Goal: Contribute content: Contribute content

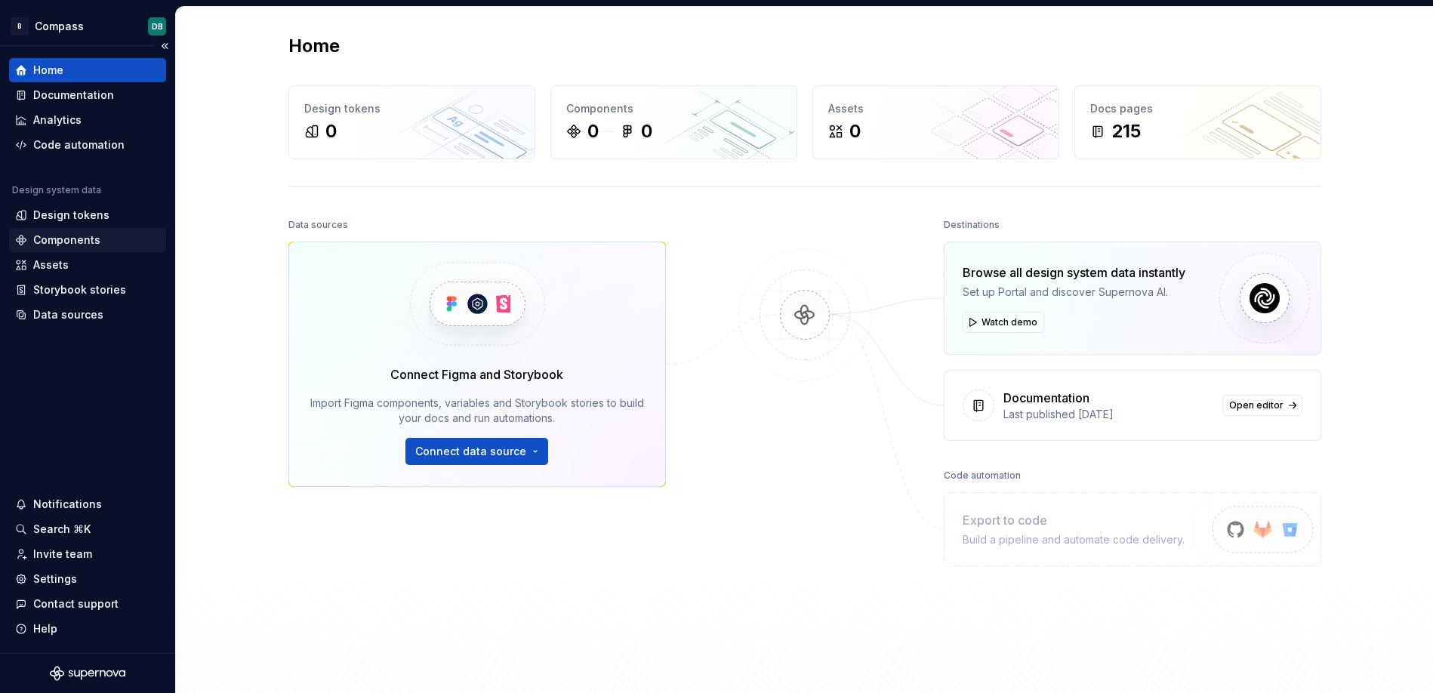
click at [55, 234] on div "Components" at bounding box center [66, 239] width 67 height 15
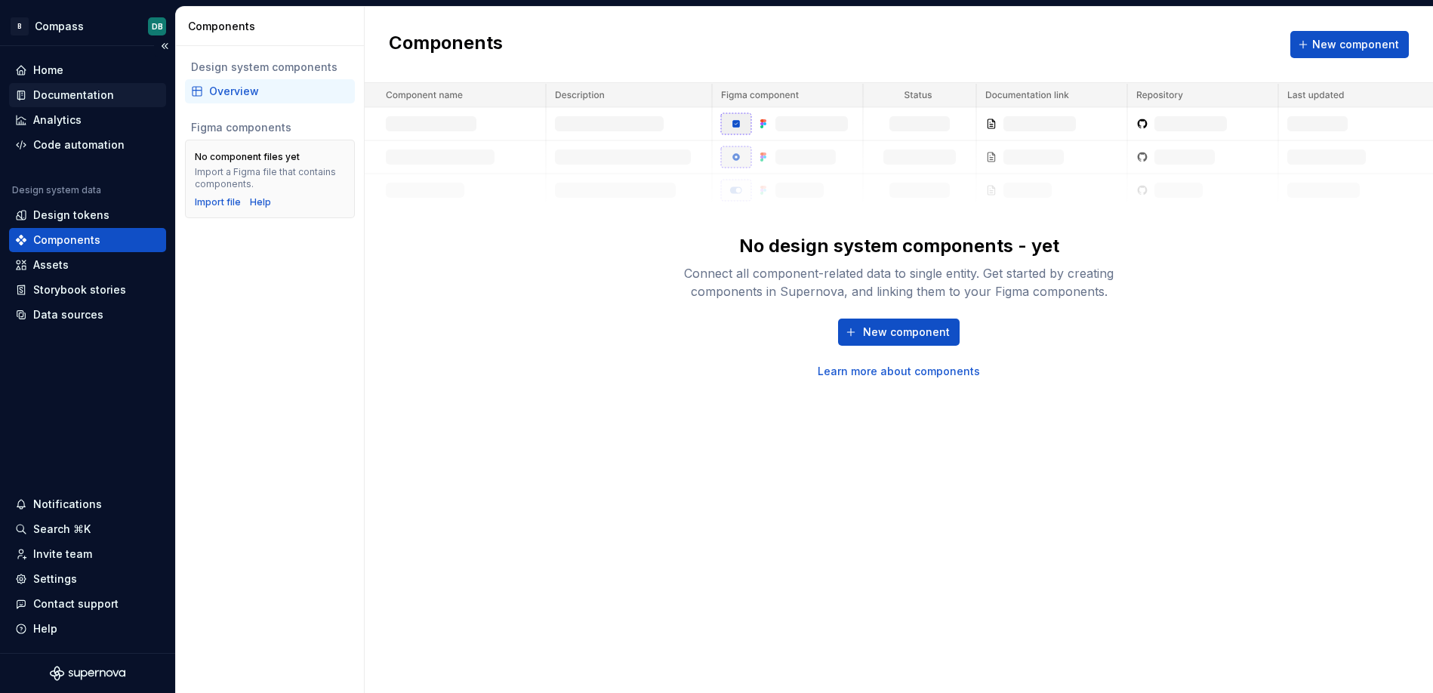
click at [49, 94] on div "Documentation" at bounding box center [73, 95] width 81 height 15
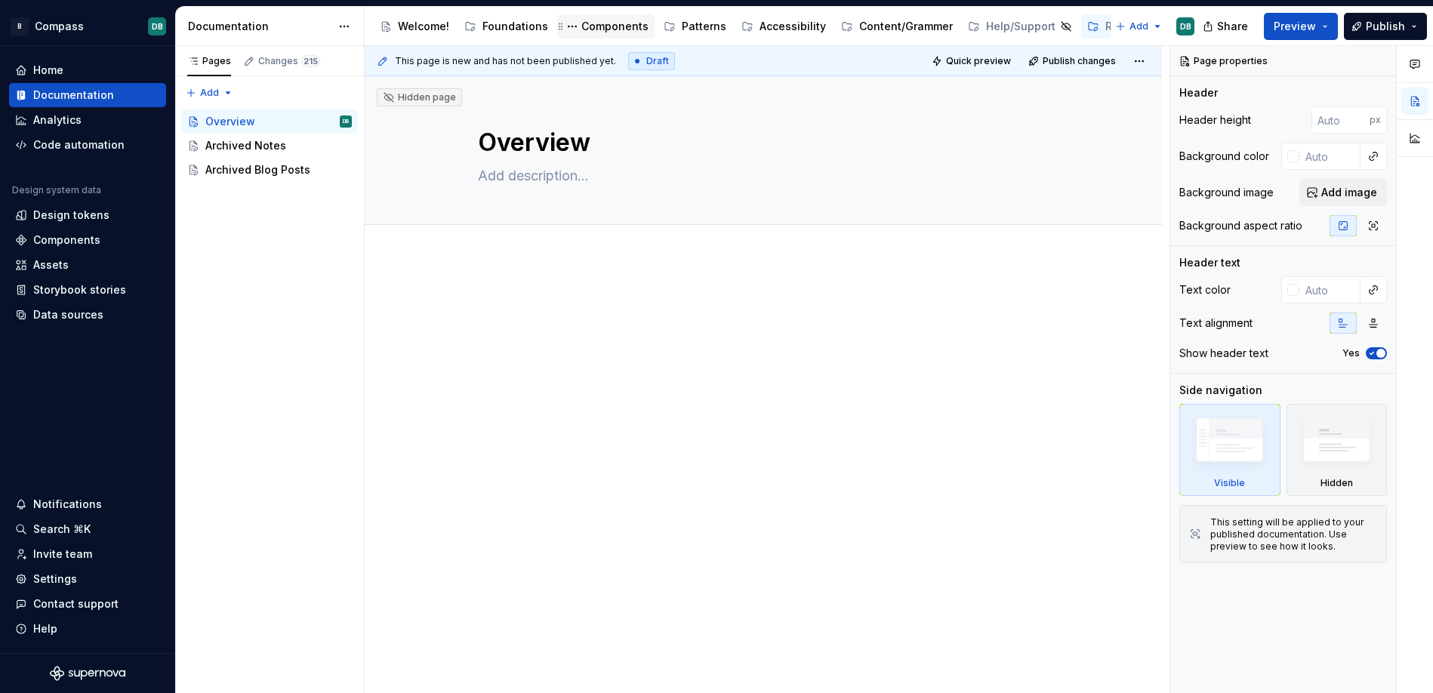
click at [614, 28] on div "Components" at bounding box center [614, 26] width 67 height 15
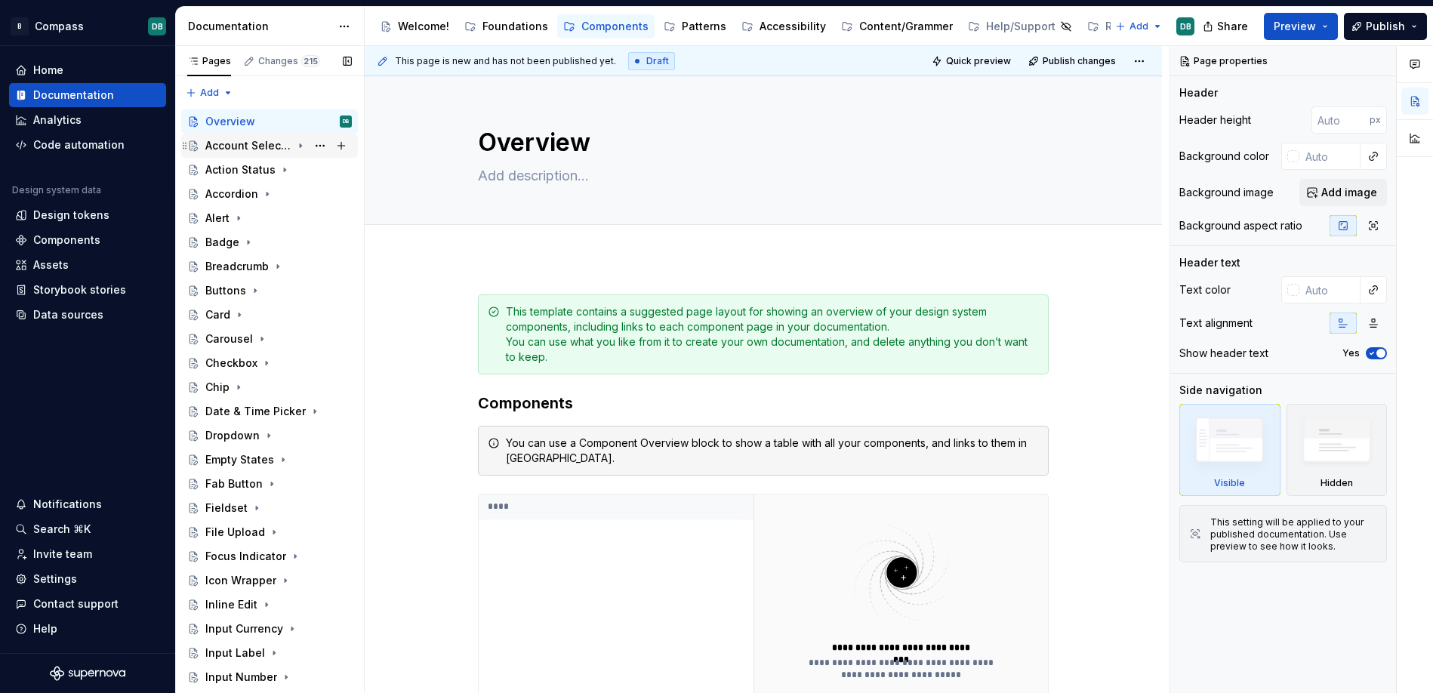
click at [260, 145] on div "Account Selector" at bounding box center [248, 145] width 86 height 15
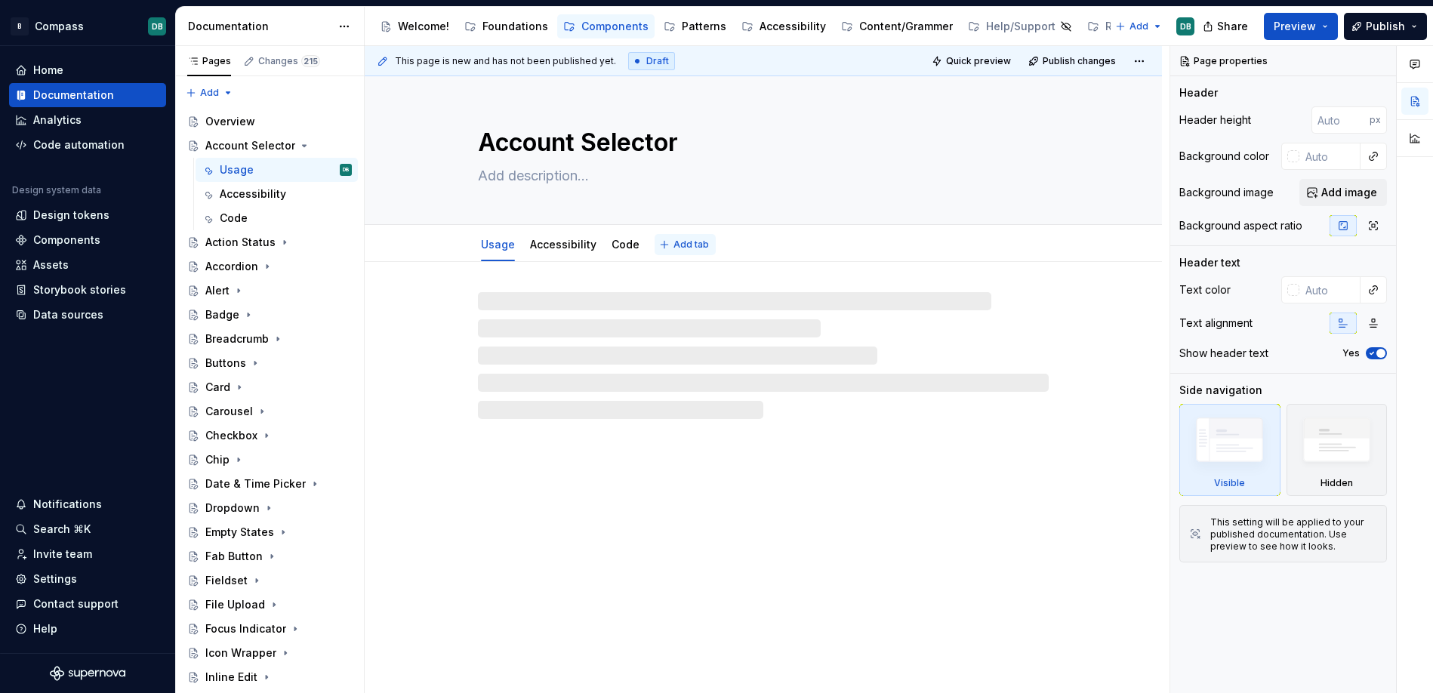
click at [682, 242] on span "Add tab" at bounding box center [690, 245] width 35 height 12
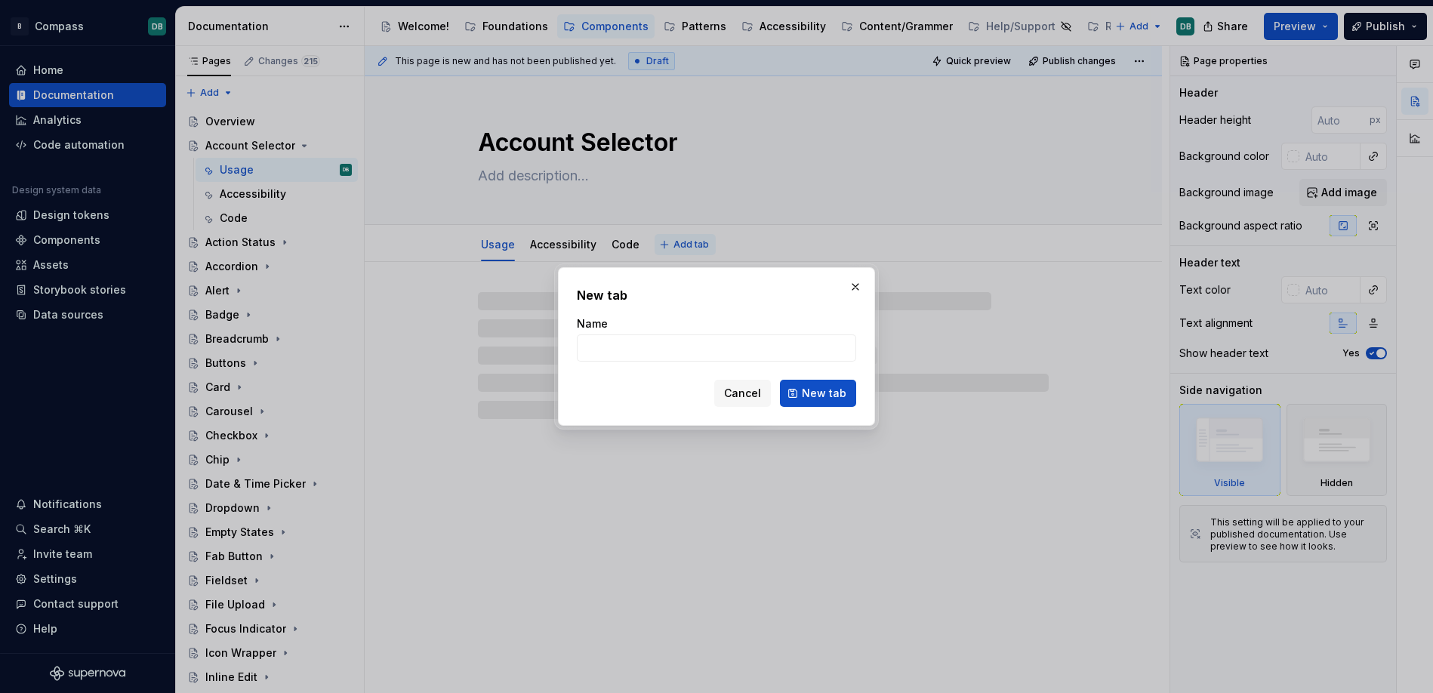
type textarea "*"
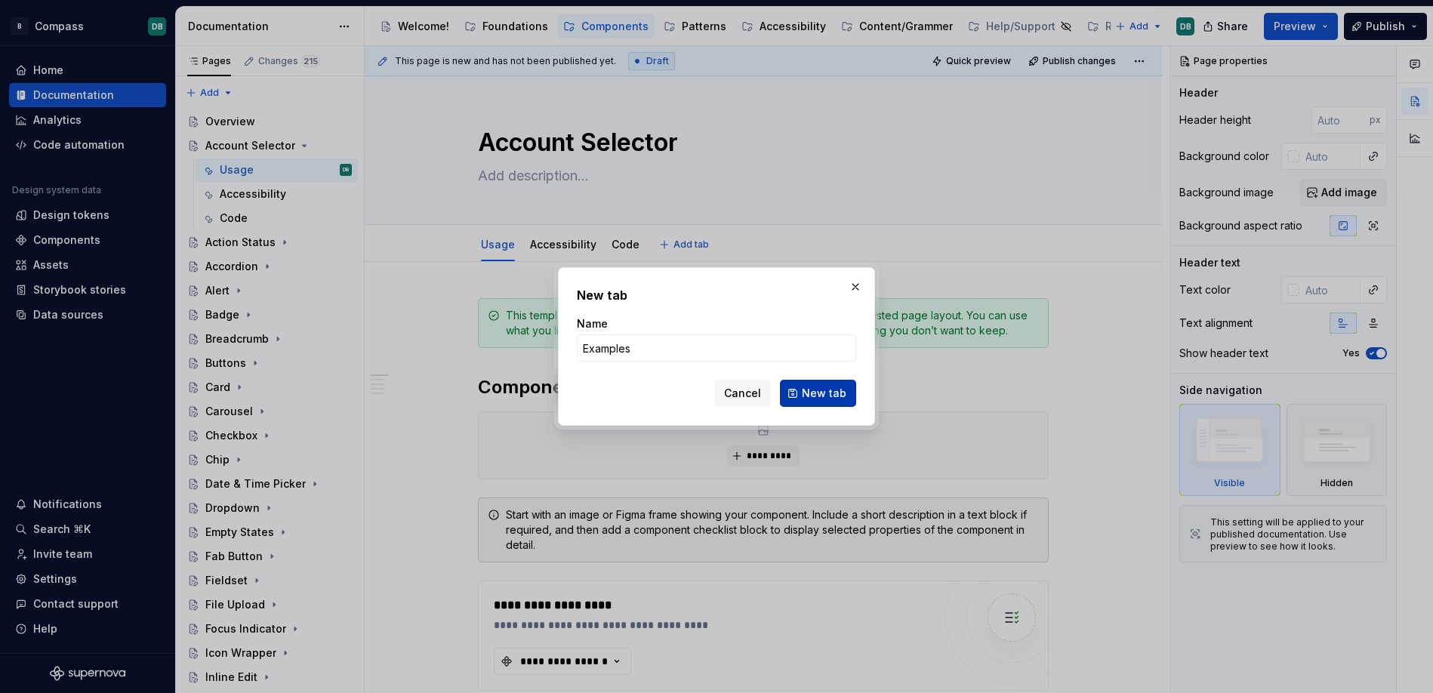
type input "Examples"
click at [816, 389] on span "New tab" at bounding box center [824, 393] width 45 height 15
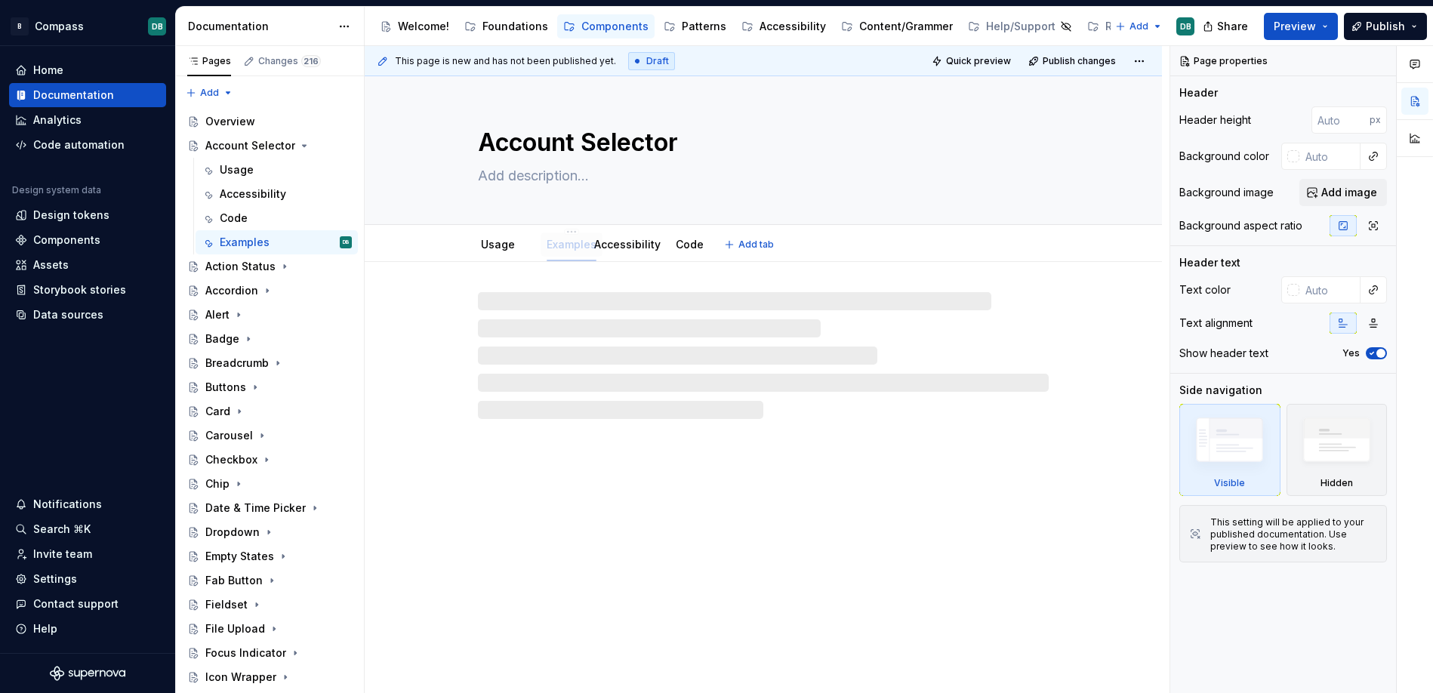
drag, startPoint x: 672, startPoint y: 245, endPoint x: 553, endPoint y: 241, distance: 118.6
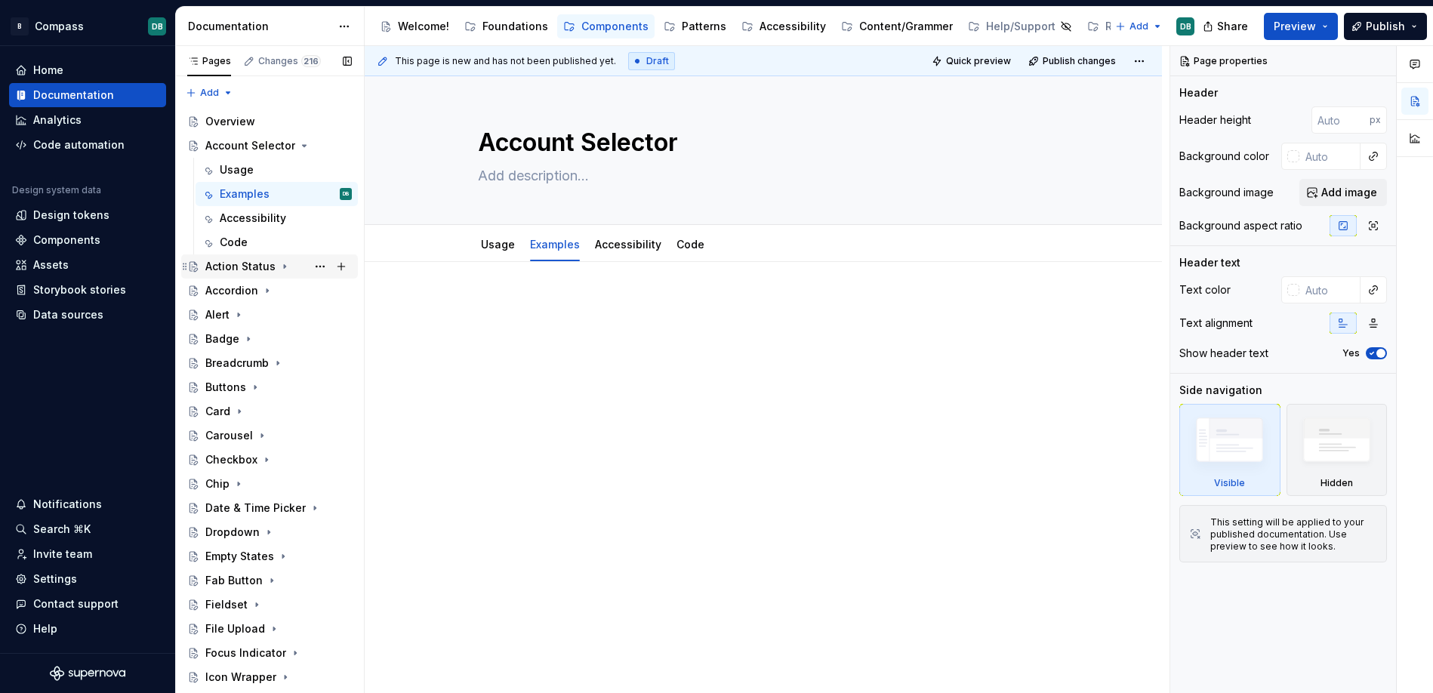
click at [248, 272] on div "Action Status" at bounding box center [240, 266] width 70 height 15
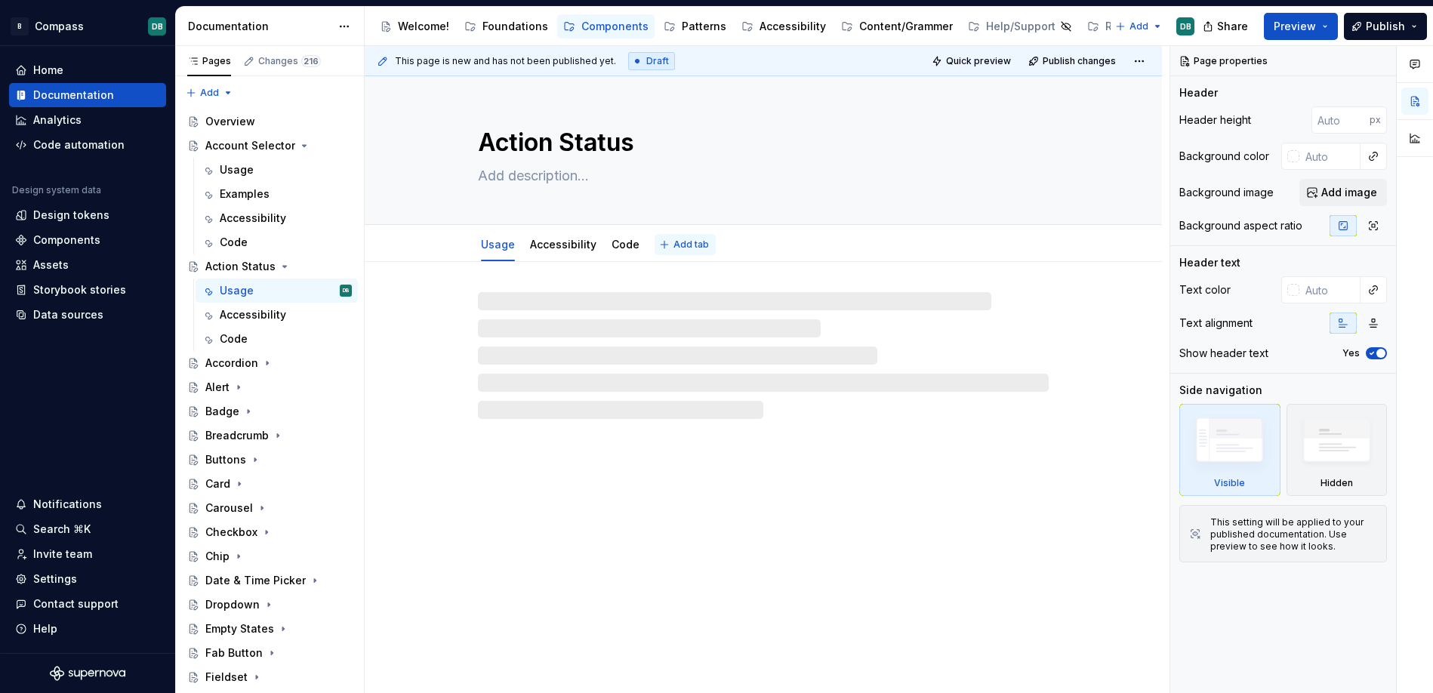
click at [687, 247] on span "Add tab" at bounding box center [690, 245] width 35 height 12
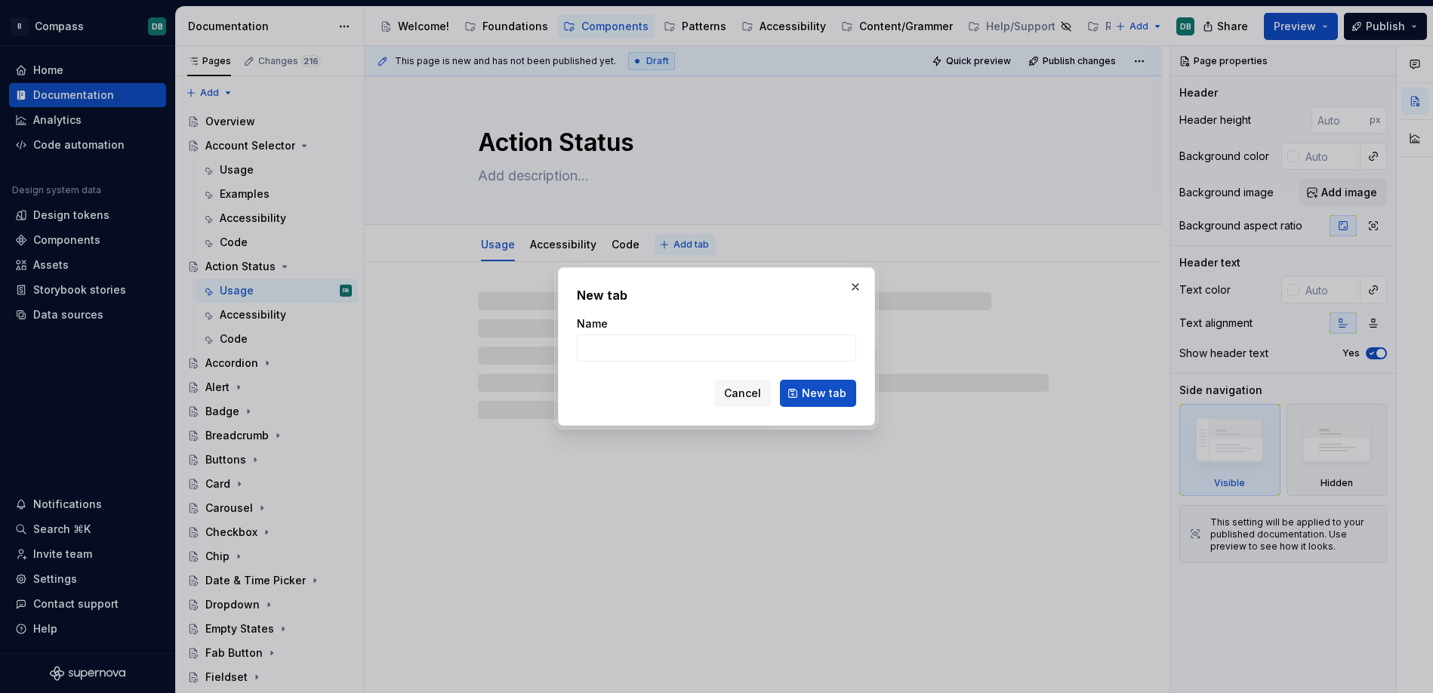
type textarea "*"
type input "examples"
type textarea "*"
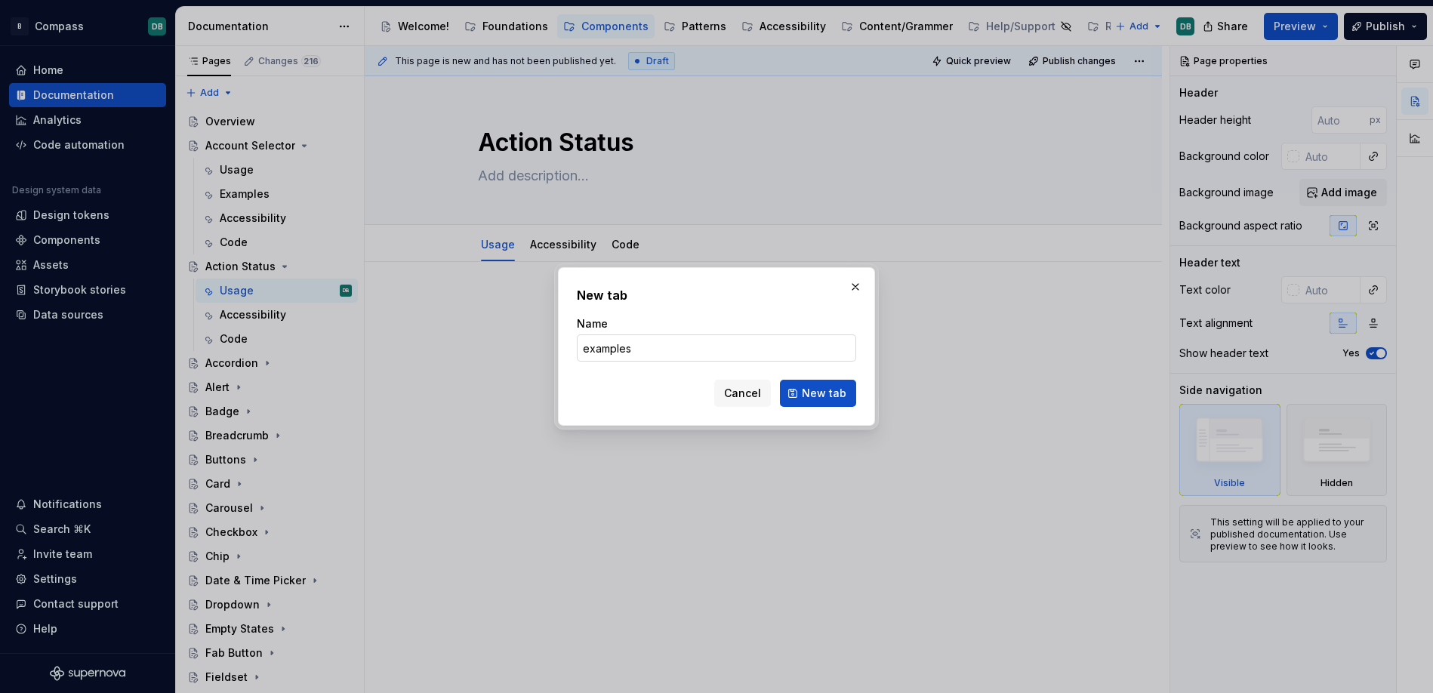
type input "Examples"
click at [825, 394] on span "New tab" at bounding box center [824, 393] width 45 height 15
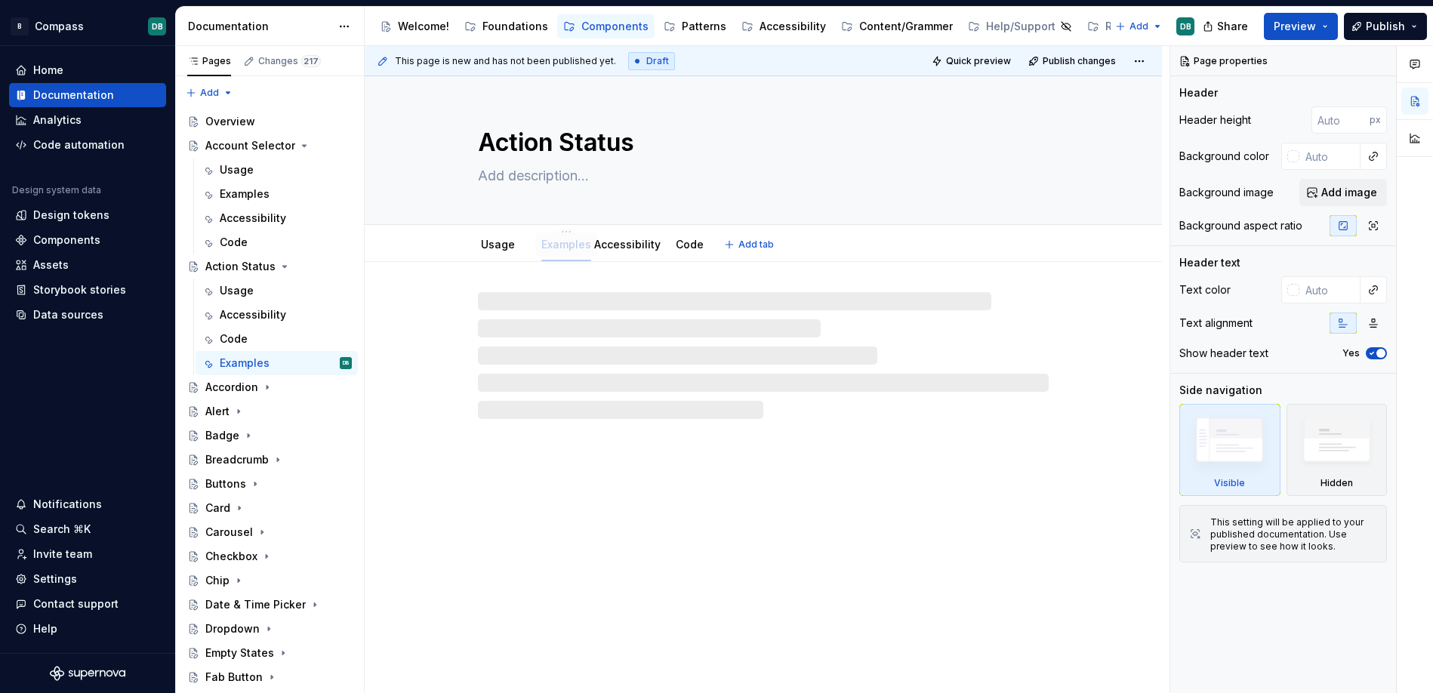
drag, startPoint x: 668, startPoint y: 244, endPoint x: 555, endPoint y: 239, distance: 113.3
click at [245, 384] on div "Accordion" at bounding box center [231, 387] width 53 height 15
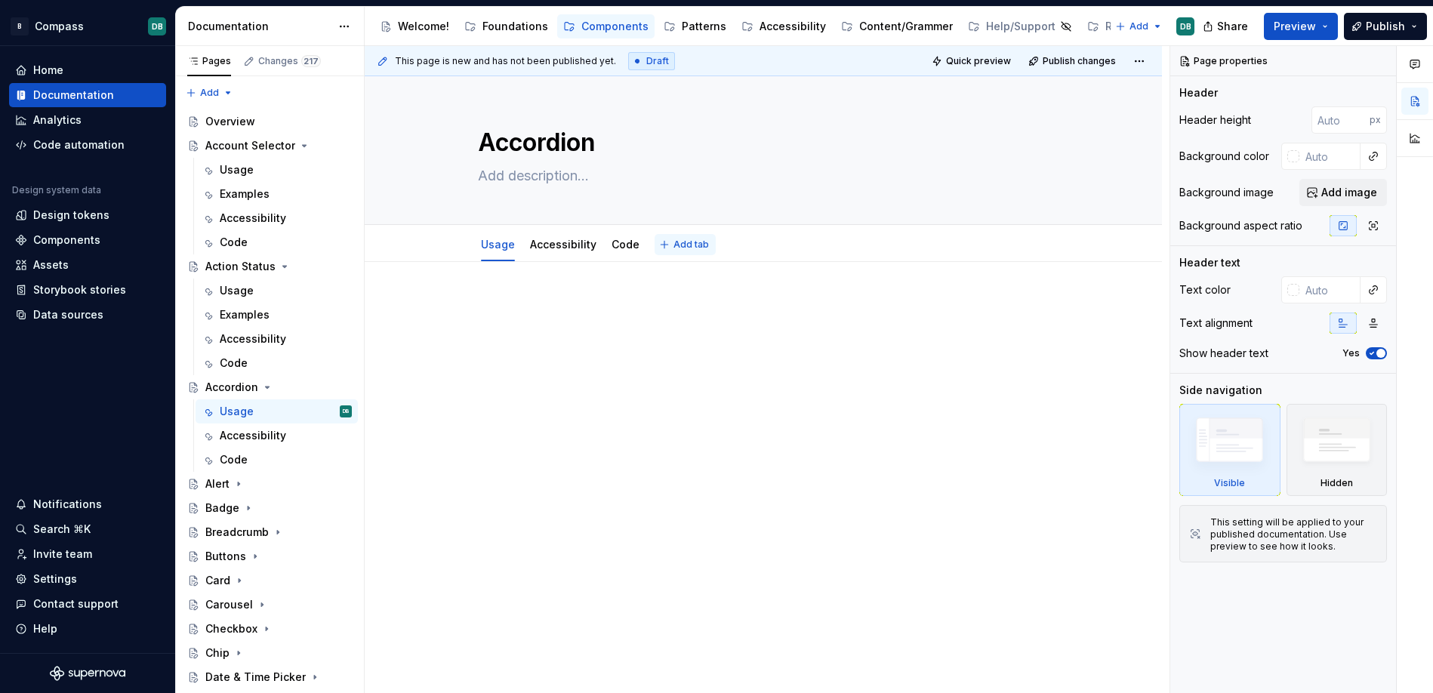
type textarea "*"
click at [679, 247] on span "Add tab" at bounding box center [690, 245] width 35 height 12
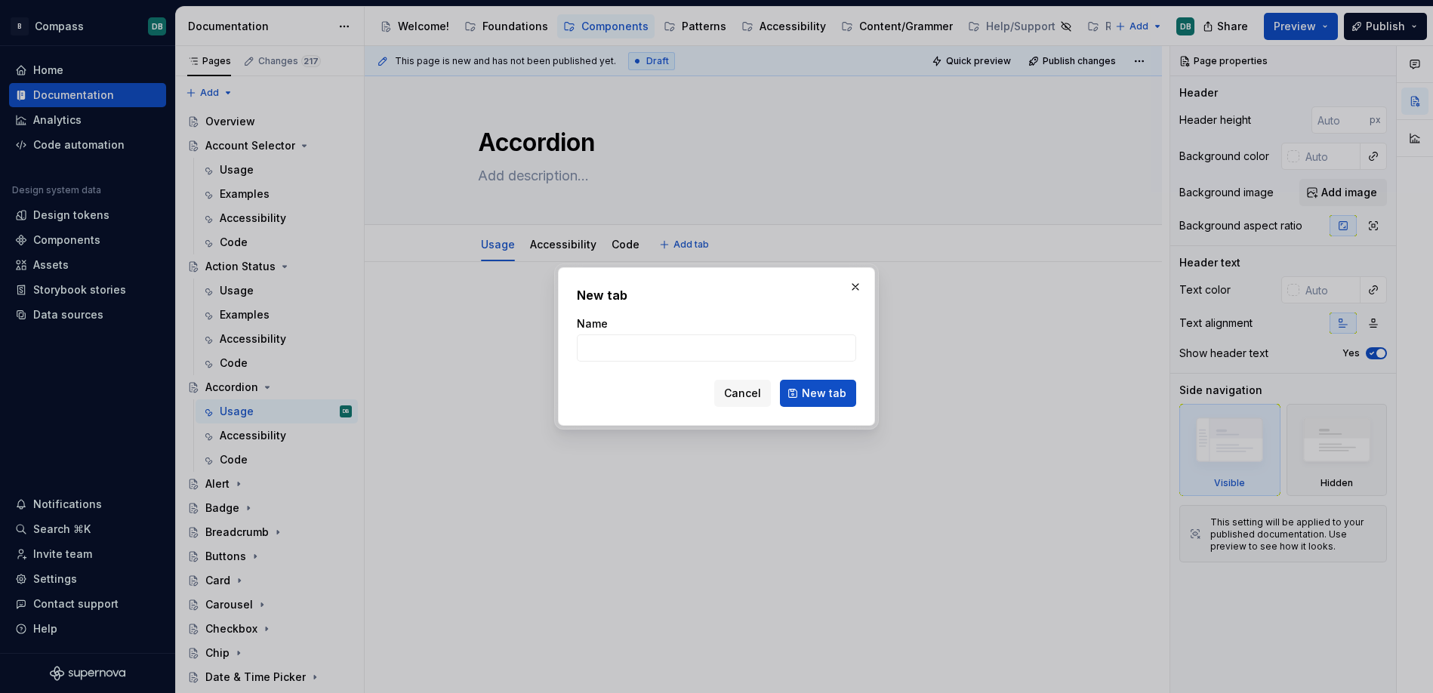
type input "E"
type textarea "*"
type input "Examples"
click at [833, 393] on span "New tab" at bounding box center [824, 393] width 45 height 15
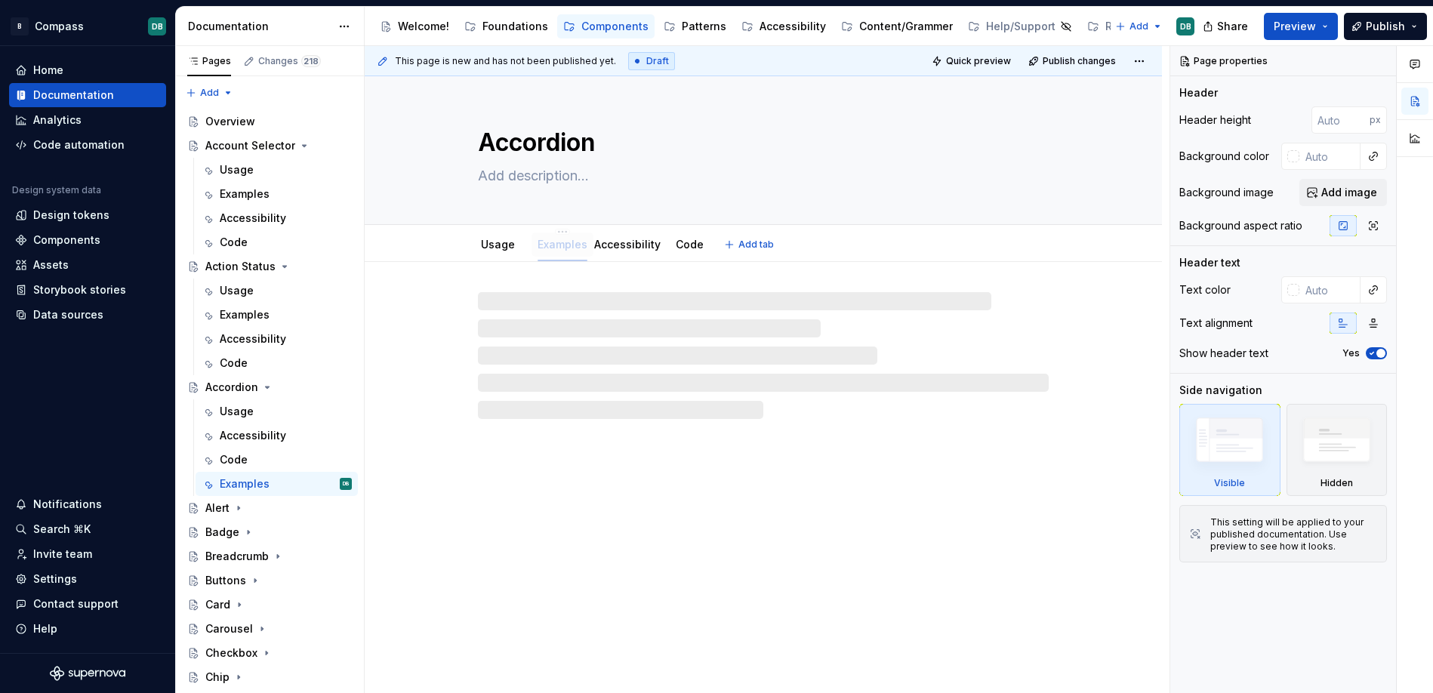
drag, startPoint x: 673, startPoint y: 249, endPoint x: 556, endPoint y: 250, distance: 117.0
click at [221, 509] on div "Alert" at bounding box center [217, 507] width 24 height 15
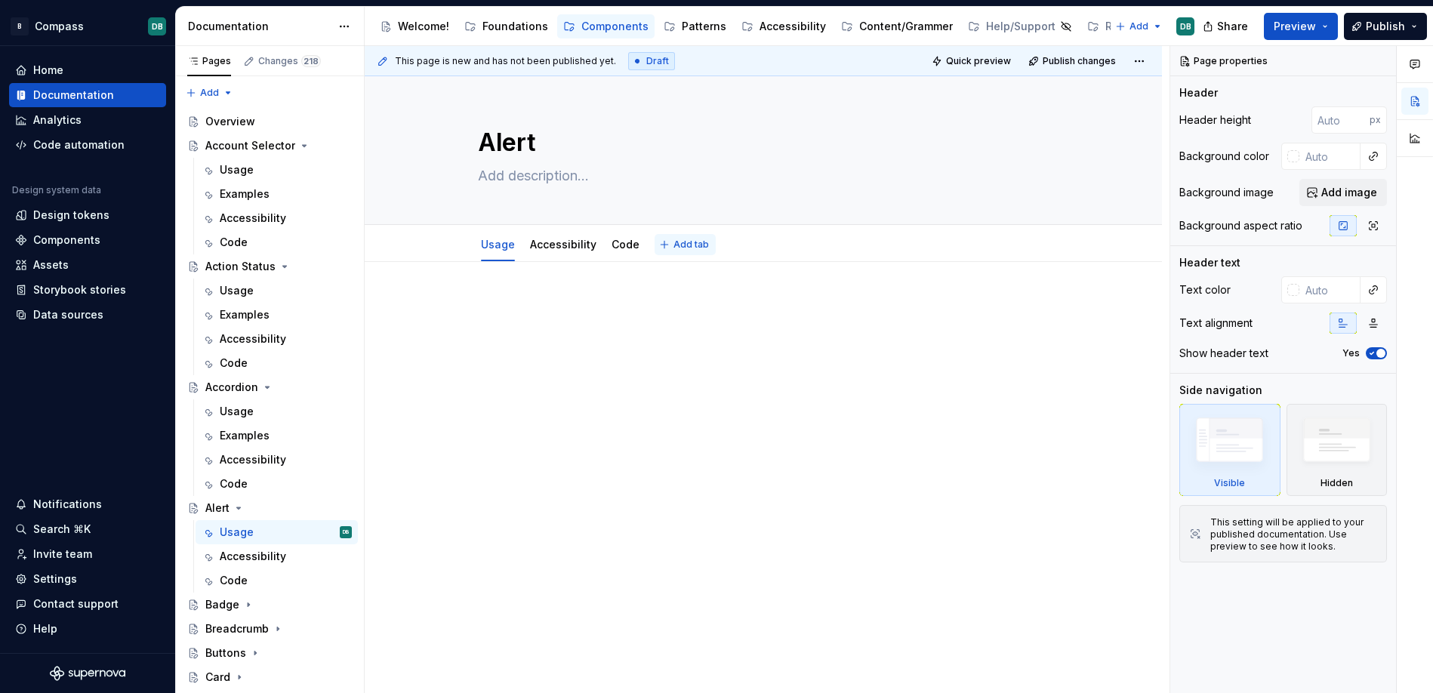
type textarea "*"
click at [682, 243] on span "Add tab" at bounding box center [690, 245] width 35 height 12
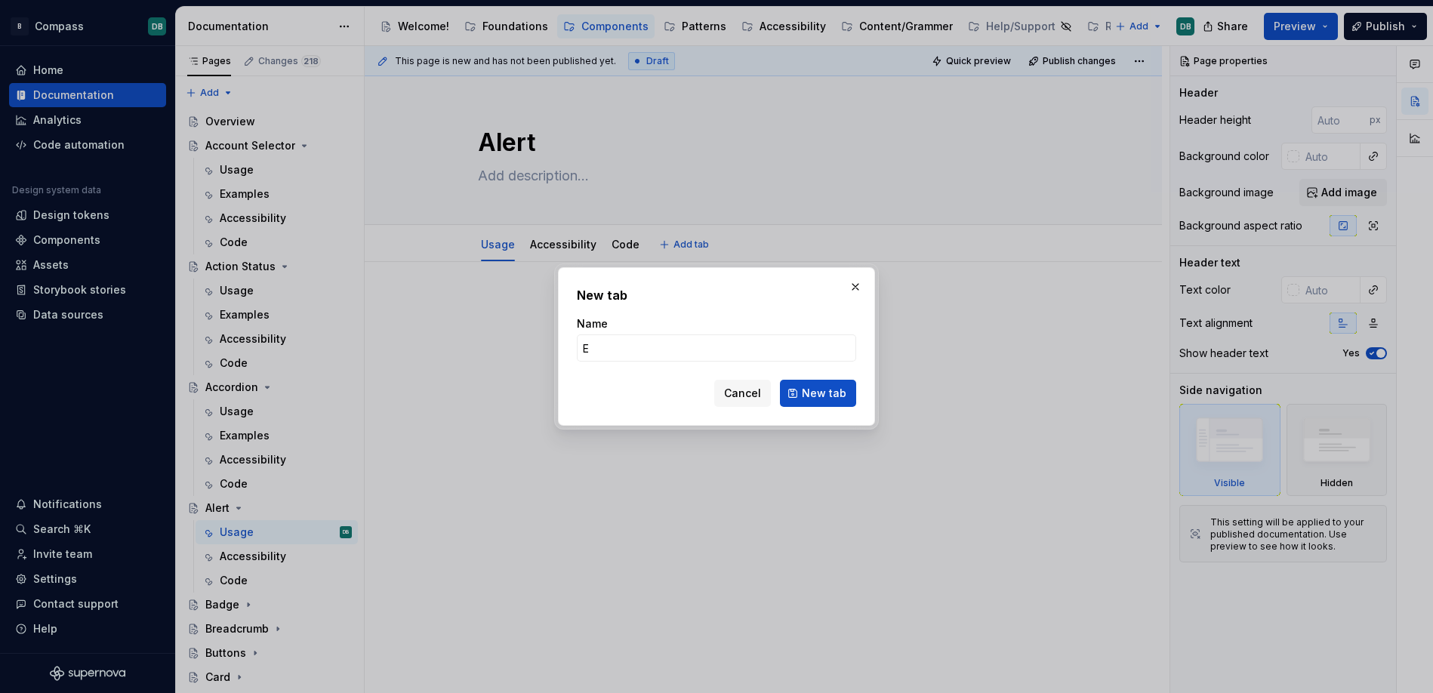
type input "Ex"
type textarea "*"
type input "Examples"
click at [830, 389] on span "New tab" at bounding box center [824, 393] width 45 height 15
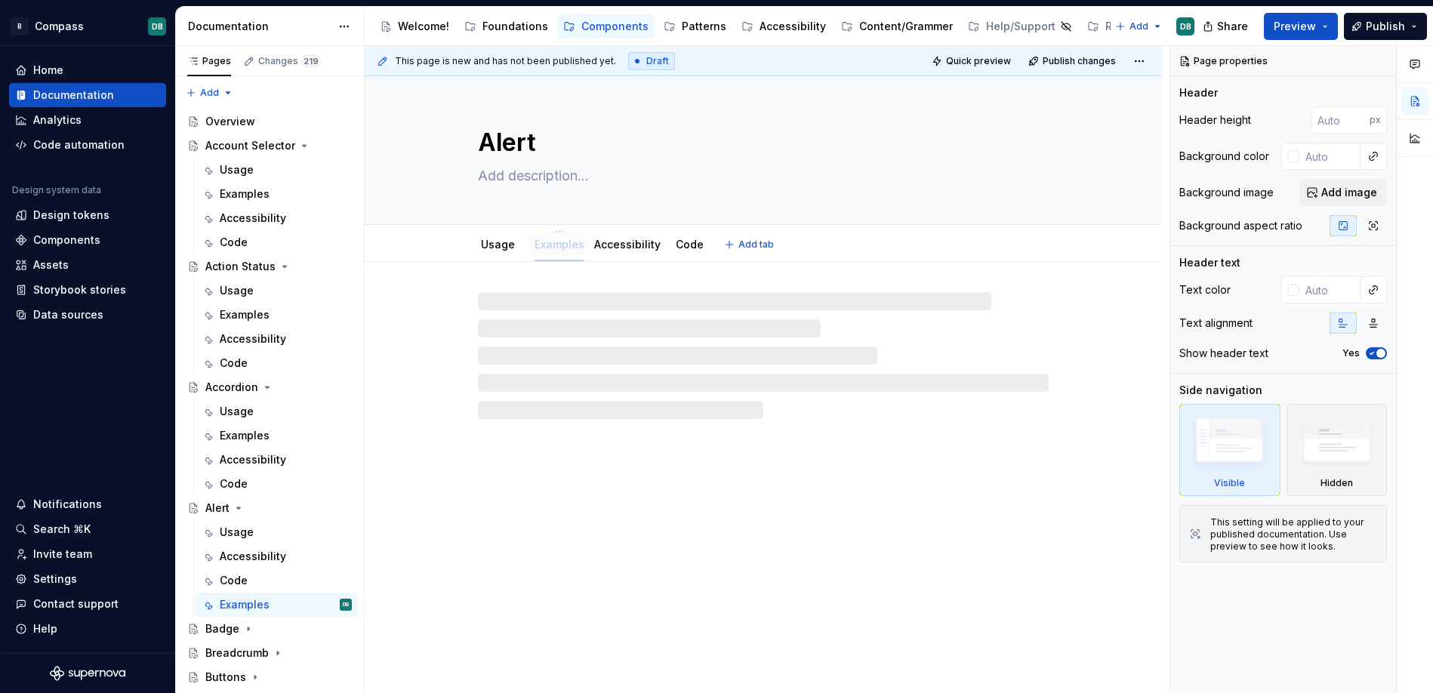
drag, startPoint x: 666, startPoint y: 249, endPoint x: 546, endPoint y: 249, distance: 120.0
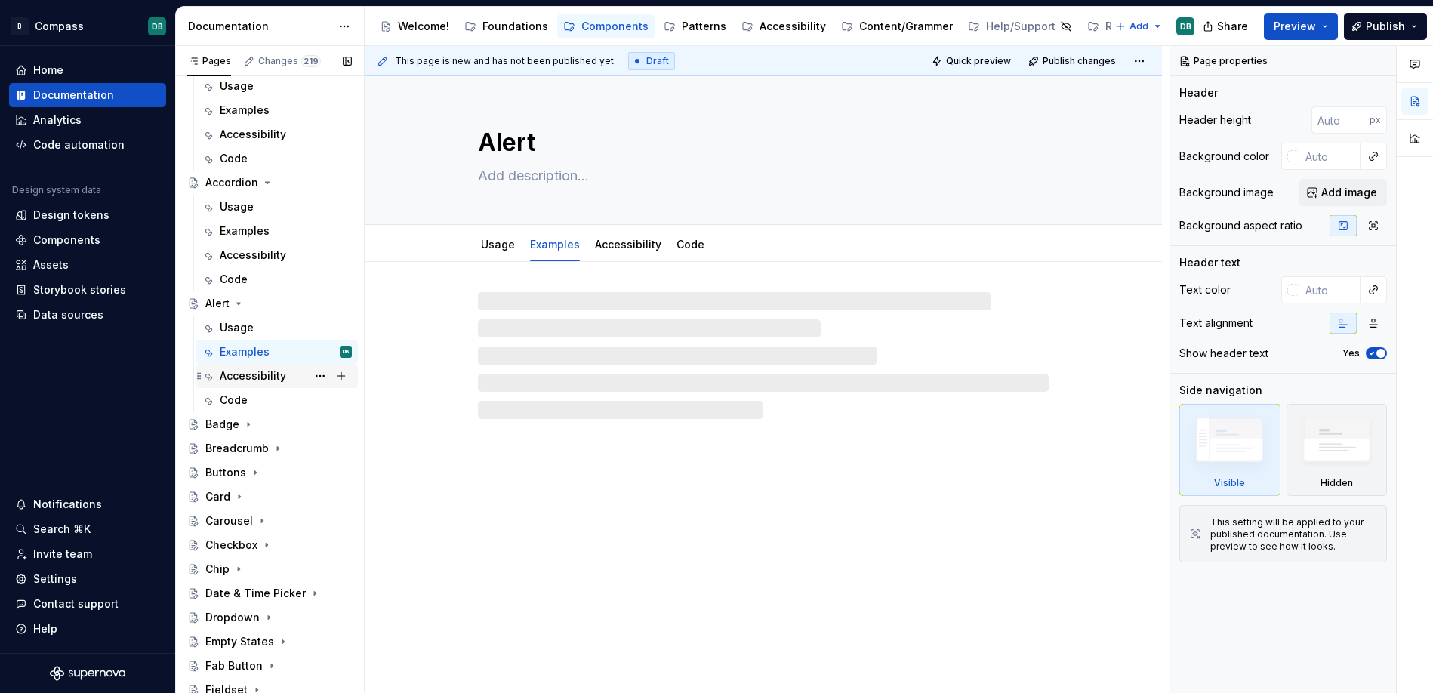
scroll to position [217, 0]
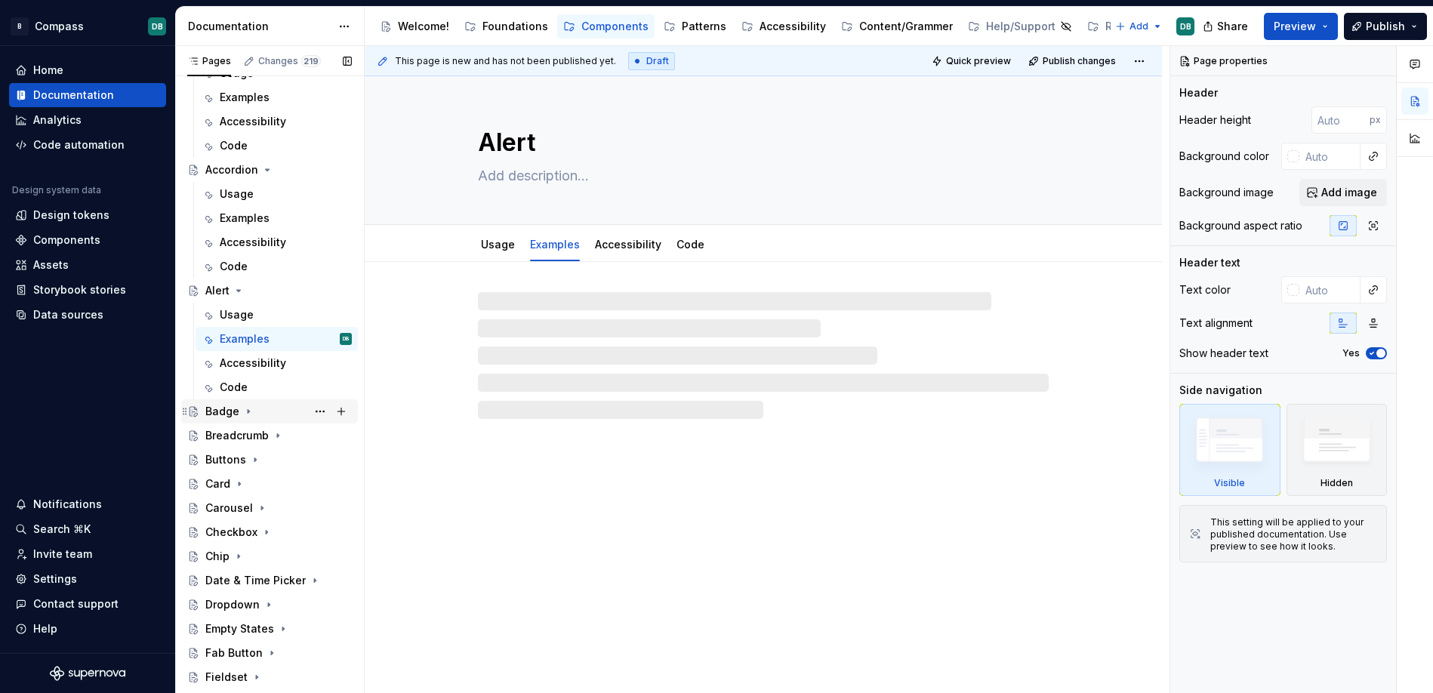
click at [225, 407] on div "Badge" at bounding box center [222, 411] width 34 height 15
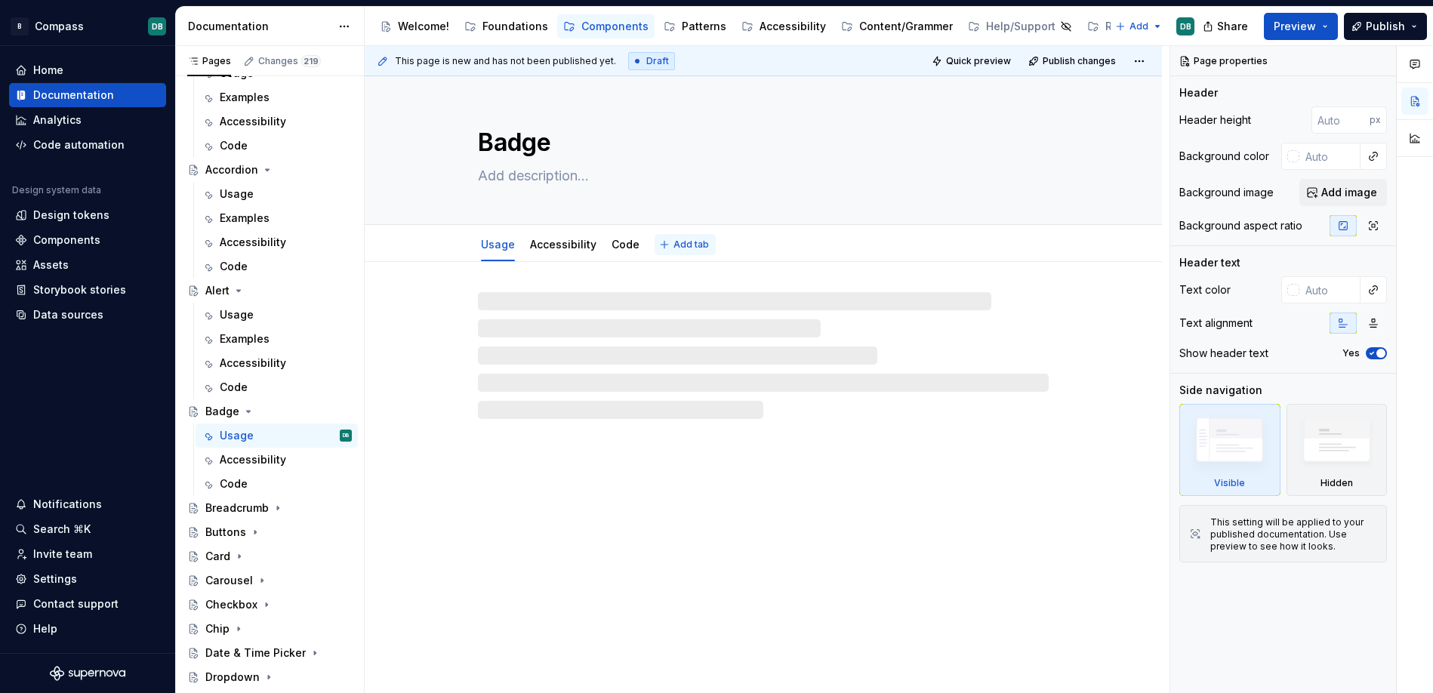
type textarea "*"
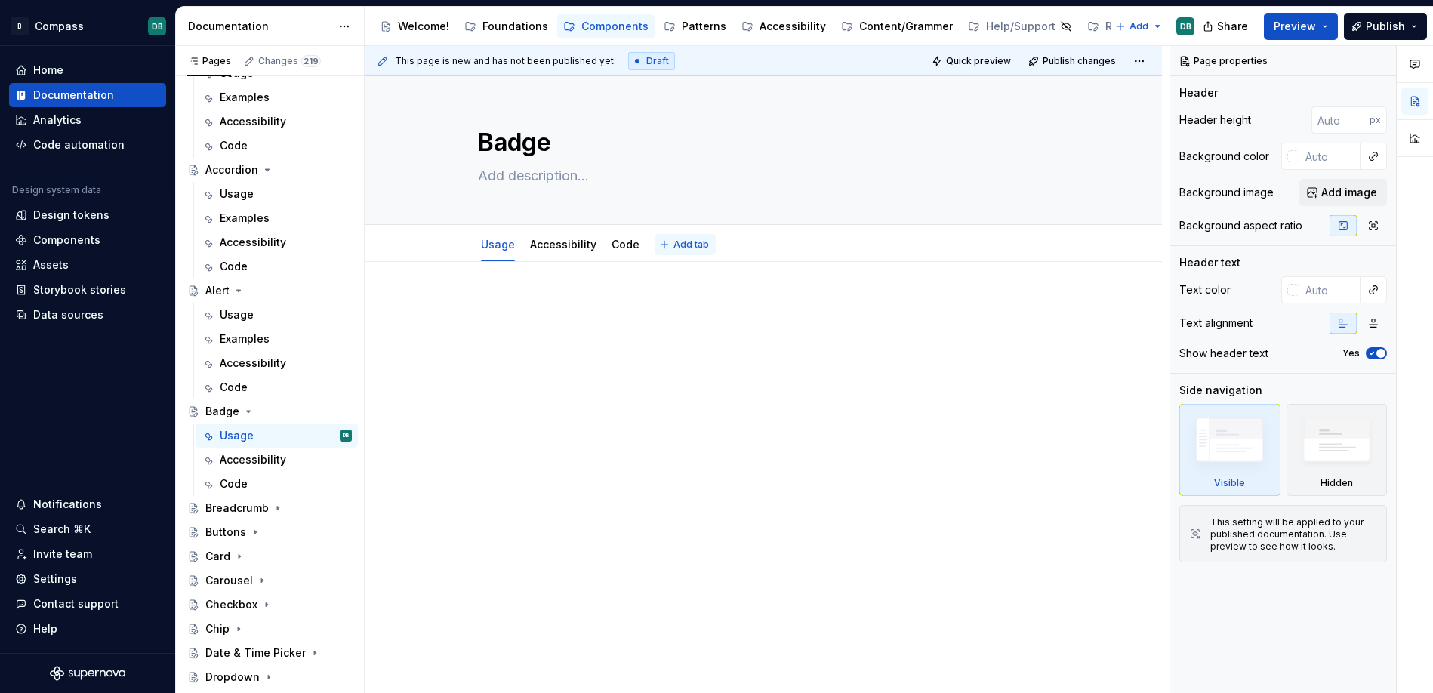
click at [680, 248] on span "Add tab" at bounding box center [690, 245] width 35 height 12
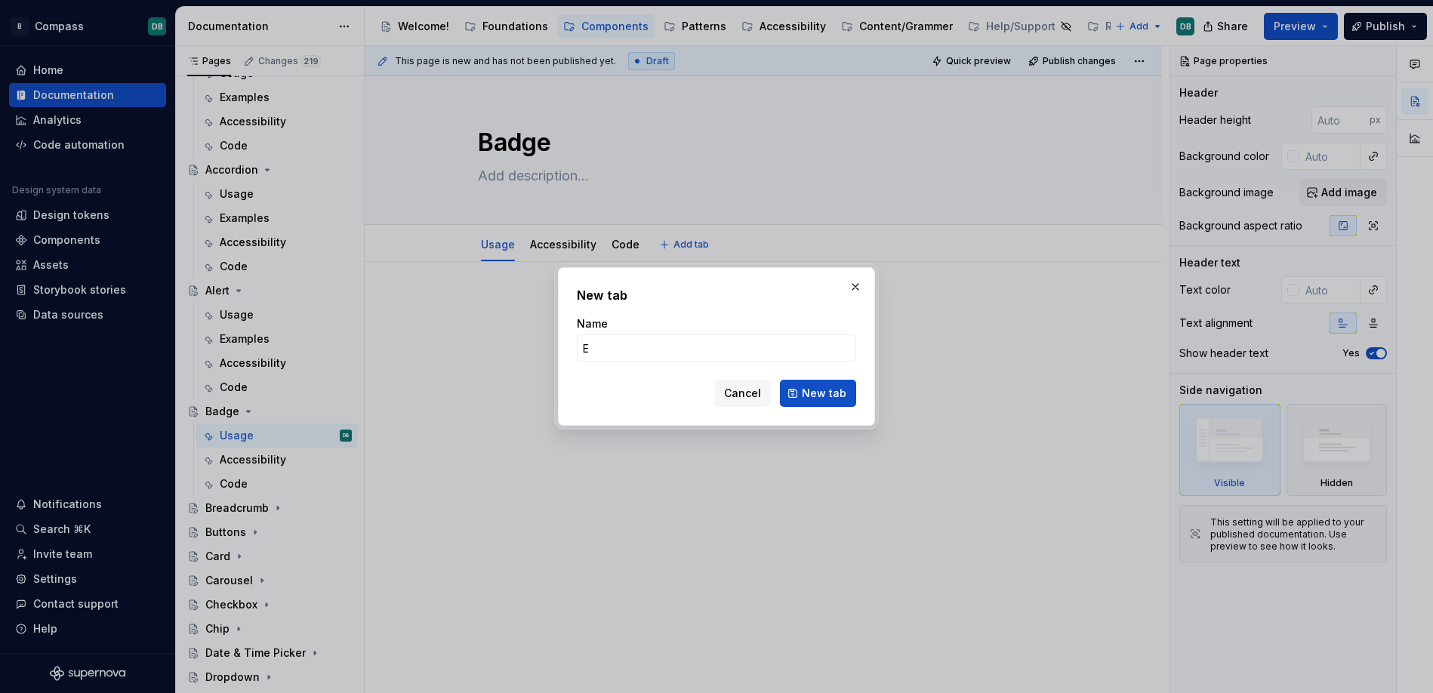
type input "Ex"
type textarea "*"
type input "Examples"
click at [817, 389] on span "New tab" at bounding box center [824, 393] width 45 height 15
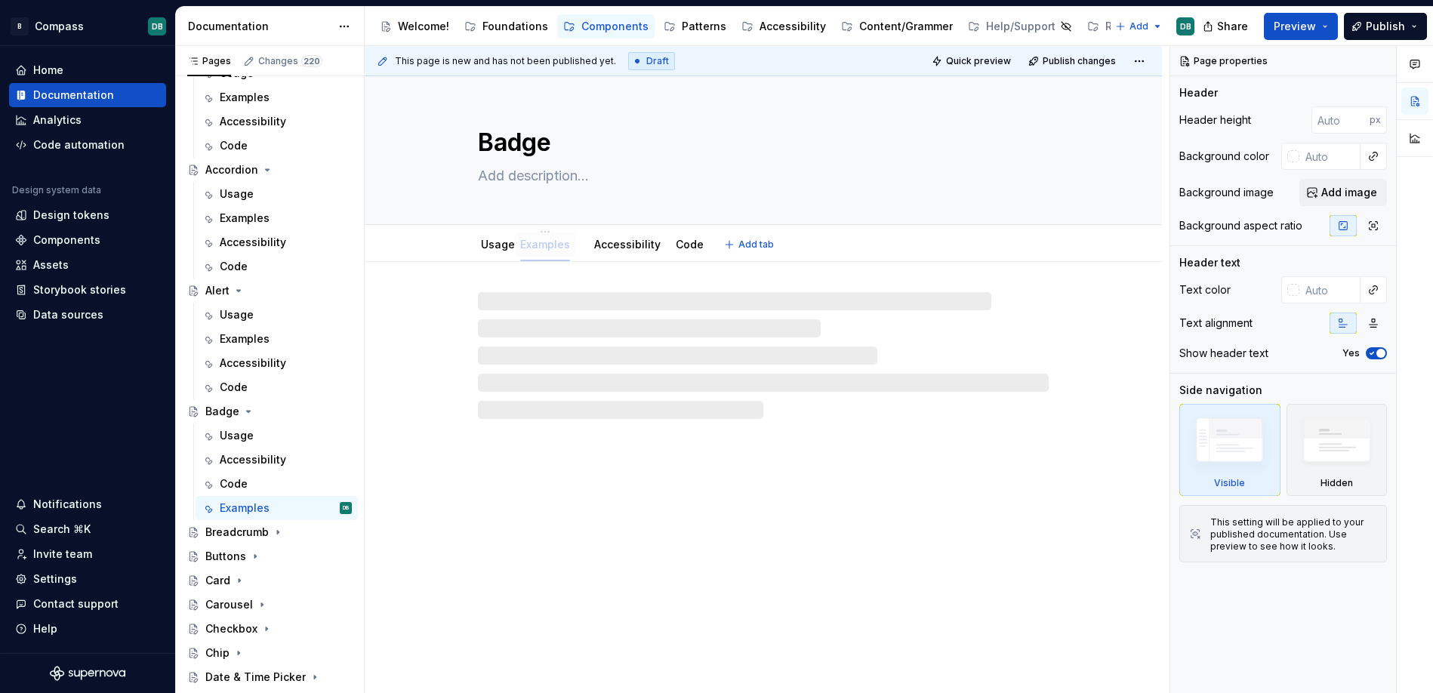
drag, startPoint x: 676, startPoint y: 251, endPoint x: 542, endPoint y: 253, distance: 133.6
click at [542, 253] on div "Examples" at bounding box center [545, 245] width 50 height 18
click at [251, 534] on div "Breadcrumb" at bounding box center [236, 532] width 63 height 15
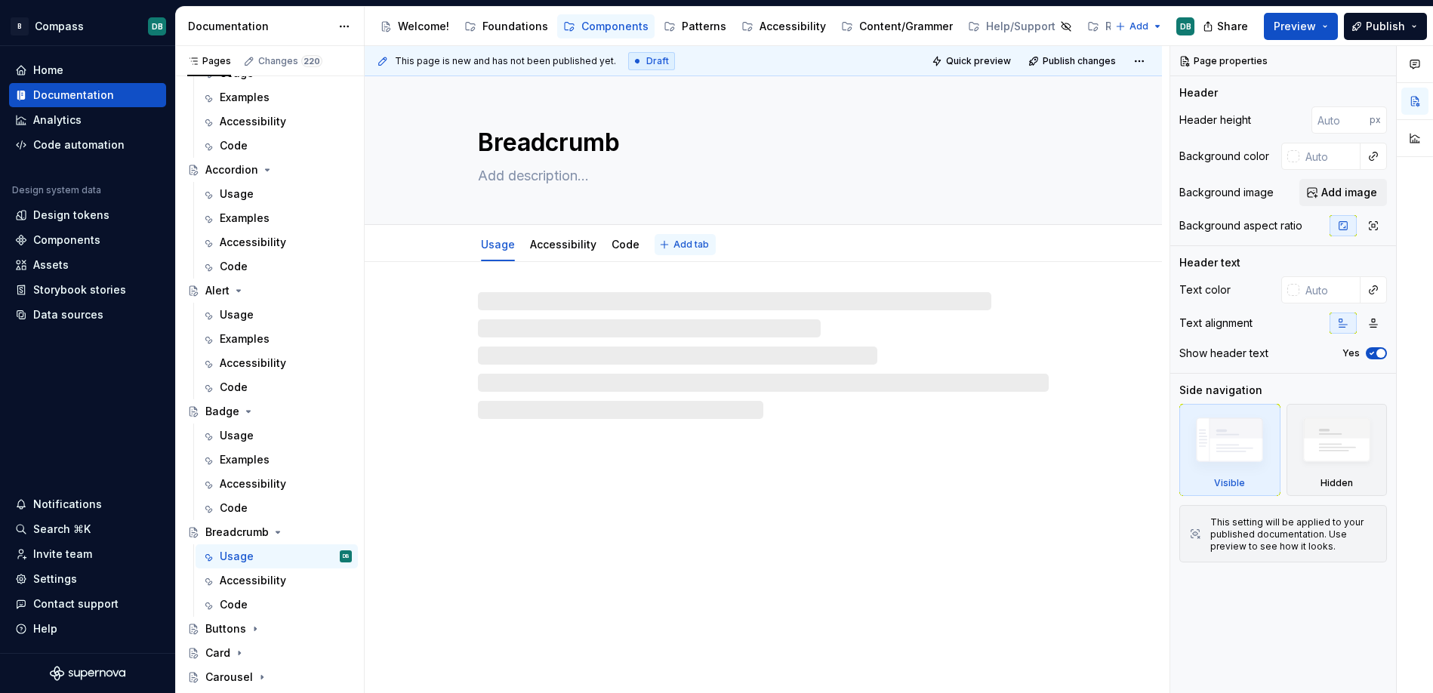
click at [685, 248] on span "Add tab" at bounding box center [690, 245] width 35 height 12
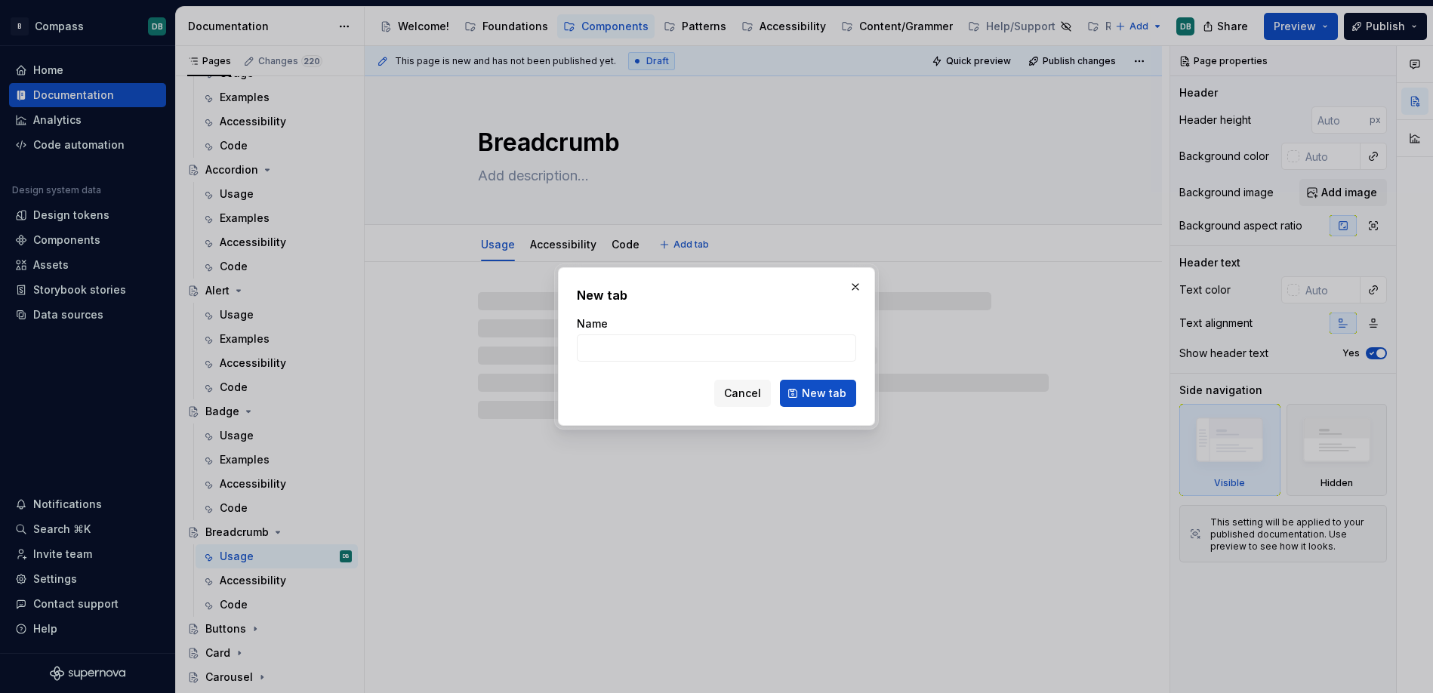
type textarea "*"
type input "Ex"
type textarea "*"
type input "Examples"
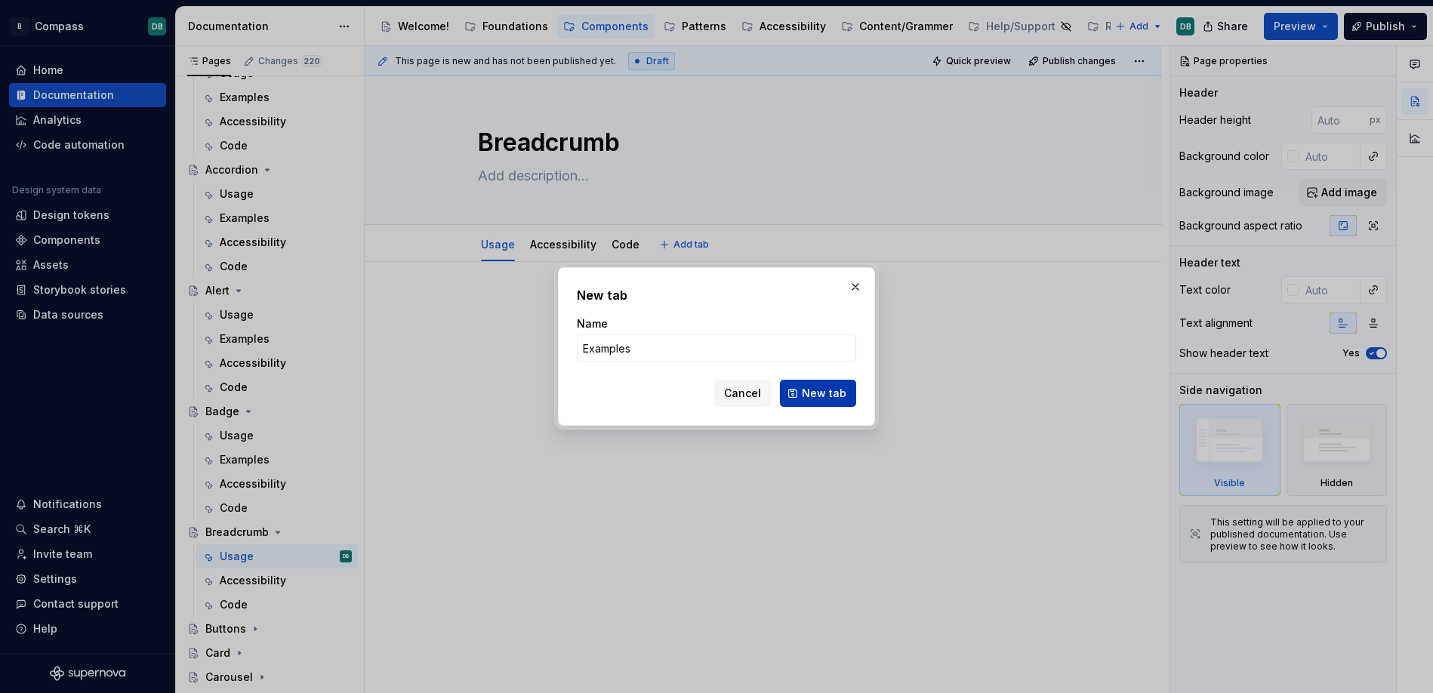
click at [823, 397] on span "New tab" at bounding box center [824, 393] width 45 height 15
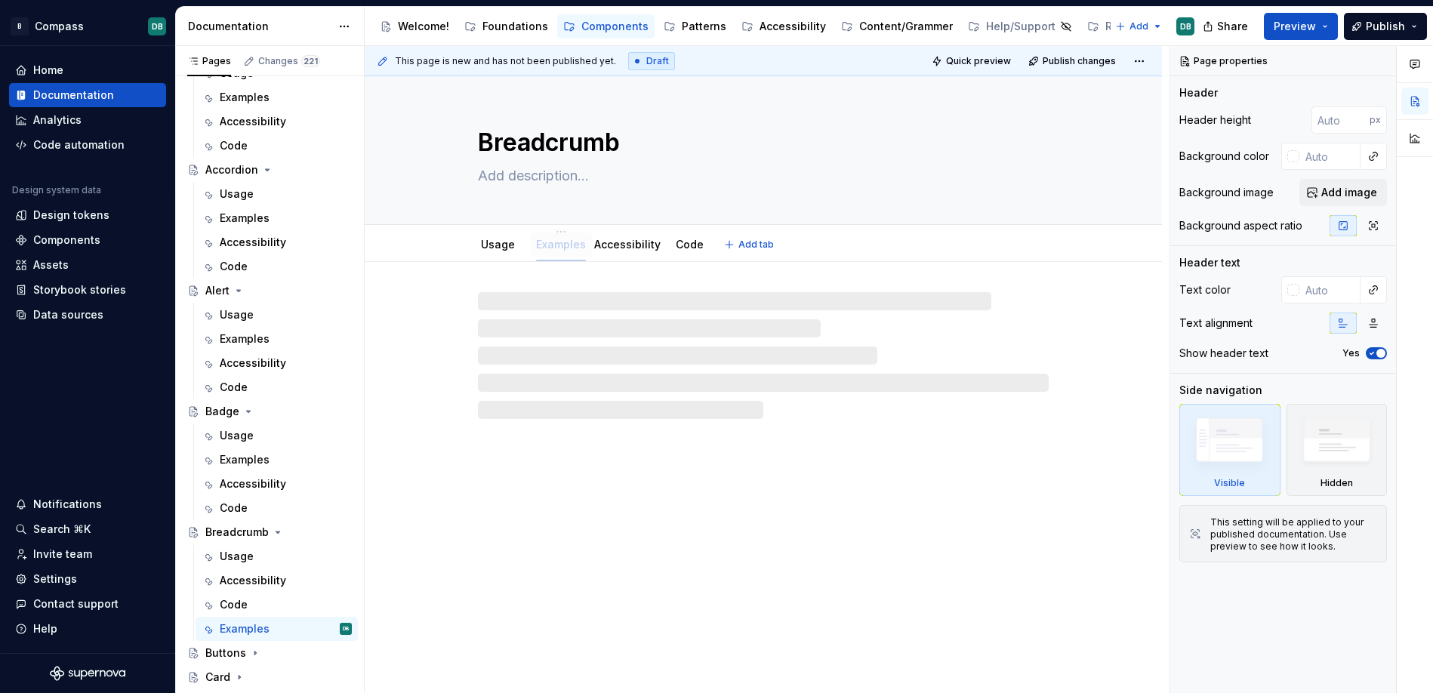
drag, startPoint x: 680, startPoint y: 251, endPoint x: 562, endPoint y: 255, distance: 118.6
click at [562, 255] on div "Examples" at bounding box center [561, 244] width 62 height 24
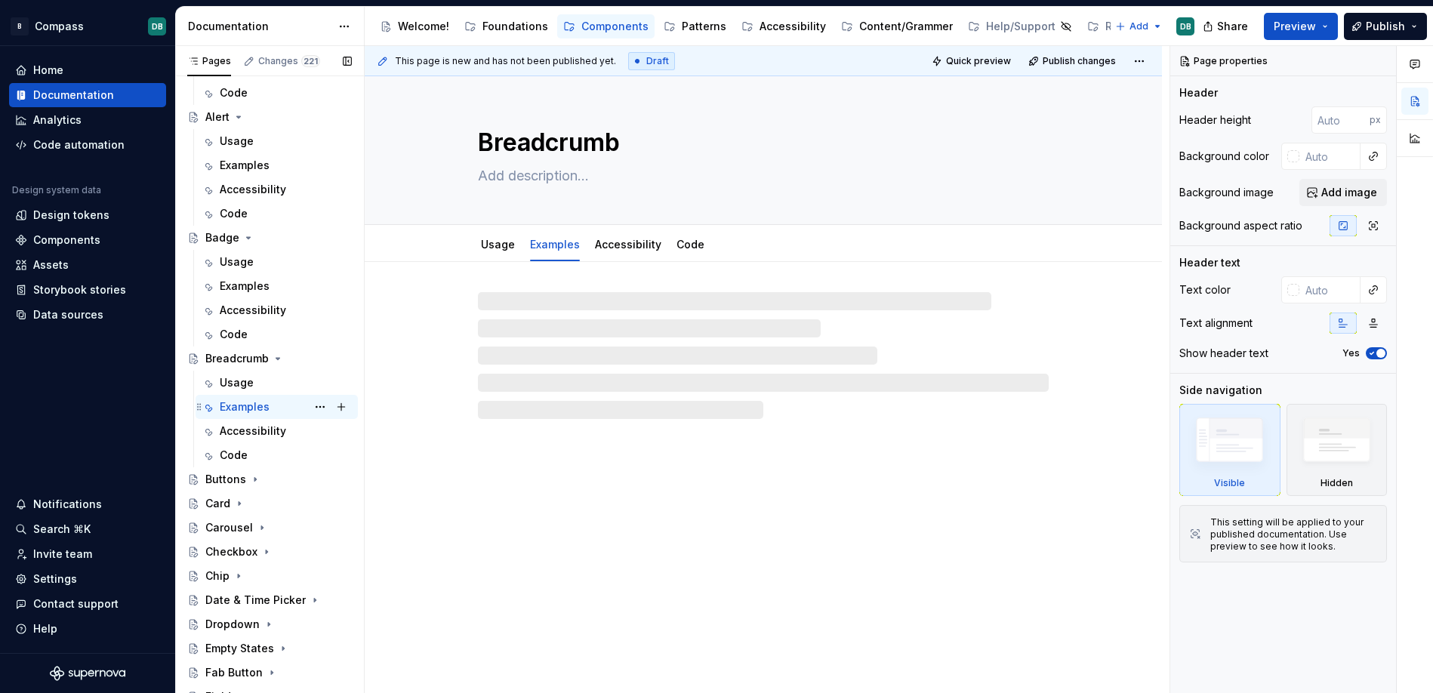
scroll to position [395, 0]
click at [229, 479] on div "Buttons" at bounding box center [225, 475] width 41 height 15
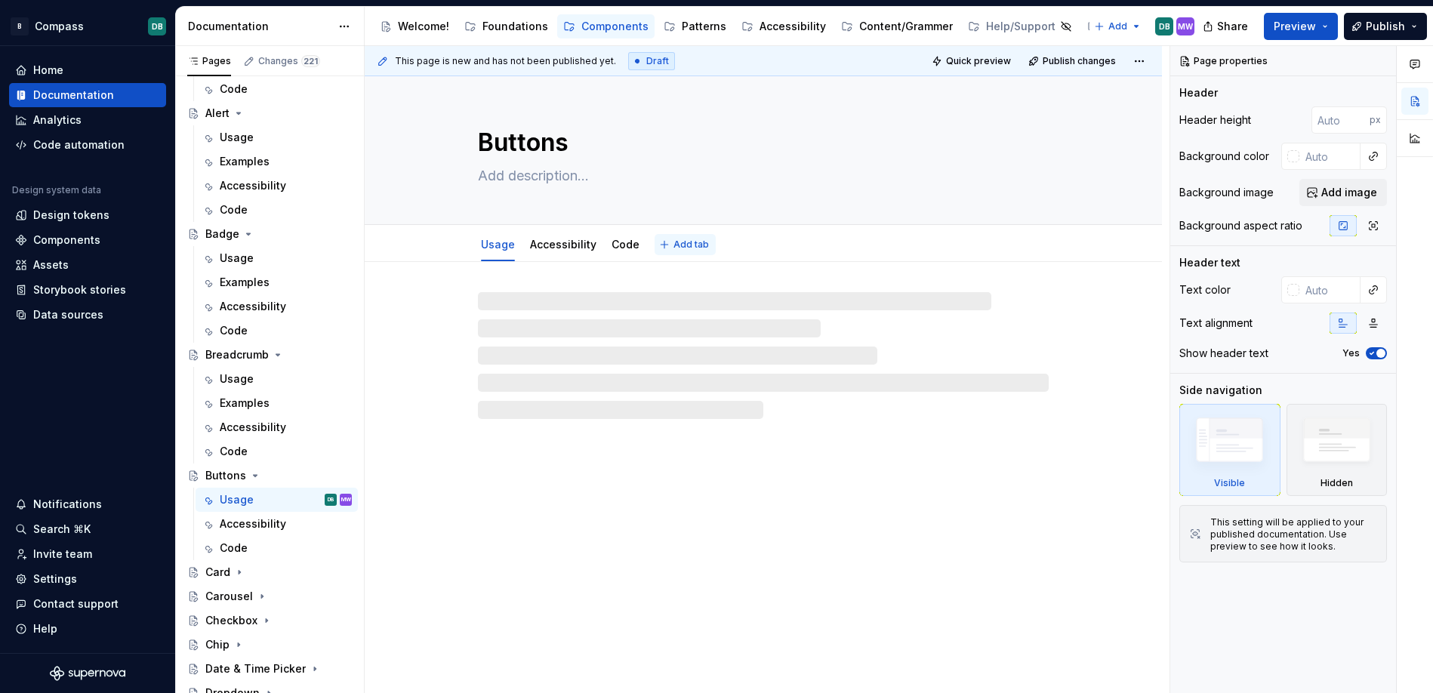
click at [685, 245] on span "Add tab" at bounding box center [690, 245] width 35 height 12
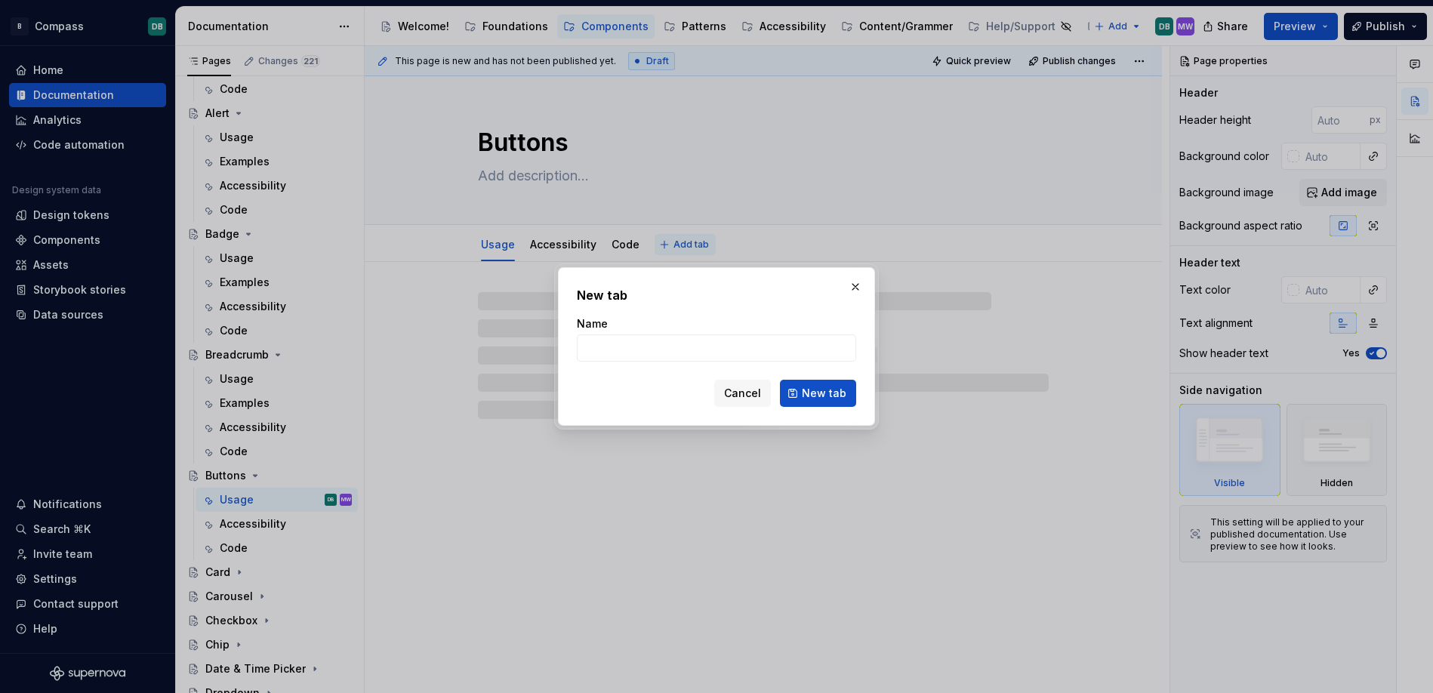
type textarea "*"
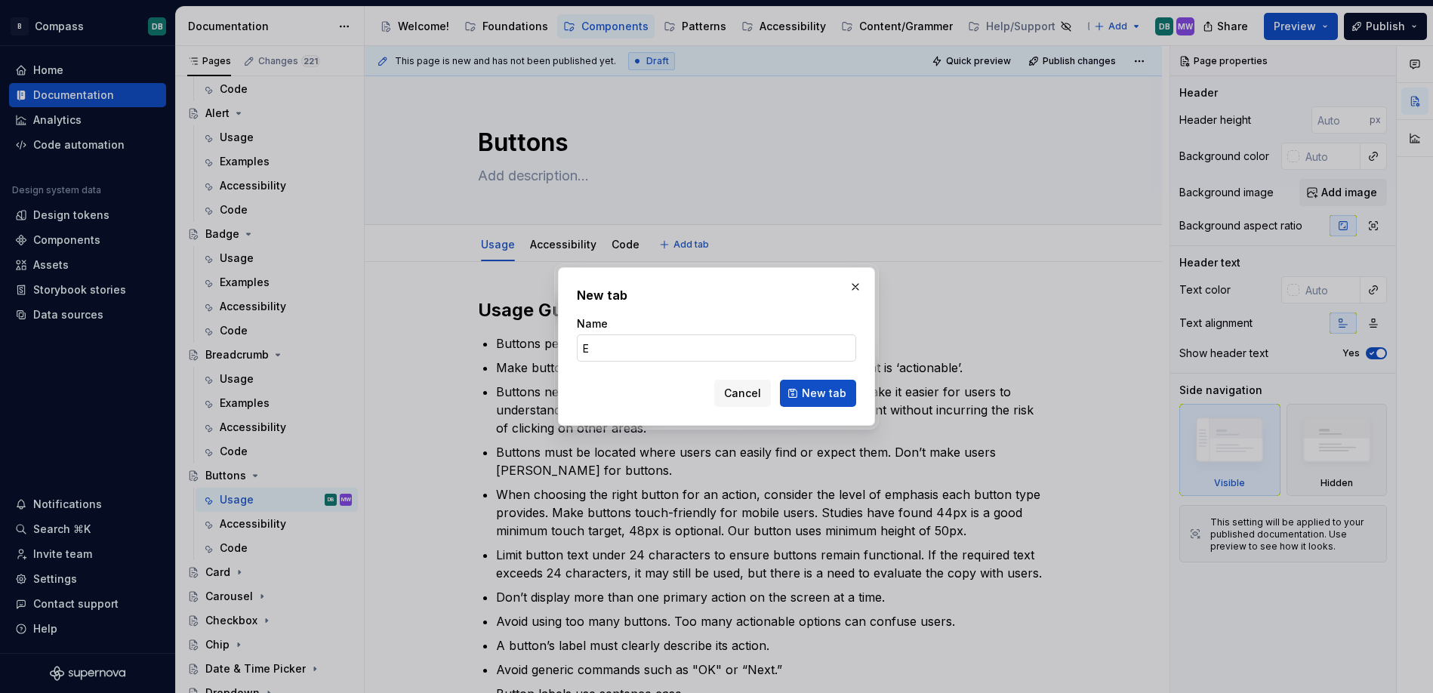
type input "Ex"
type textarea "*"
type input "Examples"
click at [828, 390] on span "New tab" at bounding box center [824, 393] width 45 height 15
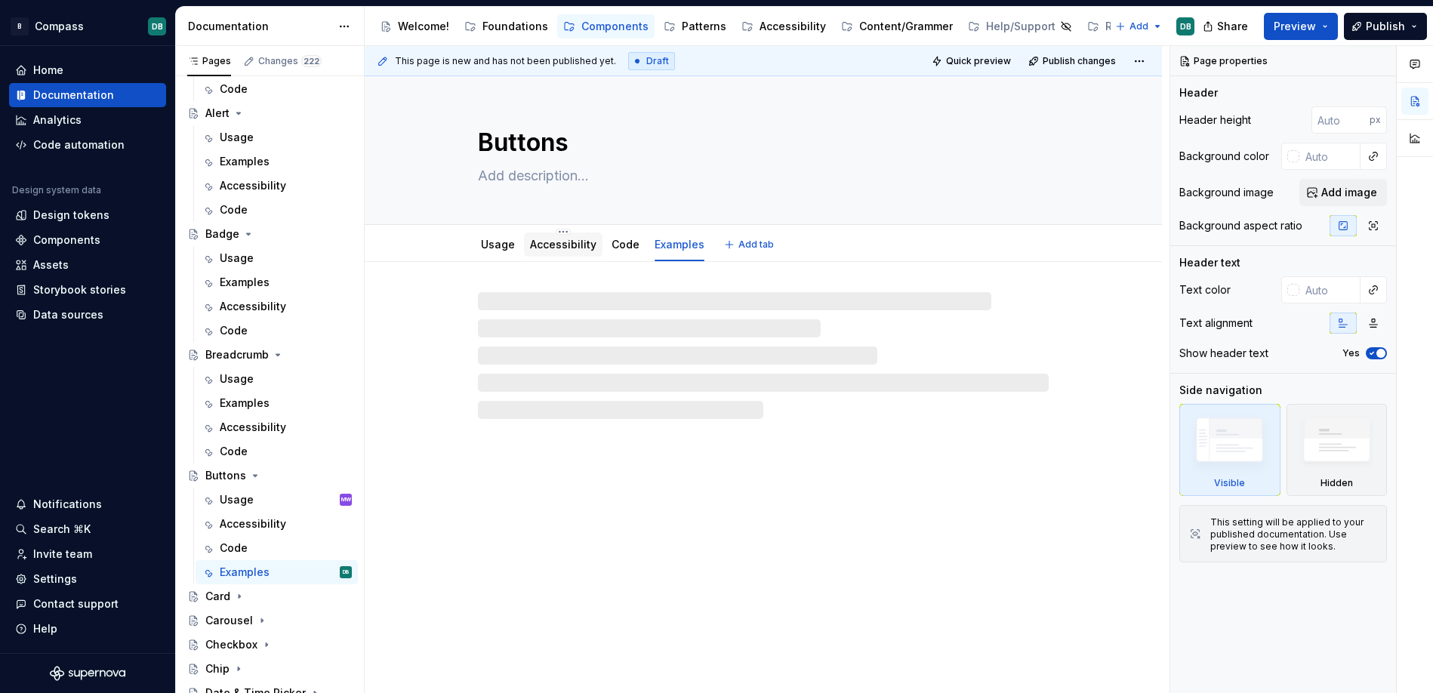
click at [541, 238] on link "Accessibility" at bounding box center [563, 244] width 66 height 13
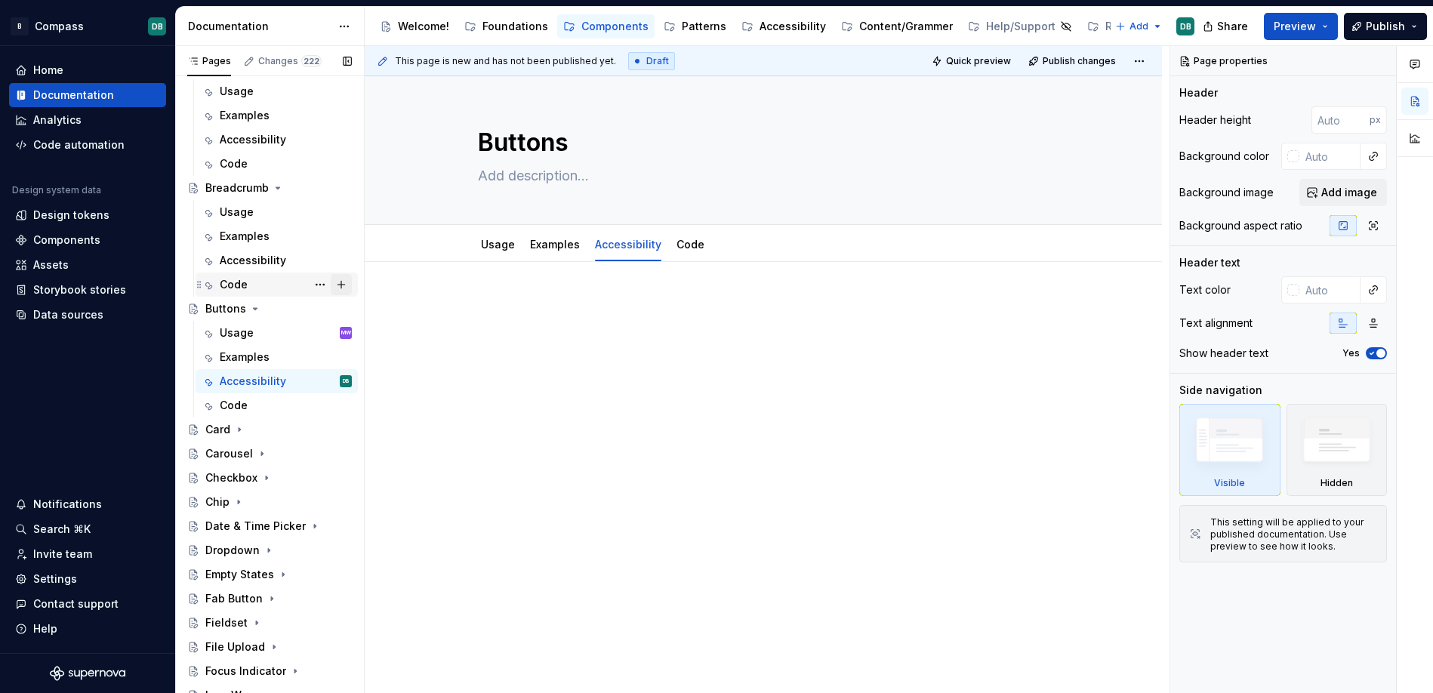
scroll to position [586, 0]
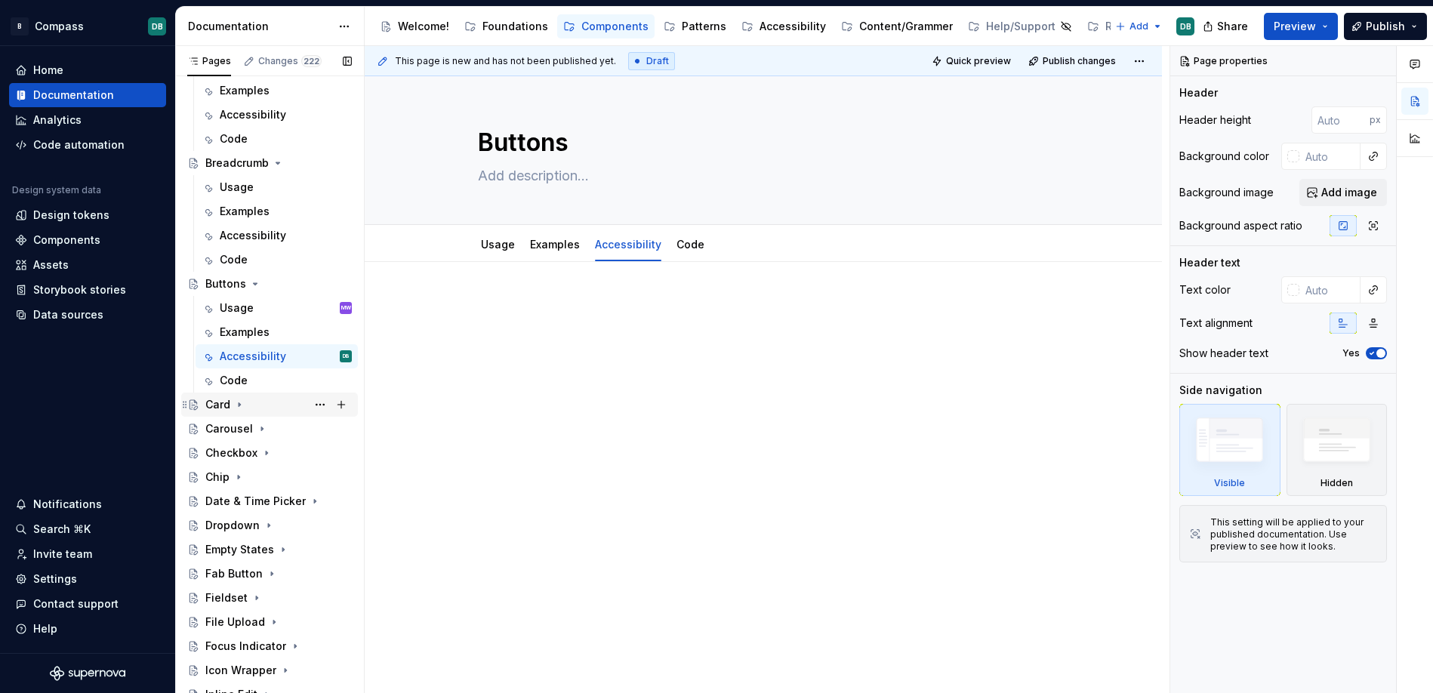
click at [222, 402] on div "Card" at bounding box center [217, 404] width 25 height 15
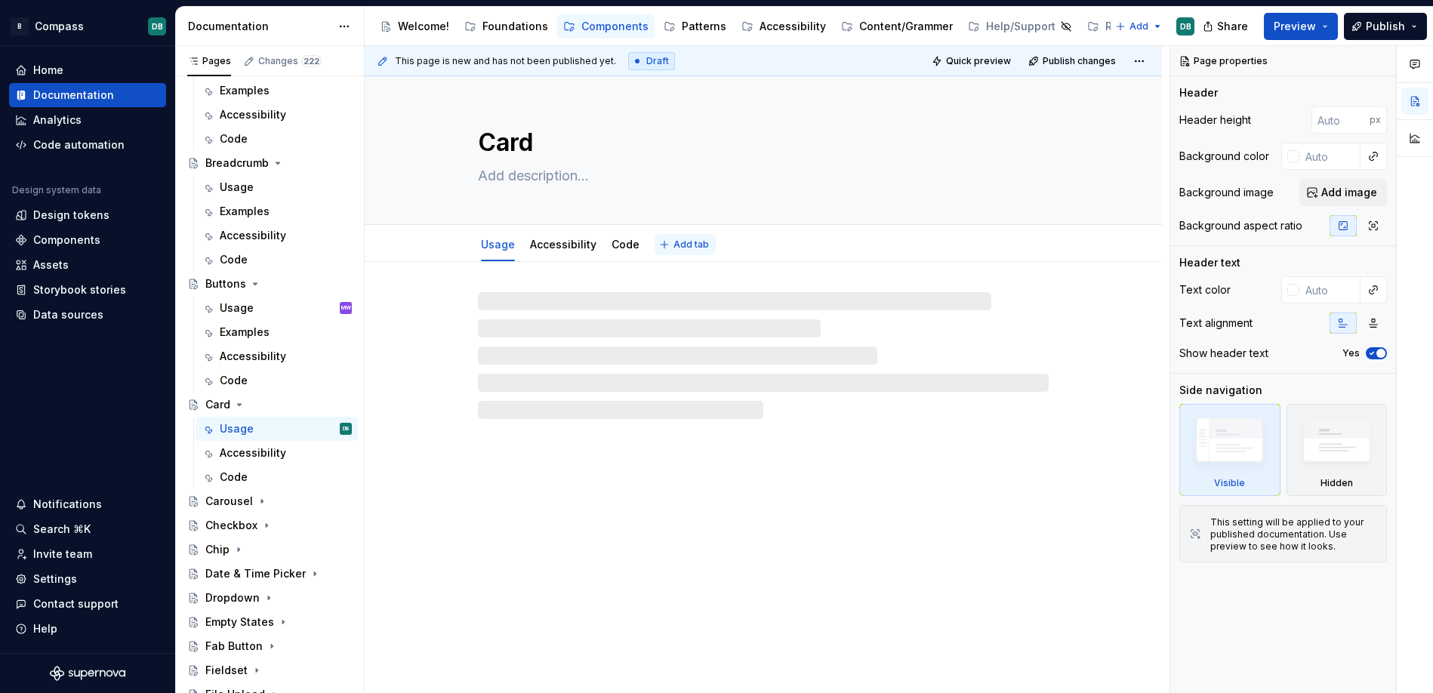
click at [692, 245] on span "Add tab" at bounding box center [690, 245] width 35 height 12
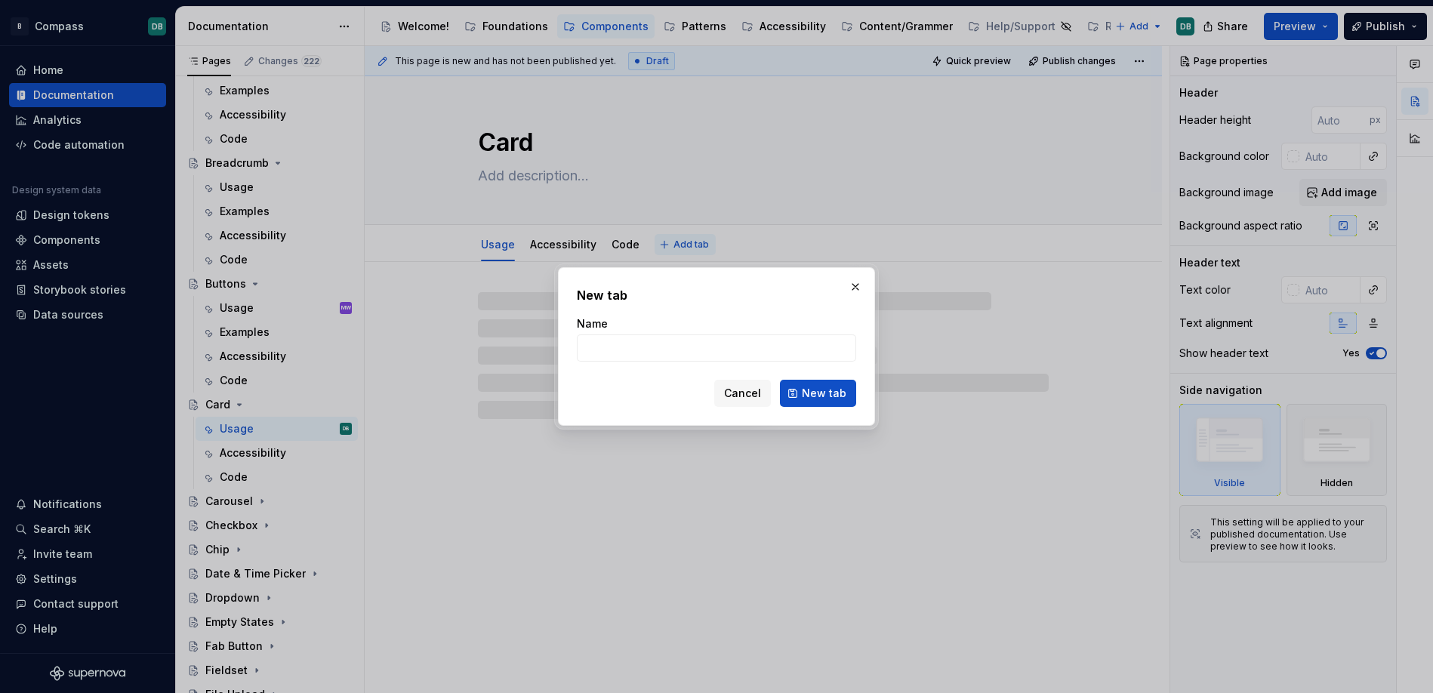
type textarea "*"
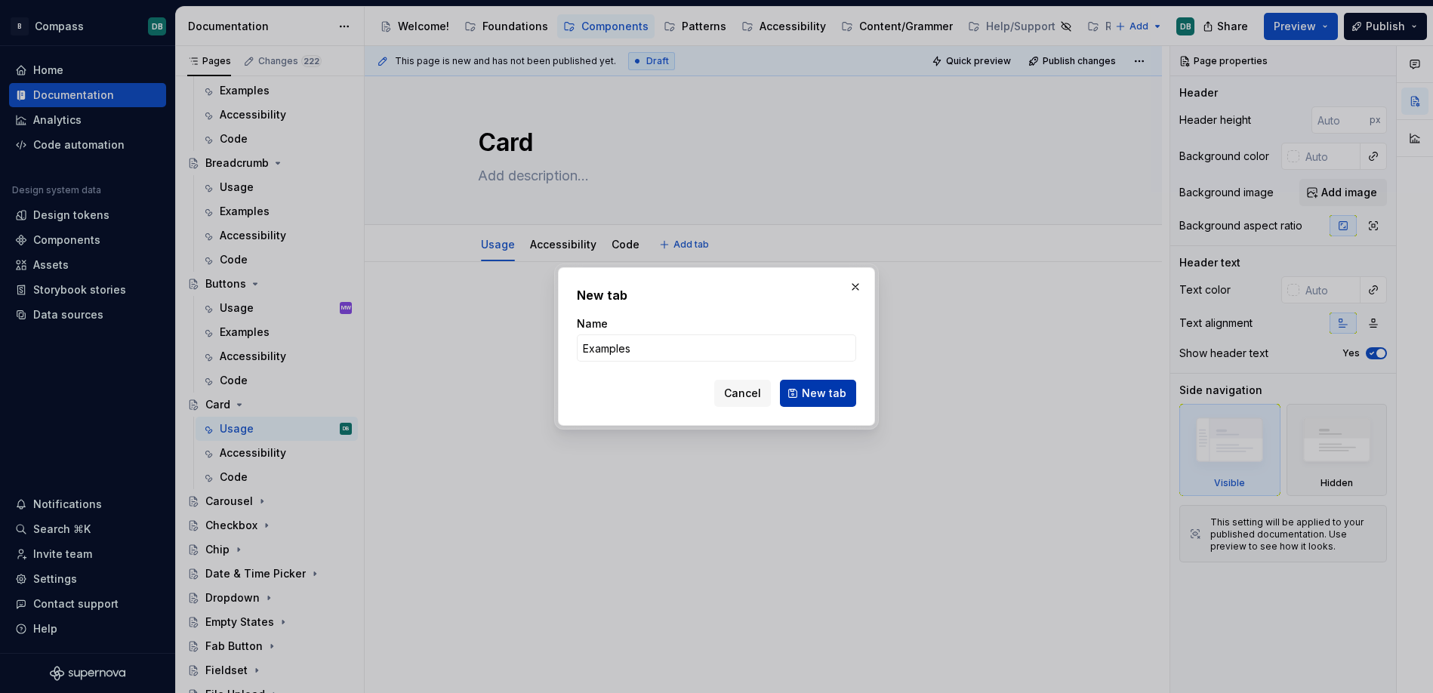
type input "Examples"
click at [816, 389] on span "New tab" at bounding box center [824, 393] width 45 height 15
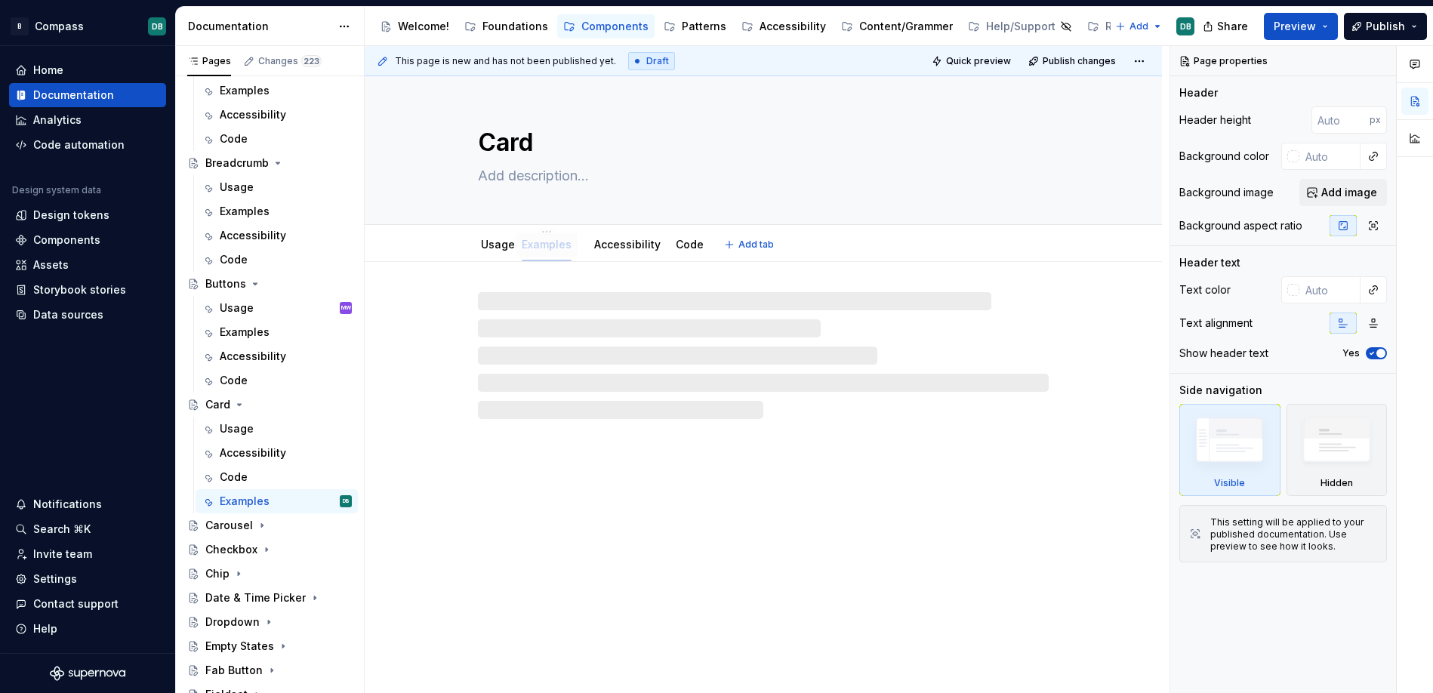
drag, startPoint x: 671, startPoint y: 242, endPoint x: 539, endPoint y: 249, distance: 132.3
click at [231, 526] on div "Carousel" at bounding box center [229, 525] width 48 height 15
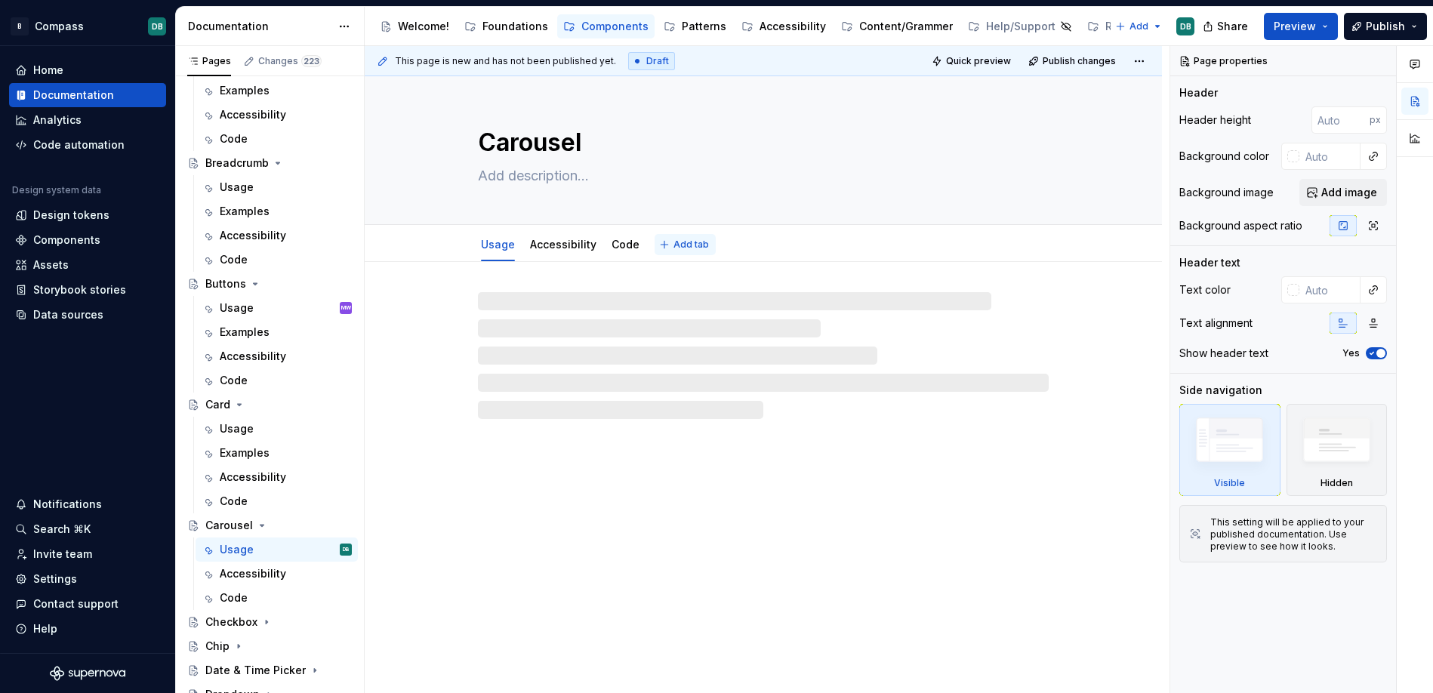
click at [678, 243] on span "Add tab" at bounding box center [690, 245] width 35 height 12
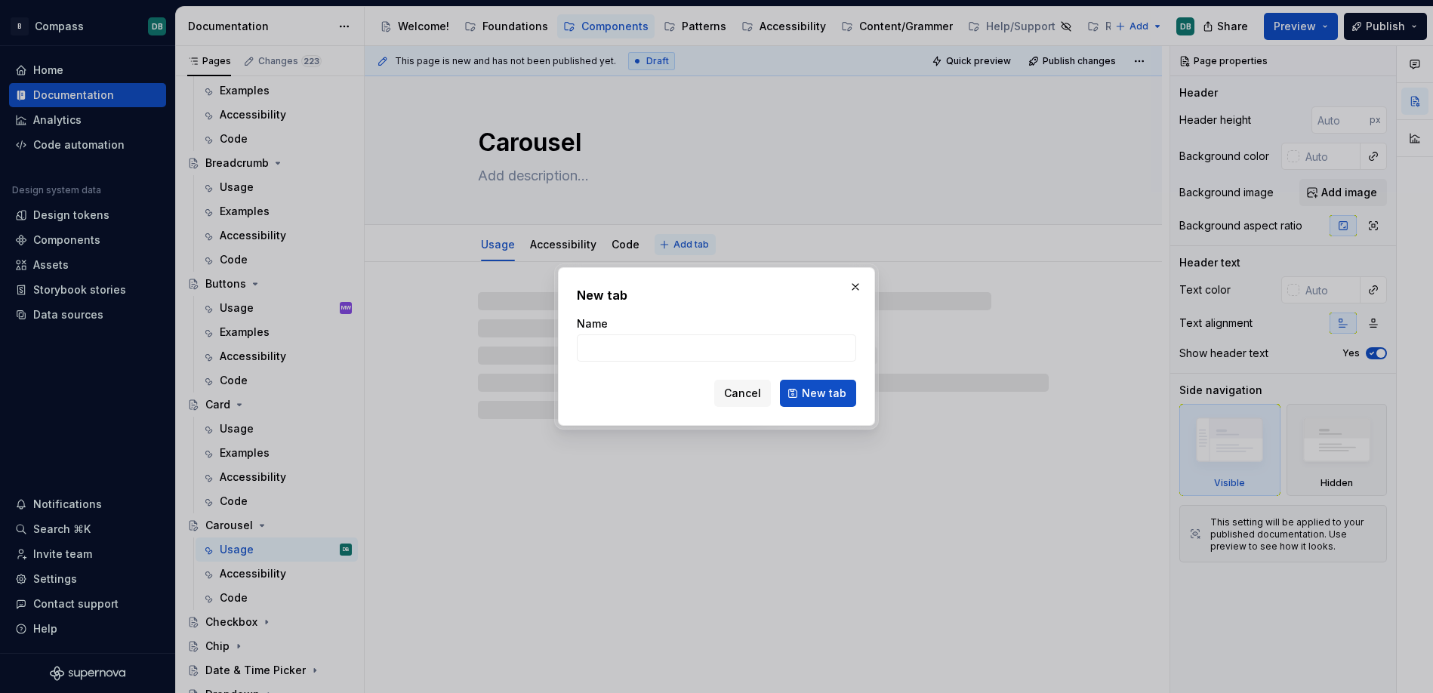
type textarea "*"
type input "Ex"
type textarea "*"
type input "Examples"
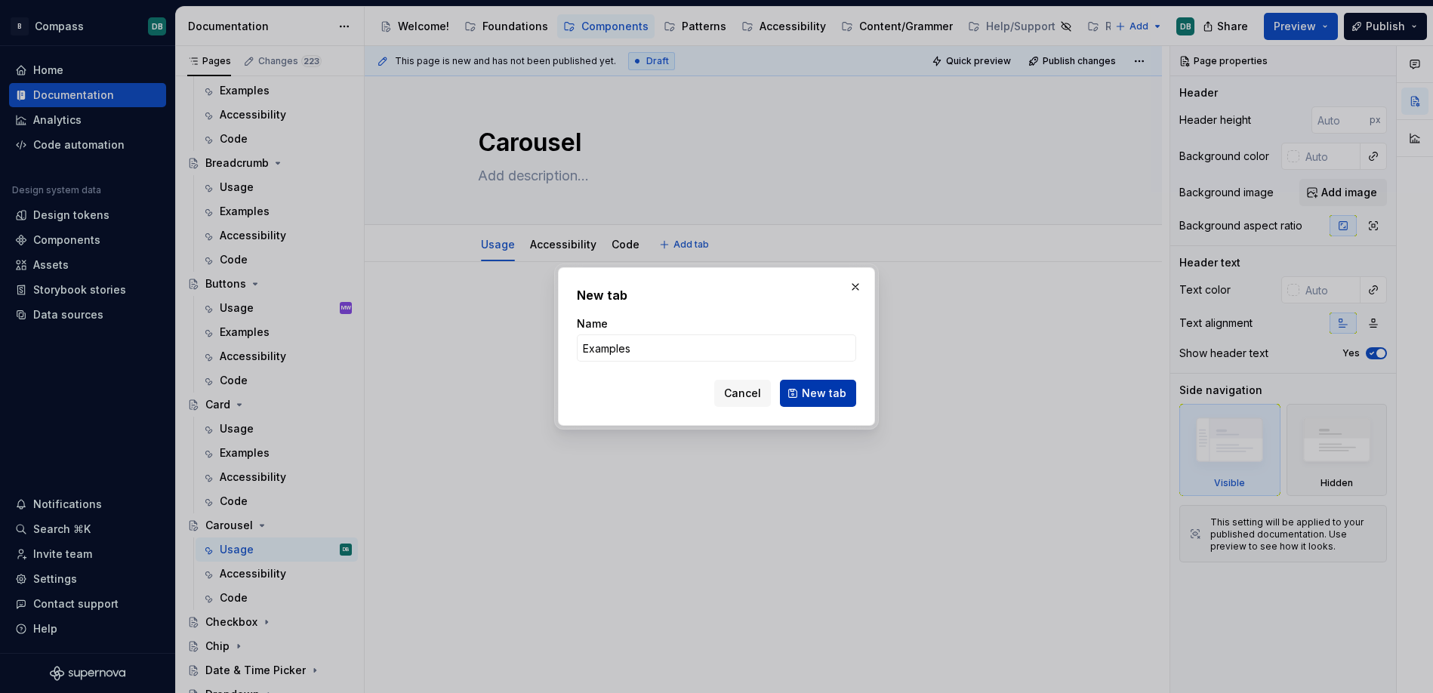
click at [818, 393] on span "New tab" at bounding box center [824, 393] width 45 height 15
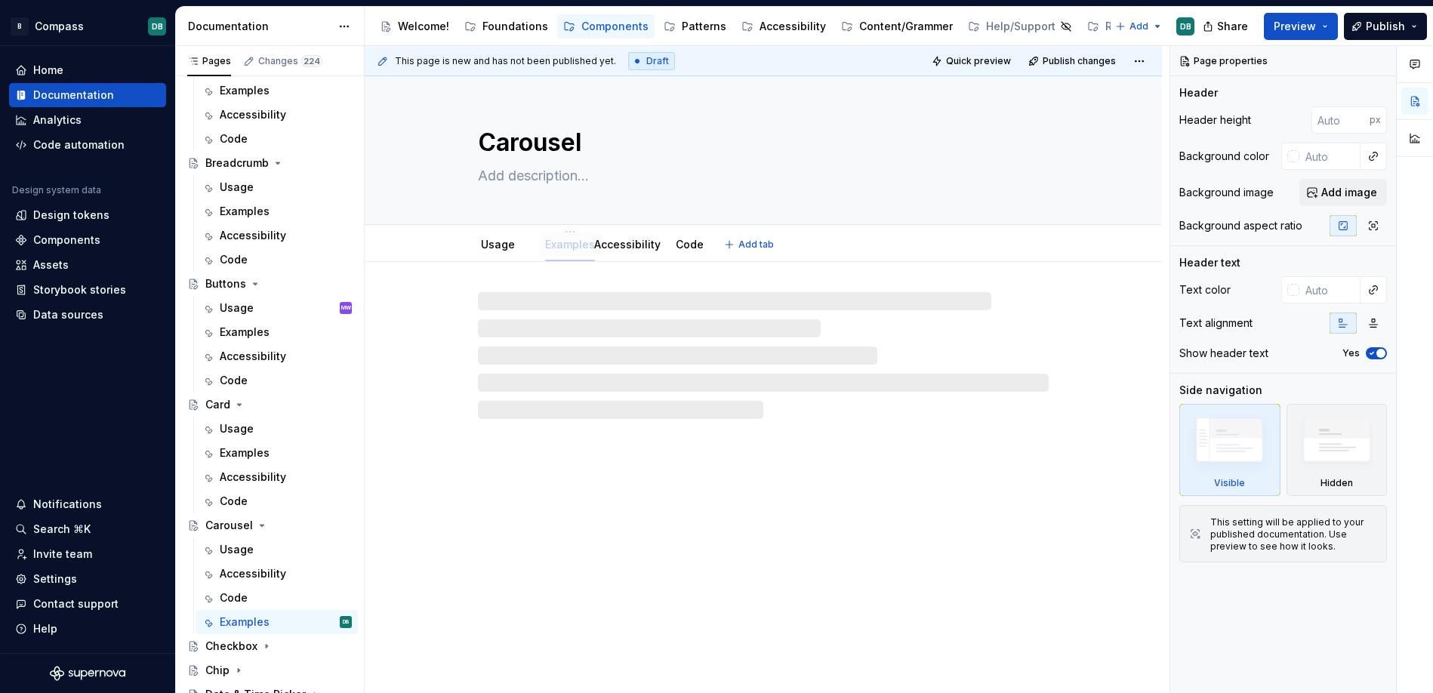
drag, startPoint x: 673, startPoint y: 245, endPoint x: 561, endPoint y: 246, distance: 111.7
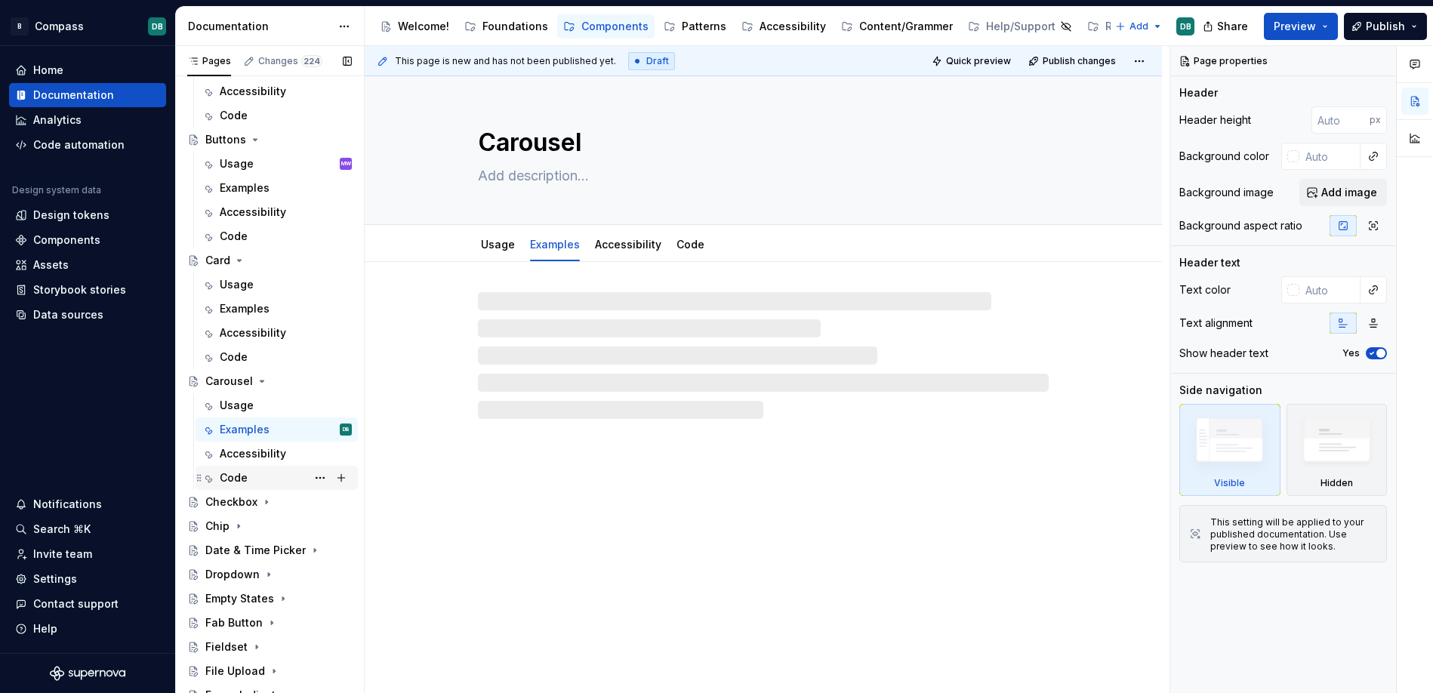
scroll to position [790, 0]
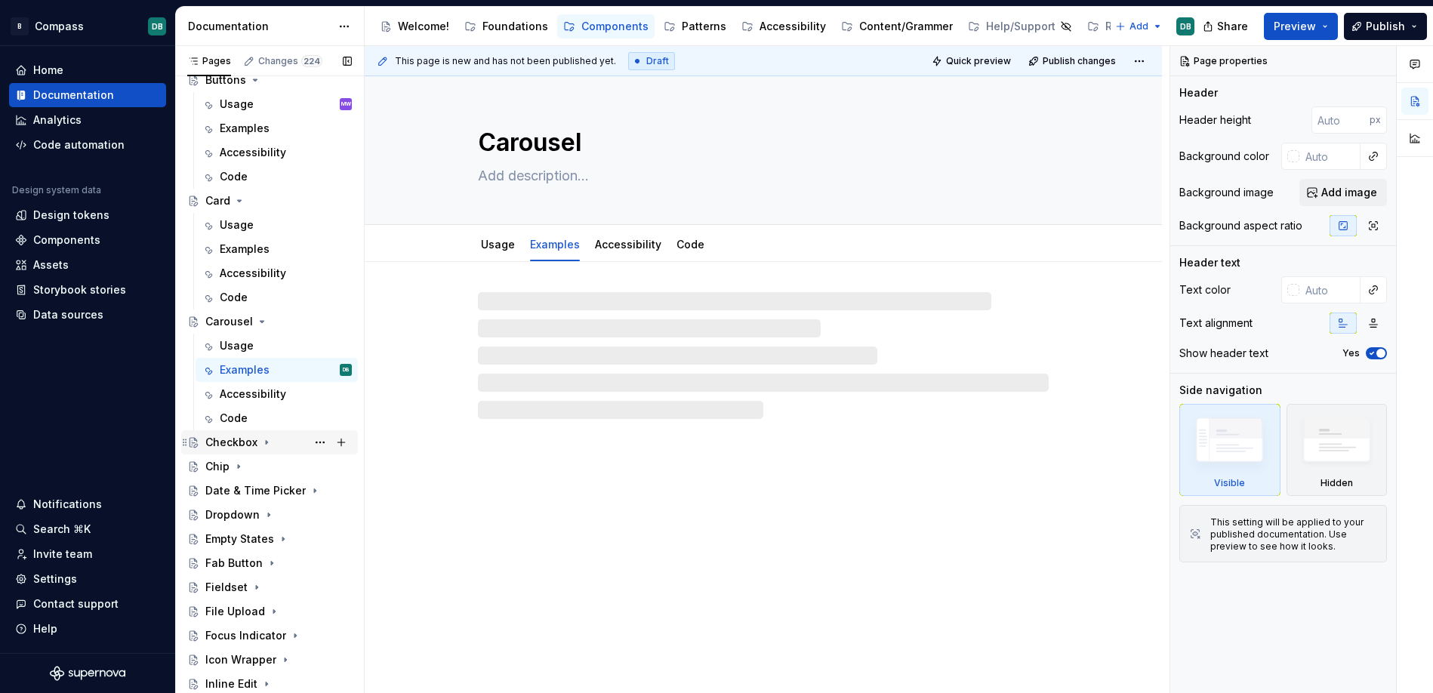
click at [226, 443] on div "Checkbox" at bounding box center [231, 442] width 52 height 15
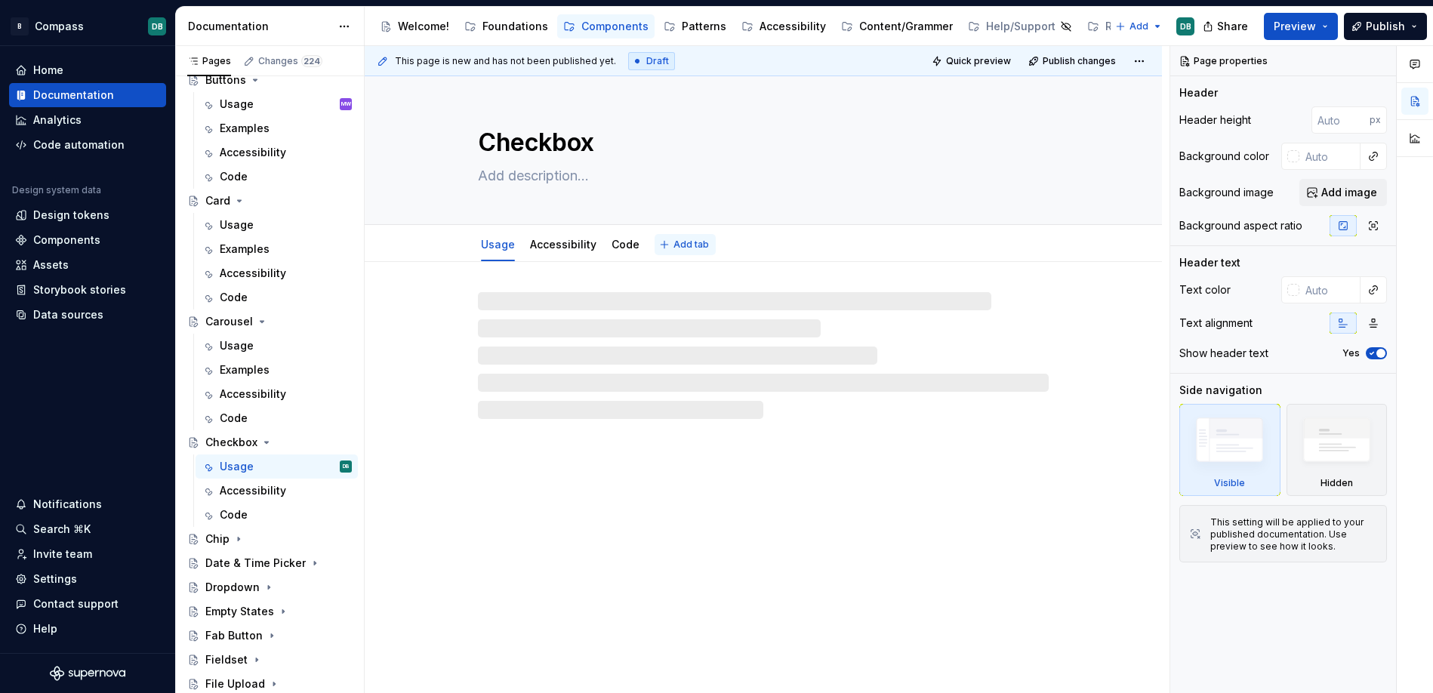
type textarea "*"
click at [680, 246] on span "Add tab" at bounding box center [690, 245] width 35 height 12
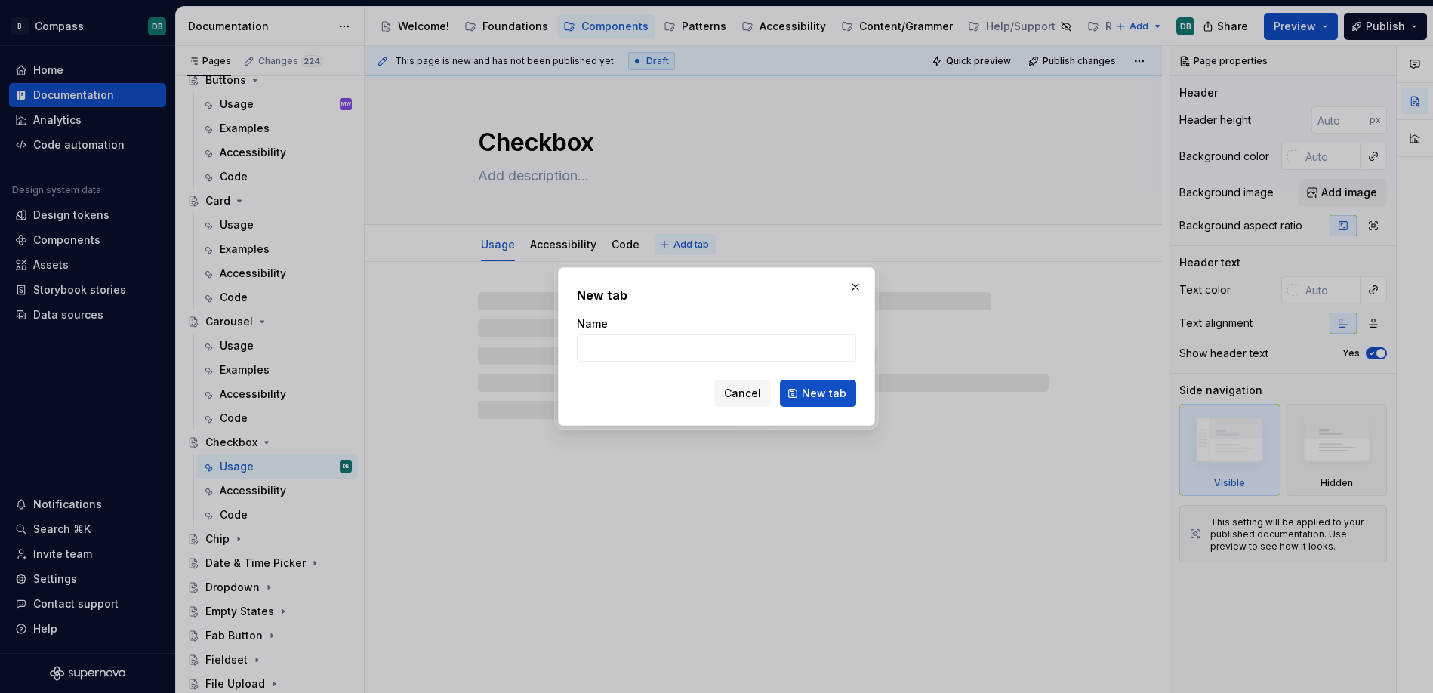
type input "E"
type textarea "*"
type input "Ex"
type textarea "*"
type input "Exa"
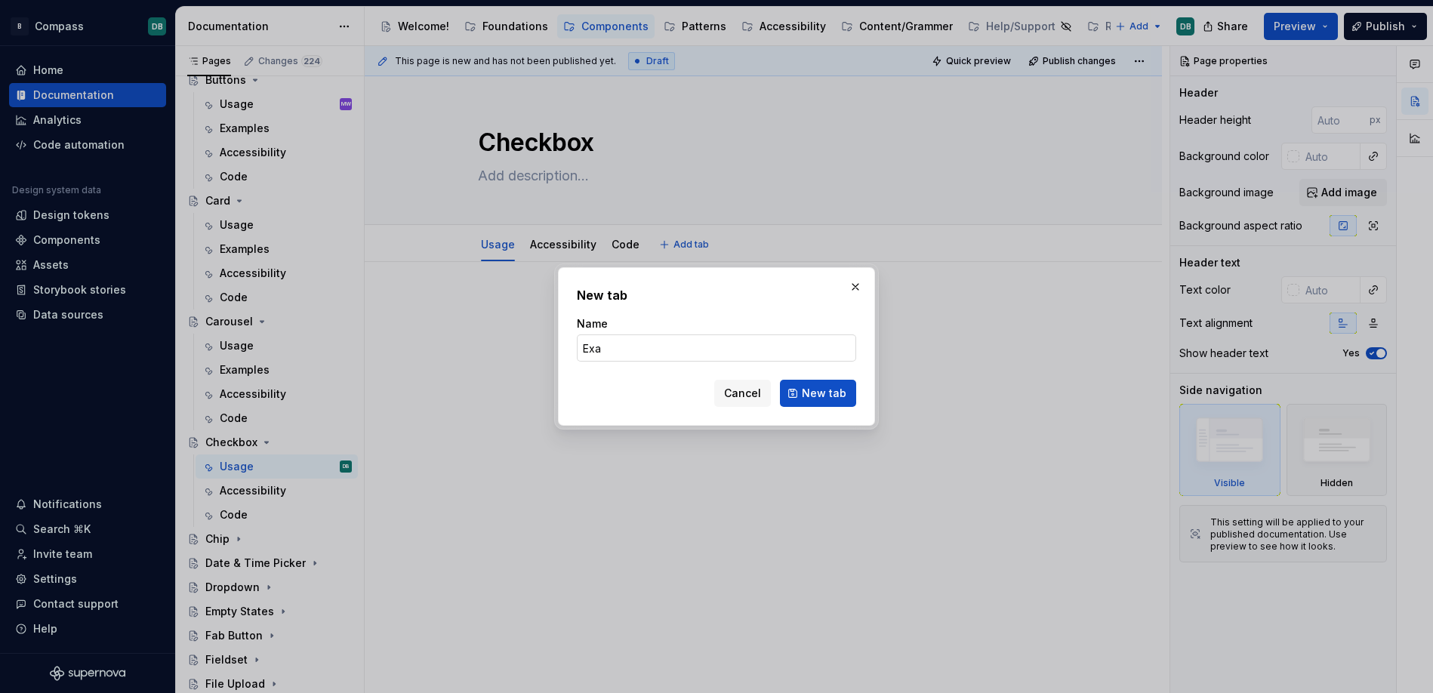
type textarea "*"
type input "Examples"
click at [821, 390] on span "New tab" at bounding box center [824, 393] width 45 height 15
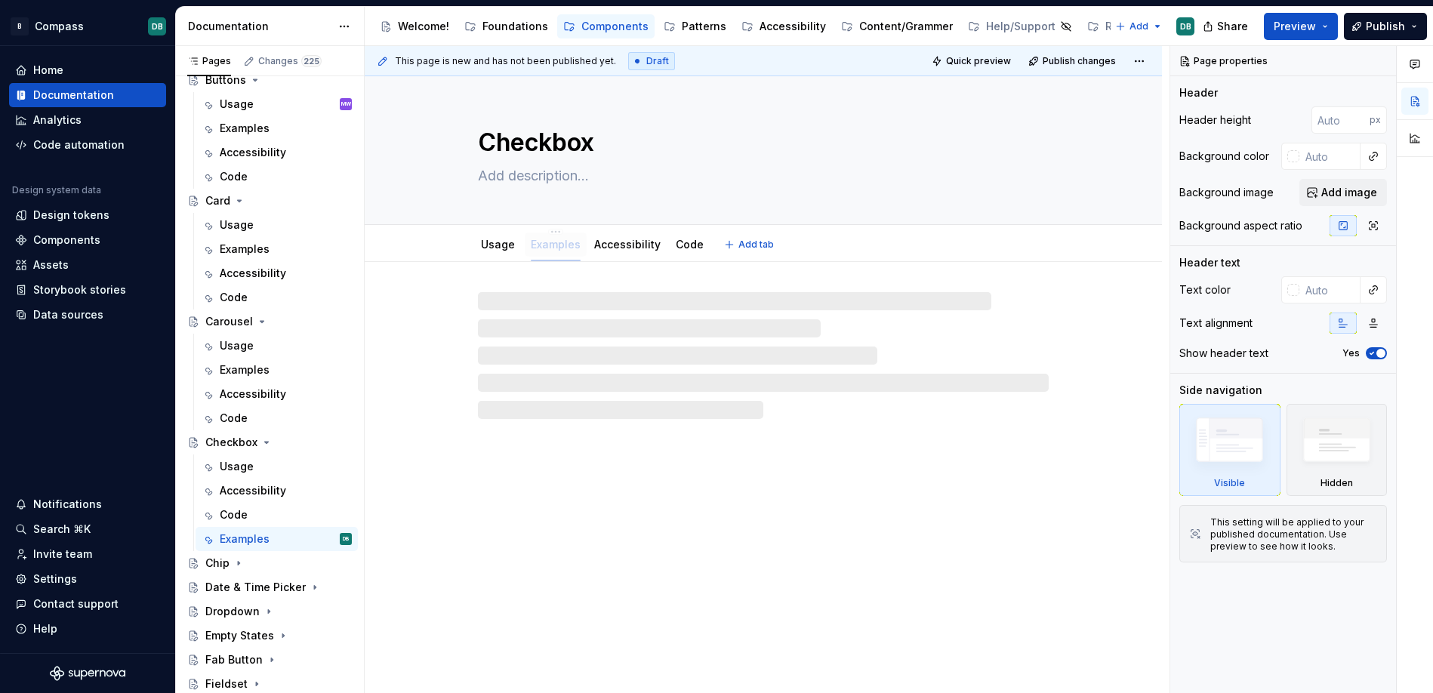
drag, startPoint x: 676, startPoint y: 247, endPoint x: 553, endPoint y: 250, distance: 123.8
click at [224, 566] on div "Chip" at bounding box center [217, 563] width 24 height 15
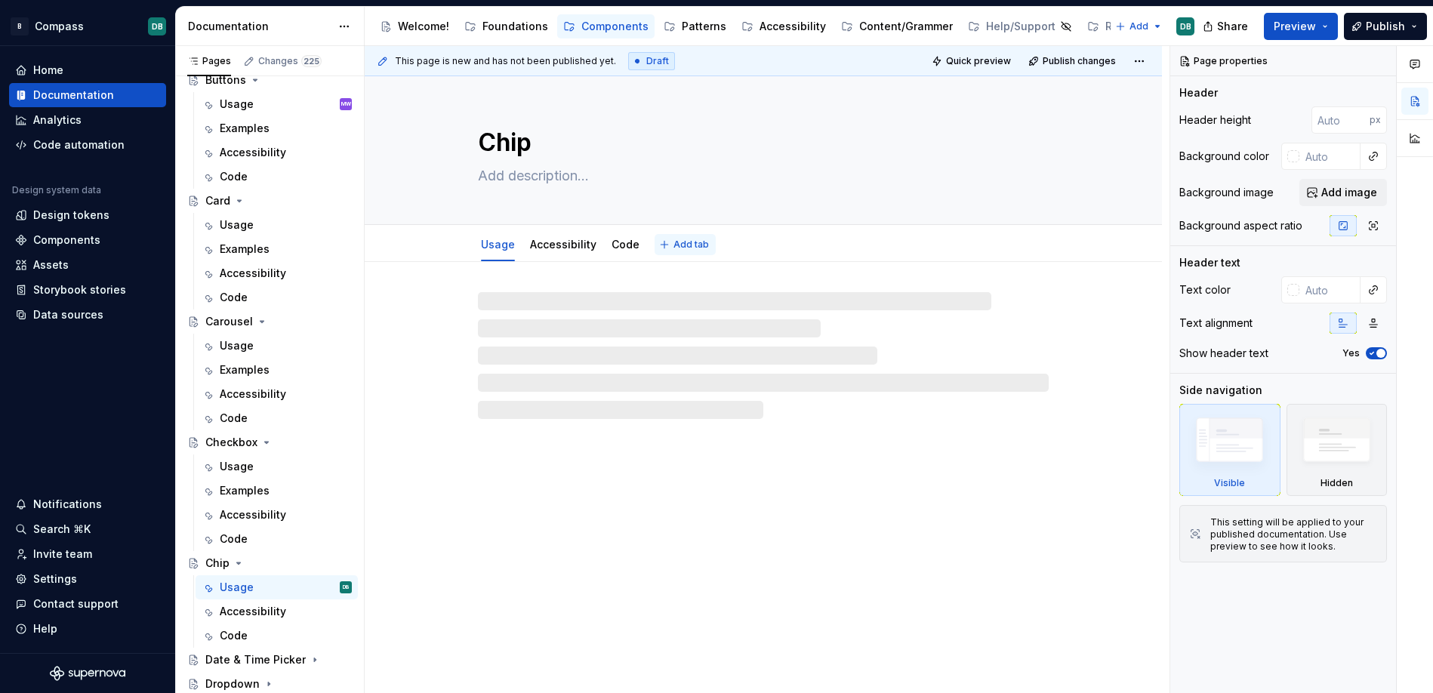
click at [681, 245] on span "Add tab" at bounding box center [690, 245] width 35 height 12
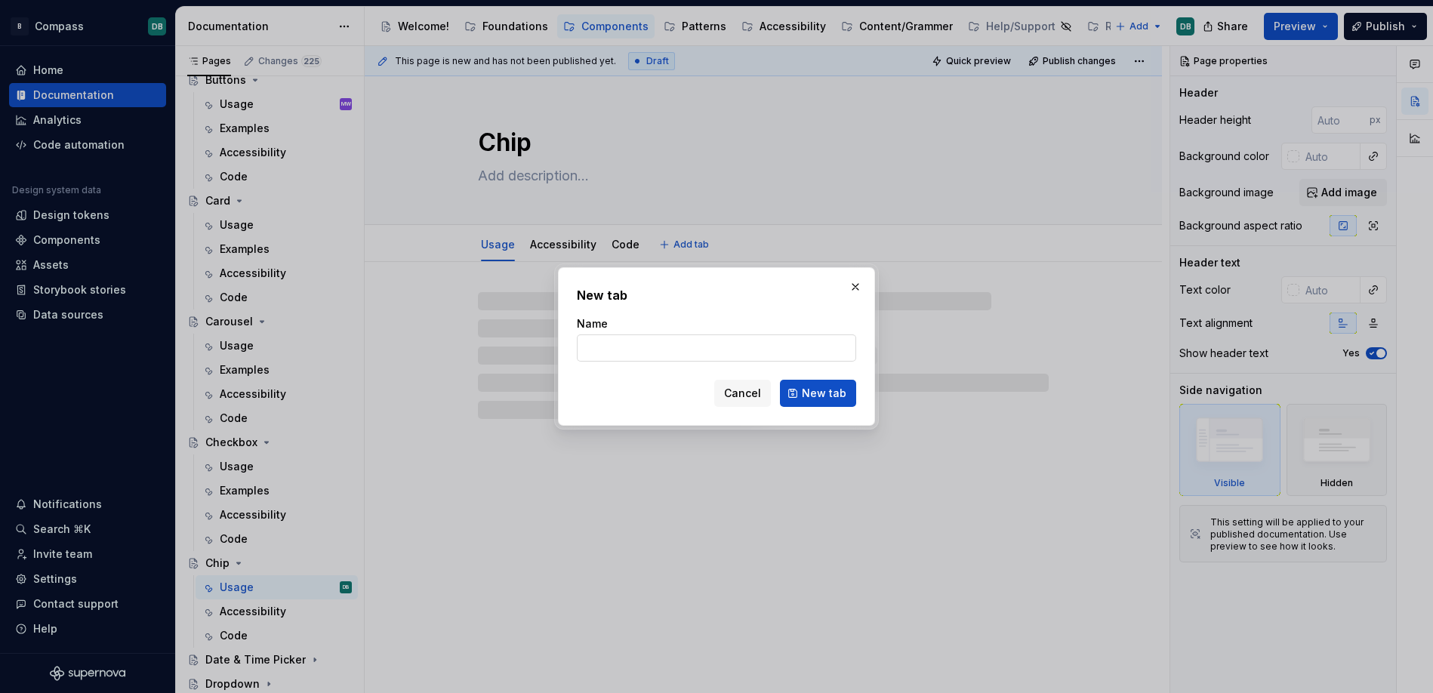
type textarea "*"
type input "Ex"
type textarea "*"
type input "Examples"
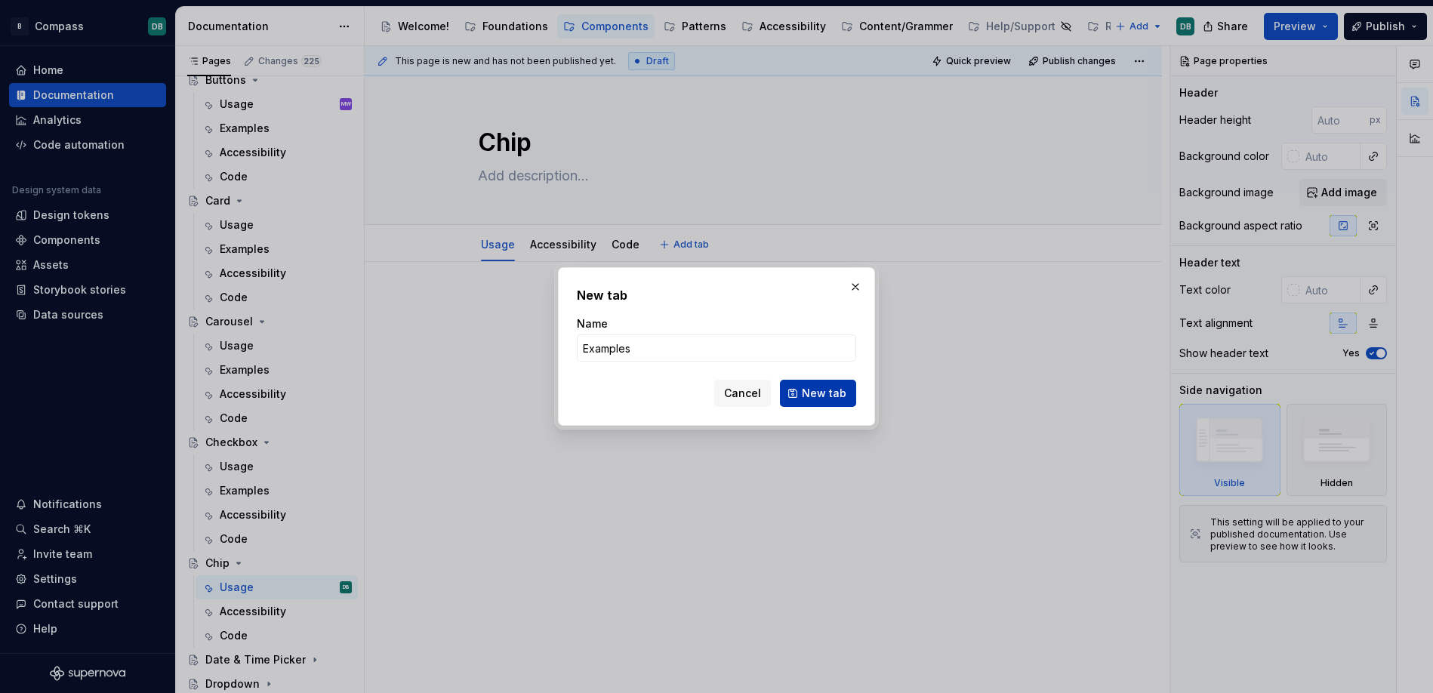
click at [817, 392] on span "New tab" at bounding box center [824, 393] width 45 height 15
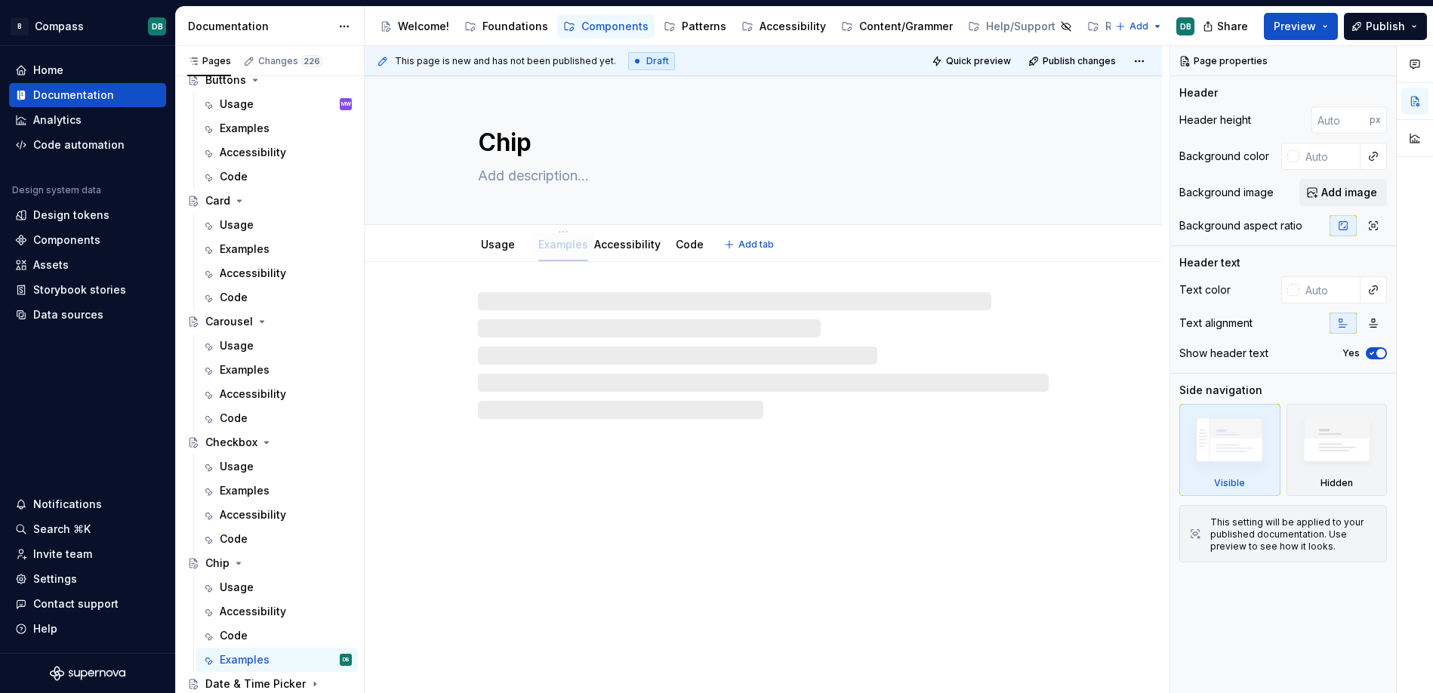
drag, startPoint x: 683, startPoint y: 245, endPoint x: 568, endPoint y: 245, distance: 115.5
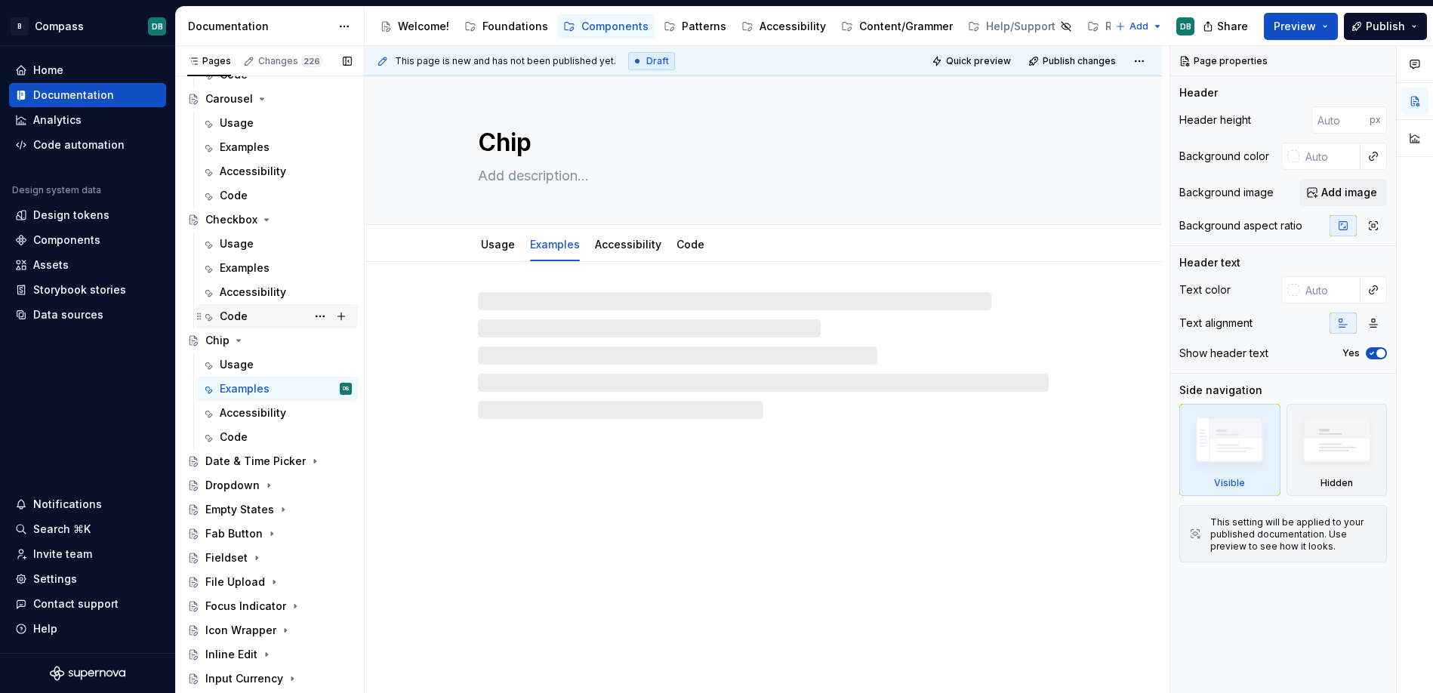
scroll to position [1027, 0]
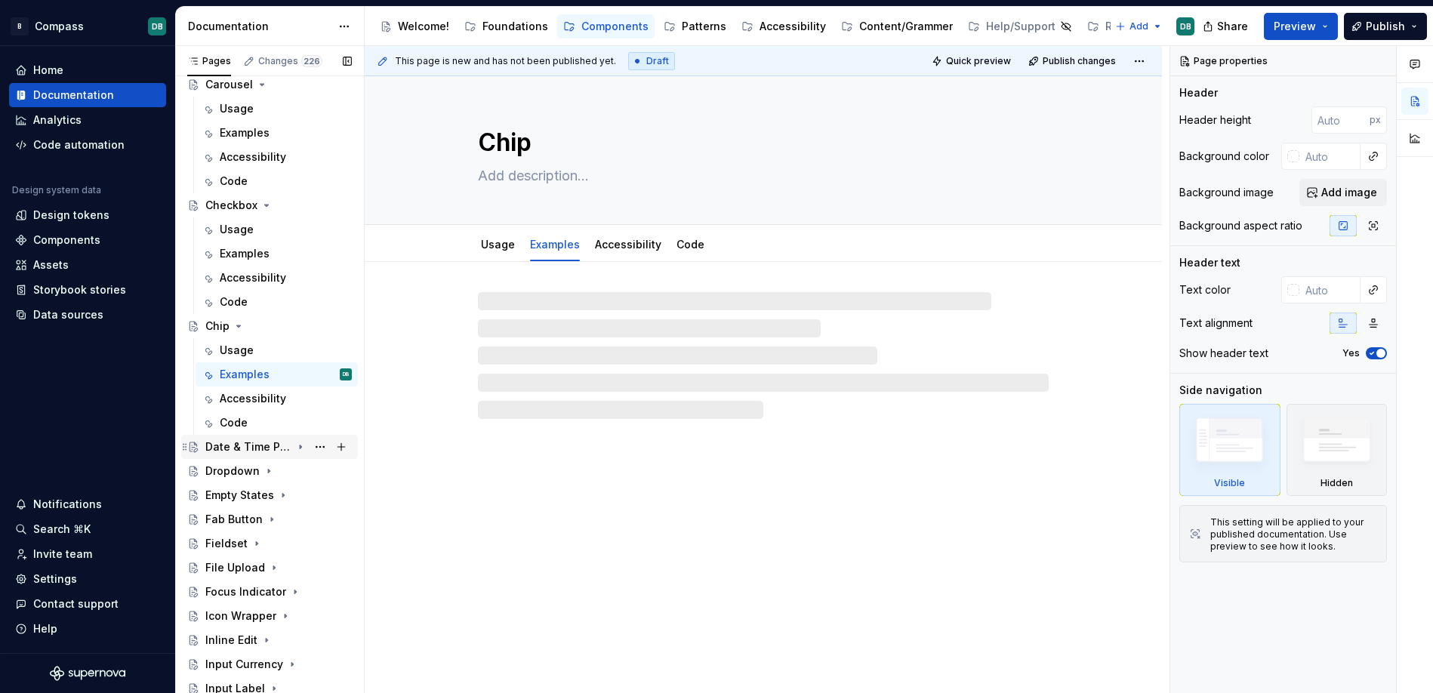
click at [245, 445] on div "Date & Time Picker" at bounding box center [248, 446] width 86 height 15
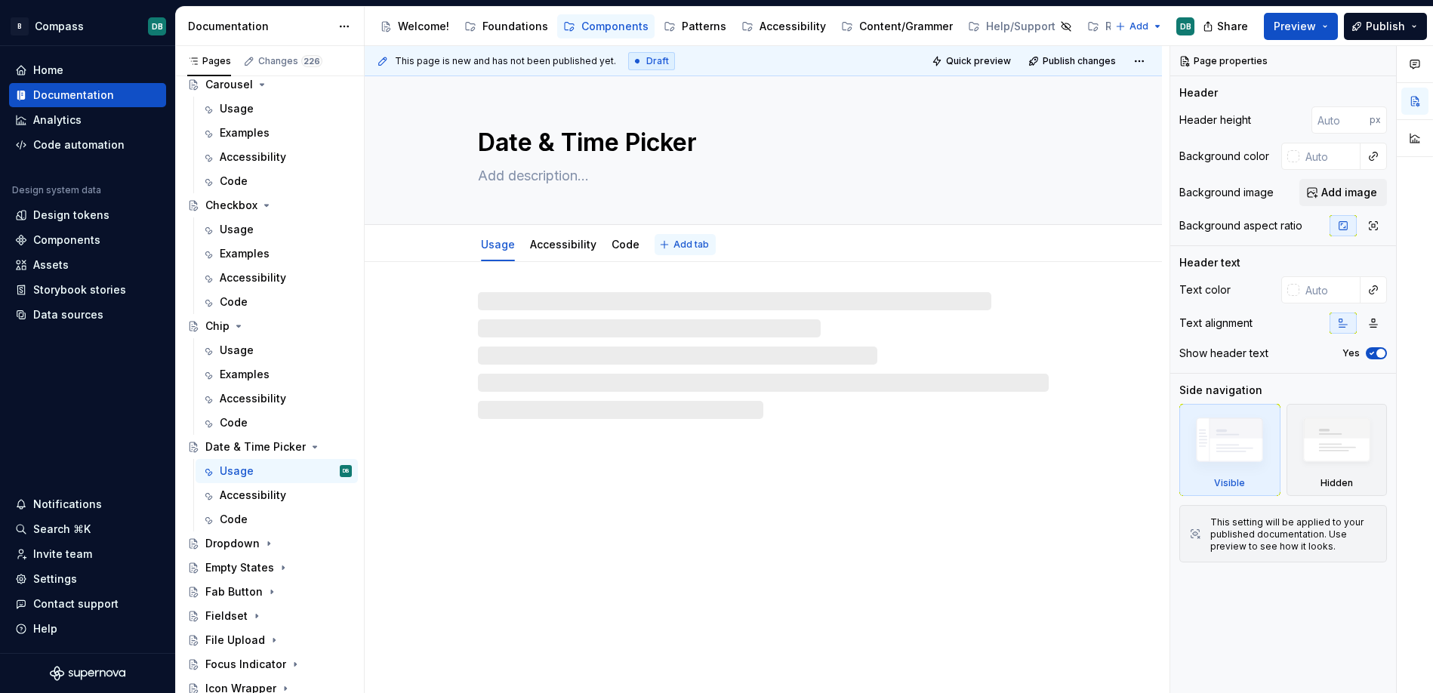
click at [688, 243] on span "Add tab" at bounding box center [690, 245] width 35 height 12
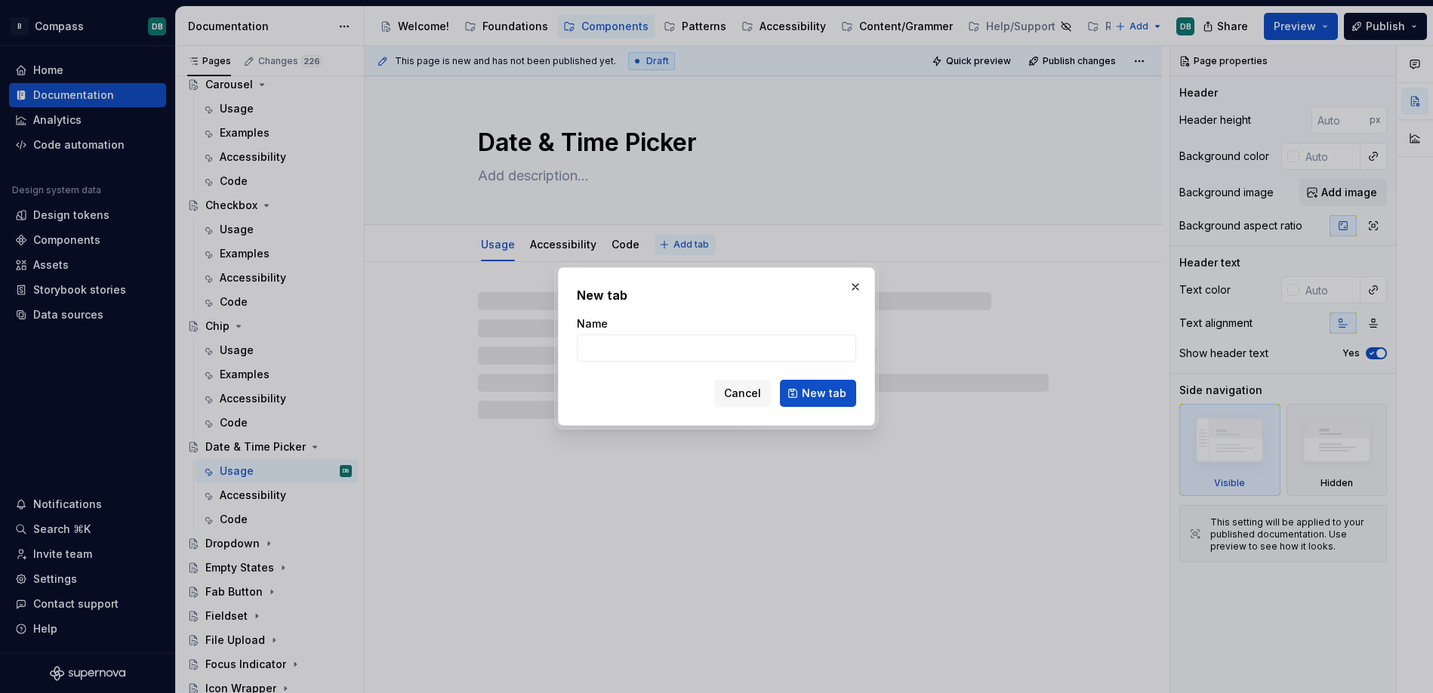
type textarea "*"
type input "E"
type textarea "*"
type input "Exampl"
type textarea "*"
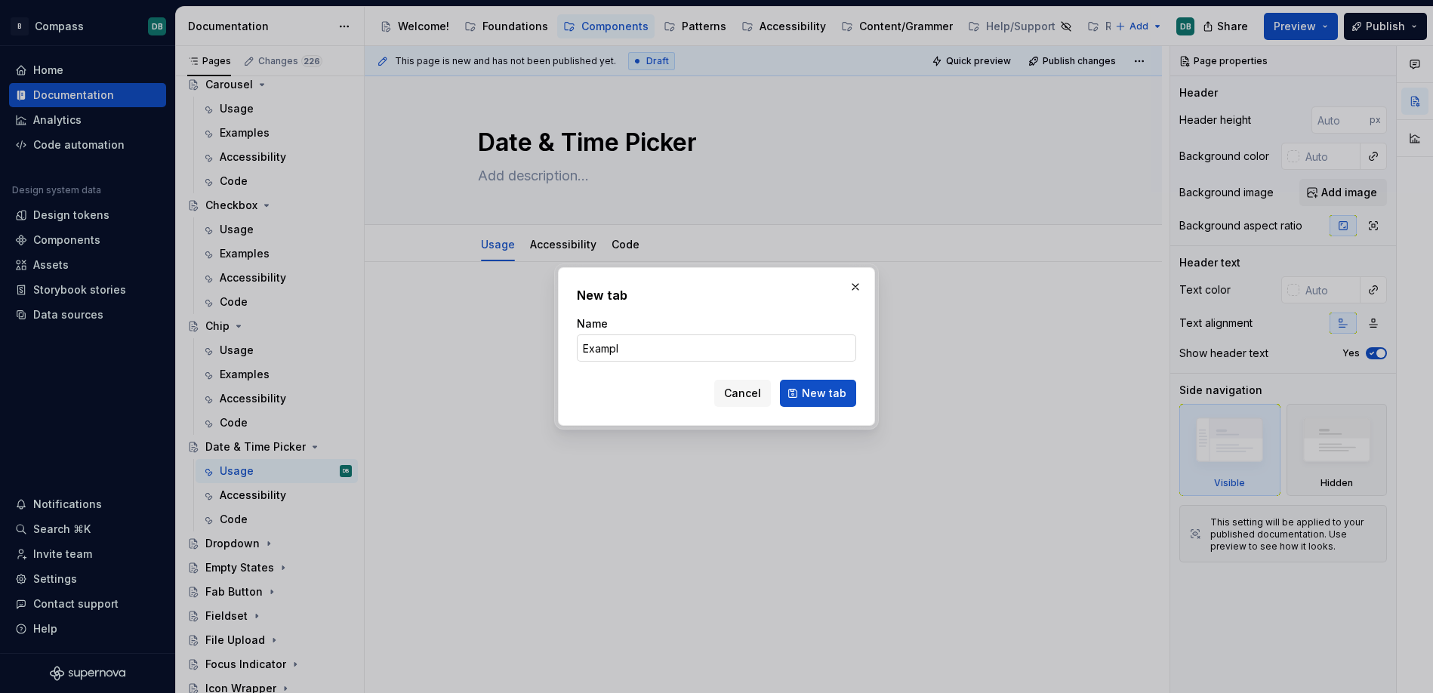
type input "Examples"
click at [825, 390] on span "New tab" at bounding box center [824, 393] width 45 height 15
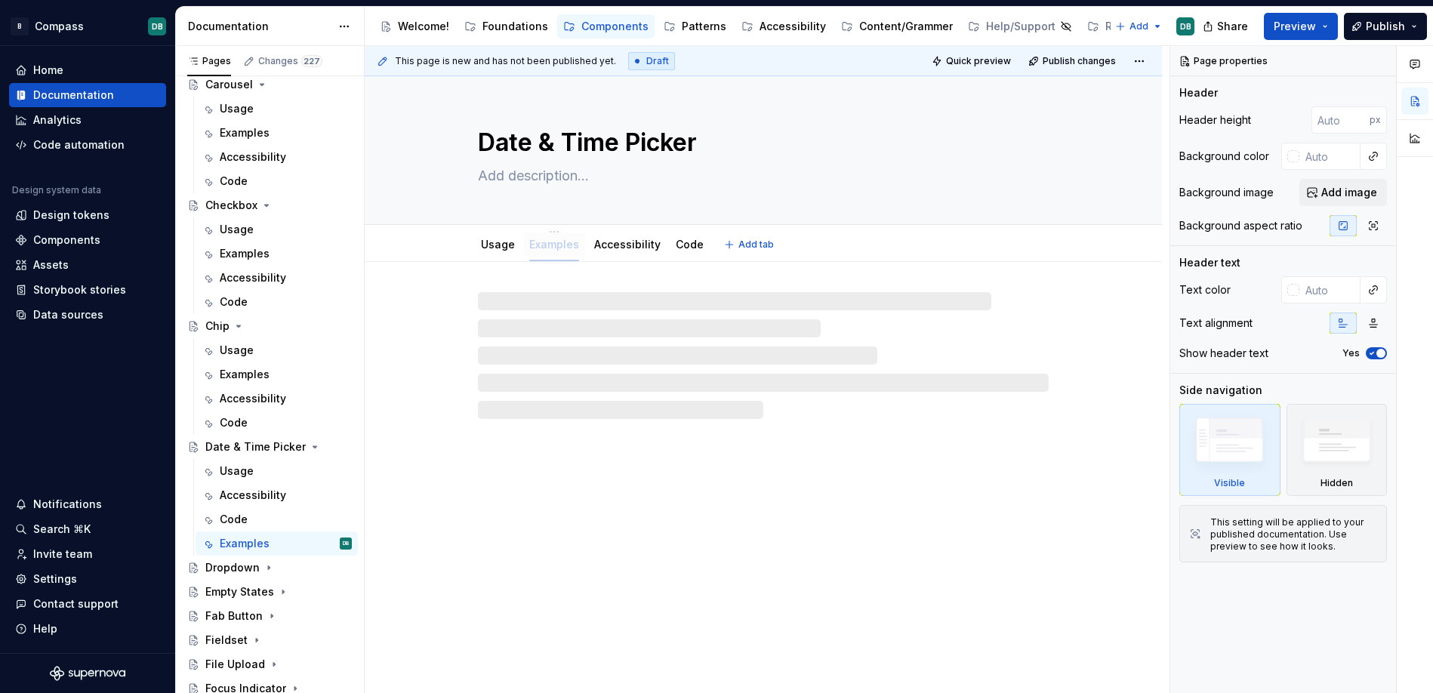
drag, startPoint x: 671, startPoint y: 247, endPoint x: 546, endPoint y: 248, distance: 125.3
click at [245, 567] on div "Dropdown" at bounding box center [232, 567] width 54 height 15
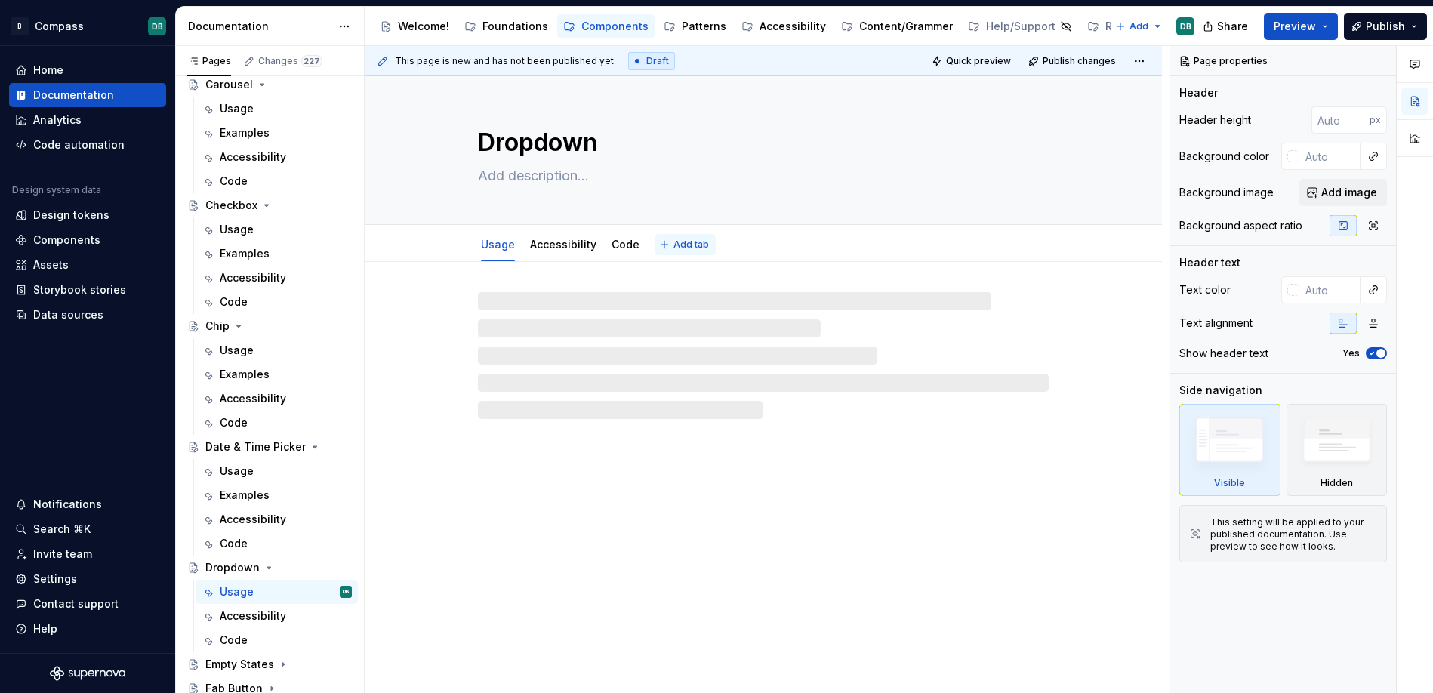
click at [685, 244] on span "Add tab" at bounding box center [690, 245] width 35 height 12
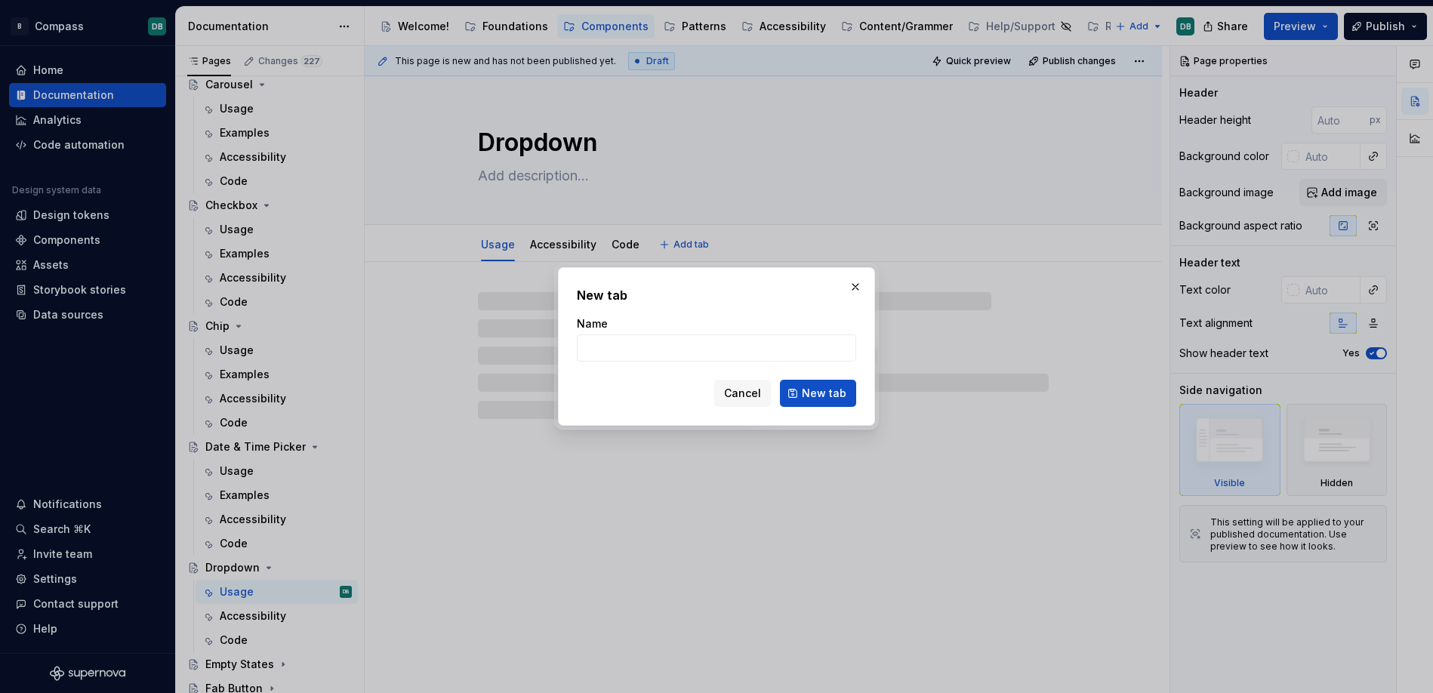
type textarea "*"
type input "Exam"
type textarea "*"
type input "Examples"
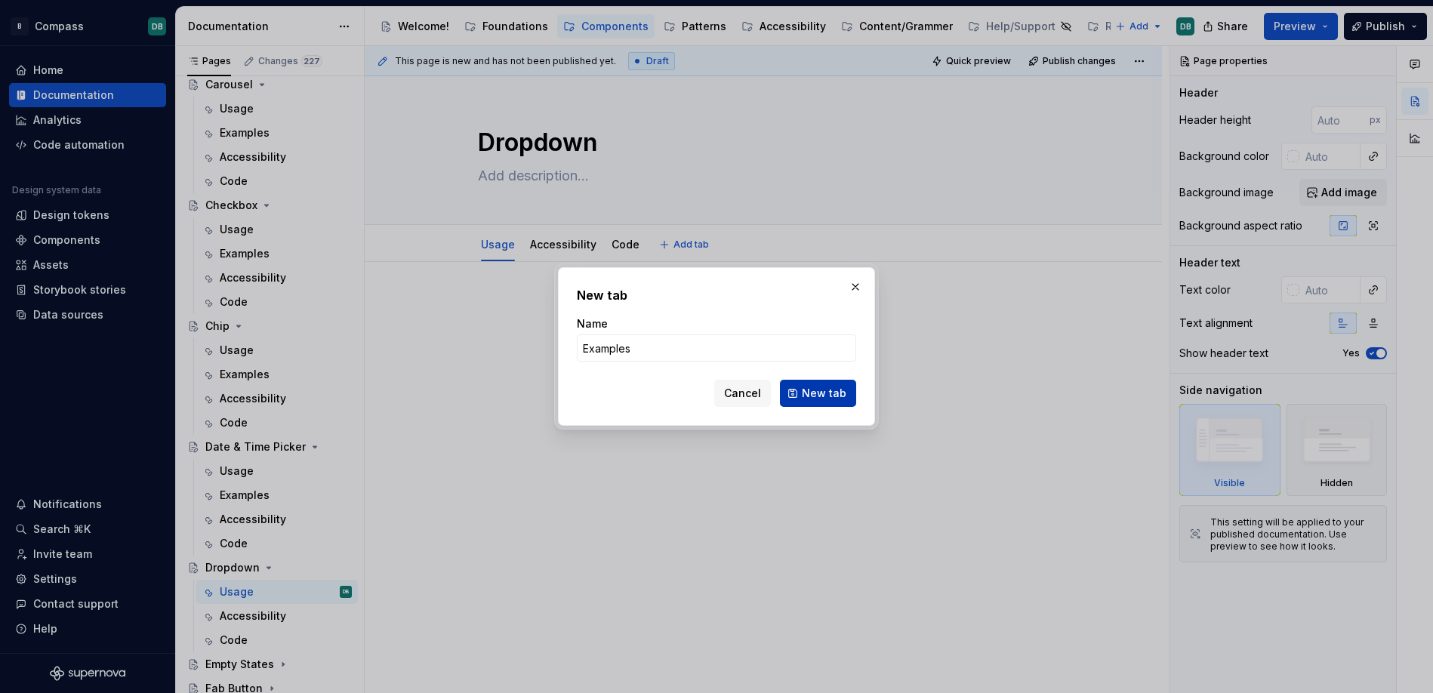
click at [833, 398] on span "New tab" at bounding box center [824, 393] width 45 height 15
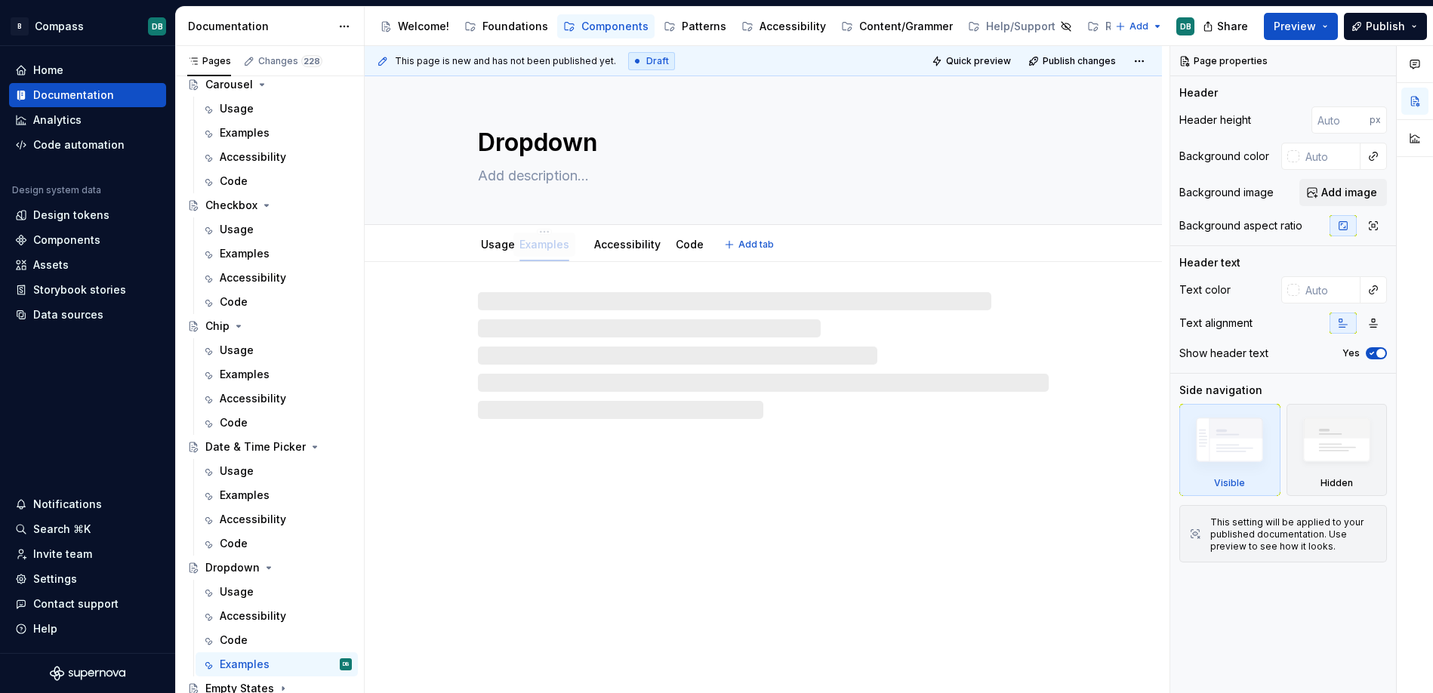
drag, startPoint x: 672, startPoint y: 242, endPoint x: 525, endPoint y: 260, distance: 147.5
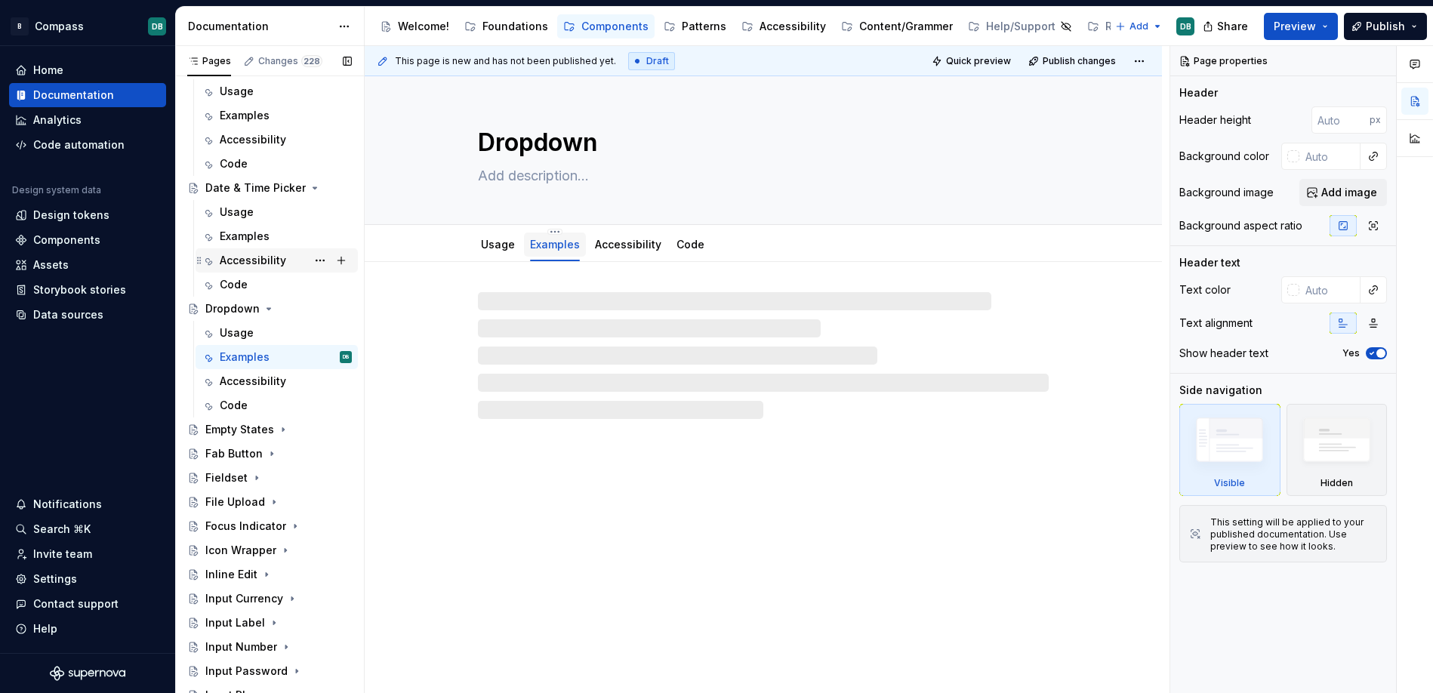
scroll to position [1288, 0]
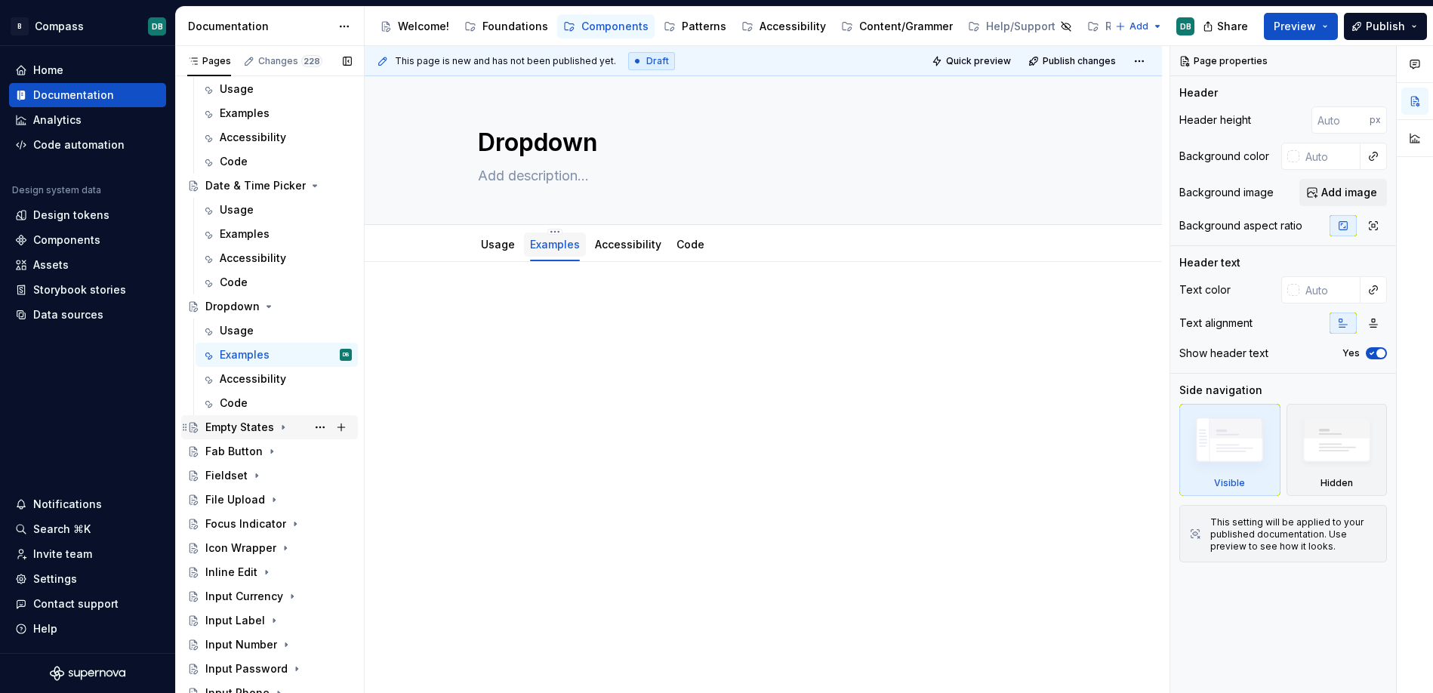
click at [248, 429] on div "Empty States" at bounding box center [239, 427] width 69 height 15
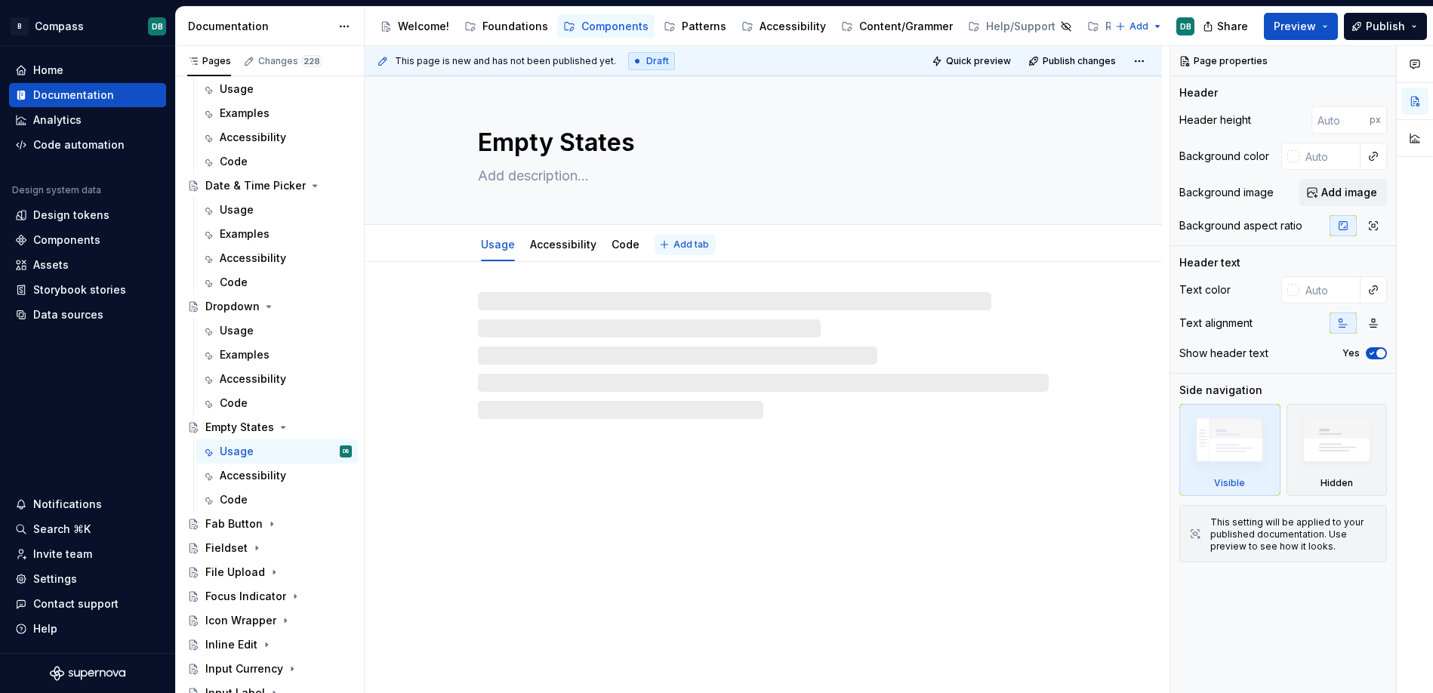
click at [684, 243] on span "Add tab" at bounding box center [690, 245] width 35 height 12
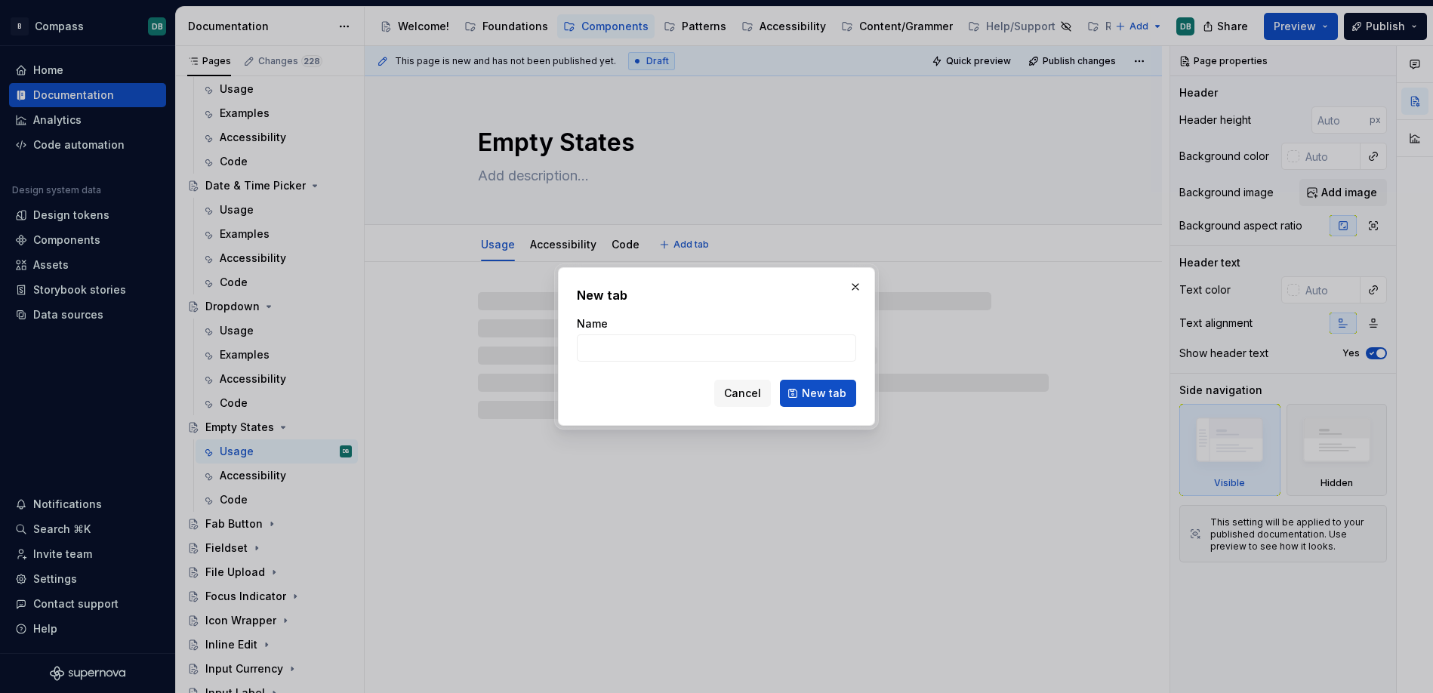
type textarea "*"
type input "Exa"
type textarea "*"
type input "Examples"
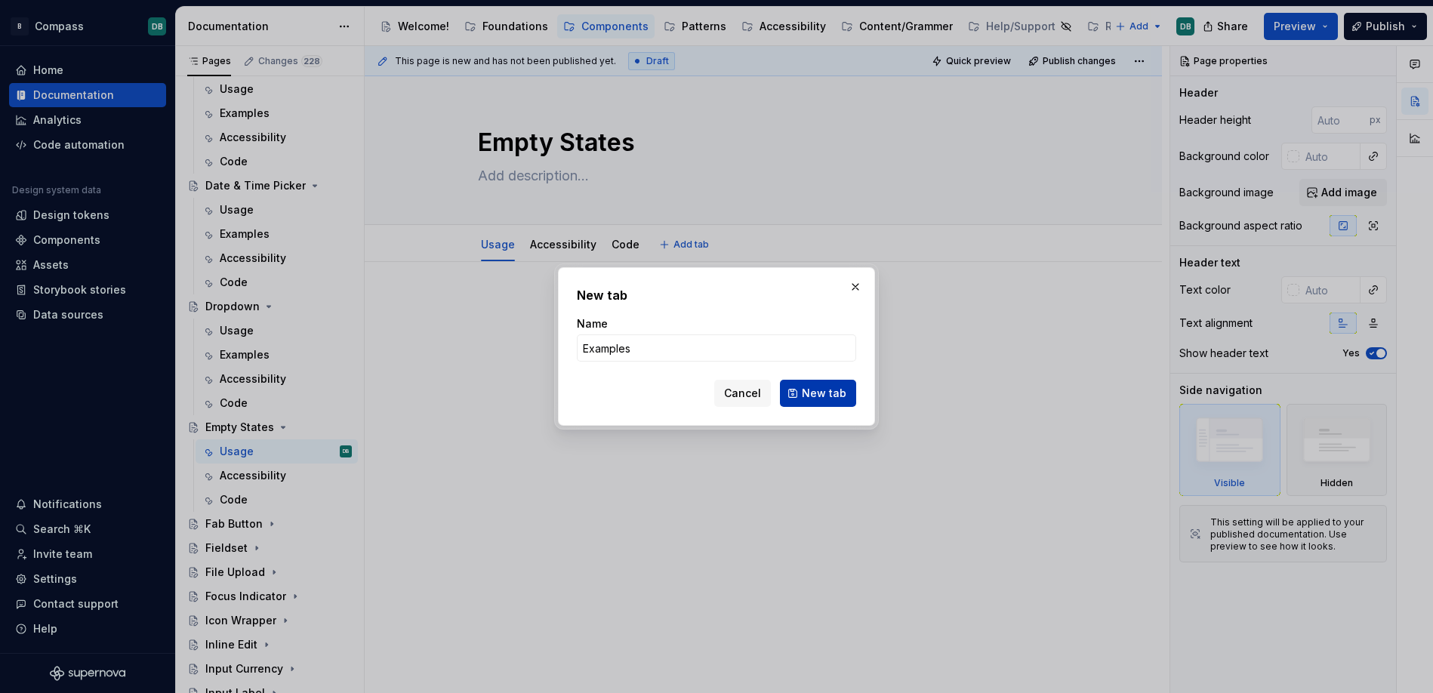
click at [832, 399] on span "New tab" at bounding box center [824, 393] width 45 height 15
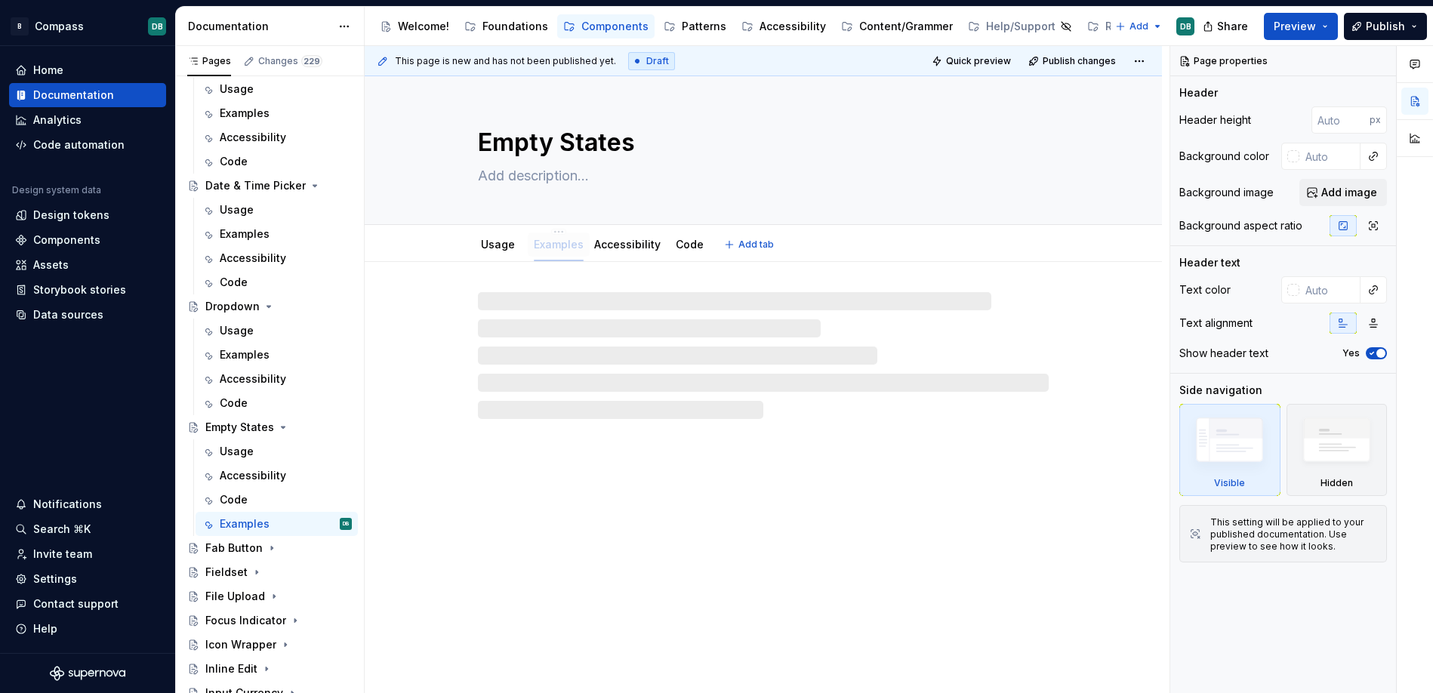
drag, startPoint x: 676, startPoint y: 246, endPoint x: 556, endPoint y: 247, distance: 120.0
click at [236, 549] on div "Fab Button" at bounding box center [233, 547] width 57 height 15
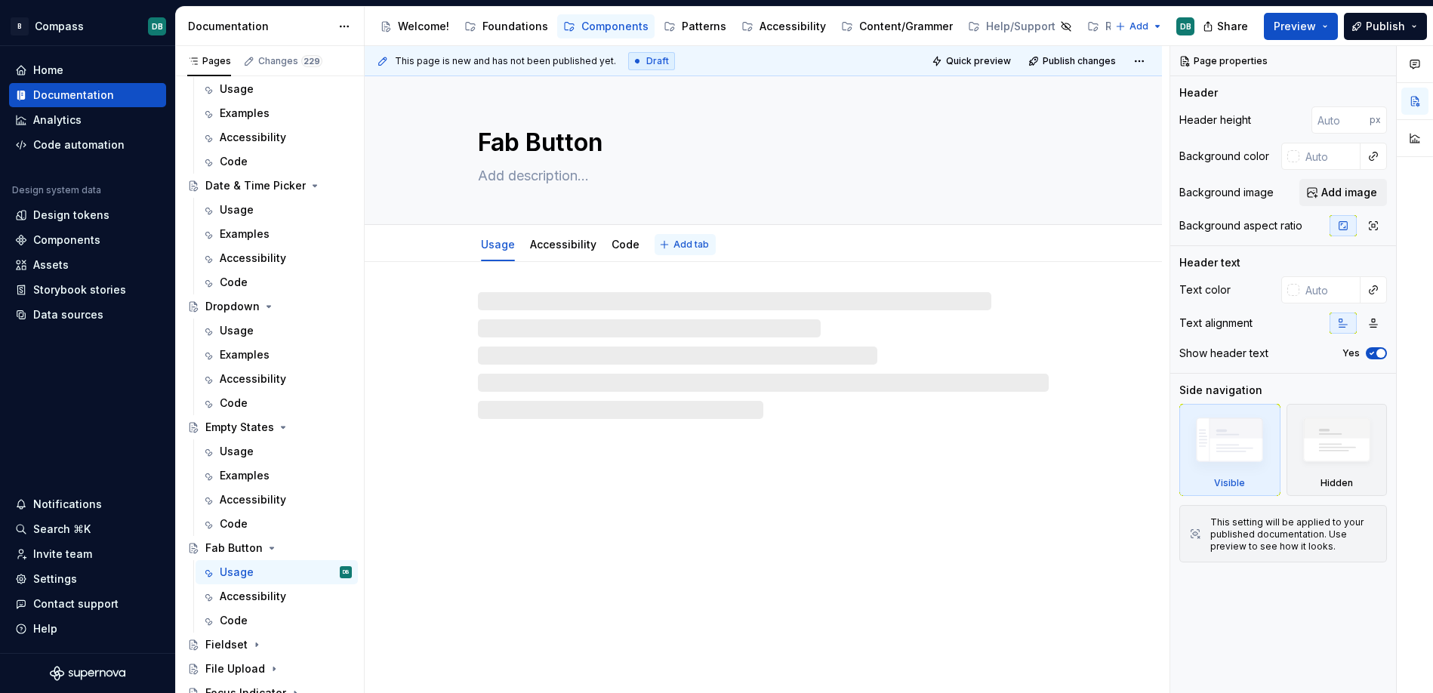
click at [683, 247] on span "Add tab" at bounding box center [690, 245] width 35 height 12
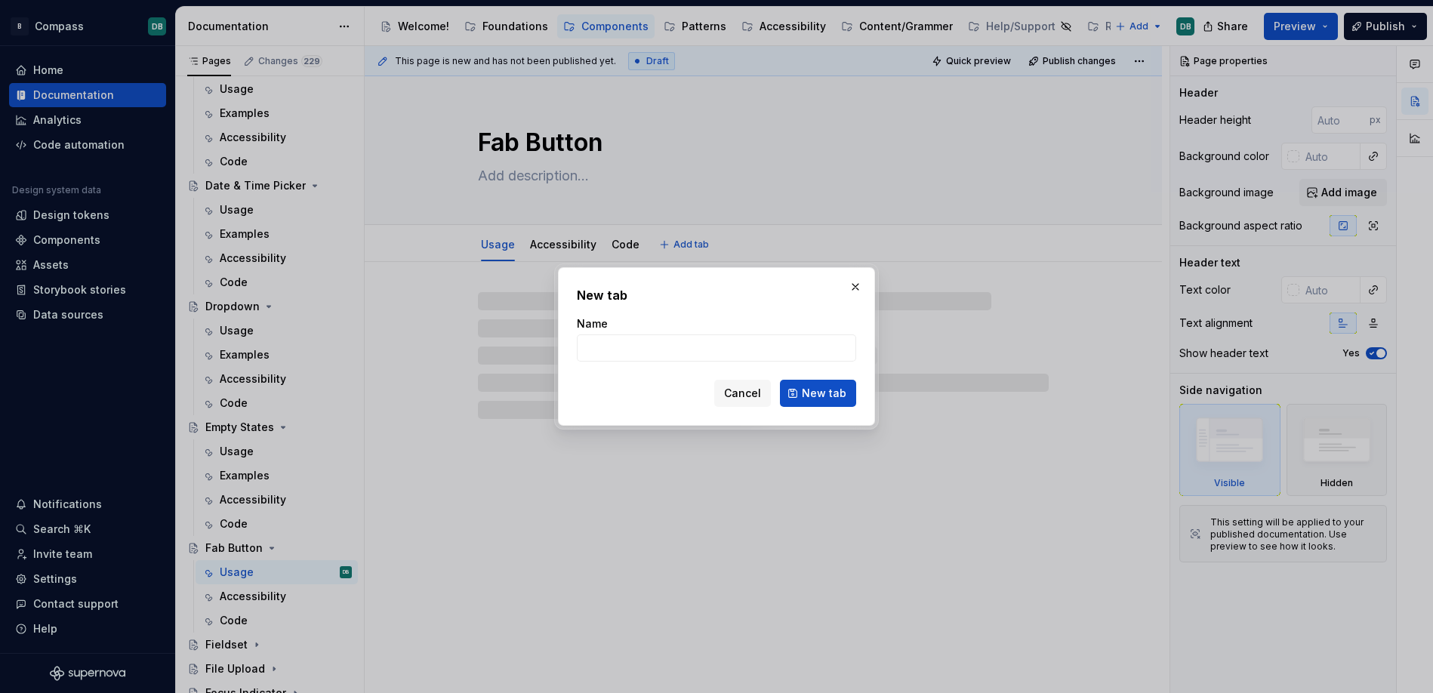
type textarea "*"
type input "Examp"
type textarea "*"
type input "Examples"
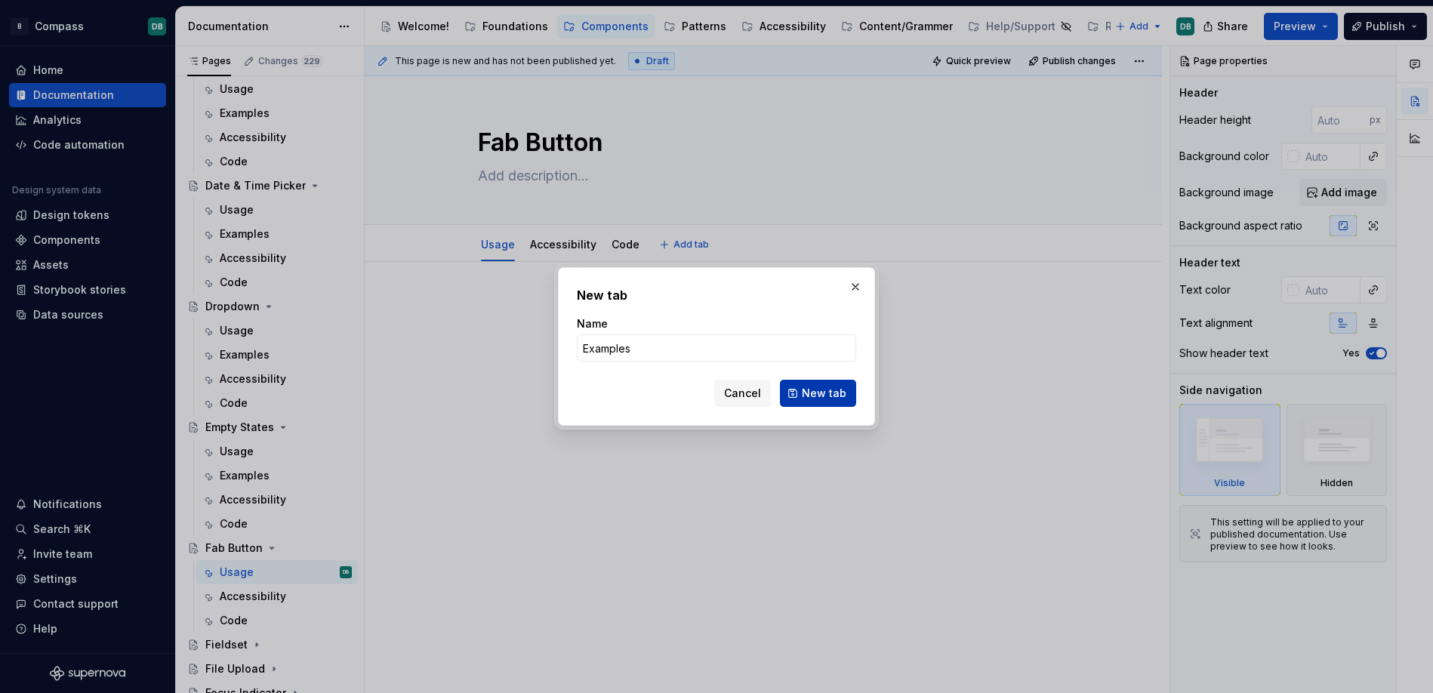
click at [822, 393] on span "New tab" at bounding box center [824, 393] width 45 height 15
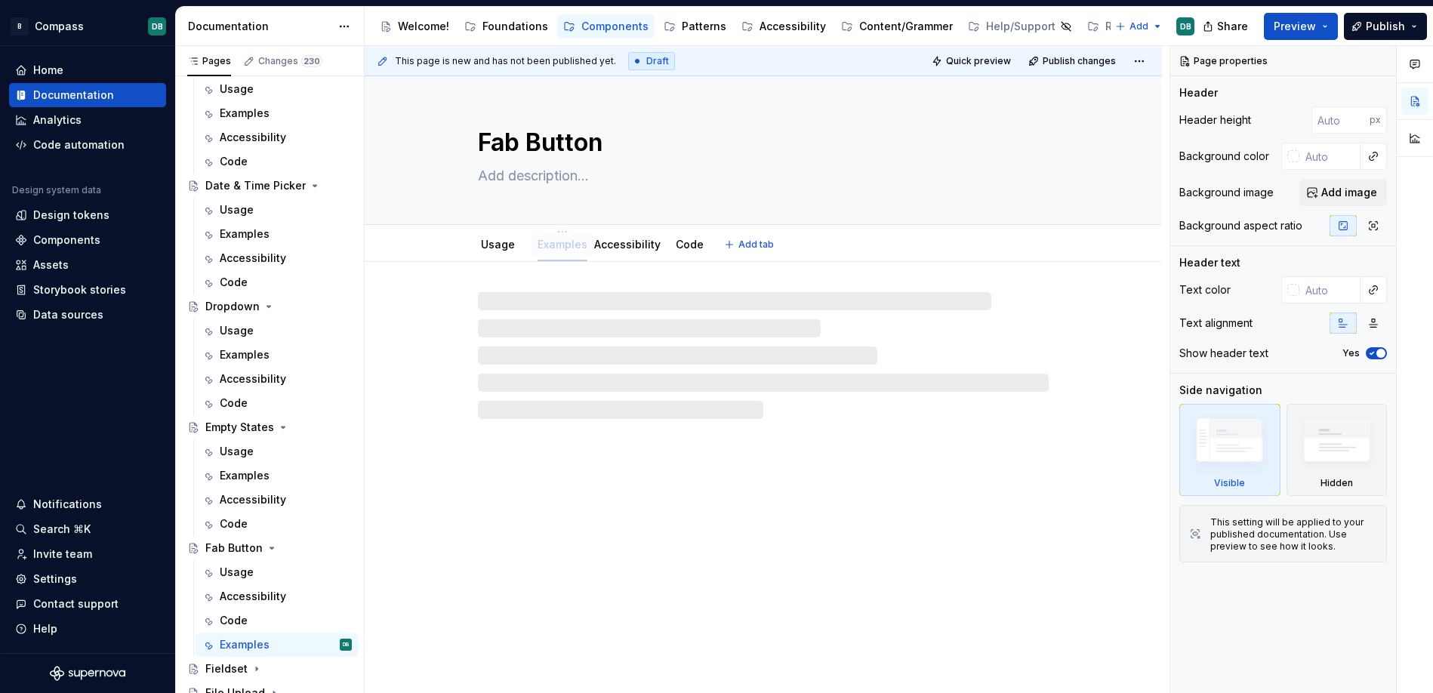
drag, startPoint x: 679, startPoint y: 245, endPoint x: 544, endPoint y: 252, distance: 134.5
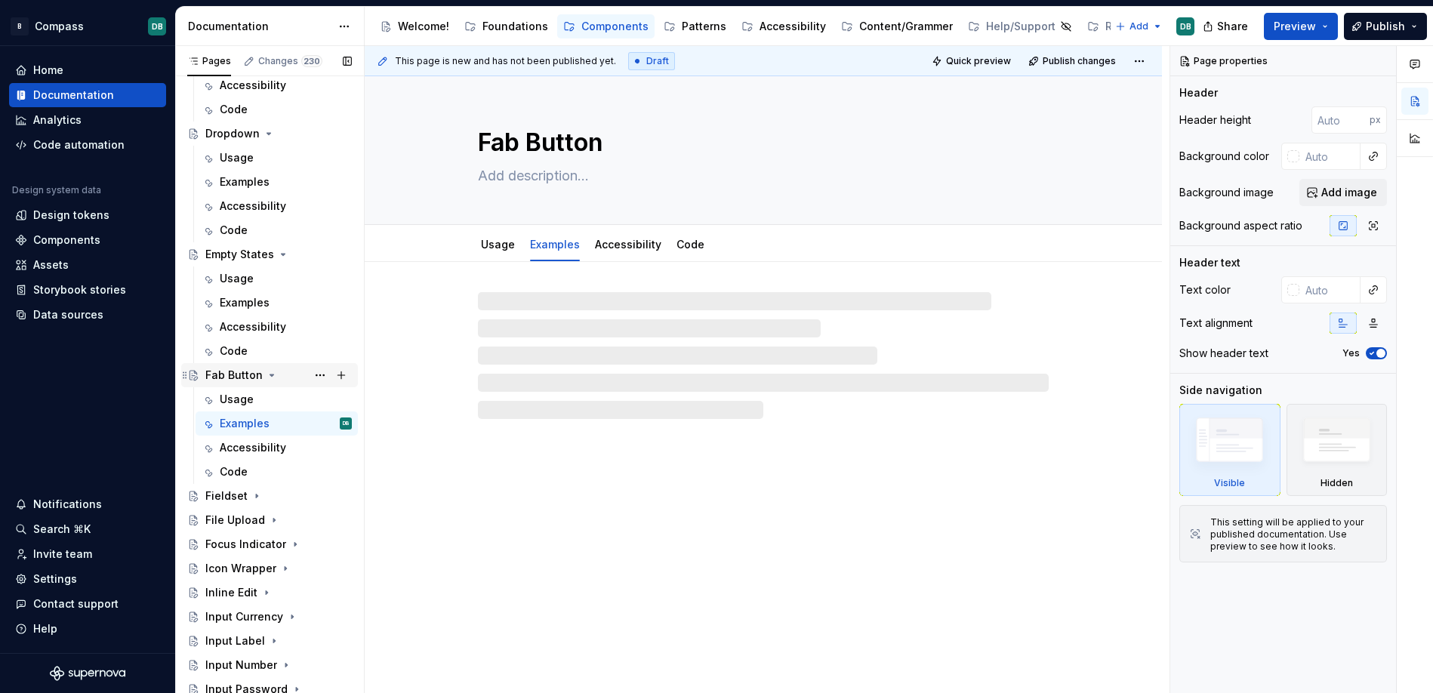
scroll to position [1467, 0]
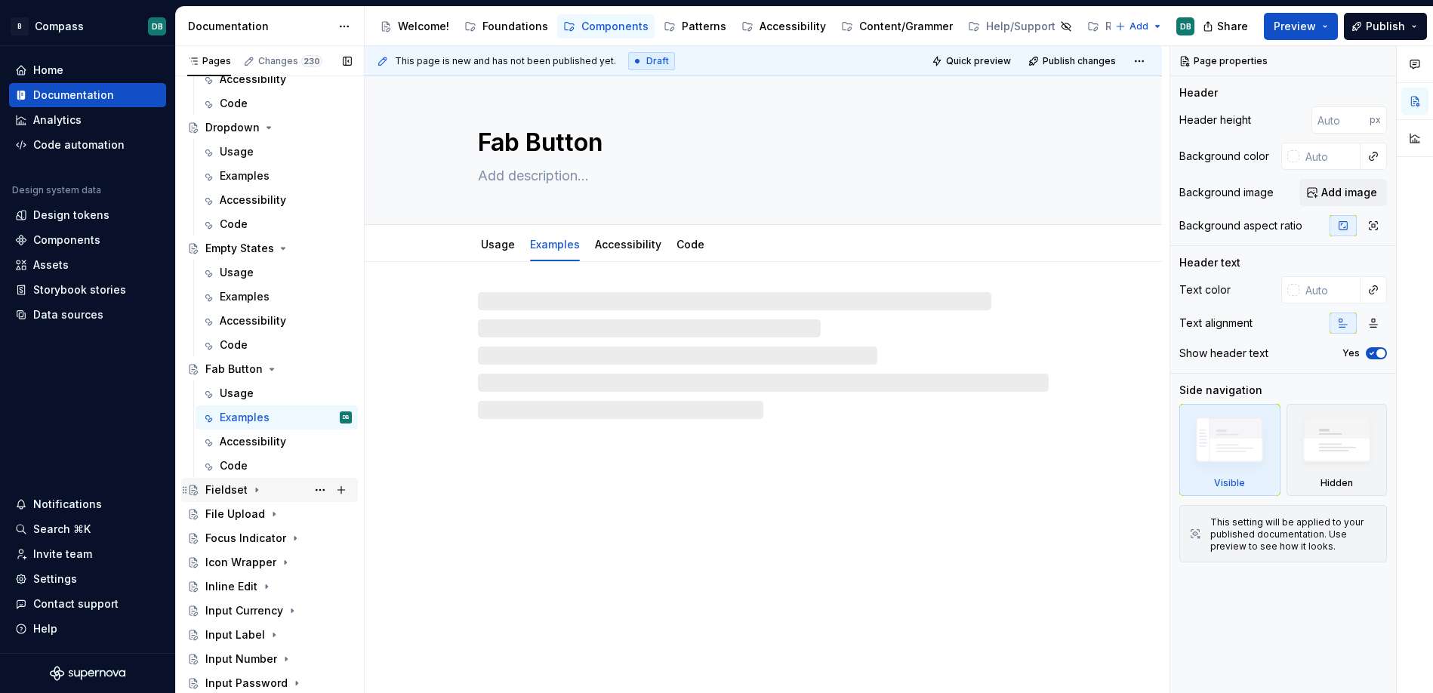
click at [232, 490] on div "Fieldset" at bounding box center [226, 489] width 42 height 15
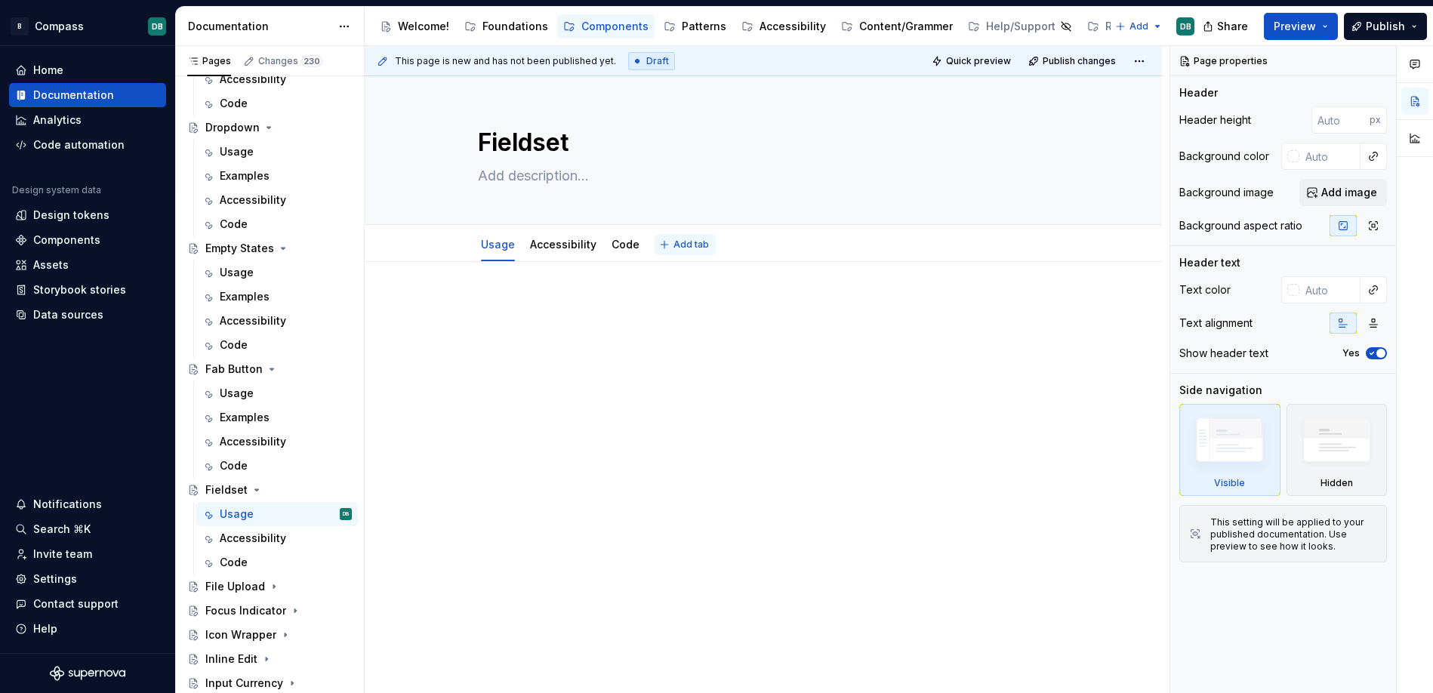
type textarea "*"
click at [689, 245] on span "Add tab" at bounding box center [690, 245] width 35 height 12
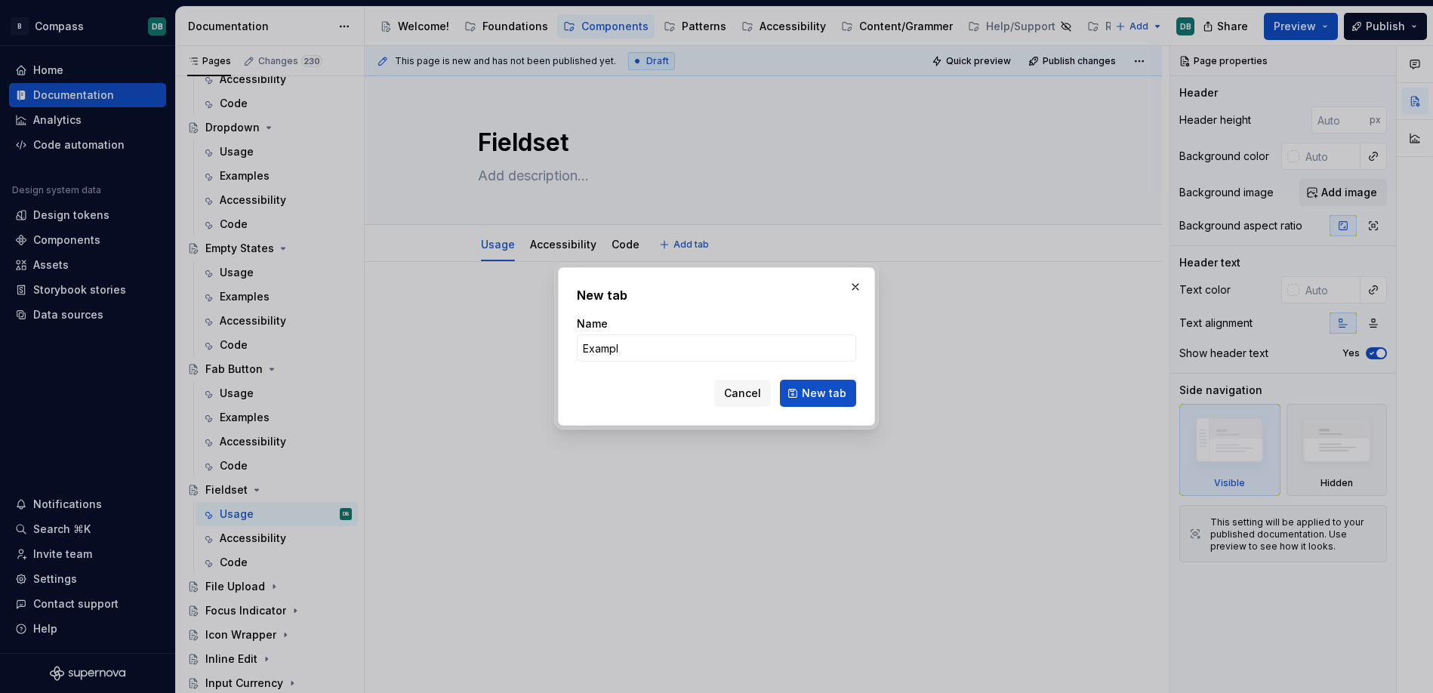
type input "Example"
type textarea "*"
type input "Examples"
click at [823, 394] on span "New tab" at bounding box center [824, 393] width 45 height 15
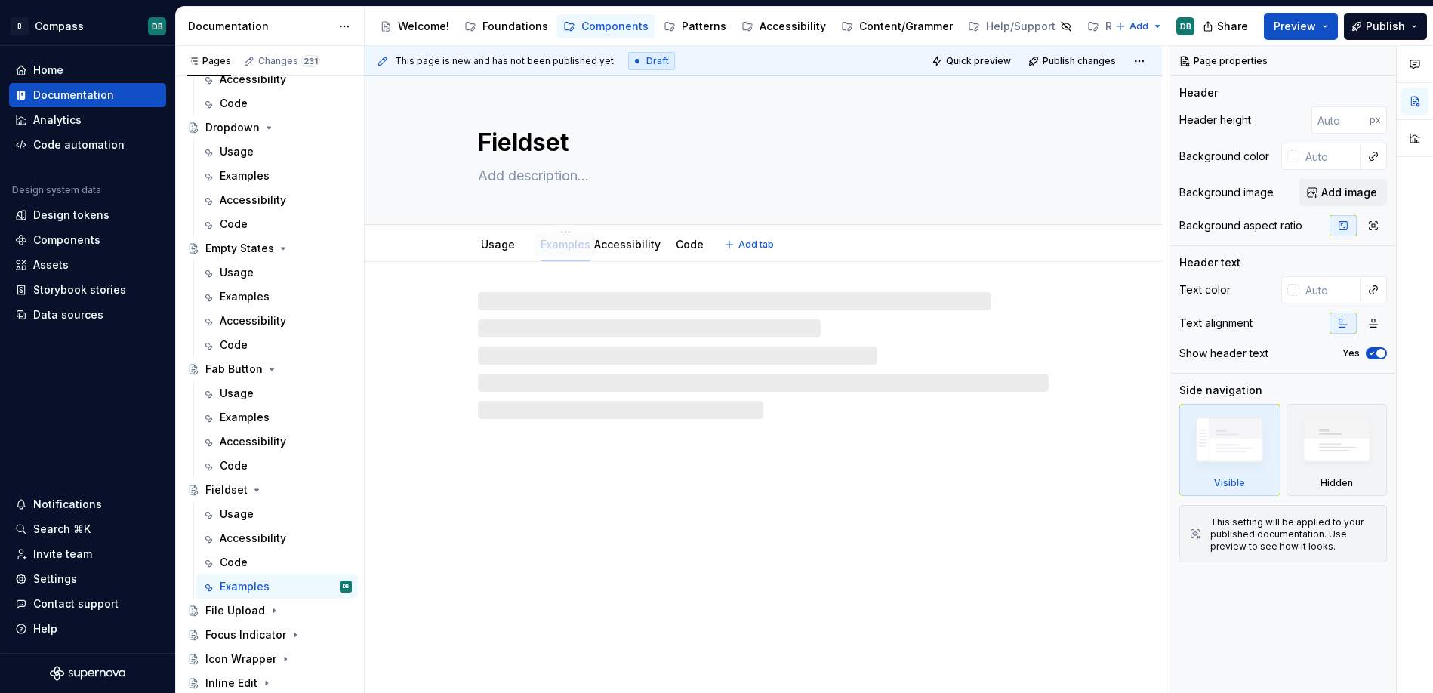
drag, startPoint x: 689, startPoint y: 247, endPoint x: 574, endPoint y: 249, distance: 115.5
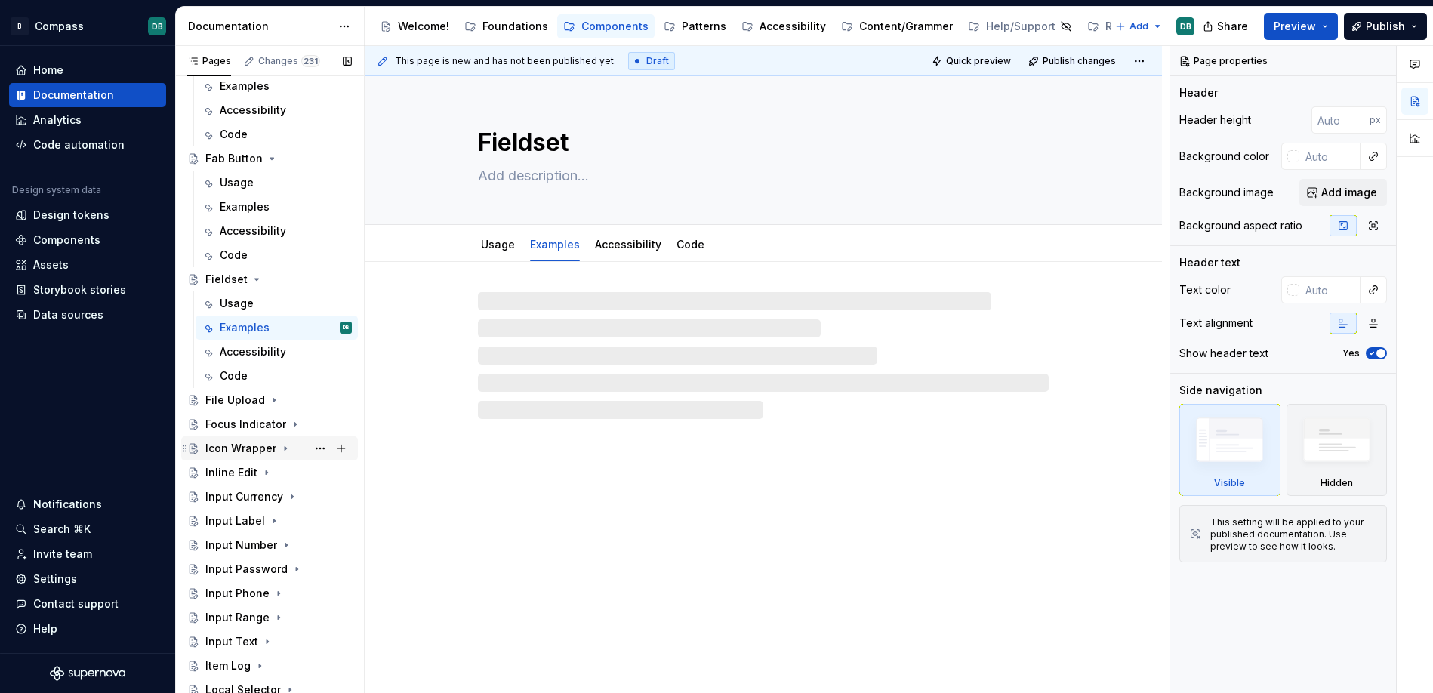
scroll to position [1707, 0]
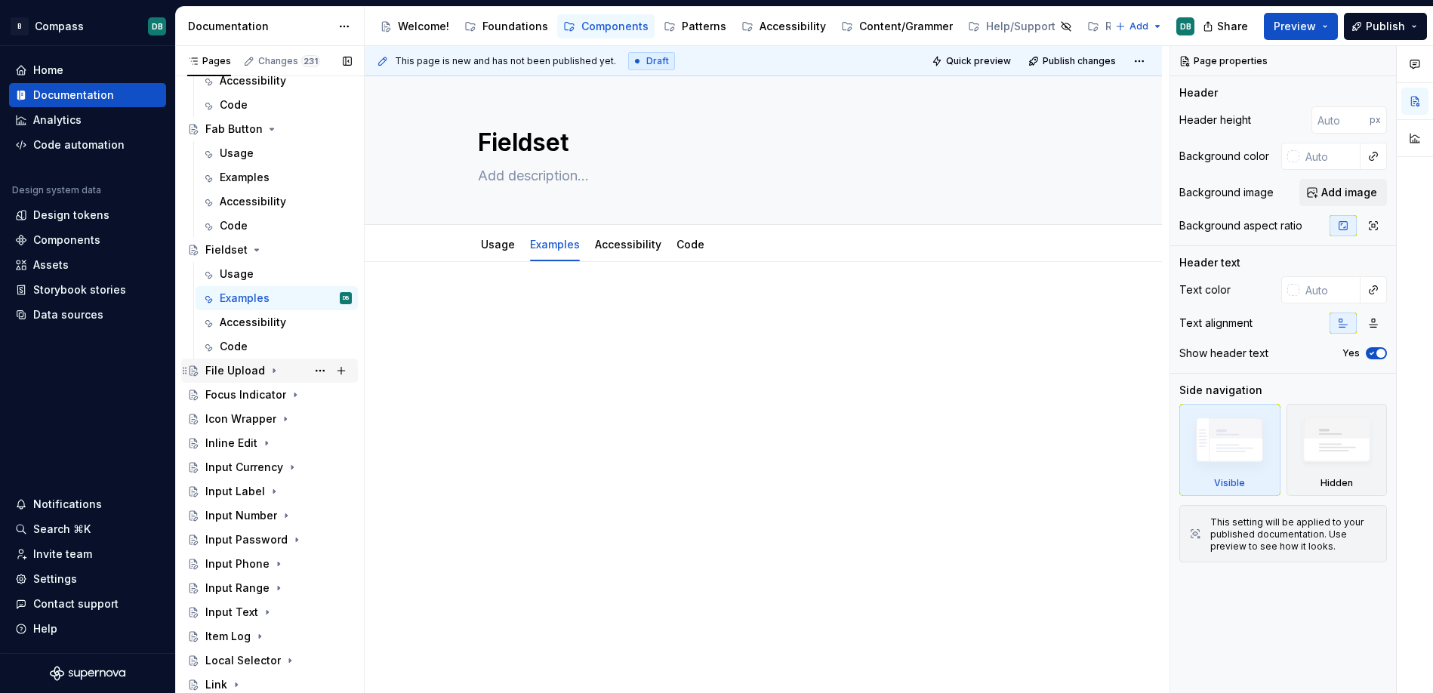
click at [245, 369] on div "File Upload" at bounding box center [235, 370] width 60 height 15
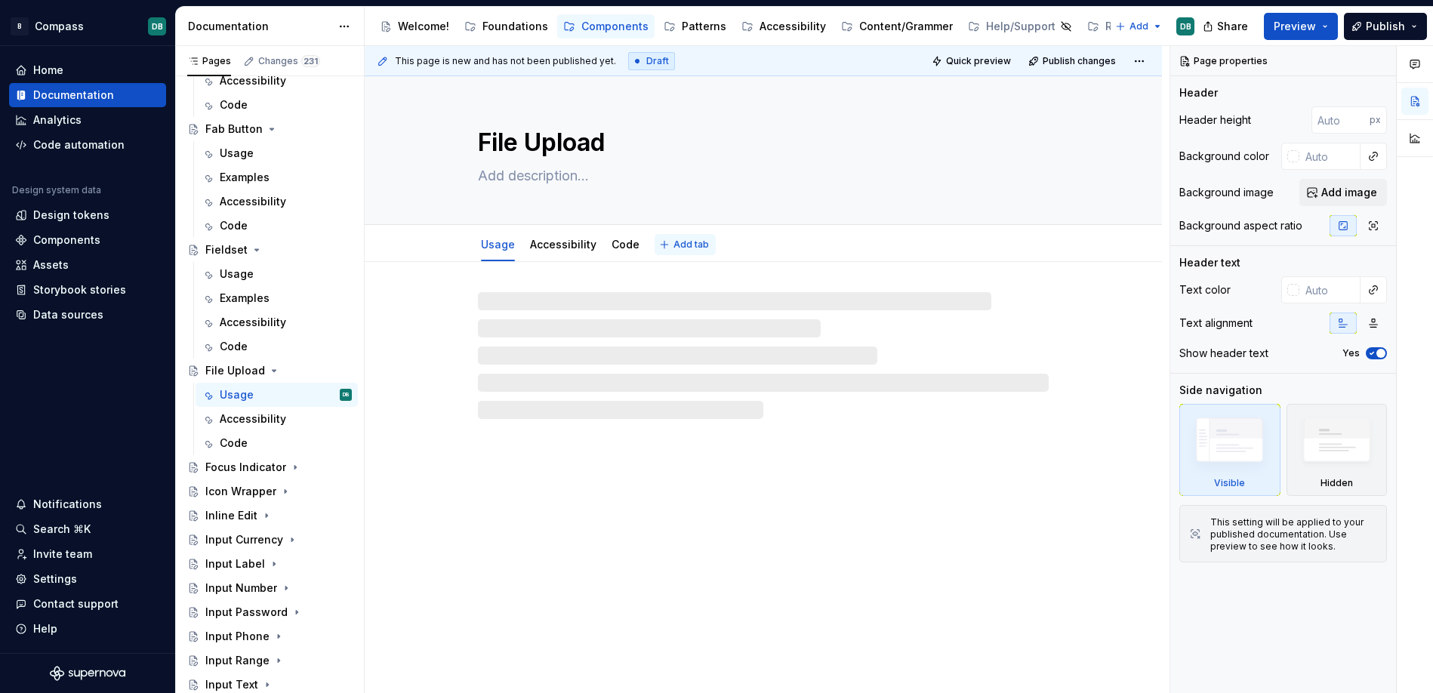
click at [688, 242] on span "Add tab" at bounding box center [690, 245] width 35 height 12
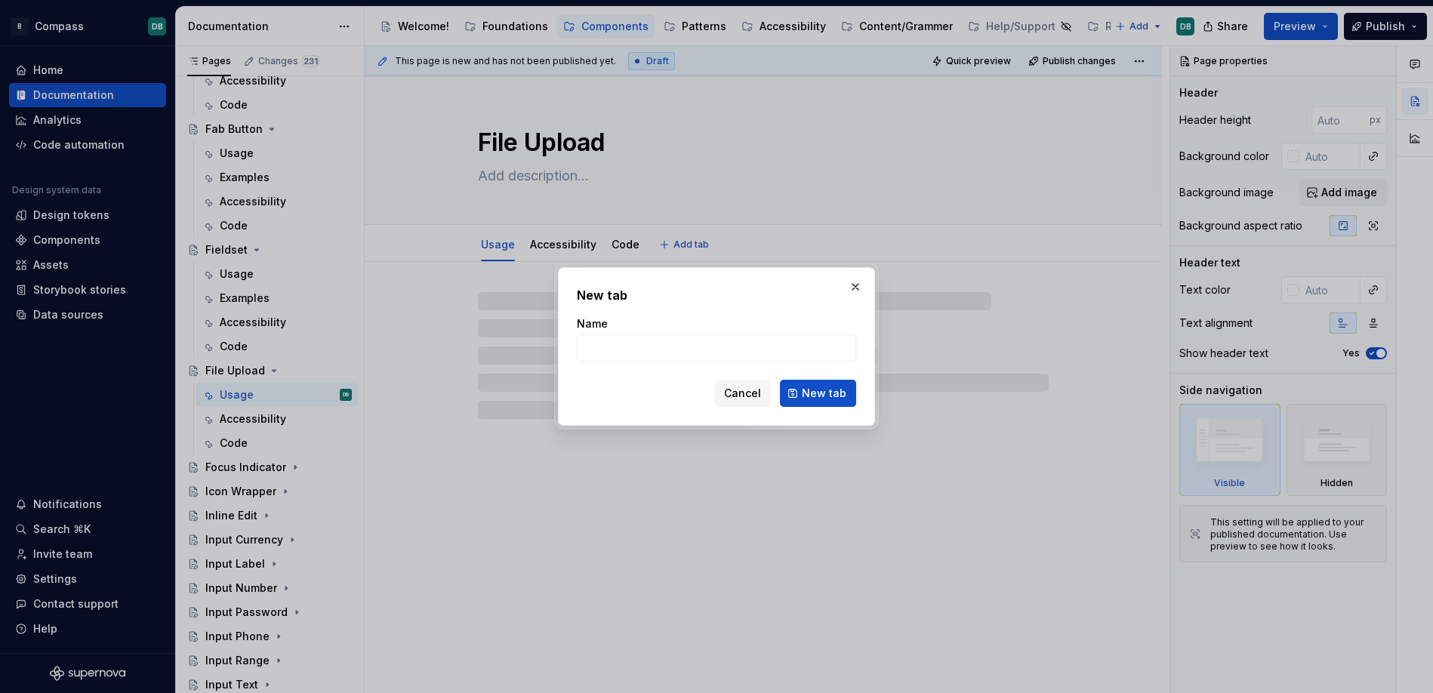
type textarea "*"
type input "Ex"
type textarea "*"
type input "Examples"
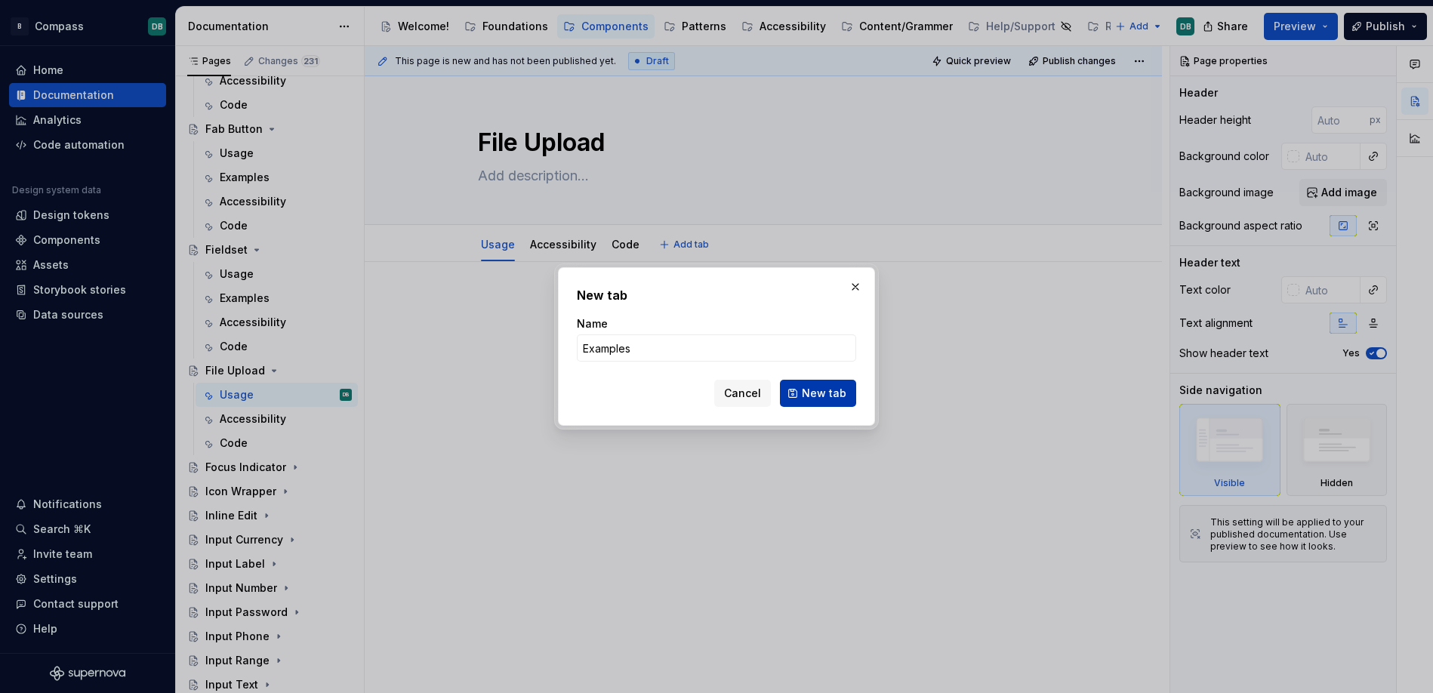
click at [822, 390] on span "New tab" at bounding box center [824, 393] width 45 height 15
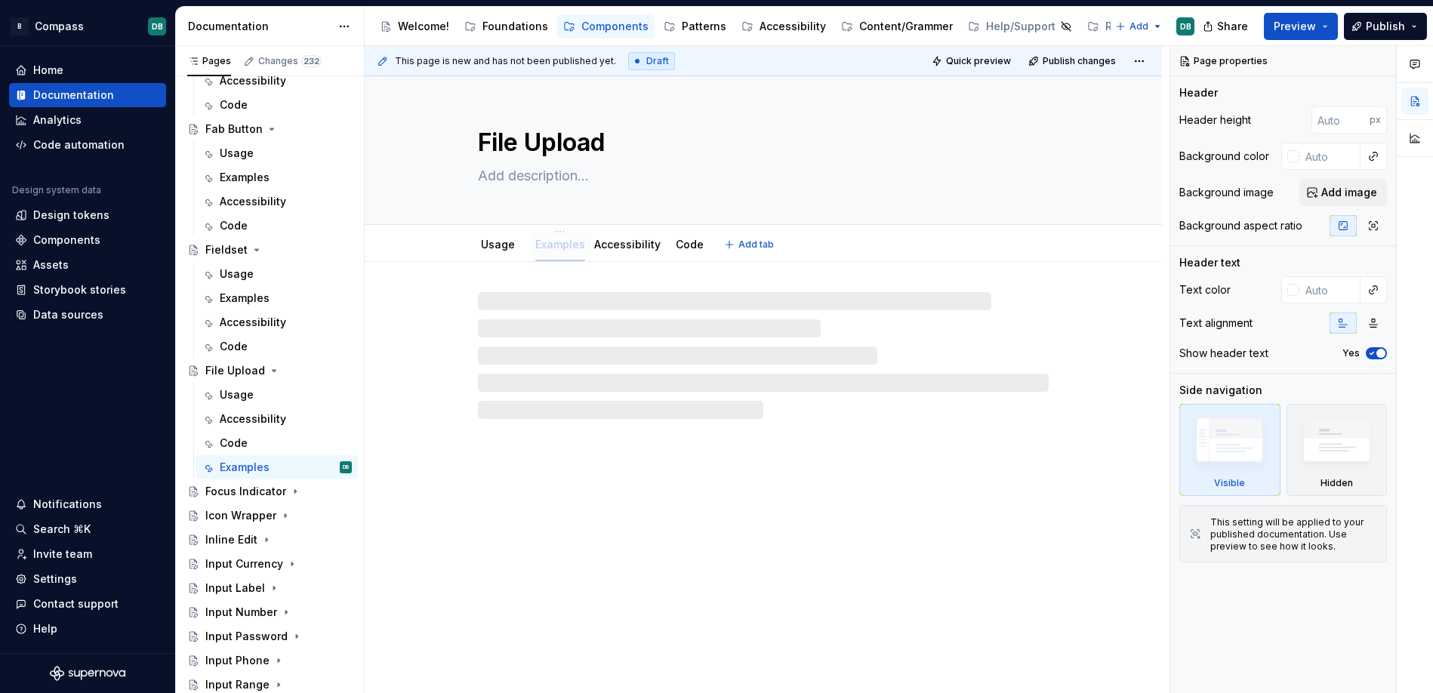
drag, startPoint x: 677, startPoint y: 245, endPoint x: 559, endPoint y: 247, distance: 118.5
click at [241, 492] on div "Focus Indicator" at bounding box center [245, 491] width 81 height 15
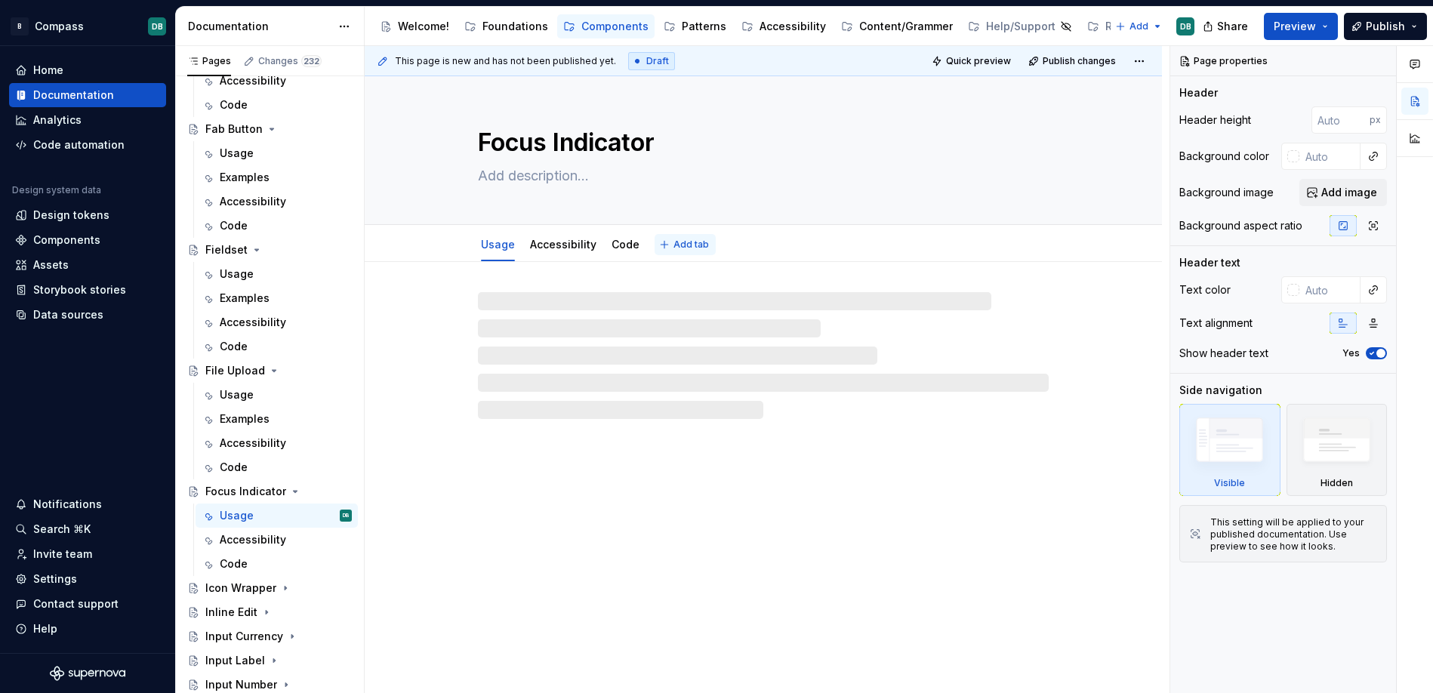
click at [688, 248] on span "Add tab" at bounding box center [690, 245] width 35 height 12
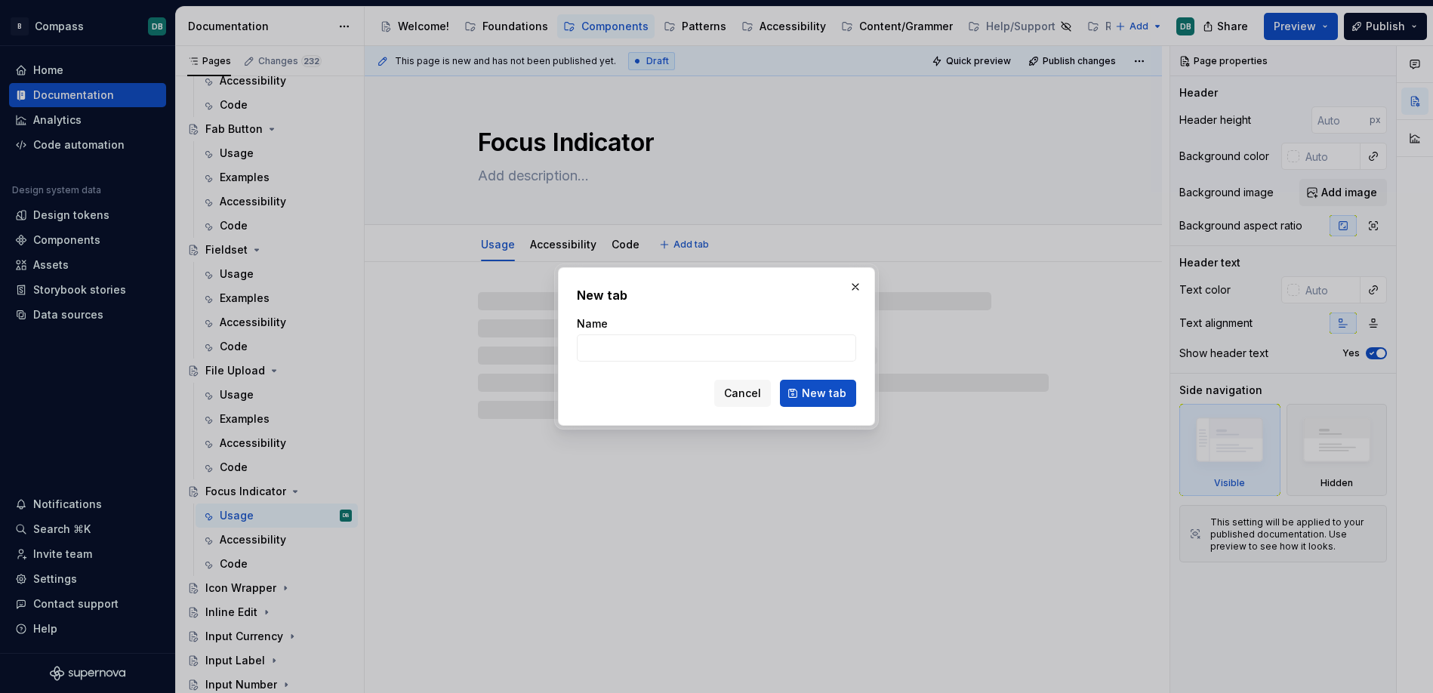
type textarea "*"
type input "Ex"
type textarea "*"
type input "Examples"
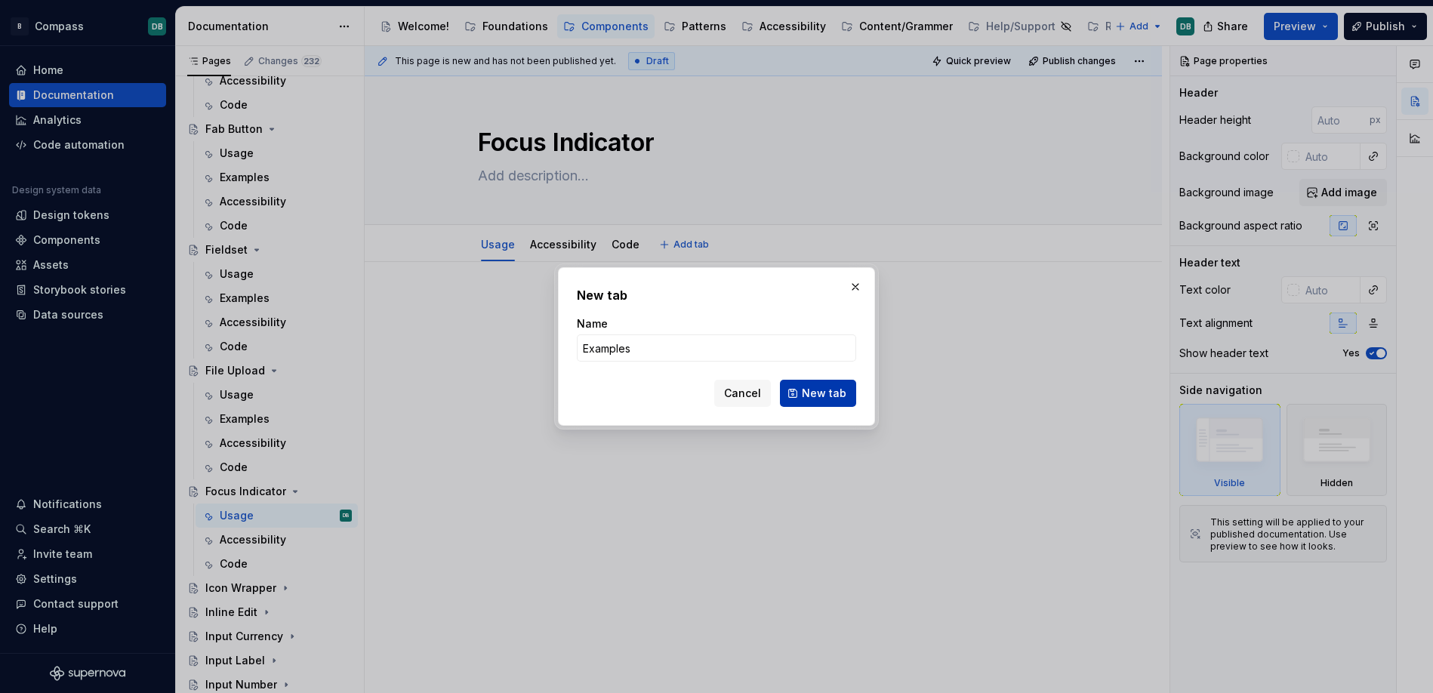
click at [820, 394] on span "New tab" at bounding box center [824, 393] width 45 height 15
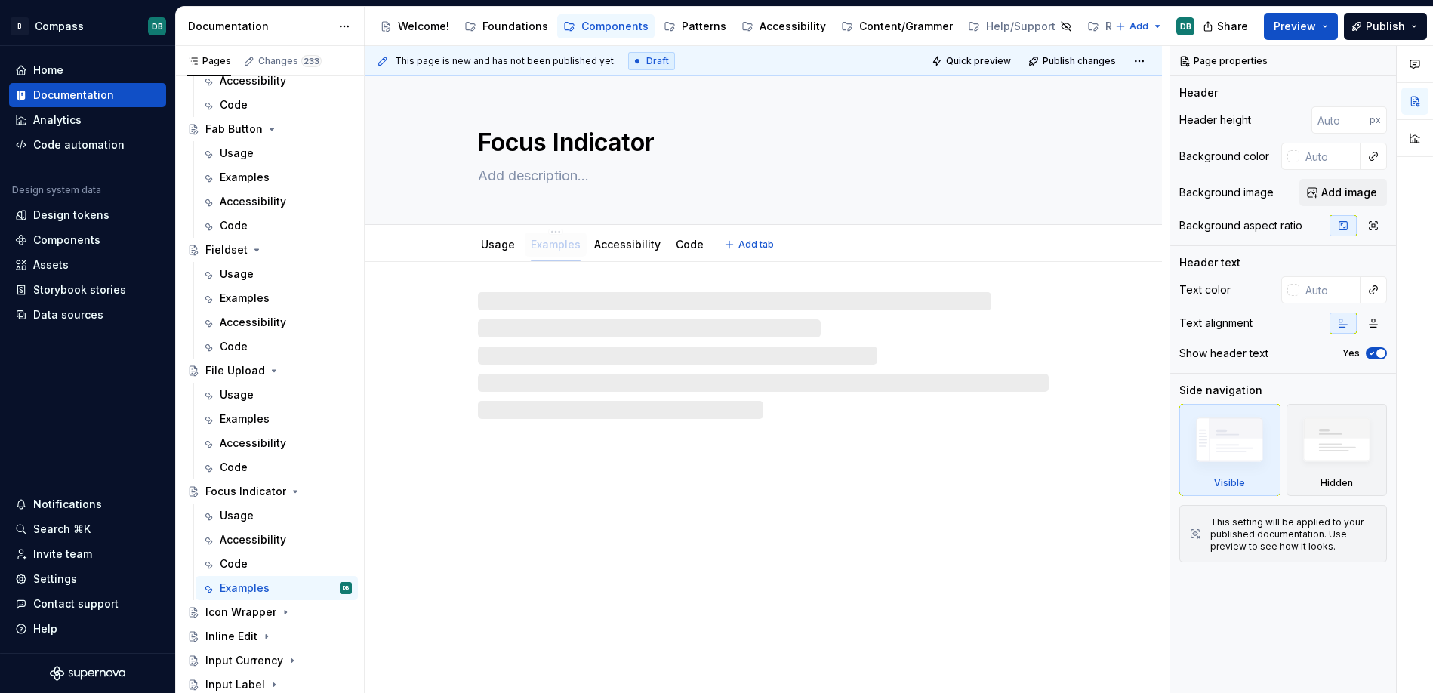
drag, startPoint x: 670, startPoint y: 248, endPoint x: 489, endPoint y: 303, distance: 189.6
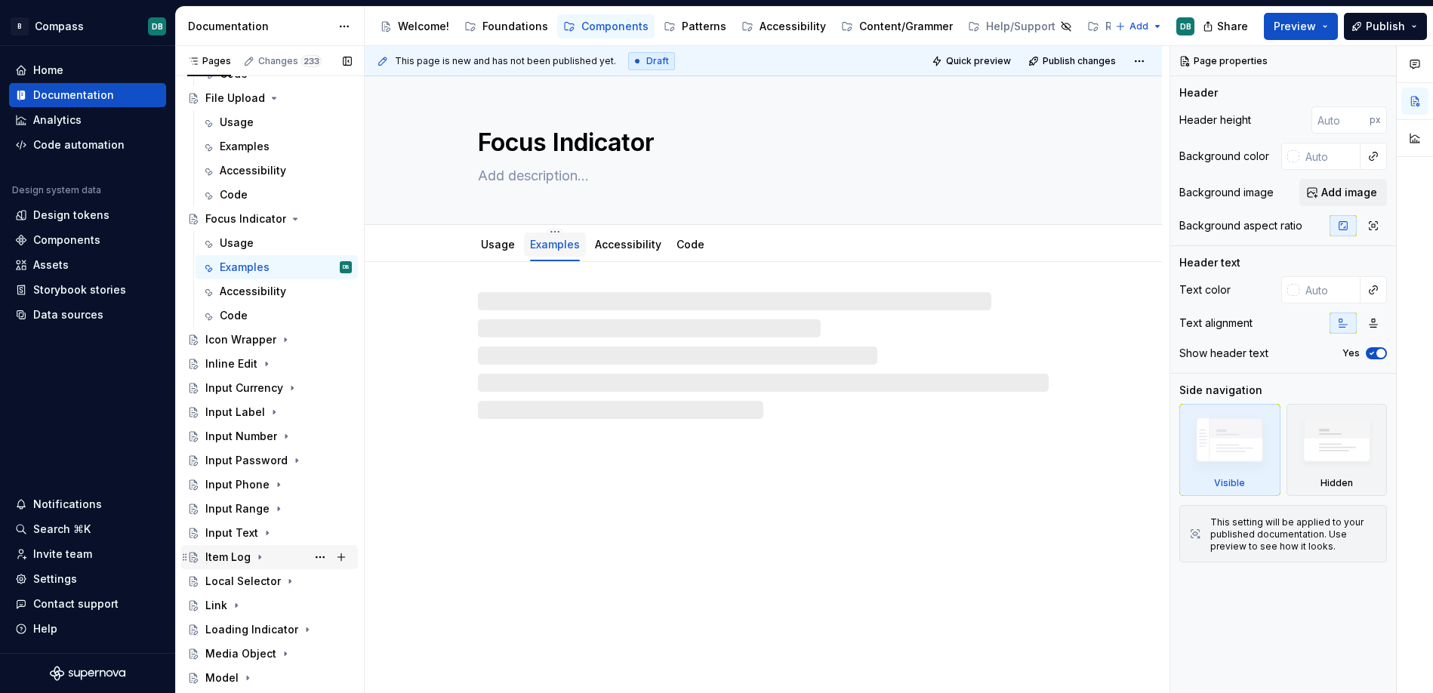
scroll to position [1993, 0]
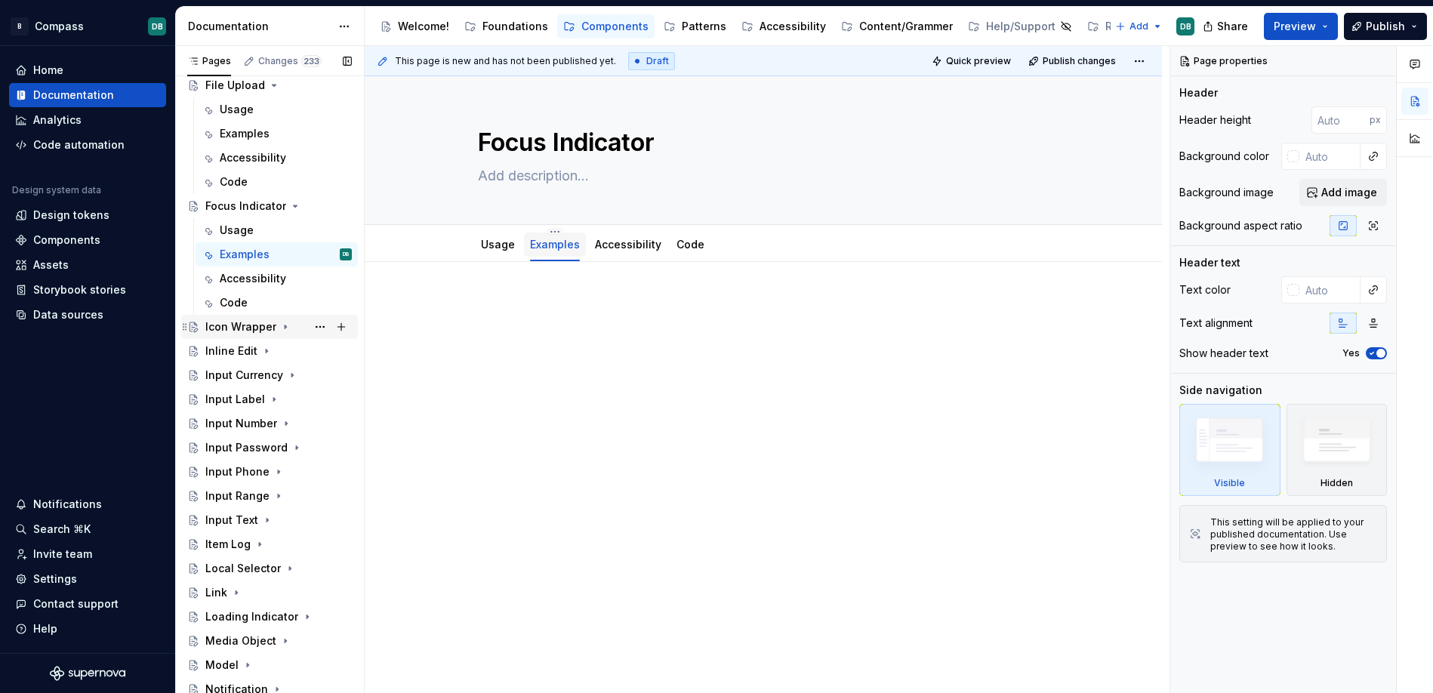
click at [250, 331] on div "Icon Wrapper" at bounding box center [240, 326] width 71 height 15
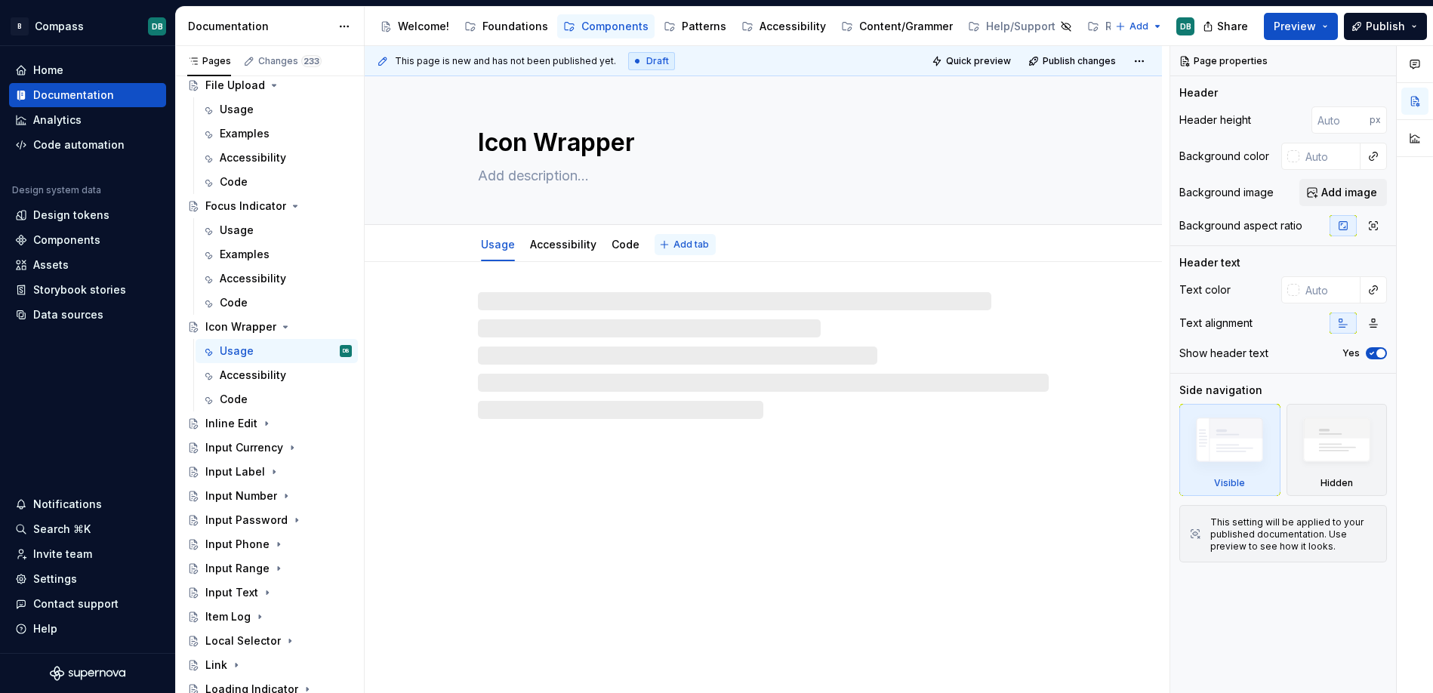
click at [695, 245] on span "Add tab" at bounding box center [690, 245] width 35 height 12
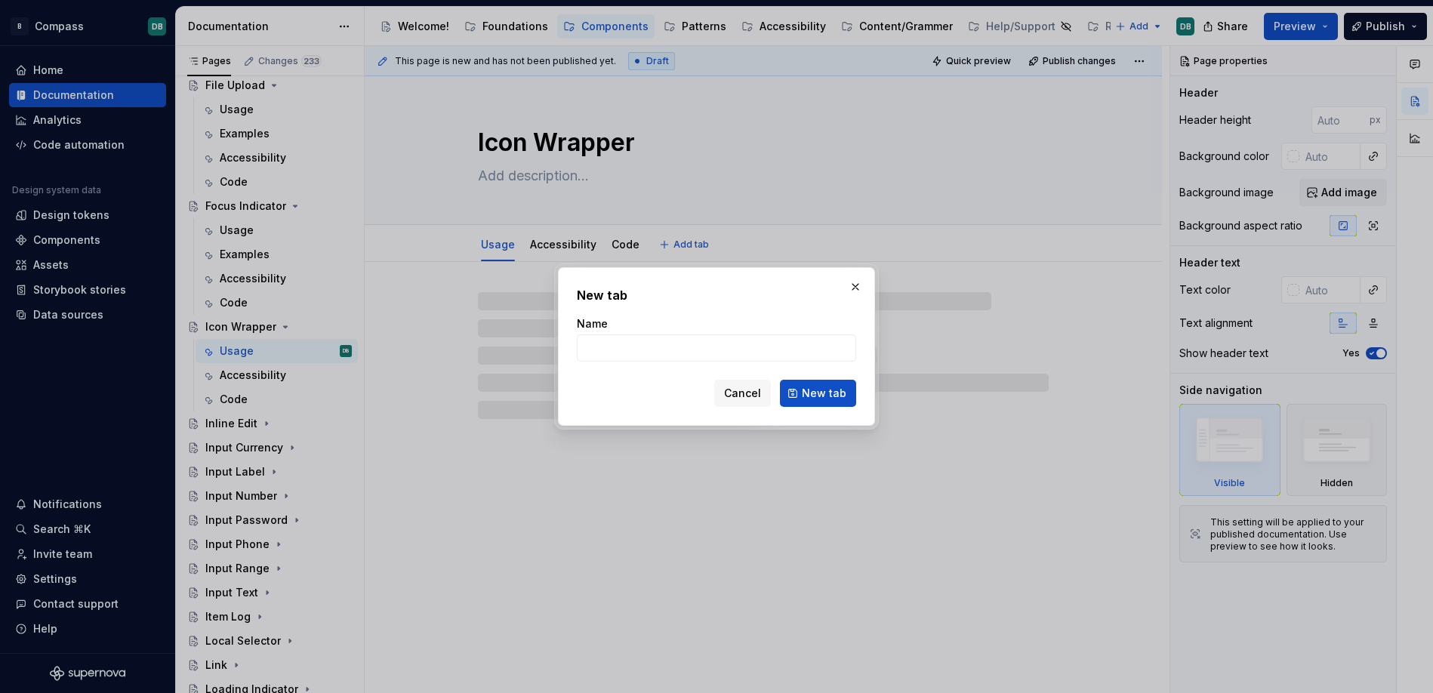
type textarea "*"
type input "Exampl"
type textarea "*"
type input "Examples"
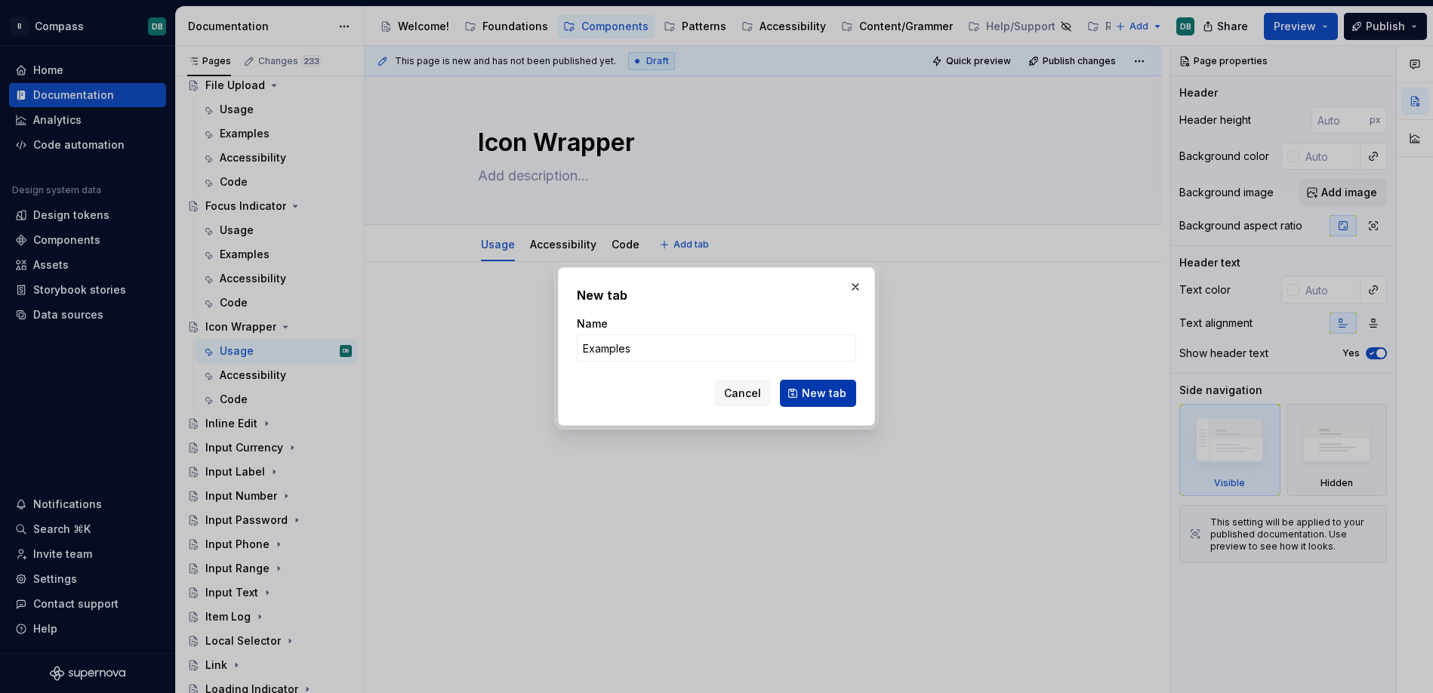
click at [827, 395] on span "New tab" at bounding box center [824, 393] width 45 height 15
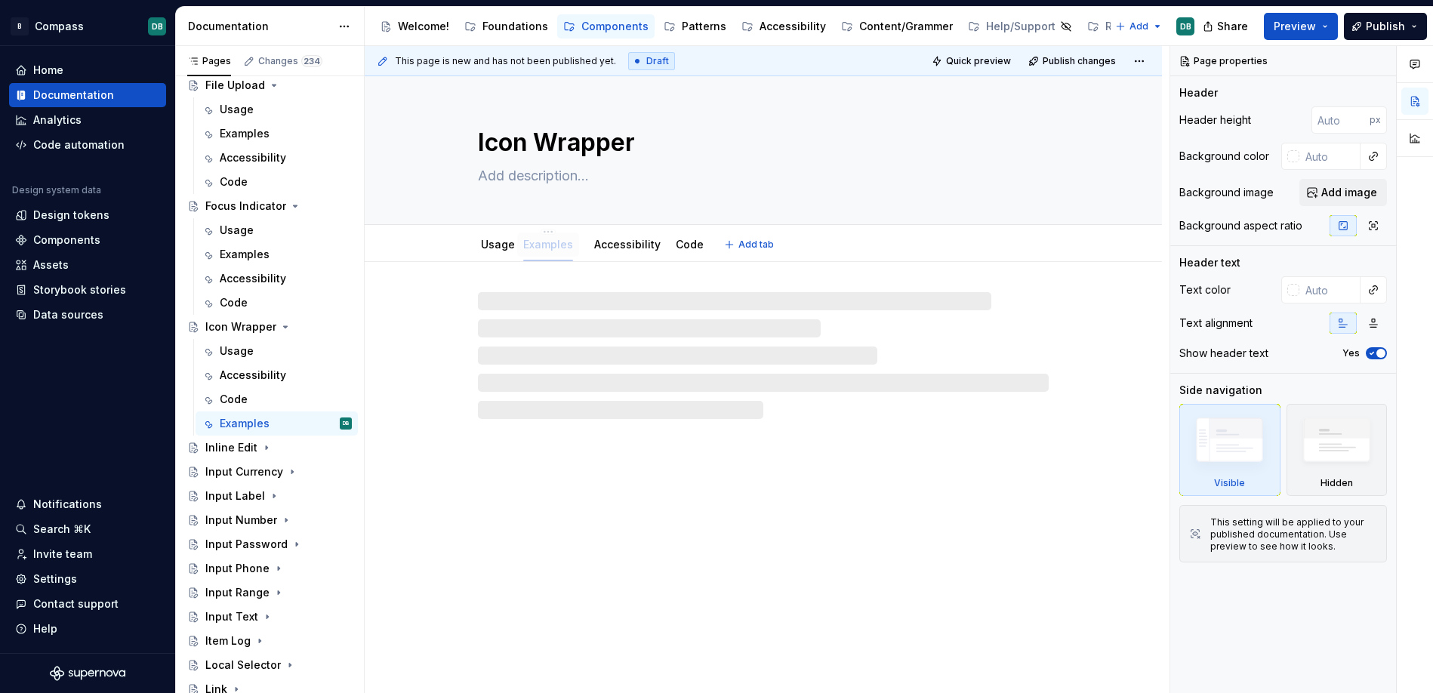
drag, startPoint x: 678, startPoint y: 245, endPoint x: 547, endPoint y: 245, distance: 130.6
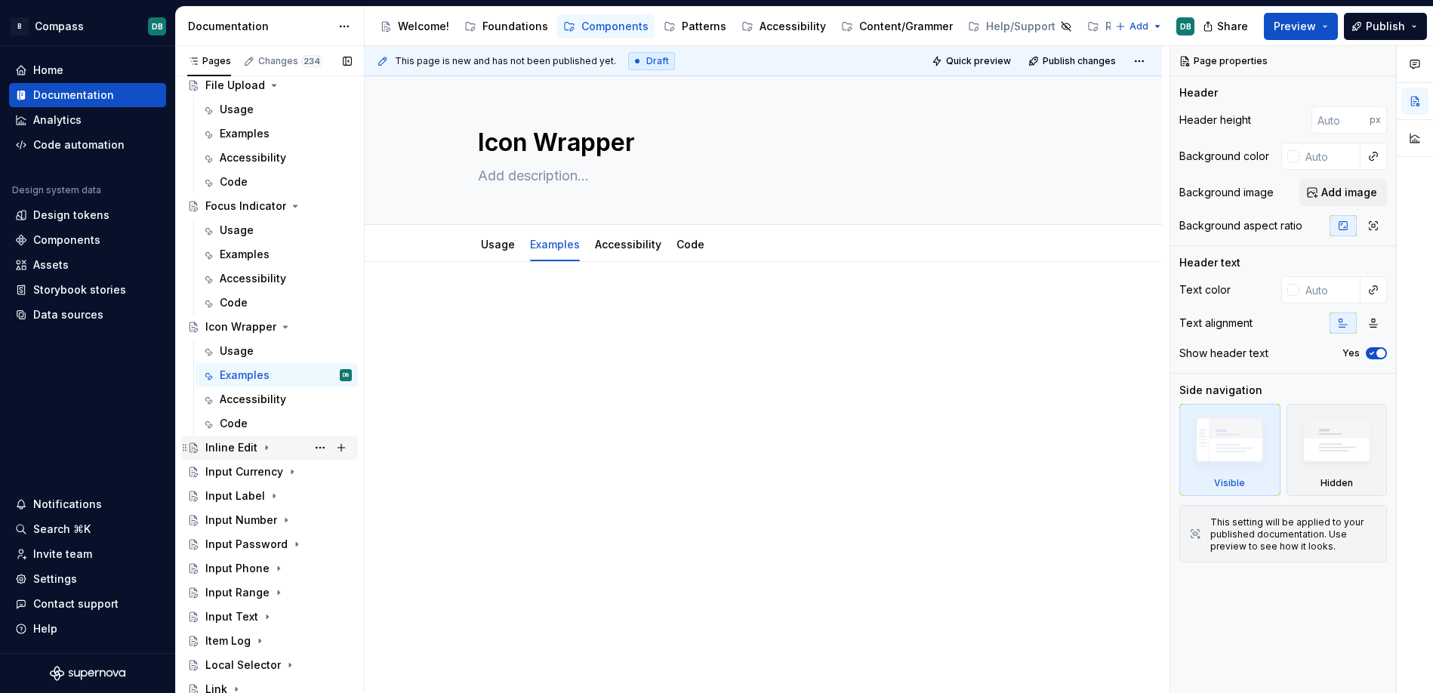
click at [239, 447] on div "Inline Edit" at bounding box center [231, 447] width 52 height 15
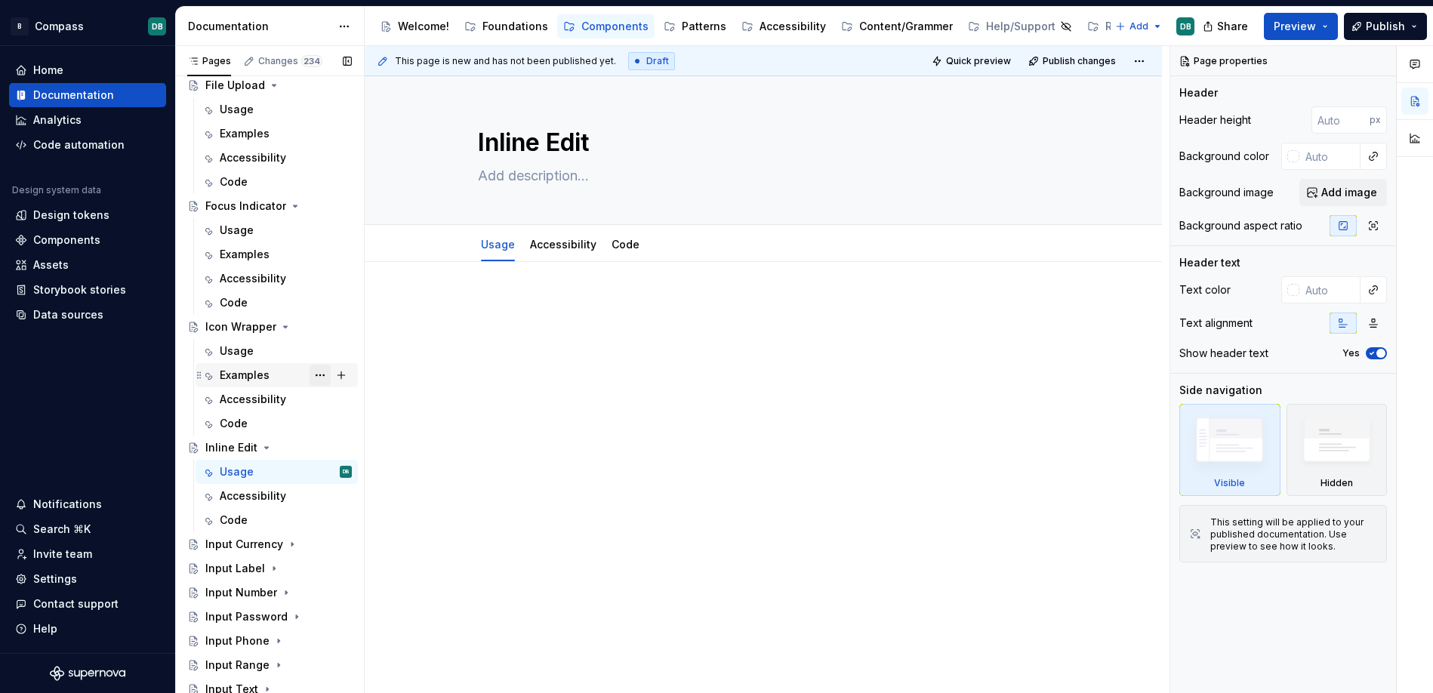
click at [320, 376] on button "Page tree" at bounding box center [319, 375] width 21 height 21
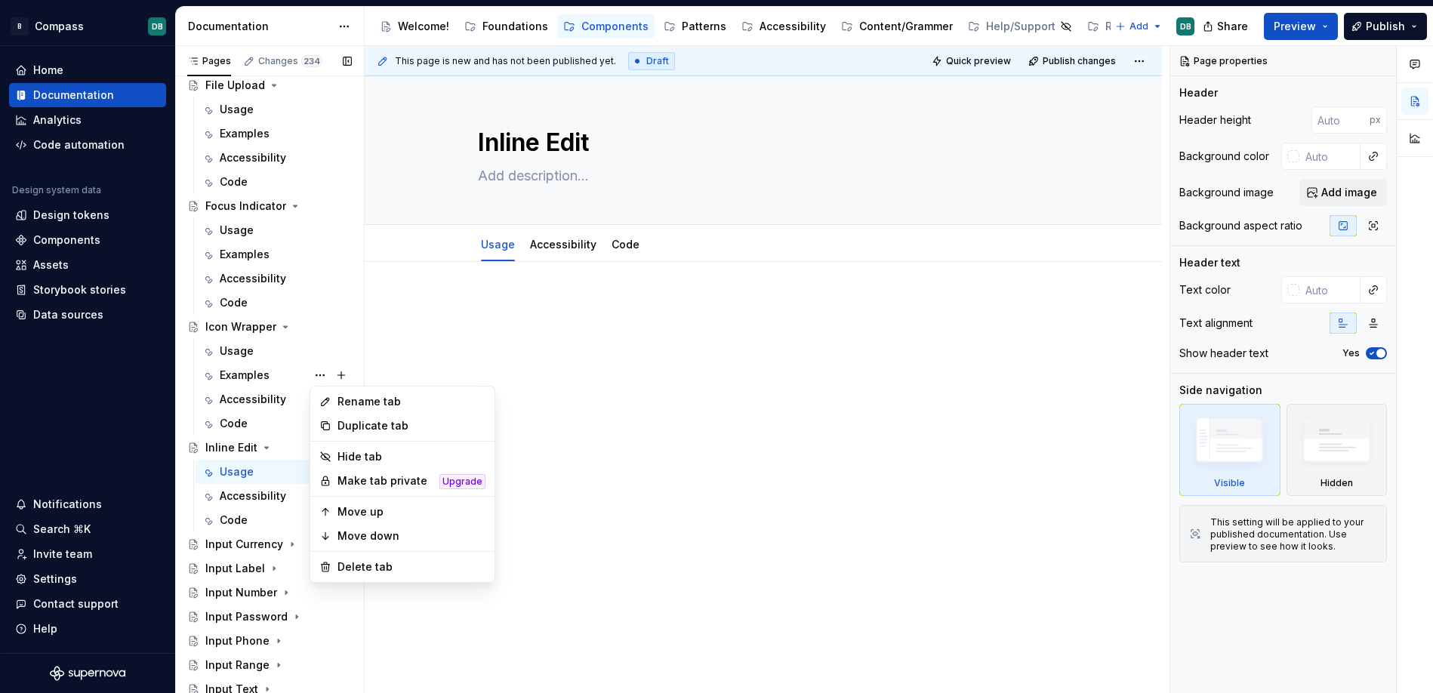
click at [241, 377] on div "Pages Changes 234 Add Accessibility guide for tree Page tree. Navigate the tree…" at bounding box center [269, 373] width 189 height 654
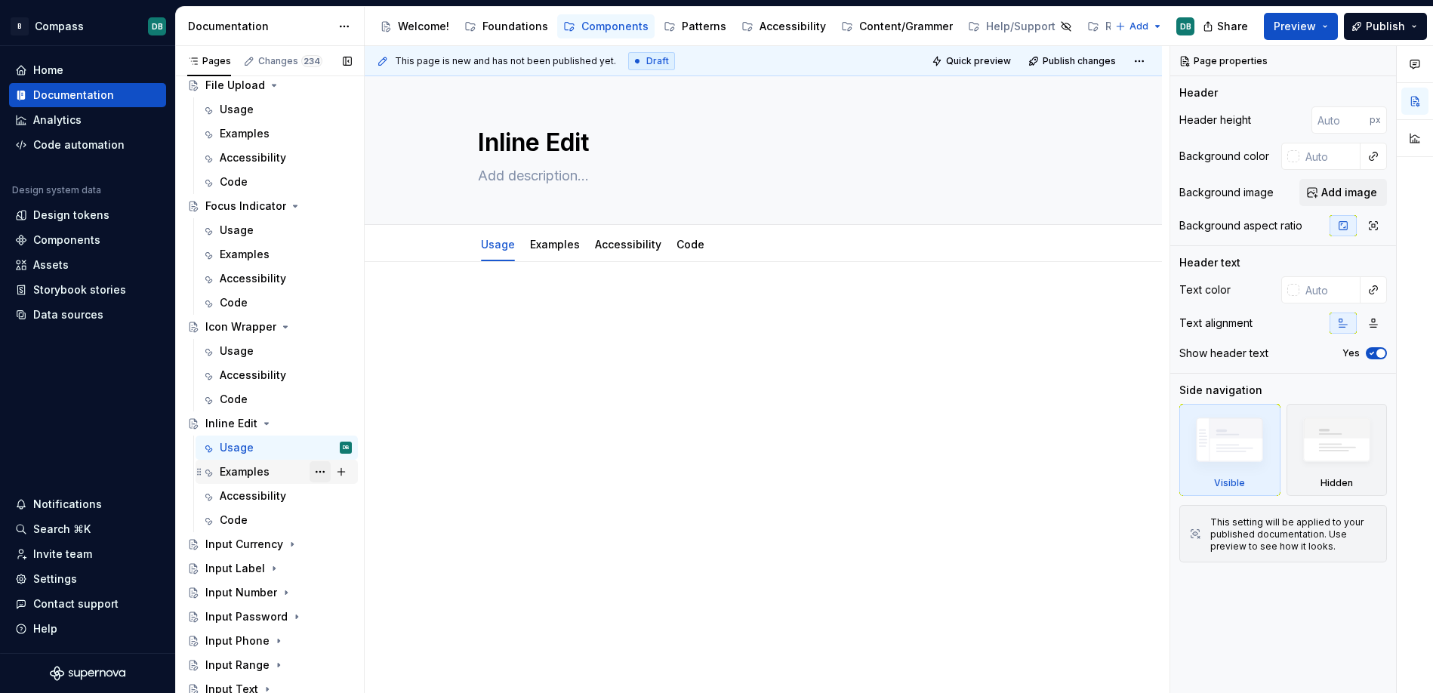
click at [318, 473] on button "Page tree" at bounding box center [319, 471] width 21 height 21
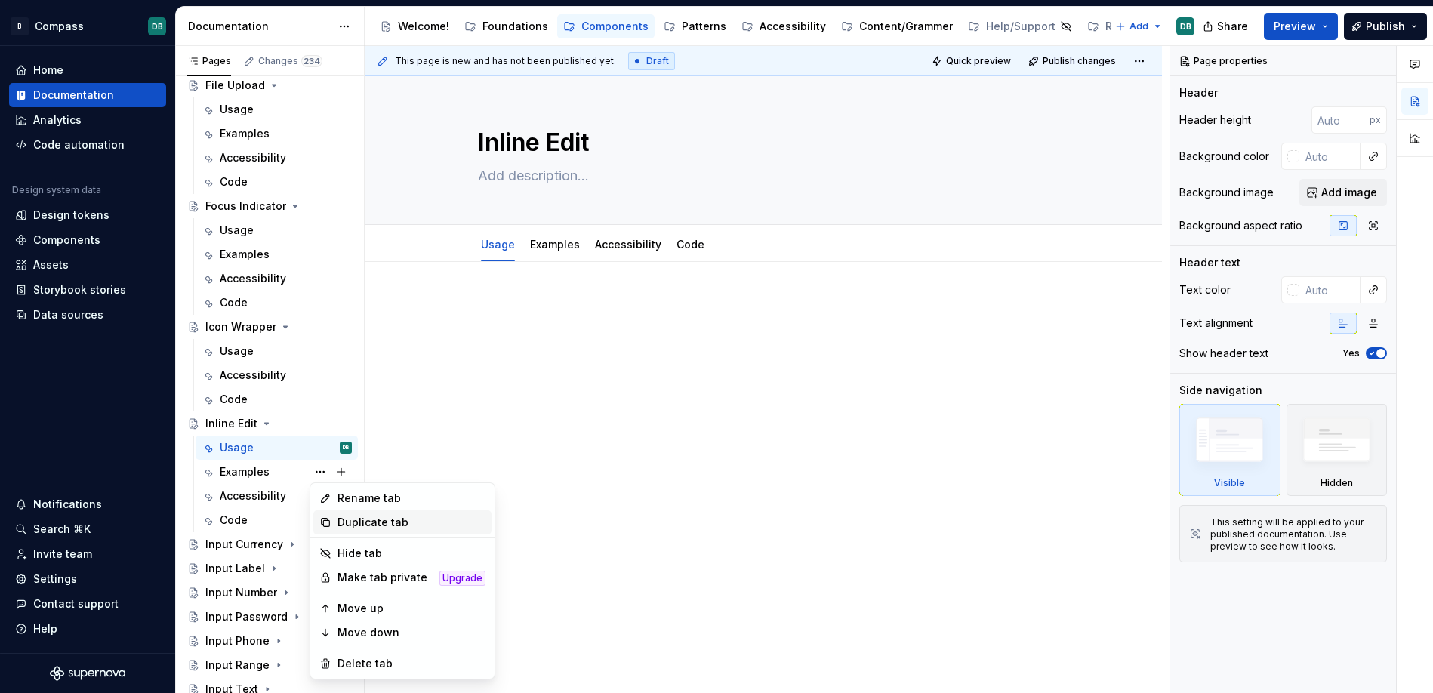
click at [350, 519] on div "Duplicate tab" at bounding box center [411, 522] width 148 height 15
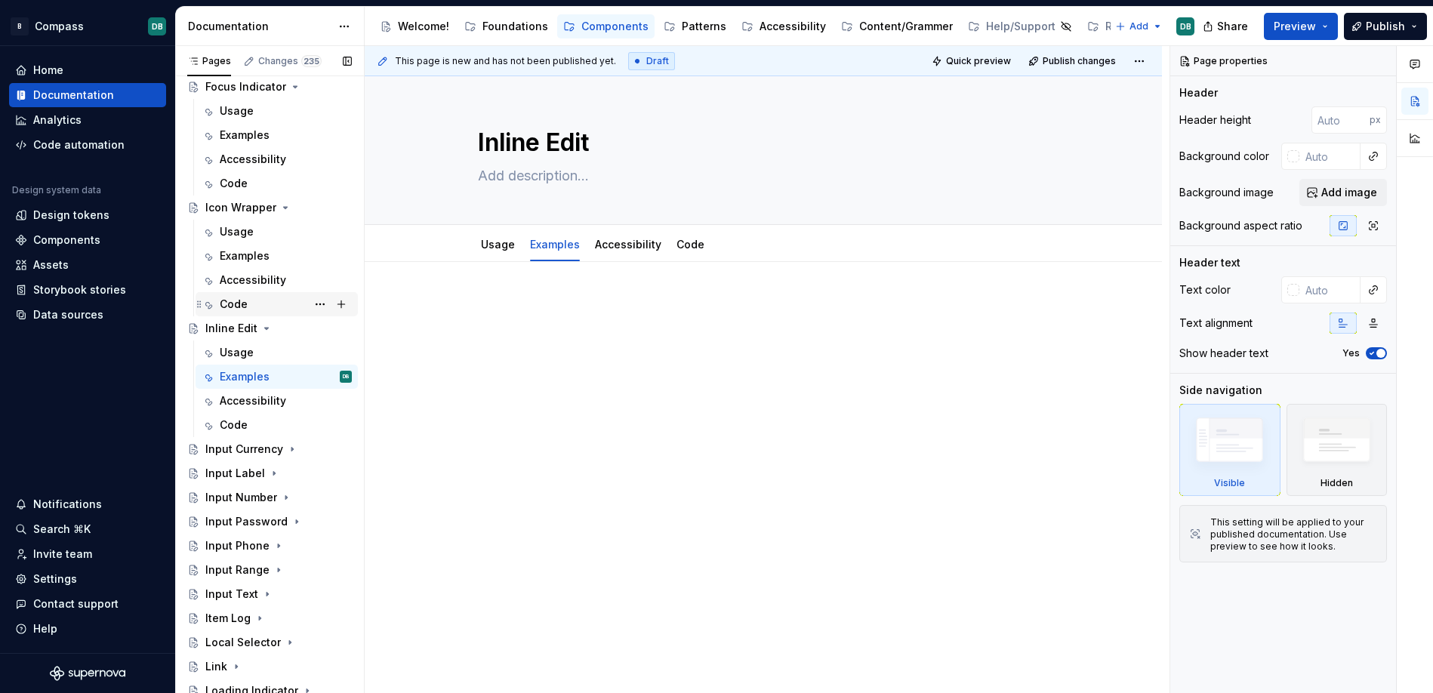
scroll to position [2146, 0]
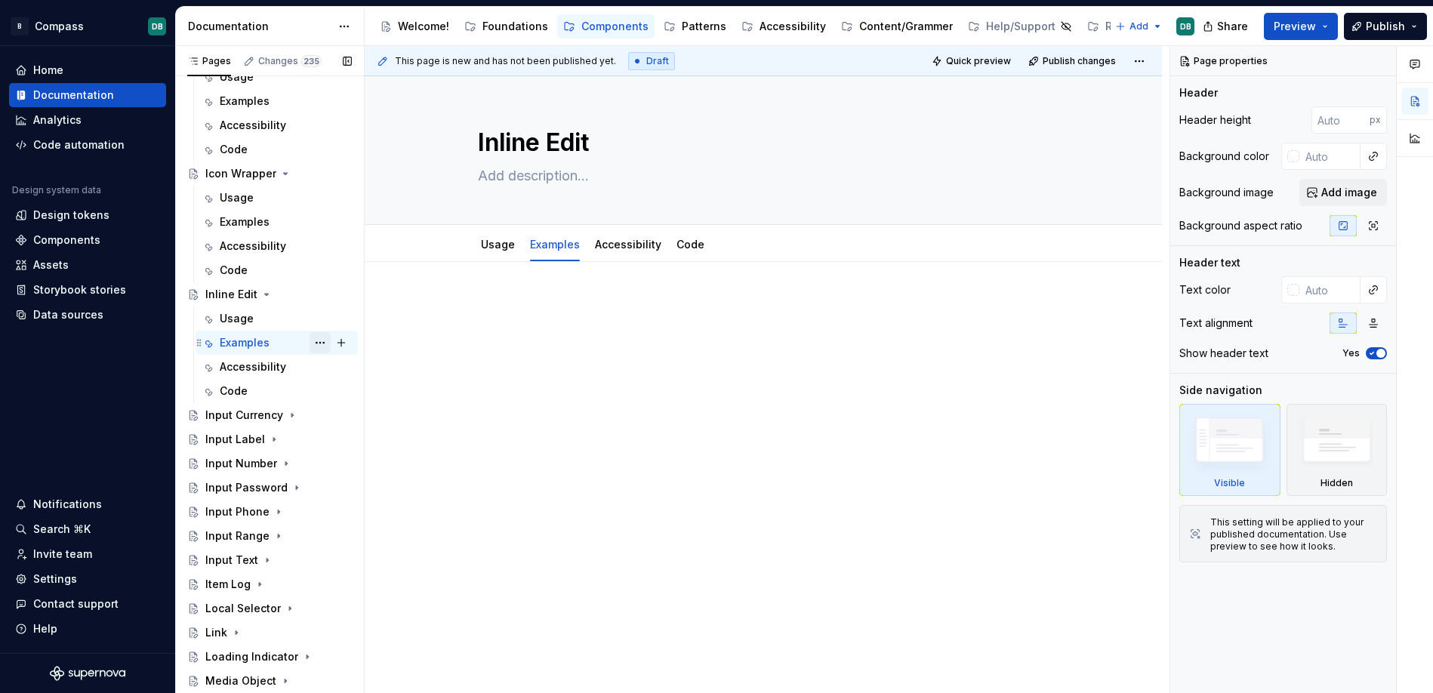
click at [322, 343] on button "Page tree" at bounding box center [319, 342] width 21 height 21
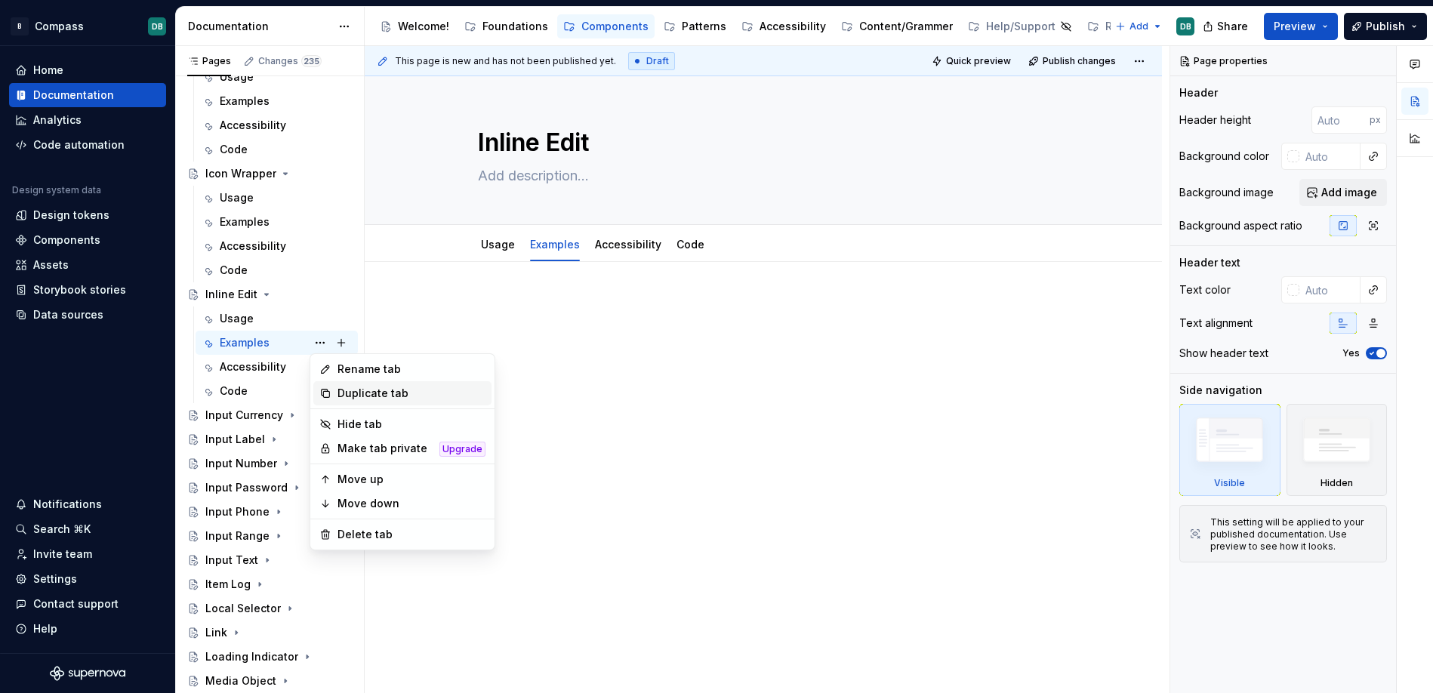
click at [350, 390] on div "Duplicate tab" at bounding box center [411, 393] width 148 height 15
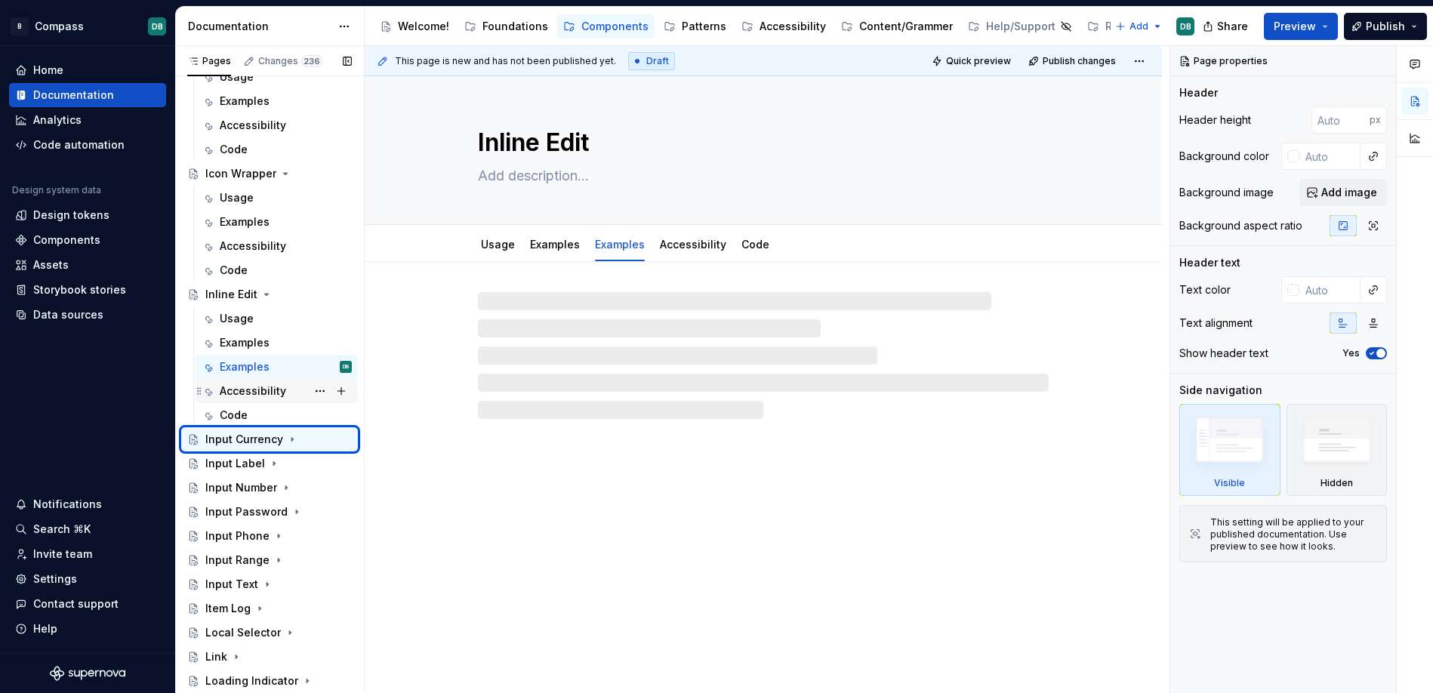
type textarea "*"
type textarea "Input Currency"
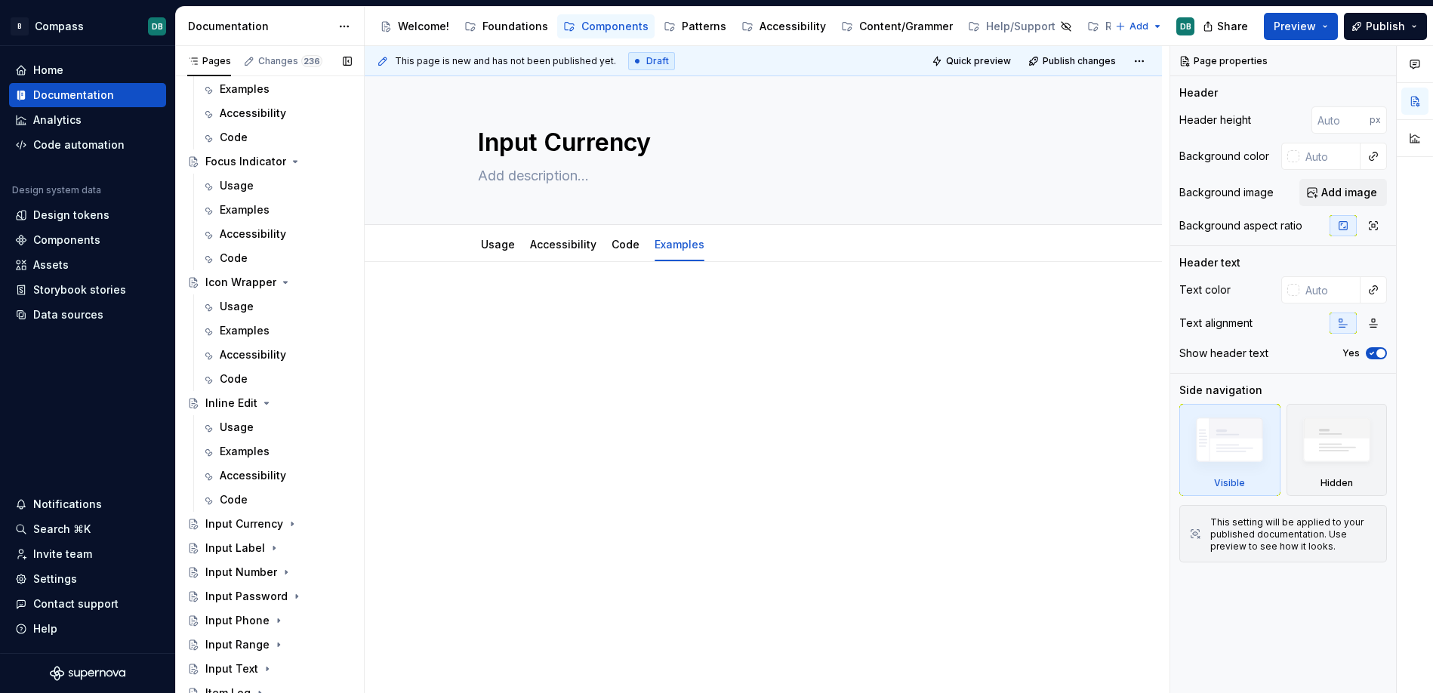
scroll to position [2061, 0]
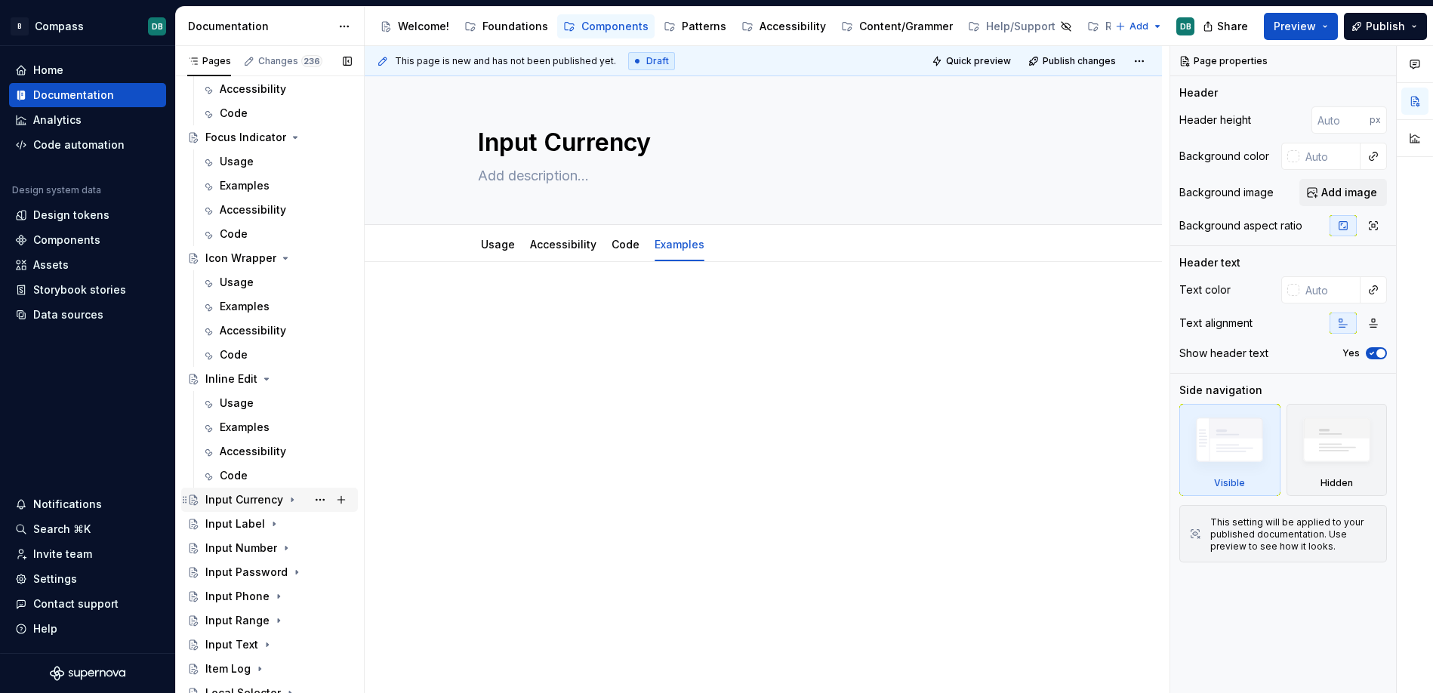
click at [287, 500] on icon "Page tree" at bounding box center [292, 500] width 12 height 12
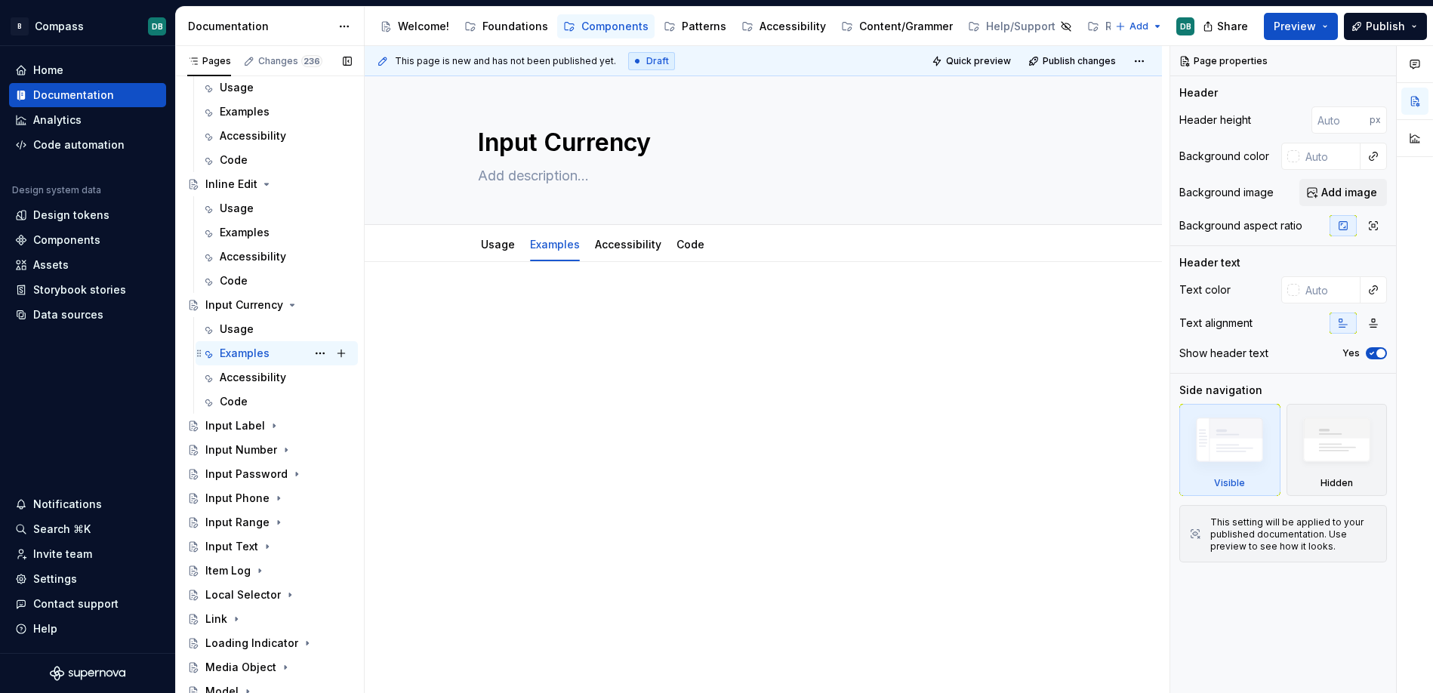
scroll to position [2318, 0]
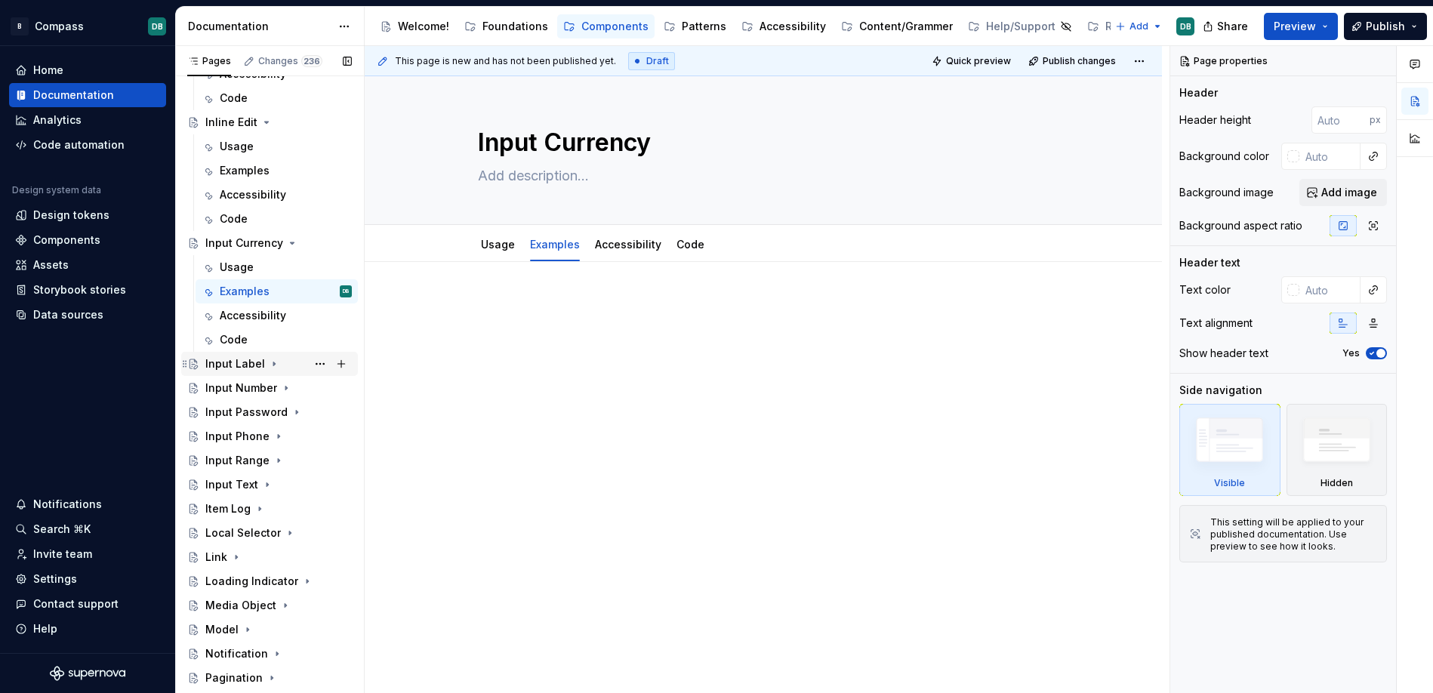
click at [273, 364] on icon "Page tree" at bounding box center [274, 364] width 2 height 4
click at [286, 463] on icon "Page tree" at bounding box center [286, 460] width 12 height 12
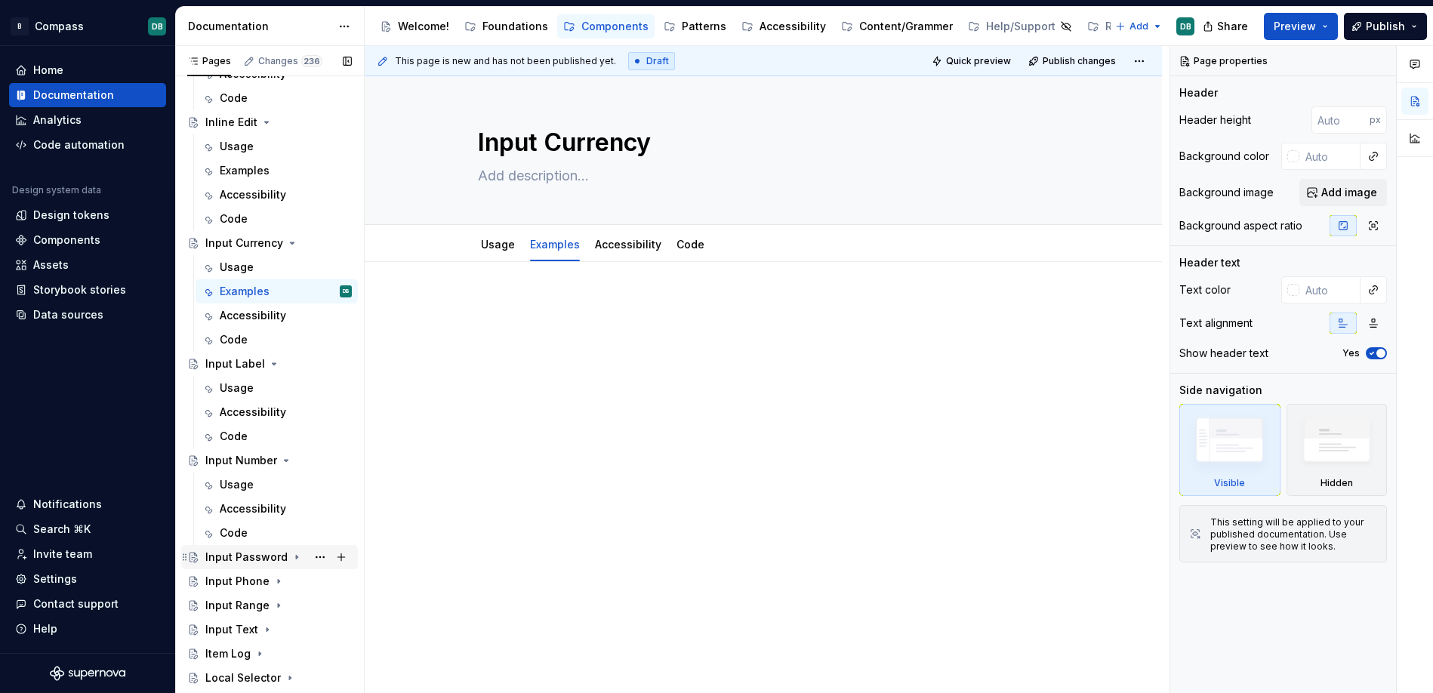
click at [291, 559] on icon "Page tree" at bounding box center [297, 557] width 12 height 12
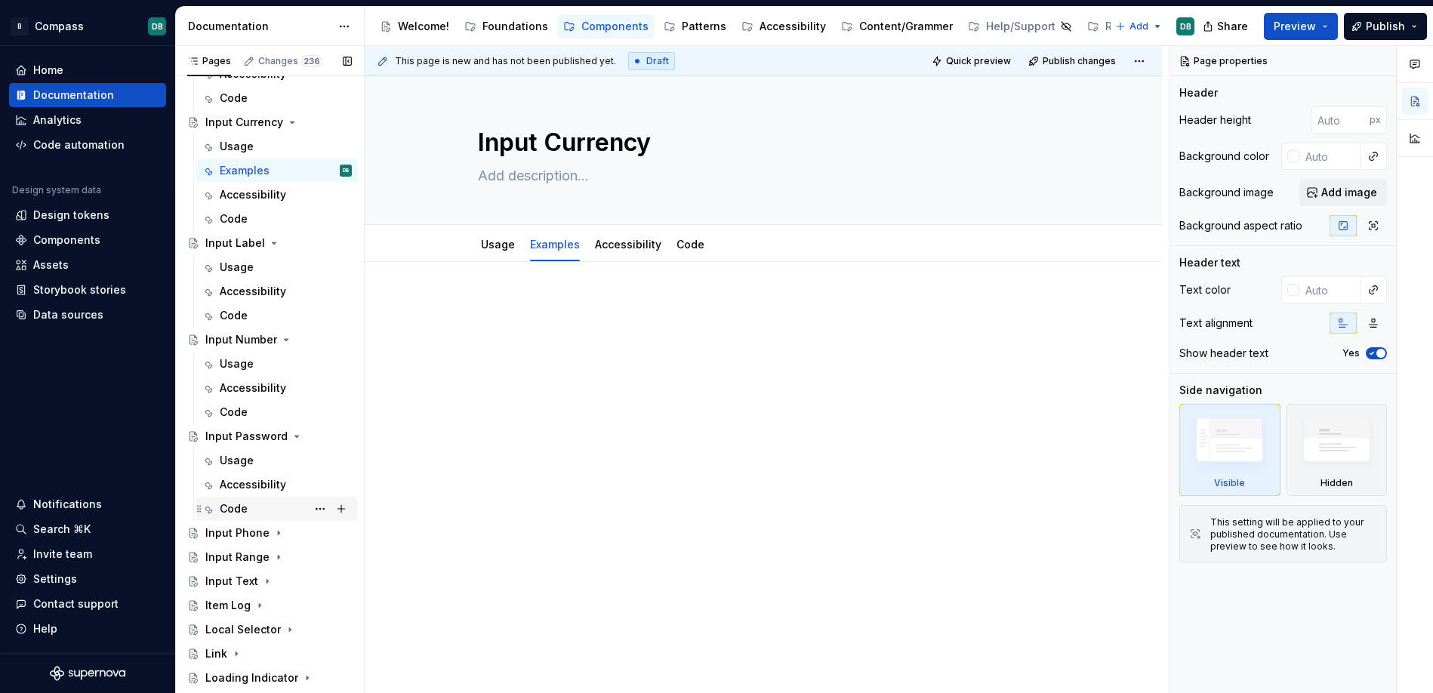
scroll to position [2440, 0]
click at [273, 532] on icon "Page tree" at bounding box center [278, 531] width 12 height 12
click at [276, 630] on icon "Page tree" at bounding box center [278, 628] width 12 height 12
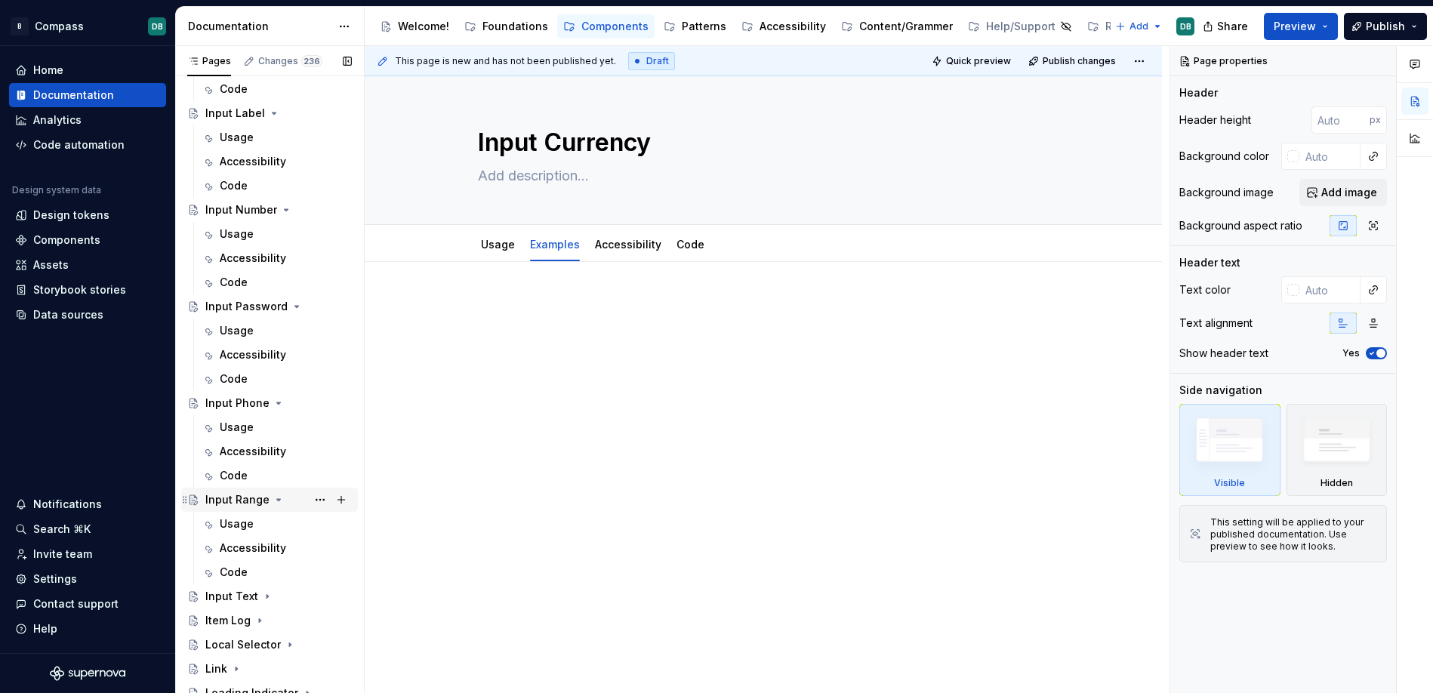
scroll to position [2619, 0]
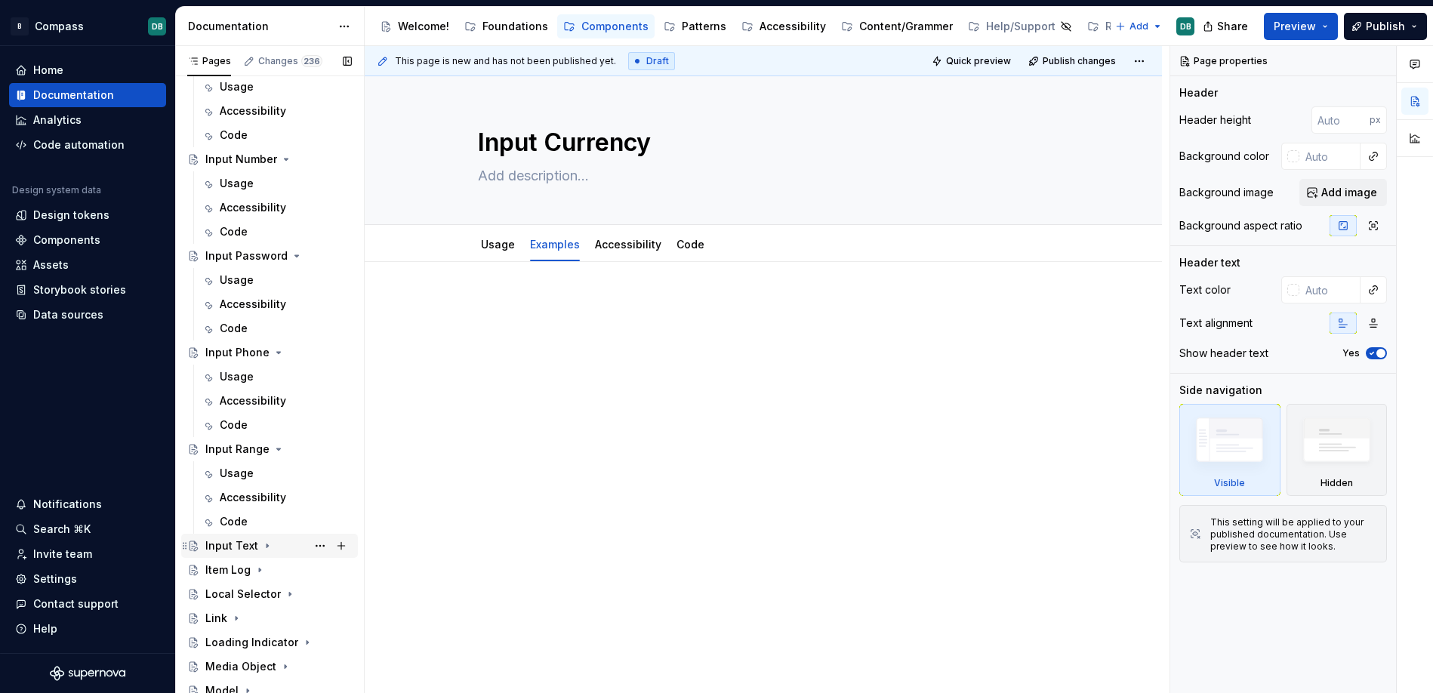
click at [263, 543] on icon "Page tree" at bounding box center [267, 546] width 12 height 12
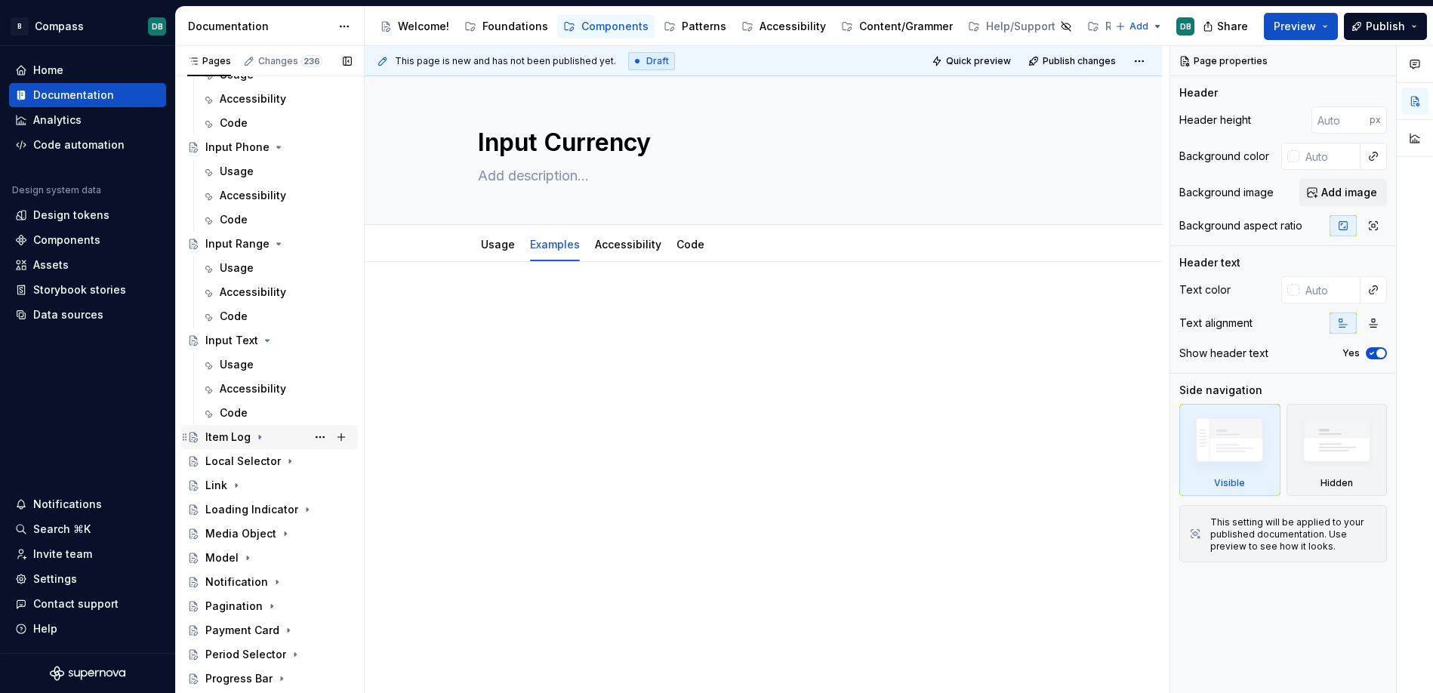
scroll to position [2826, 0]
click at [257, 440] on icon "Page tree" at bounding box center [260, 435] width 12 height 12
click at [287, 534] on icon "Page tree" at bounding box center [290, 532] width 12 height 12
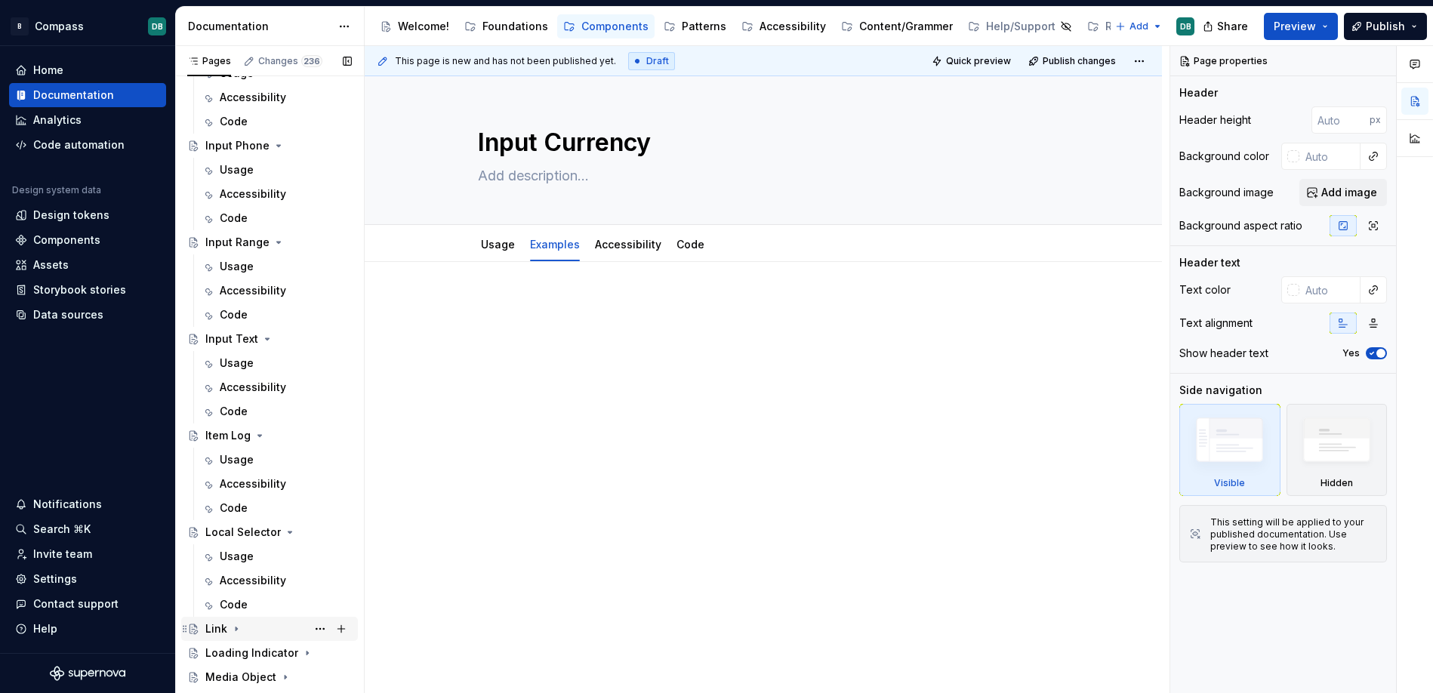
click at [238, 627] on icon "Page tree" at bounding box center [236, 629] width 12 height 12
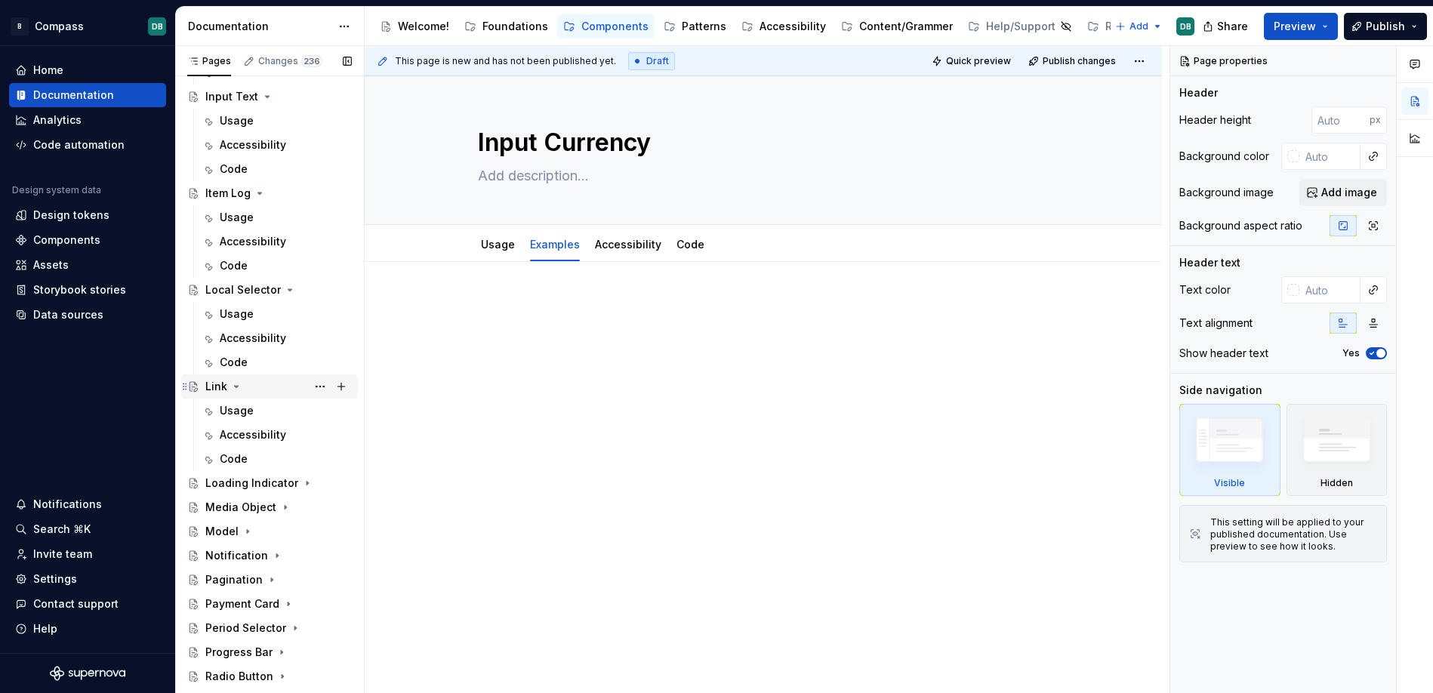
scroll to position [3092, 0]
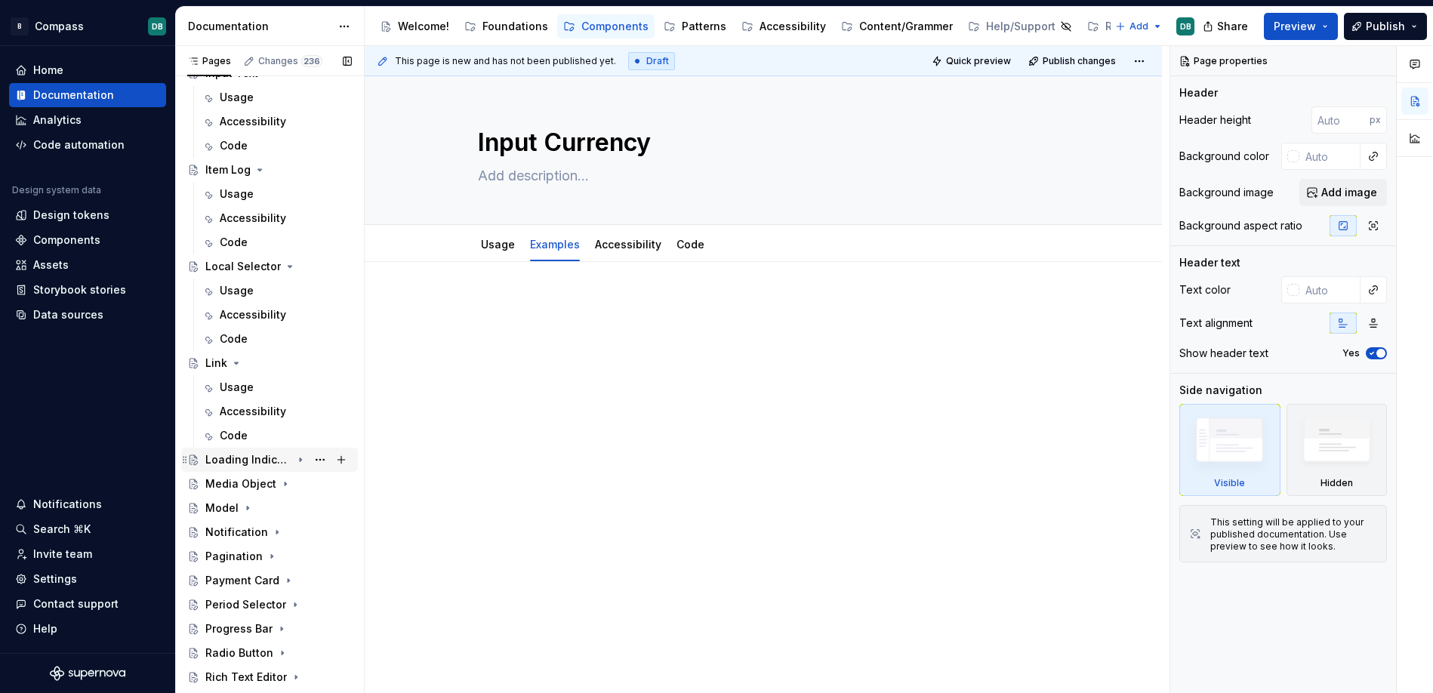
click at [302, 461] on icon "Page tree" at bounding box center [300, 460] width 12 height 12
click at [281, 559] on icon "Page tree" at bounding box center [285, 556] width 12 height 12
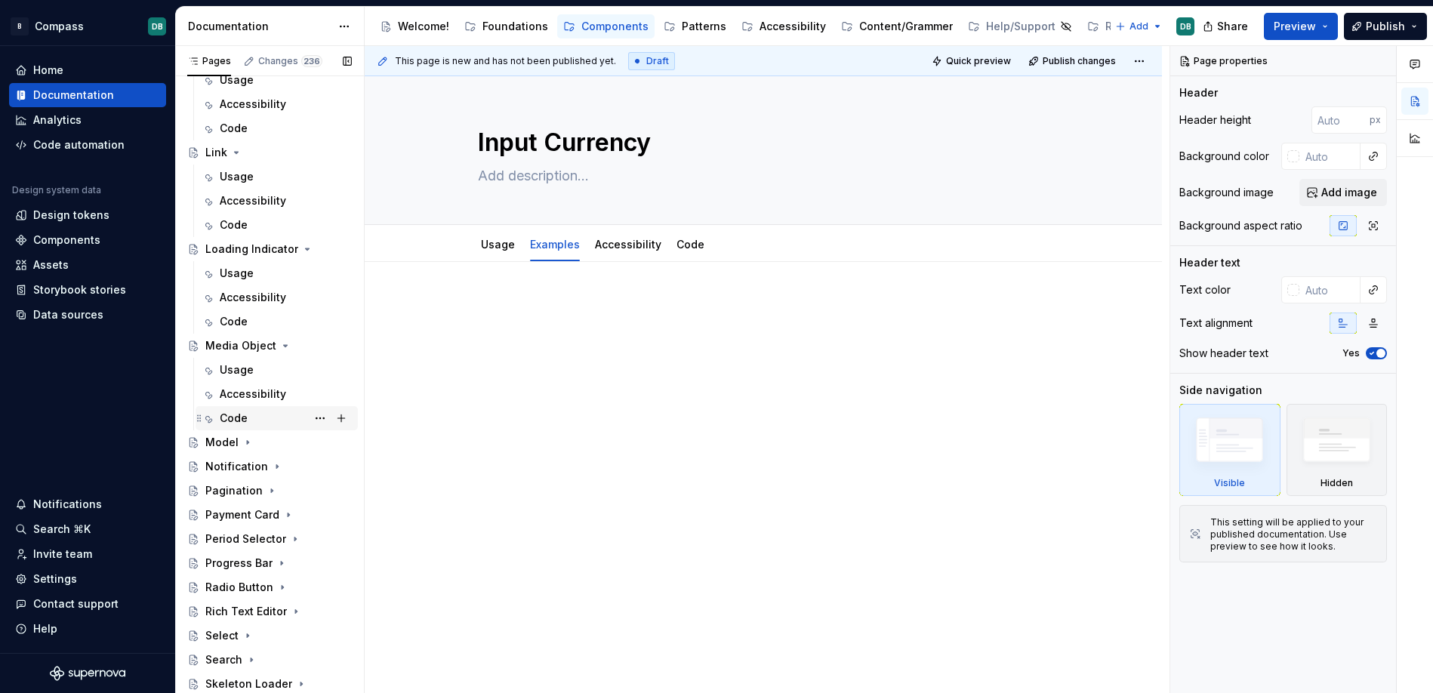
scroll to position [3333, 0]
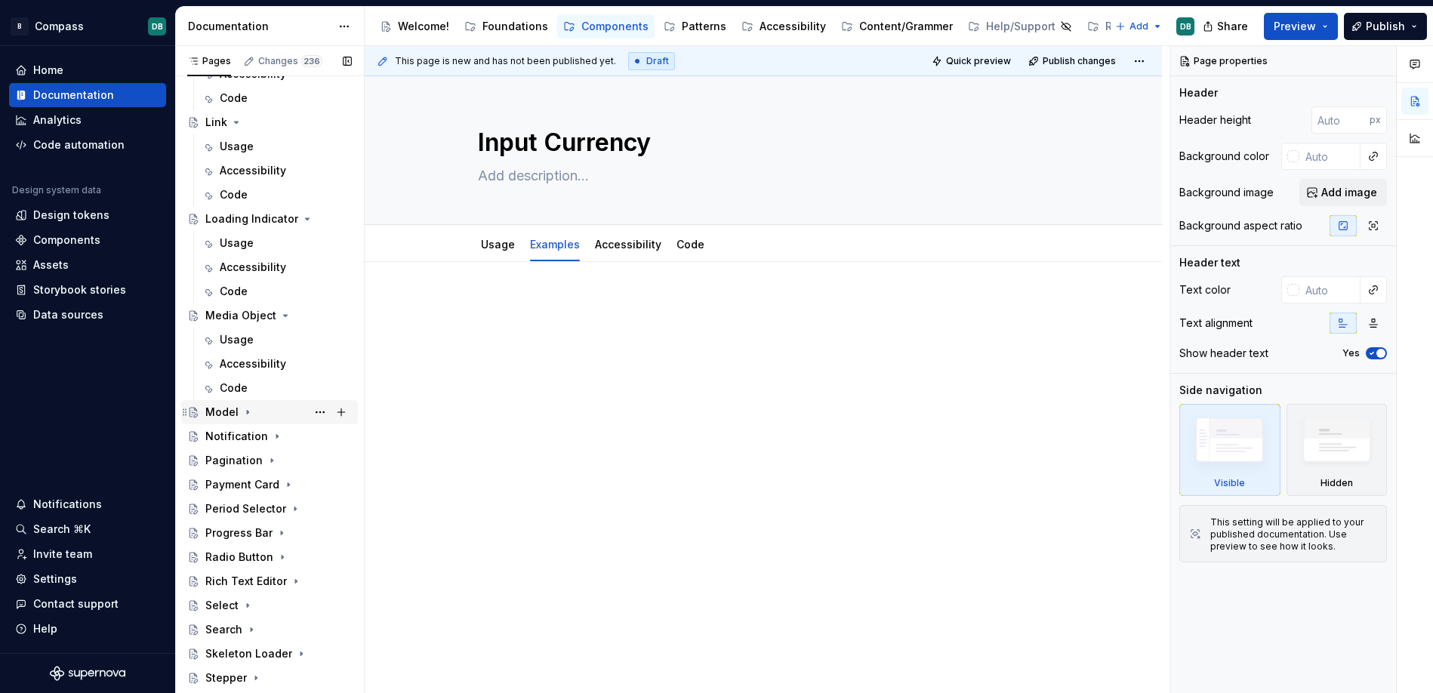
click at [247, 412] on icon "Page tree" at bounding box center [248, 413] width 2 height 4
click at [273, 510] on icon "Page tree" at bounding box center [277, 509] width 12 height 12
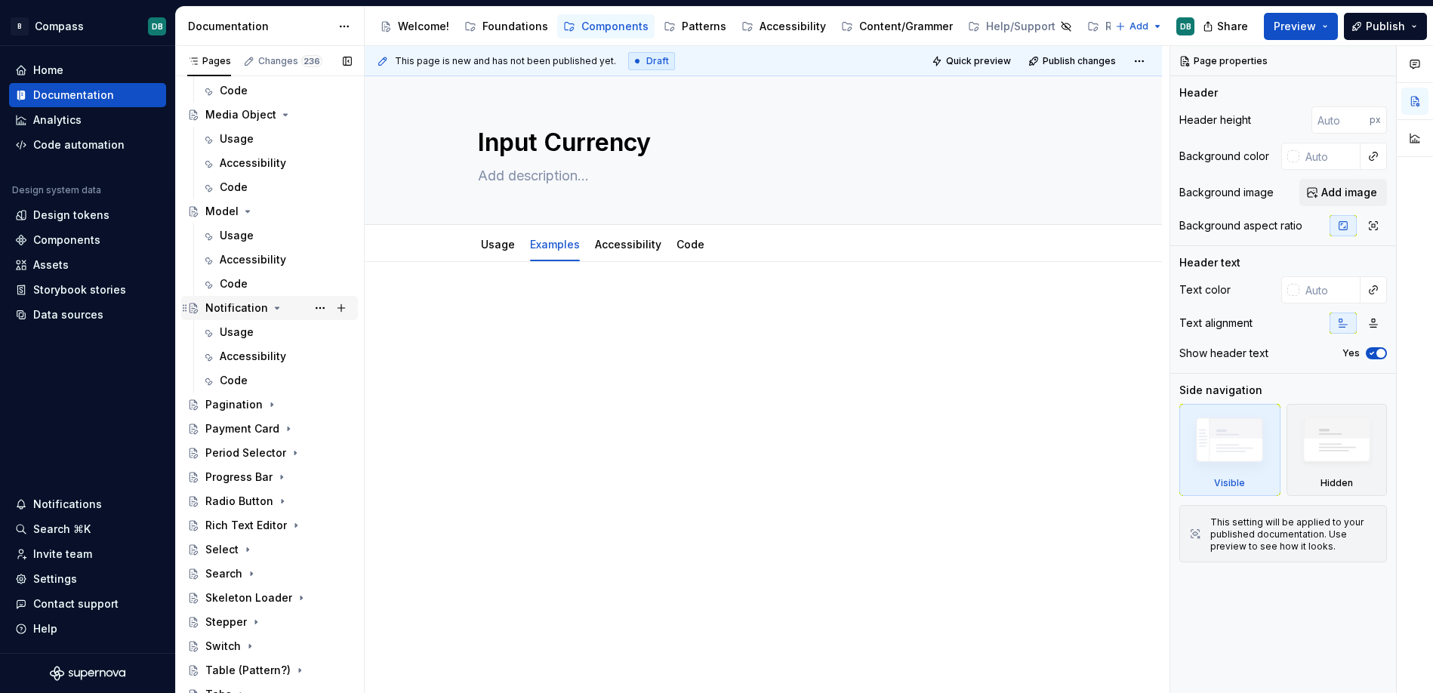
scroll to position [3566, 0]
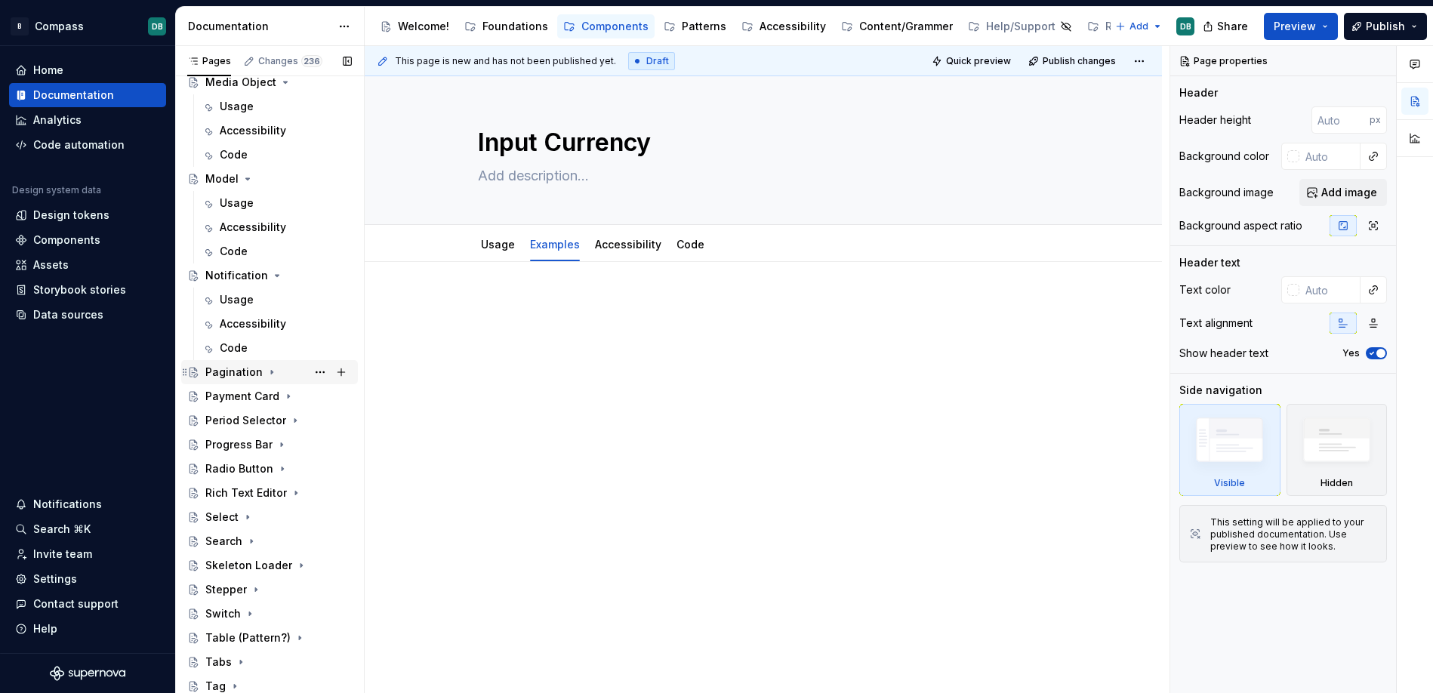
click at [271, 371] on icon "Page tree" at bounding box center [272, 373] width 2 height 4
click at [288, 469] on icon "Page tree" at bounding box center [289, 469] width 2 height 4
click at [292, 568] on icon "Page tree" at bounding box center [295, 565] width 12 height 12
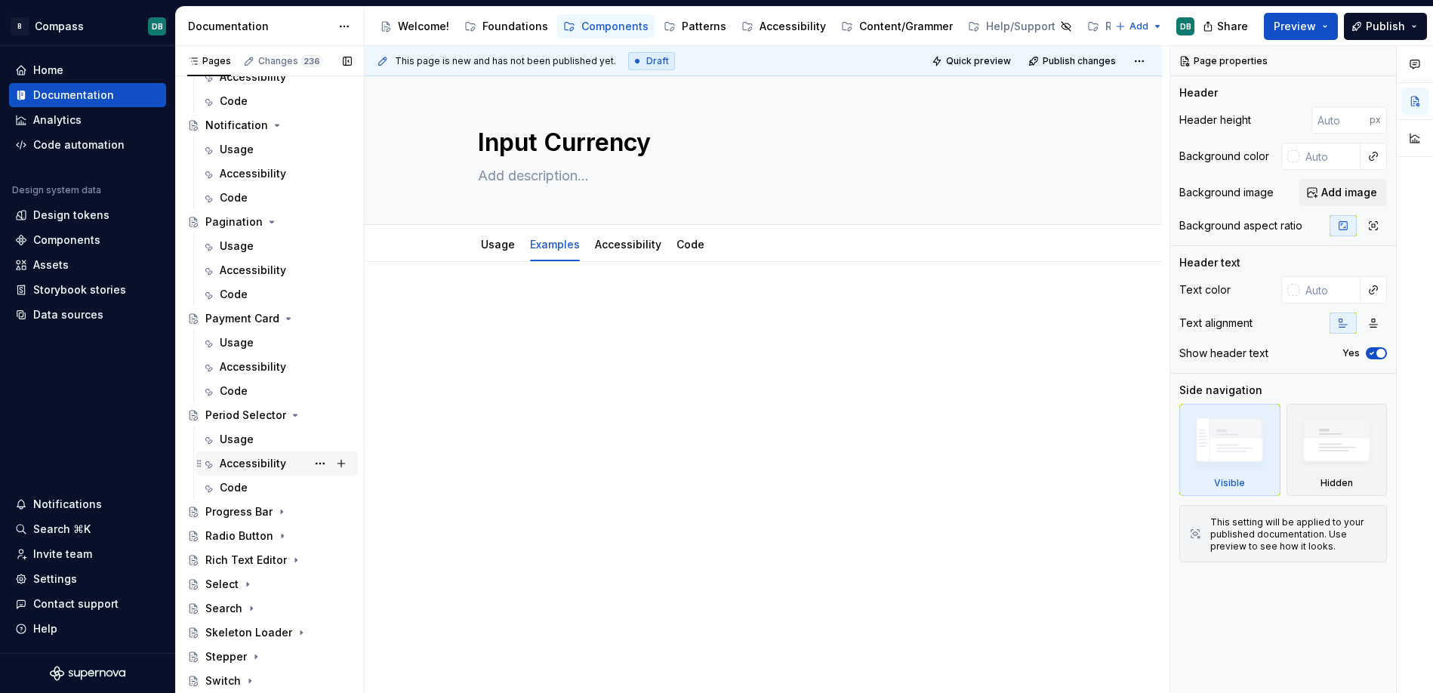
scroll to position [3727, 0]
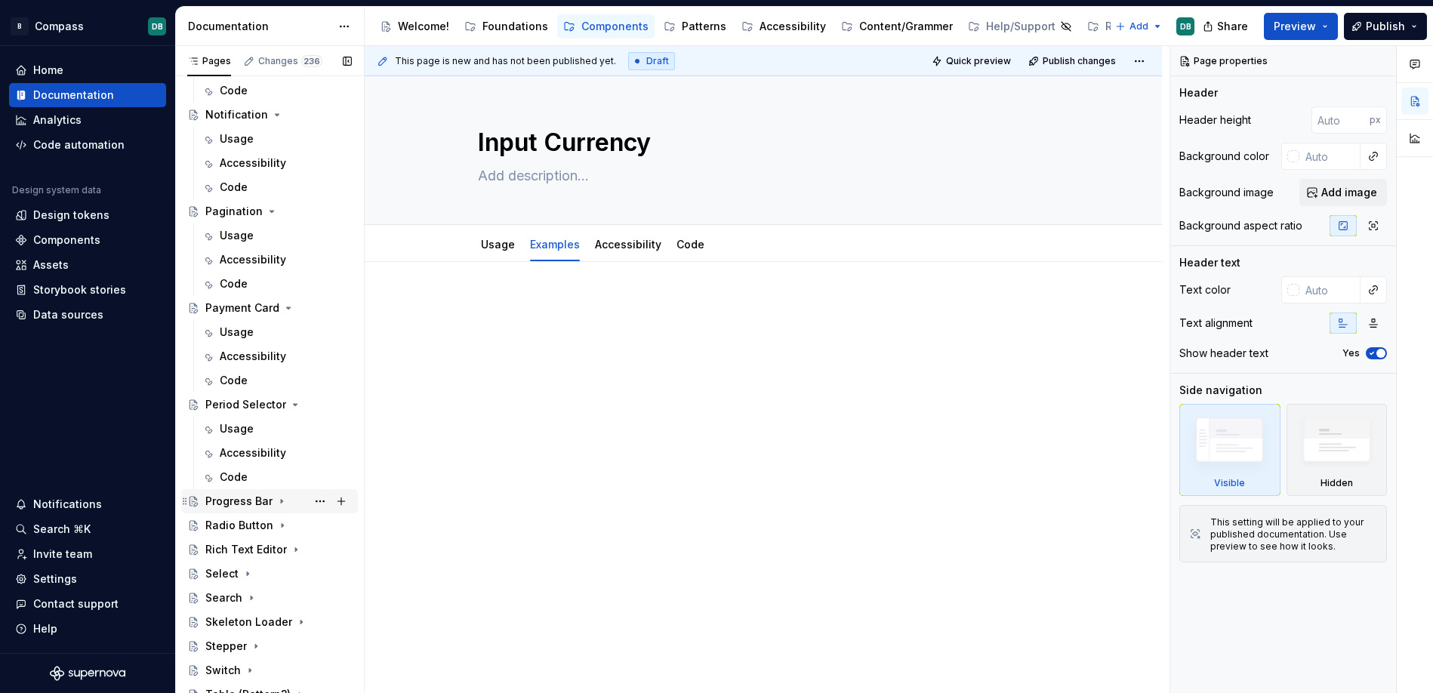
click at [280, 504] on icon "Page tree" at bounding box center [282, 501] width 12 height 12
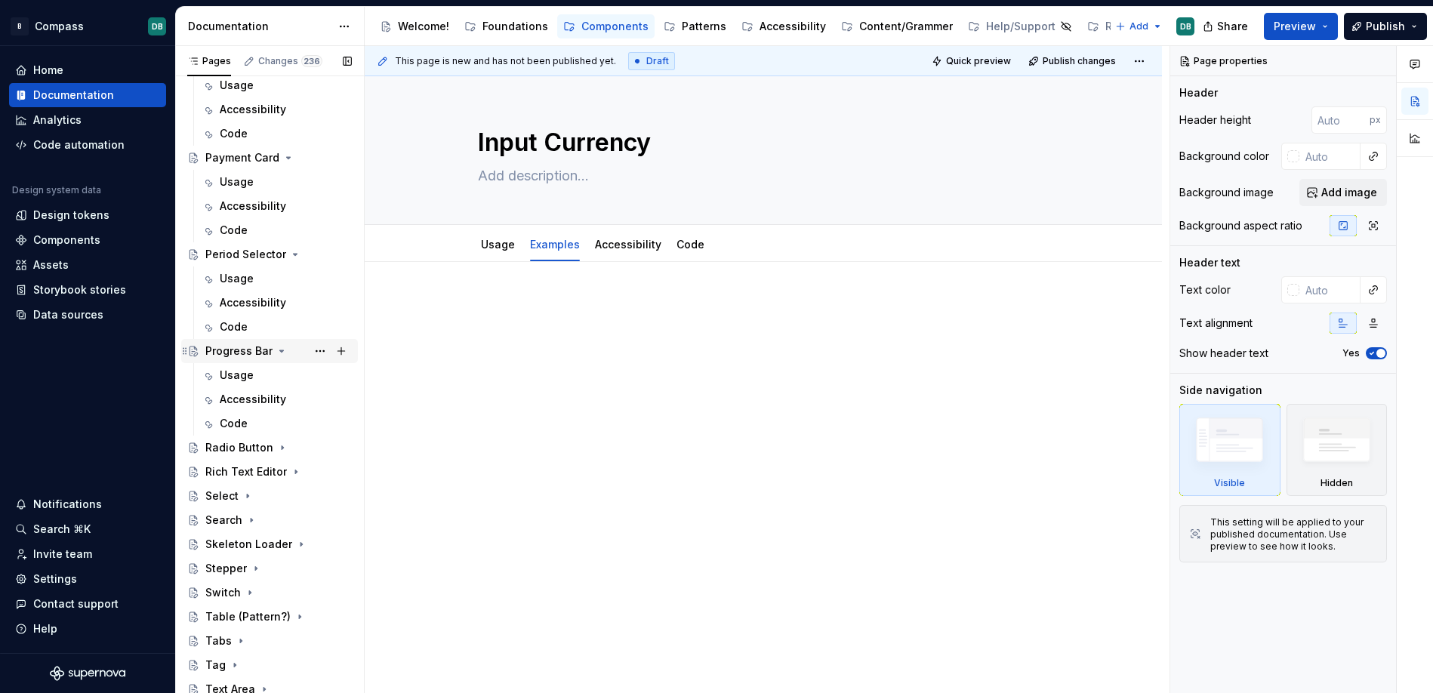
scroll to position [3887, 0]
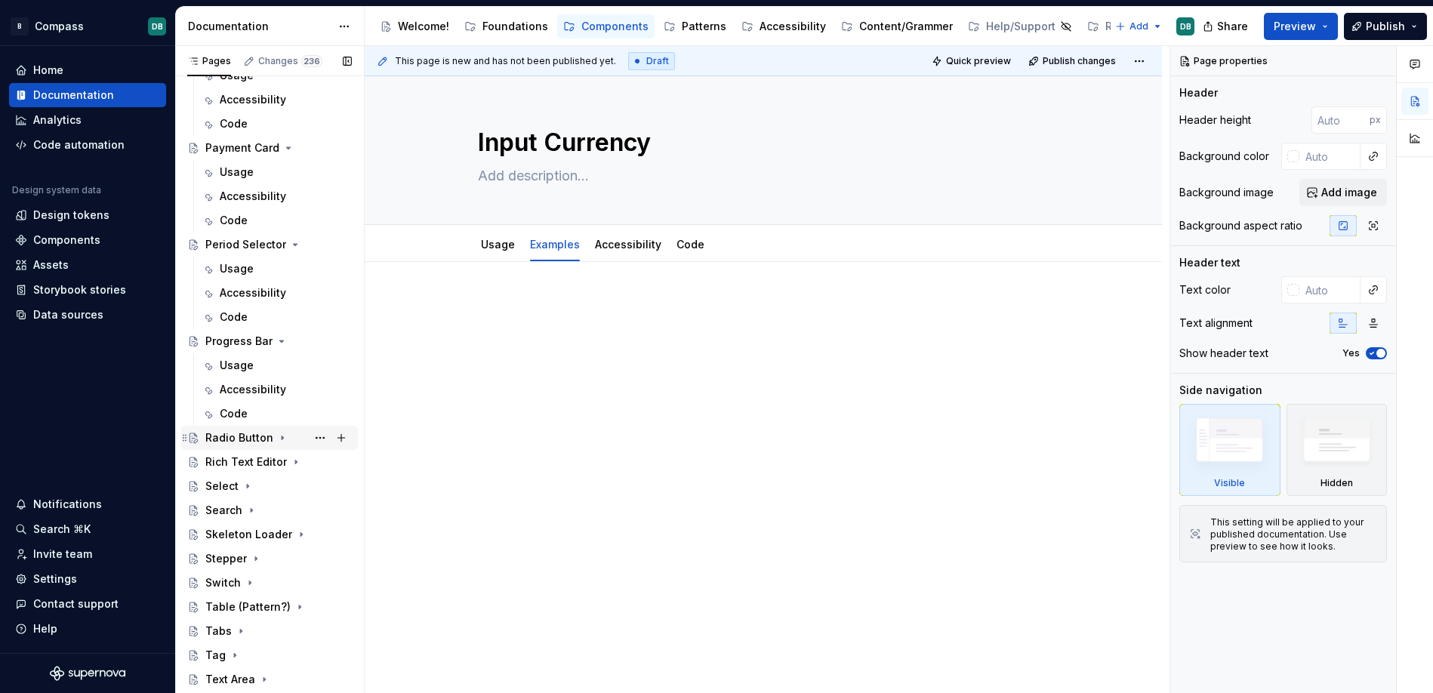
click at [279, 439] on icon "Page tree" at bounding box center [282, 438] width 12 height 12
click at [295, 534] on icon "Page tree" at bounding box center [296, 535] width 2 height 4
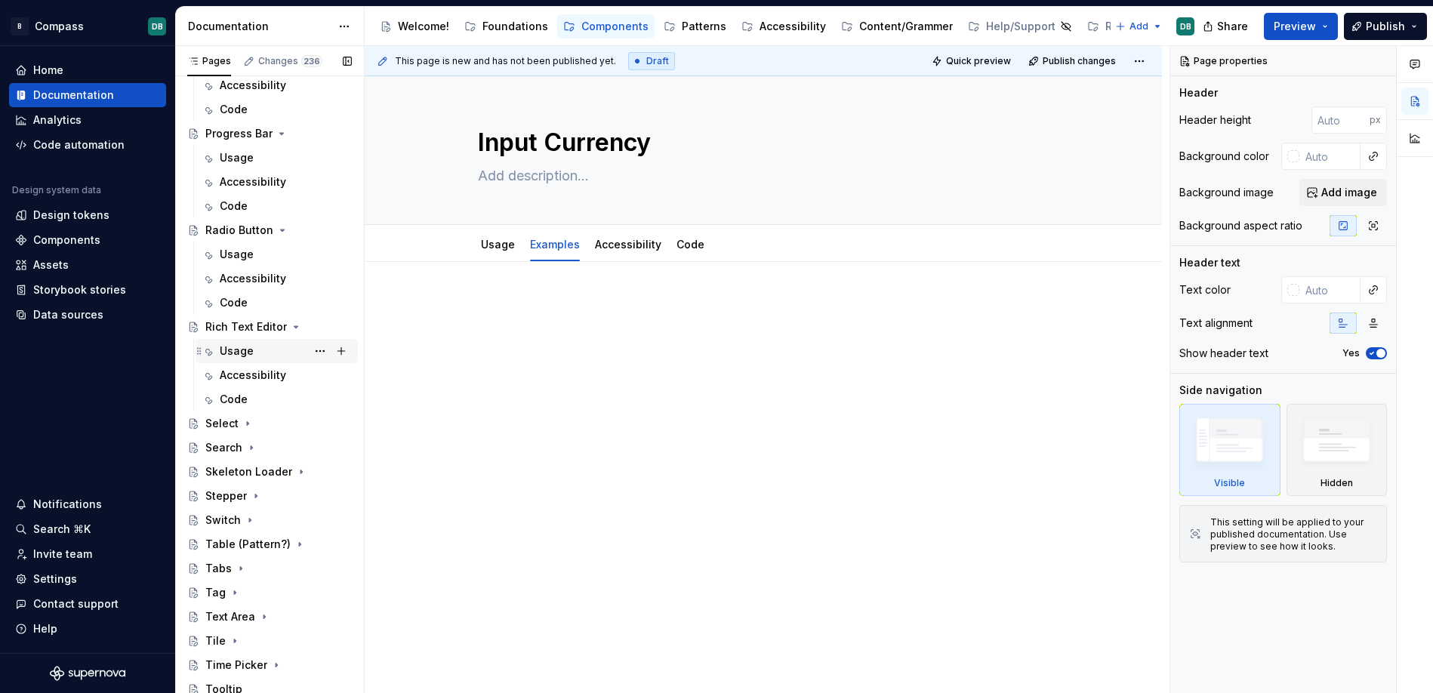
scroll to position [4099, 0]
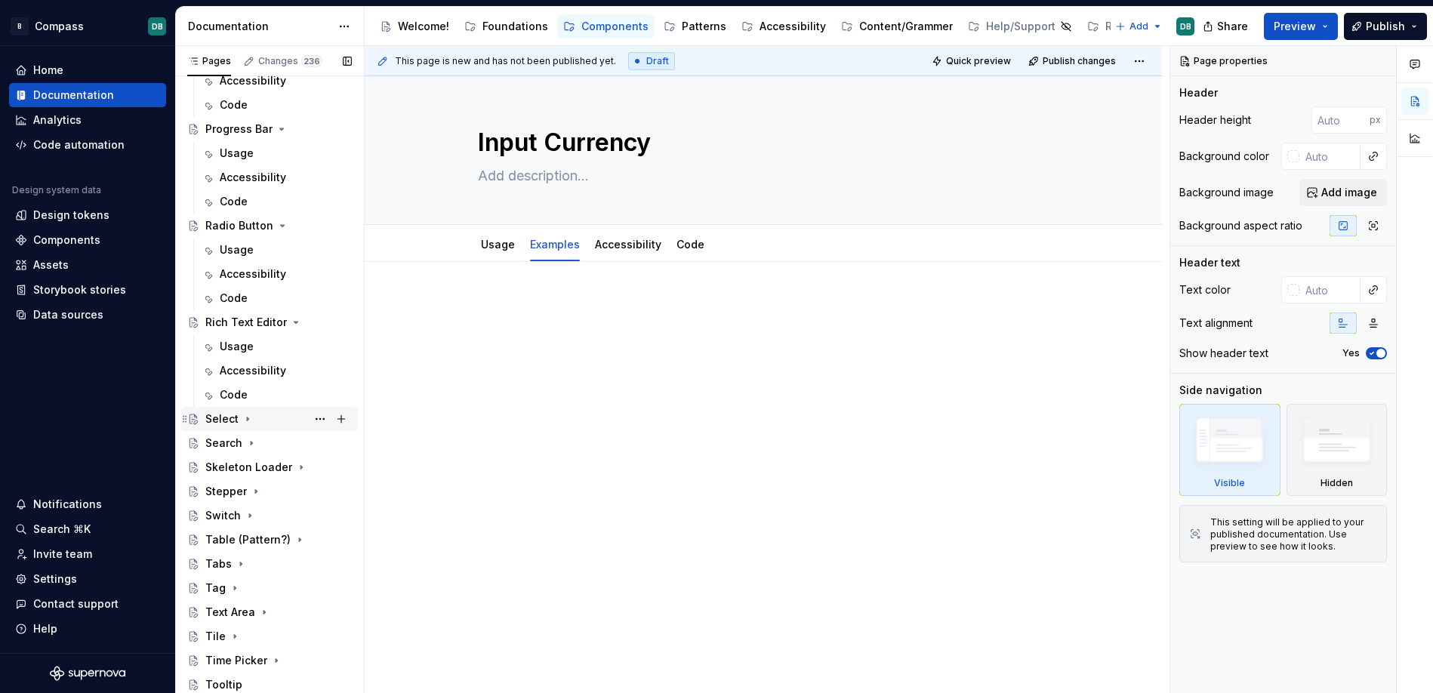
click at [247, 420] on icon "Page tree" at bounding box center [248, 419] width 12 height 12
click at [250, 517] on icon "Page tree" at bounding box center [251, 516] width 12 height 12
click at [300, 613] on icon "Page tree" at bounding box center [301, 613] width 2 height 4
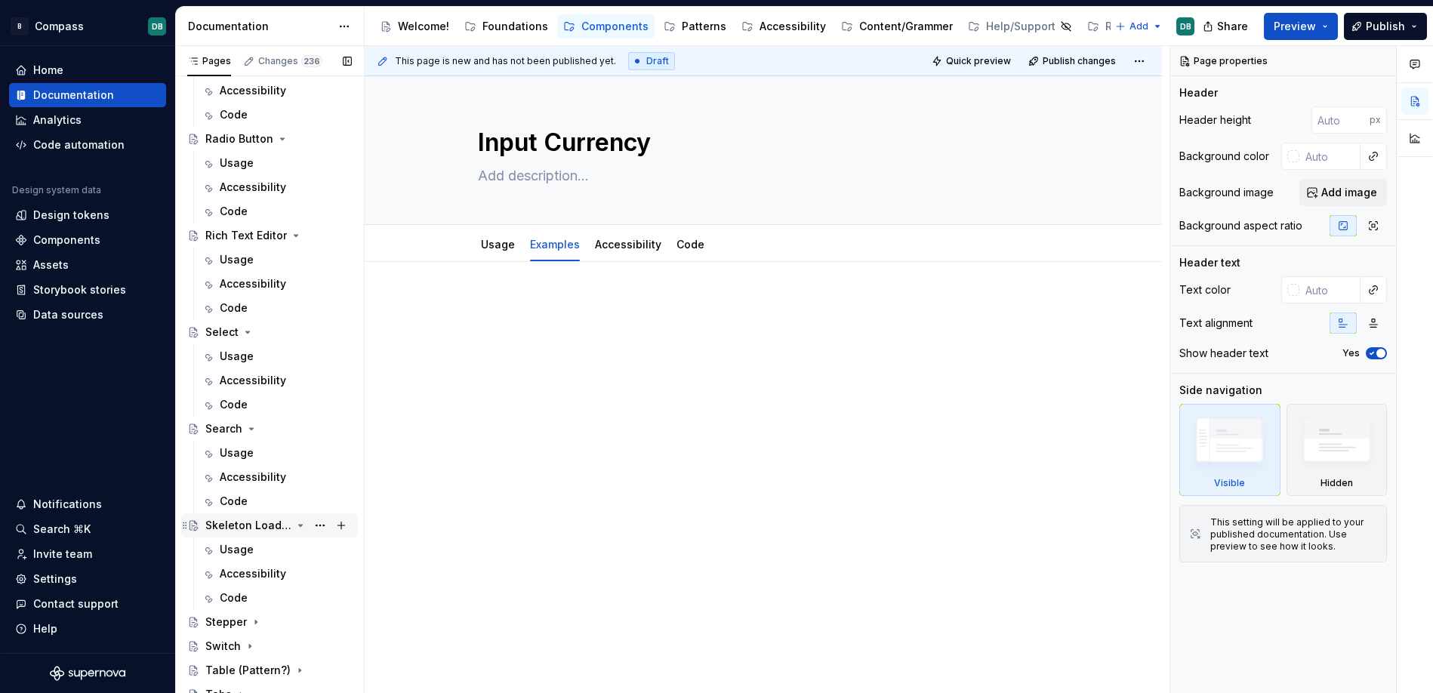
scroll to position [4316, 0]
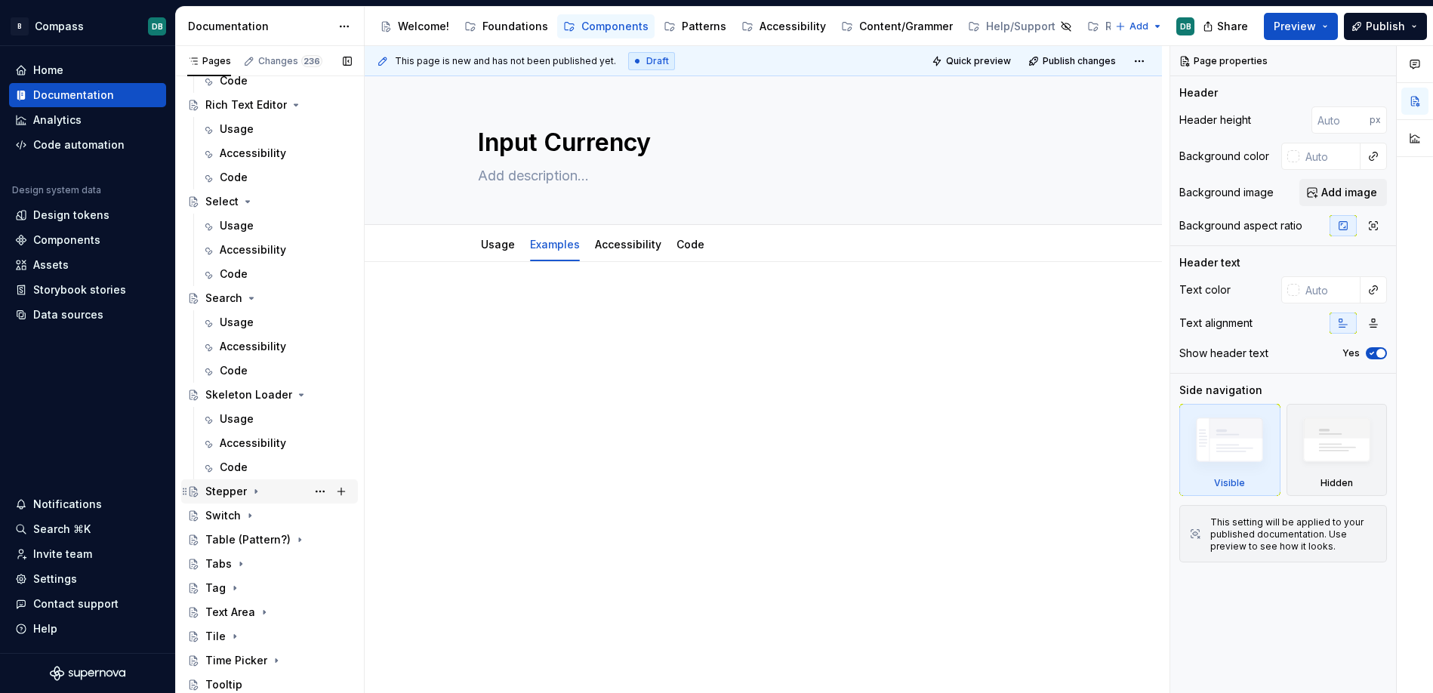
click at [257, 491] on icon "Page tree" at bounding box center [256, 491] width 12 height 12
click at [249, 587] on icon "Page tree" at bounding box center [250, 588] width 2 height 4
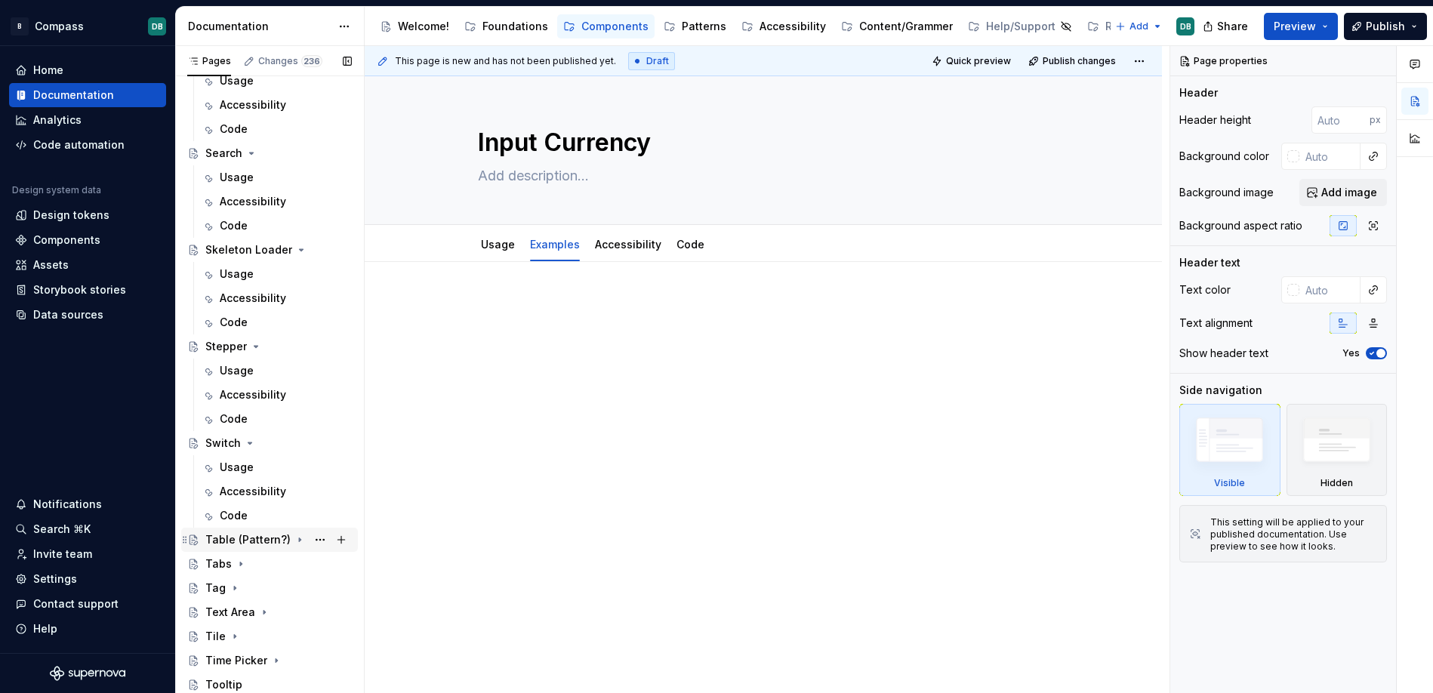
click at [294, 542] on icon "Page tree" at bounding box center [300, 540] width 12 height 12
click at [240, 636] on icon "Page tree" at bounding box center [241, 637] width 2 height 4
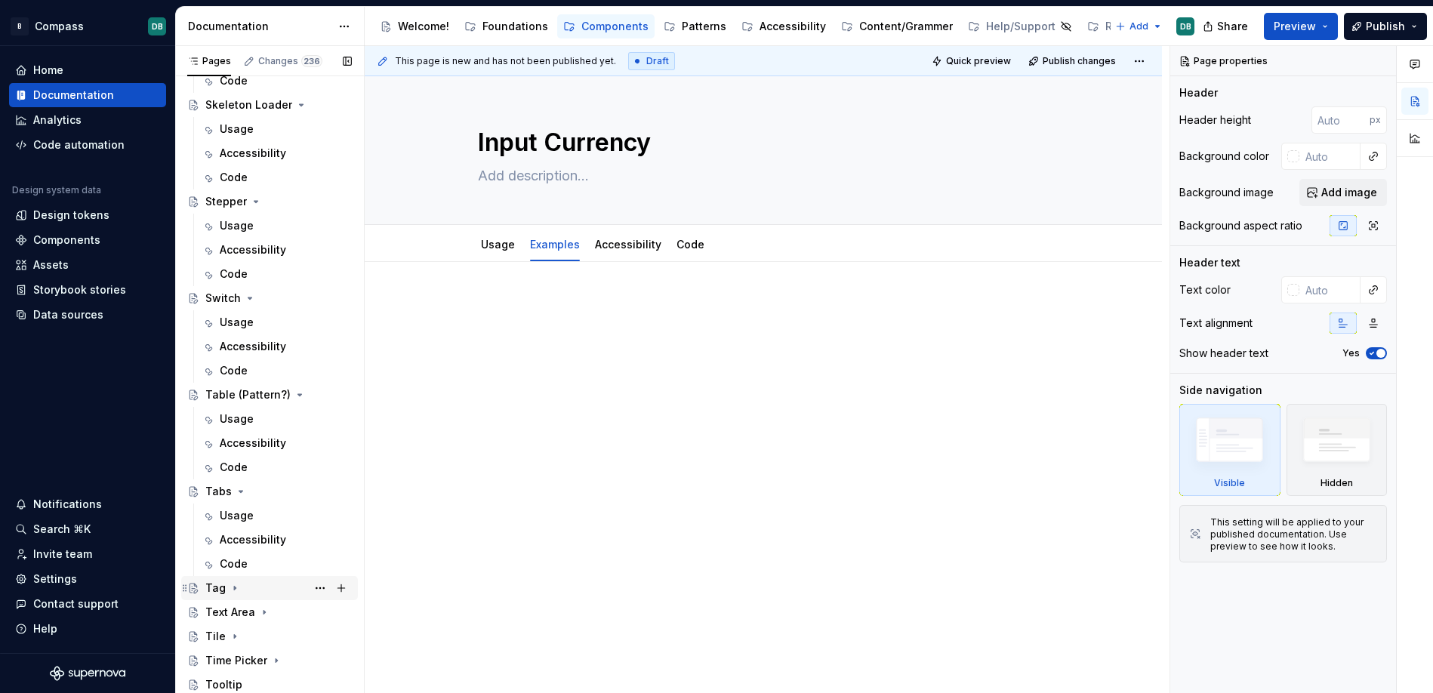
click at [234, 593] on icon "Page tree" at bounding box center [235, 588] width 12 height 12
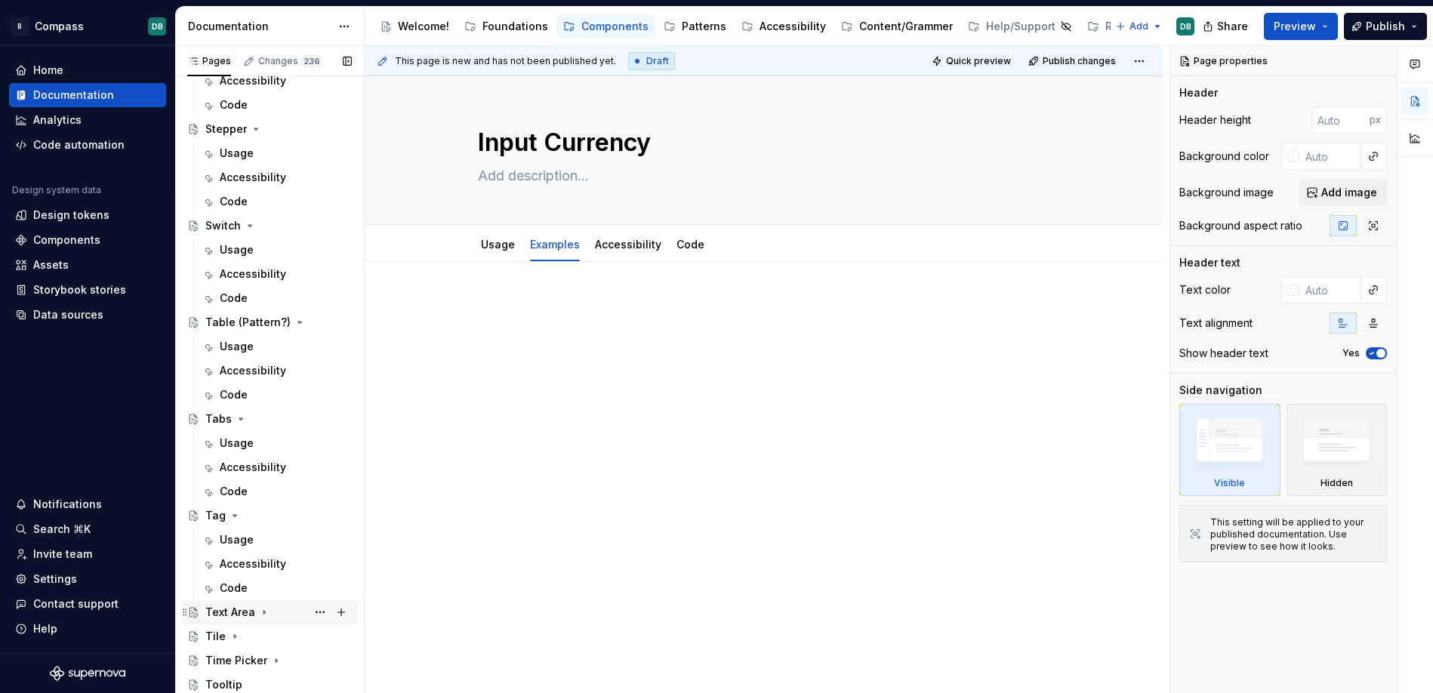
click at [263, 612] on icon "Page tree" at bounding box center [264, 613] width 2 height 4
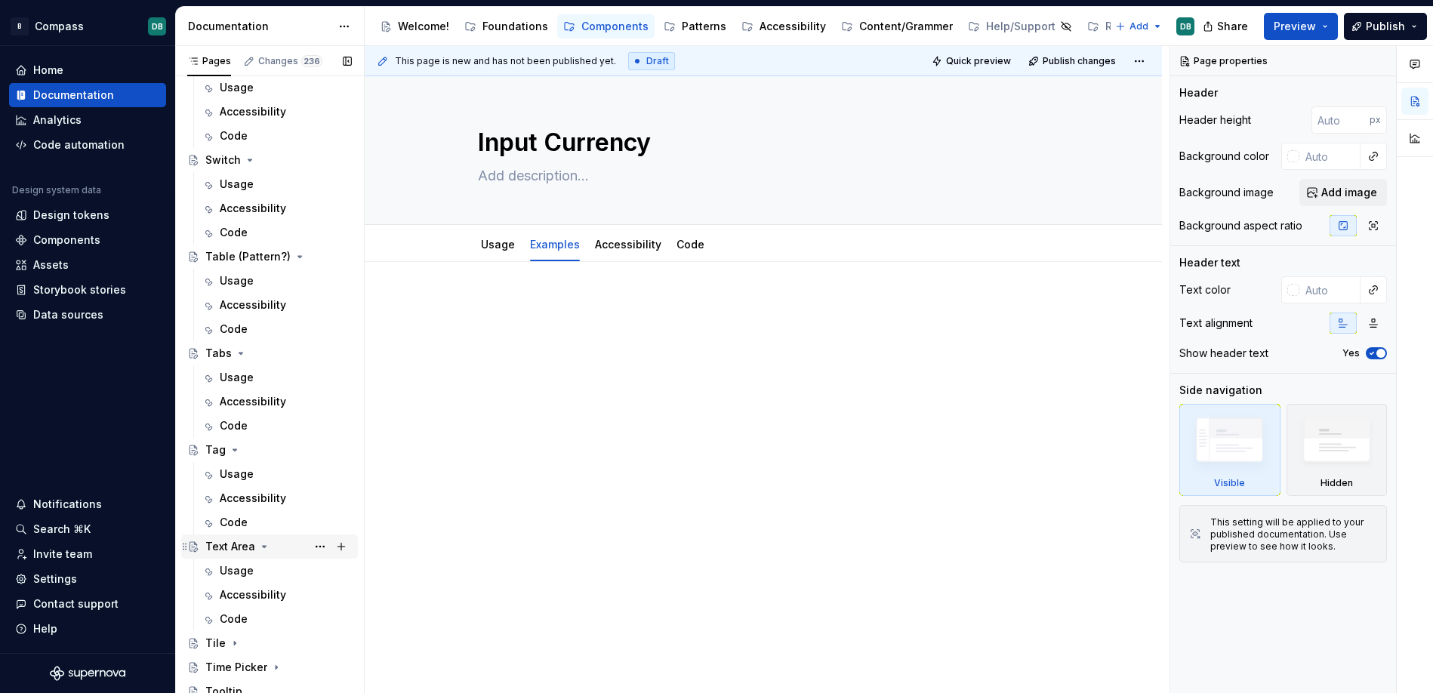
scroll to position [4751, 0]
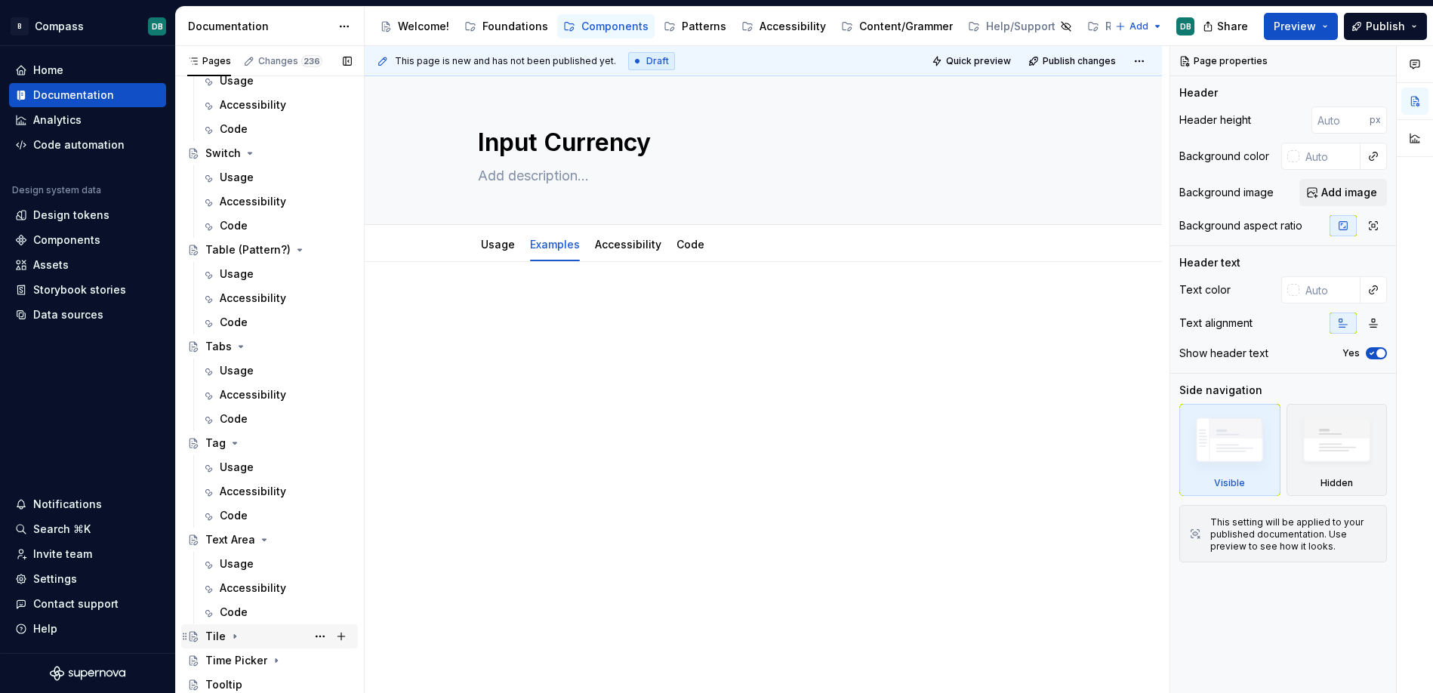
click at [231, 636] on icon "Page tree" at bounding box center [235, 636] width 12 height 12
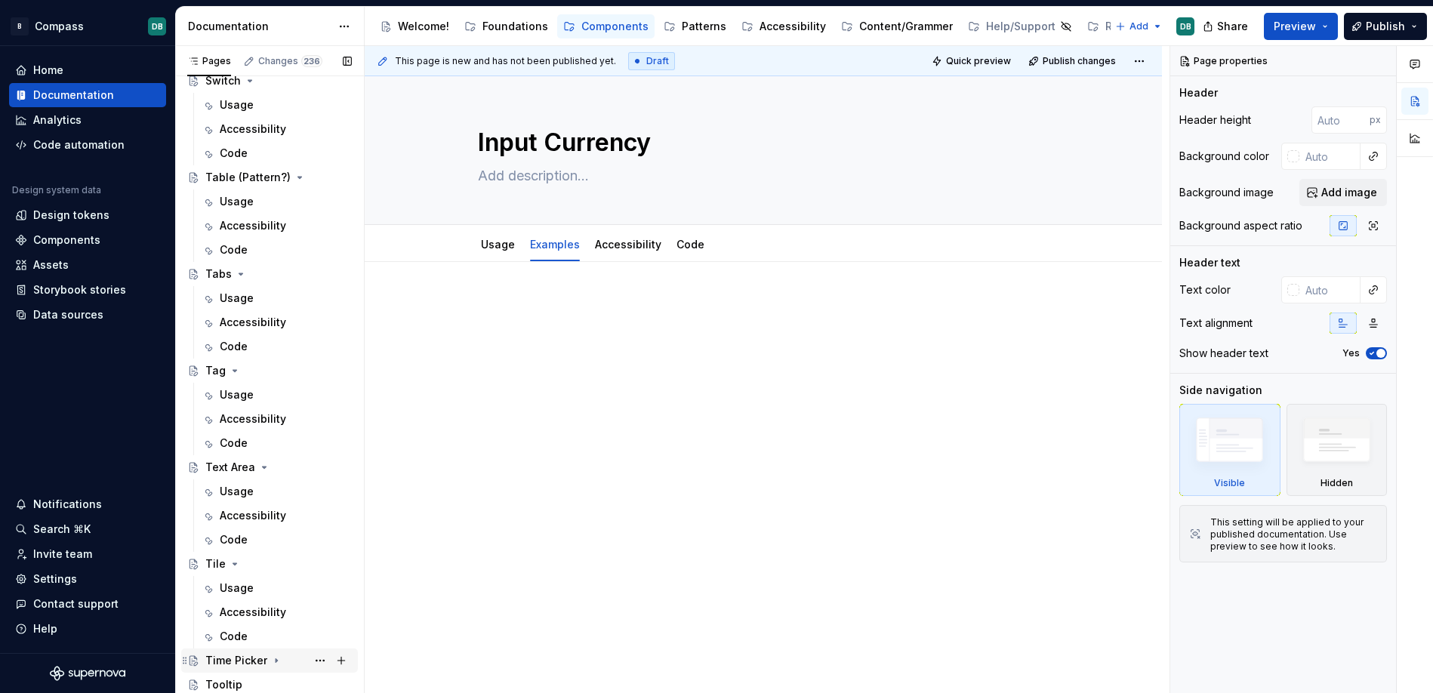
click at [276, 660] on icon "Page tree" at bounding box center [277, 661] width 2 height 4
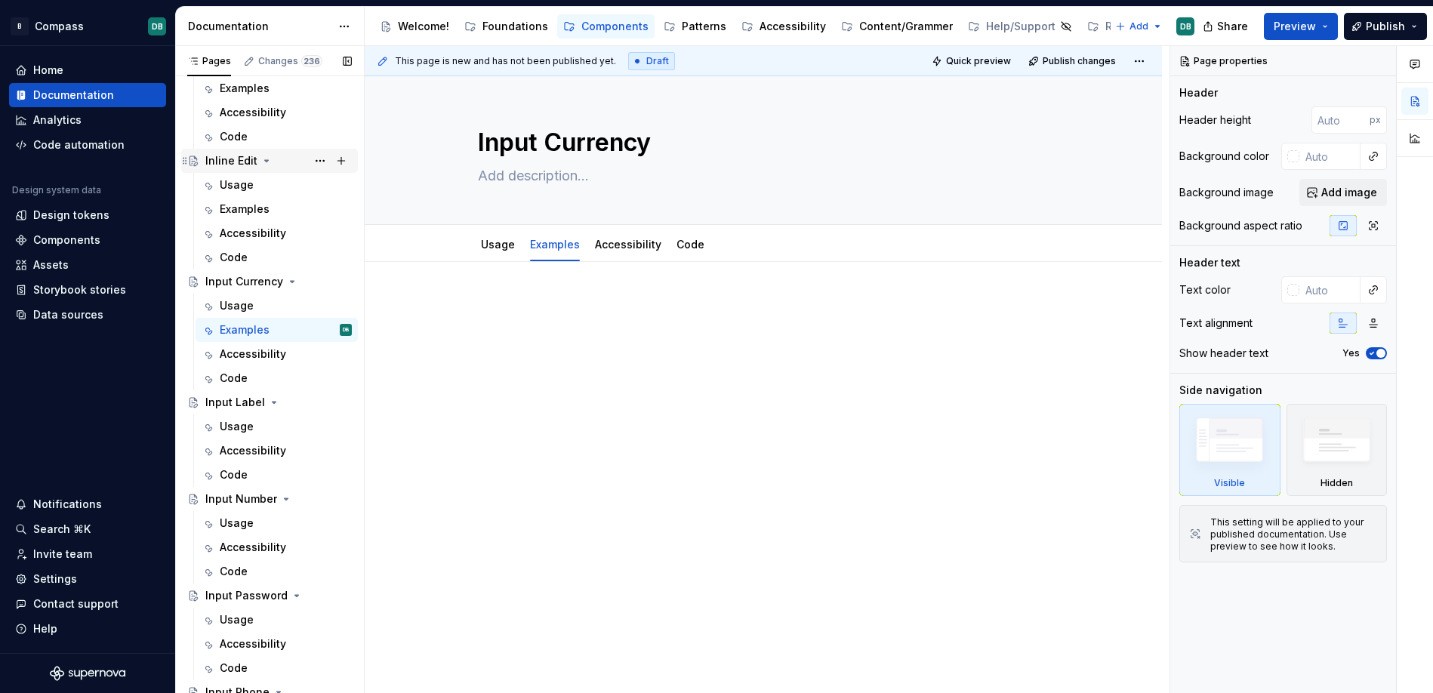
scroll to position [2283, 0]
click at [318, 328] on button "Page tree" at bounding box center [319, 326] width 21 height 21
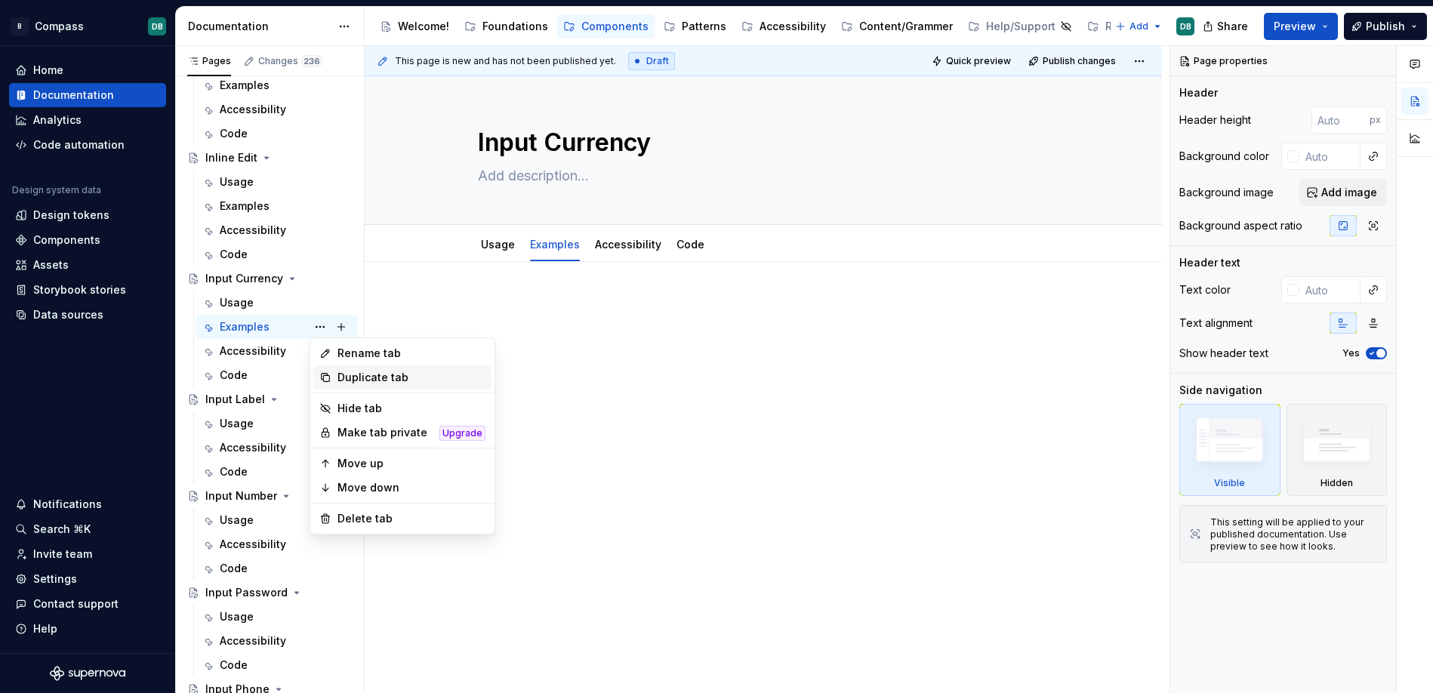
click at [345, 371] on div "Duplicate tab" at bounding box center [411, 377] width 148 height 15
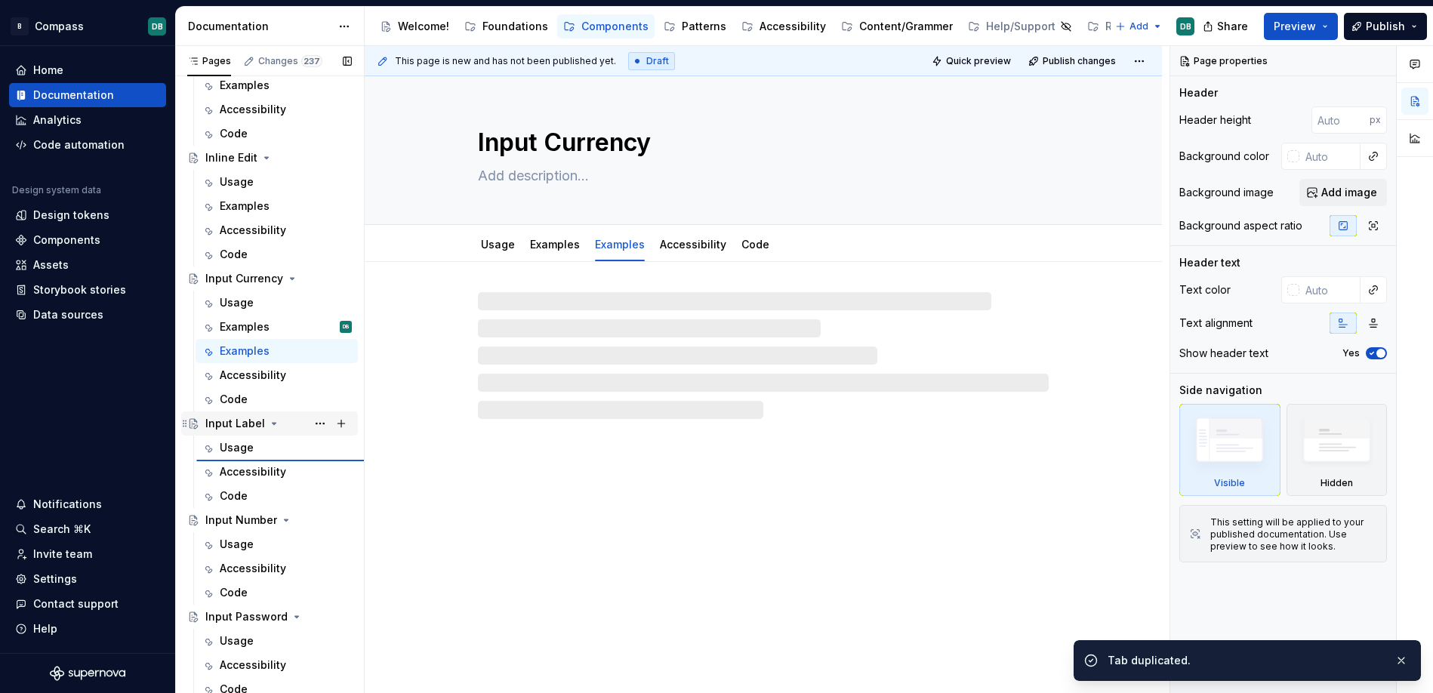
type textarea "*"
type textarea "Input Label"
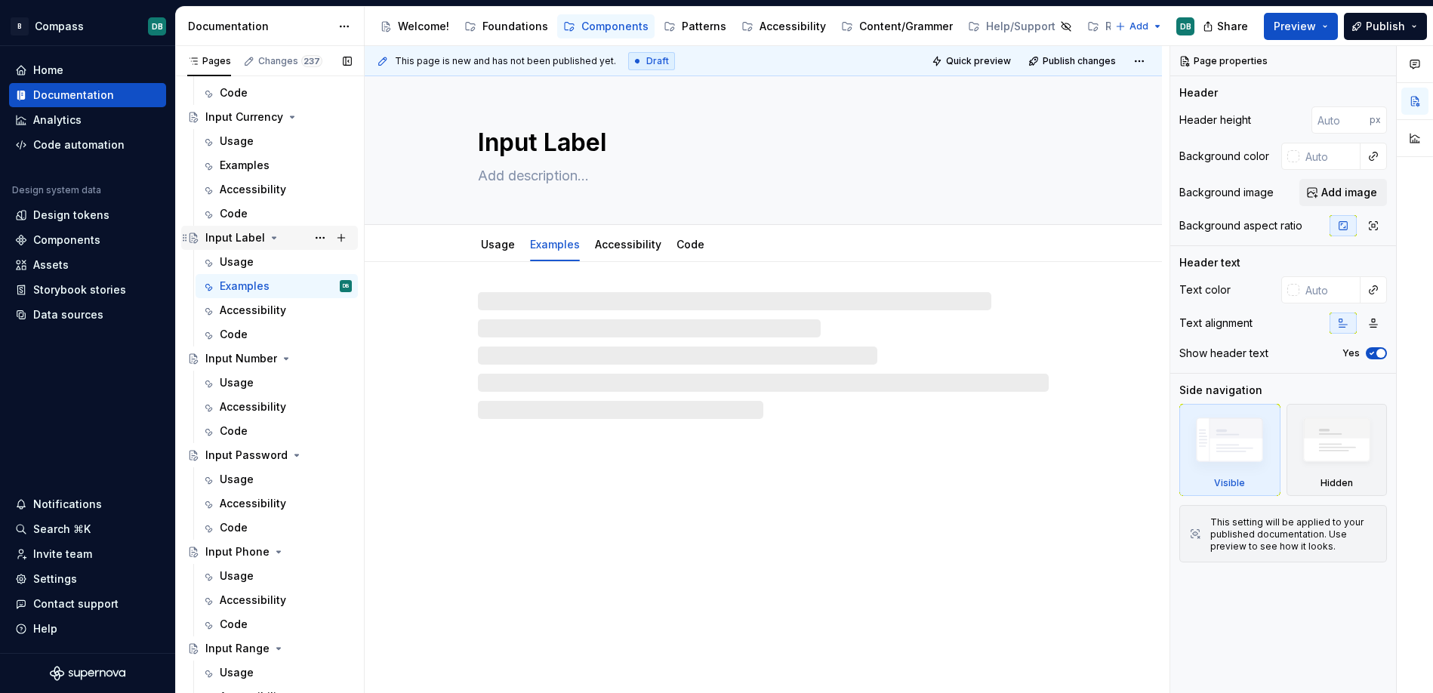
scroll to position [2451, 0]
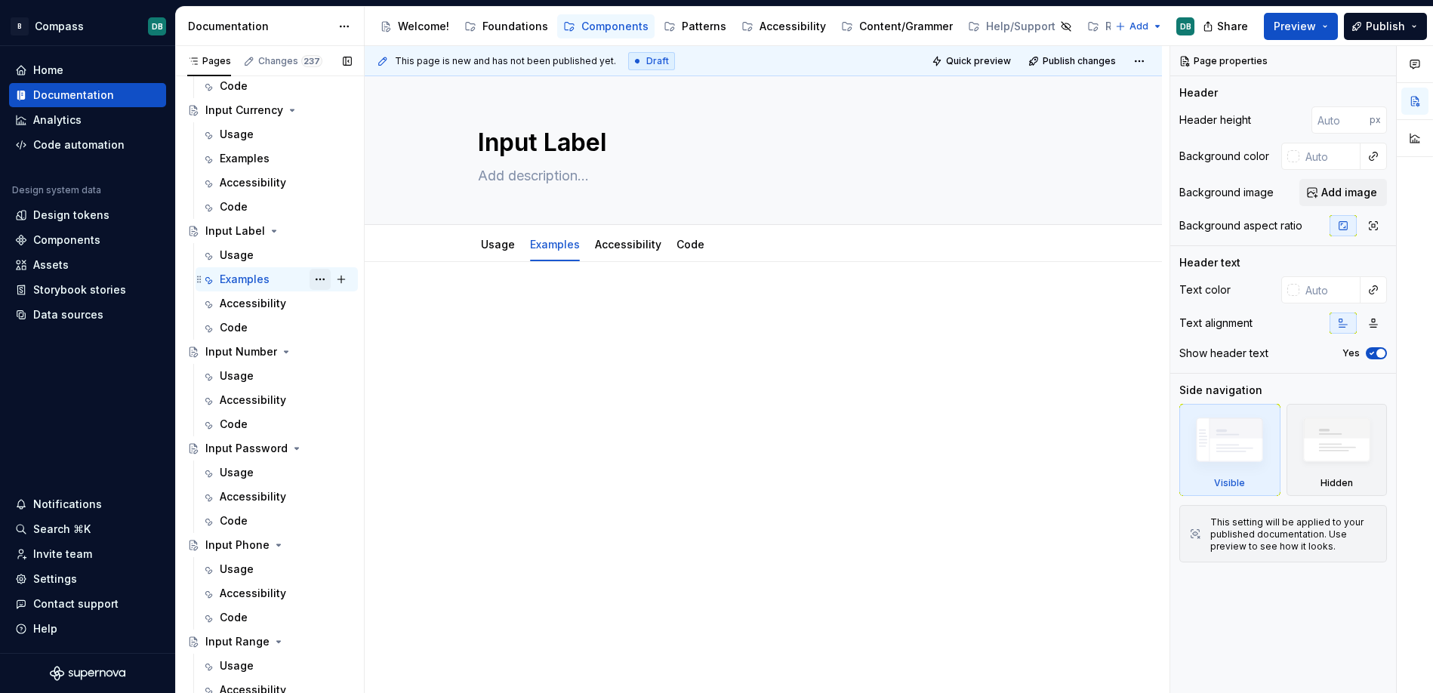
click at [319, 282] on button "Page tree" at bounding box center [319, 279] width 21 height 21
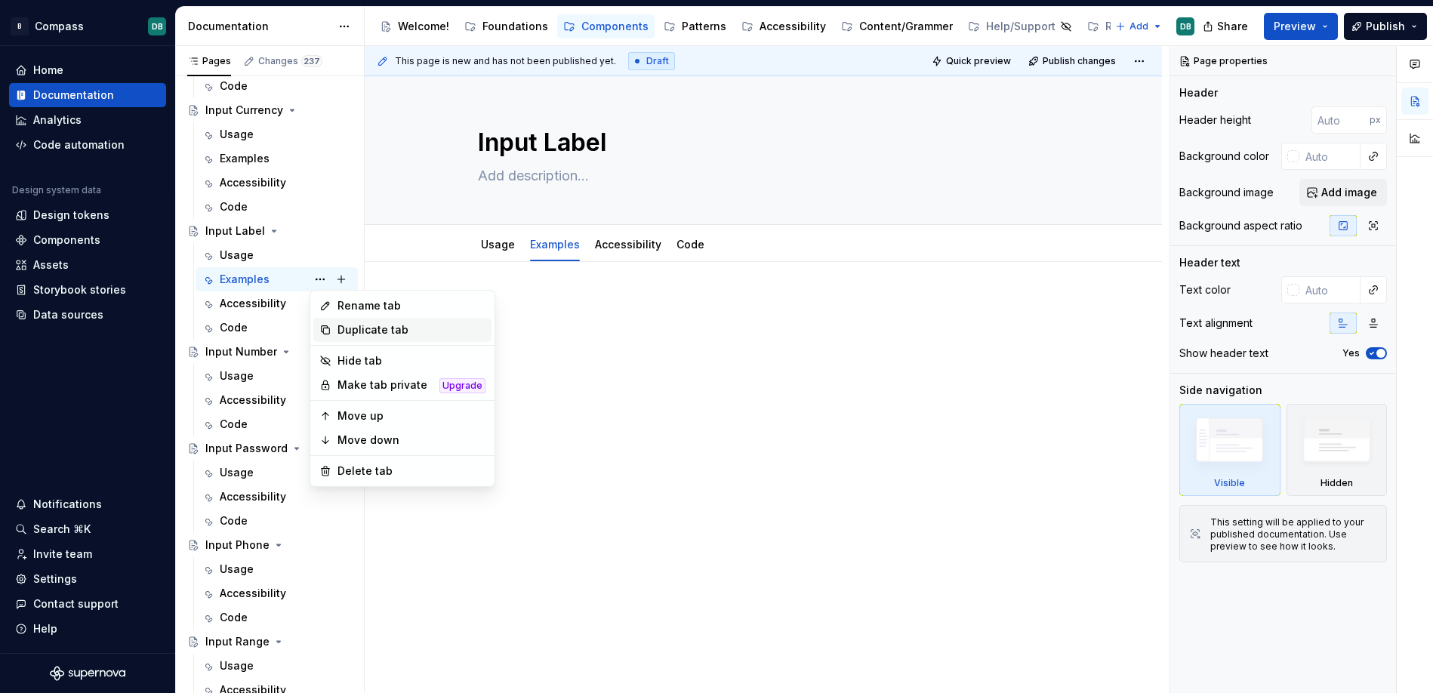
click at [348, 331] on div "Duplicate tab" at bounding box center [411, 329] width 148 height 15
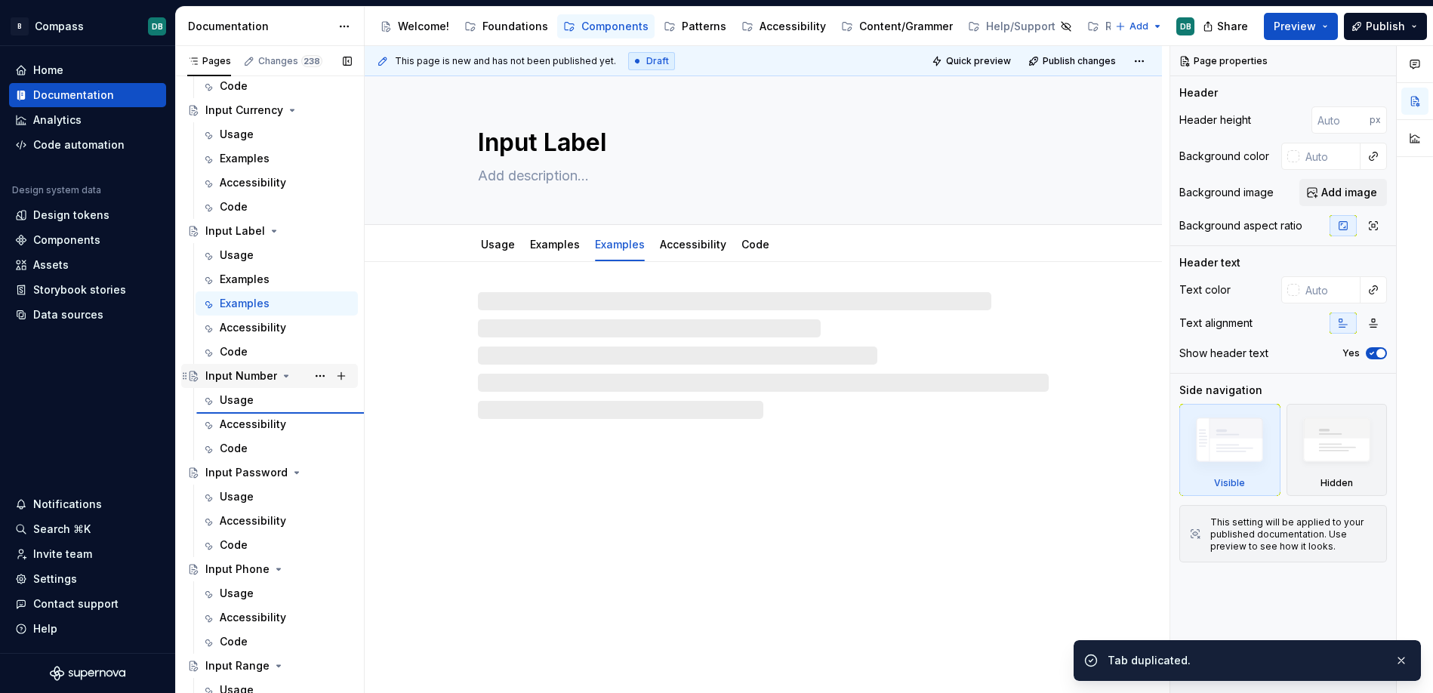
type textarea "*"
type textarea "Input Number"
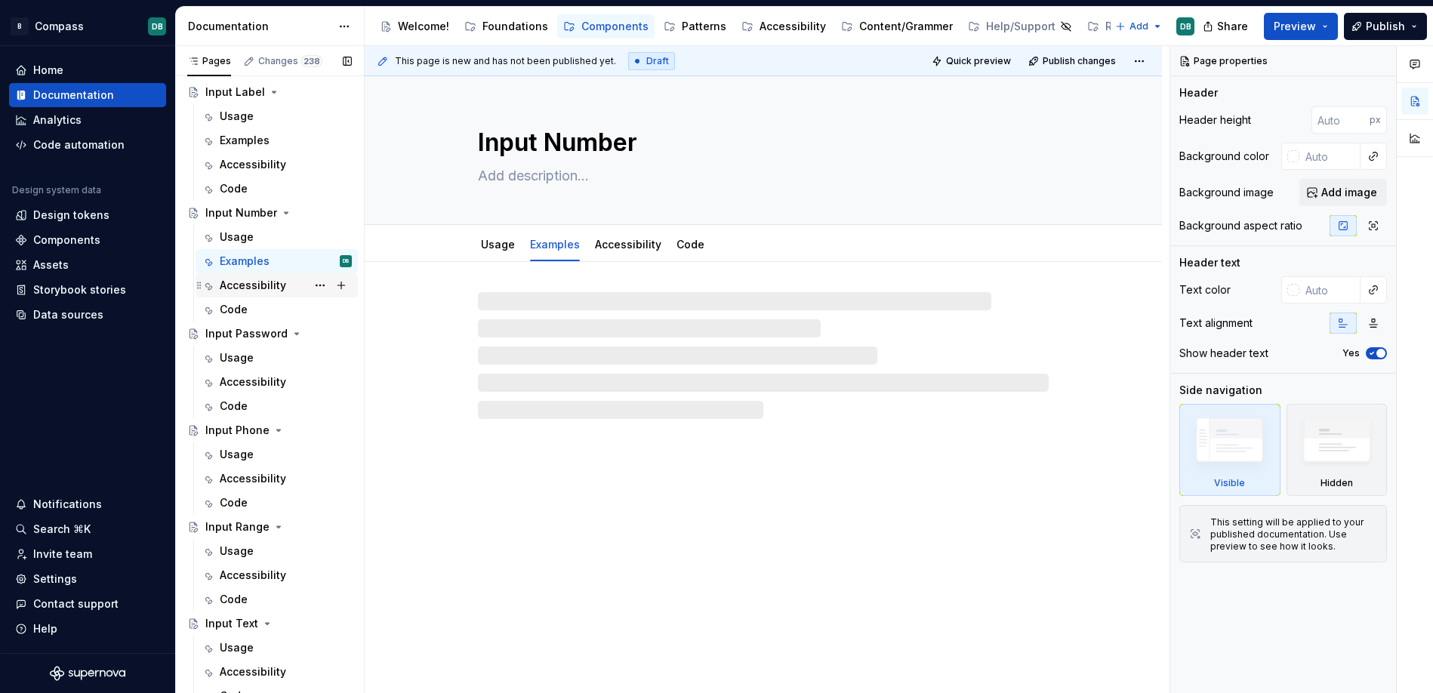
scroll to position [2591, 0]
click at [319, 260] on button "Page tree" at bounding box center [319, 260] width 21 height 21
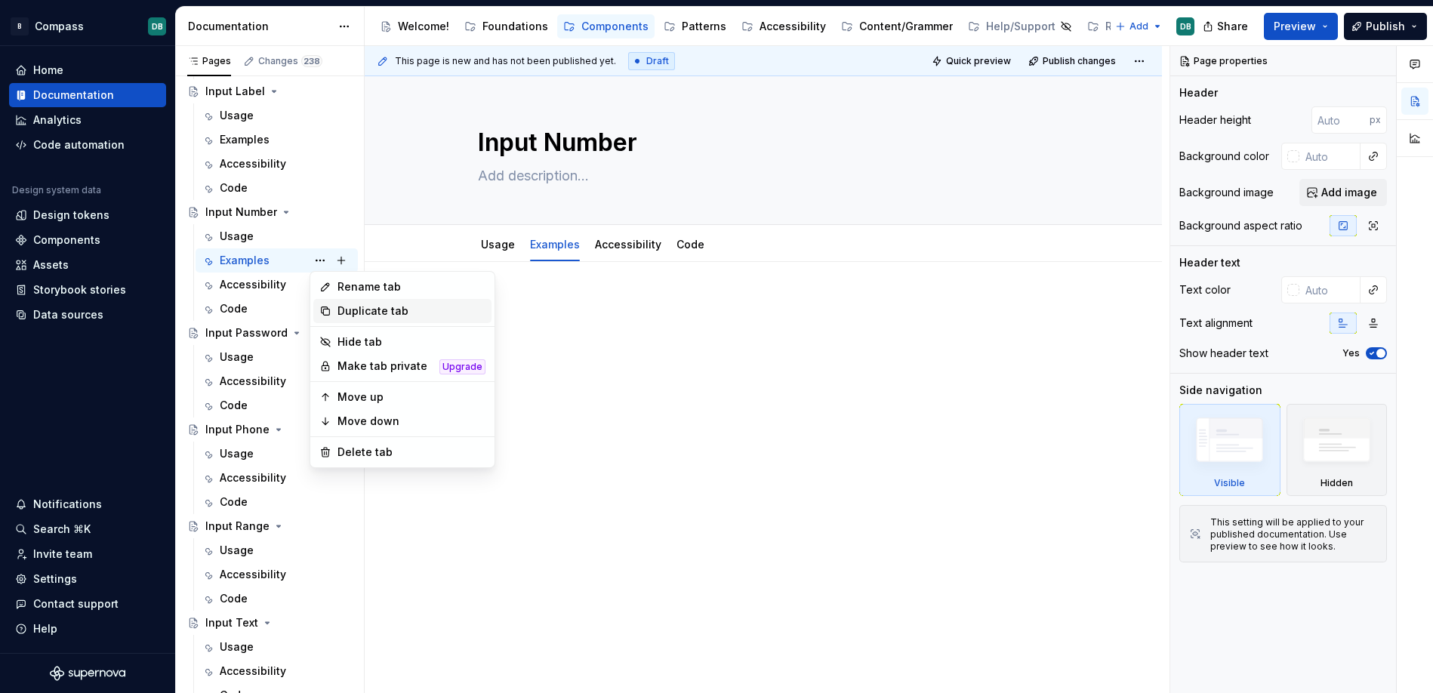
click at [358, 310] on div "Duplicate tab" at bounding box center [411, 310] width 148 height 15
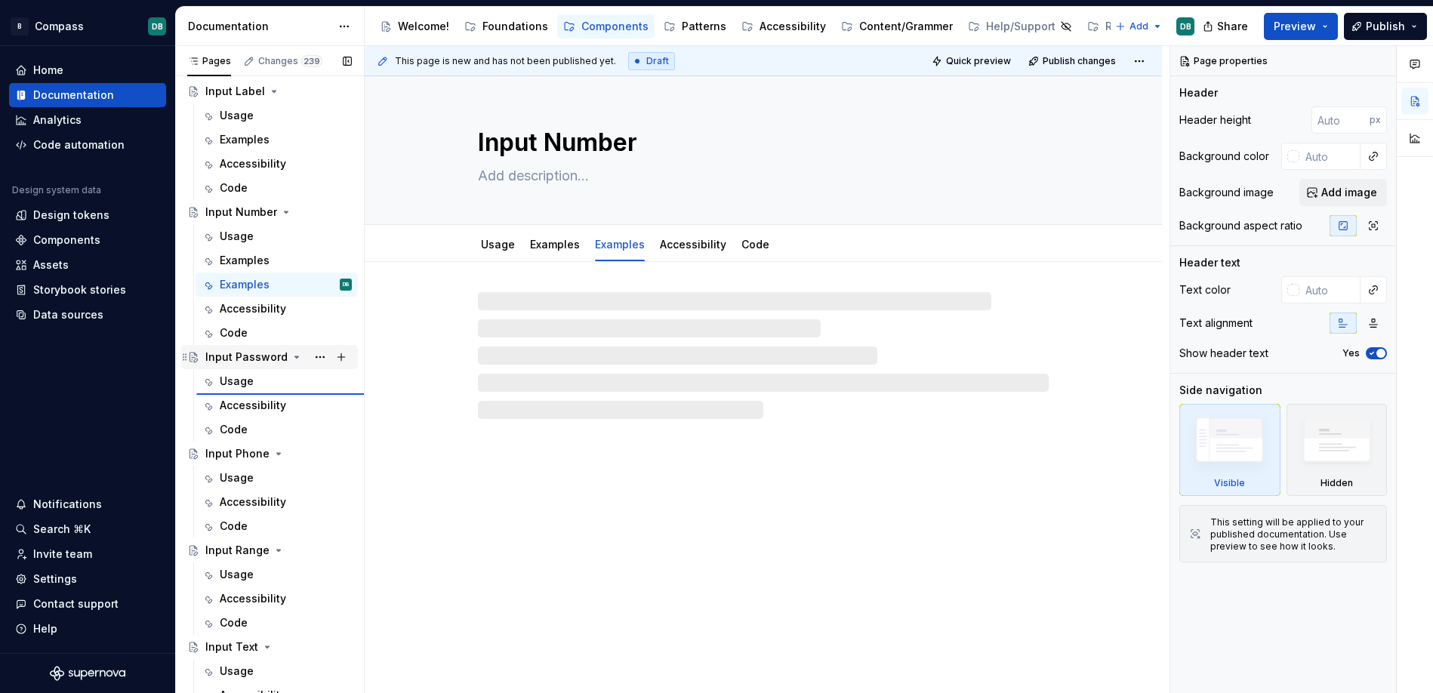
type textarea "*"
type textarea "Input Password"
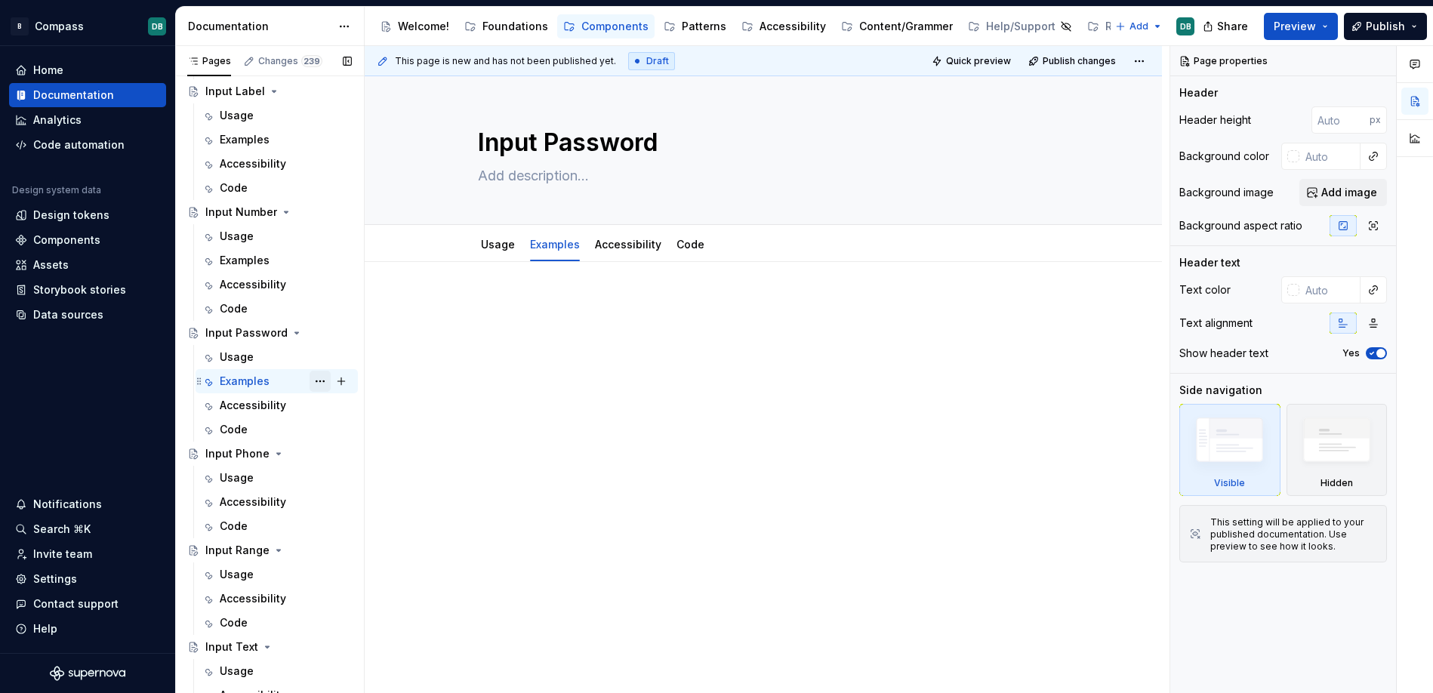
click at [322, 384] on button "Page tree" at bounding box center [319, 381] width 21 height 21
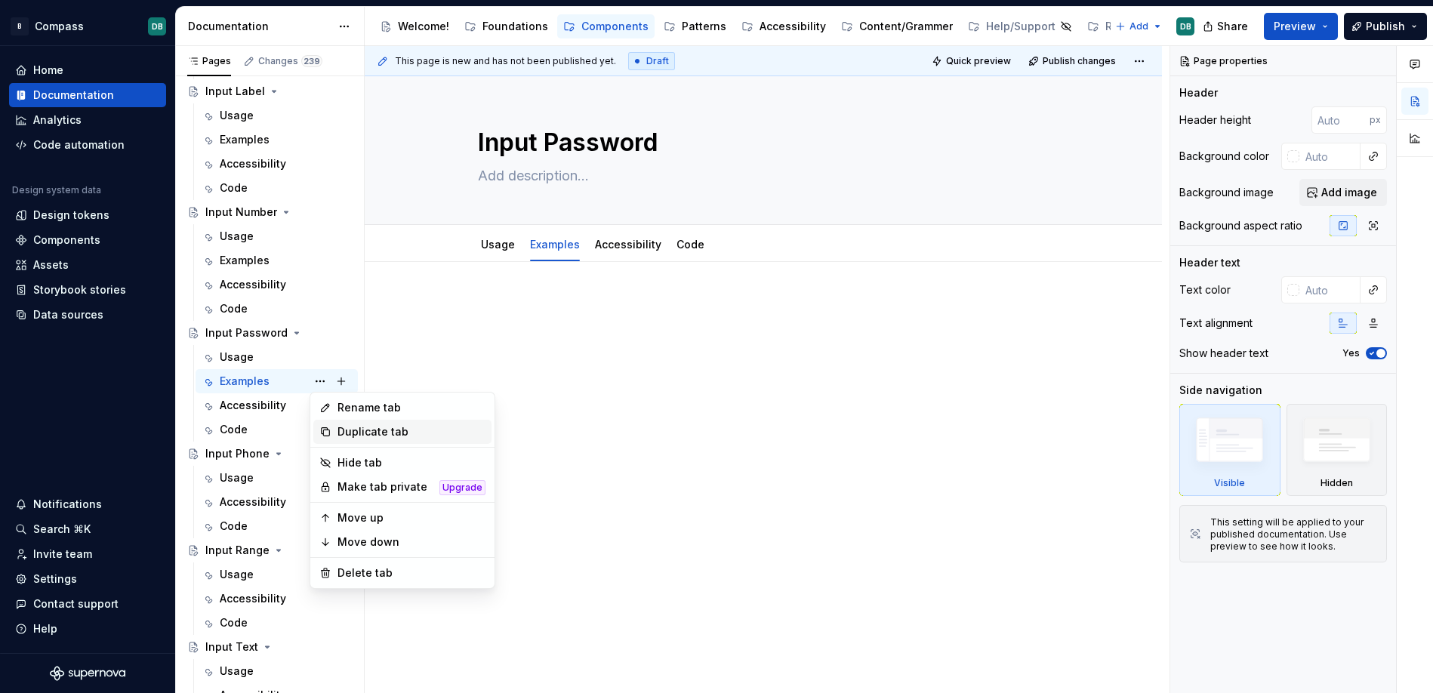
click at [347, 425] on div "Duplicate tab" at bounding box center [411, 431] width 148 height 15
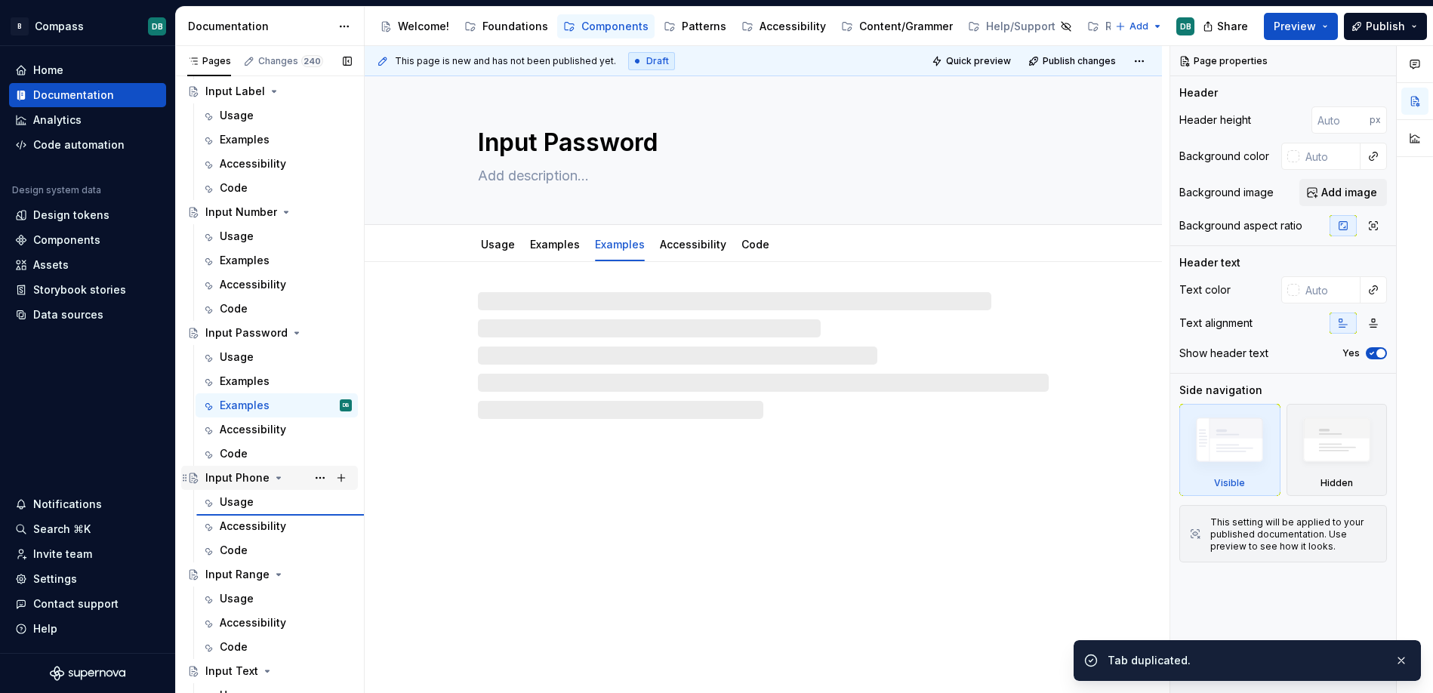
type textarea "*"
type textarea "Input Phone"
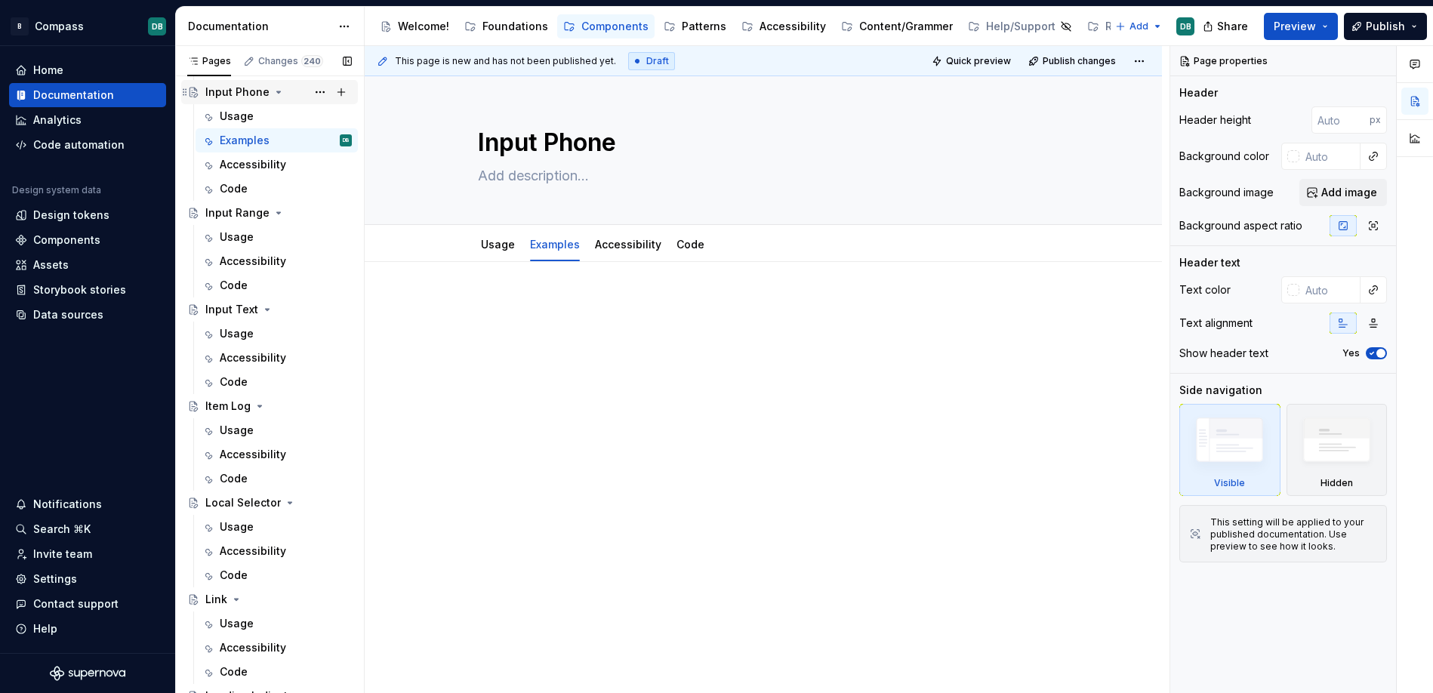
scroll to position [2980, 0]
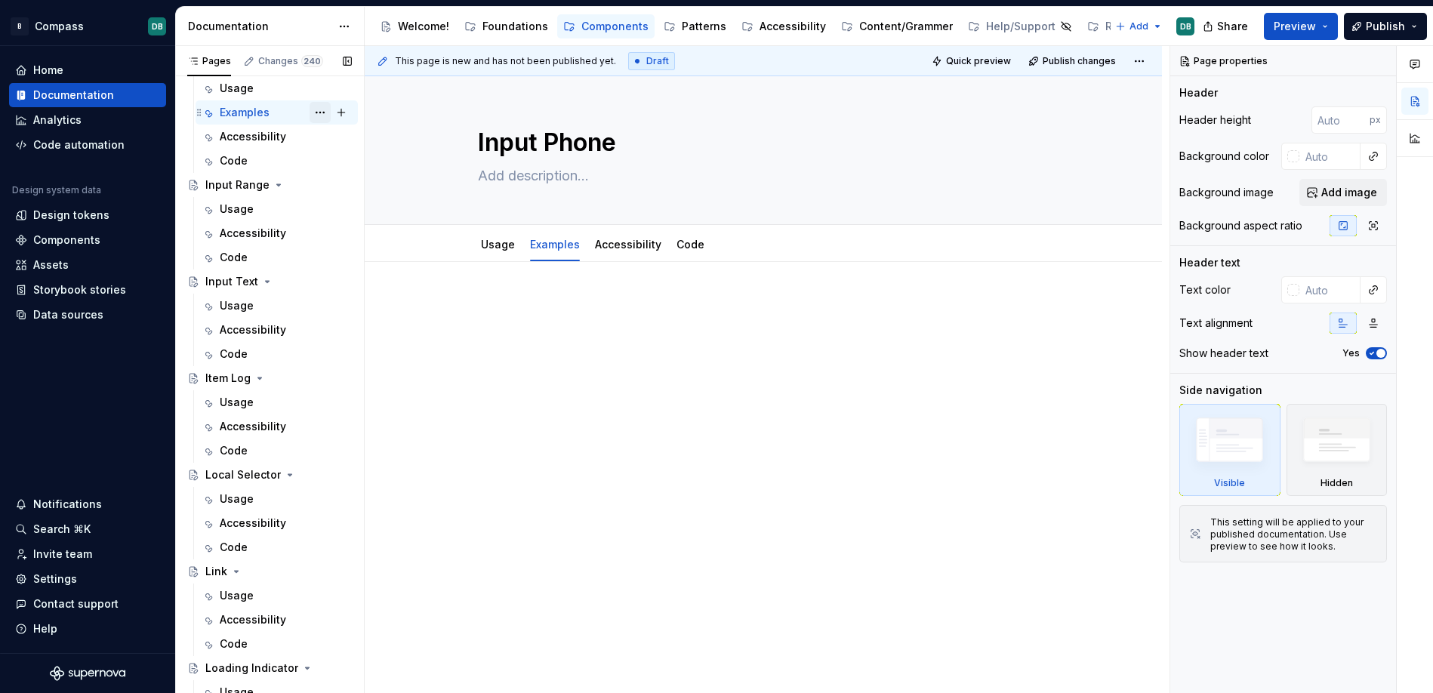
click at [321, 114] on button "Page tree" at bounding box center [319, 112] width 21 height 21
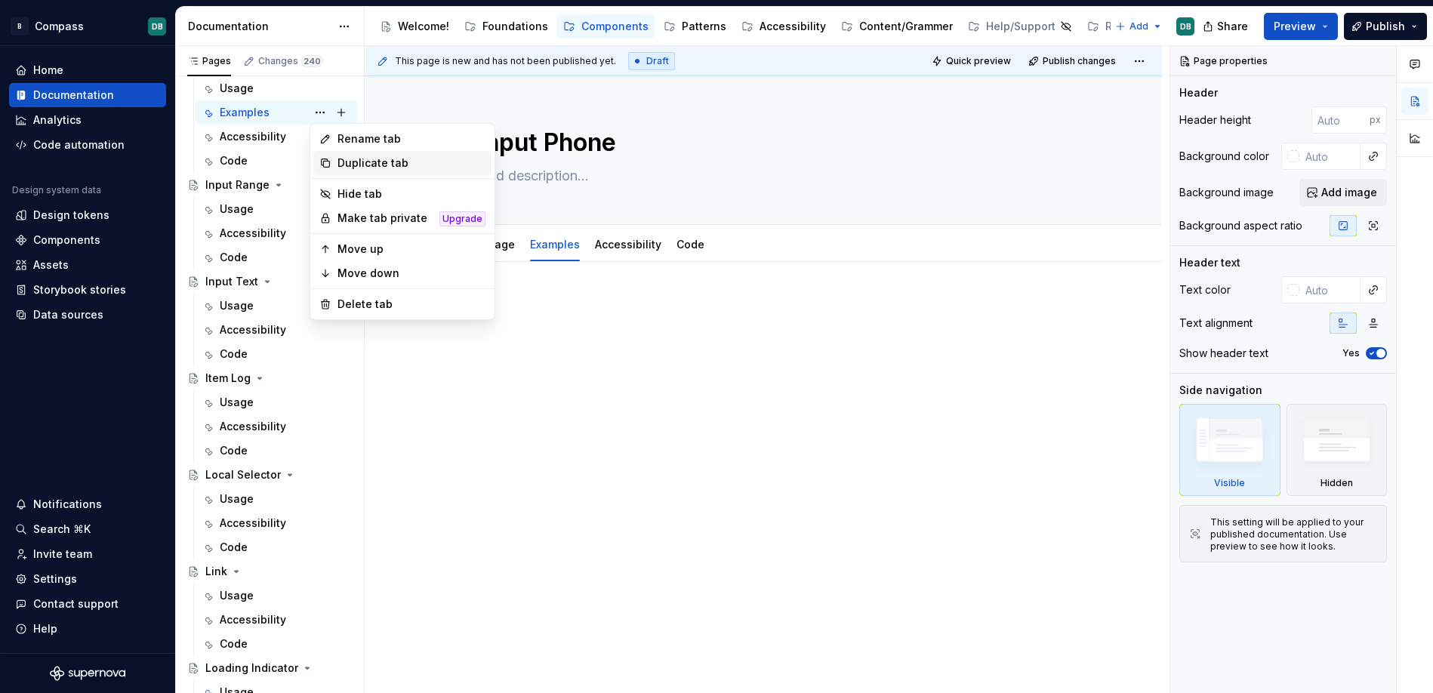
click at [364, 161] on div "Duplicate tab" at bounding box center [411, 162] width 148 height 15
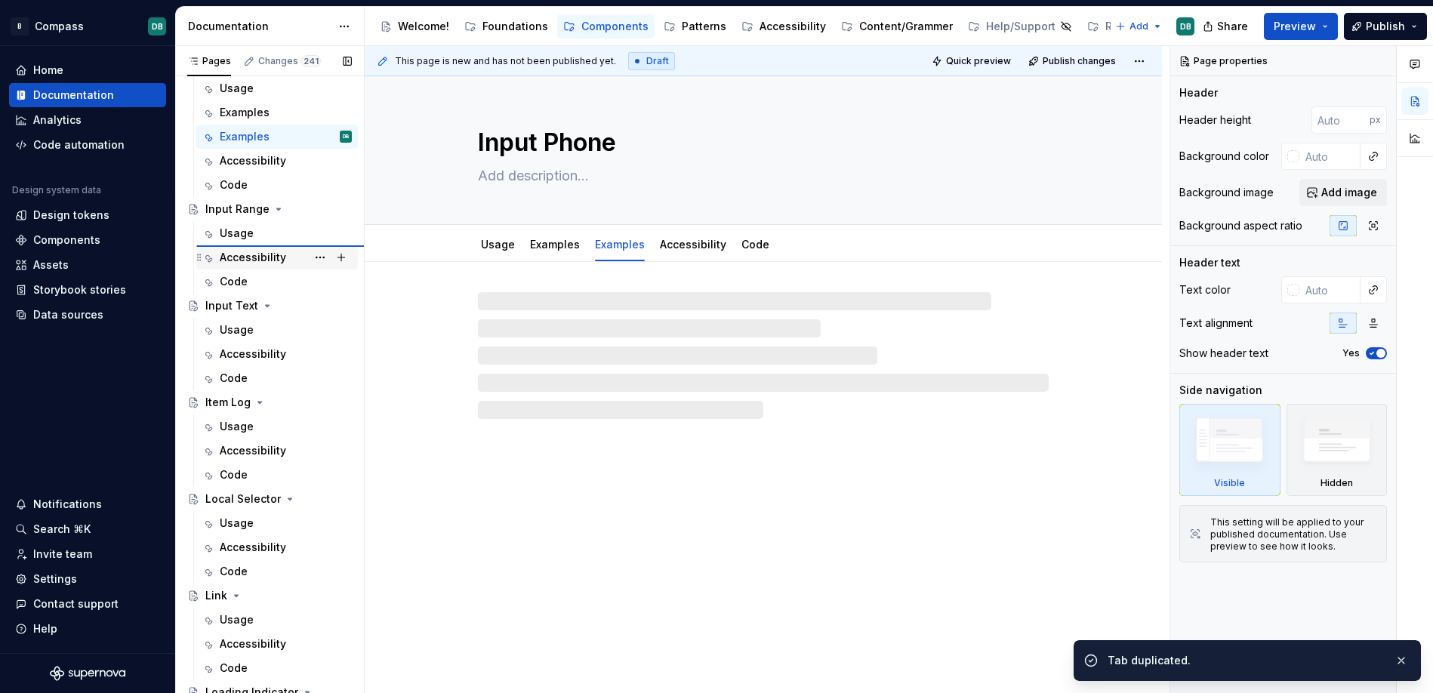
type textarea "*"
type textarea "Input Range"
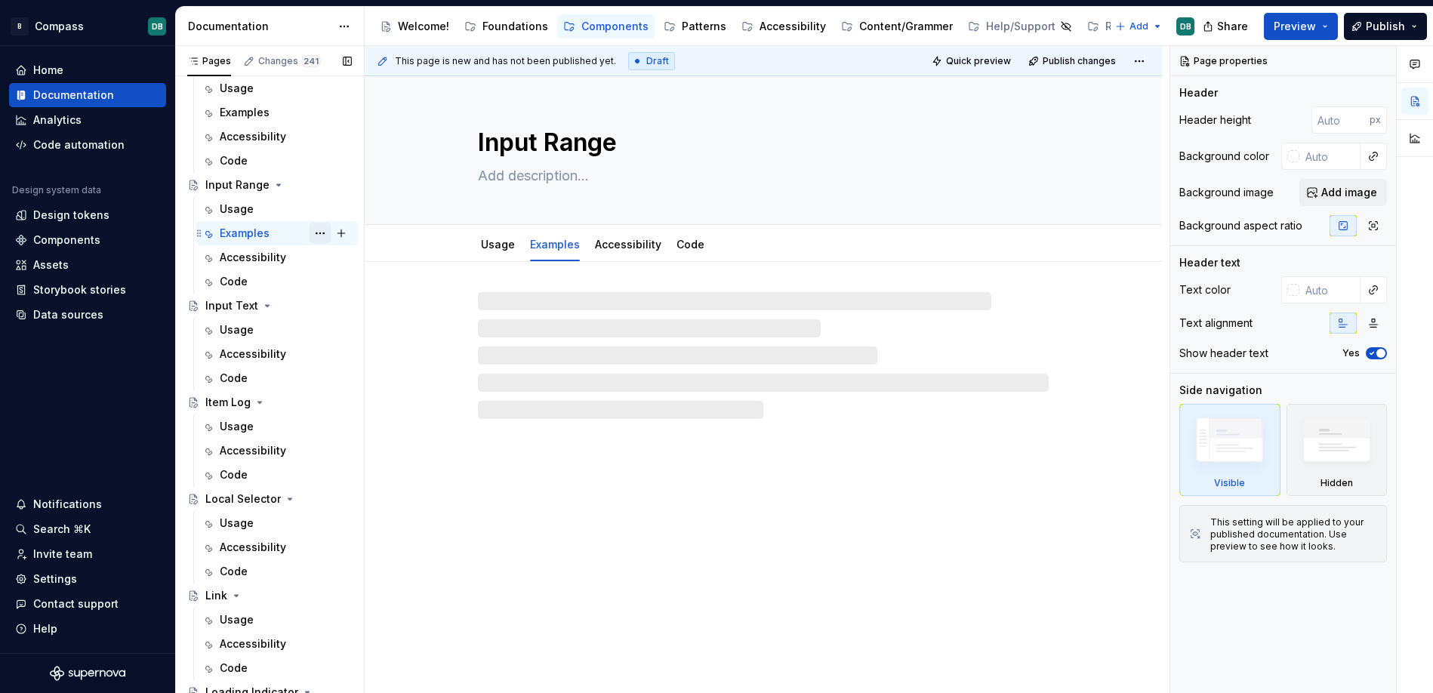
click at [321, 232] on button "Page tree" at bounding box center [319, 233] width 21 height 21
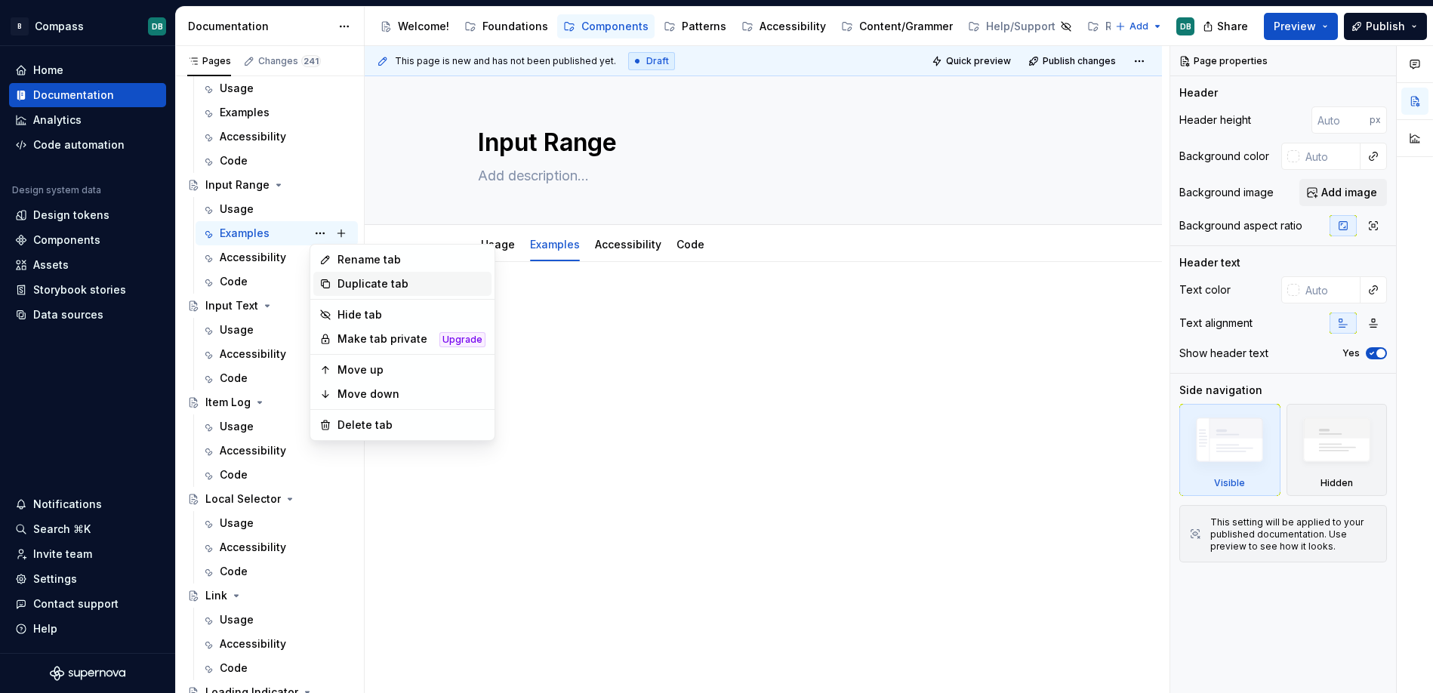
click at [337, 282] on div "Duplicate tab" at bounding box center [411, 283] width 148 height 15
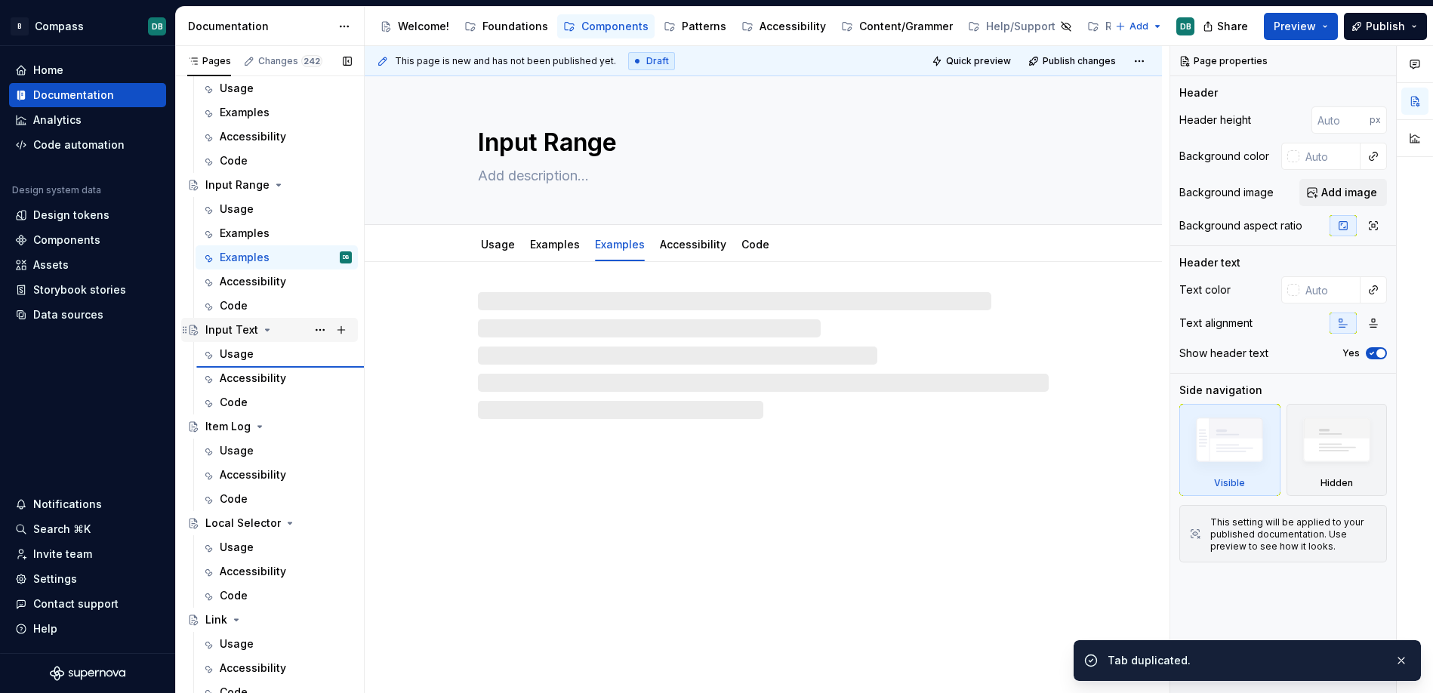
type textarea "*"
type textarea "Input Text"
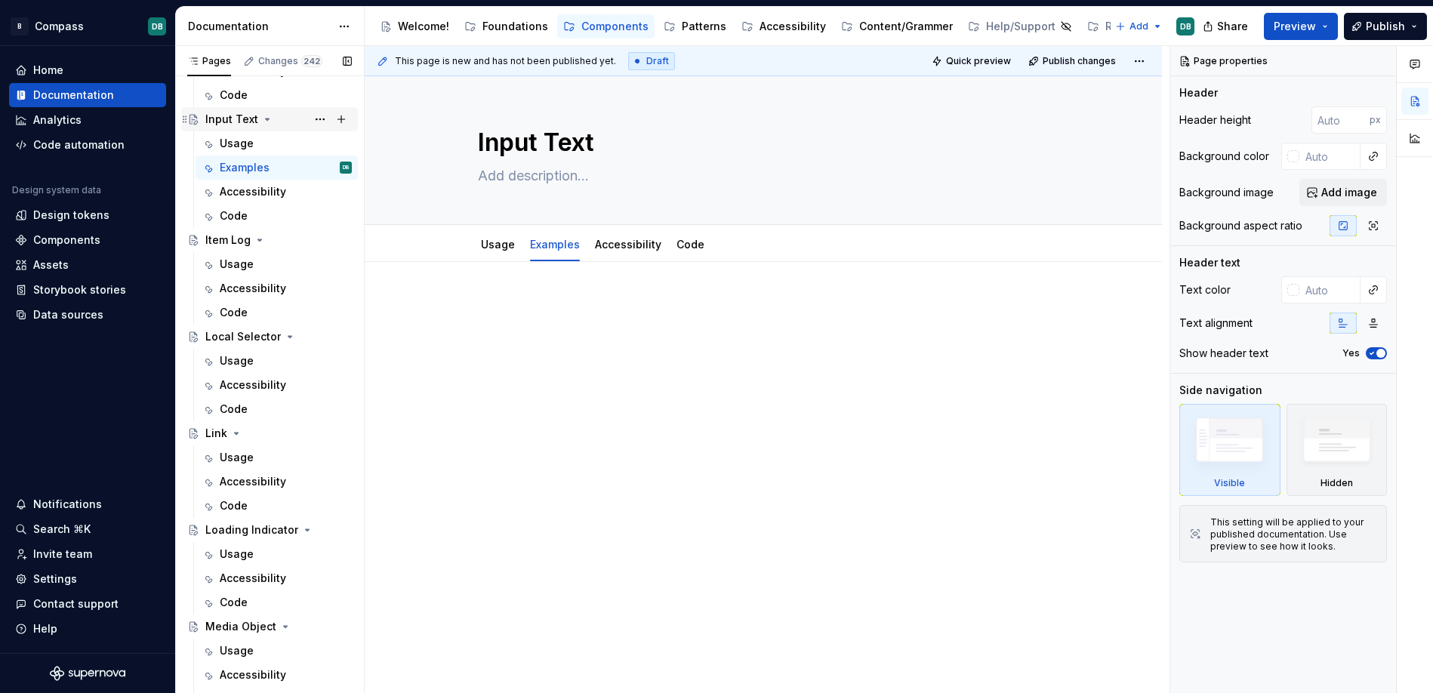
scroll to position [3184, 0]
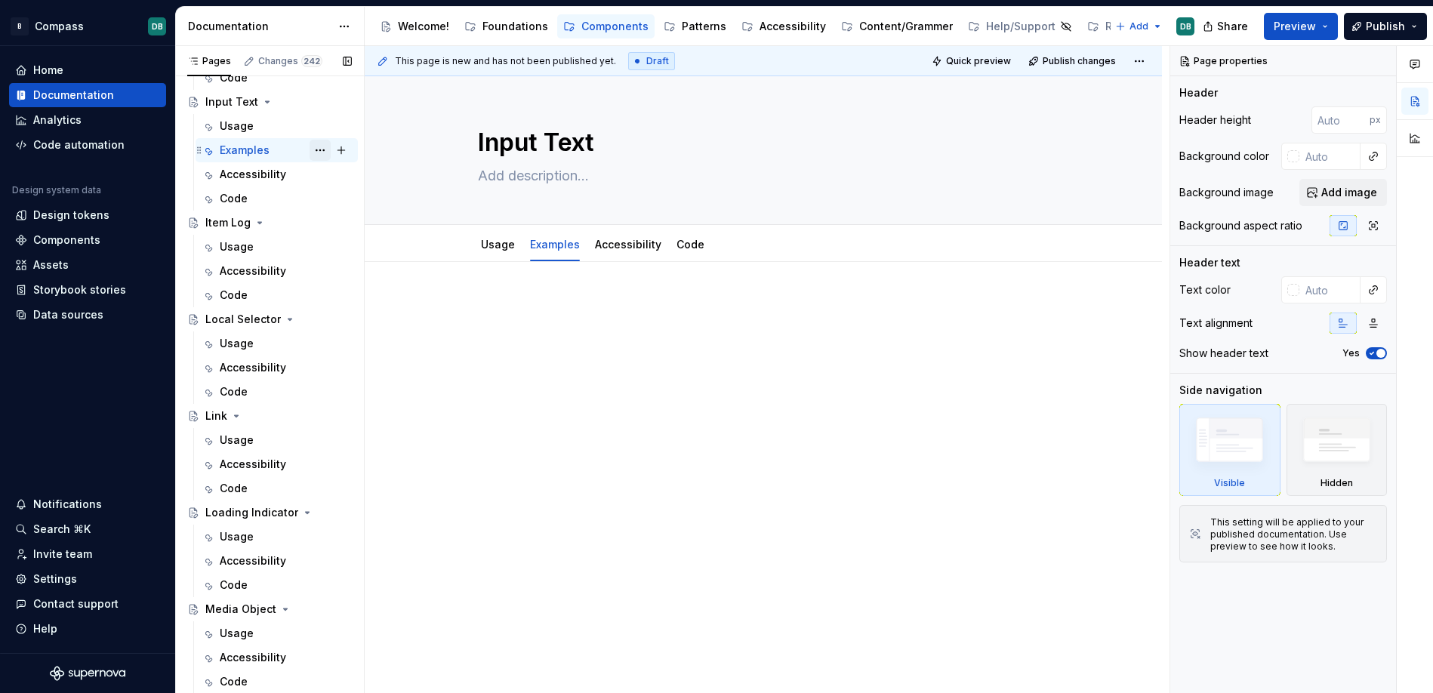
click at [323, 147] on button "Page tree" at bounding box center [319, 150] width 21 height 21
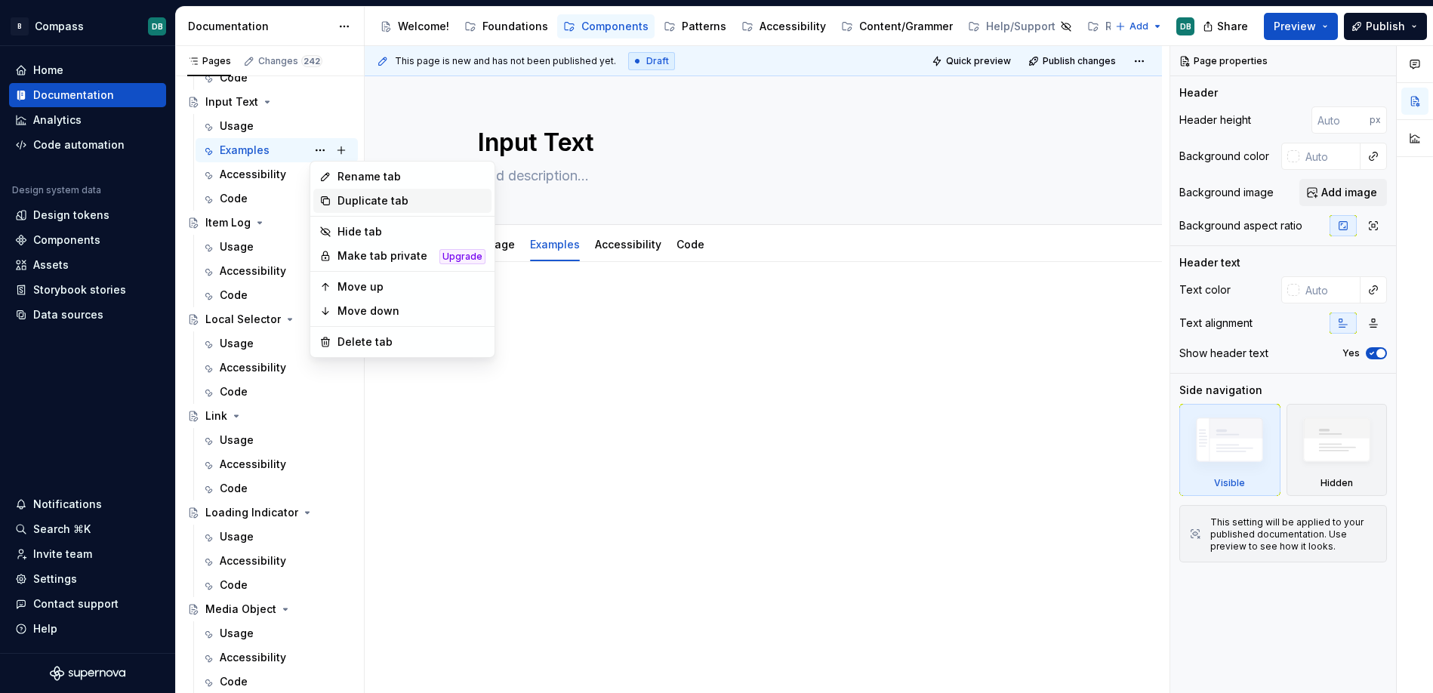
click at [349, 202] on div "Duplicate tab" at bounding box center [411, 200] width 148 height 15
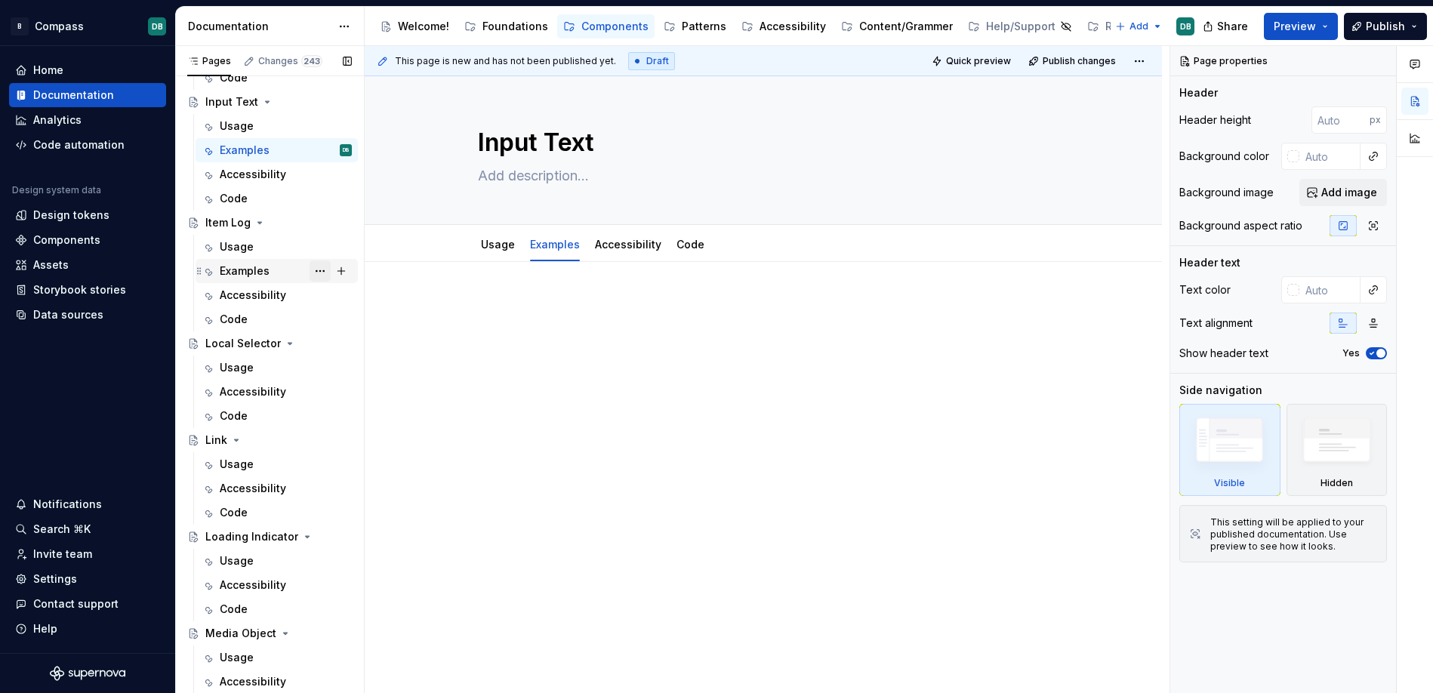
click at [319, 276] on button "Page tree" at bounding box center [319, 270] width 21 height 21
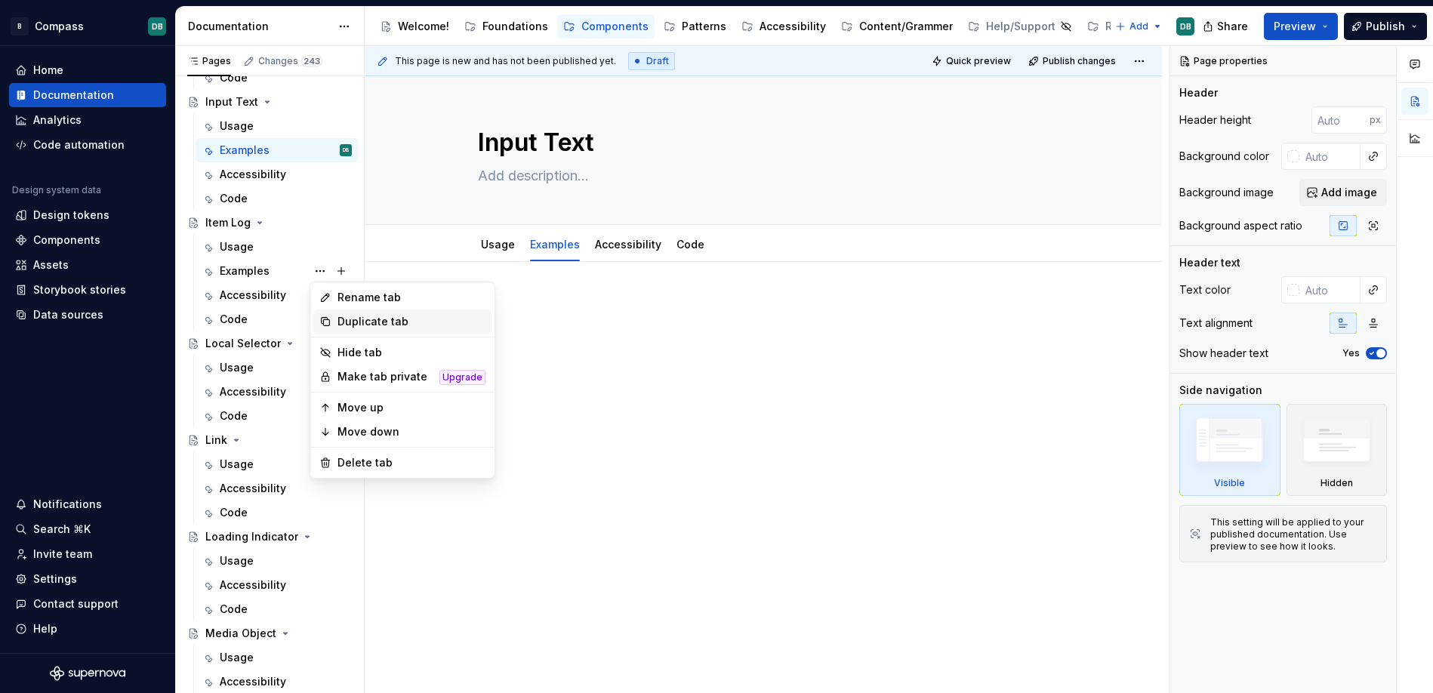
click at [349, 328] on div "Duplicate tab" at bounding box center [411, 321] width 148 height 15
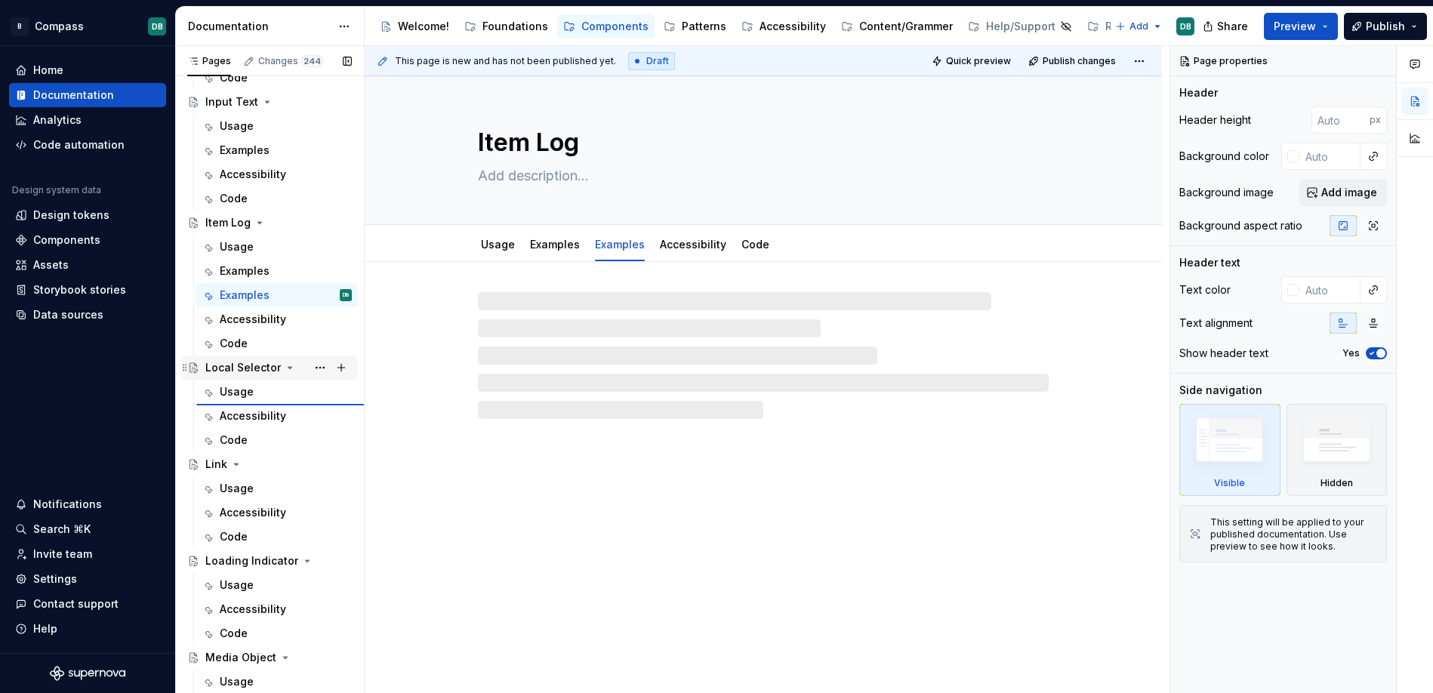
type textarea "*"
type textarea "Local Selector"
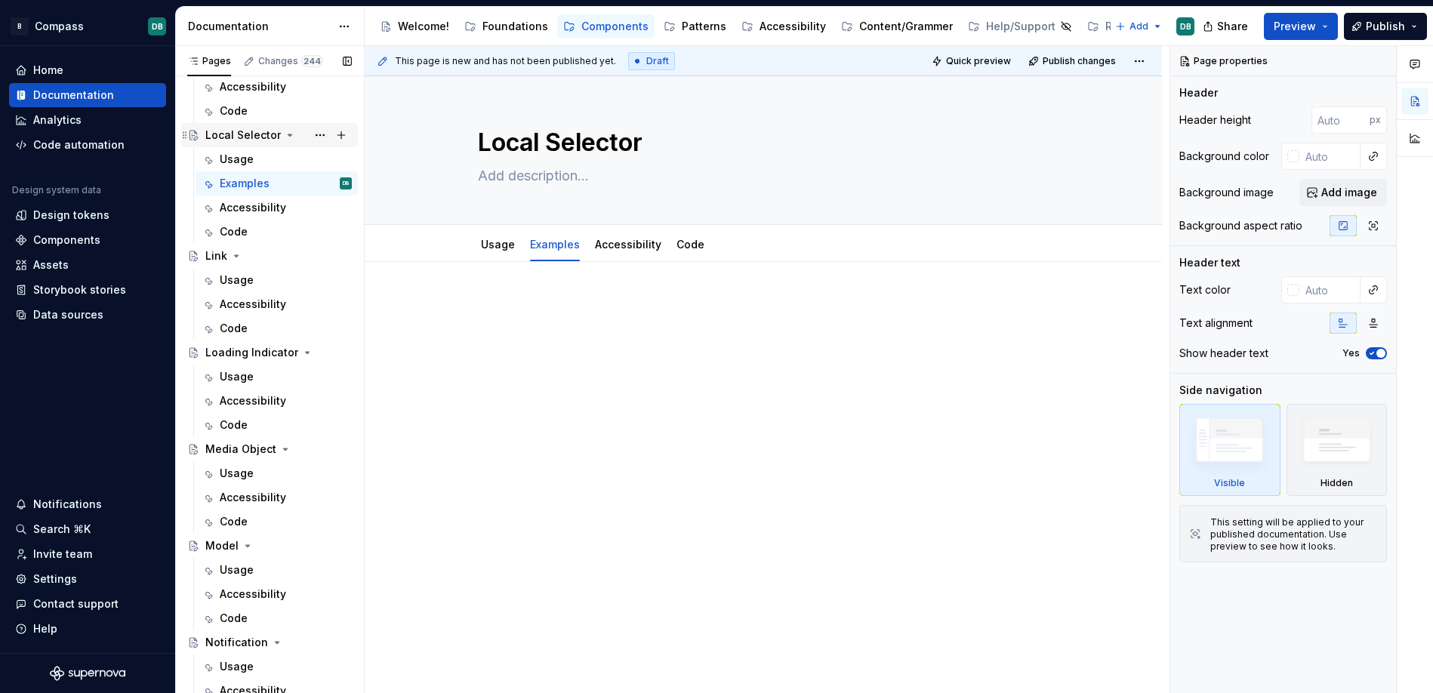
scroll to position [3394, 0]
click at [321, 183] on button "Page tree" at bounding box center [319, 181] width 21 height 21
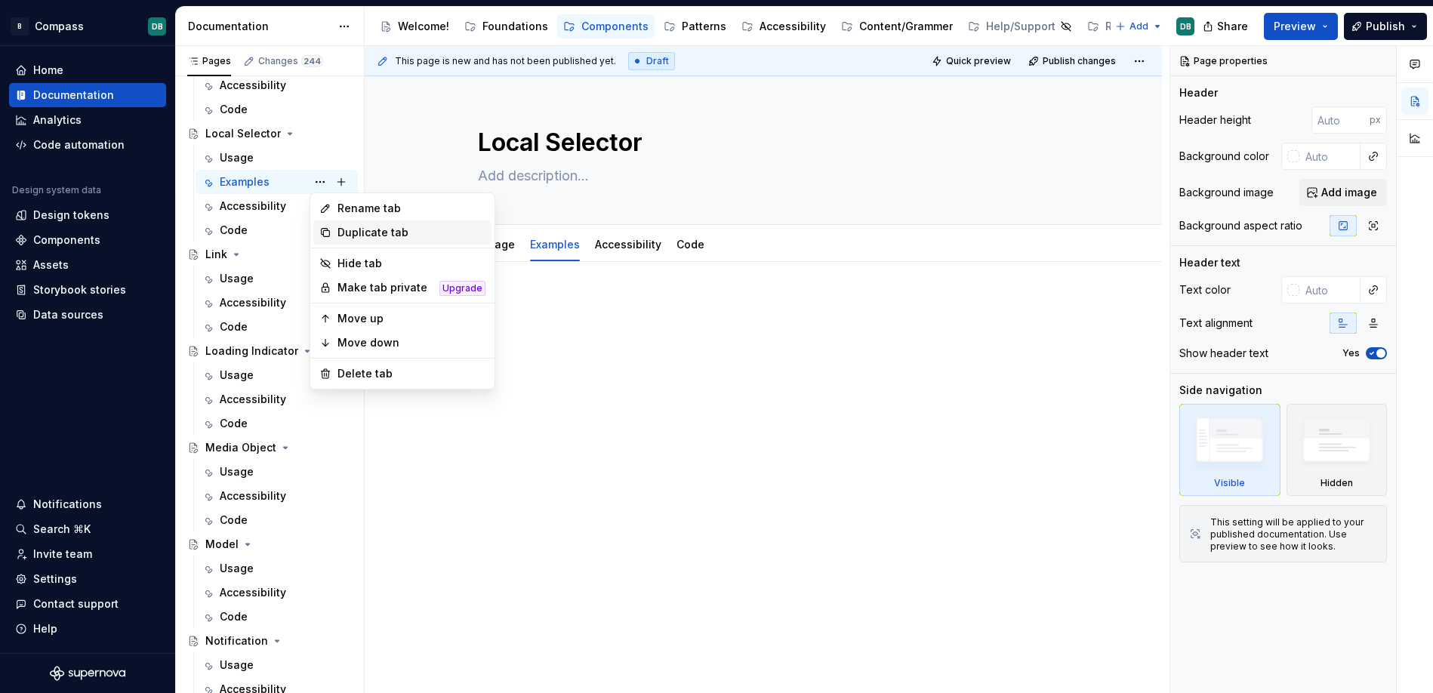
click at [352, 233] on div "Duplicate tab" at bounding box center [411, 232] width 148 height 15
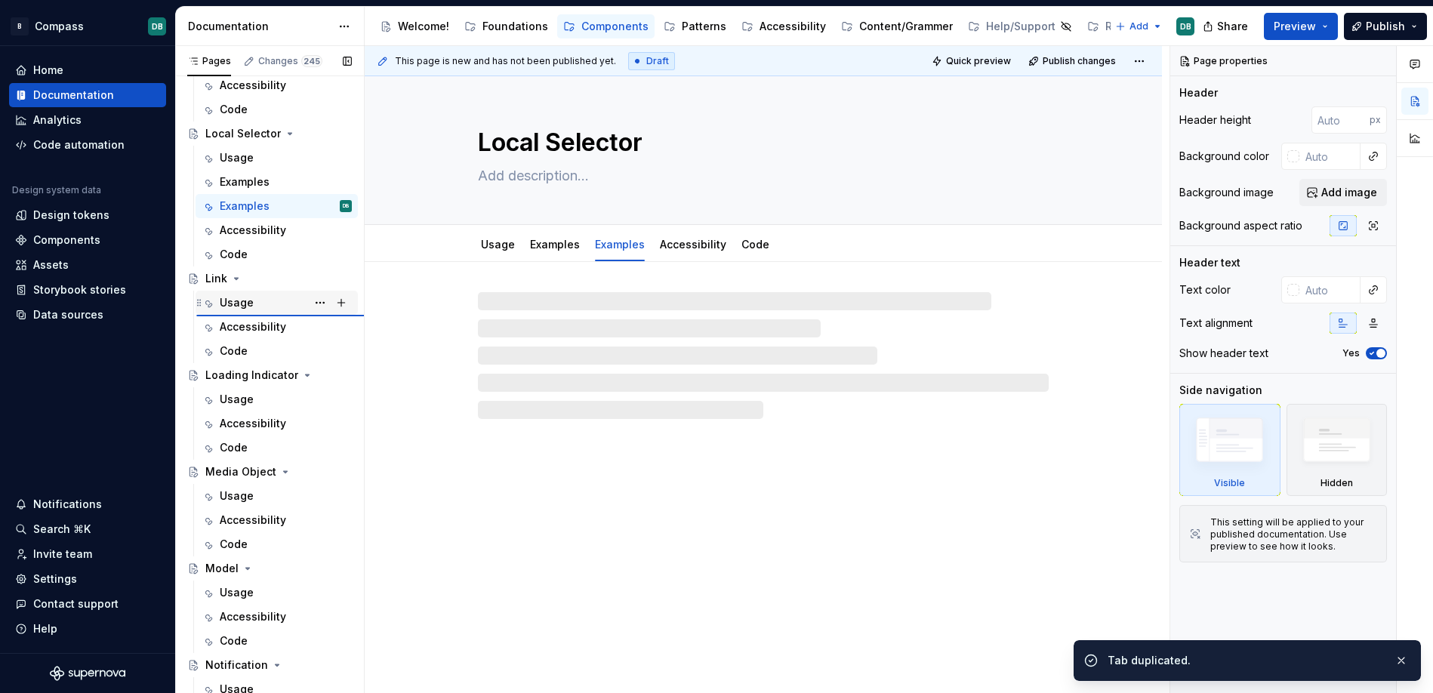
type textarea "*"
type textarea "Link"
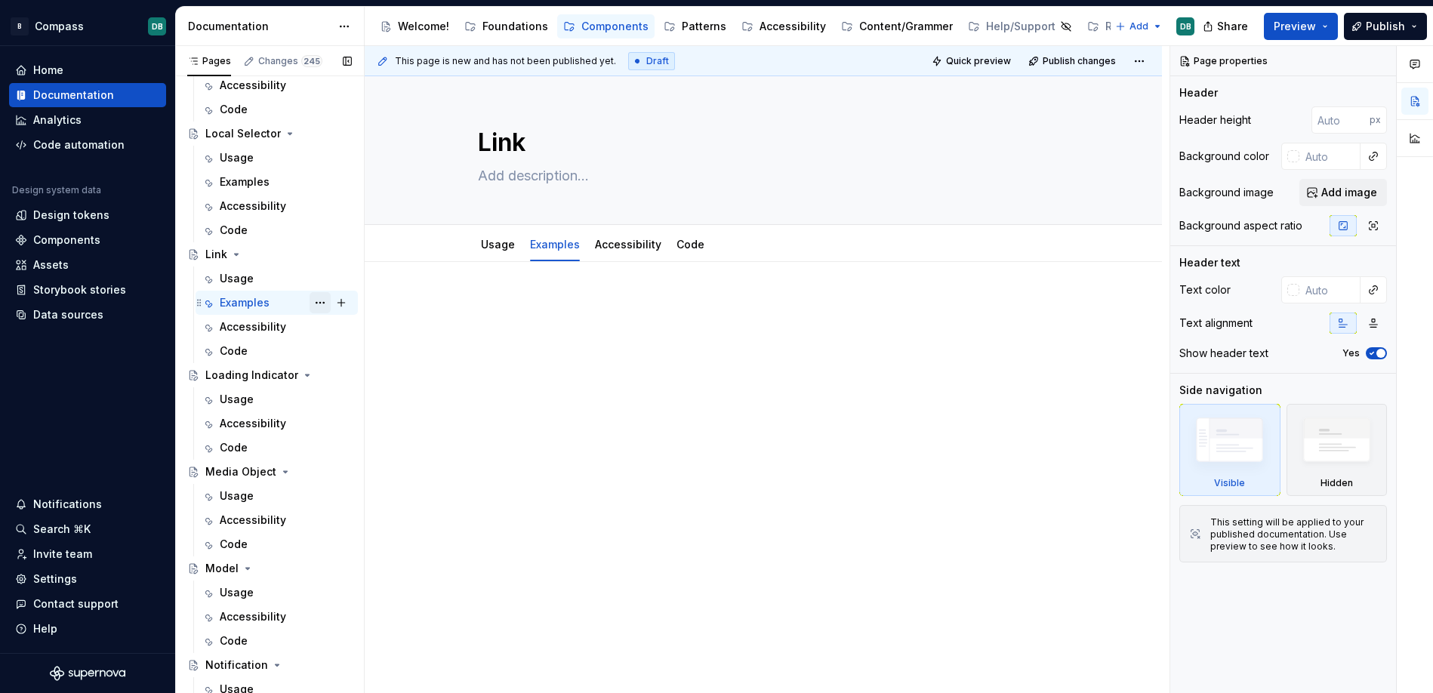
click at [322, 306] on button "Page tree" at bounding box center [319, 302] width 21 height 21
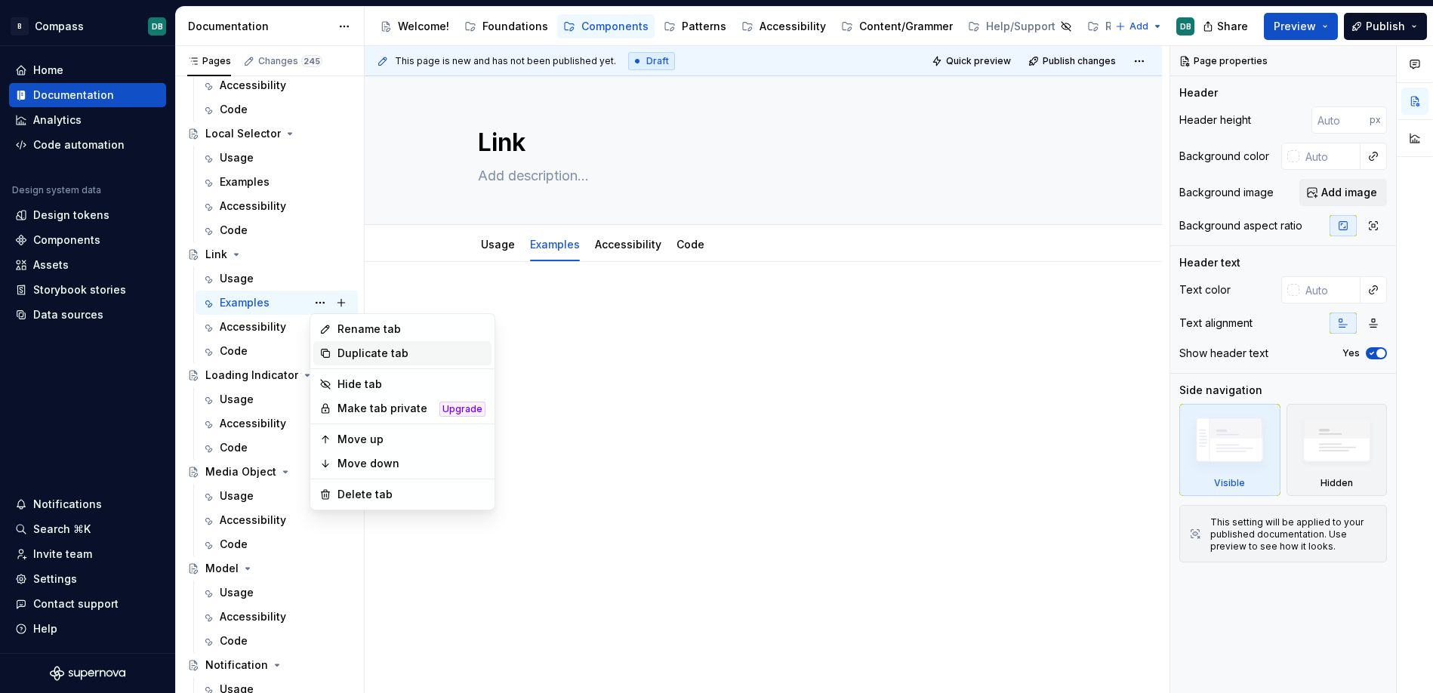
click at [340, 354] on div "Duplicate tab" at bounding box center [411, 353] width 148 height 15
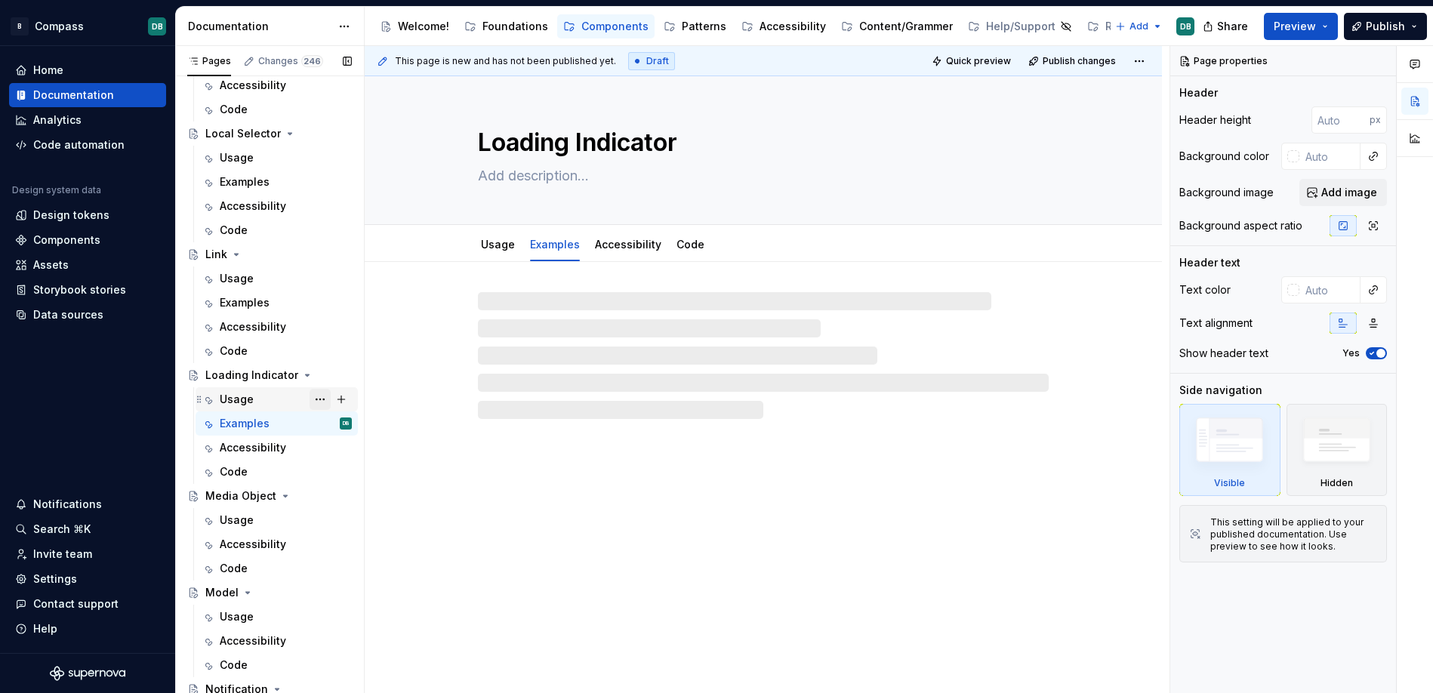
click at [319, 400] on button "Page tree" at bounding box center [319, 399] width 21 height 21
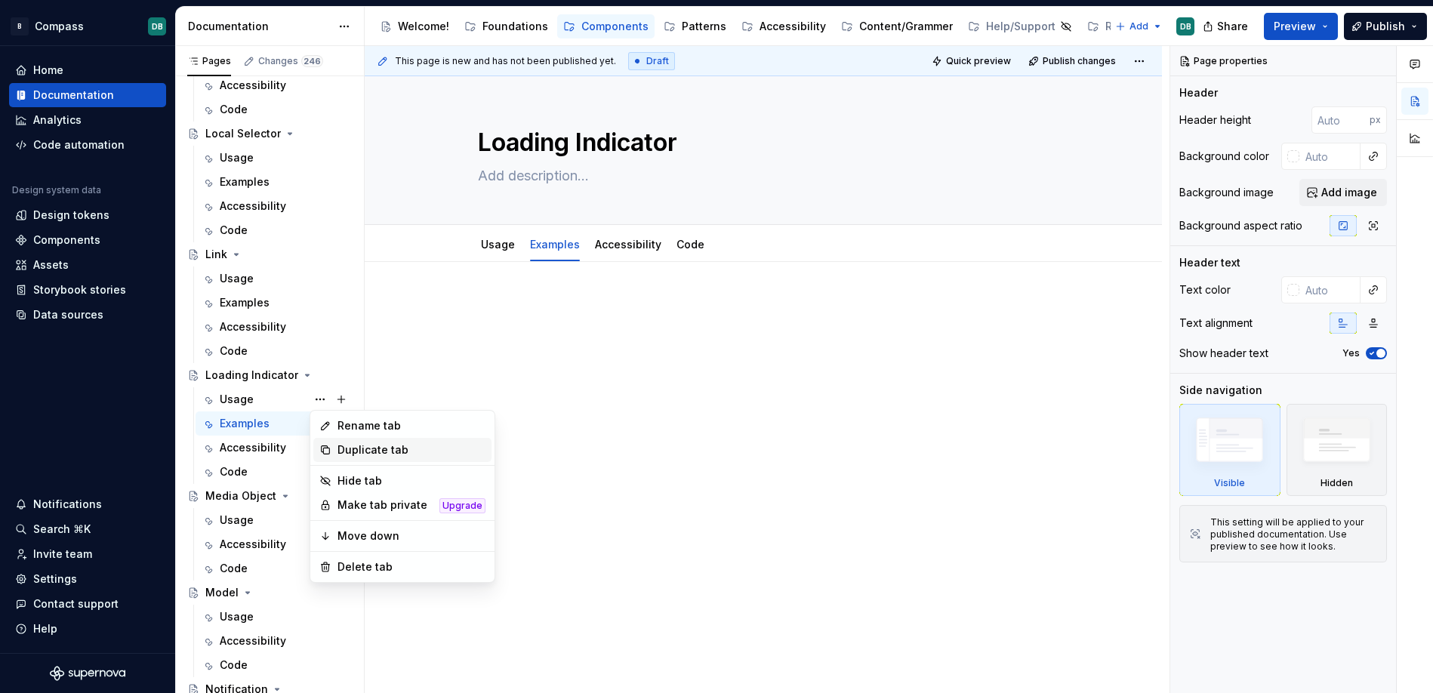
click at [351, 457] on div "Duplicate tab" at bounding box center [411, 449] width 148 height 15
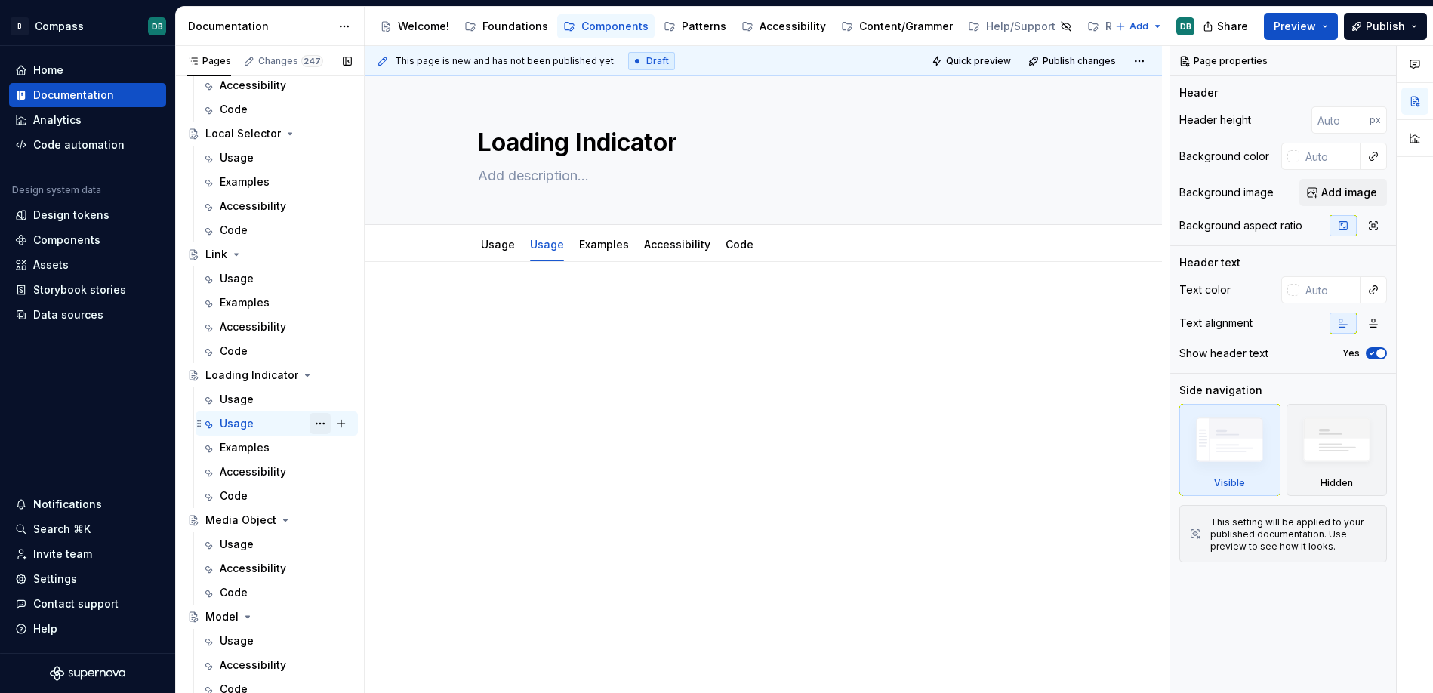
click at [314, 423] on button "Page tree" at bounding box center [319, 423] width 21 height 21
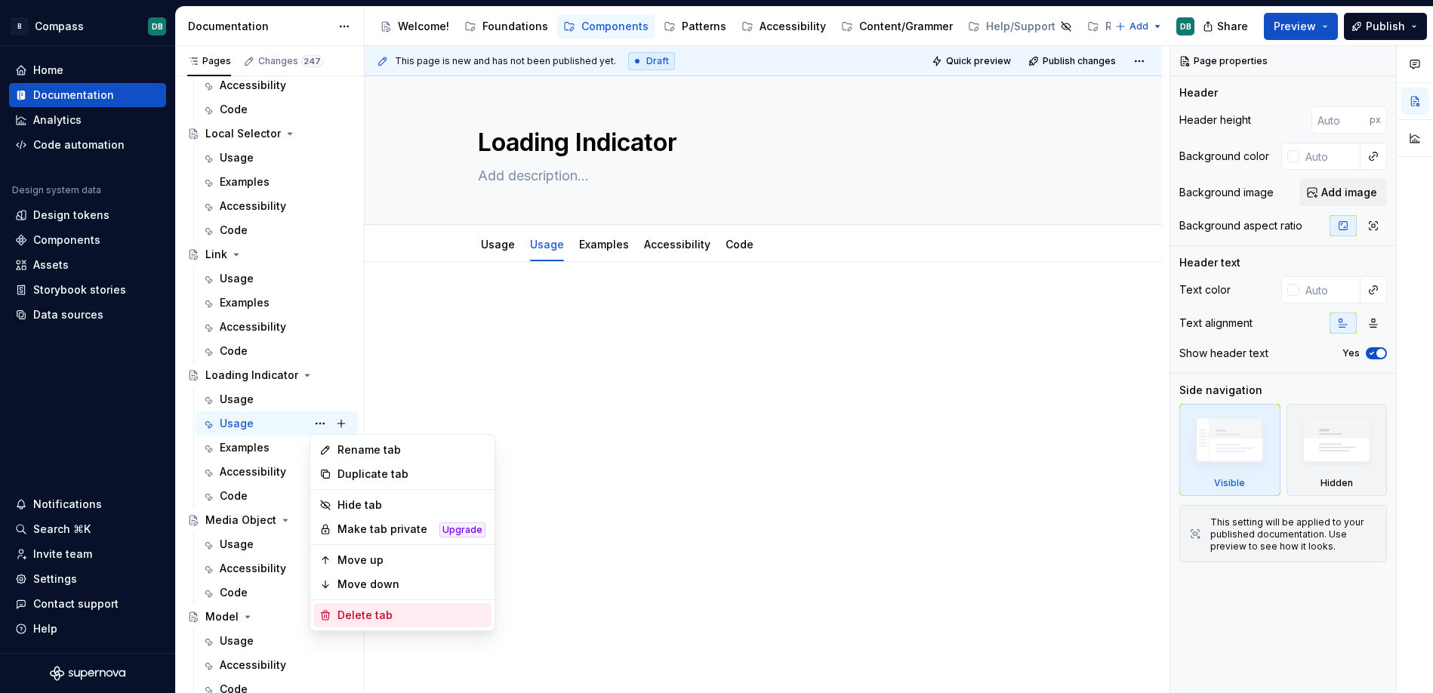
click at [363, 615] on div "Delete tab" at bounding box center [411, 615] width 148 height 15
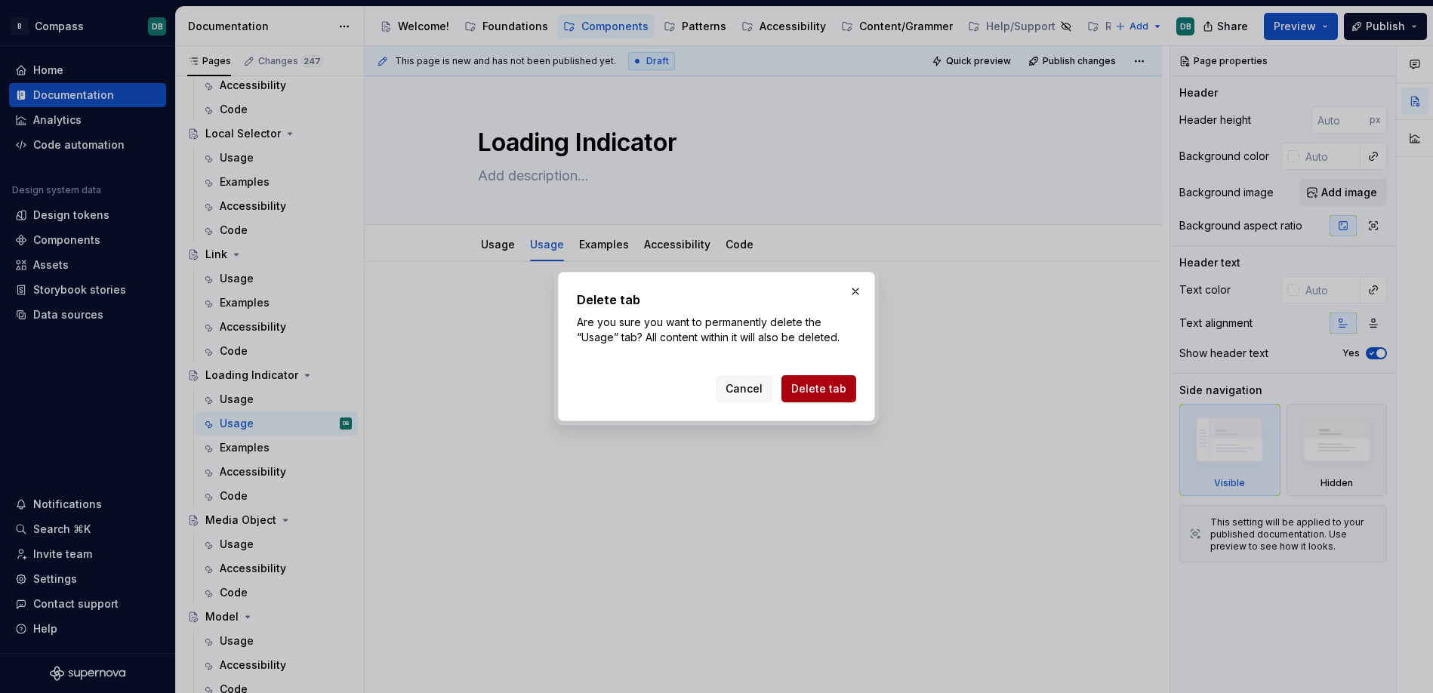
click at [809, 388] on span "Delete tab" at bounding box center [818, 388] width 55 height 15
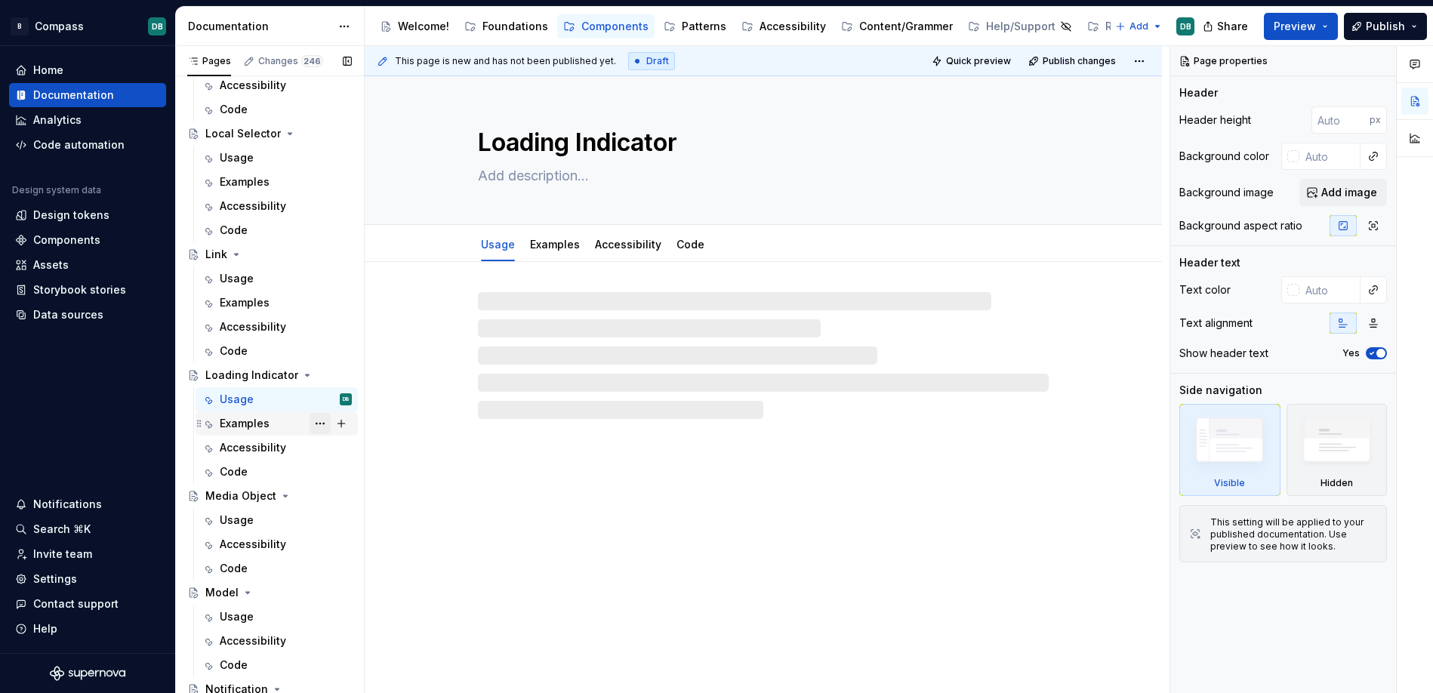
click at [321, 425] on button "Page tree" at bounding box center [319, 423] width 21 height 21
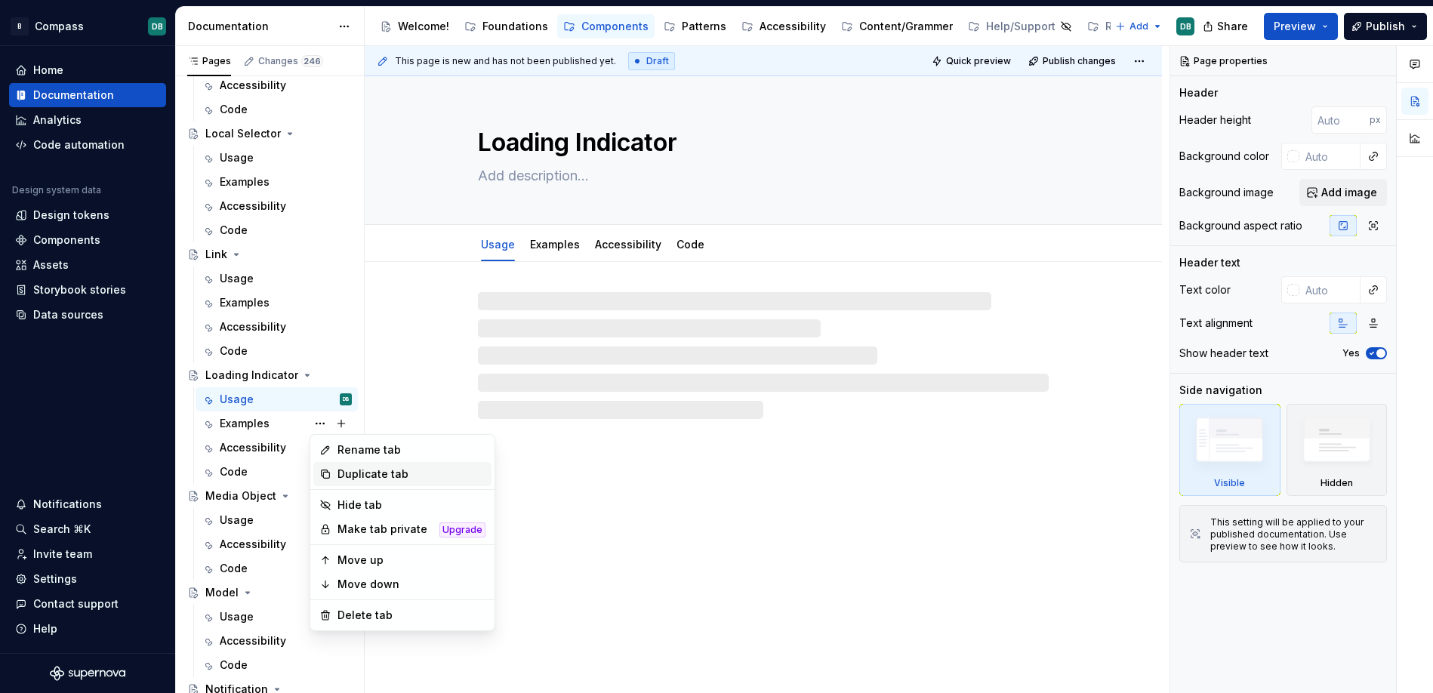
click at [362, 469] on div "Duplicate tab" at bounding box center [411, 473] width 148 height 15
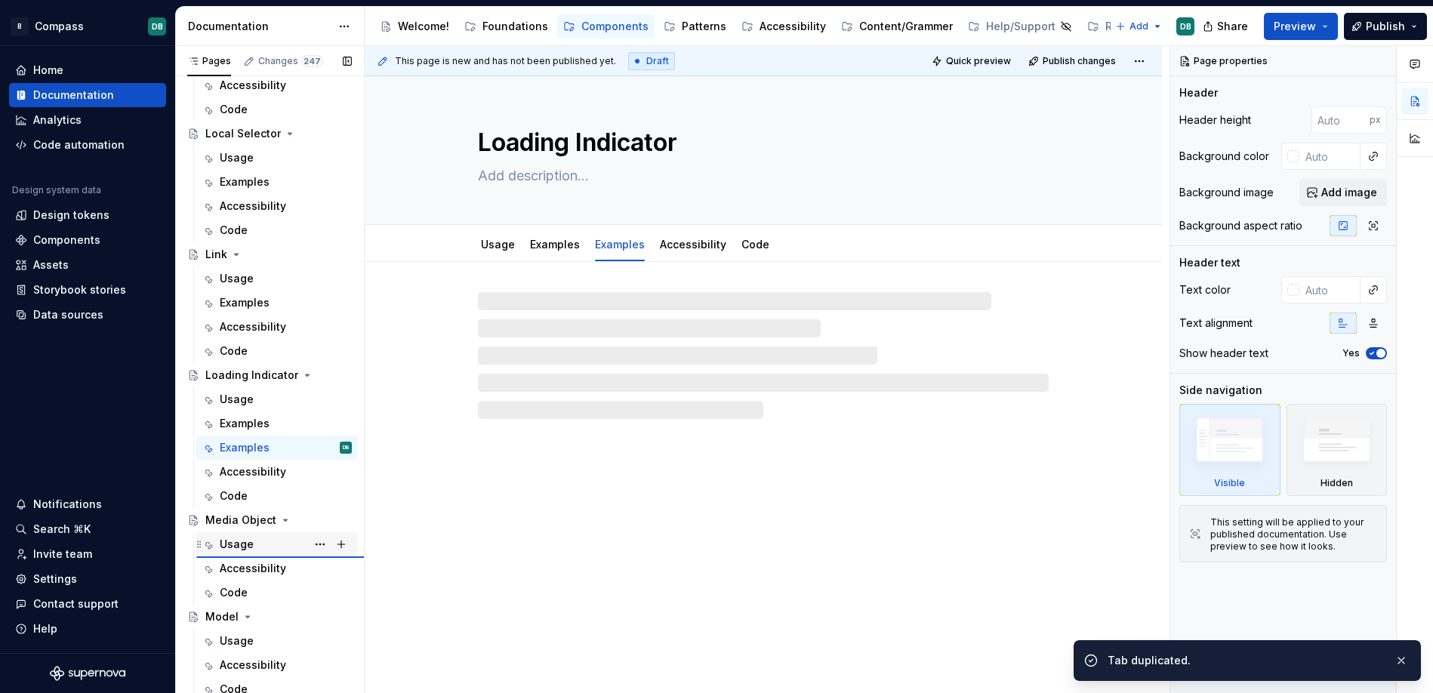
type textarea "*"
type textarea "Media Object"
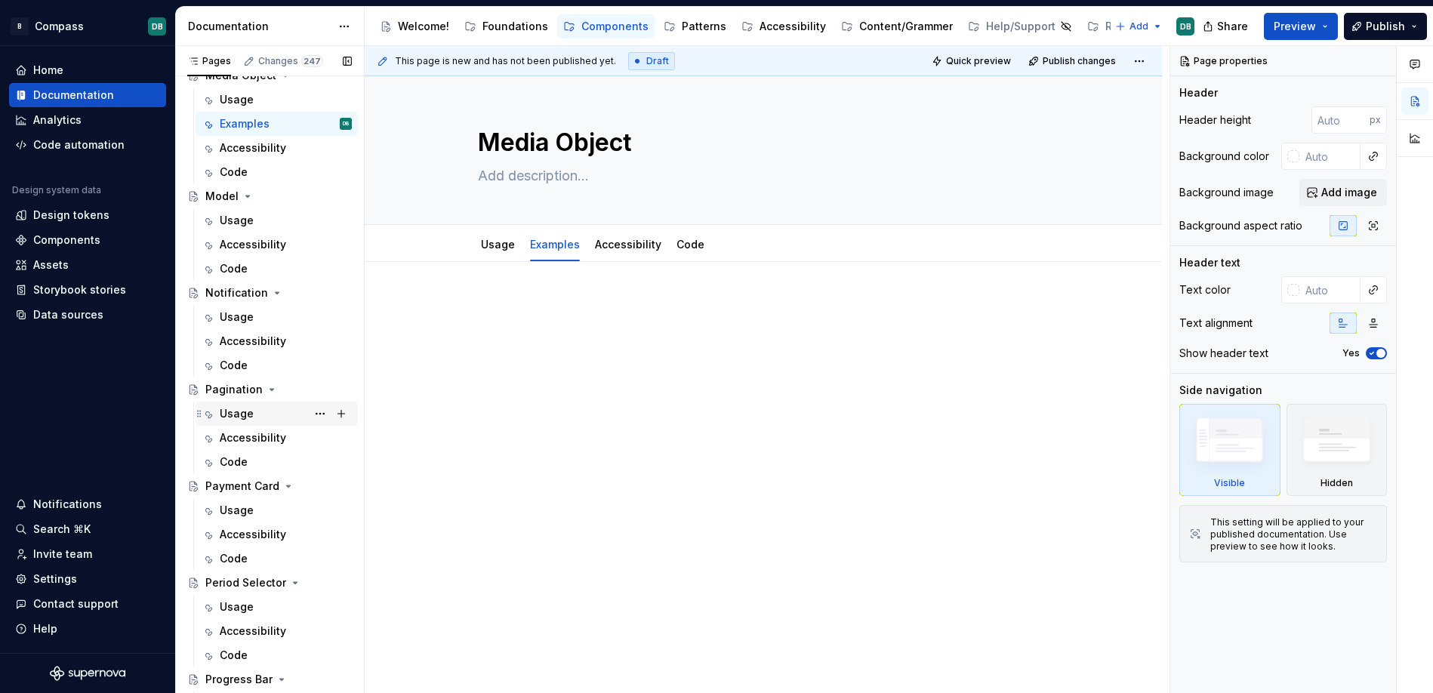
scroll to position [3813, 0]
click at [319, 131] on button "Page tree" at bounding box center [319, 124] width 21 height 21
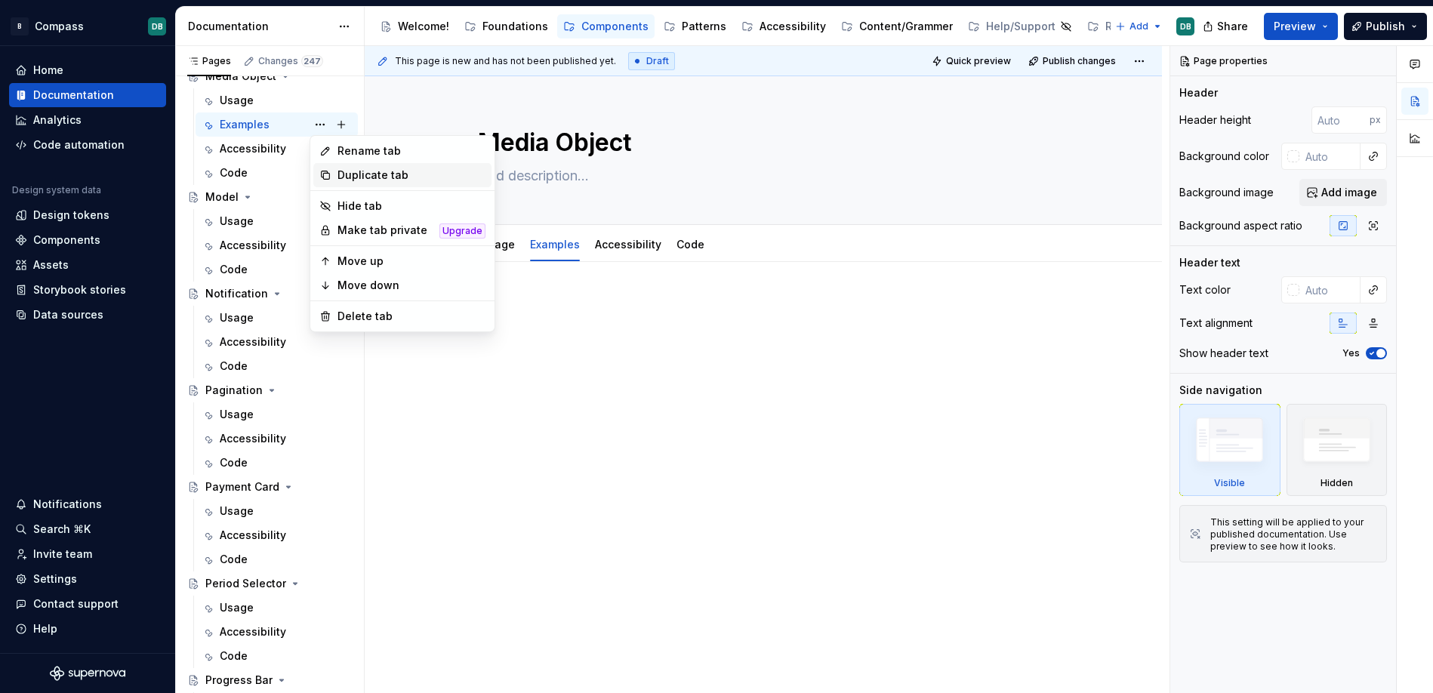
click at [354, 174] on div "Duplicate tab" at bounding box center [411, 175] width 148 height 15
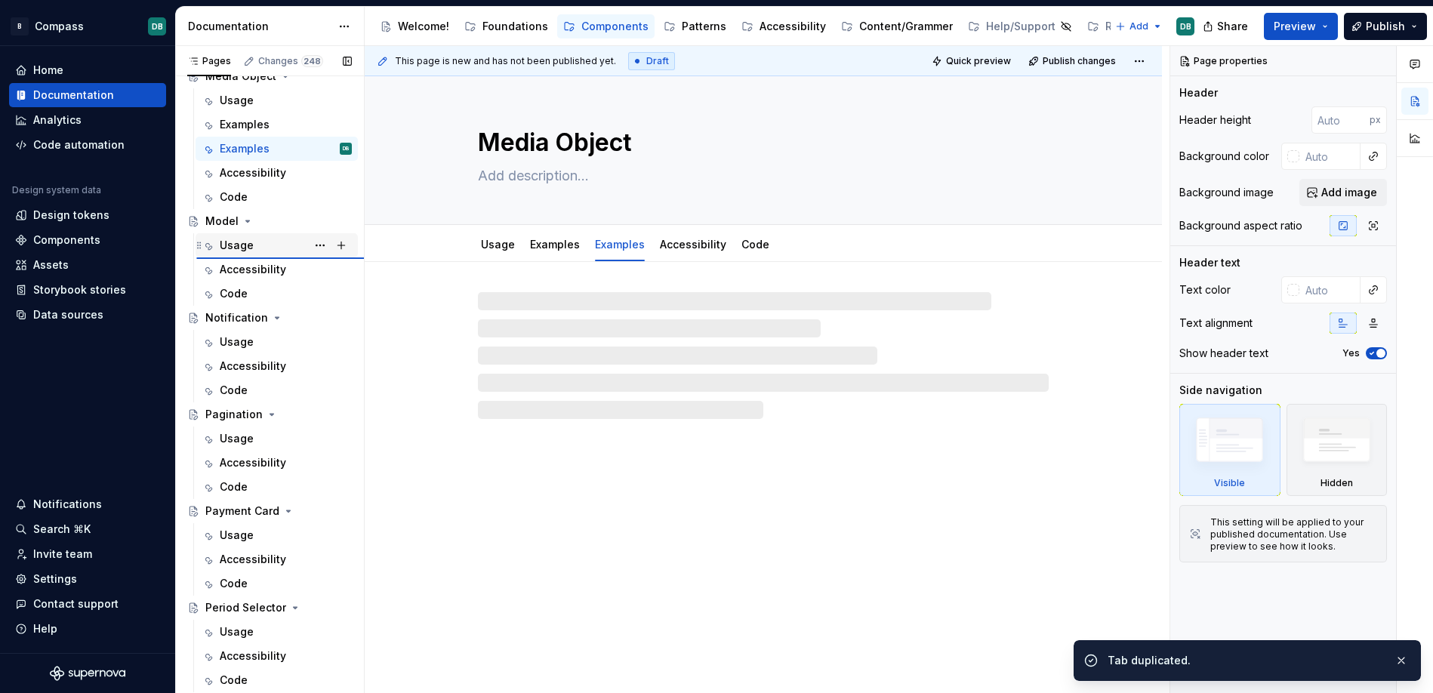
type textarea "*"
type textarea "Model"
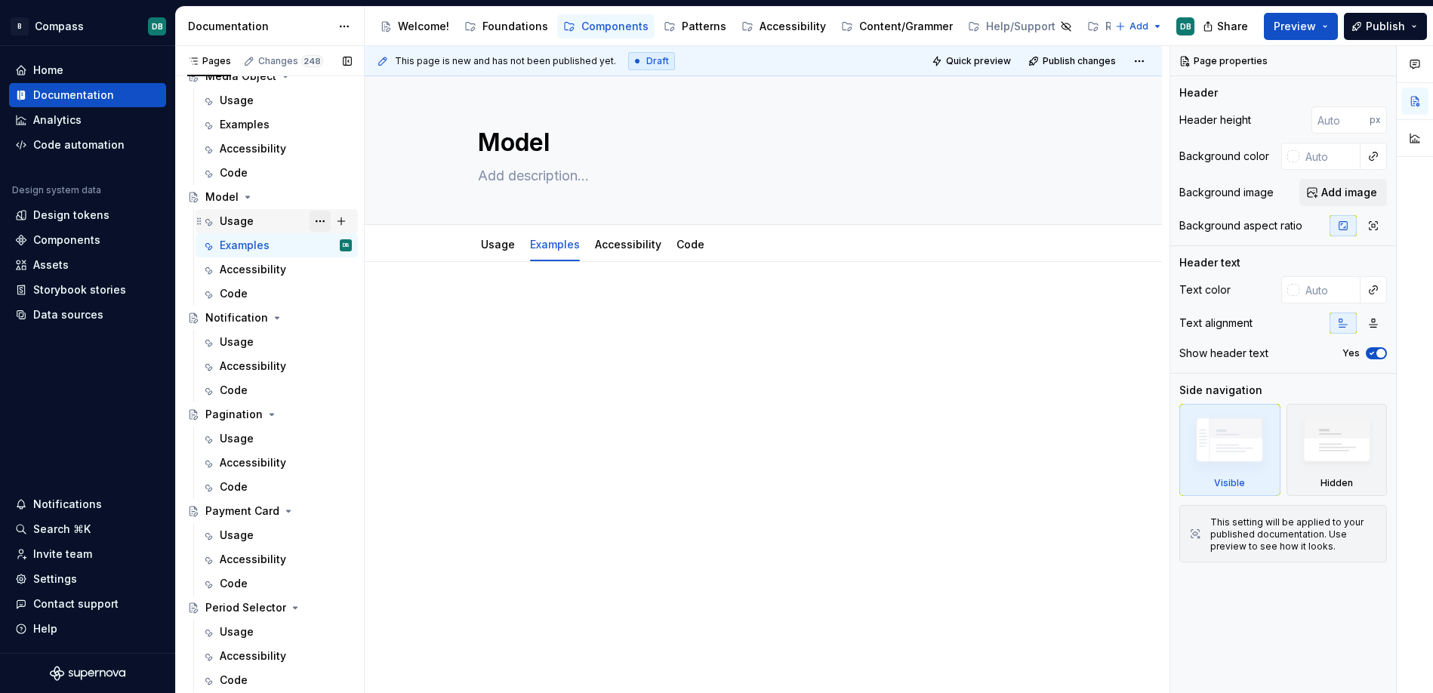
click at [321, 223] on button "Page tree" at bounding box center [319, 221] width 21 height 21
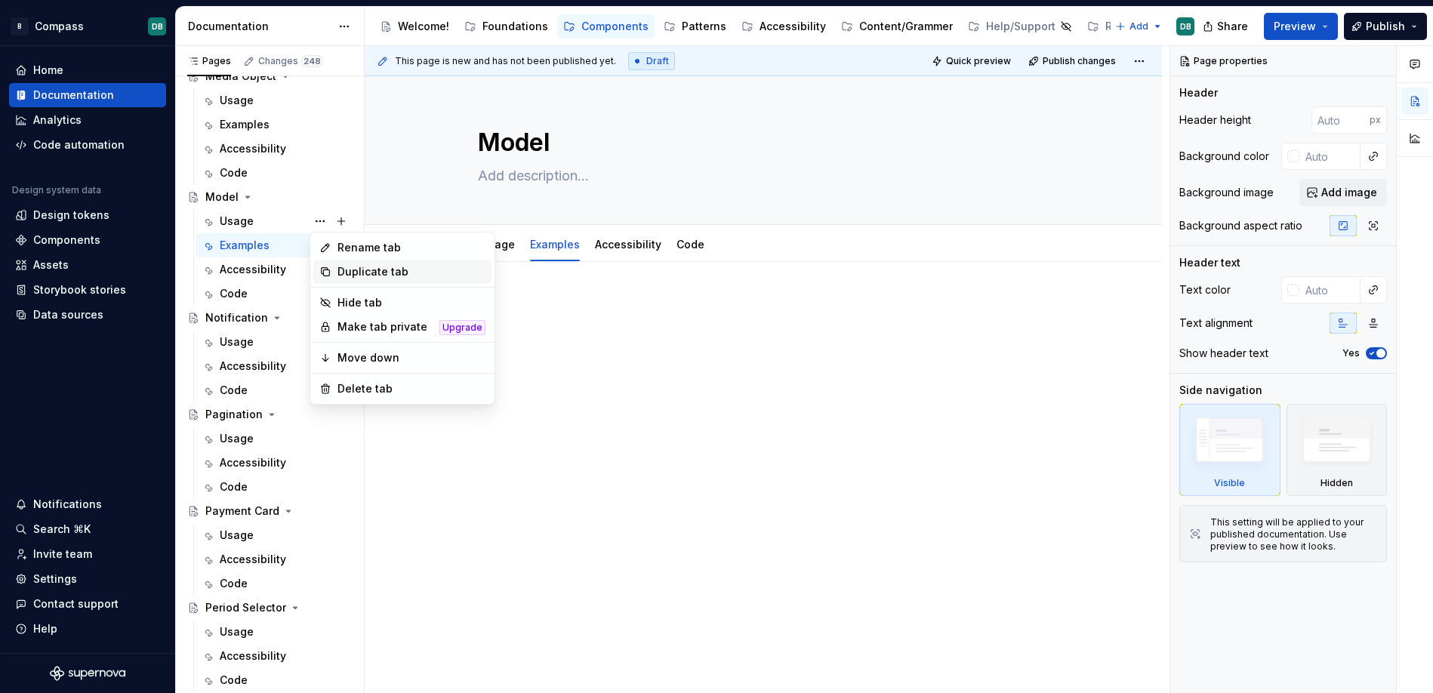
click at [353, 272] on div "Duplicate tab" at bounding box center [411, 271] width 148 height 15
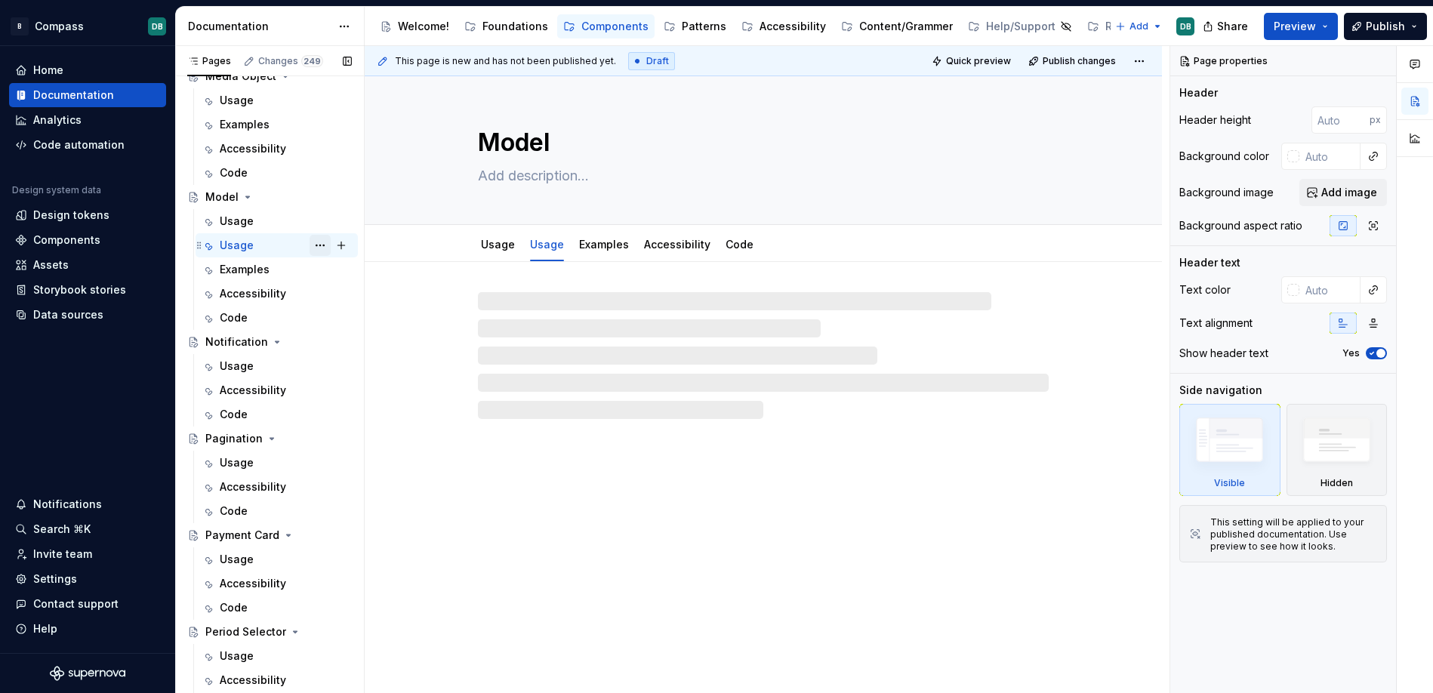
click at [317, 245] on button "Page tree" at bounding box center [319, 245] width 21 height 21
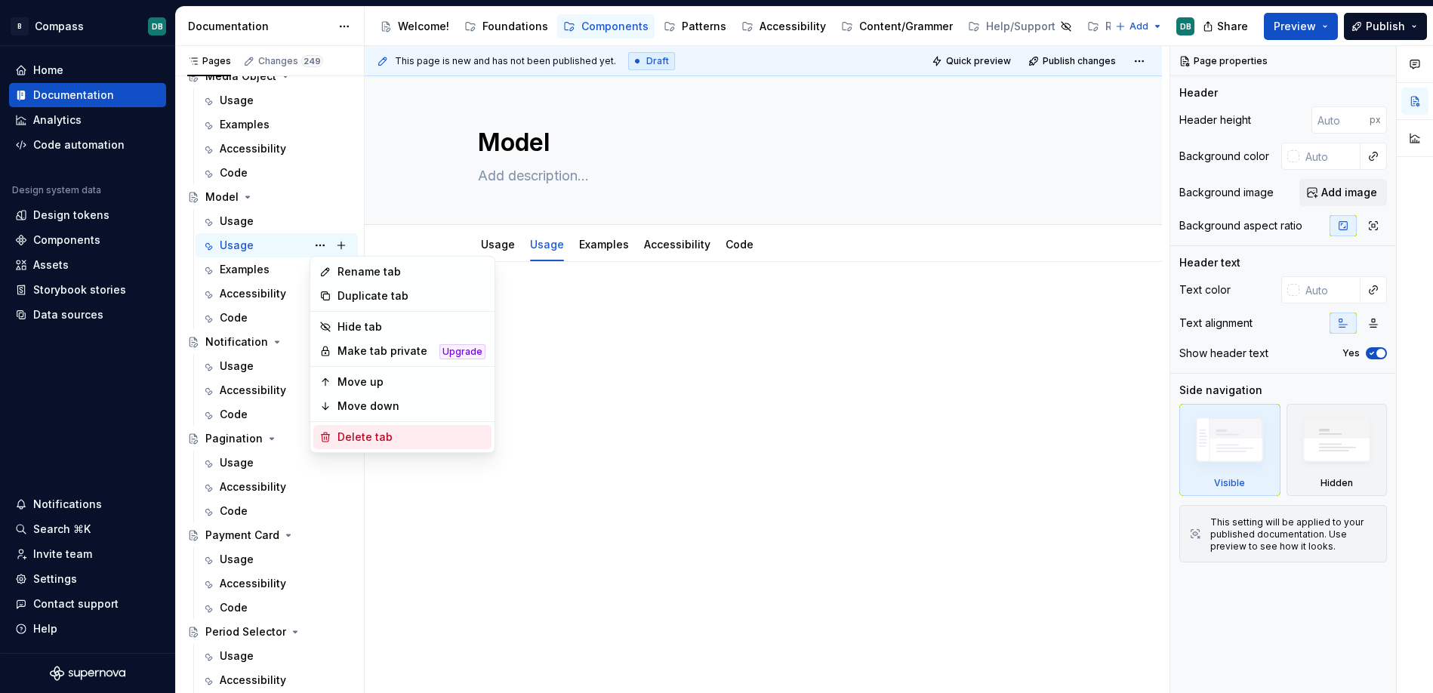
click at [354, 443] on div "Delete tab" at bounding box center [411, 436] width 148 height 15
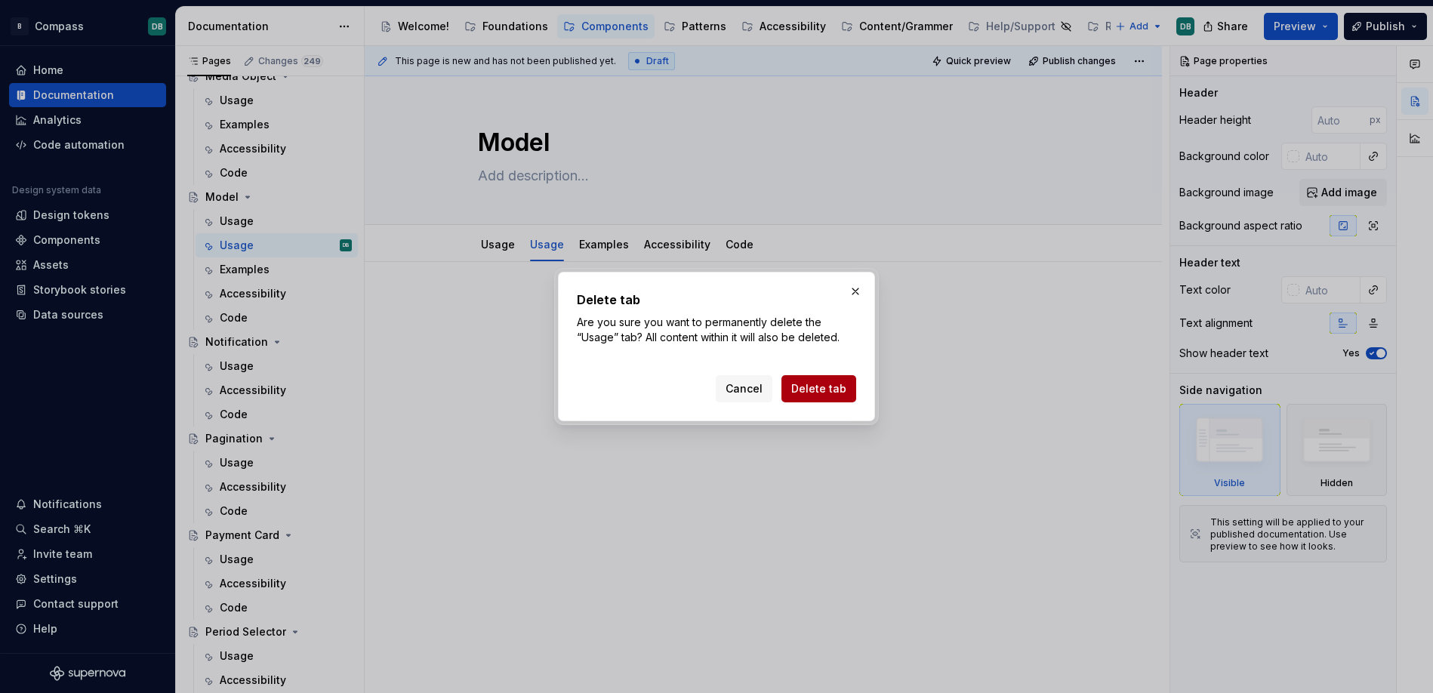
click at [805, 389] on span "Delete tab" at bounding box center [818, 388] width 55 height 15
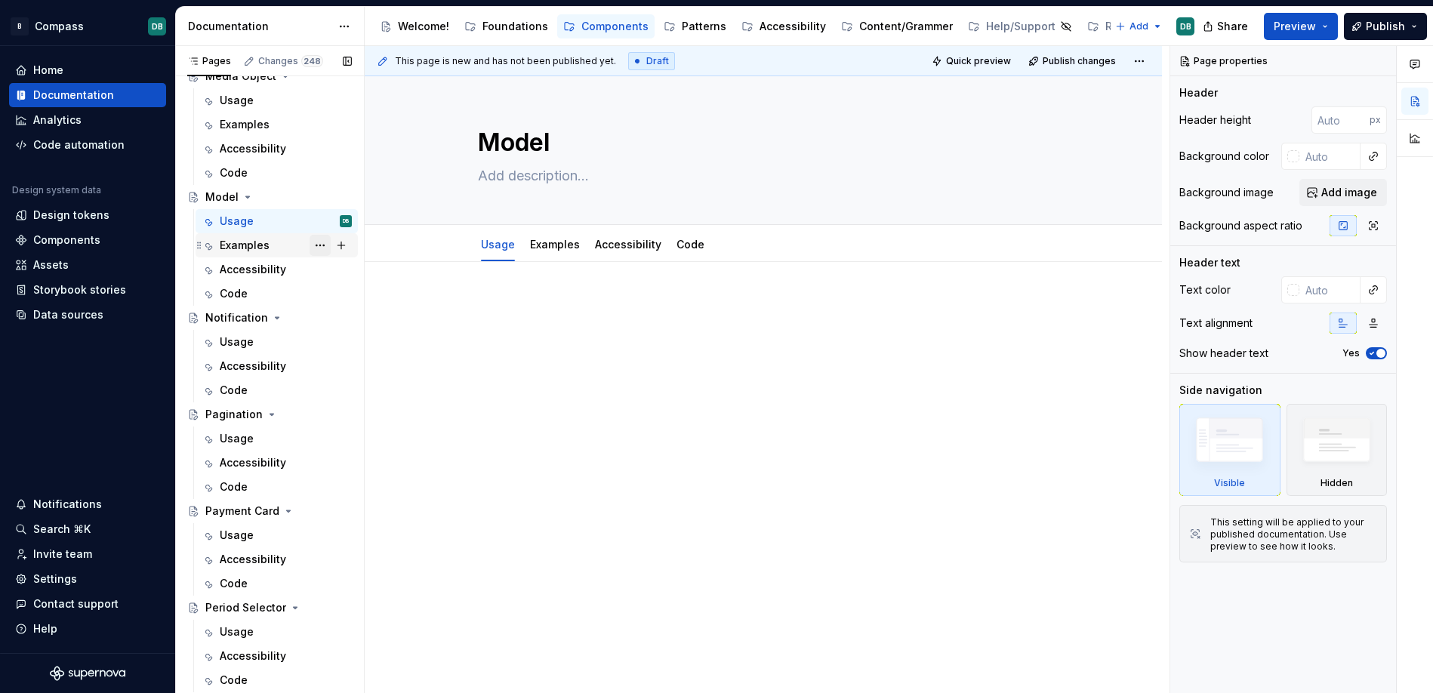
click at [322, 245] on button "Page tree" at bounding box center [319, 245] width 21 height 21
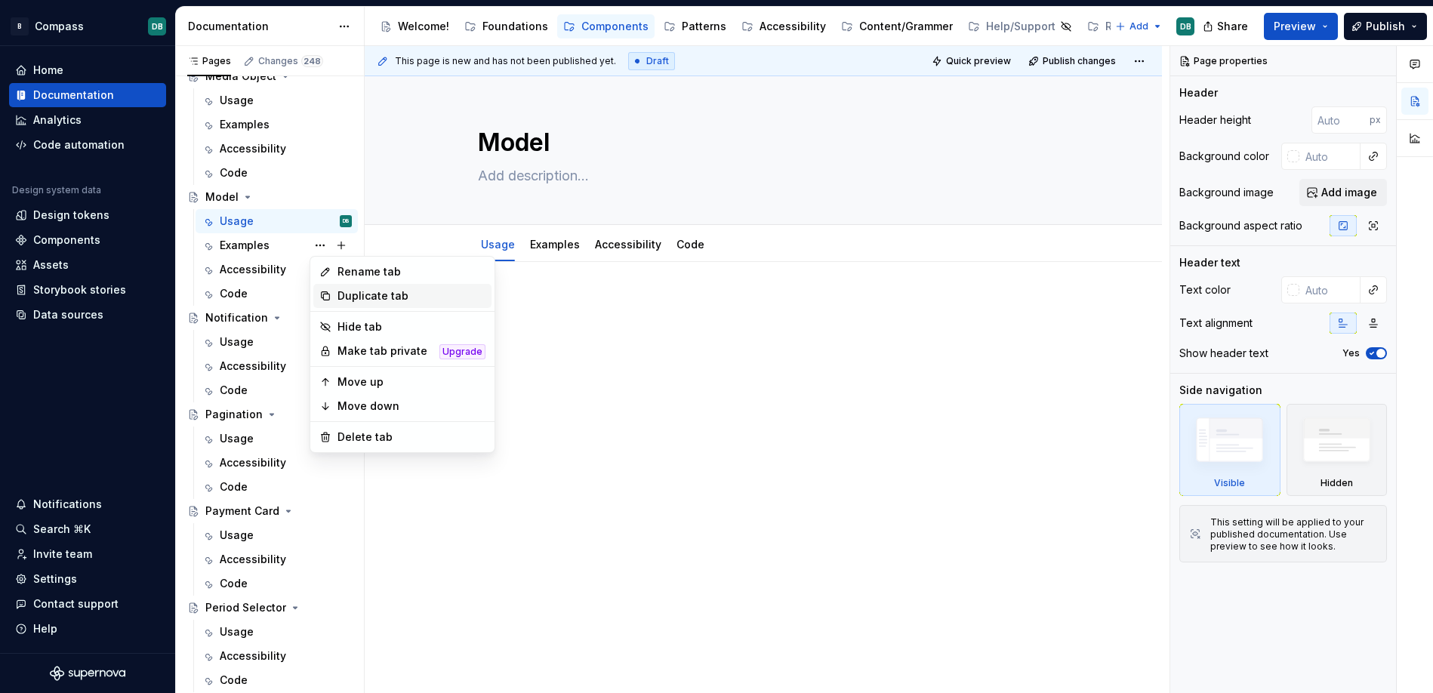
click at [363, 294] on div "Duplicate tab" at bounding box center [411, 295] width 148 height 15
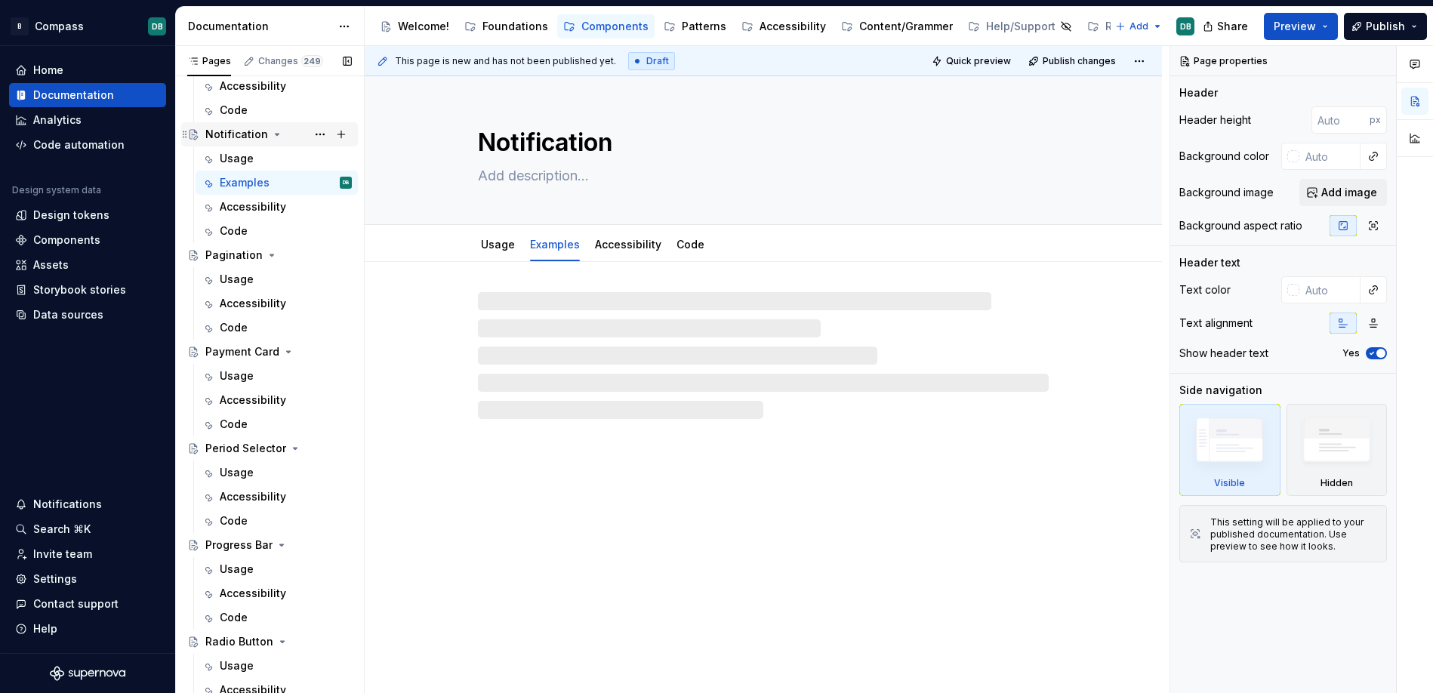
scroll to position [3998, 0]
click at [322, 183] on button "Page tree" at bounding box center [319, 181] width 21 height 21
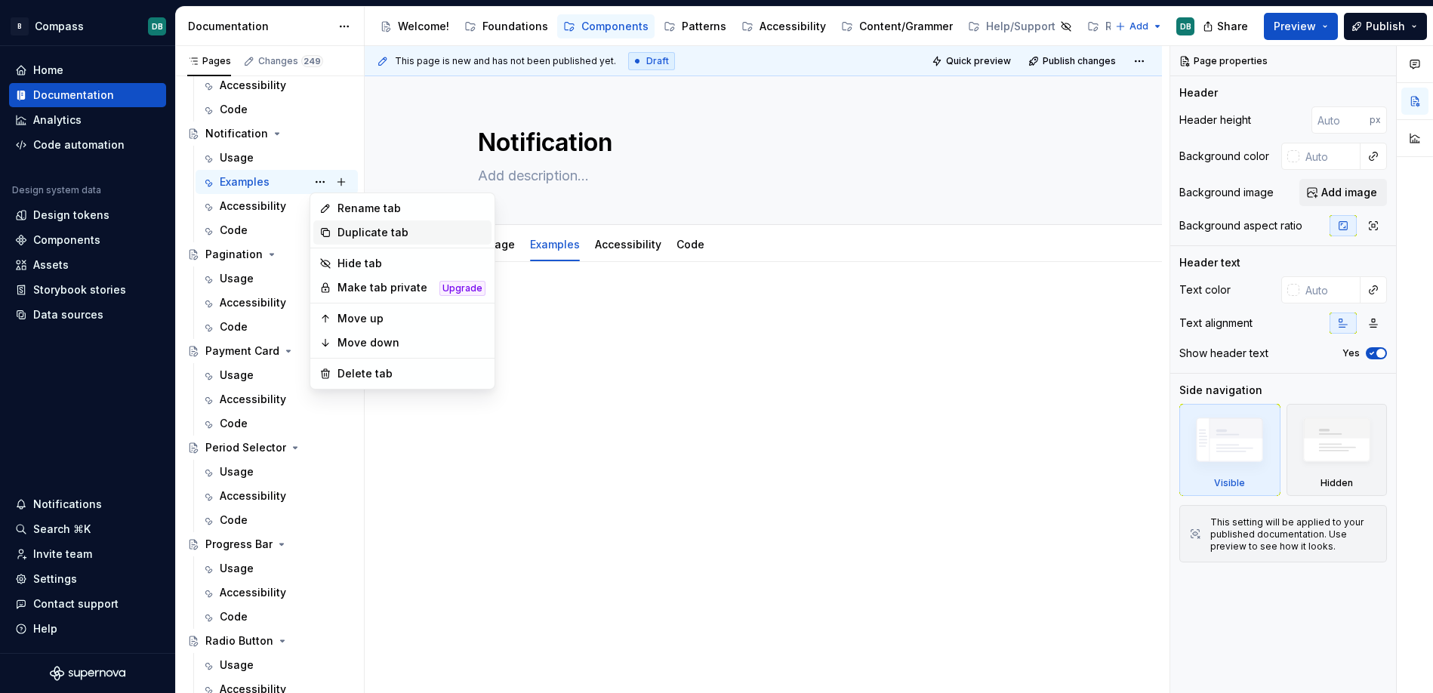
click at [356, 232] on div "Duplicate tab" at bounding box center [411, 232] width 148 height 15
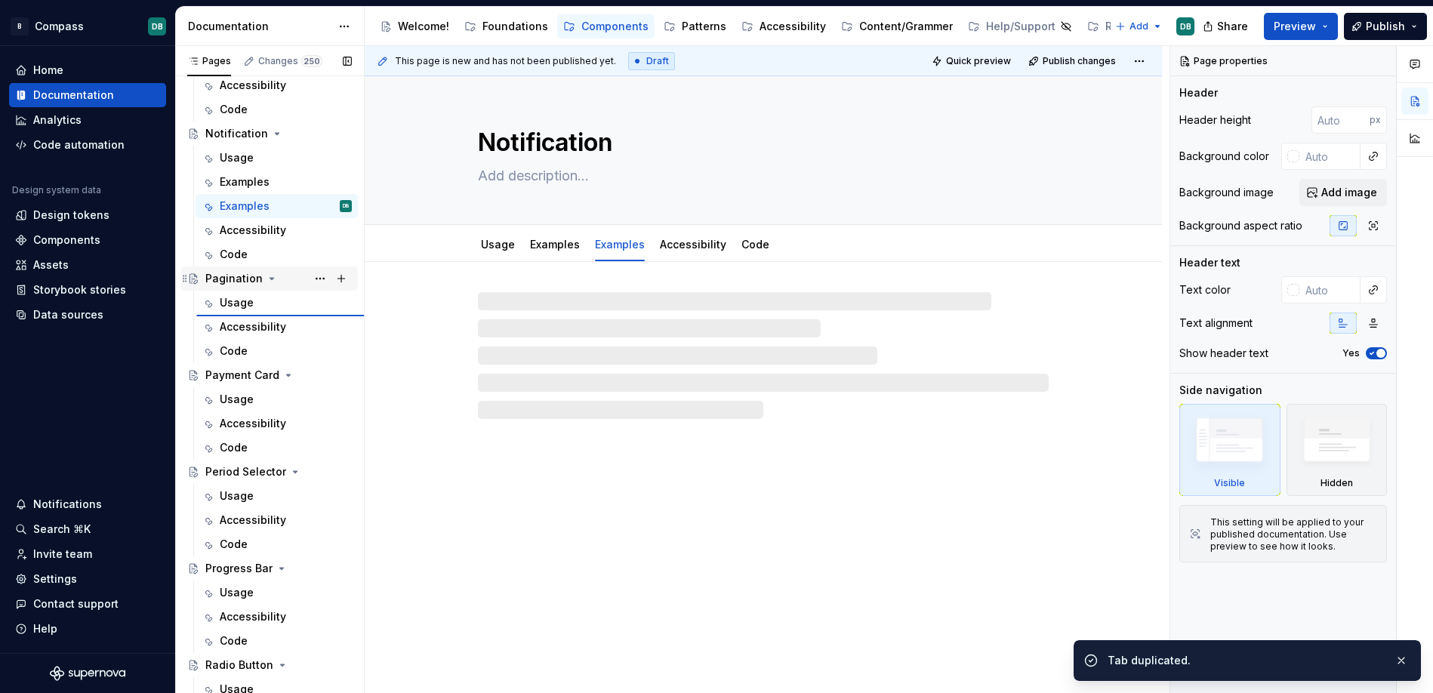
type textarea "*"
type textarea "Pagination"
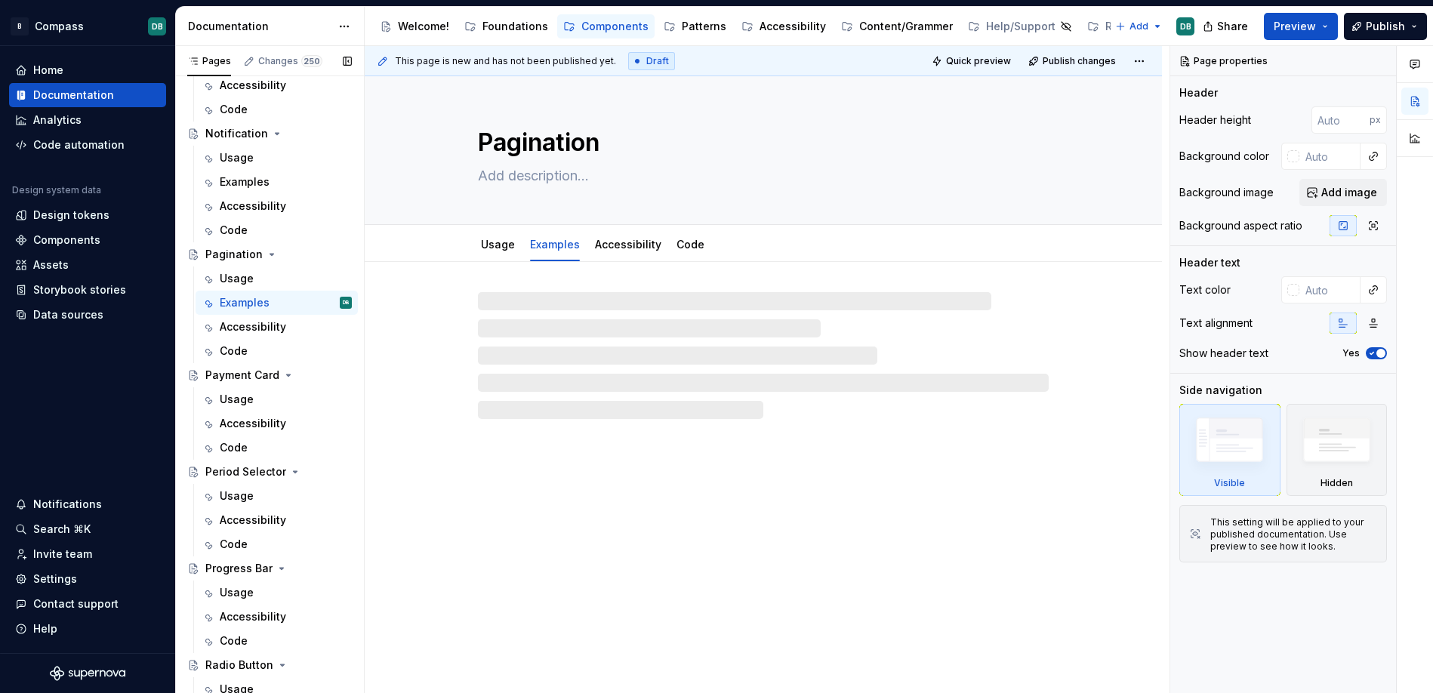
click at [0, 0] on button "Page tree" at bounding box center [0, 0] width 0 height 0
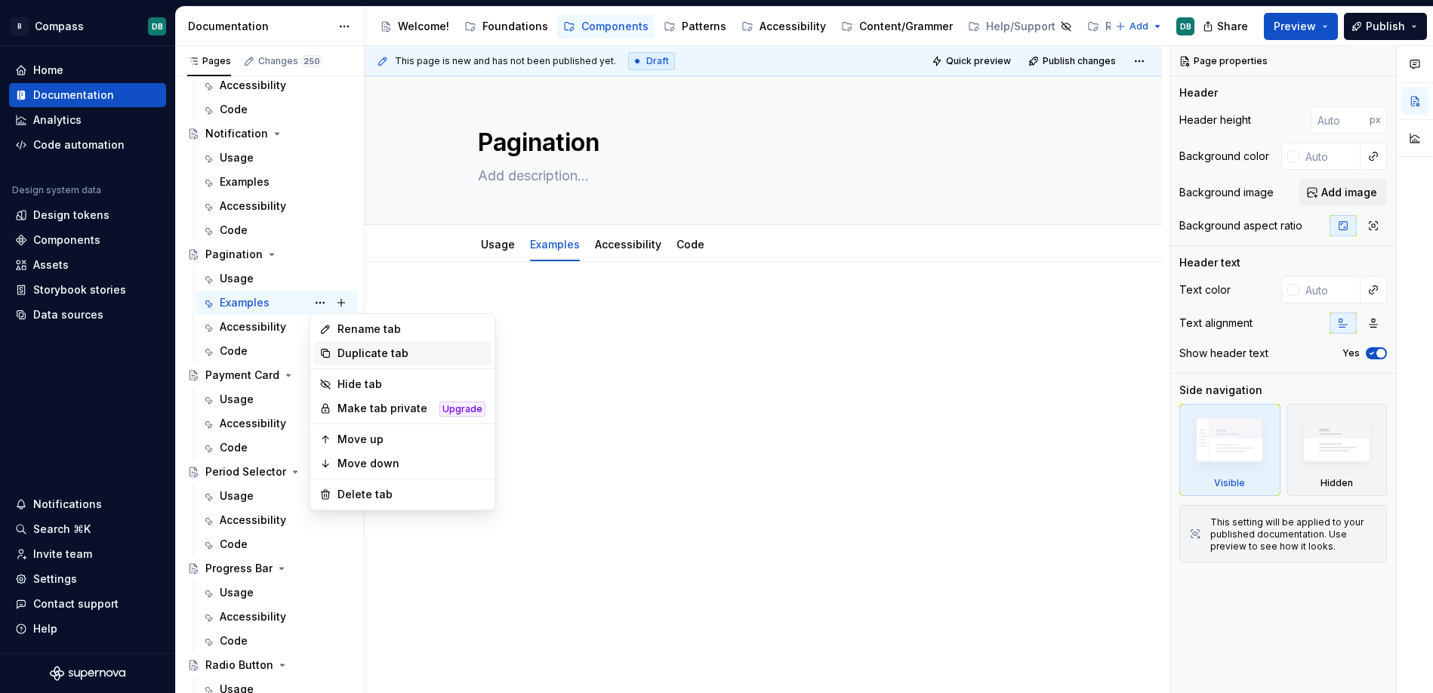
click at [355, 347] on div "Duplicate tab" at bounding box center [411, 353] width 148 height 15
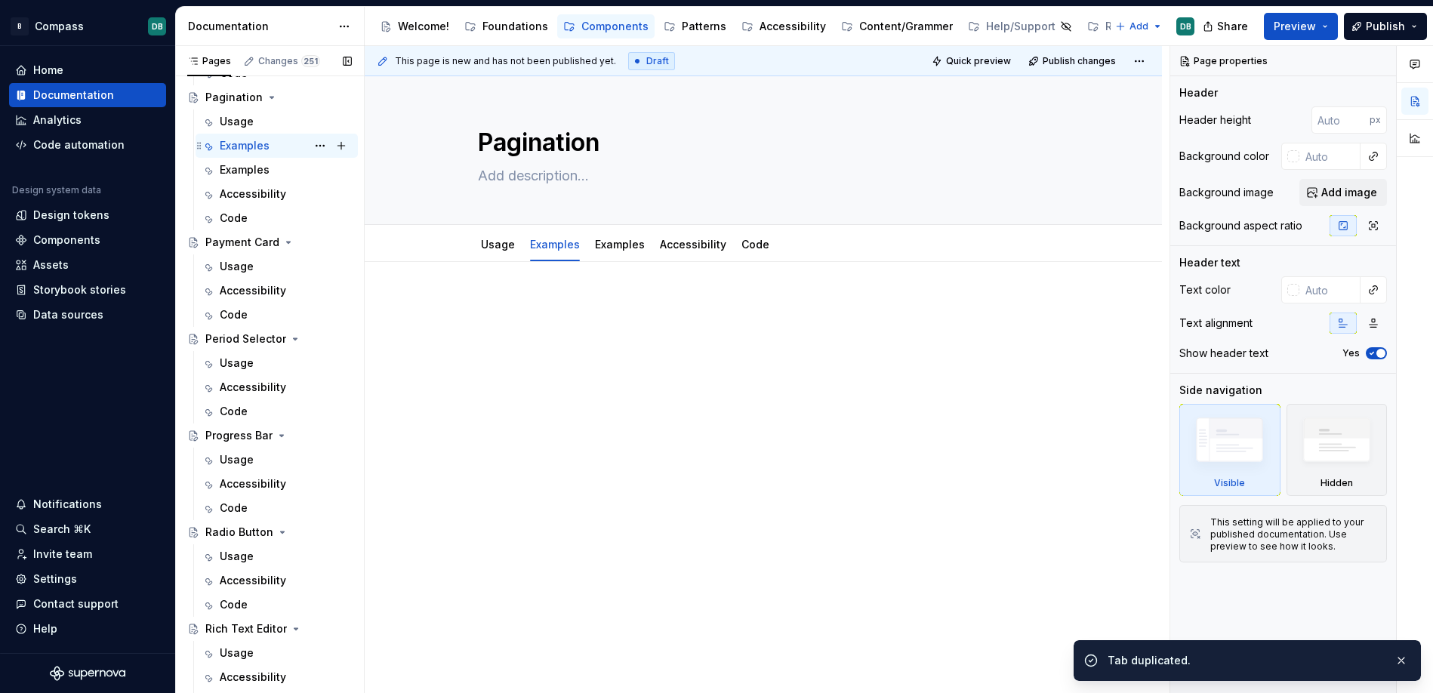
scroll to position [4173, 0]
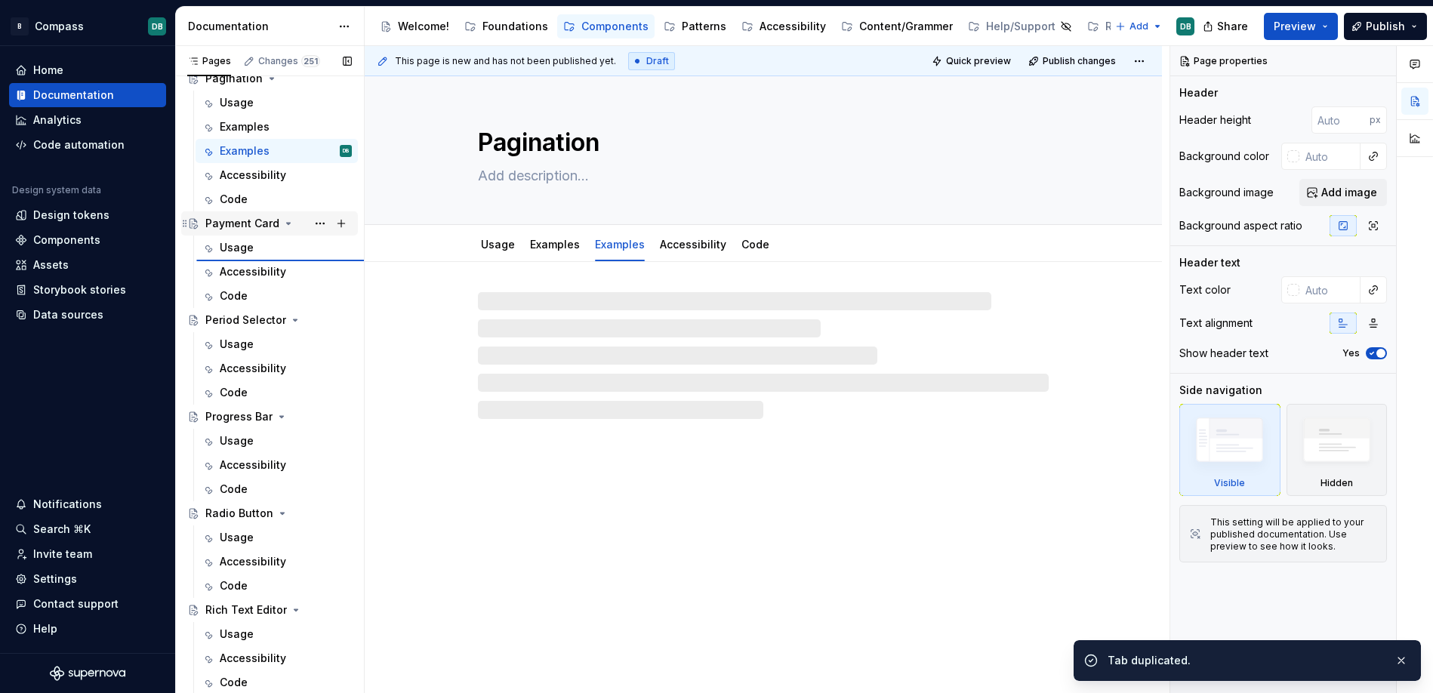
type textarea "*"
type textarea "Payment Card"
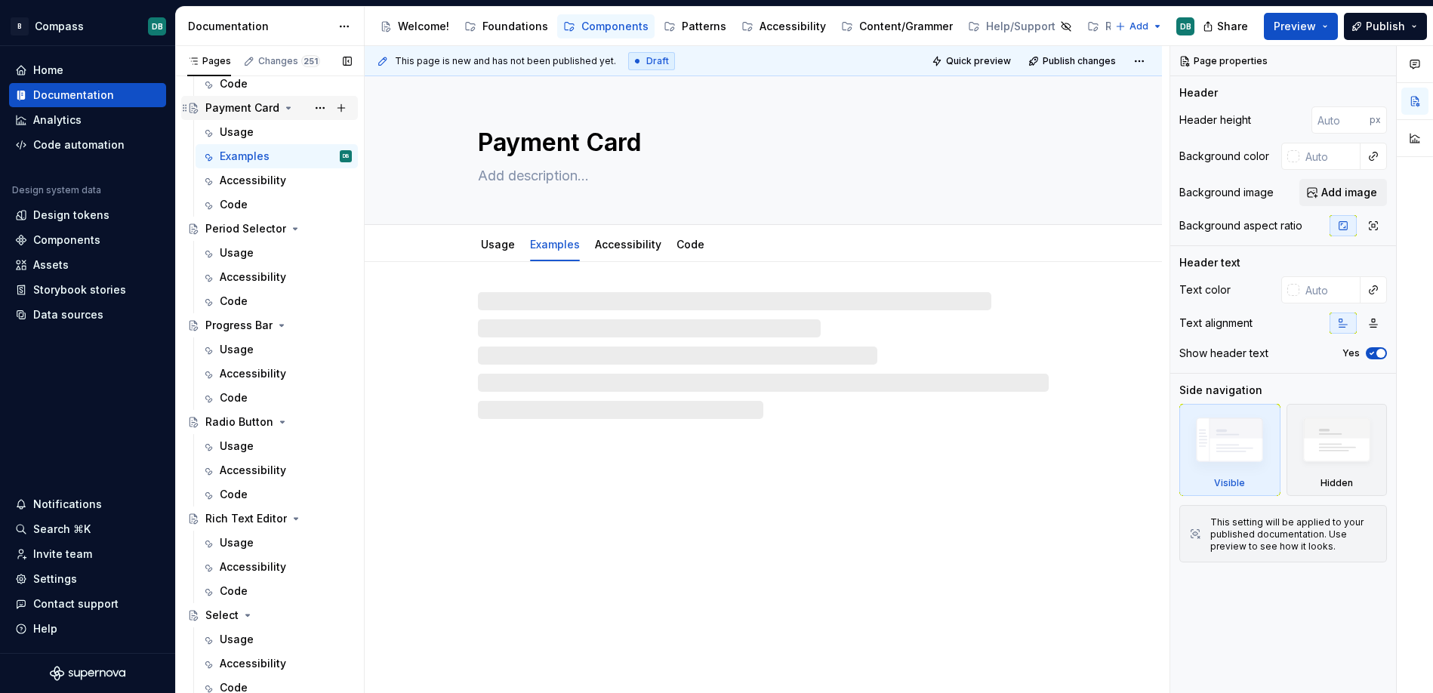
scroll to position [4330, 0]
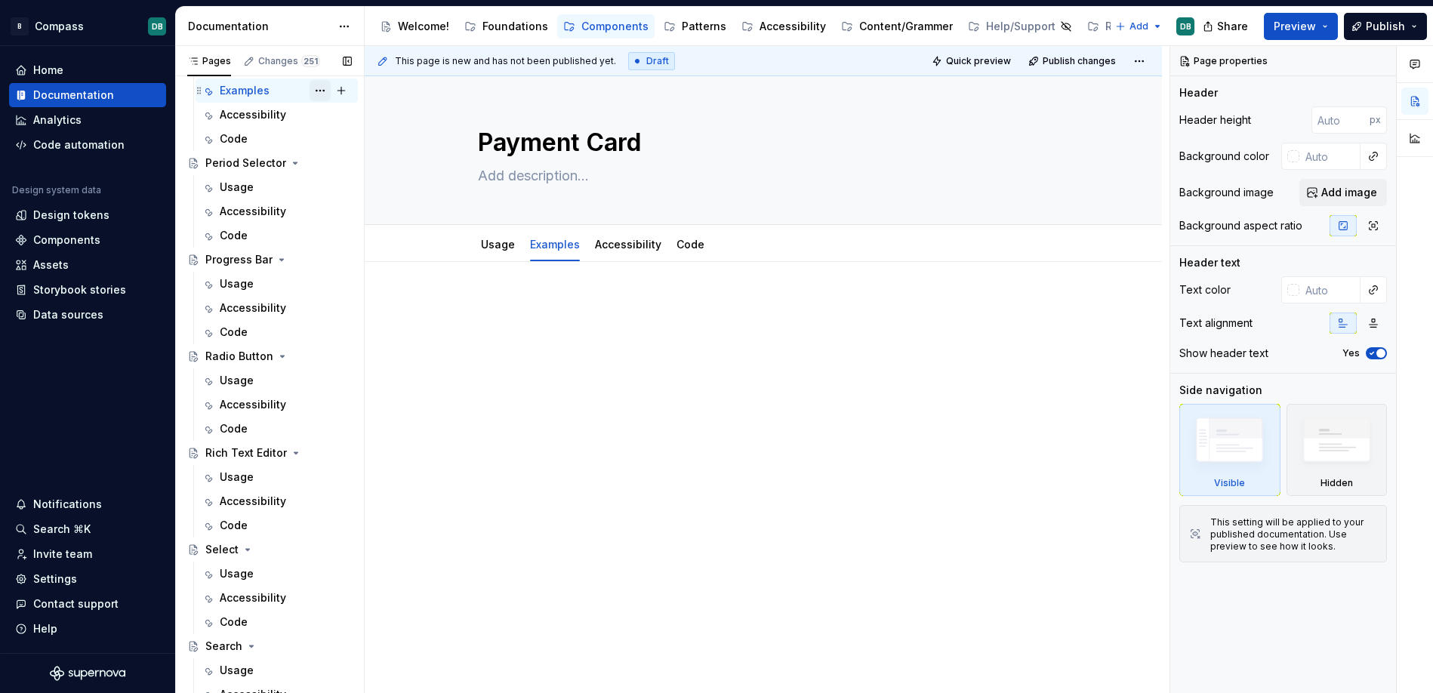
click at [322, 91] on button "Page tree" at bounding box center [319, 90] width 21 height 21
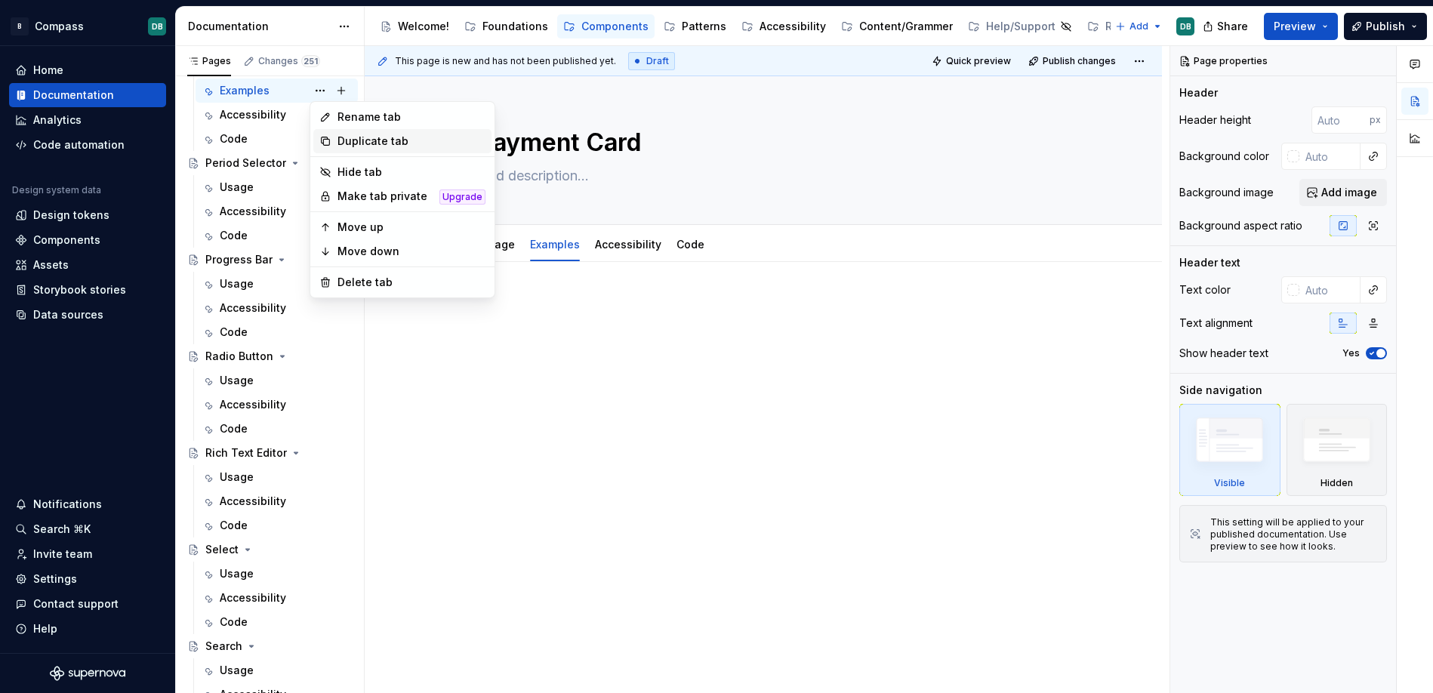
click at [344, 140] on div "Duplicate tab" at bounding box center [411, 141] width 148 height 15
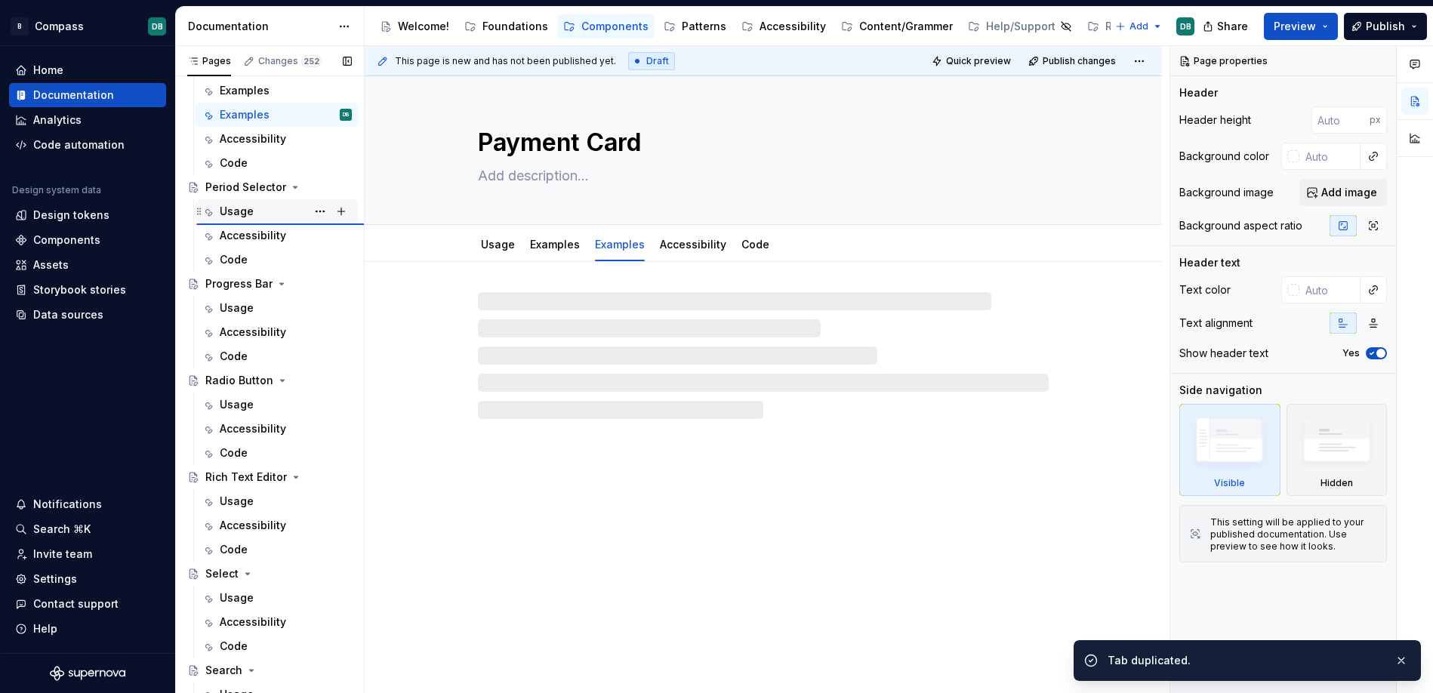
type textarea "*"
type textarea "Period Selector"
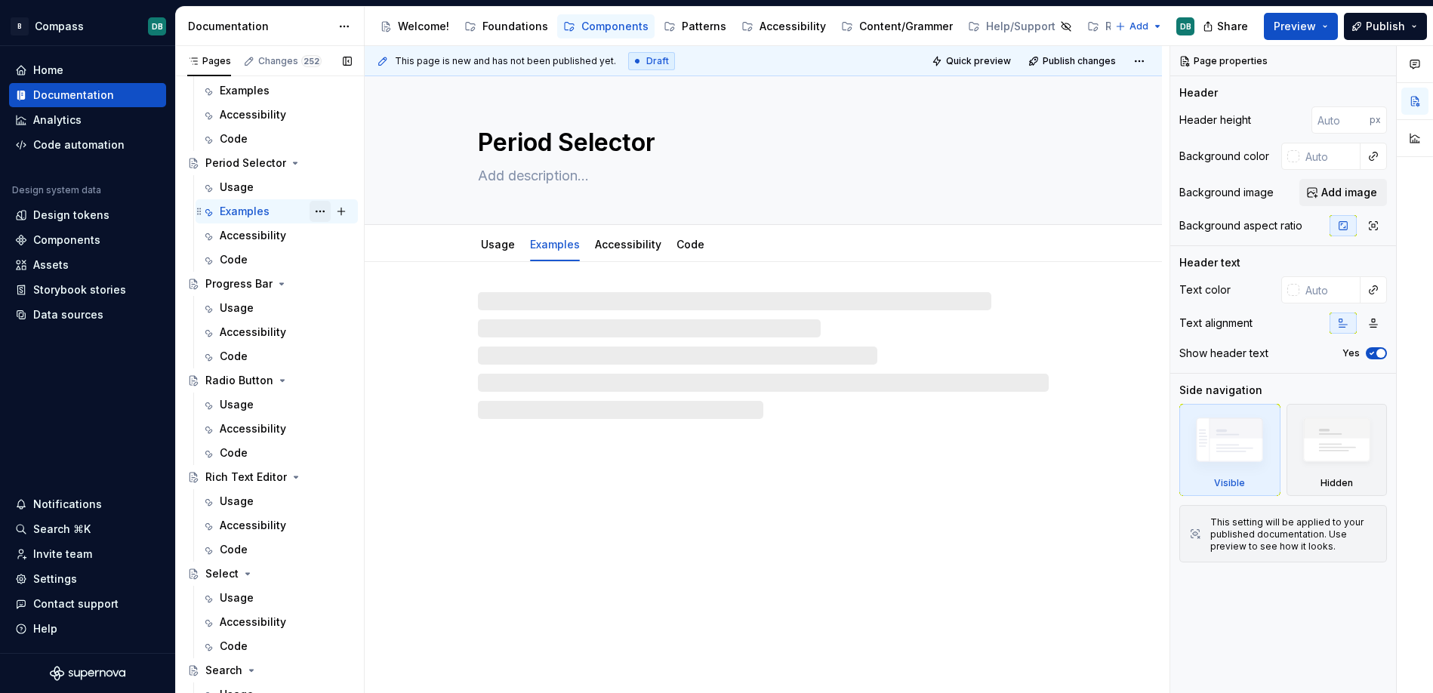
click at [322, 211] on button "Page tree" at bounding box center [319, 211] width 21 height 21
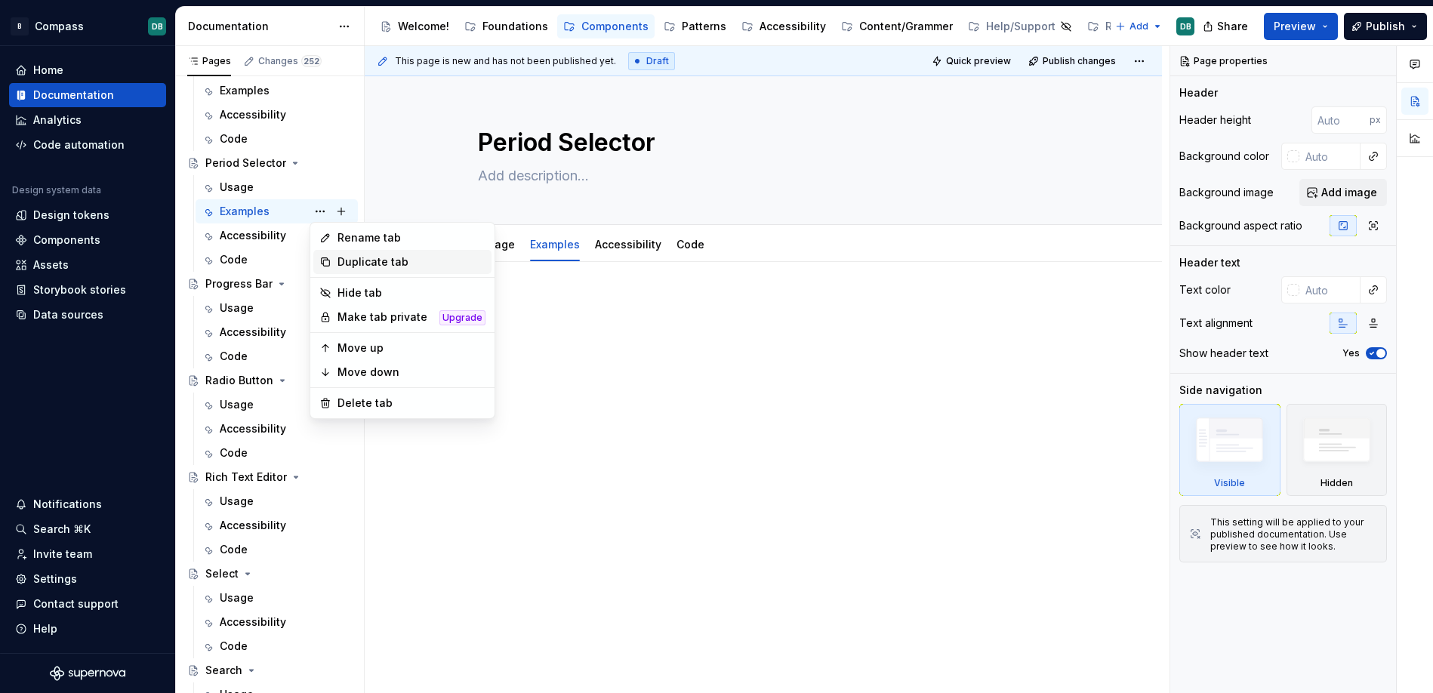
click at [353, 260] on div "Duplicate tab" at bounding box center [411, 261] width 148 height 15
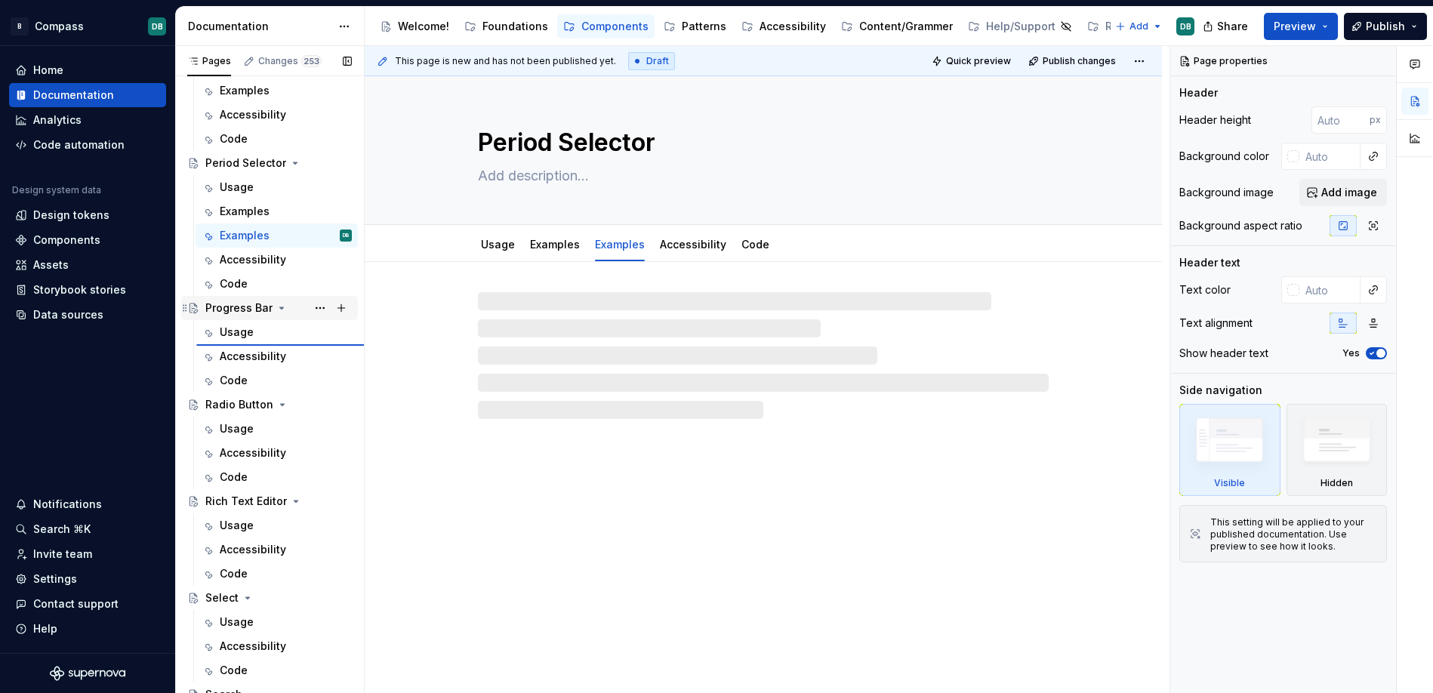
type textarea "*"
type textarea "Progress Bar"
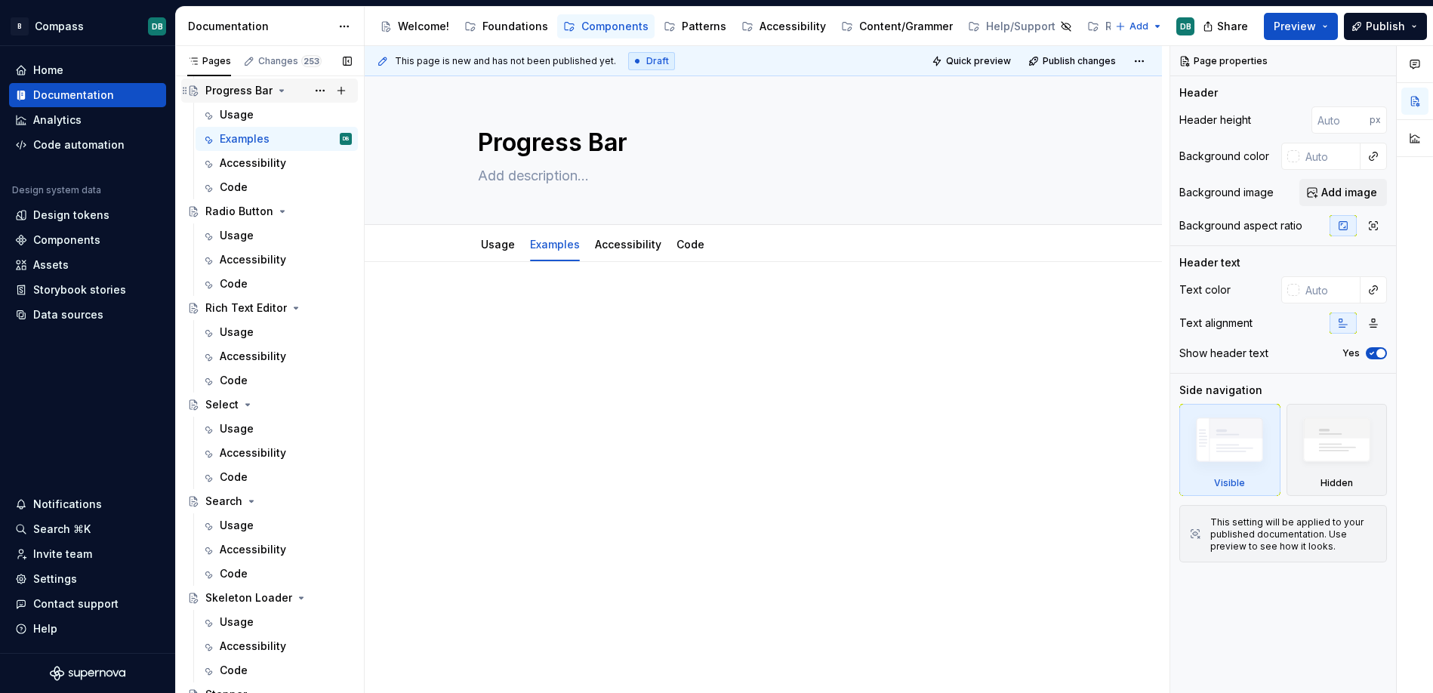
scroll to position [4527, 0]
click at [318, 138] on button "Page tree" at bounding box center [319, 135] width 21 height 21
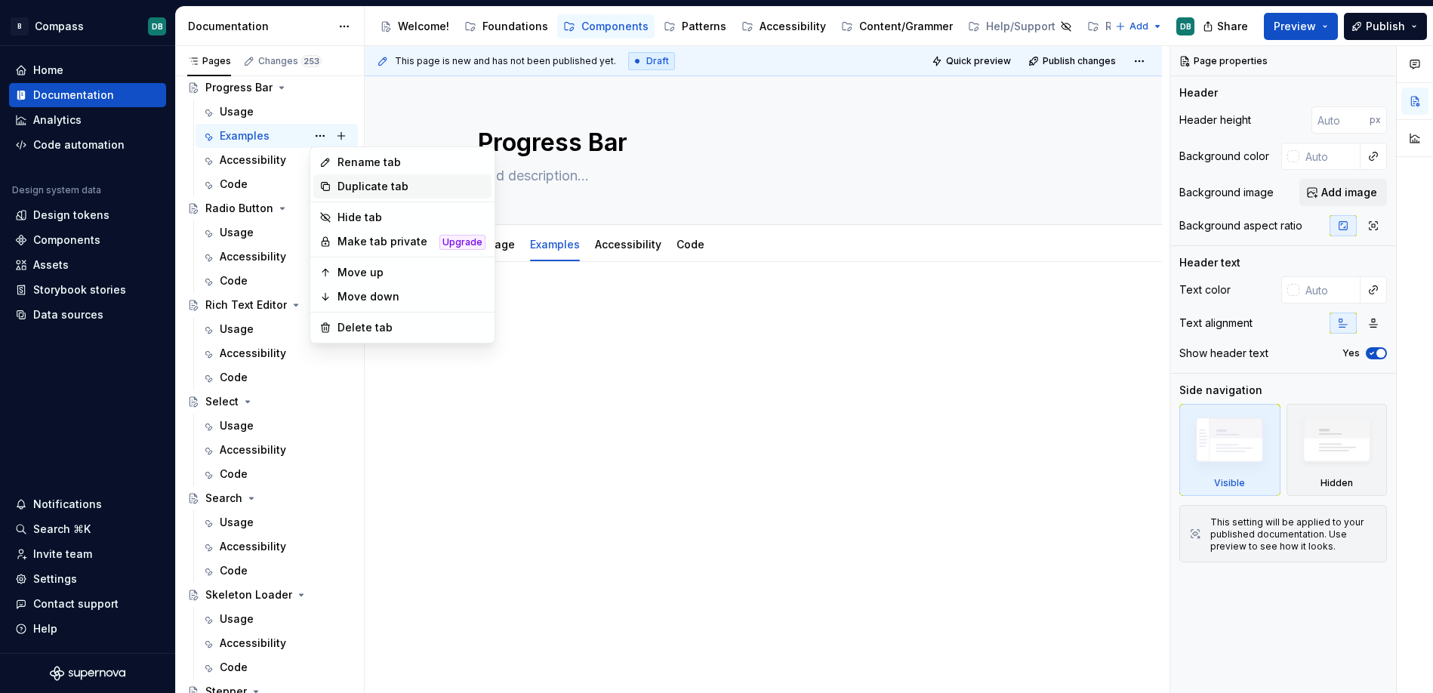
click at [349, 187] on div "Duplicate tab" at bounding box center [411, 186] width 148 height 15
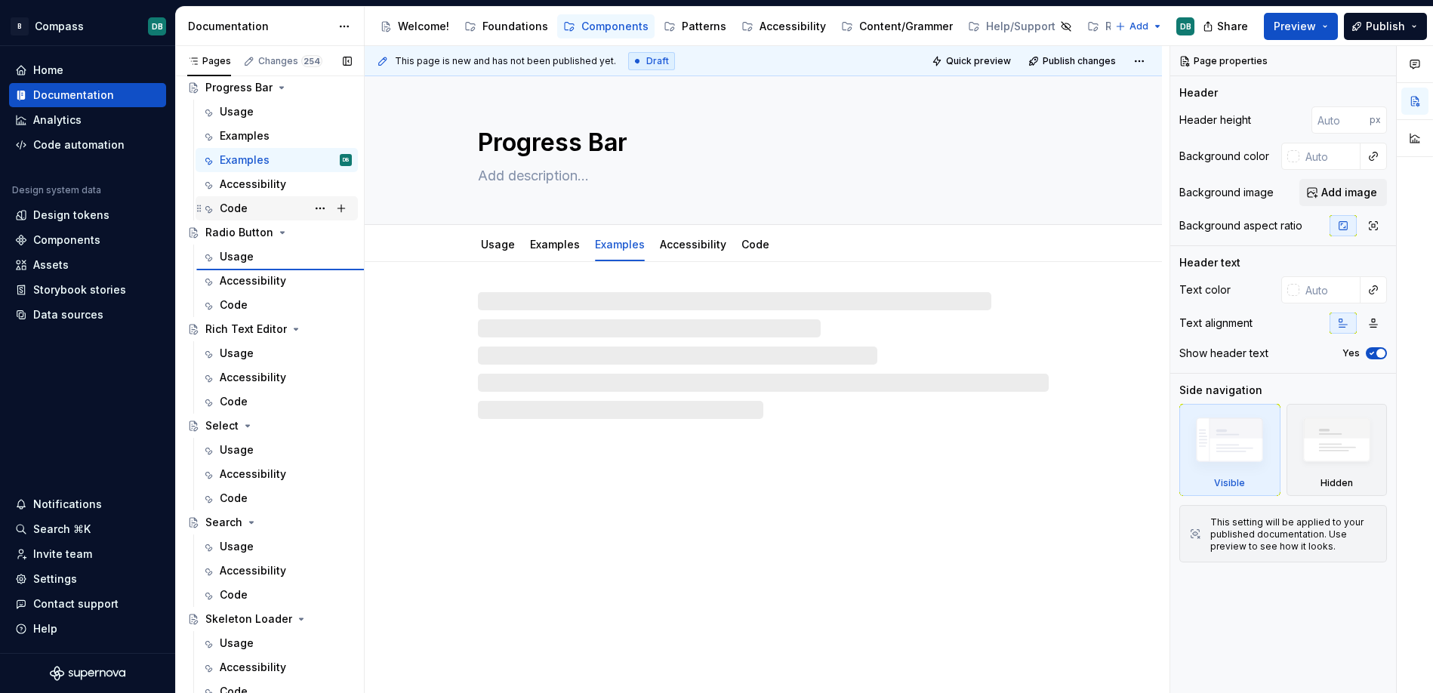
type textarea "*"
type textarea "Radio Button"
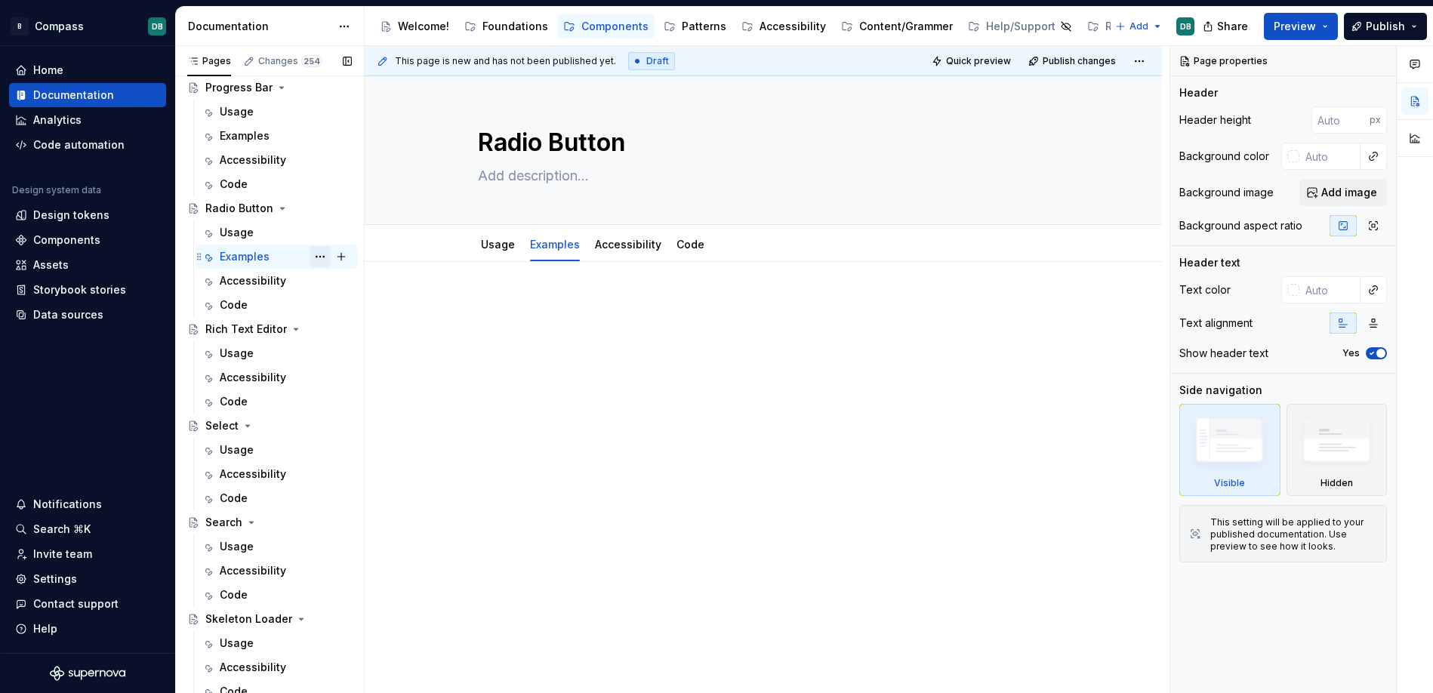
click at [319, 255] on button "Page tree" at bounding box center [319, 256] width 21 height 21
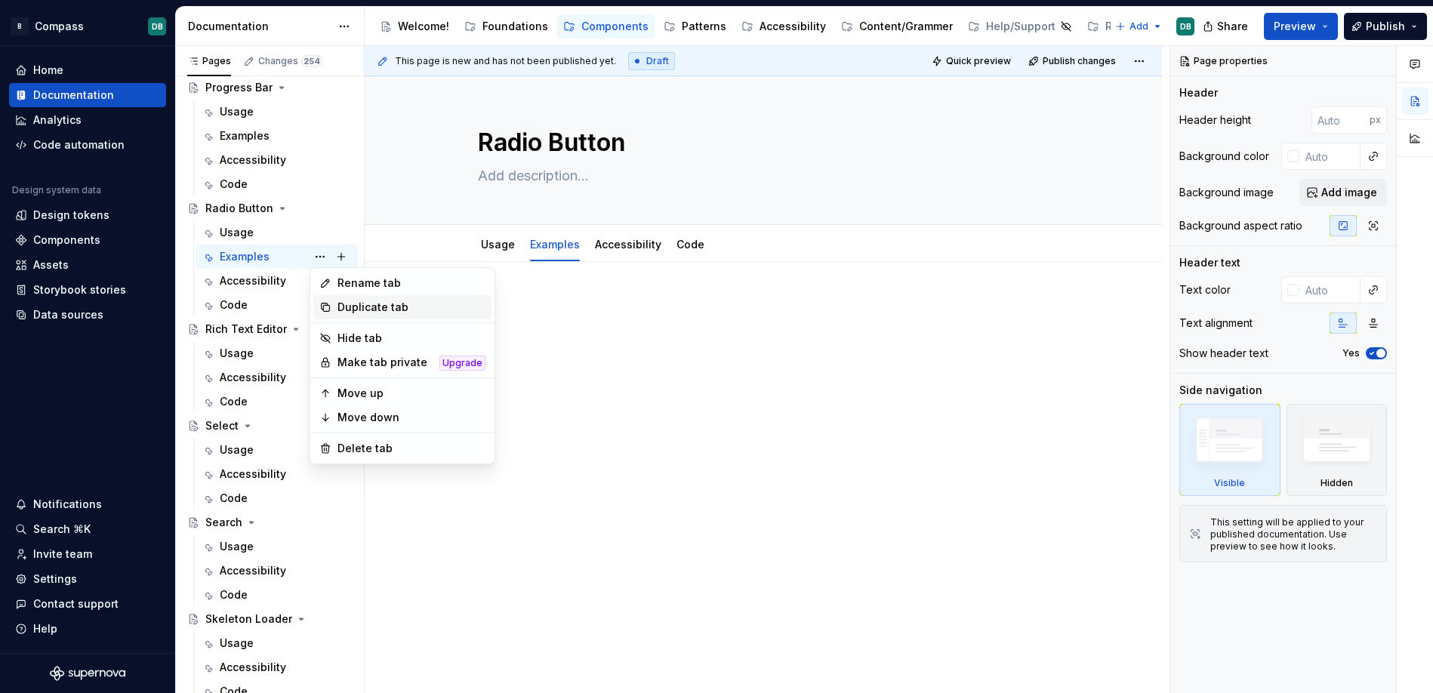
click at [347, 306] on div "Duplicate tab" at bounding box center [411, 307] width 148 height 15
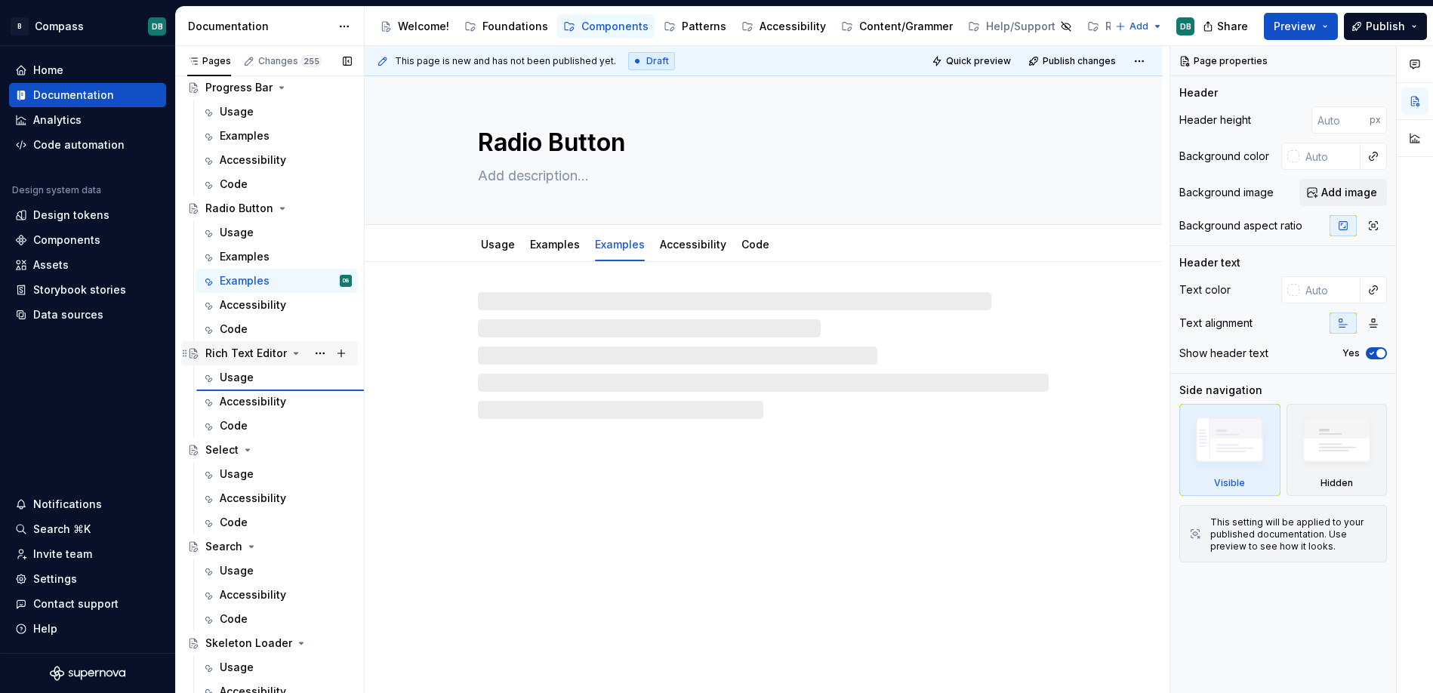
type textarea "*"
type textarea "Rich Text Editor"
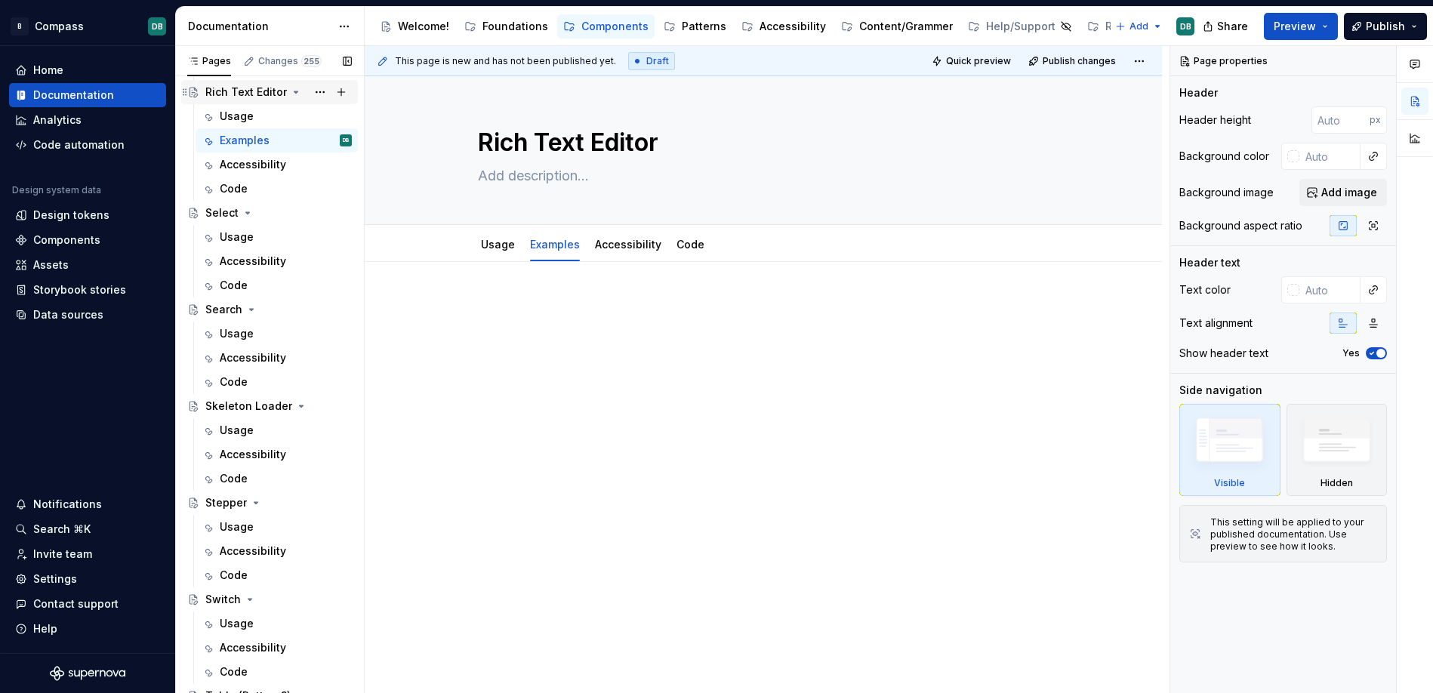
scroll to position [4773, 0]
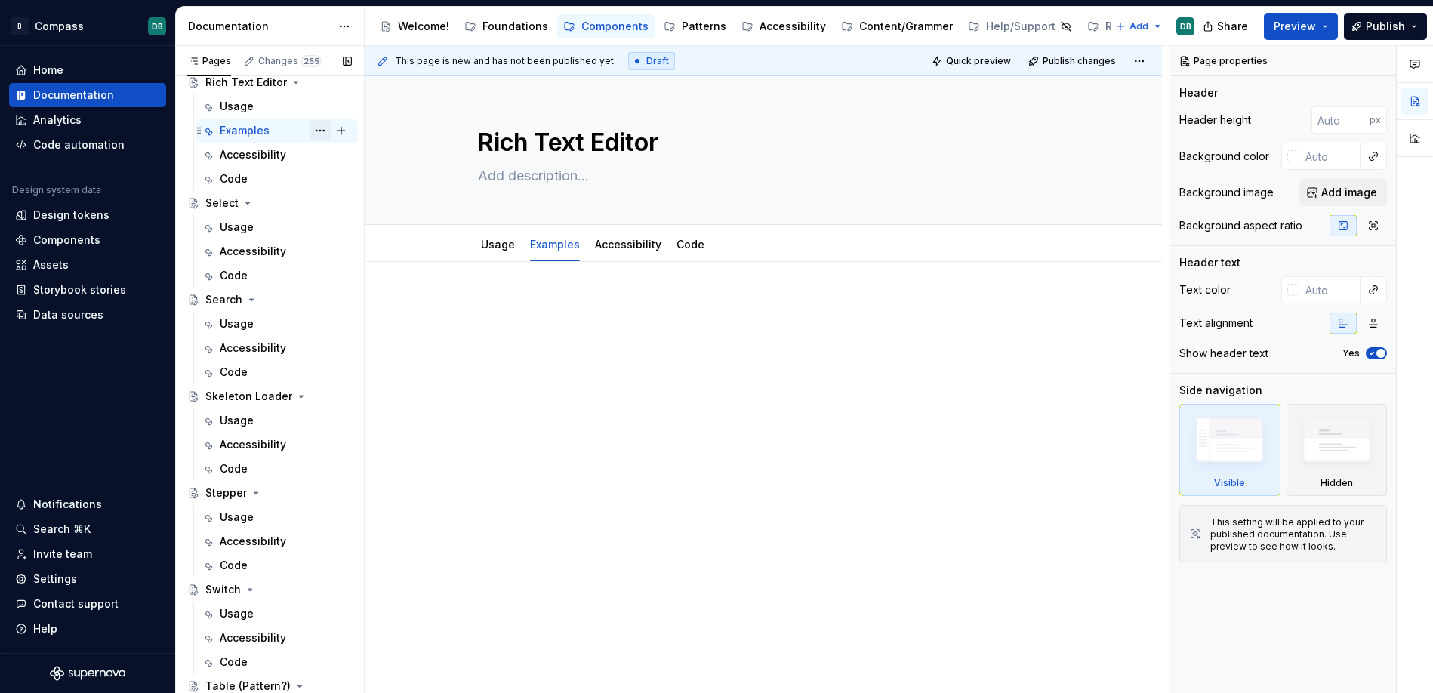
click at [319, 134] on button "Page tree" at bounding box center [319, 130] width 21 height 21
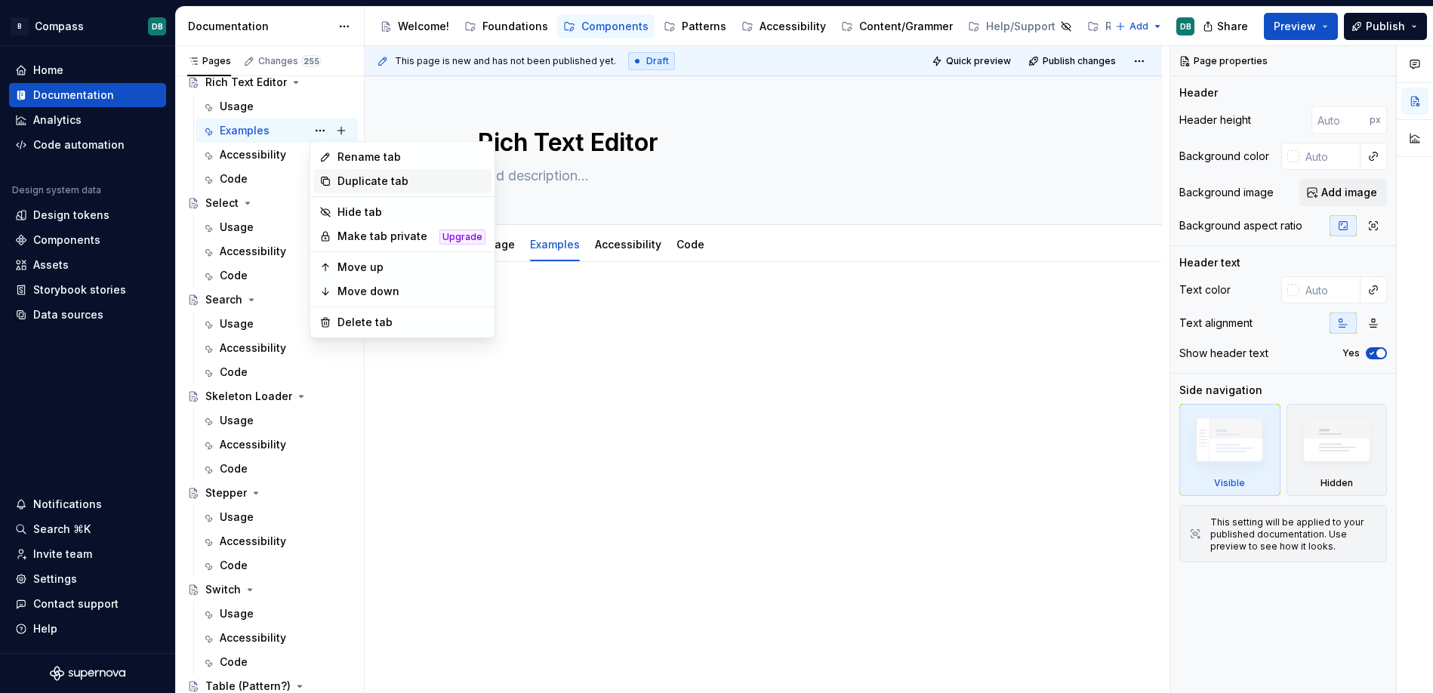
click at [353, 182] on div "Duplicate tab" at bounding box center [411, 181] width 148 height 15
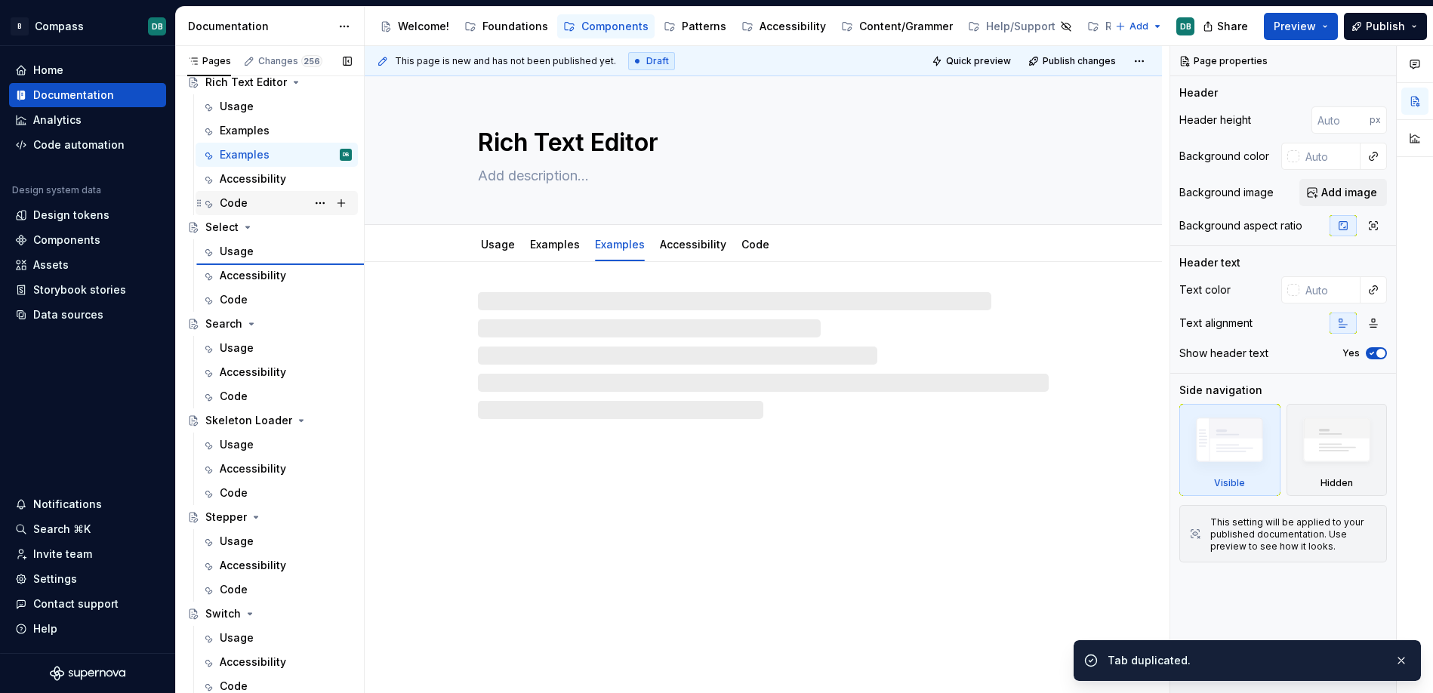
type textarea "*"
type textarea "Select"
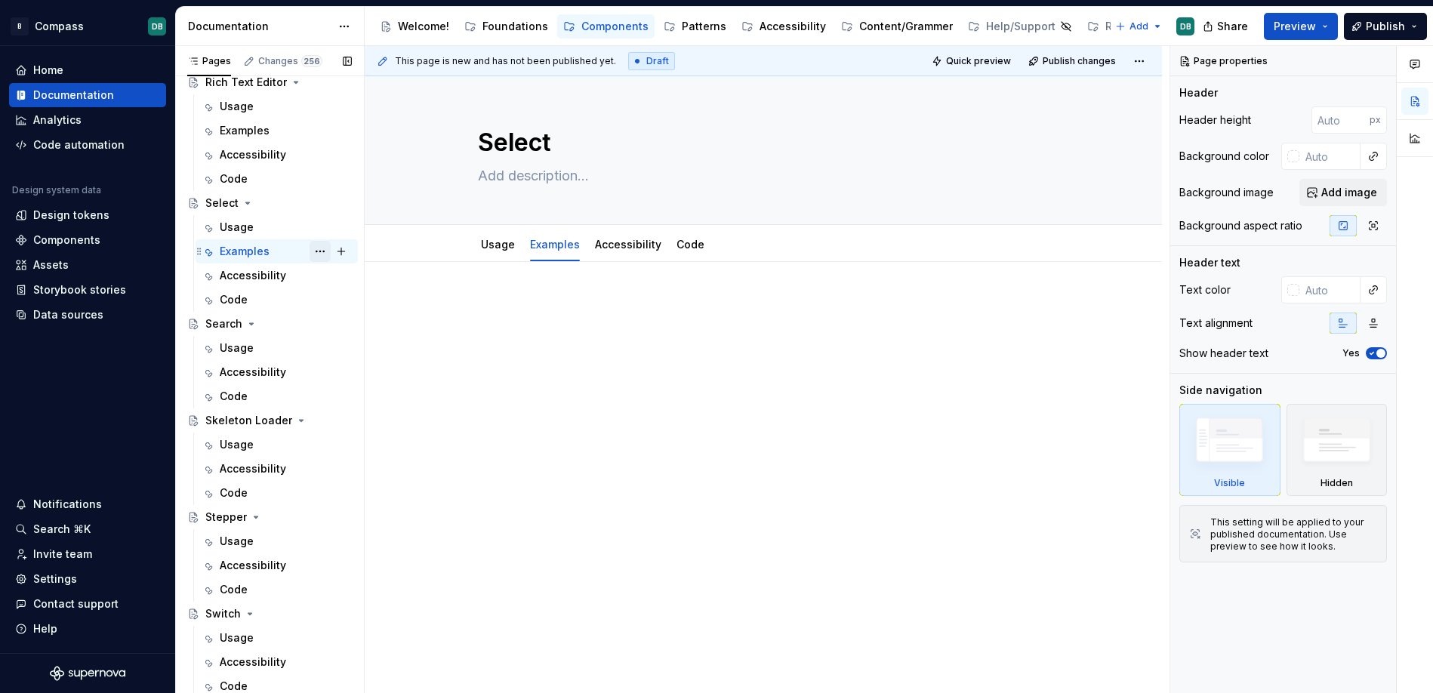
click at [319, 254] on button "Page tree" at bounding box center [319, 251] width 21 height 21
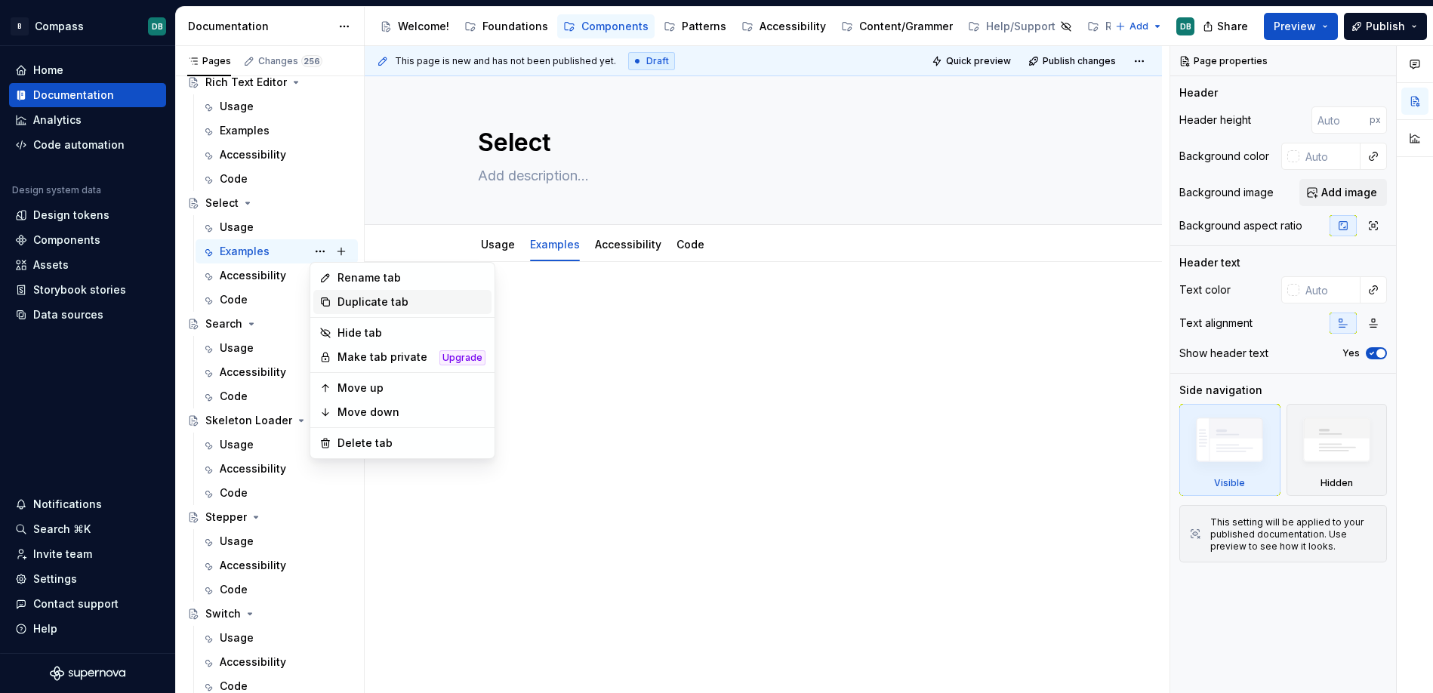
click at [345, 303] on div "Duplicate tab" at bounding box center [411, 301] width 148 height 15
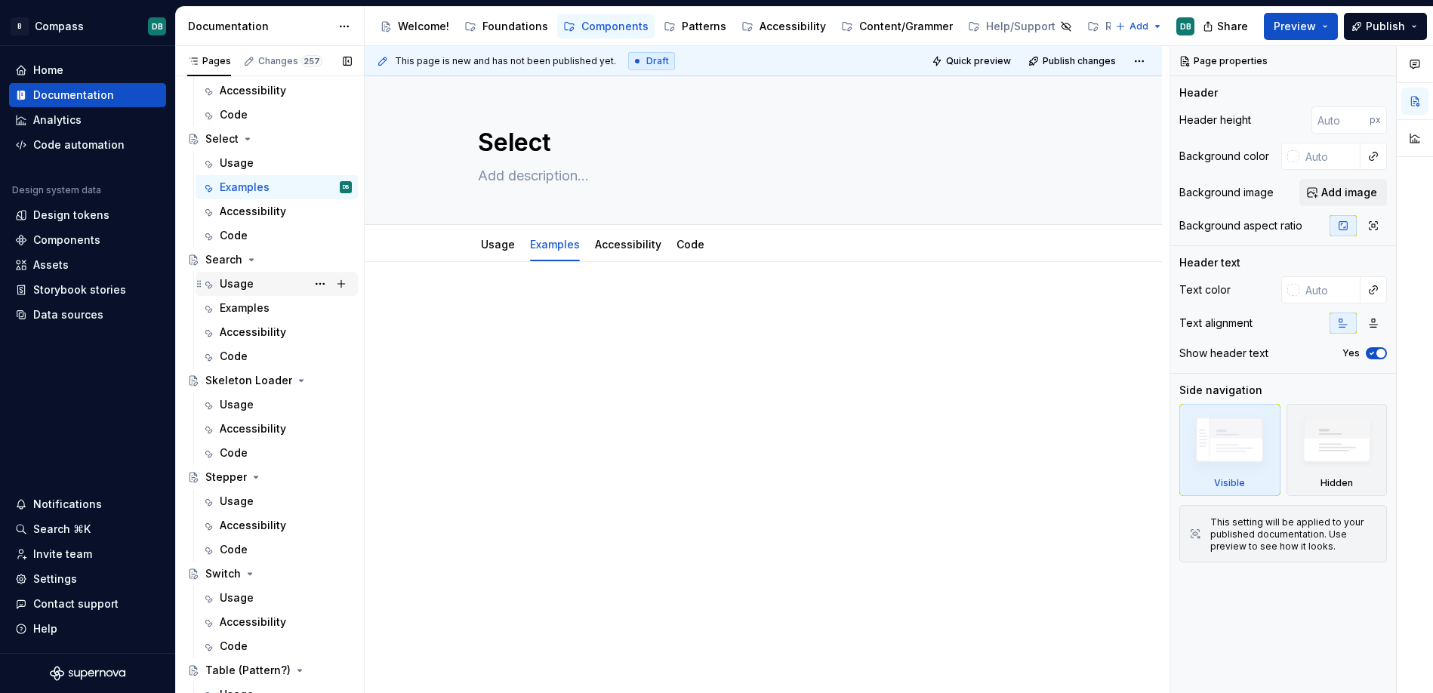
scroll to position [4837, 0]
click at [322, 190] on button "Page tree" at bounding box center [319, 187] width 21 height 21
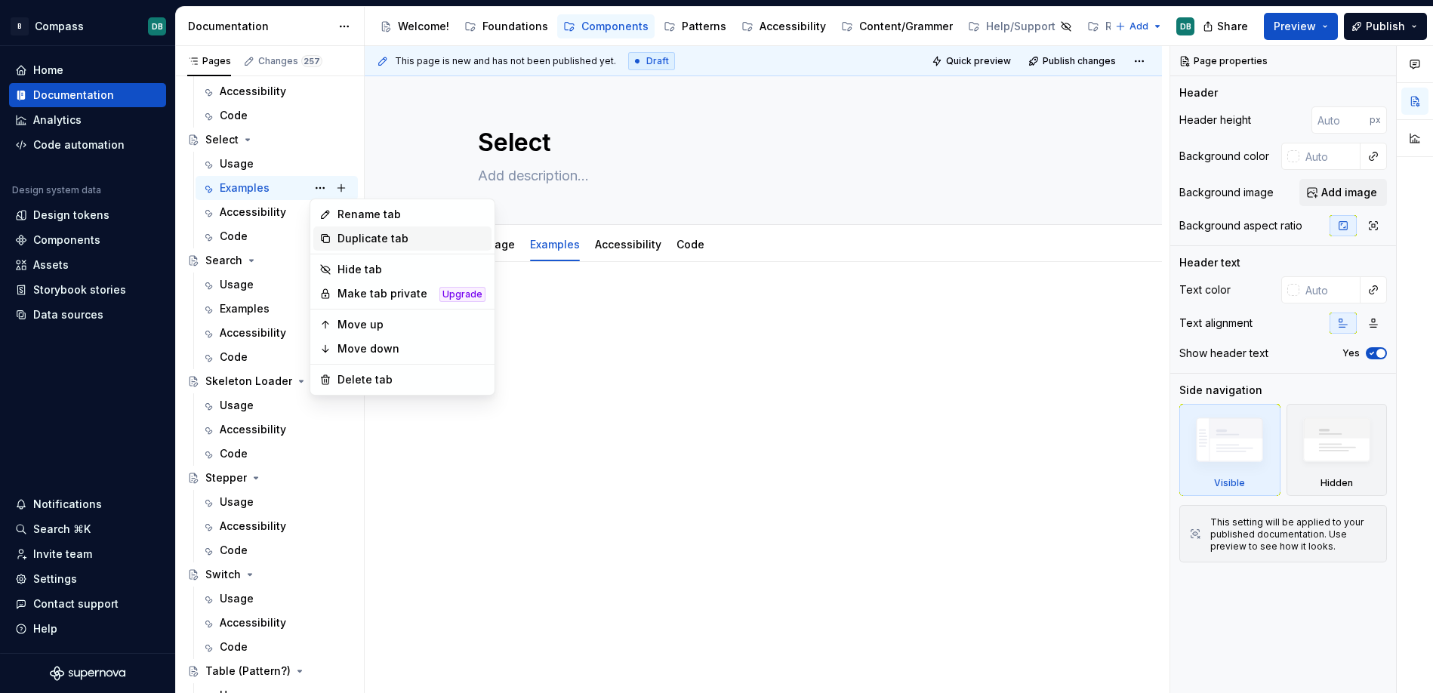
click at [353, 242] on div "Duplicate tab" at bounding box center [411, 238] width 148 height 15
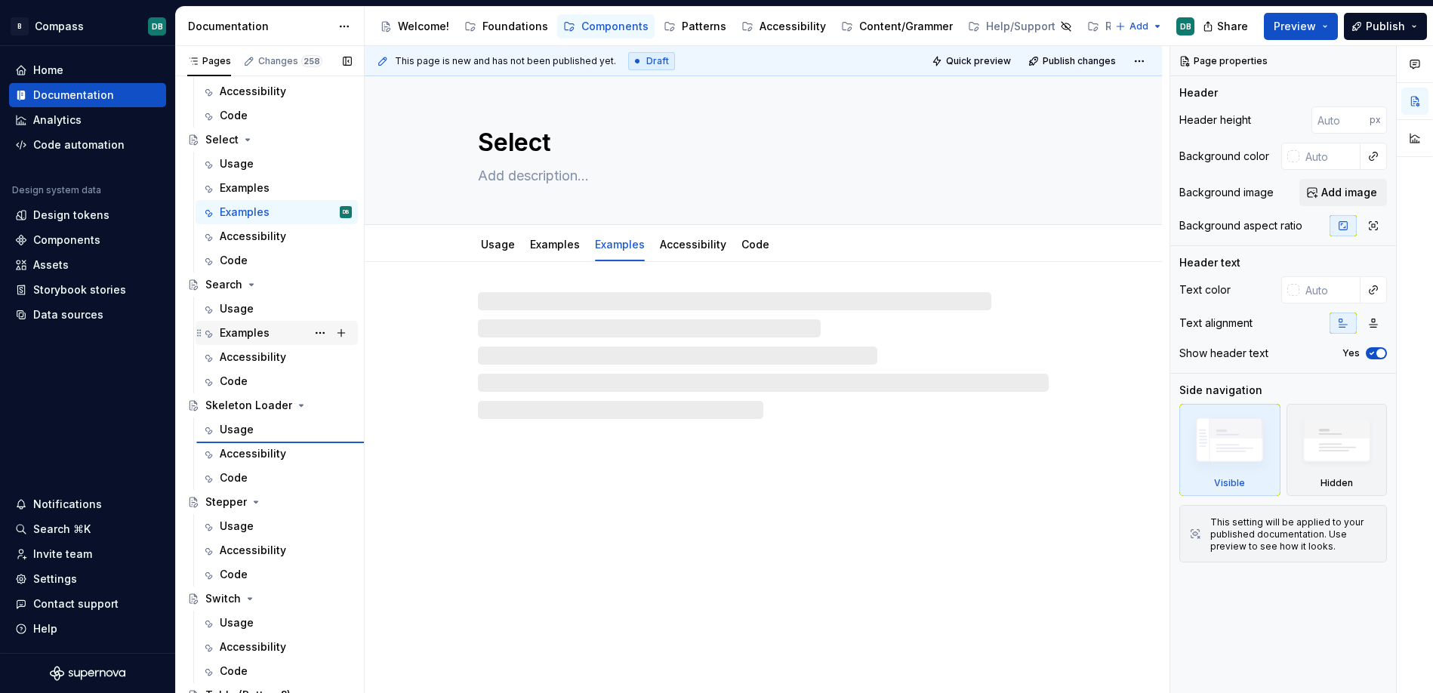
type textarea "*"
type textarea "Skeleton Loader"
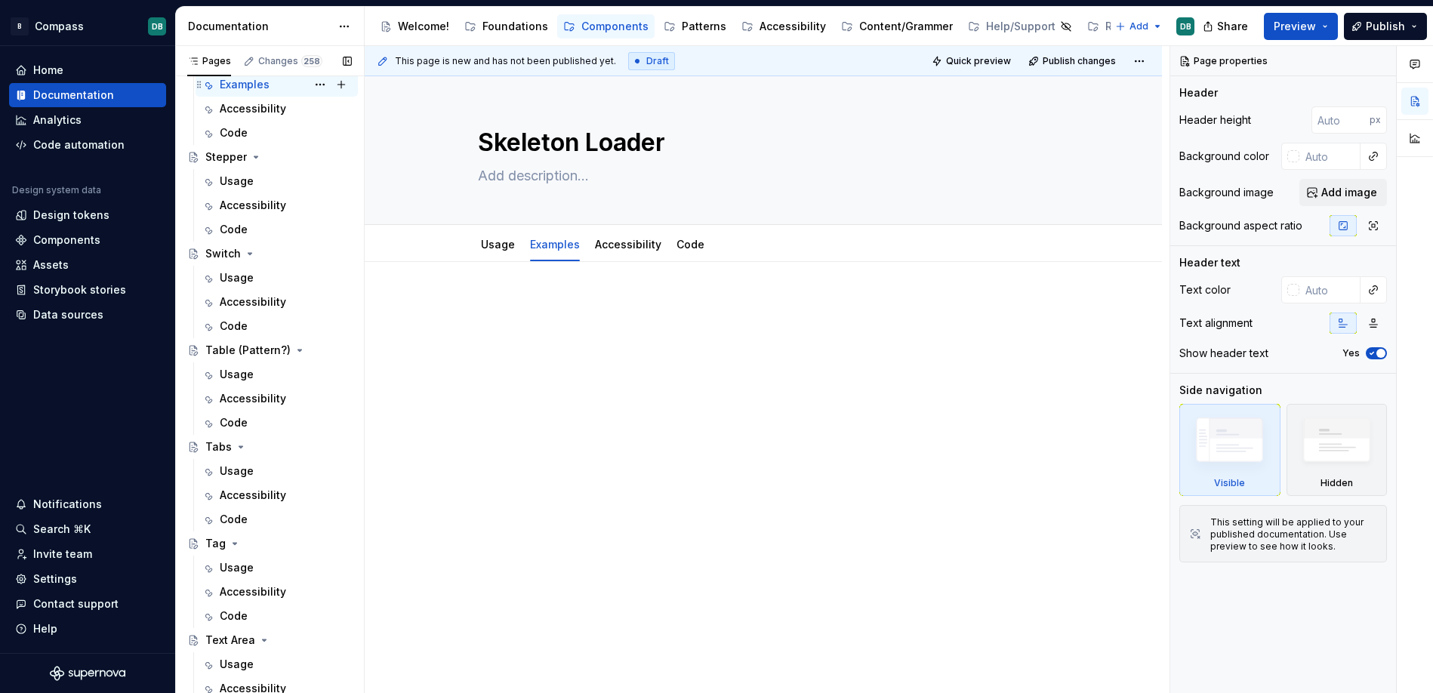
scroll to position [5179, 0]
click at [320, 88] on button "Page tree" at bounding box center [319, 87] width 21 height 21
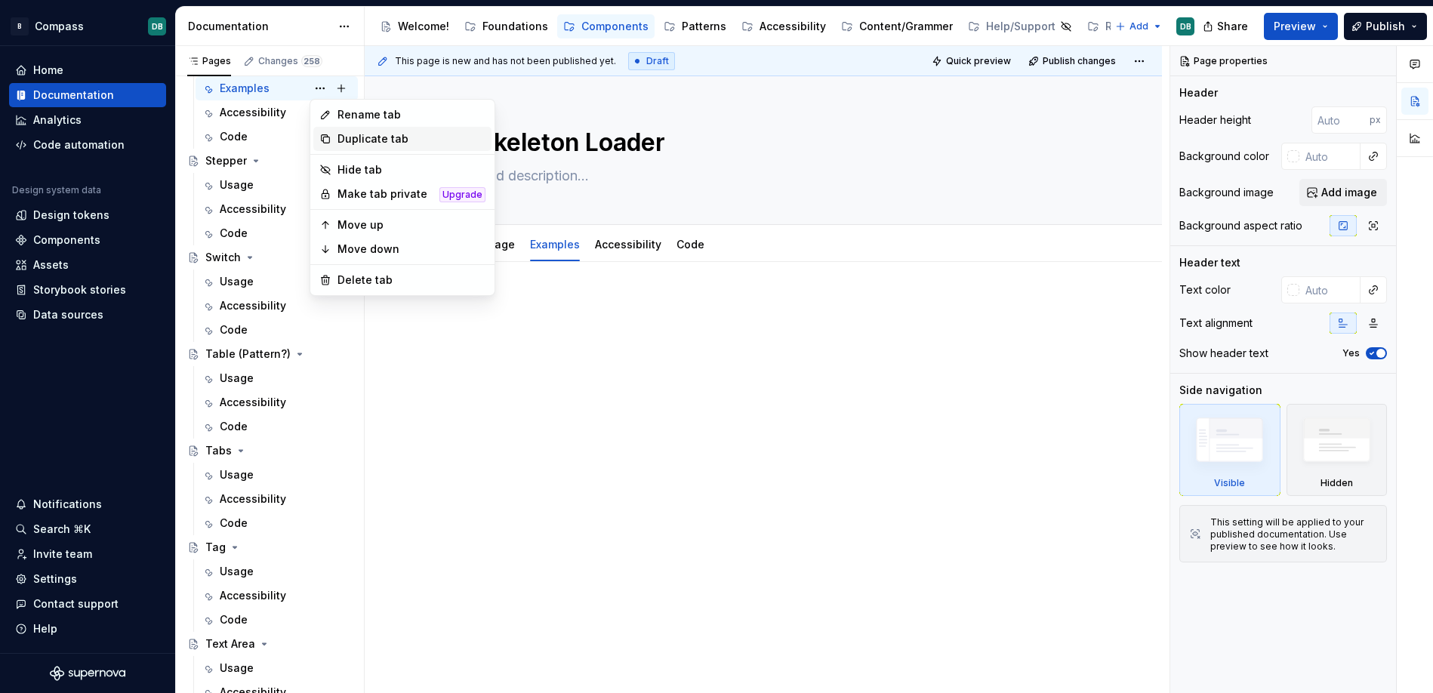
click at [348, 137] on div "Duplicate tab" at bounding box center [411, 138] width 148 height 15
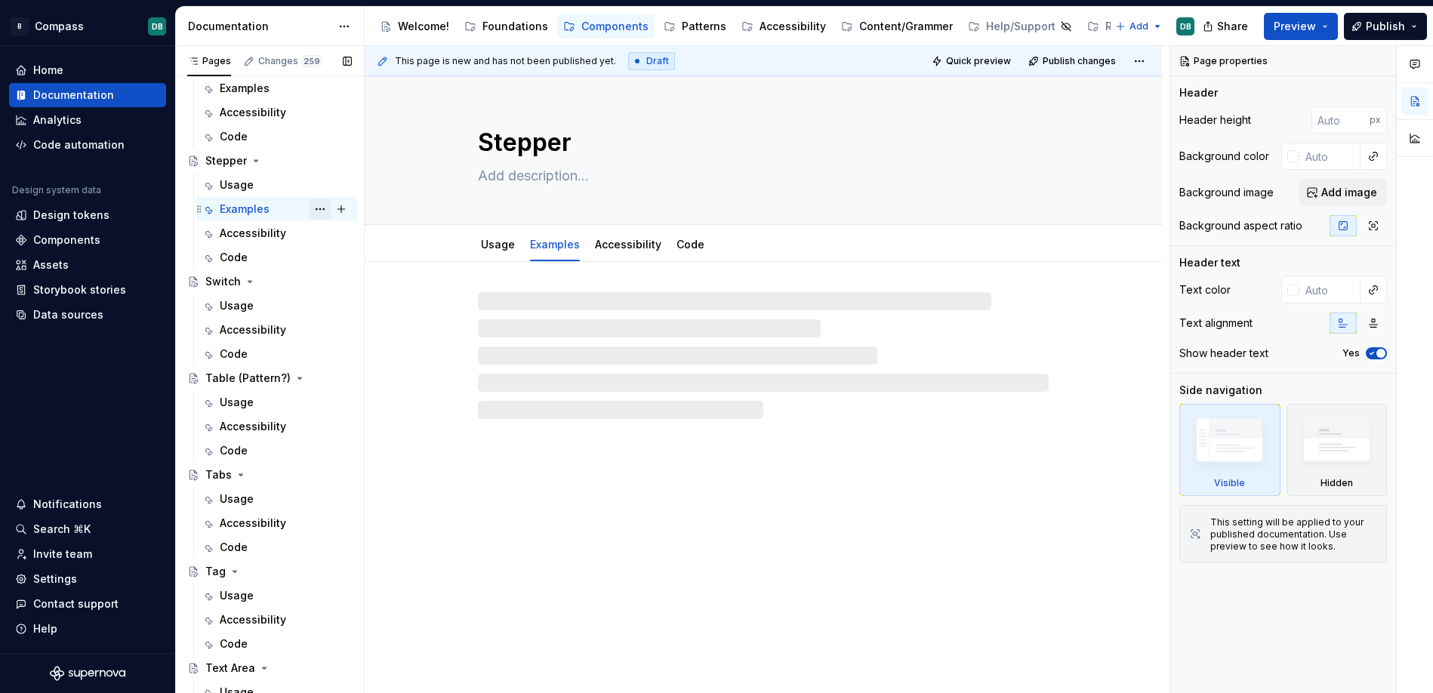
click at [322, 209] on button "Page tree" at bounding box center [319, 209] width 21 height 21
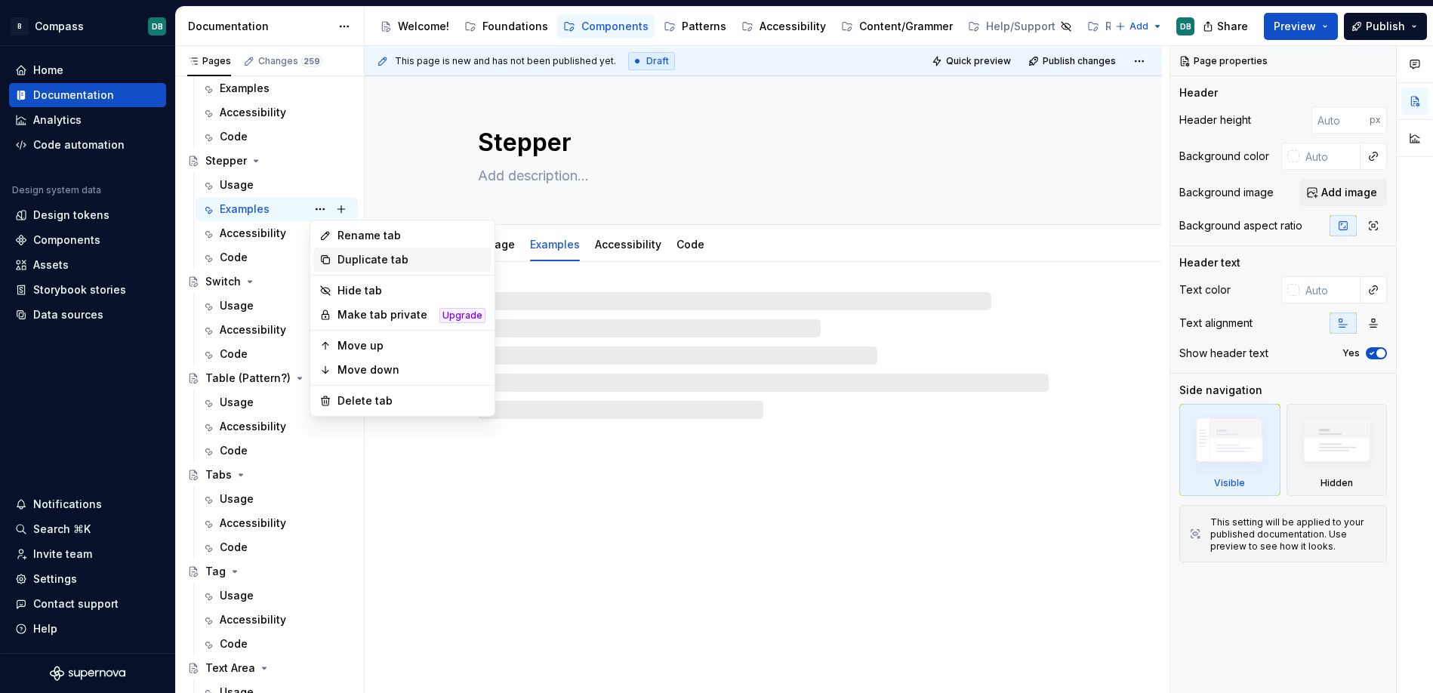
click at [351, 262] on div "Duplicate tab" at bounding box center [411, 259] width 148 height 15
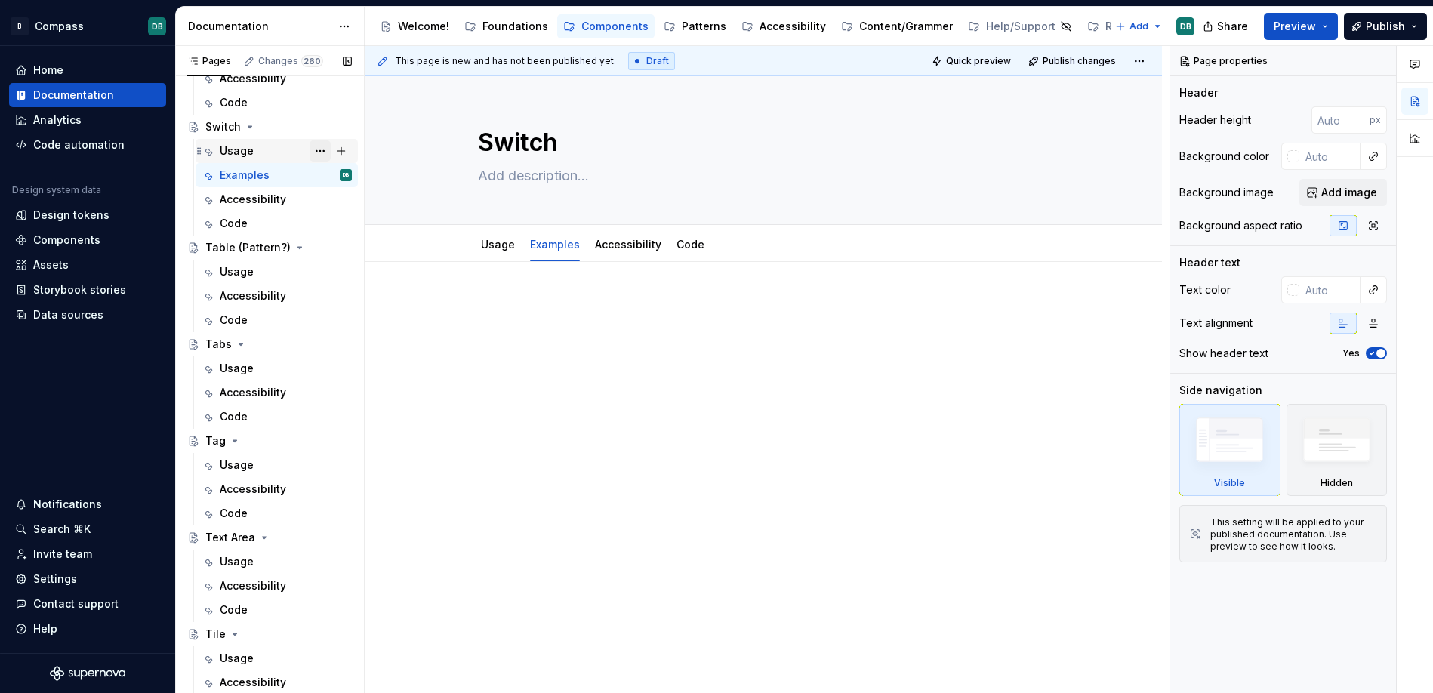
scroll to position [5334, 0]
click at [320, 176] on button "Page tree" at bounding box center [319, 174] width 21 height 21
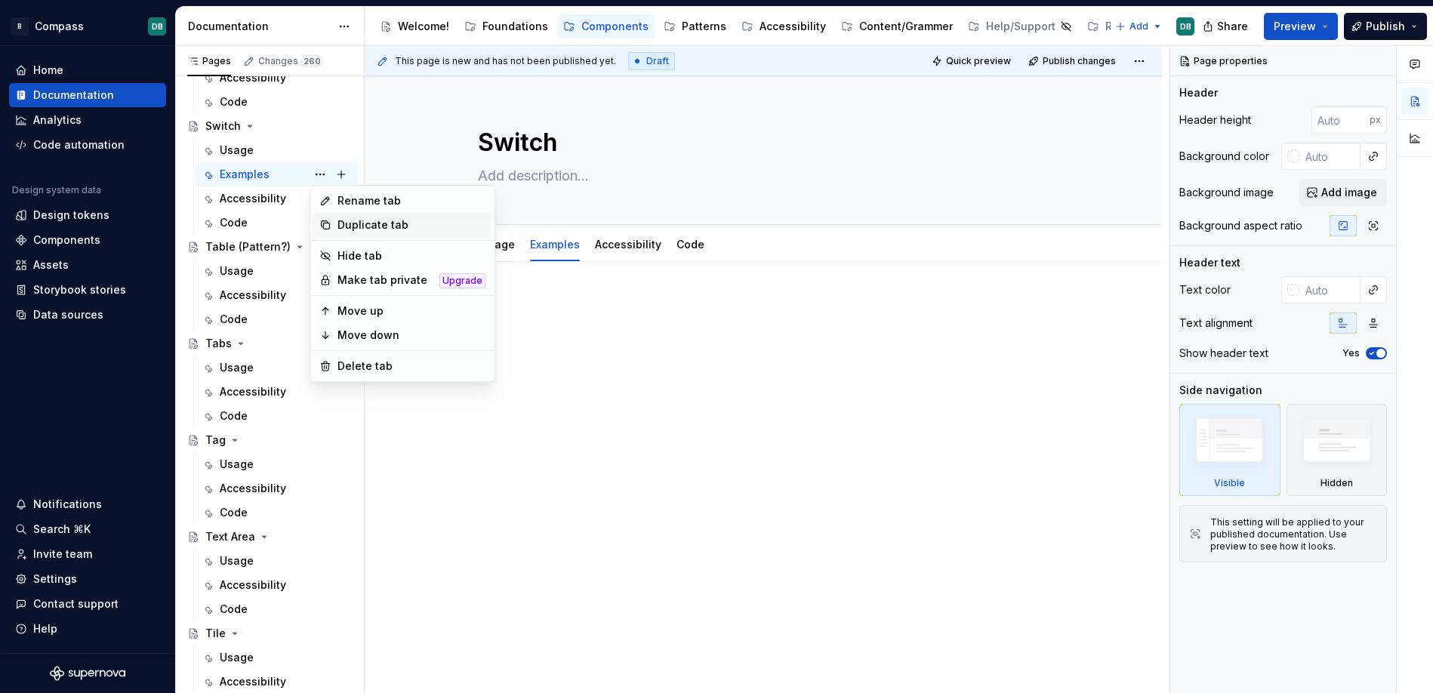
click at [358, 228] on div "Duplicate tab" at bounding box center [411, 224] width 148 height 15
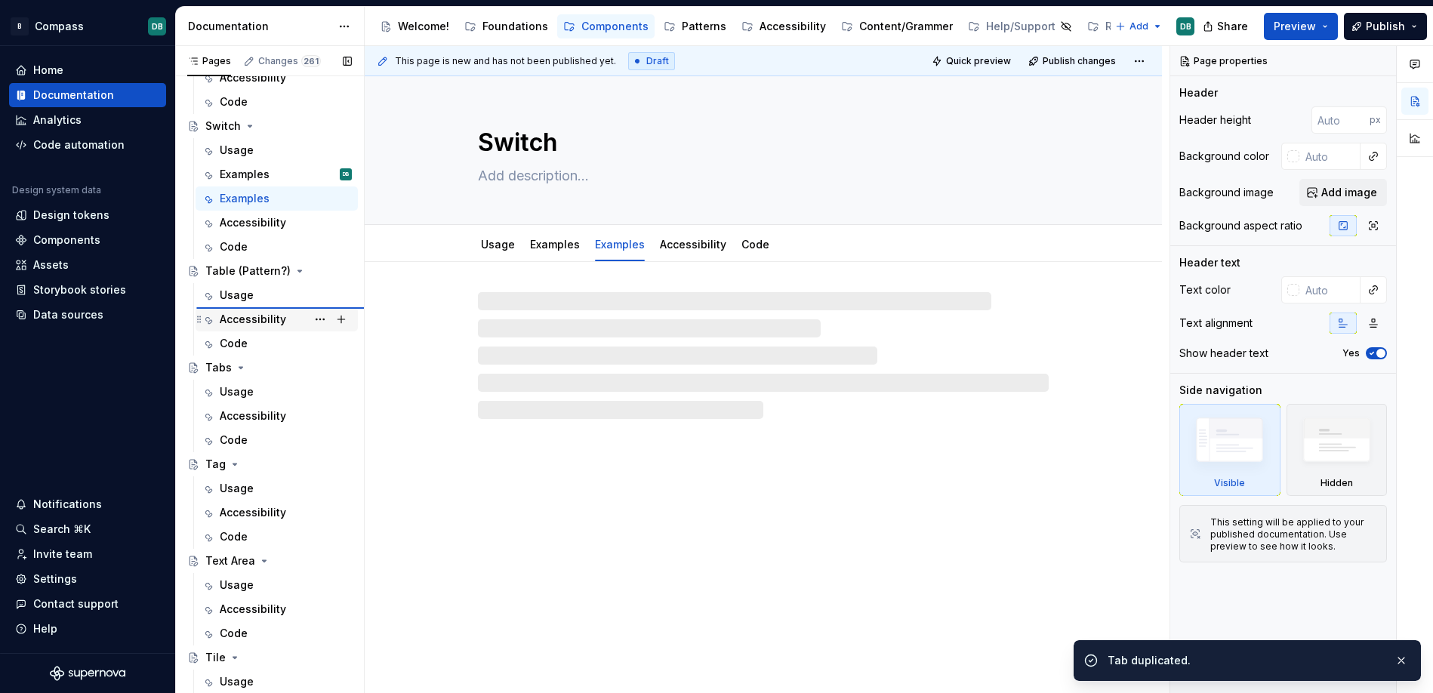
type textarea "*"
type textarea "Table (Pattern?)"
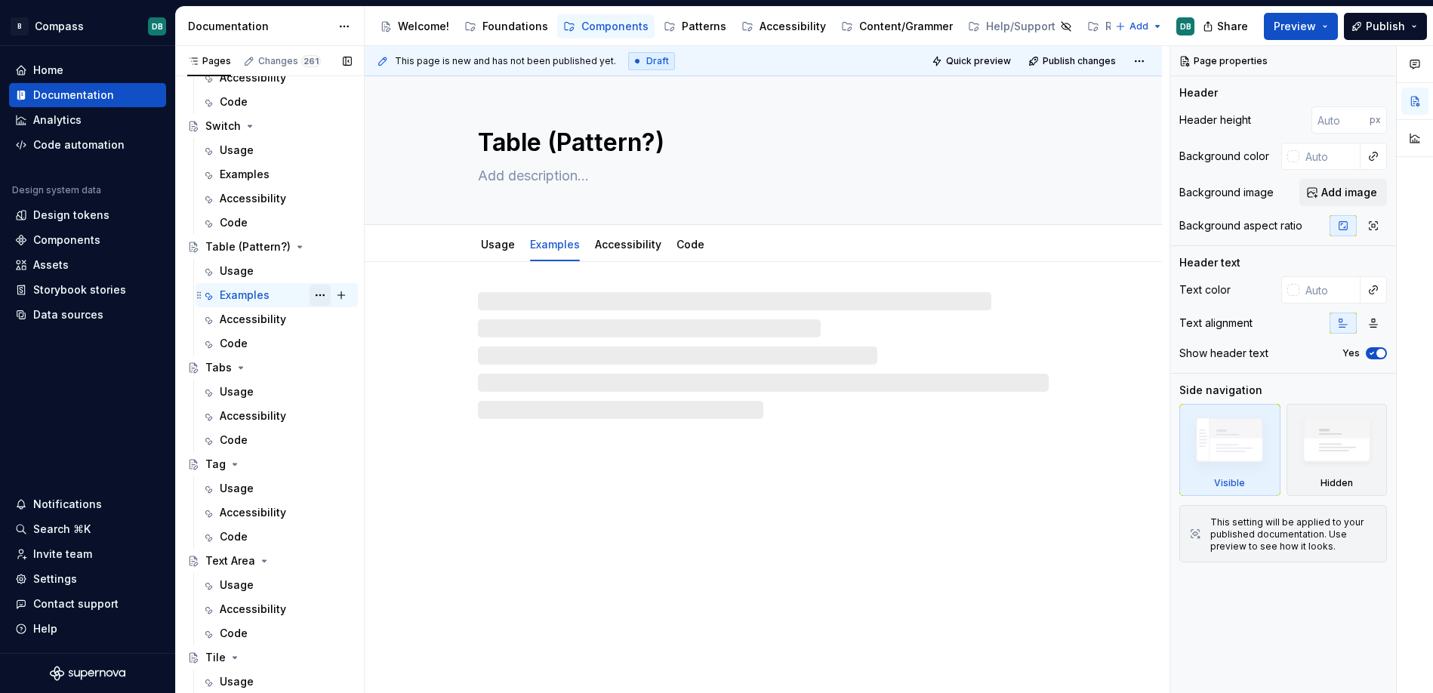
click at [323, 297] on button "Page tree" at bounding box center [319, 295] width 21 height 21
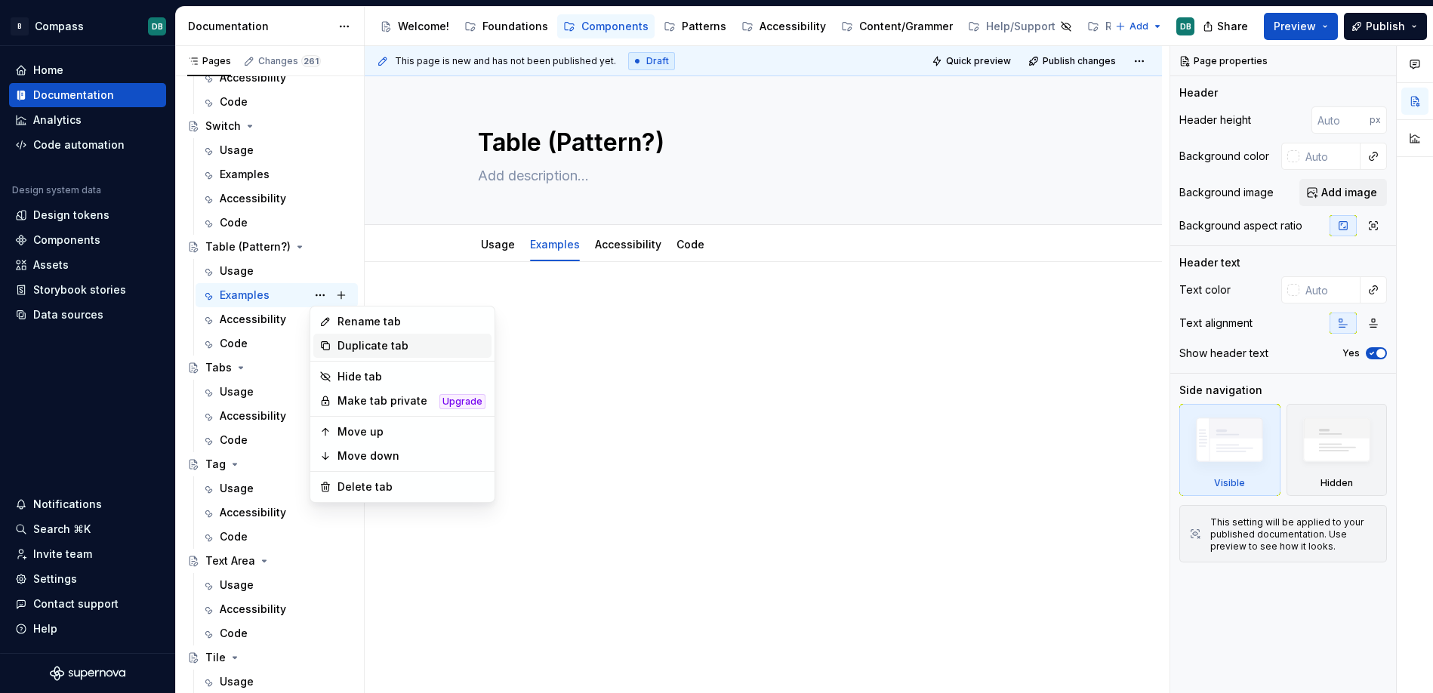
click at [359, 348] on div "Duplicate tab" at bounding box center [411, 345] width 148 height 15
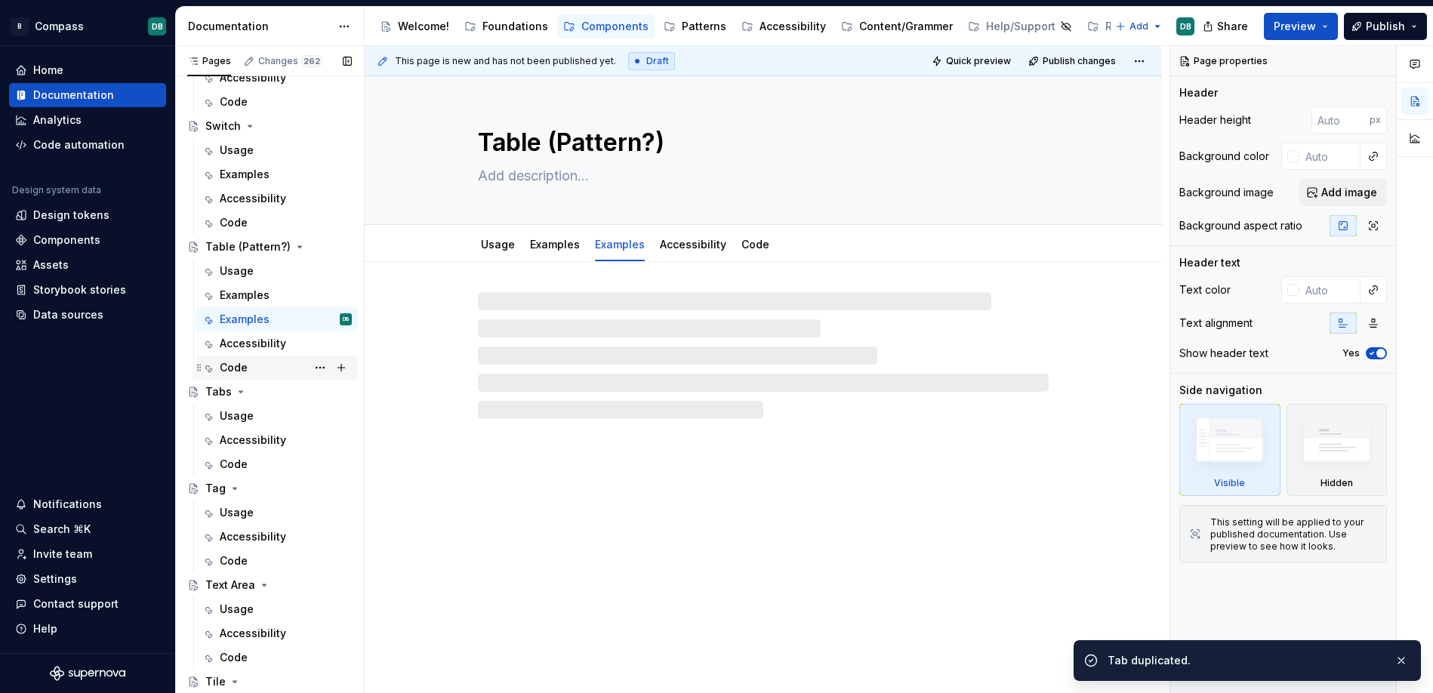
scroll to position [5471, 0]
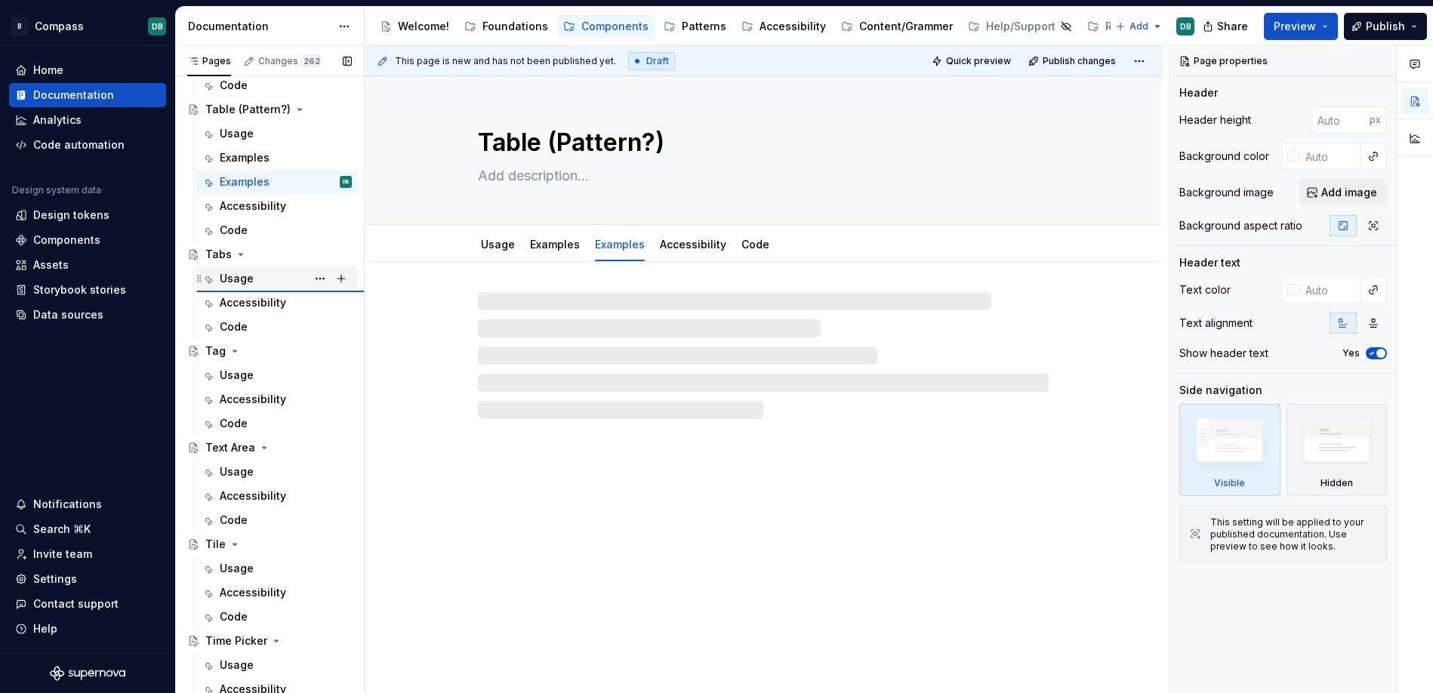
type textarea "*"
type textarea "Tabs"
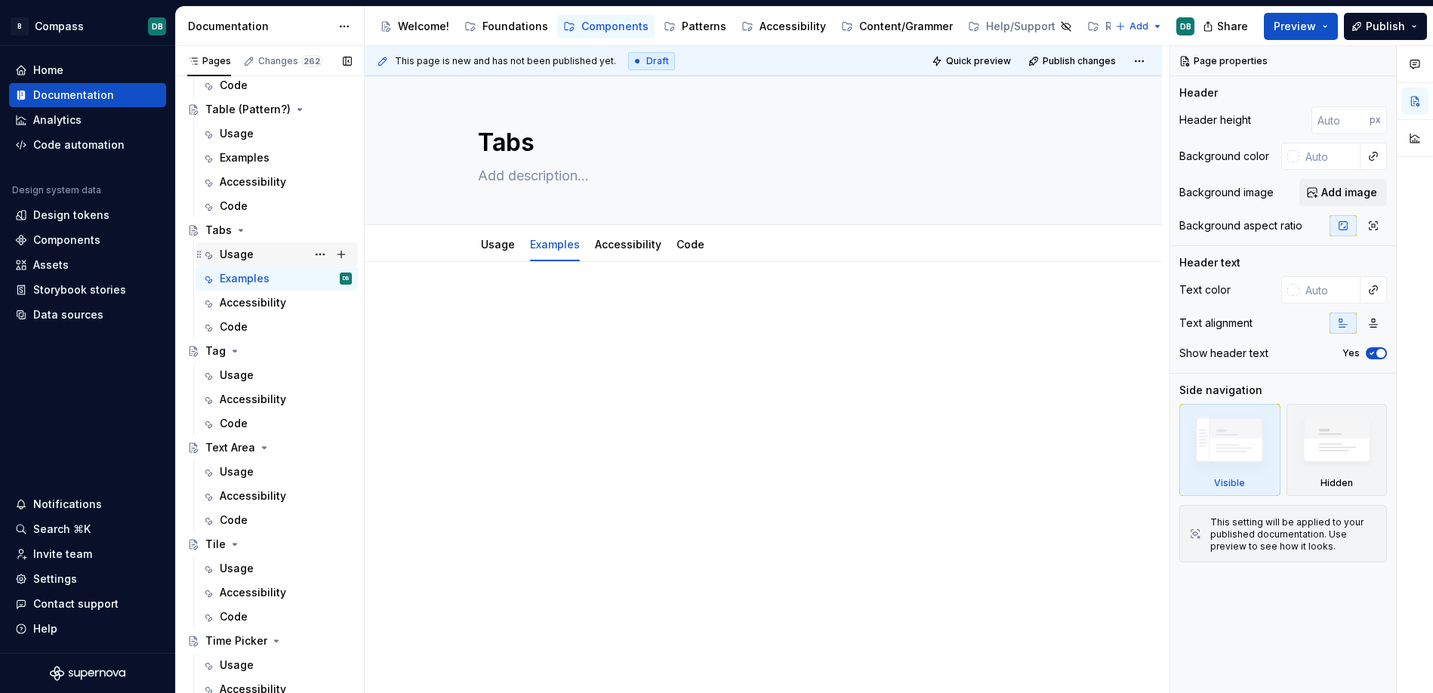
scroll to position [5524, 0]
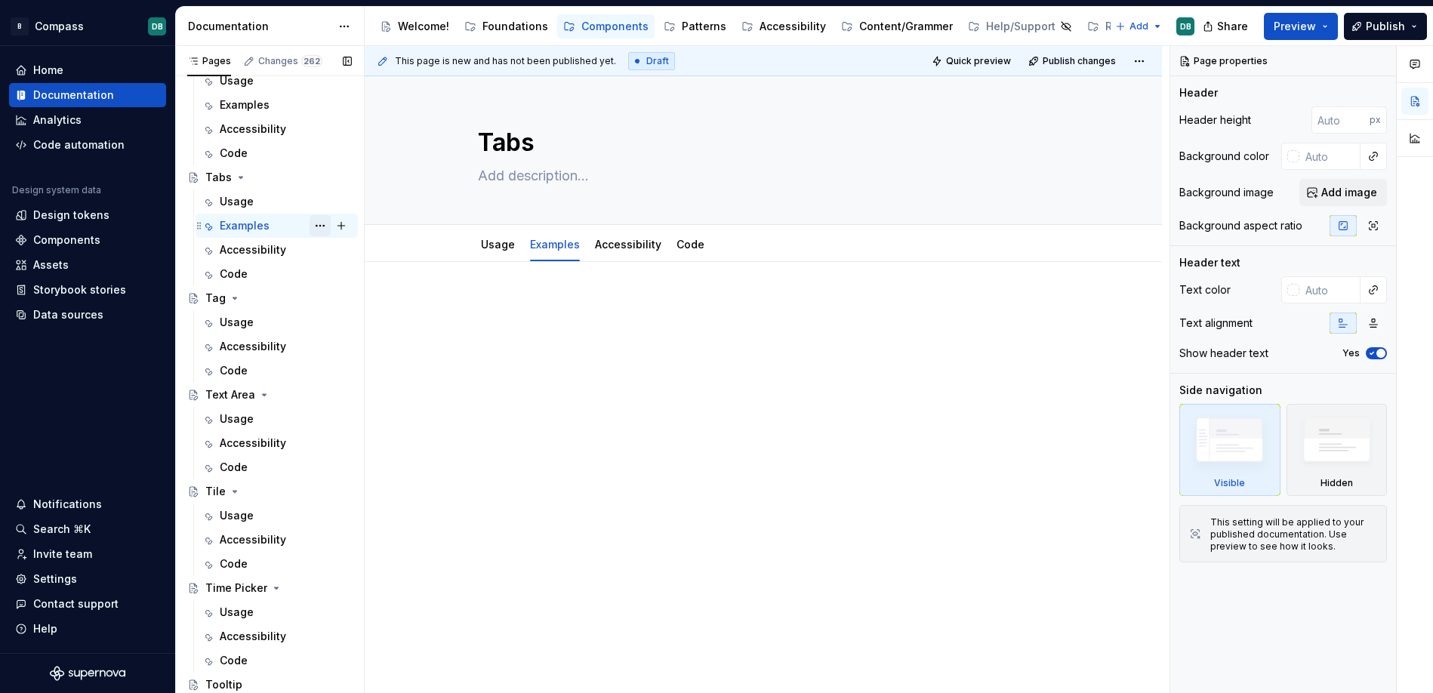
click at [323, 223] on button "Page tree" at bounding box center [319, 225] width 21 height 21
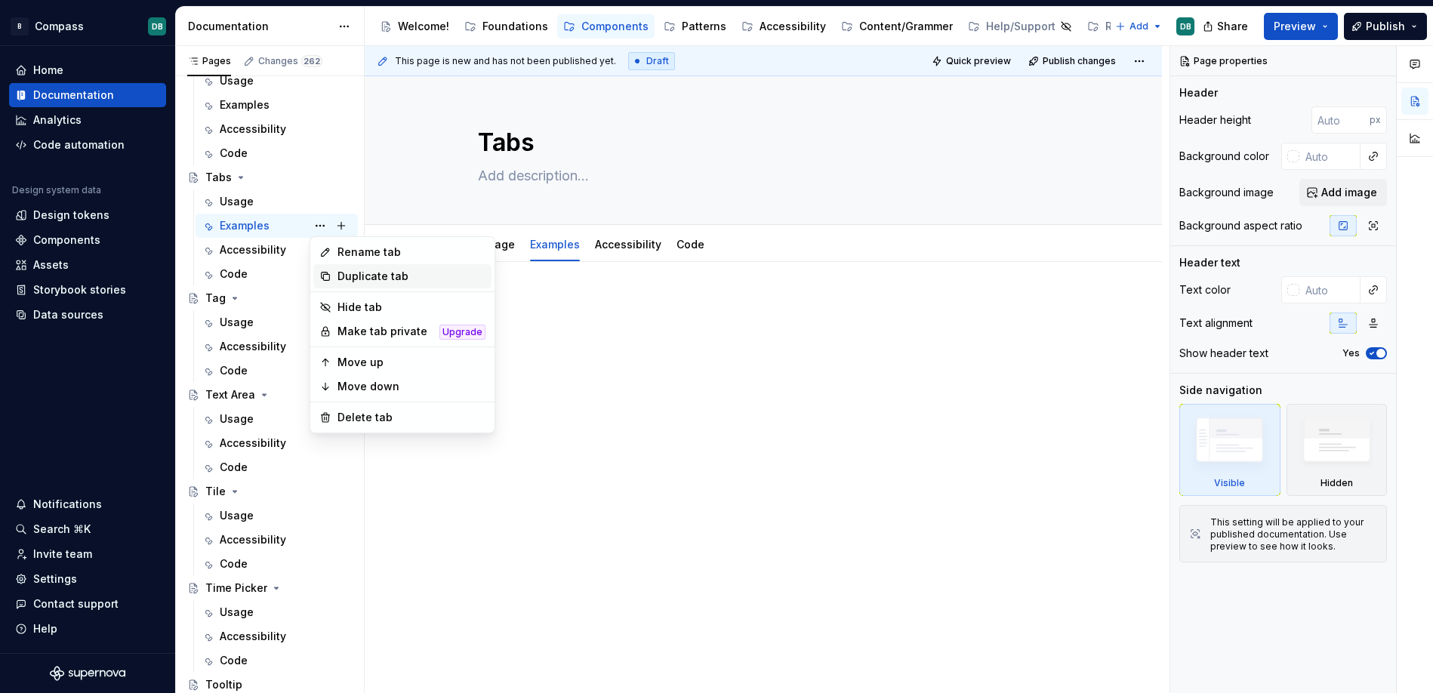
click at [364, 276] on div "Duplicate tab" at bounding box center [411, 276] width 148 height 15
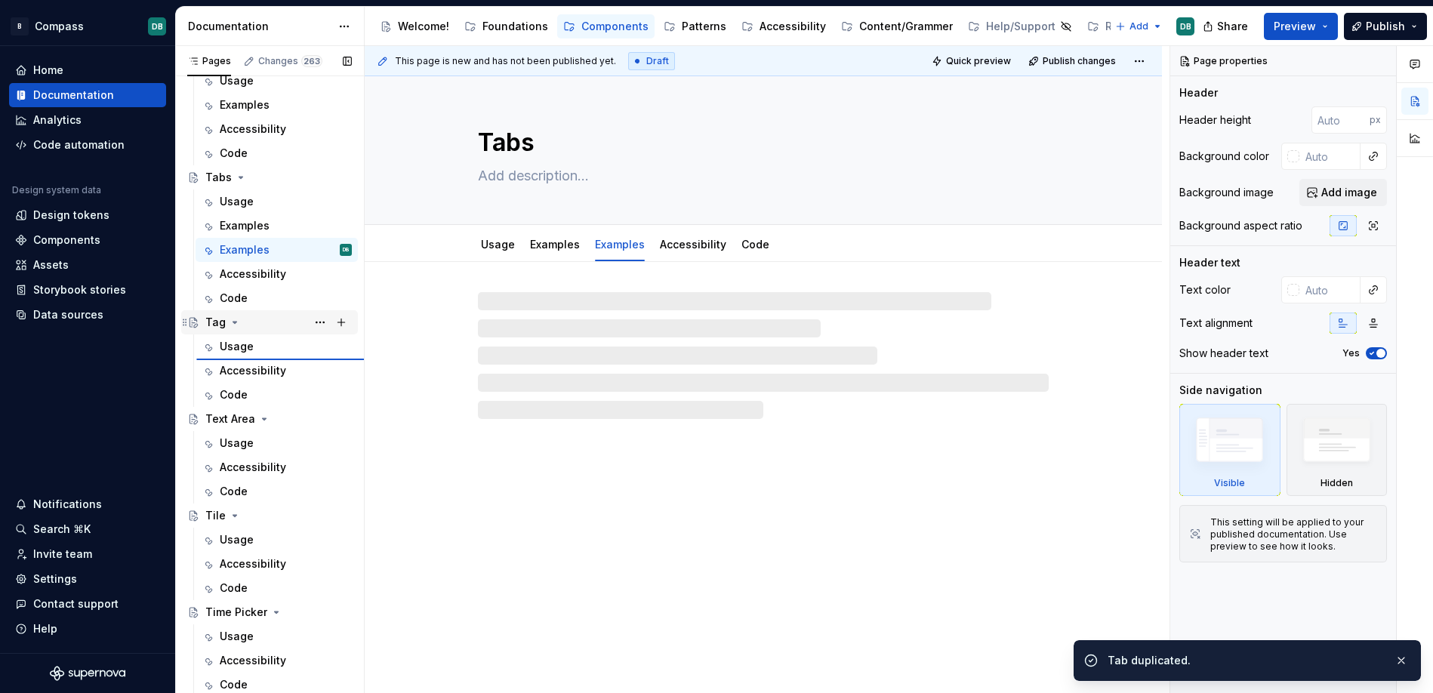
type textarea "*"
type textarea "Tag"
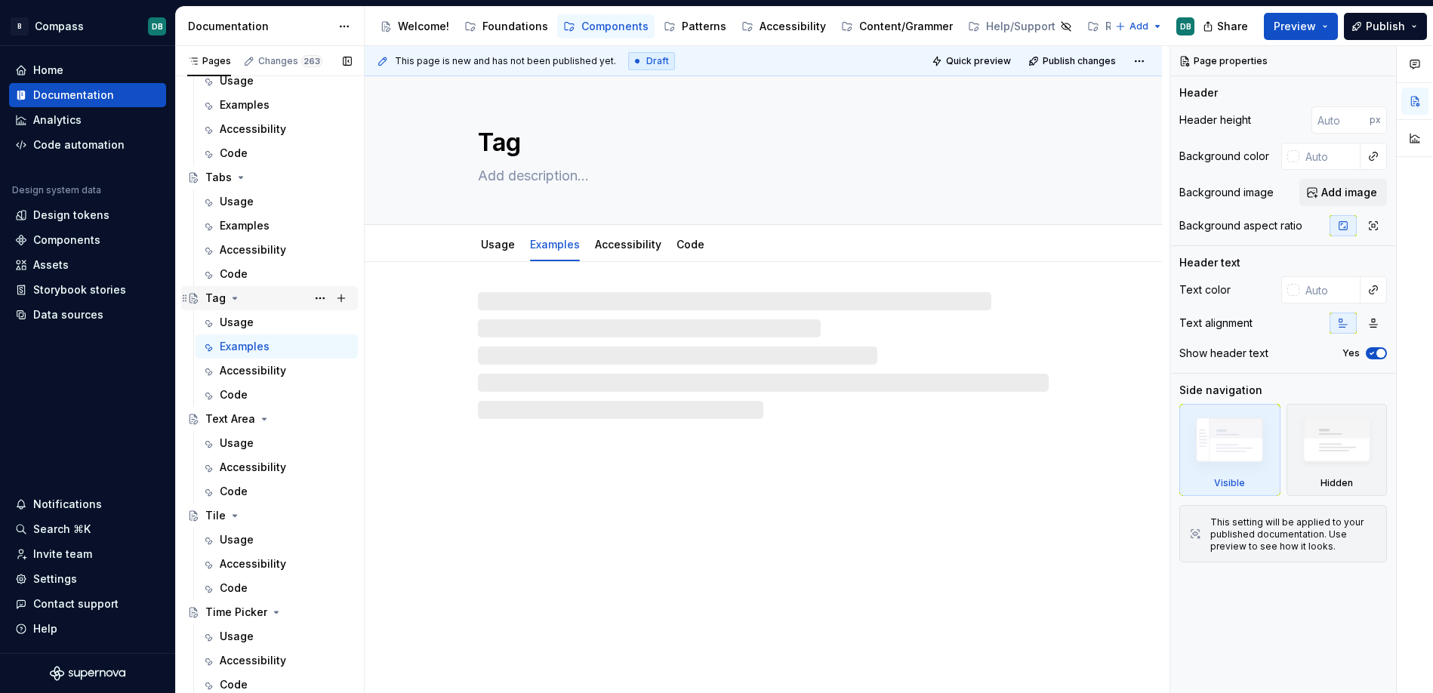
scroll to position [5548, 0]
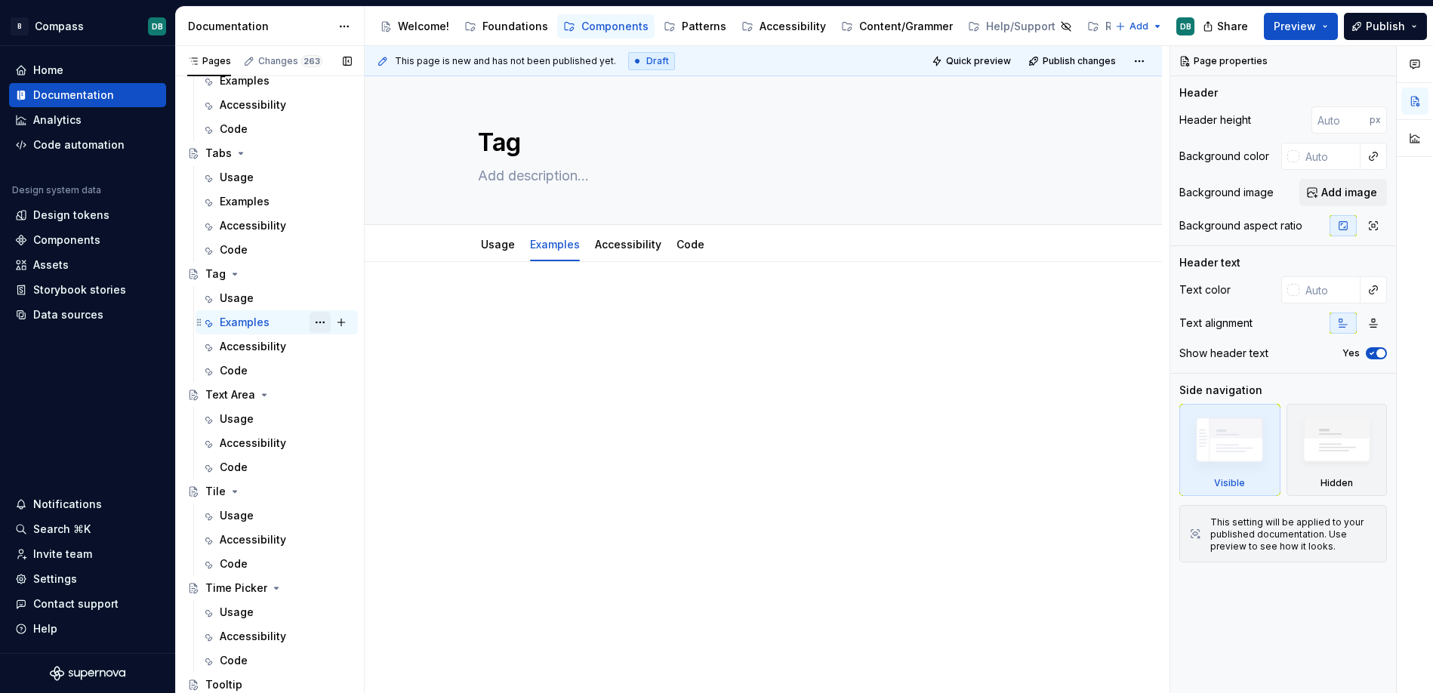
click at [321, 325] on button "Page tree" at bounding box center [319, 322] width 21 height 21
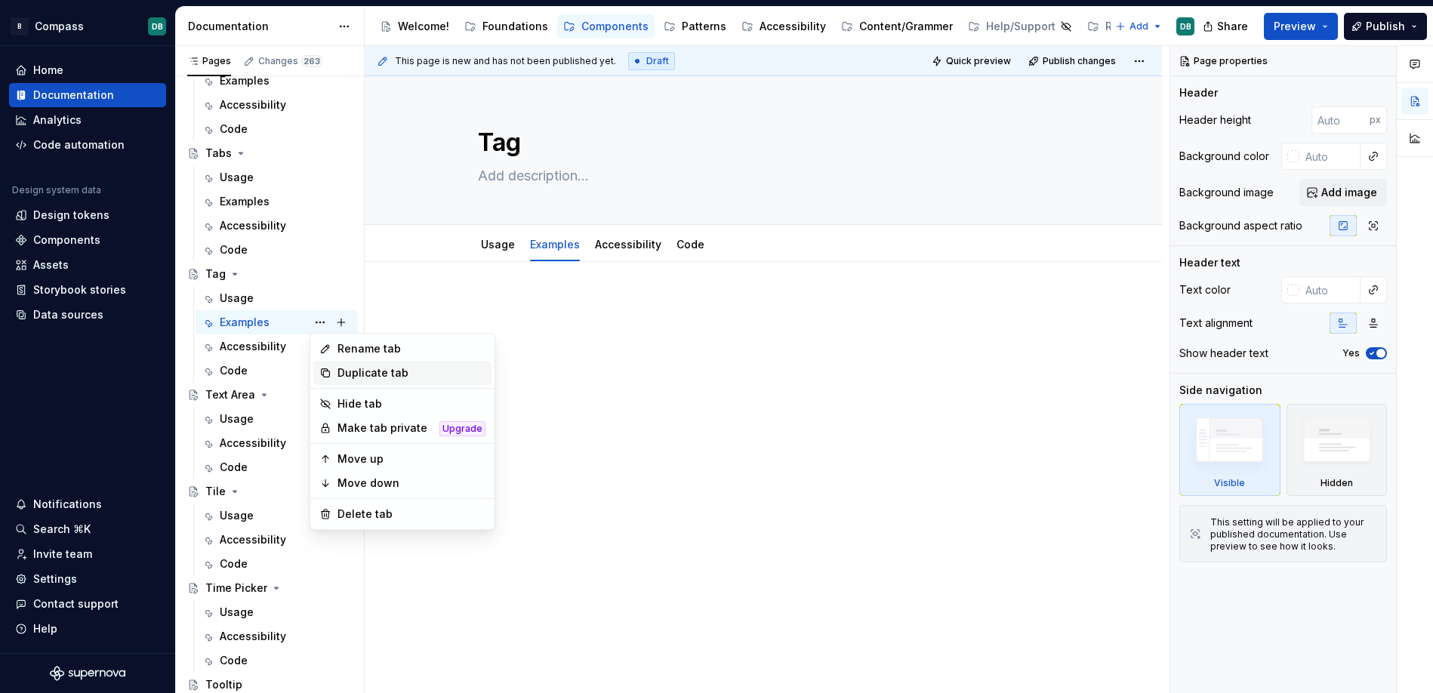
click at [349, 372] on div "Duplicate tab" at bounding box center [411, 372] width 148 height 15
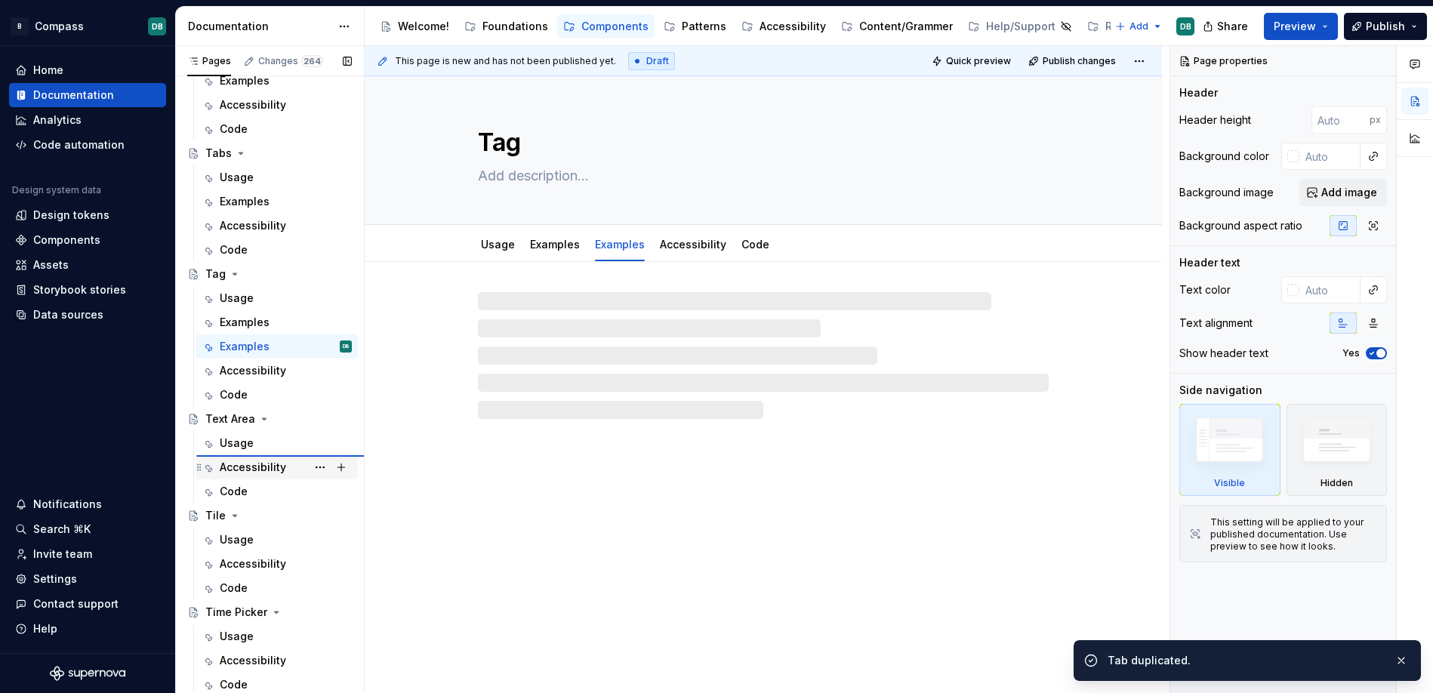
type textarea "*"
type textarea "Text Area"
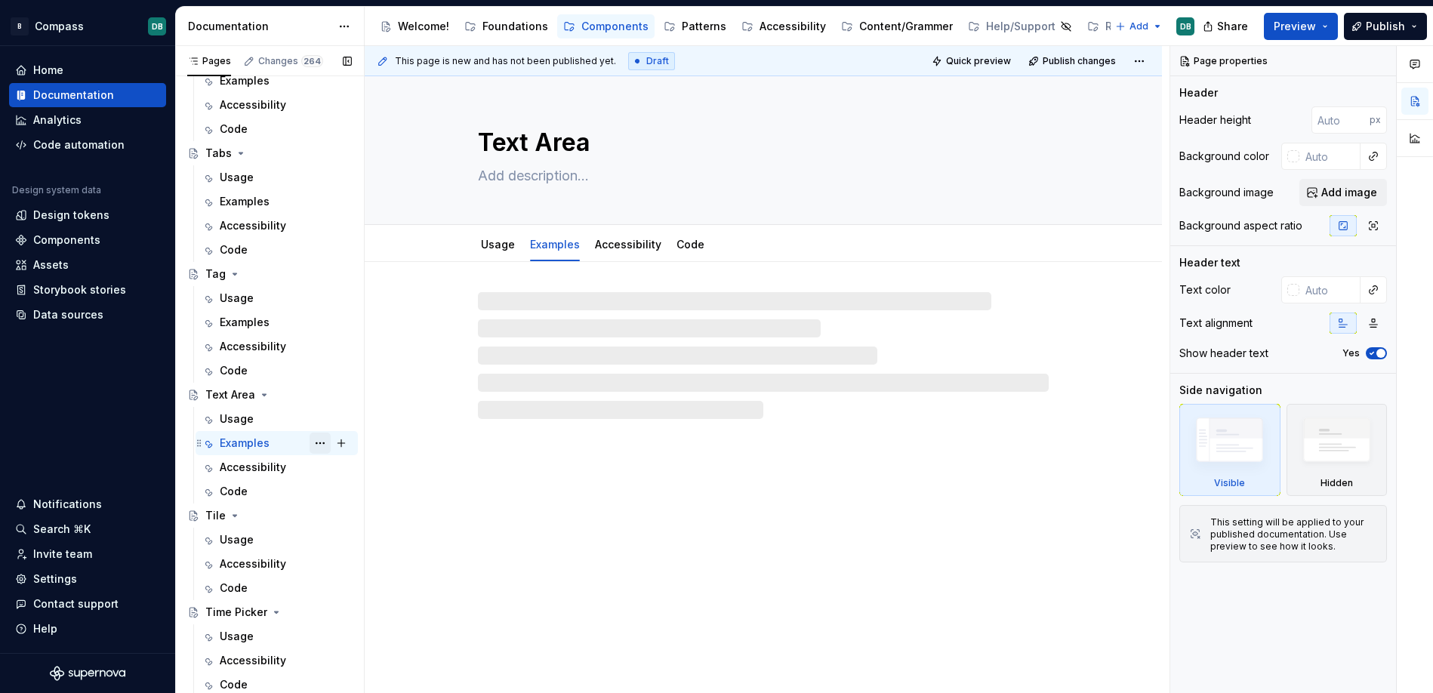
click at [318, 449] on button "Page tree" at bounding box center [319, 443] width 21 height 21
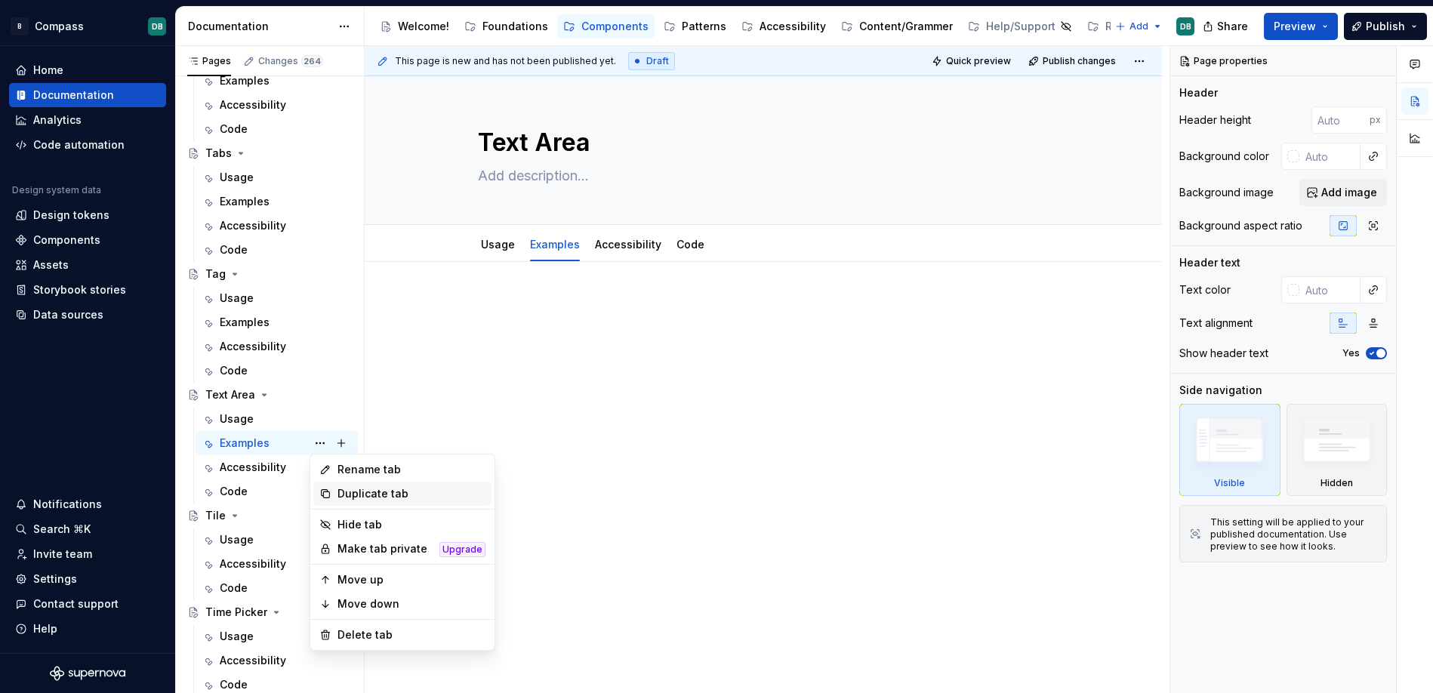
click at [348, 492] on div "Duplicate tab" at bounding box center [411, 493] width 148 height 15
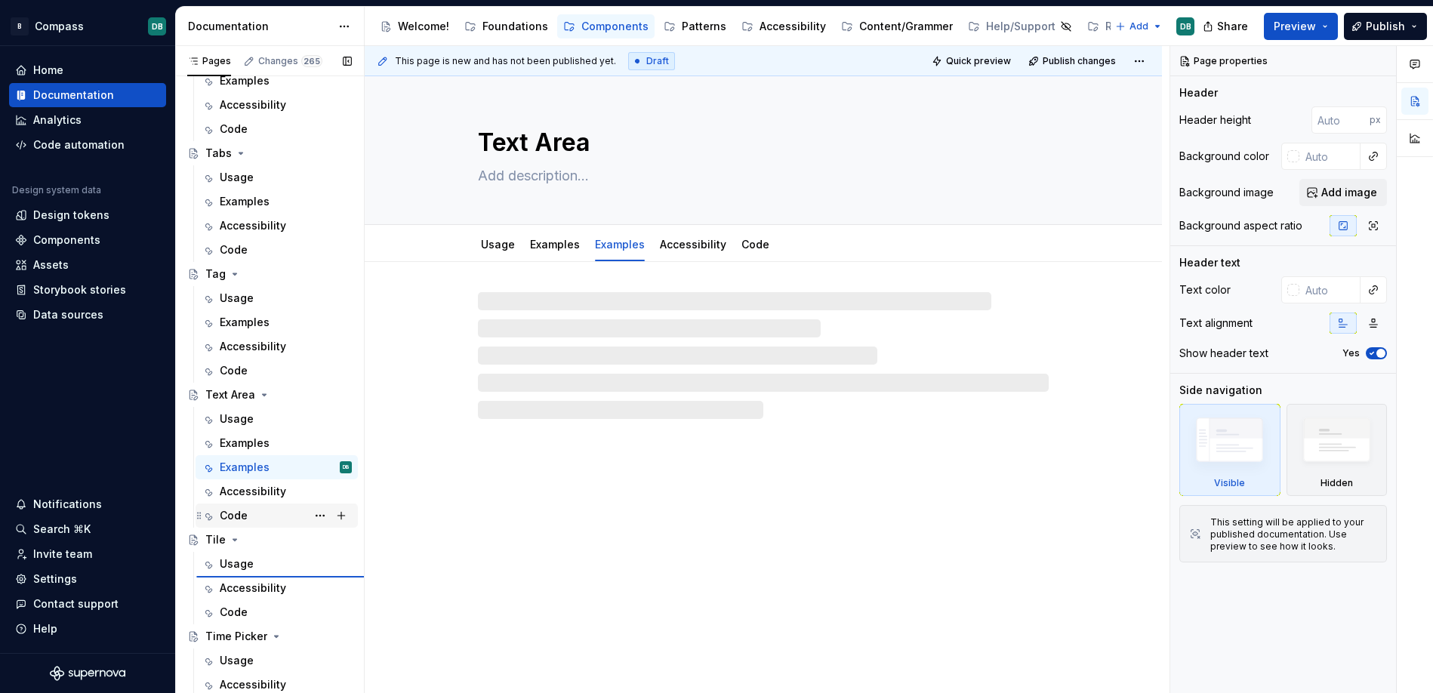
type textarea "*"
type textarea "Tile"
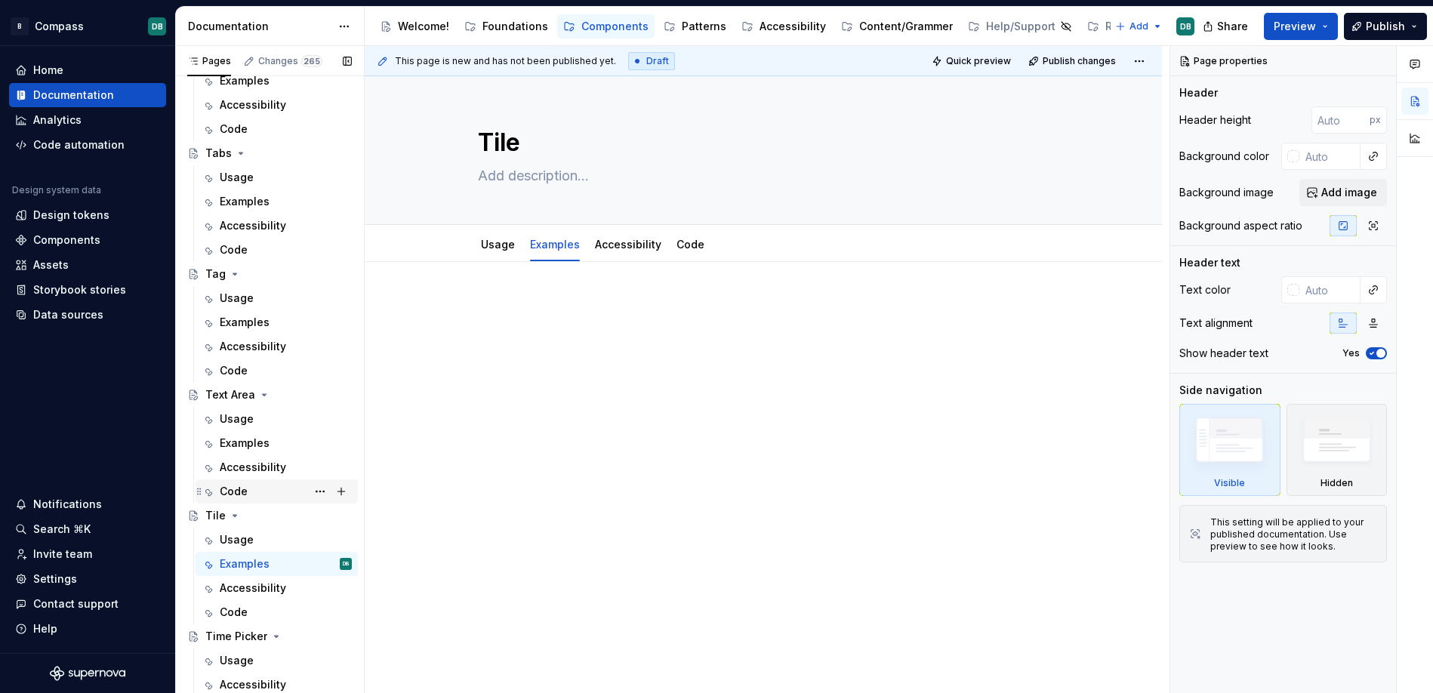
scroll to position [5596, 0]
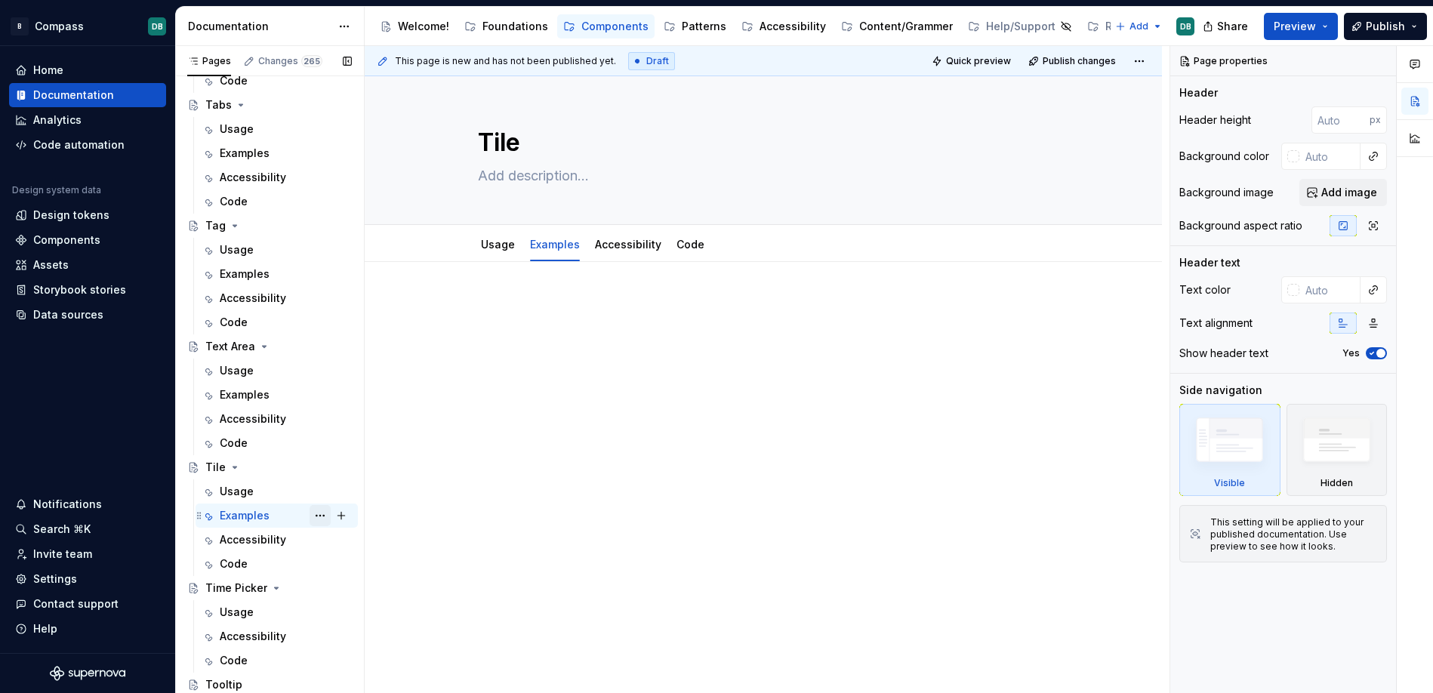
click at [320, 516] on button "Page tree" at bounding box center [319, 515] width 21 height 21
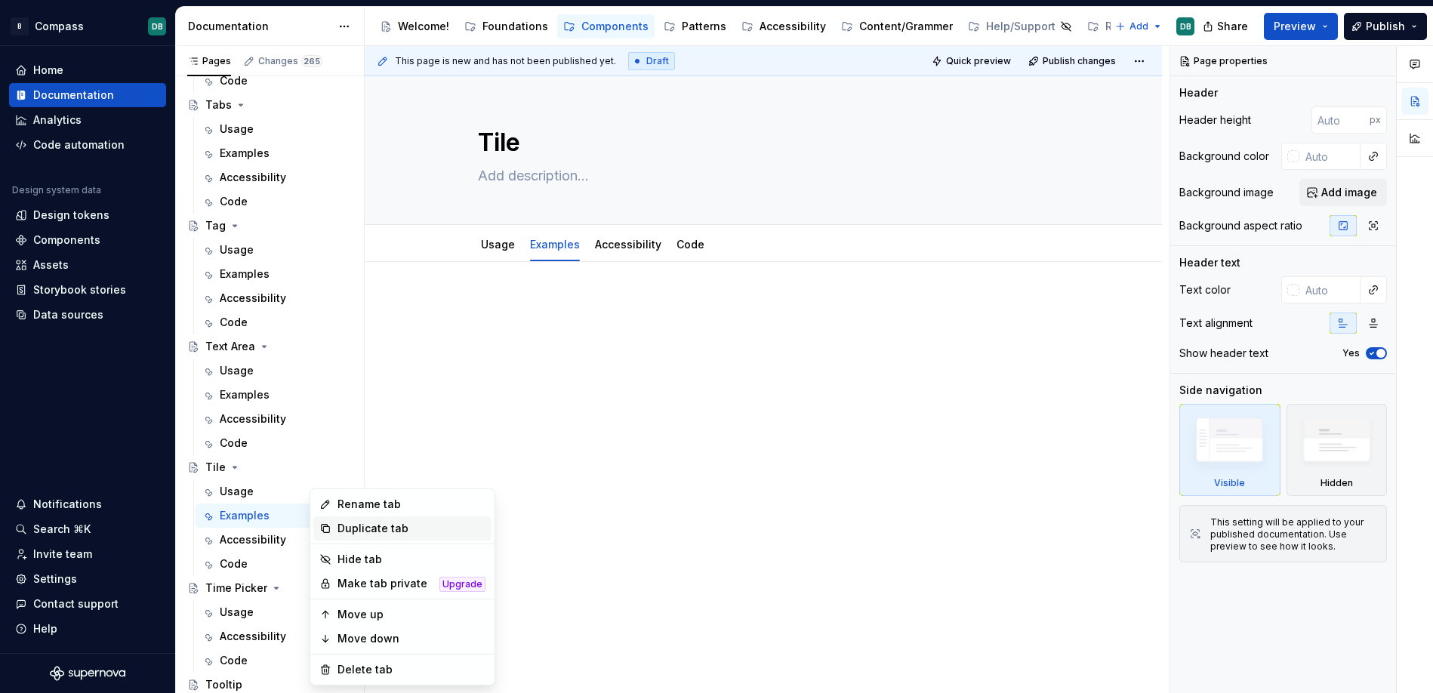
click at [352, 528] on div "Duplicate tab" at bounding box center [411, 528] width 148 height 15
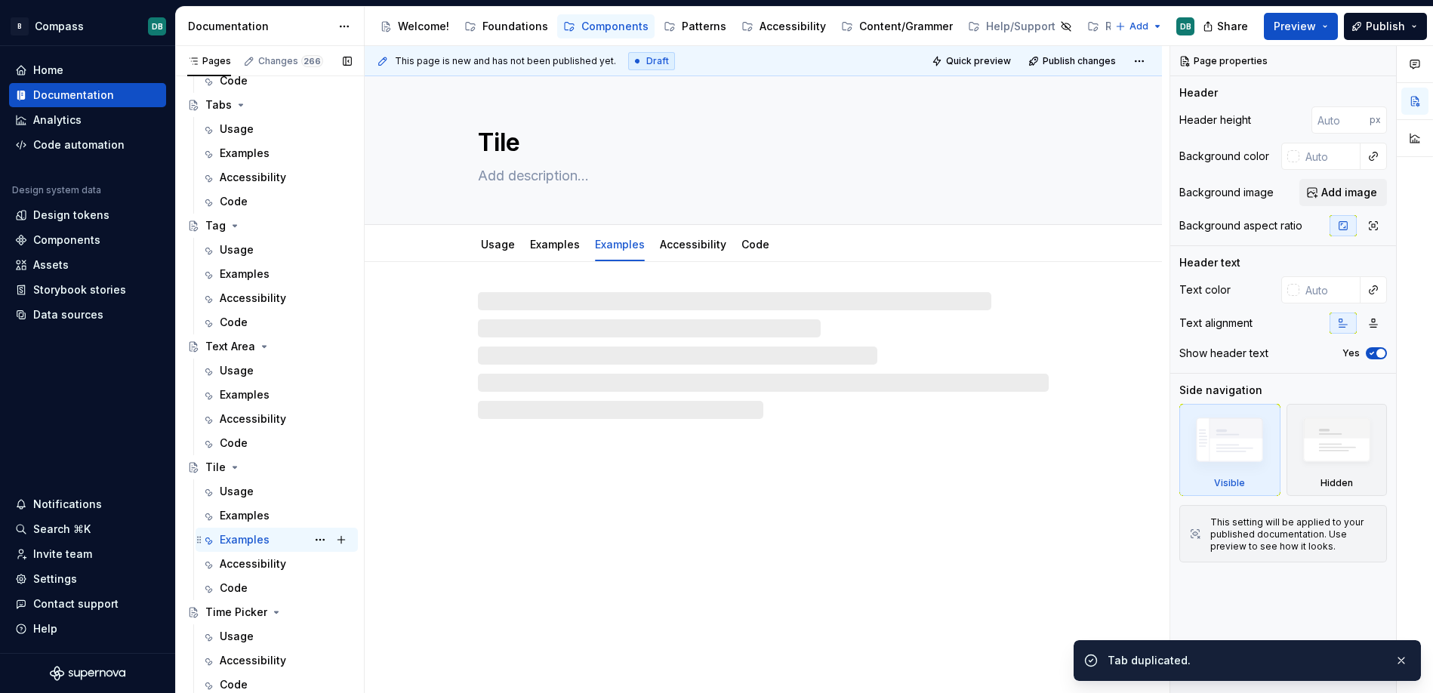
scroll to position [5620, 0]
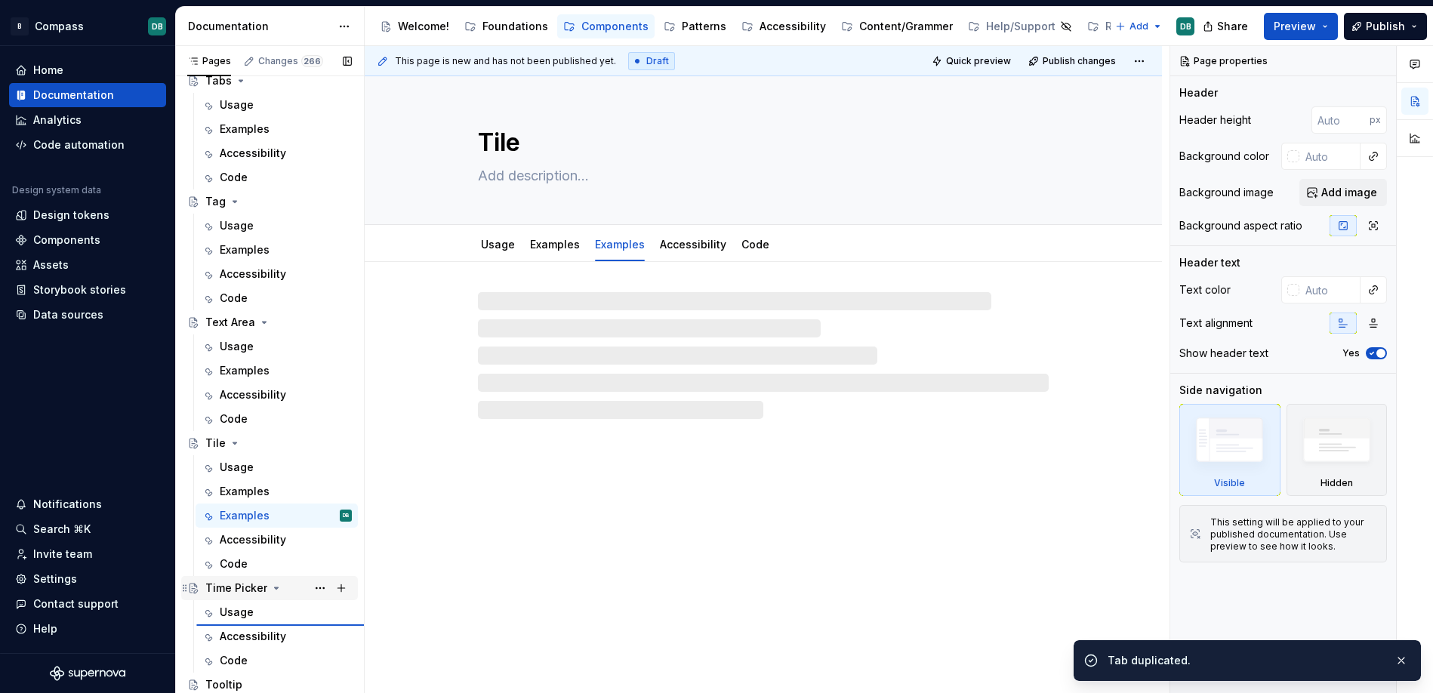
type textarea "*"
type textarea "Time Picker"
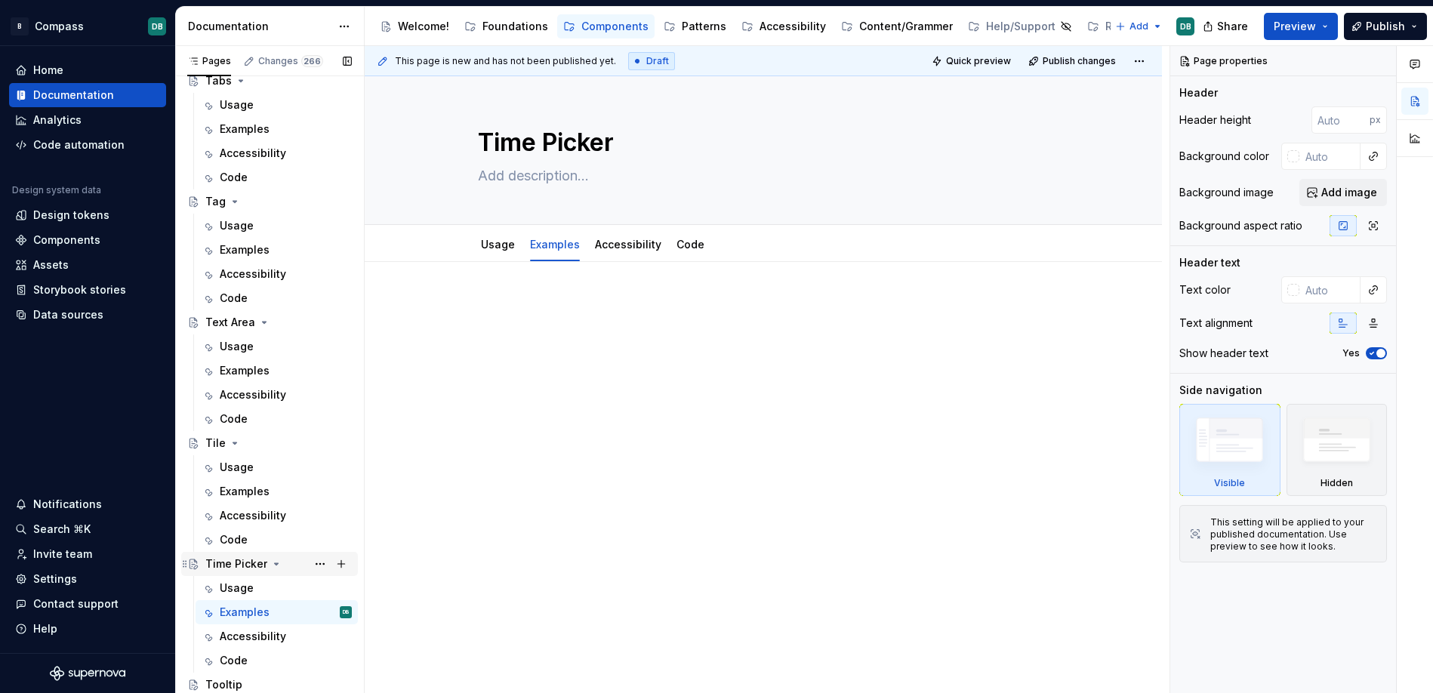
click at [275, 564] on icon "Page tree" at bounding box center [276, 564] width 12 height 12
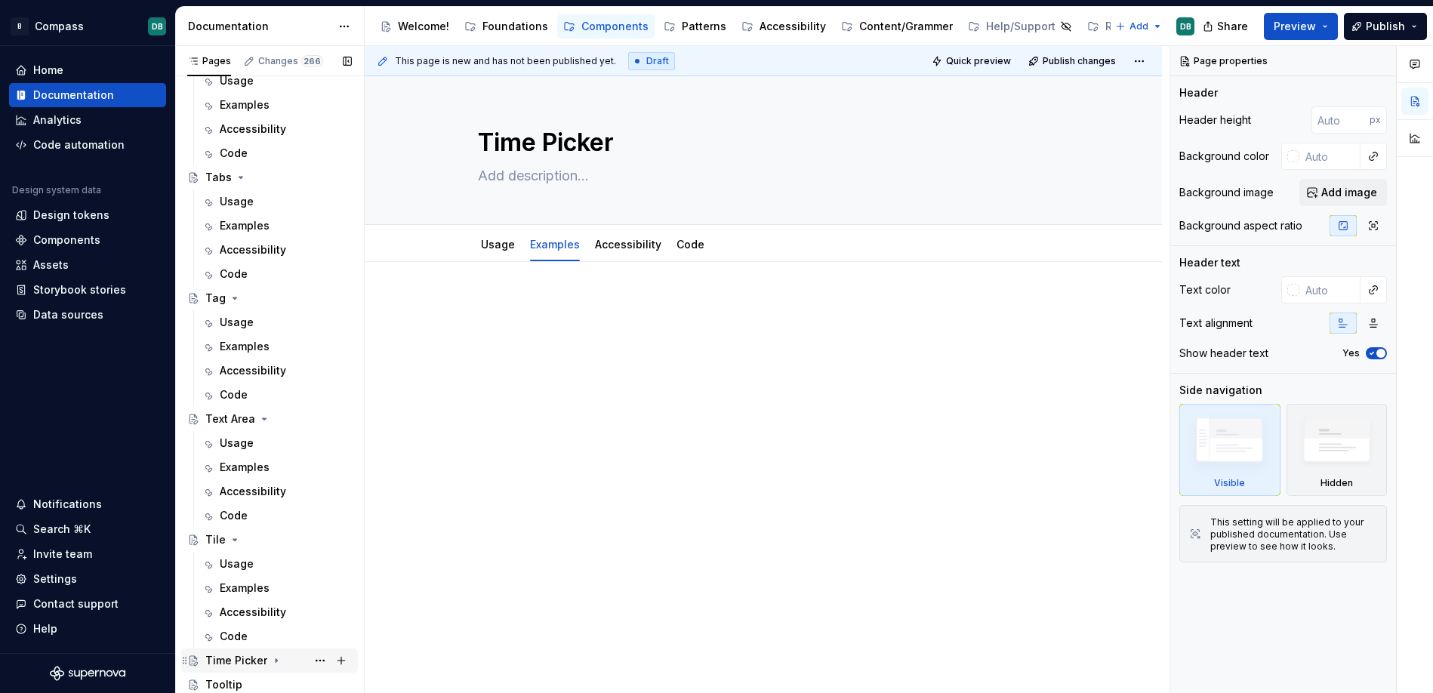
scroll to position [5524, 0]
click at [233, 540] on icon "Page tree" at bounding box center [235, 540] width 4 height 2
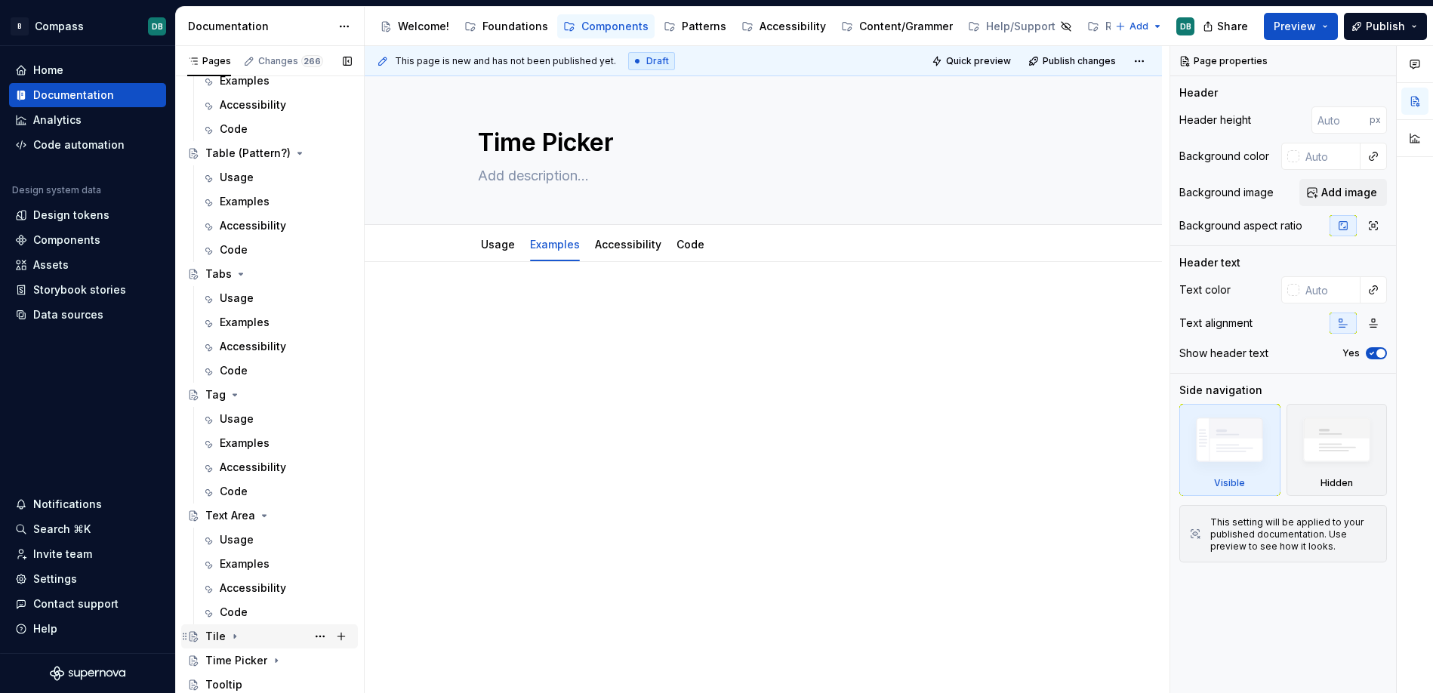
scroll to position [5427, 0]
click at [261, 516] on icon "Page tree" at bounding box center [264, 516] width 12 height 12
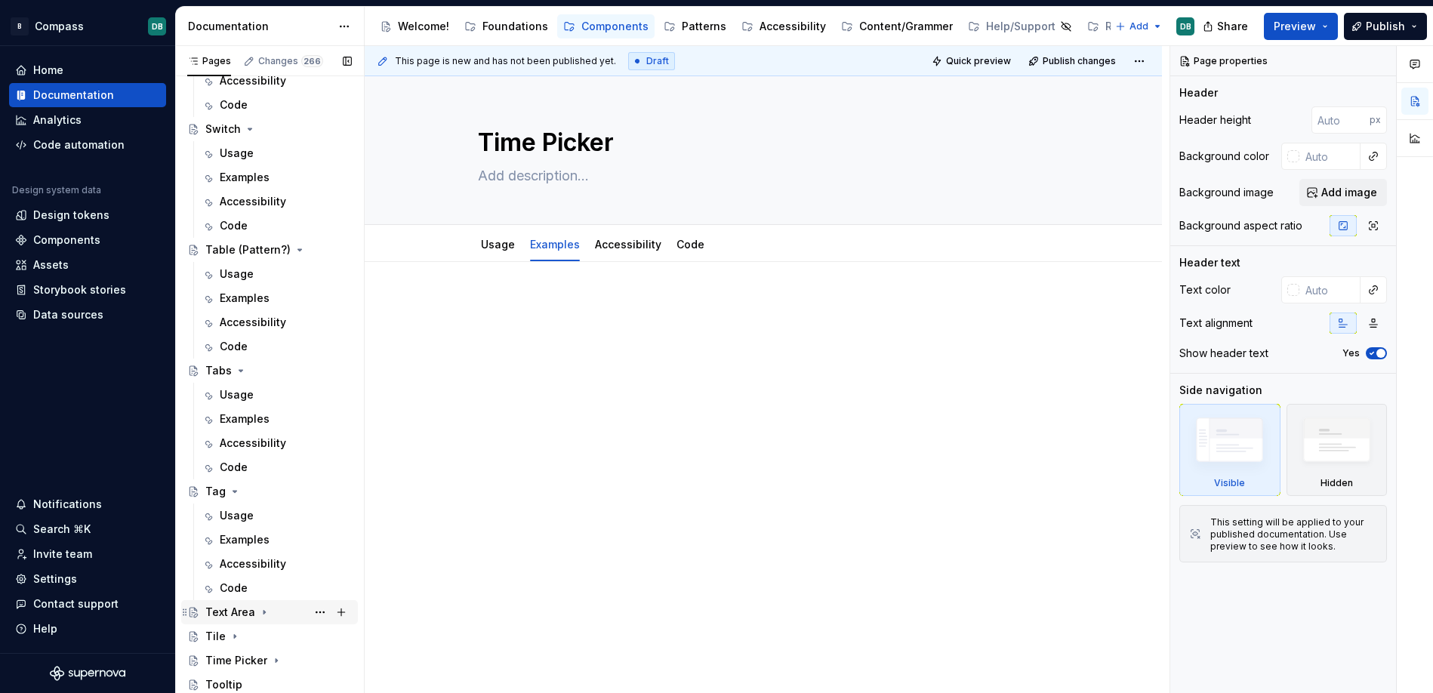
scroll to position [5331, 0]
click at [233, 492] on icon "Page tree" at bounding box center [235, 492] width 4 height 2
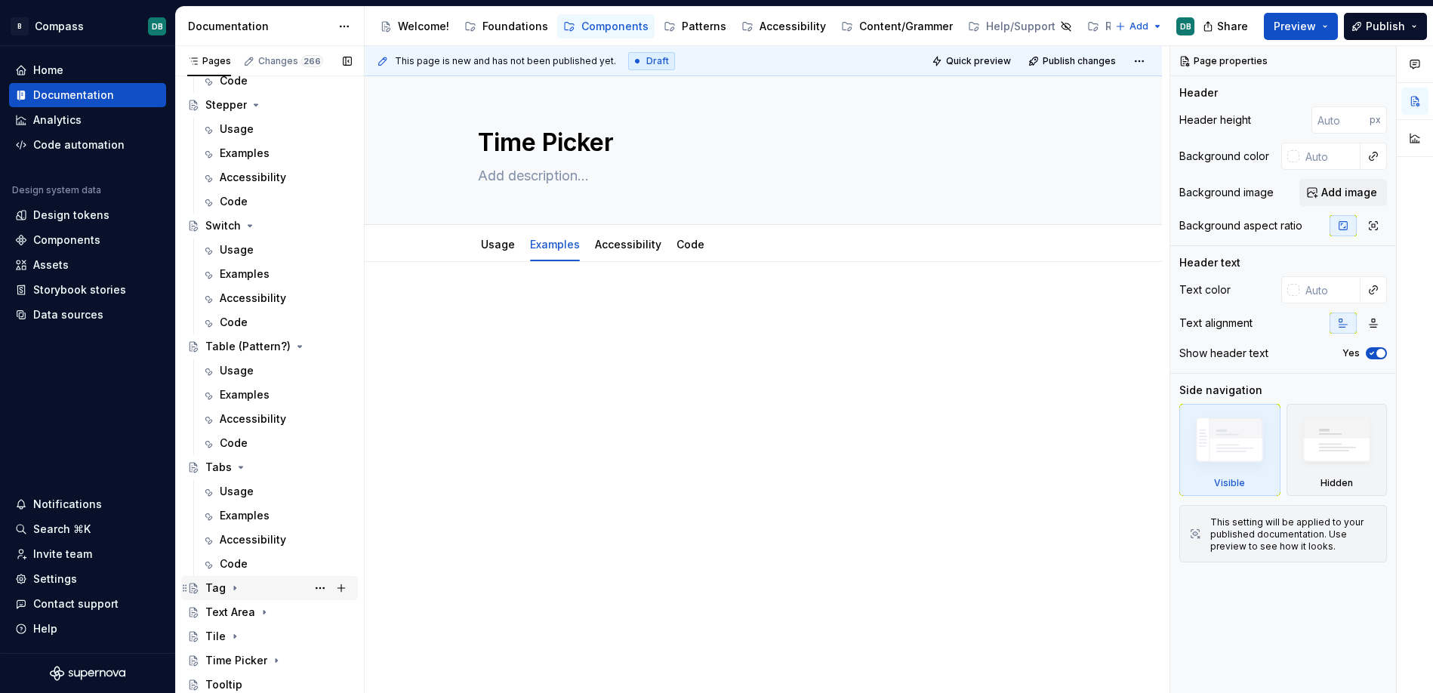
scroll to position [5234, 0]
click at [239, 468] on icon "Page tree" at bounding box center [241, 467] width 12 height 12
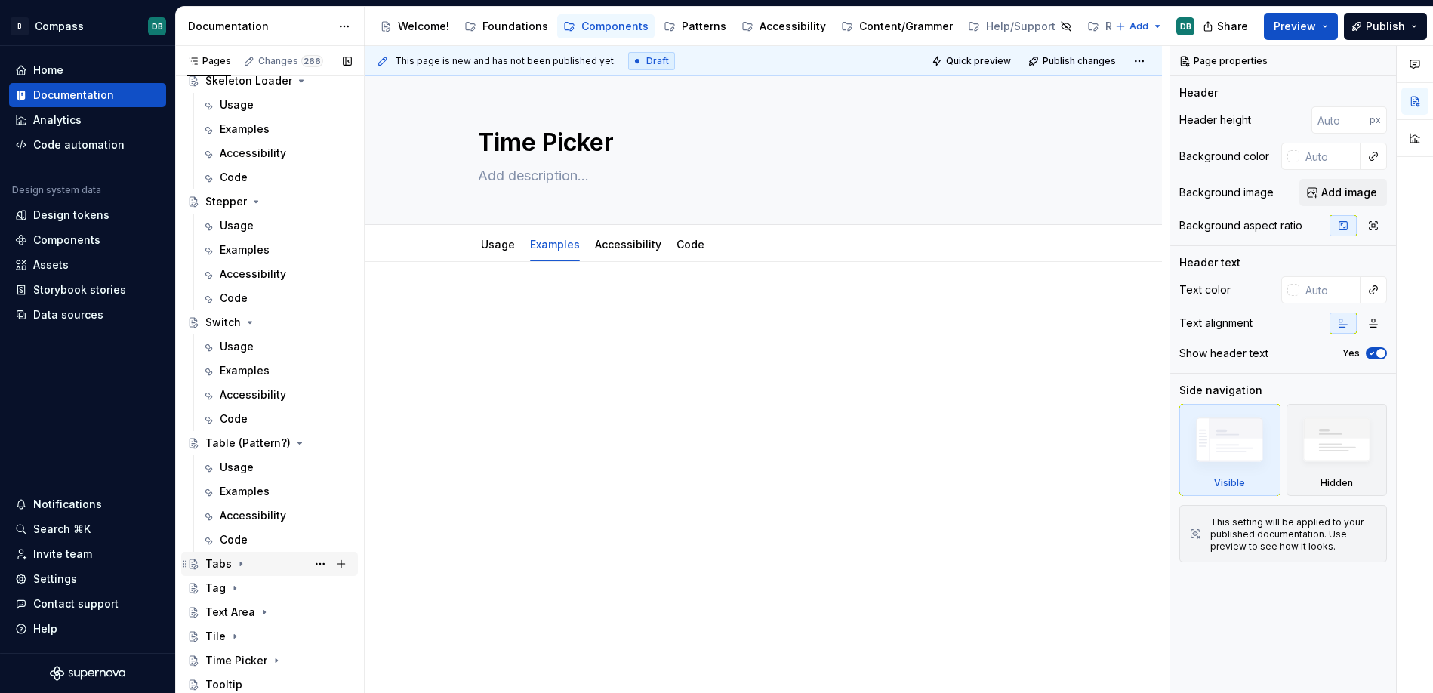
scroll to position [5137, 0]
click at [296, 442] on icon "Page tree" at bounding box center [300, 443] width 12 height 12
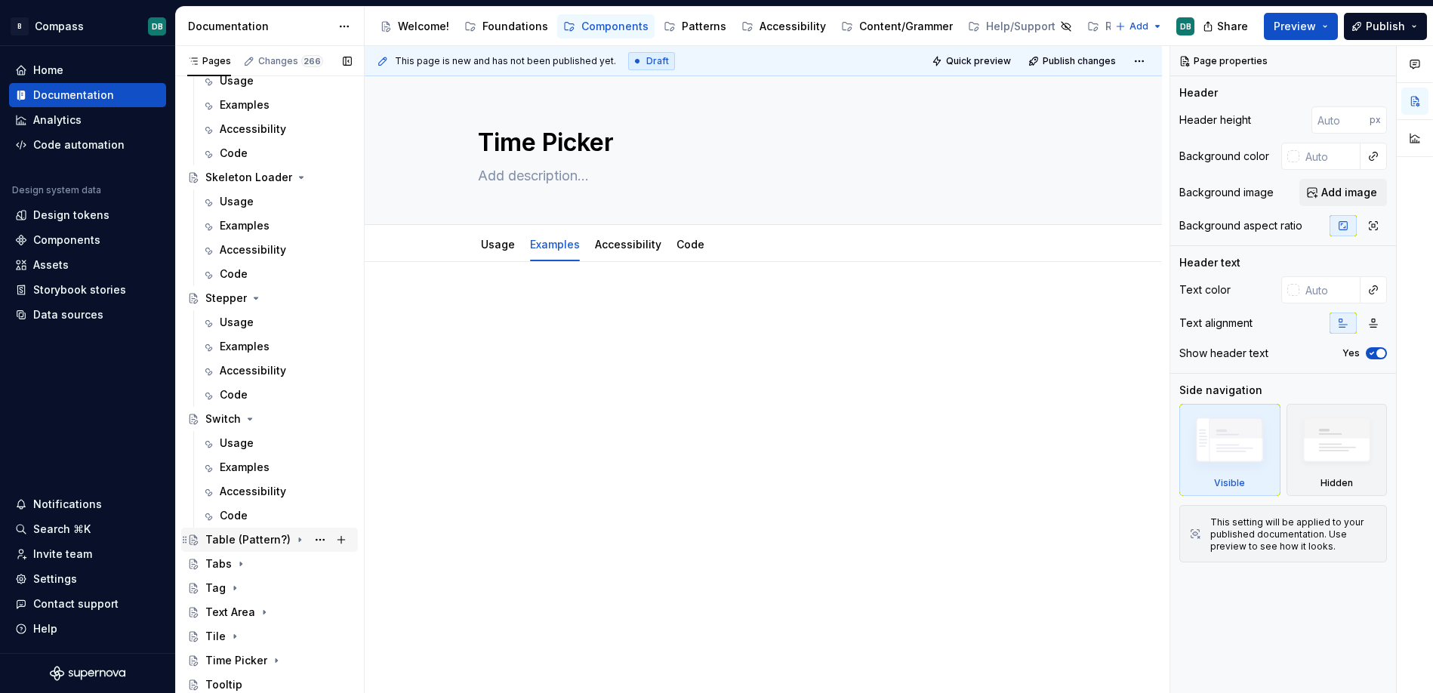
scroll to position [5041, 0]
click at [251, 417] on icon "Page tree" at bounding box center [250, 419] width 12 height 12
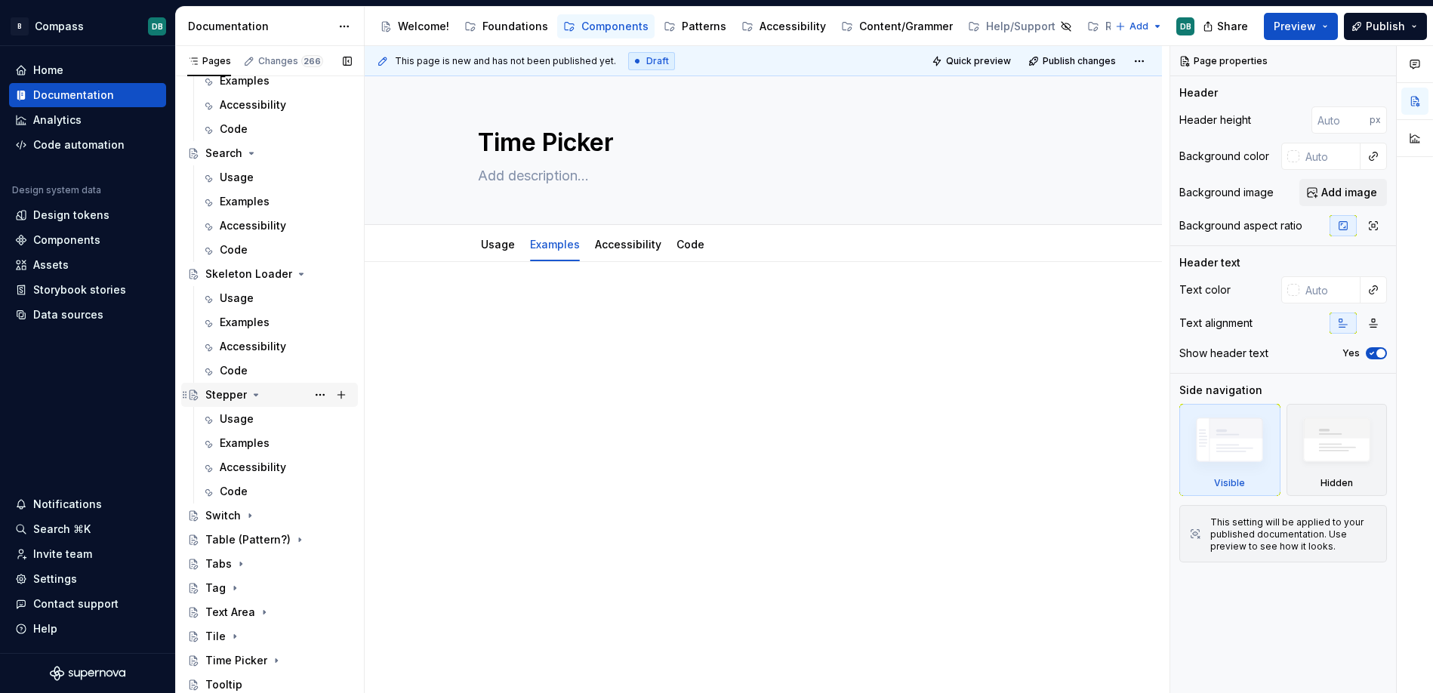
click at [253, 396] on icon "Page tree" at bounding box center [256, 395] width 12 height 12
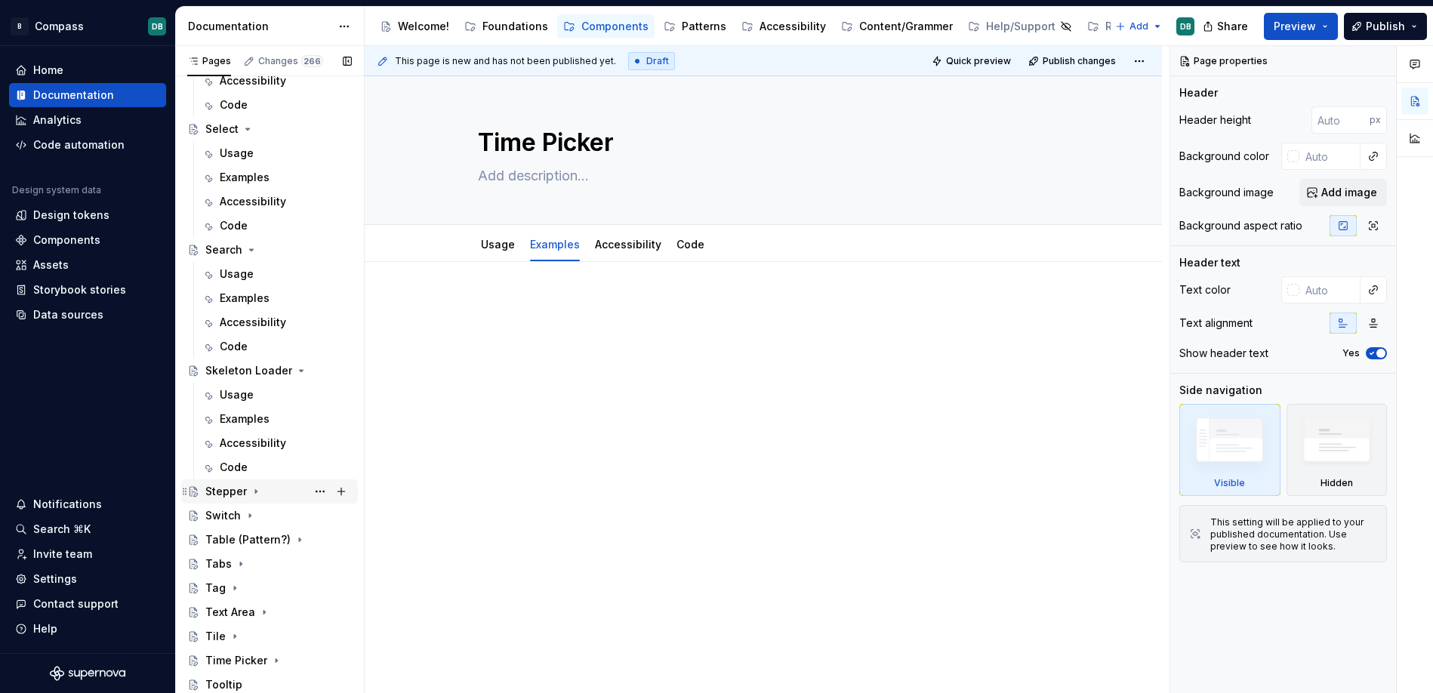
scroll to position [4847, 0]
click at [294, 374] on icon "Page tree" at bounding box center [300, 371] width 12 height 12
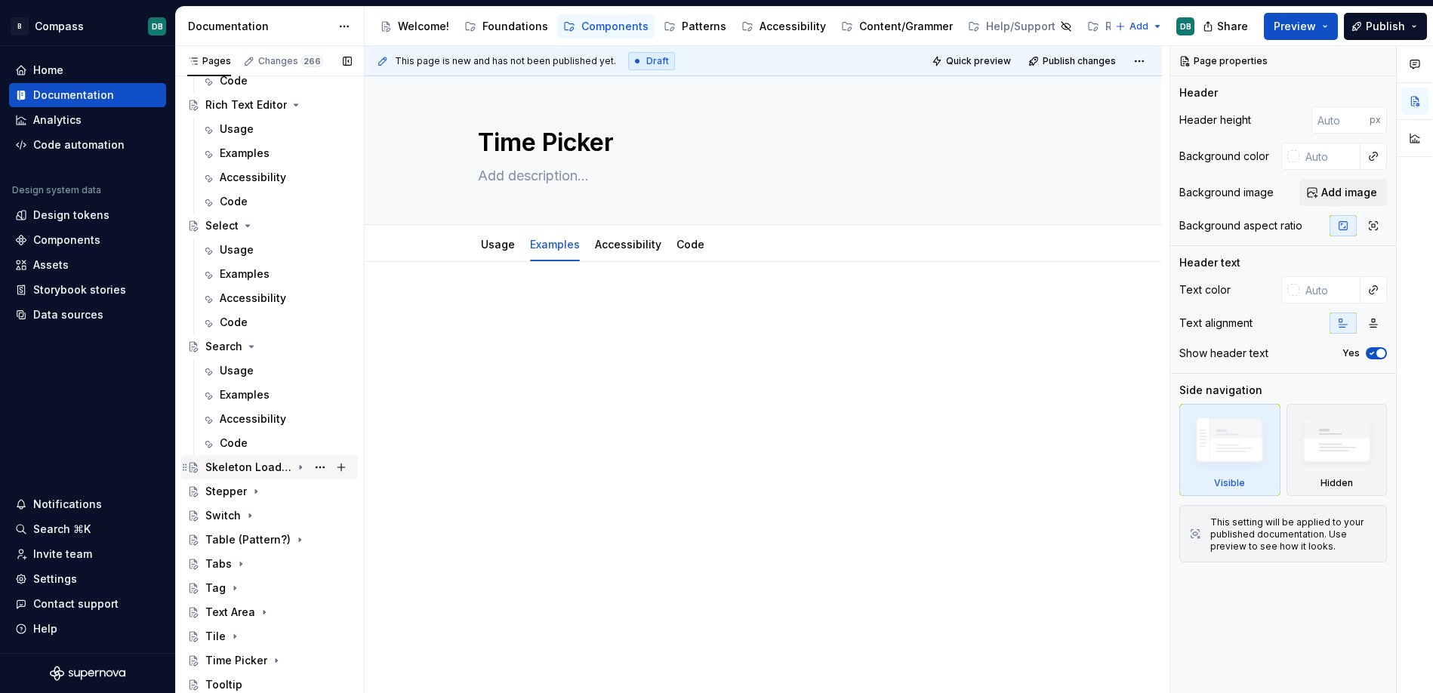
scroll to position [4751, 0]
click at [251, 347] on icon "Page tree" at bounding box center [252, 347] width 4 height 2
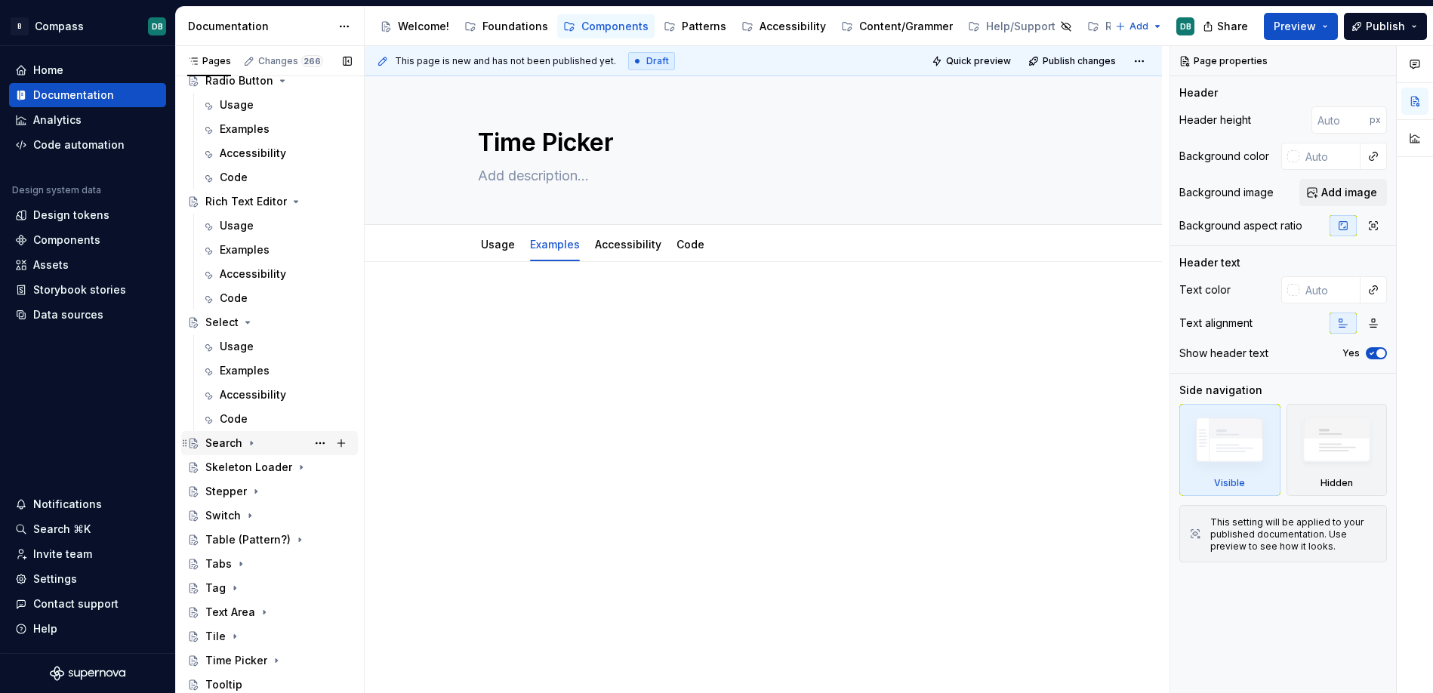
scroll to position [4654, 0]
click at [246, 322] on icon "Page tree" at bounding box center [248, 323] width 4 height 2
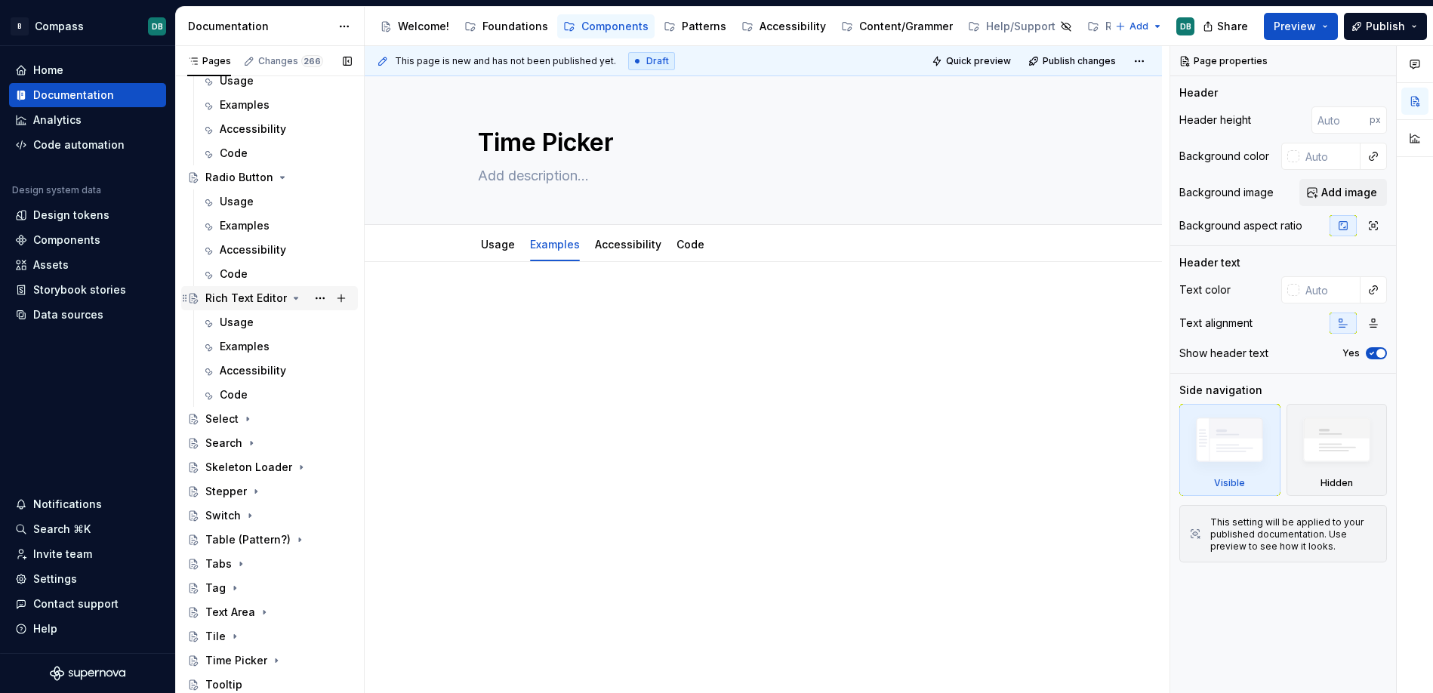
click at [292, 301] on icon "Page tree" at bounding box center [296, 298] width 12 height 12
click at [279, 275] on icon "Page tree" at bounding box center [282, 274] width 12 height 12
click at [282, 248] on icon "Page tree" at bounding box center [282, 250] width 12 height 12
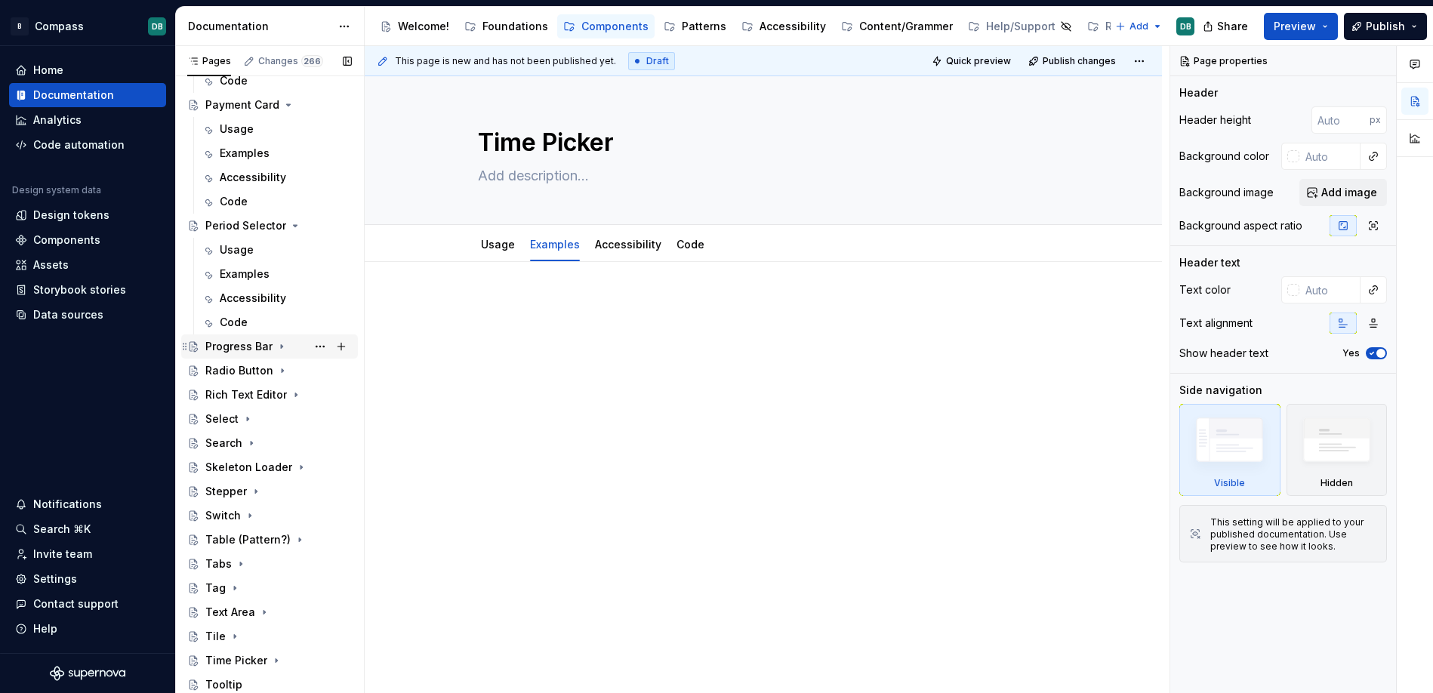
scroll to position [4268, 0]
click at [289, 227] on icon "Page tree" at bounding box center [295, 226] width 12 height 12
click at [289, 208] on div "Payment Card" at bounding box center [278, 201] width 146 height 21
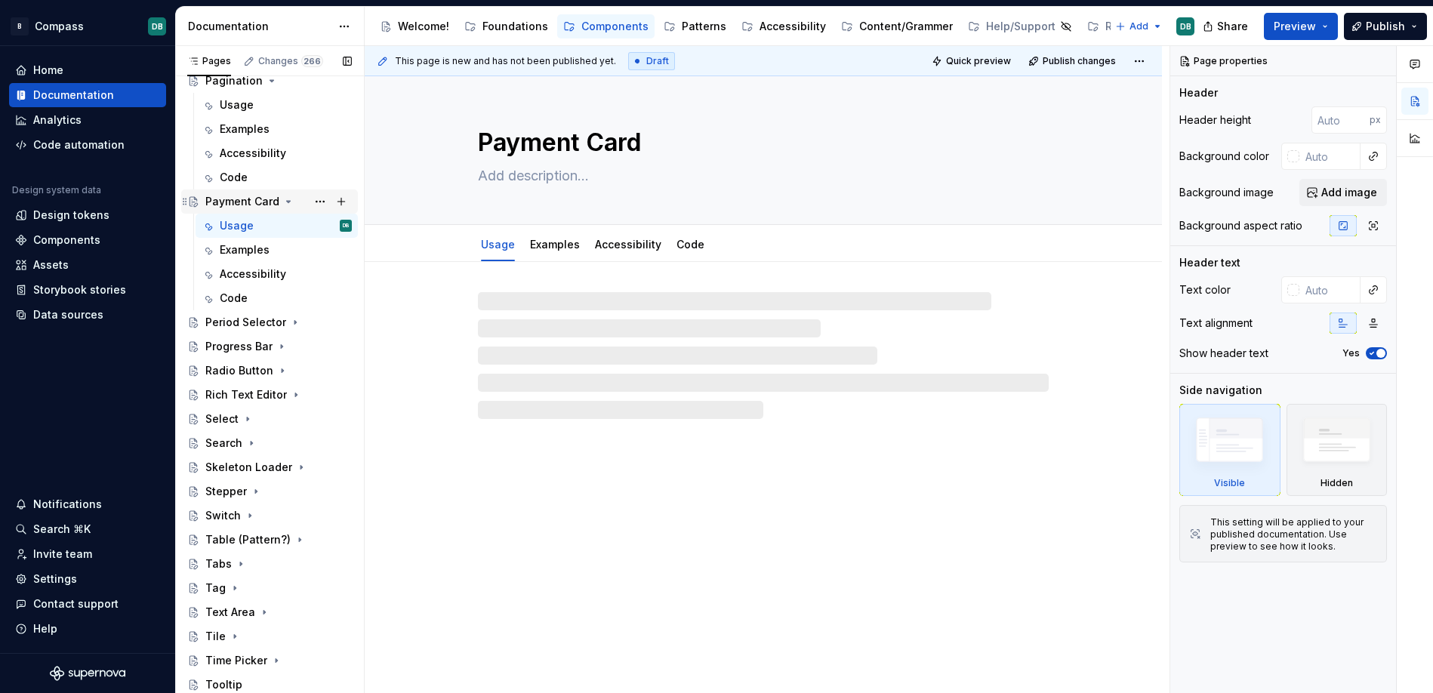
click at [286, 203] on icon "Page tree" at bounding box center [288, 201] width 12 height 12
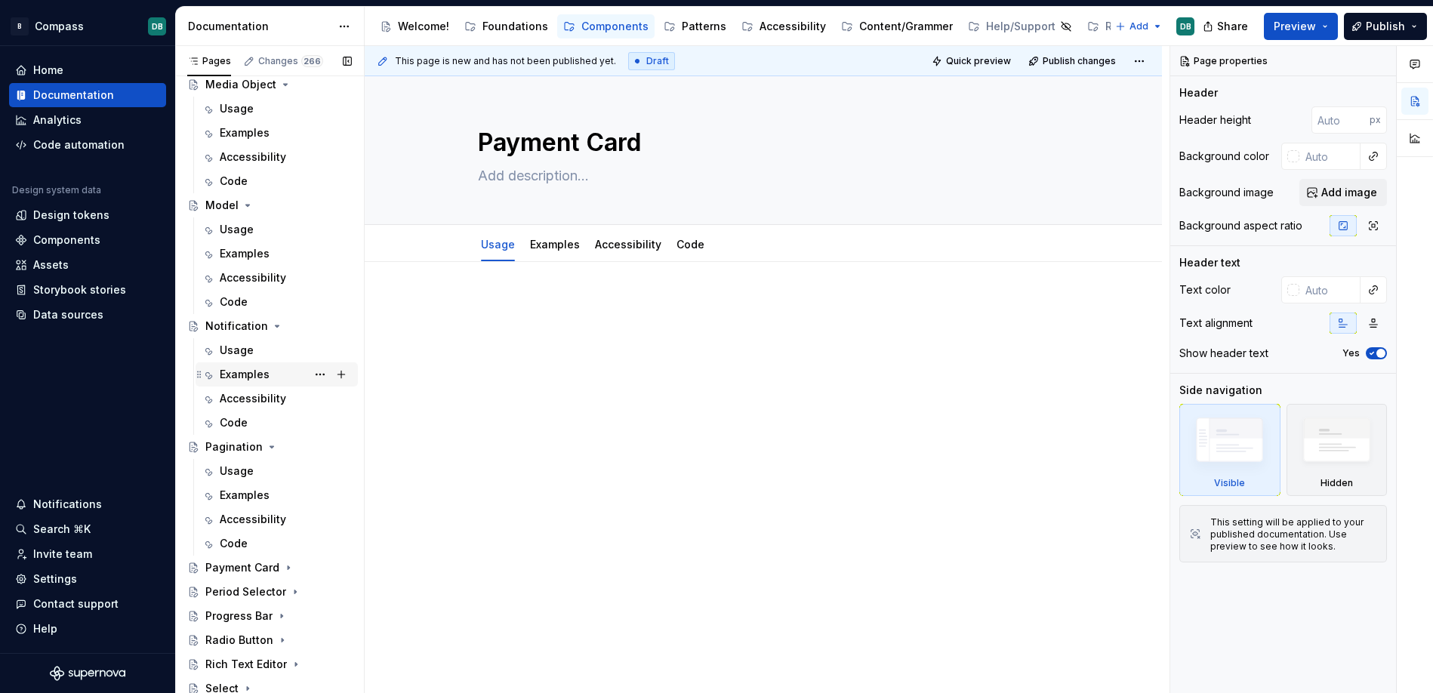
scroll to position [3794, 0]
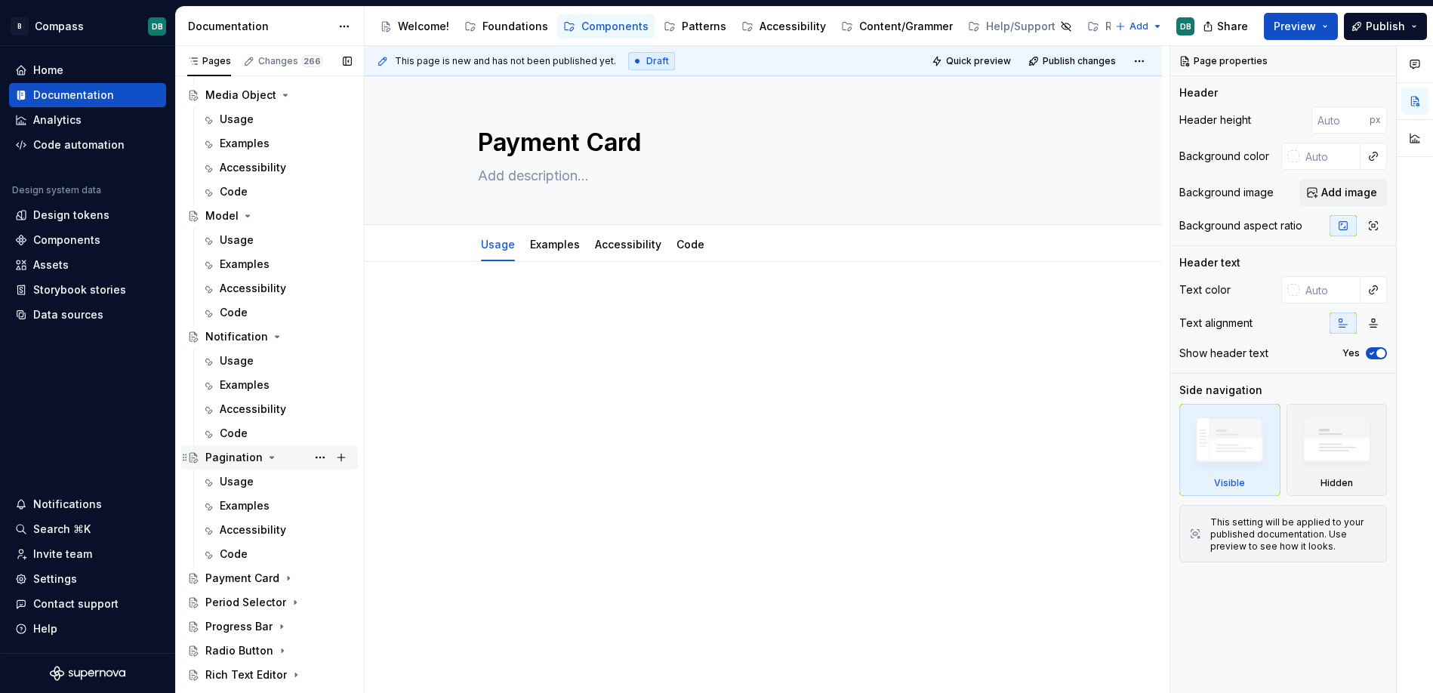
click at [269, 459] on icon "Page tree" at bounding box center [272, 457] width 12 height 12
click at [272, 340] on icon "Page tree" at bounding box center [277, 337] width 12 height 12
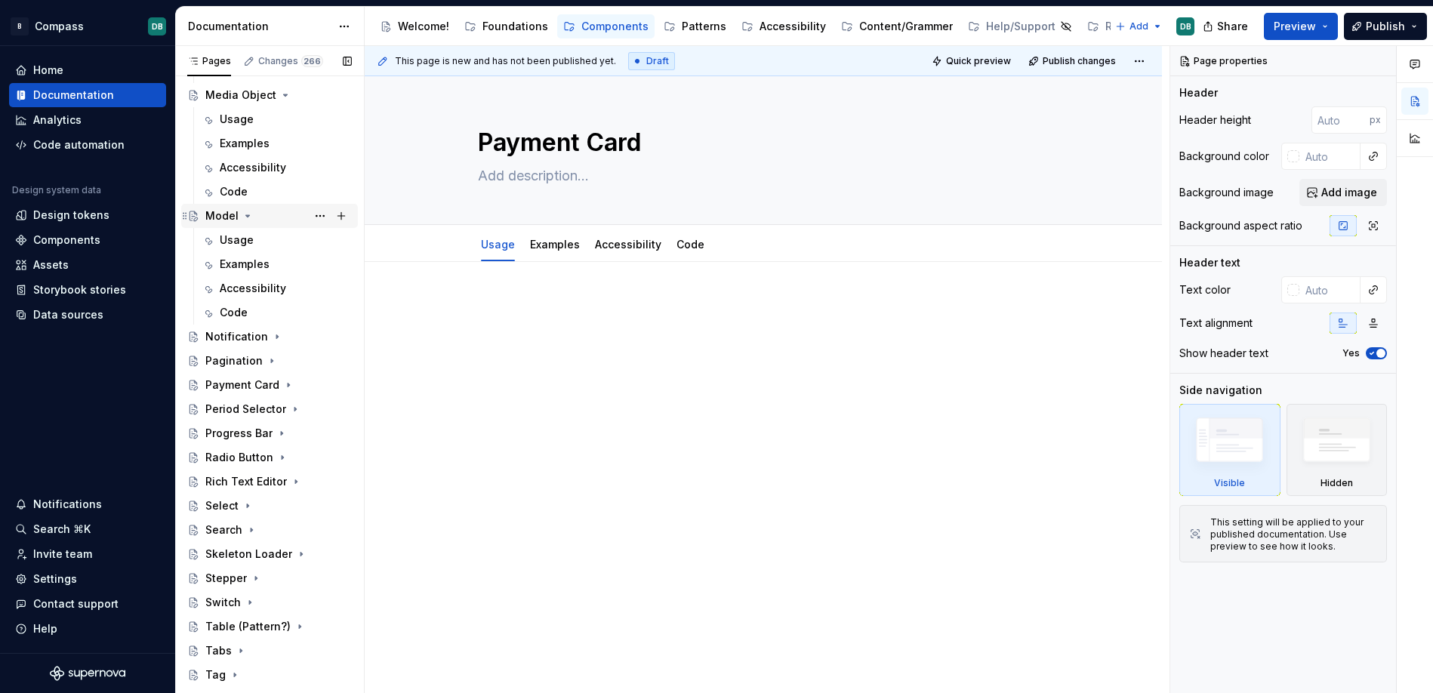
click at [245, 217] on icon "Page tree" at bounding box center [248, 216] width 12 height 12
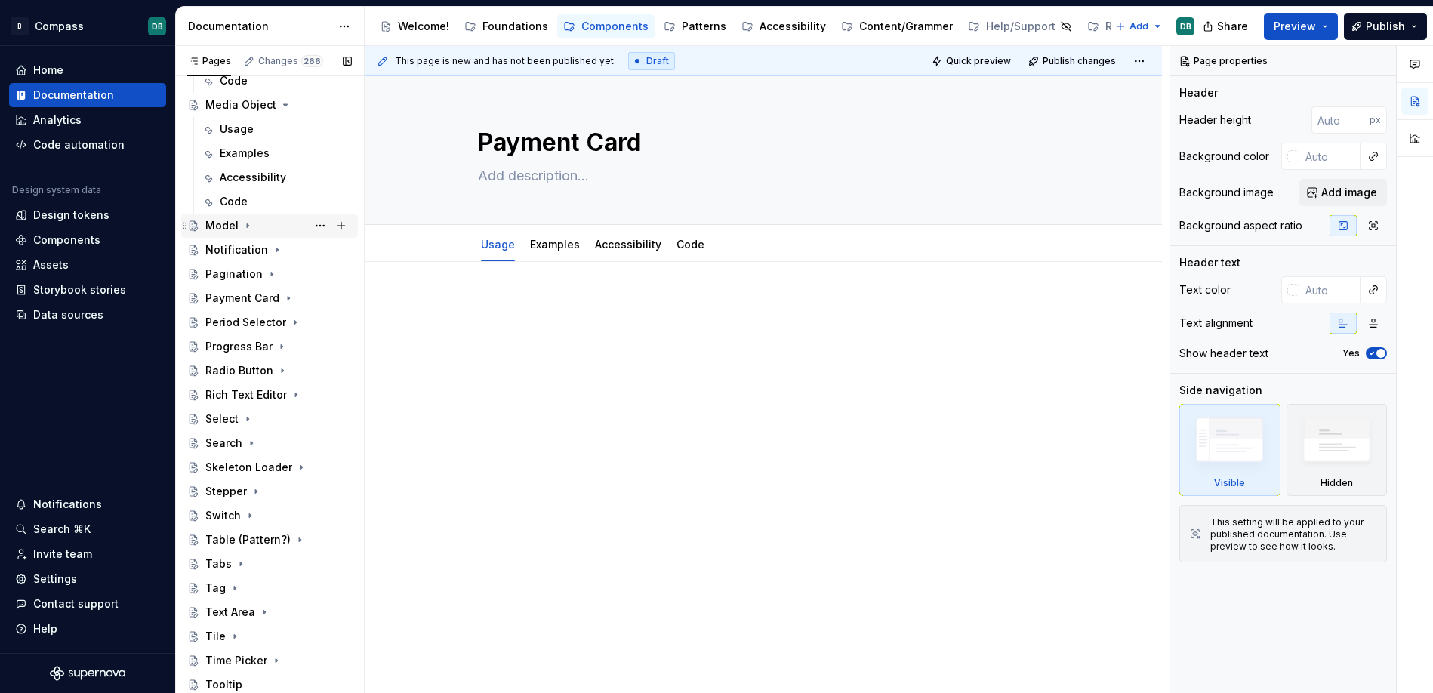
scroll to position [3785, 0]
click at [282, 106] on icon "Page tree" at bounding box center [285, 105] width 12 height 12
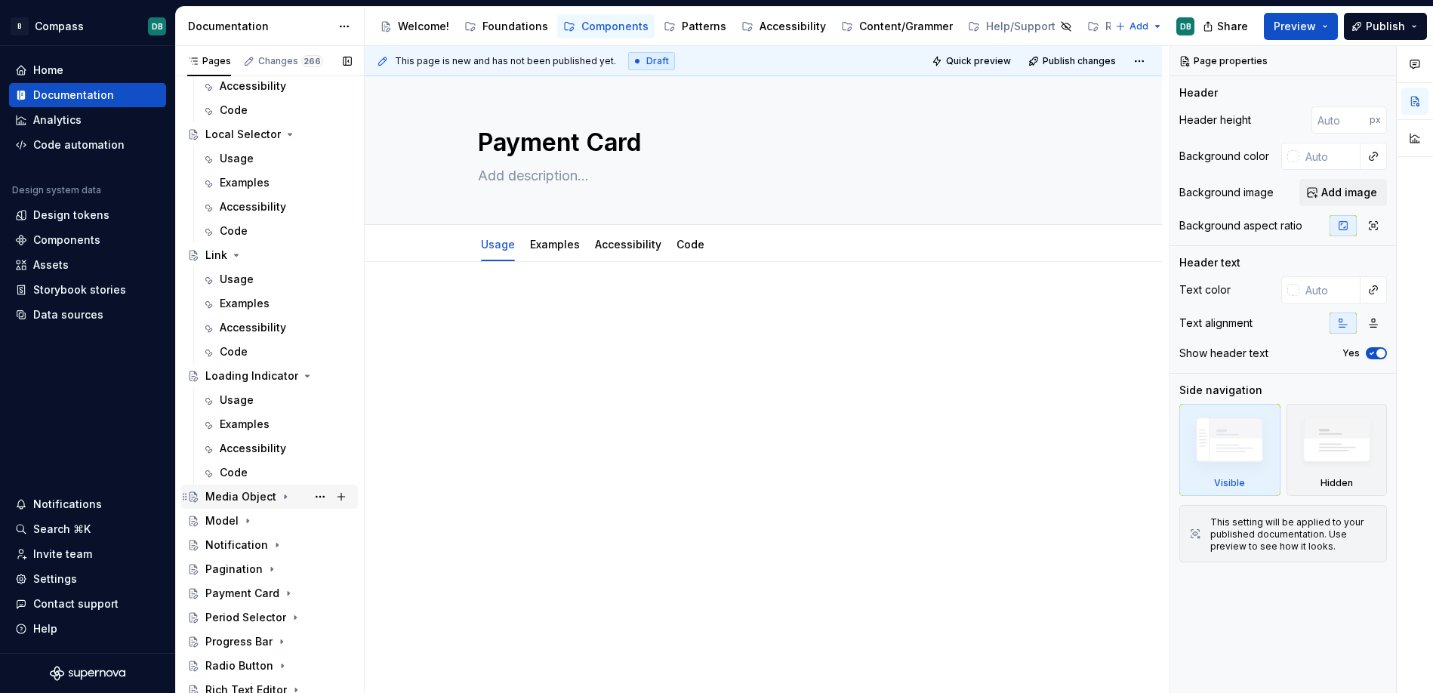
scroll to position [3373, 0]
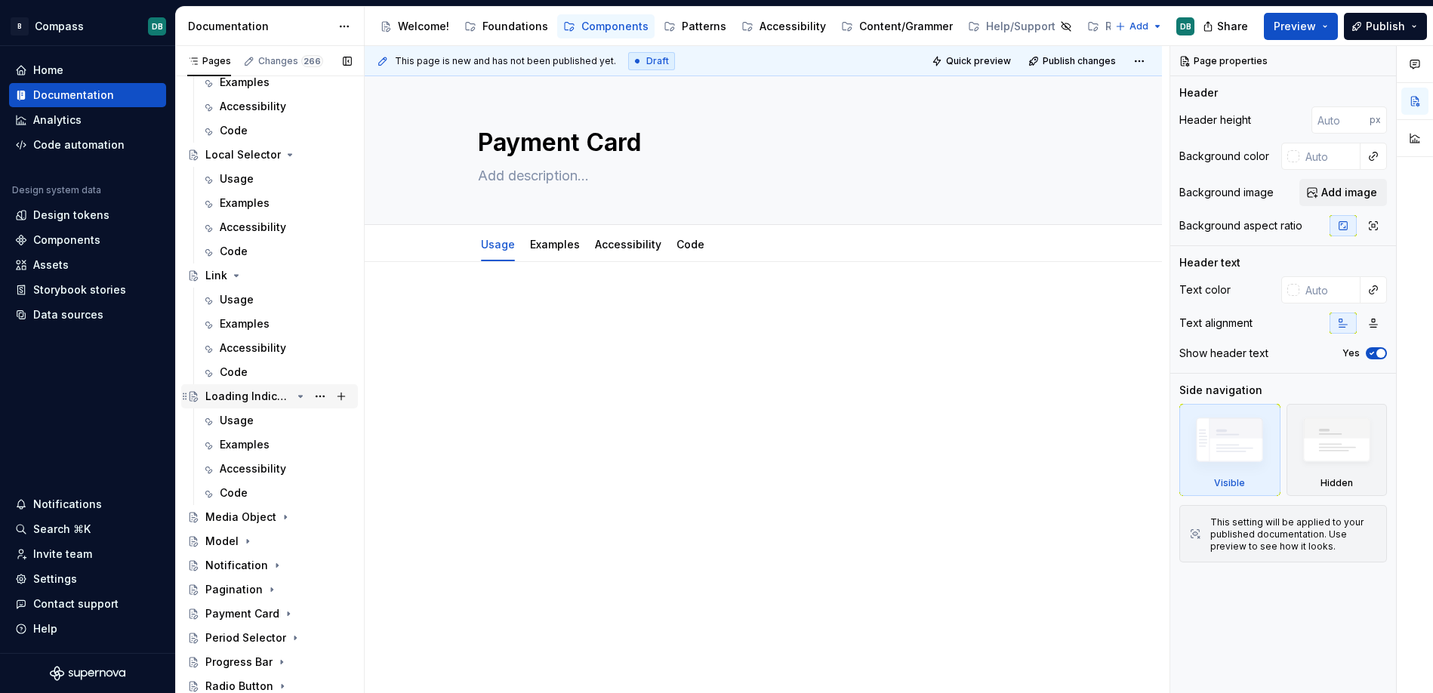
click at [299, 396] on icon "Page tree" at bounding box center [301, 397] width 4 height 2
click at [236, 276] on icon "Page tree" at bounding box center [237, 276] width 4 height 2
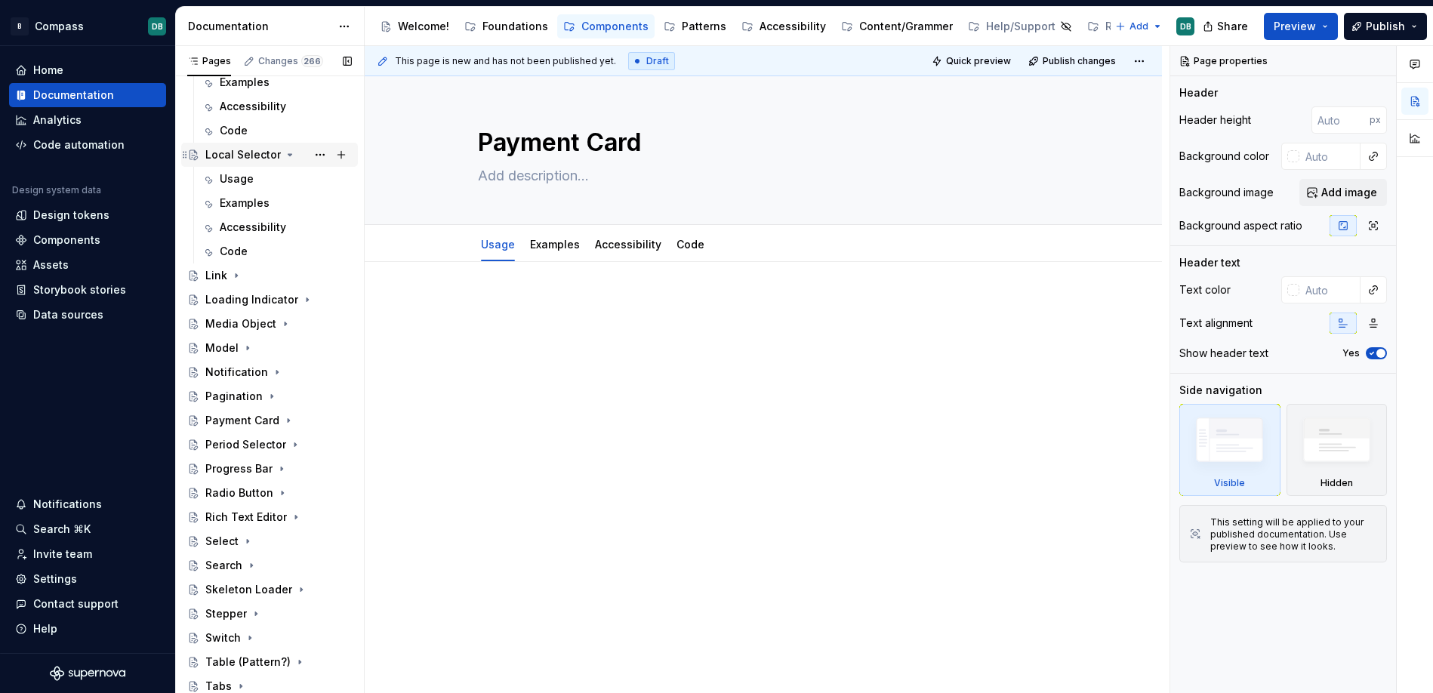
click at [288, 156] on icon "Page tree" at bounding box center [290, 155] width 12 height 12
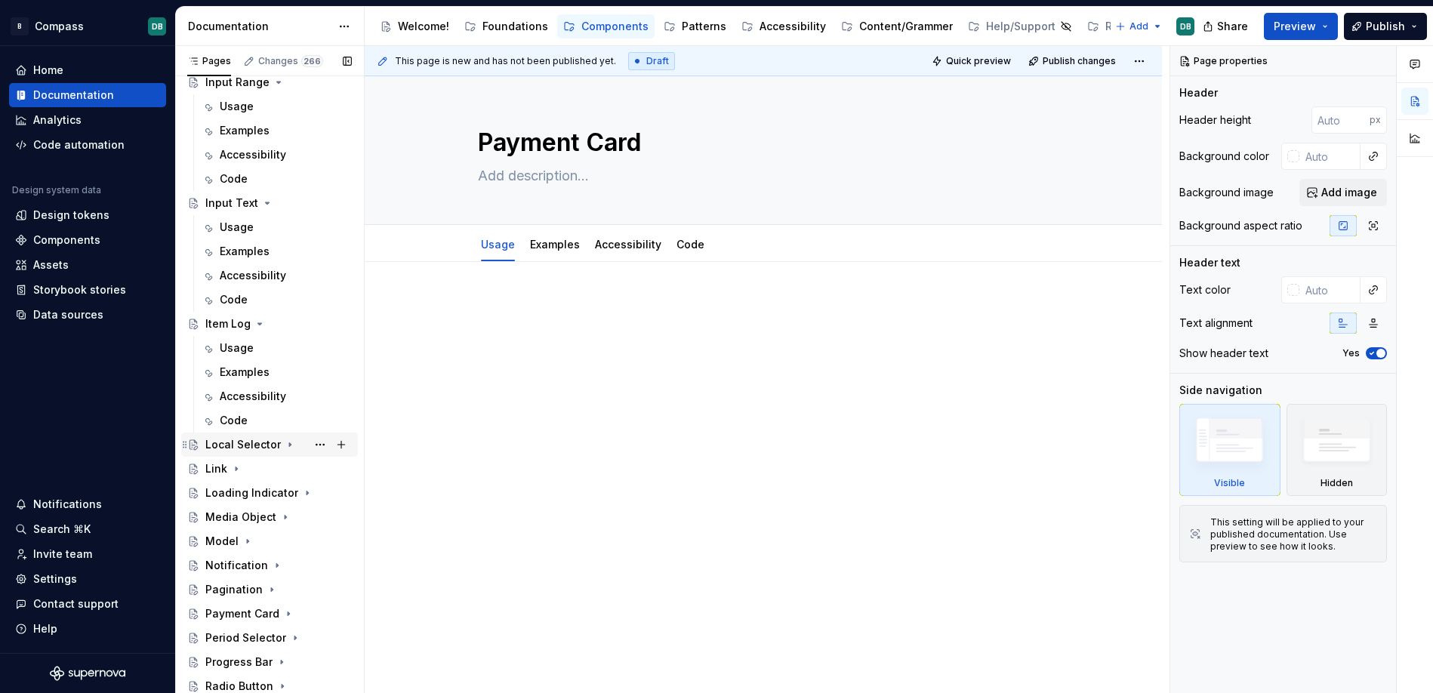
scroll to position [3042, 0]
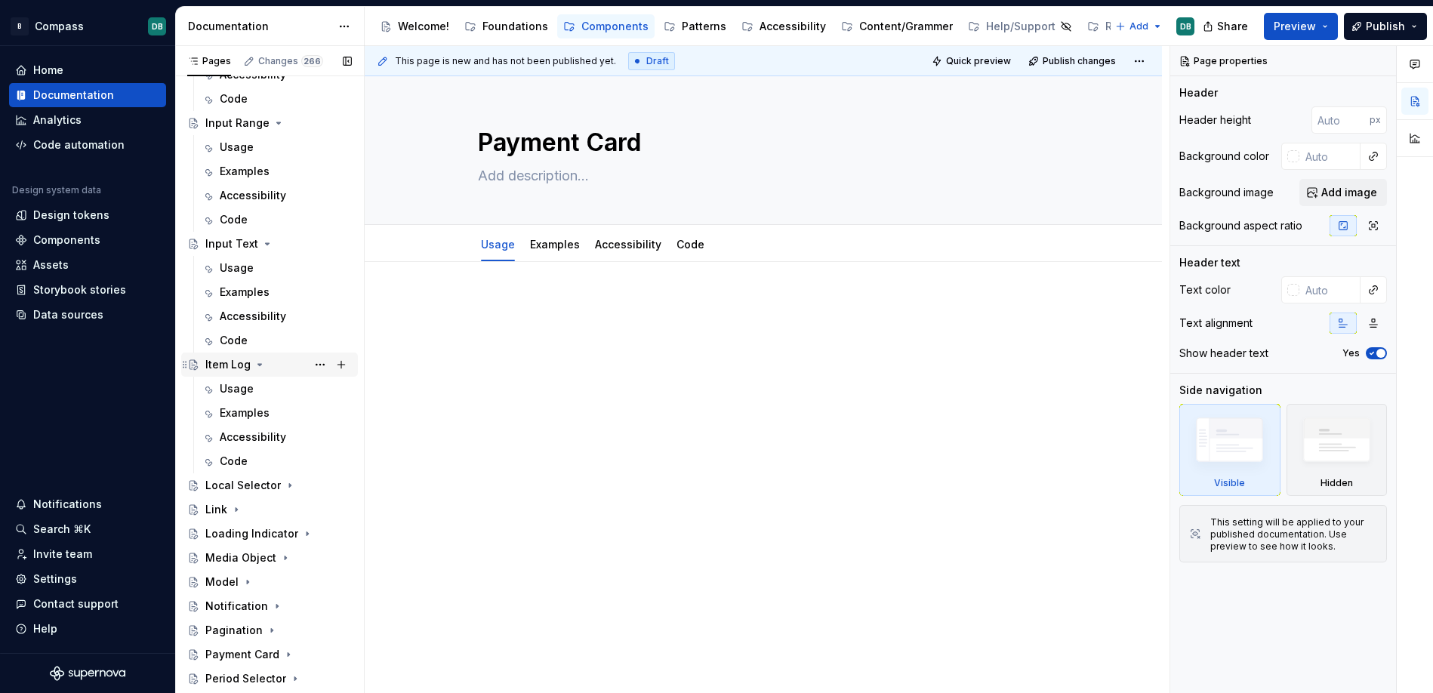
click at [260, 367] on icon "Page tree" at bounding box center [260, 365] width 12 height 12
click at [266, 243] on icon "Page tree" at bounding box center [268, 244] width 4 height 2
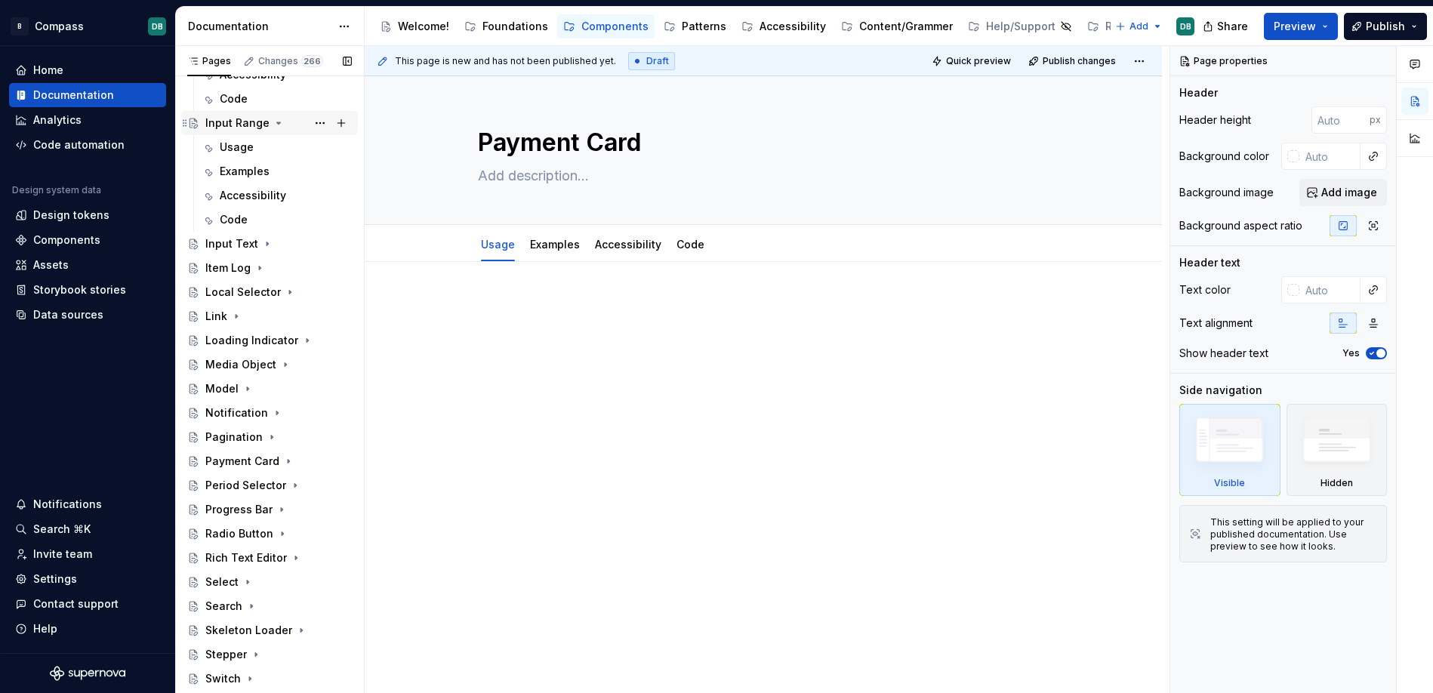
click at [274, 125] on icon "Page tree" at bounding box center [278, 123] width 12 height 12
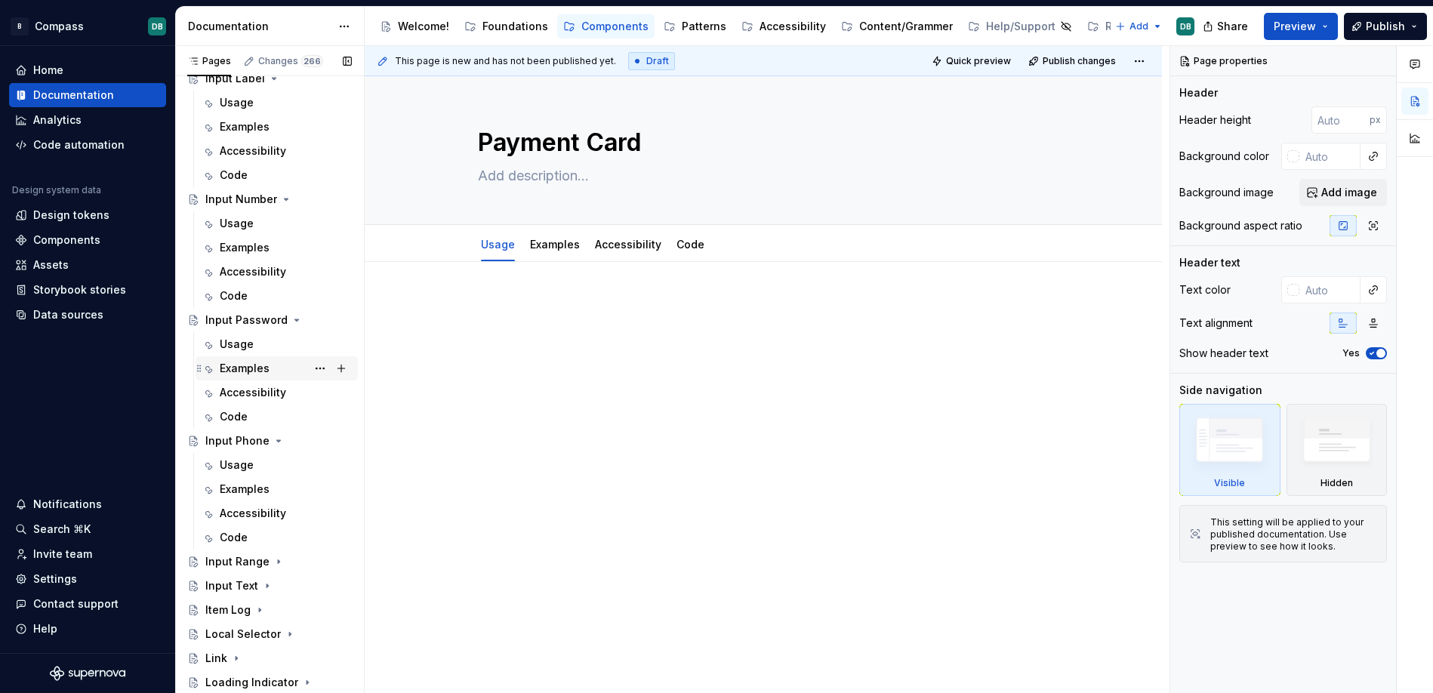
scroll to position [2589, 0]
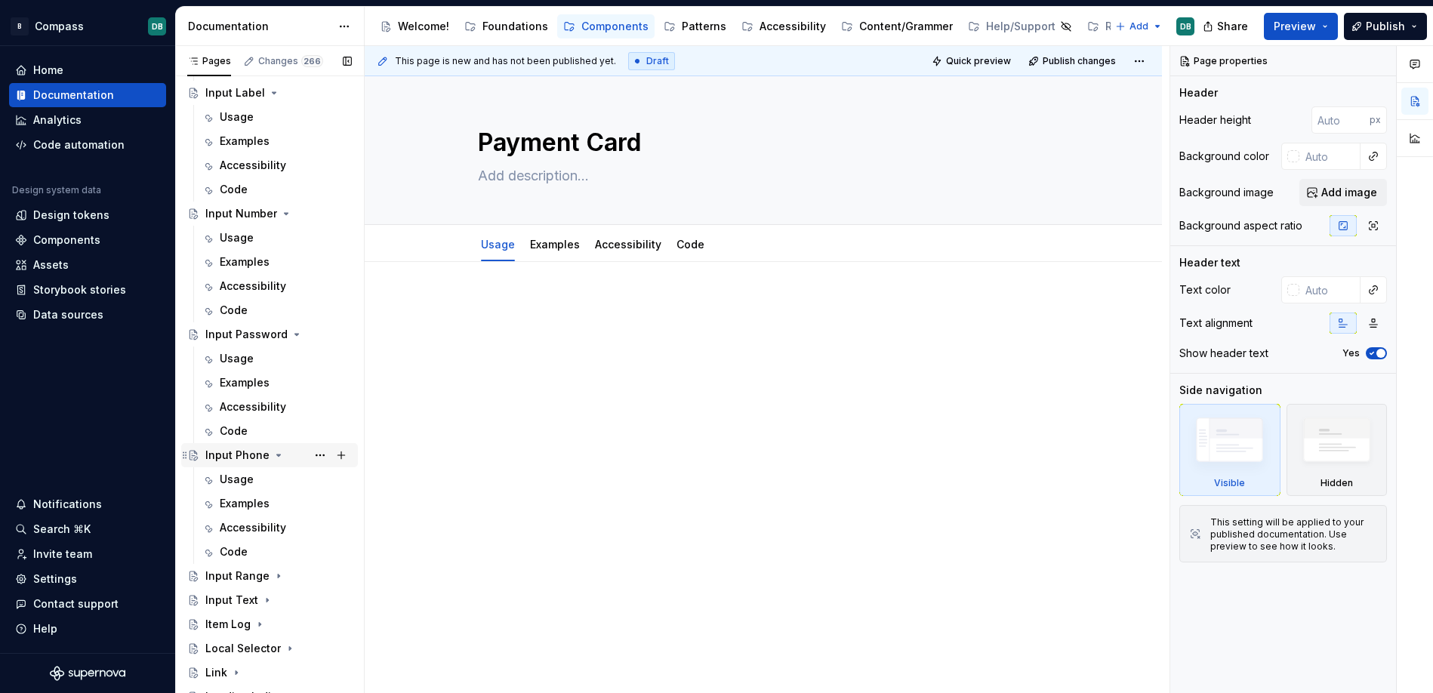
click at [277, 455] on icon "Page tree" at bounding box center [279, 455] width 4 height 2
click at [294, 335] on icon "Page tree" at bounding box center [297, 334] width 12 height 12
click at [285, 214] on icon "Page tree" at bounding box center [287, 214] width 4 height 2
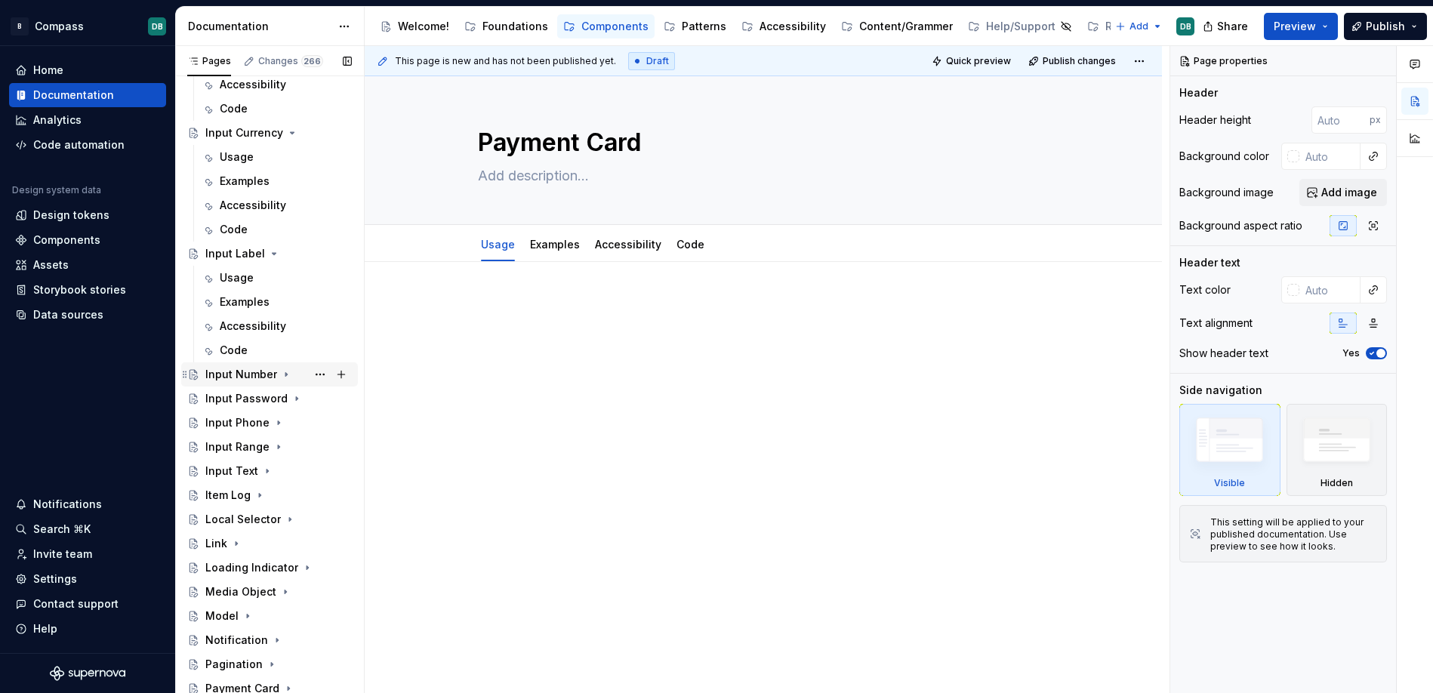
scroll to position [2426, 0]
click at [272, 256] on icon "Page tree" at bounding box center [274, 256] width 4 height 2
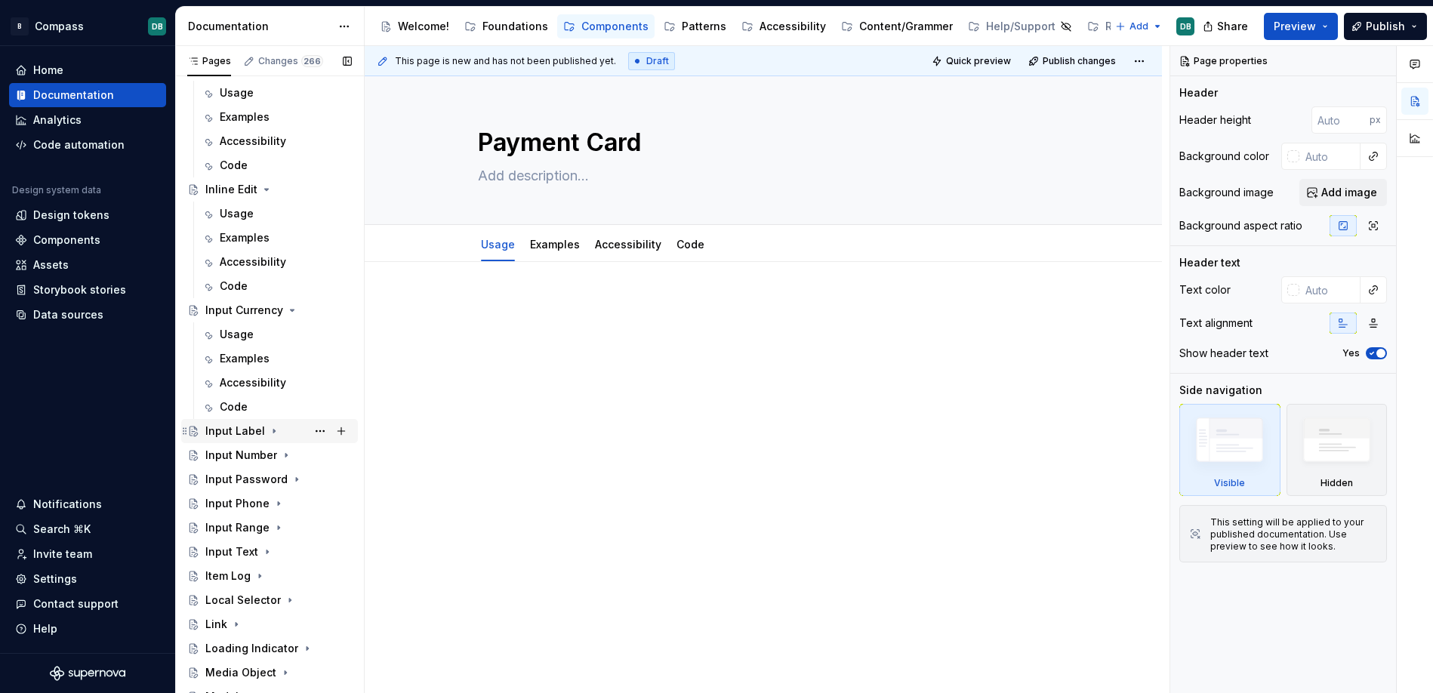
scroll to position [2241, 0]
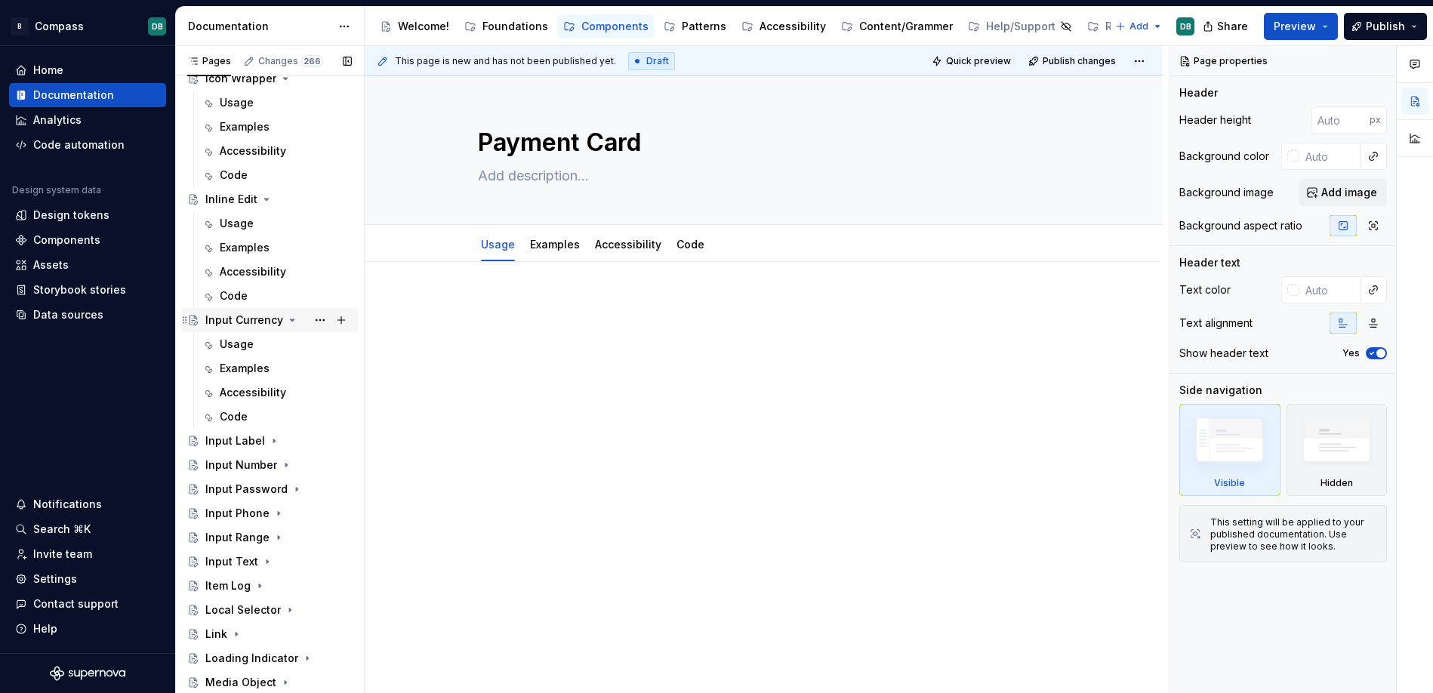
click at [291, 320] on icon "Page tree" at bounding box center [293, 320] width 4 height 2
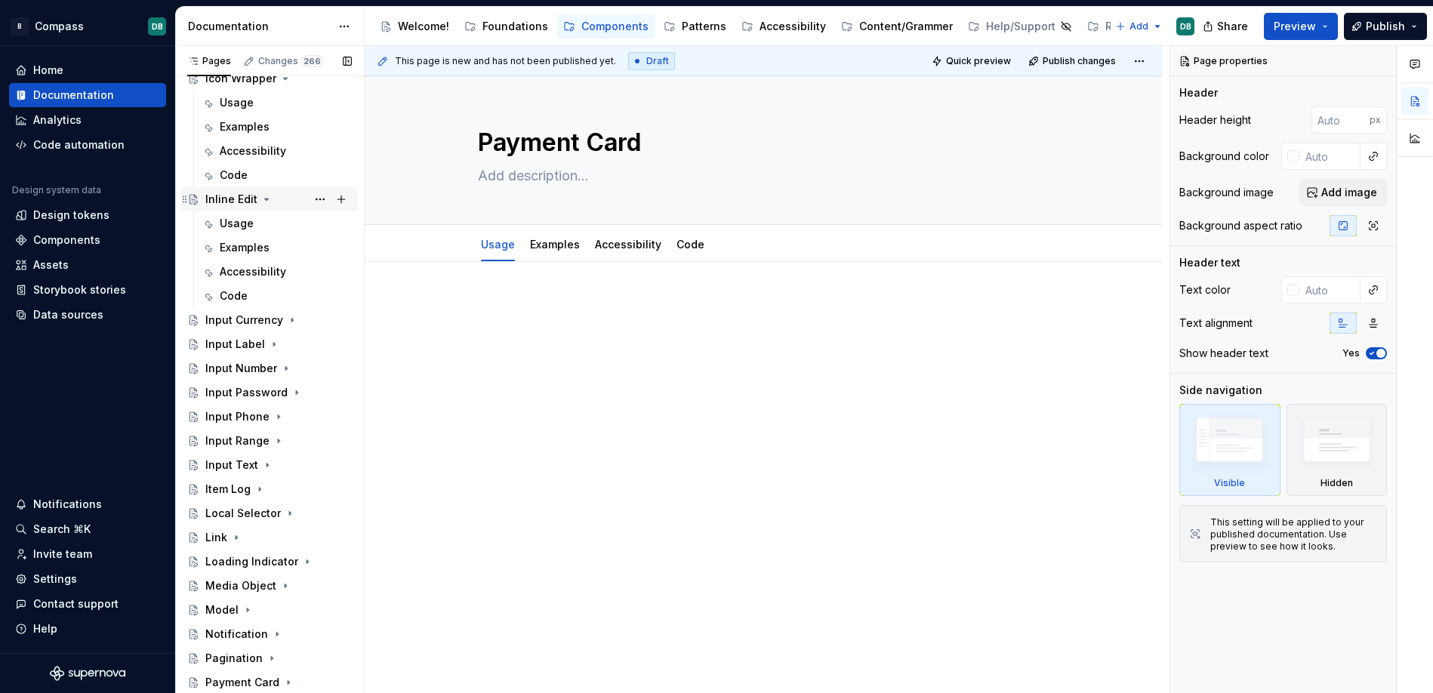
click at [265, 199] on icon "Page tree" at bounding box center [267, 200] width 4 height 2
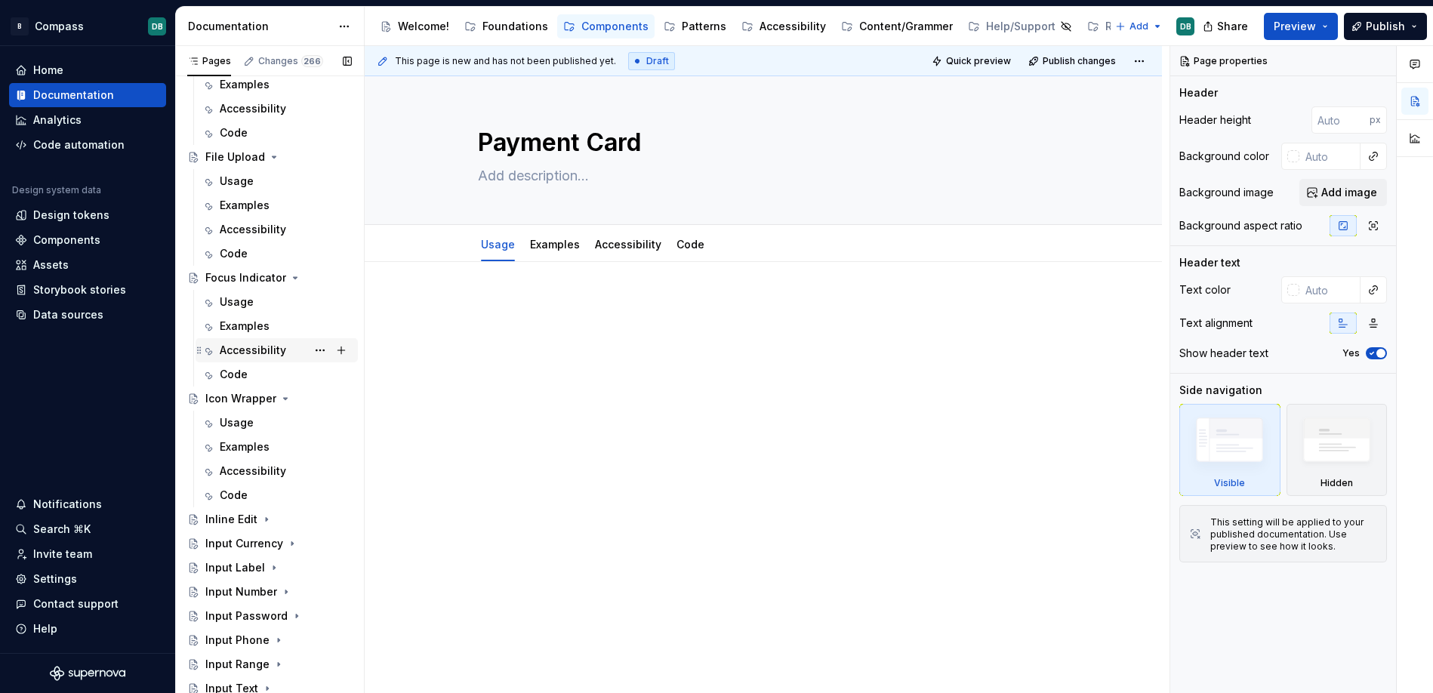
scroll to position [1916, 0]
click at [283, 407] on icon "Page tree" at bounding box center [285, 404] width 12 height 12
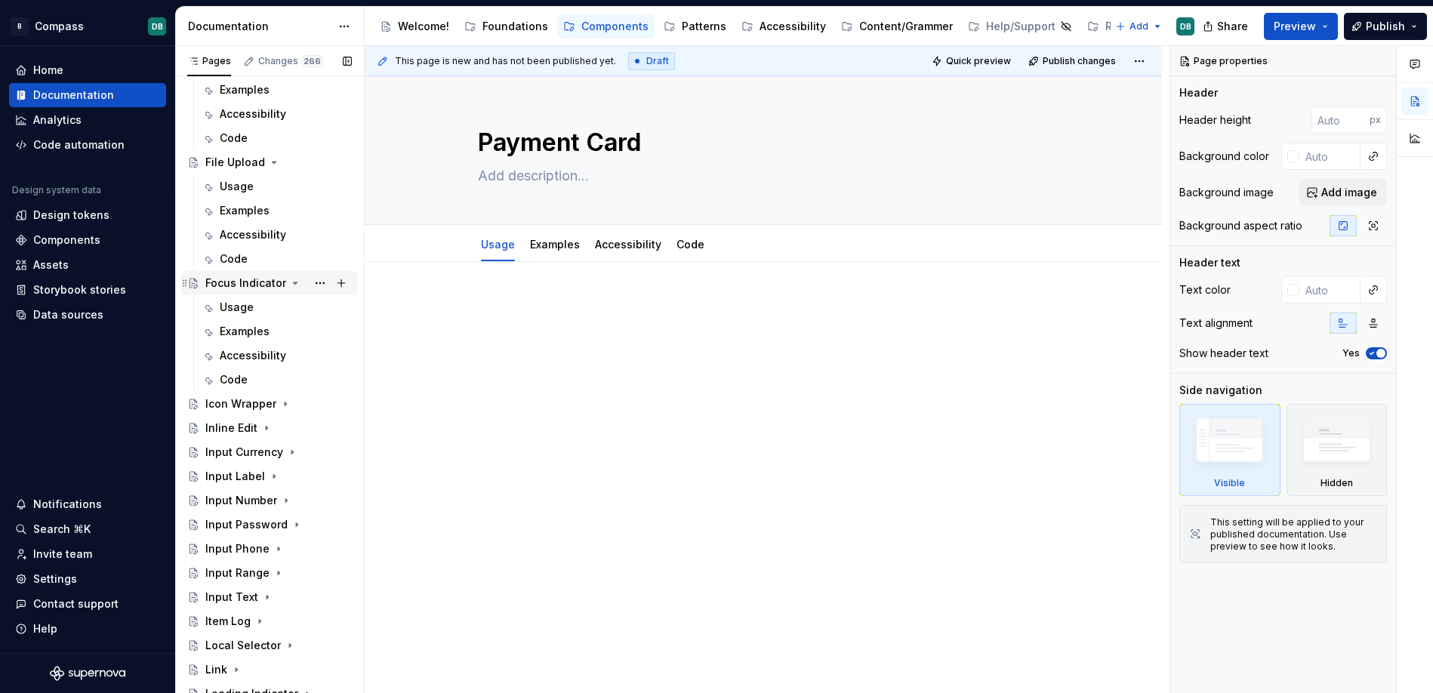
click at [293, 285] on icon "Page tree" at bounding box center [295, 283] width 12 height 12
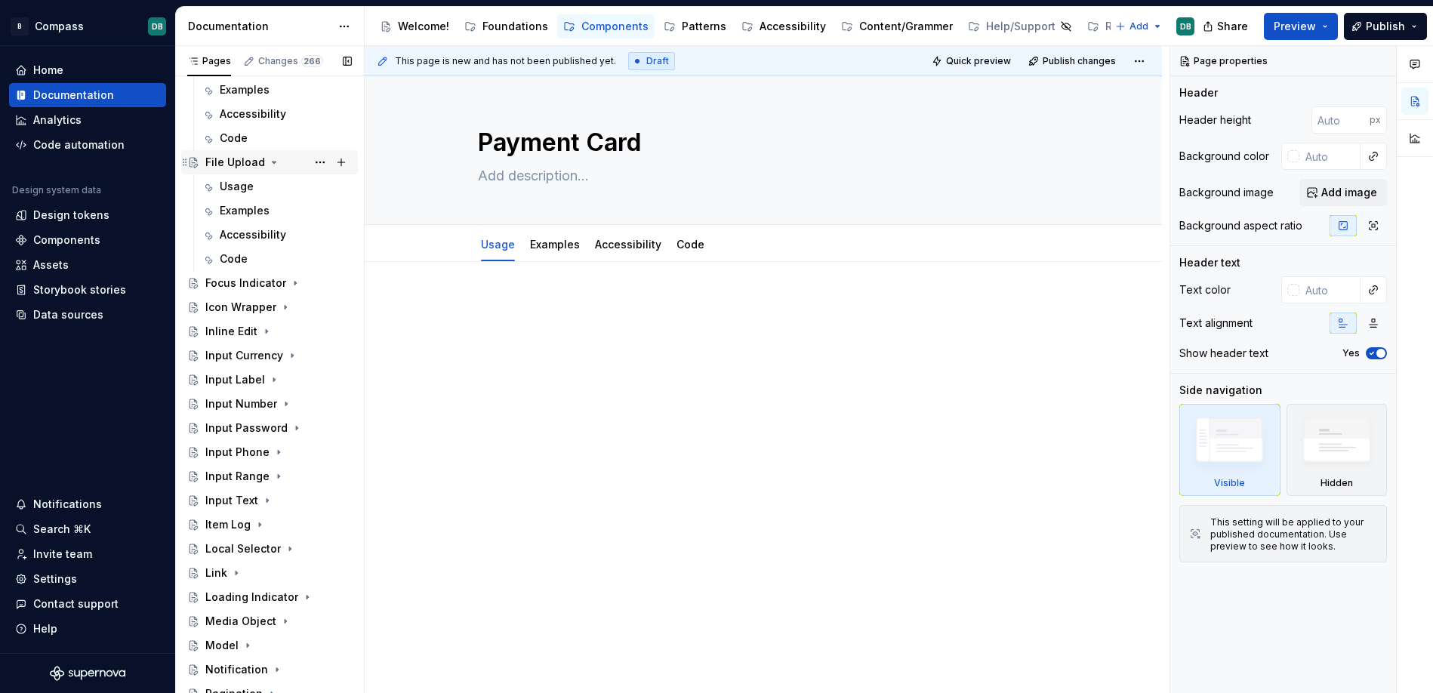
click at [272, 163] on icon "Page tree" at bounding box center [274, 163] width 4 height 2
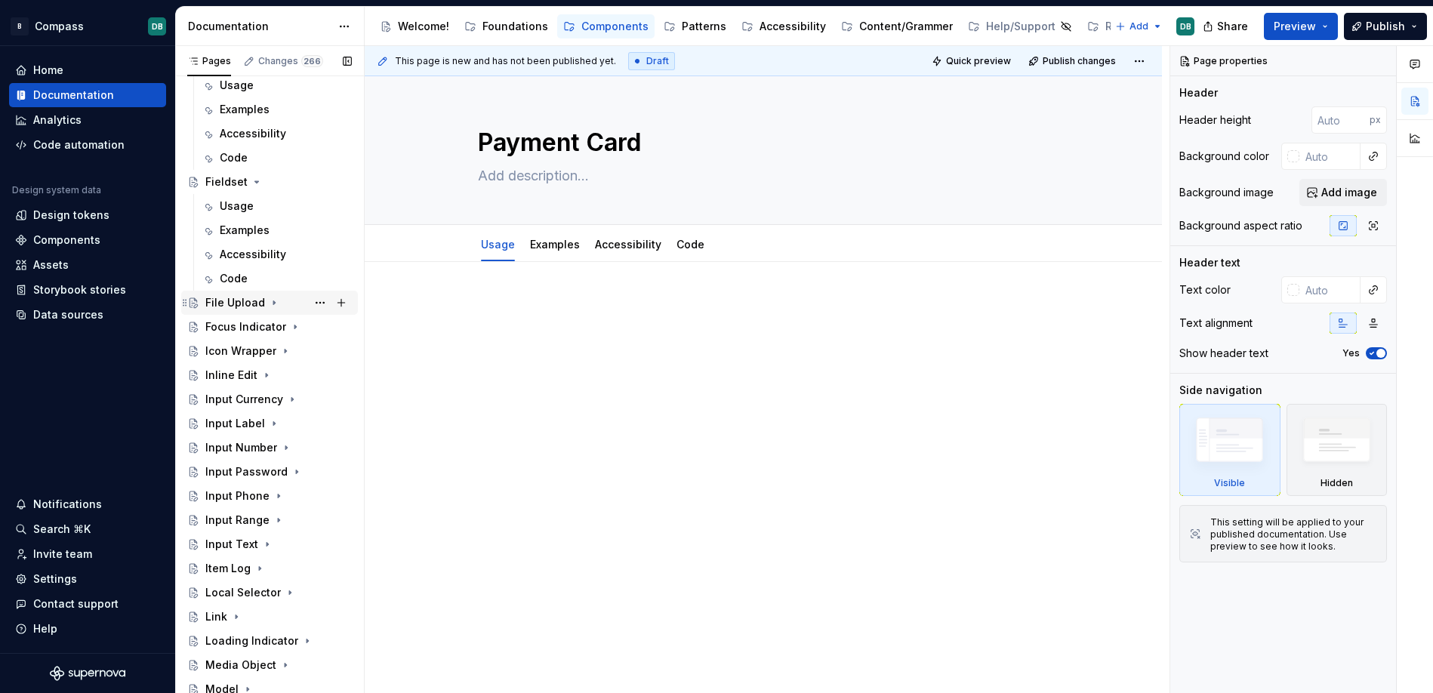
scroll to position [1726, 0]
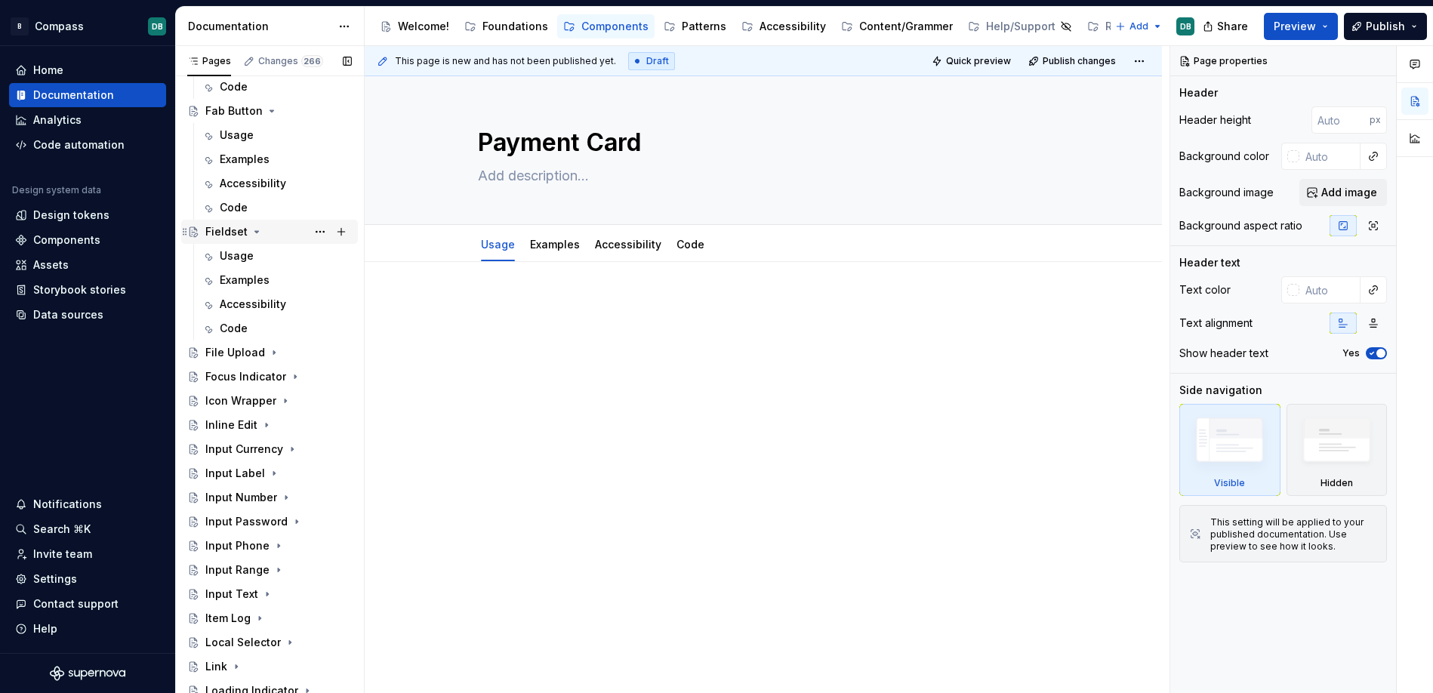
click at [256, 233] on icon "Page tree" at bounding box center [257, 232] width 12 height 12
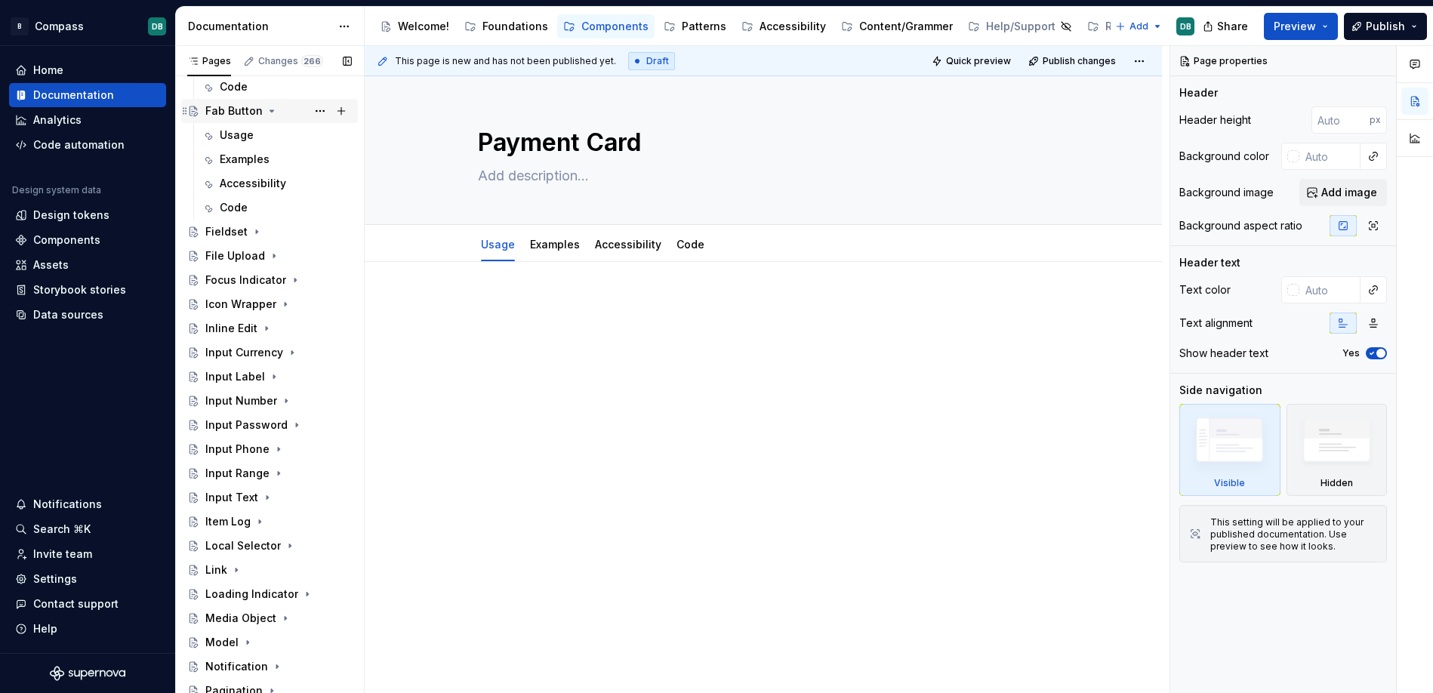
click at [267, 112] on icon "Page tree" at bounding box center [272, 111] width 12 height 12
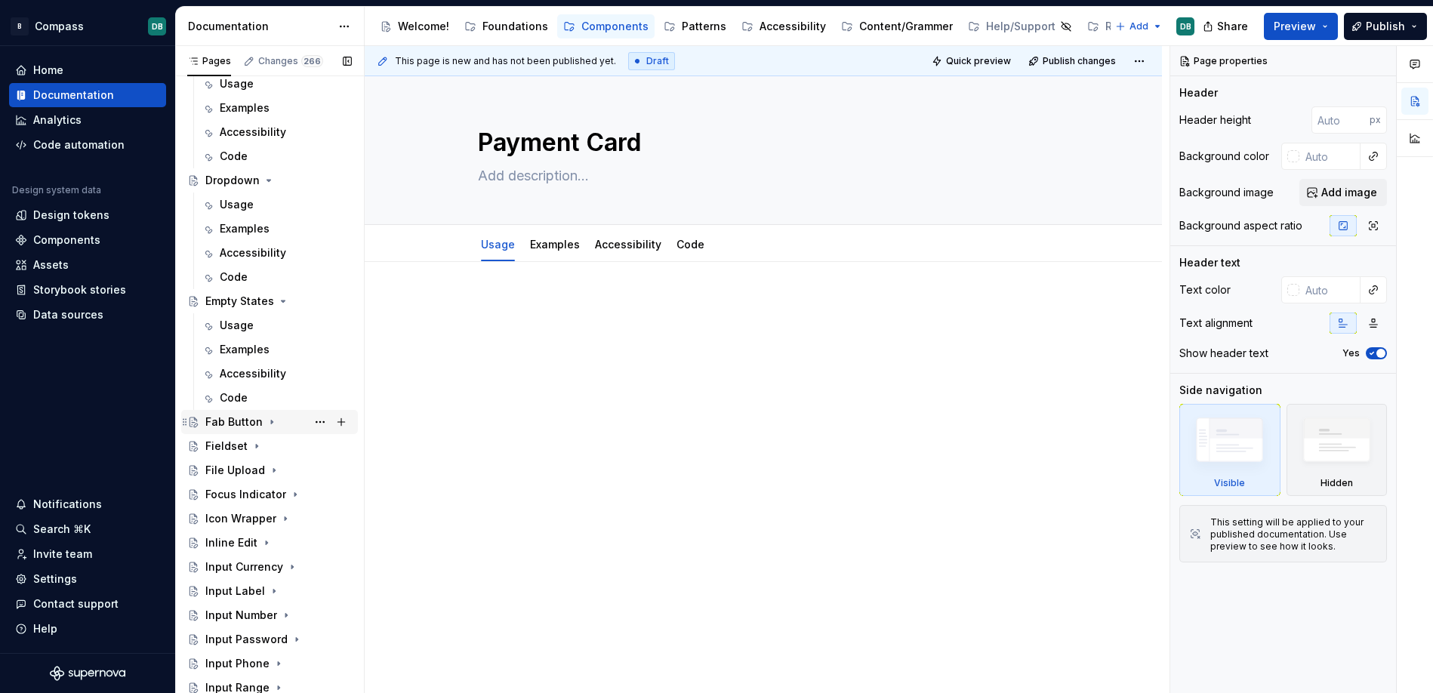
scroll to position [1393, 0]
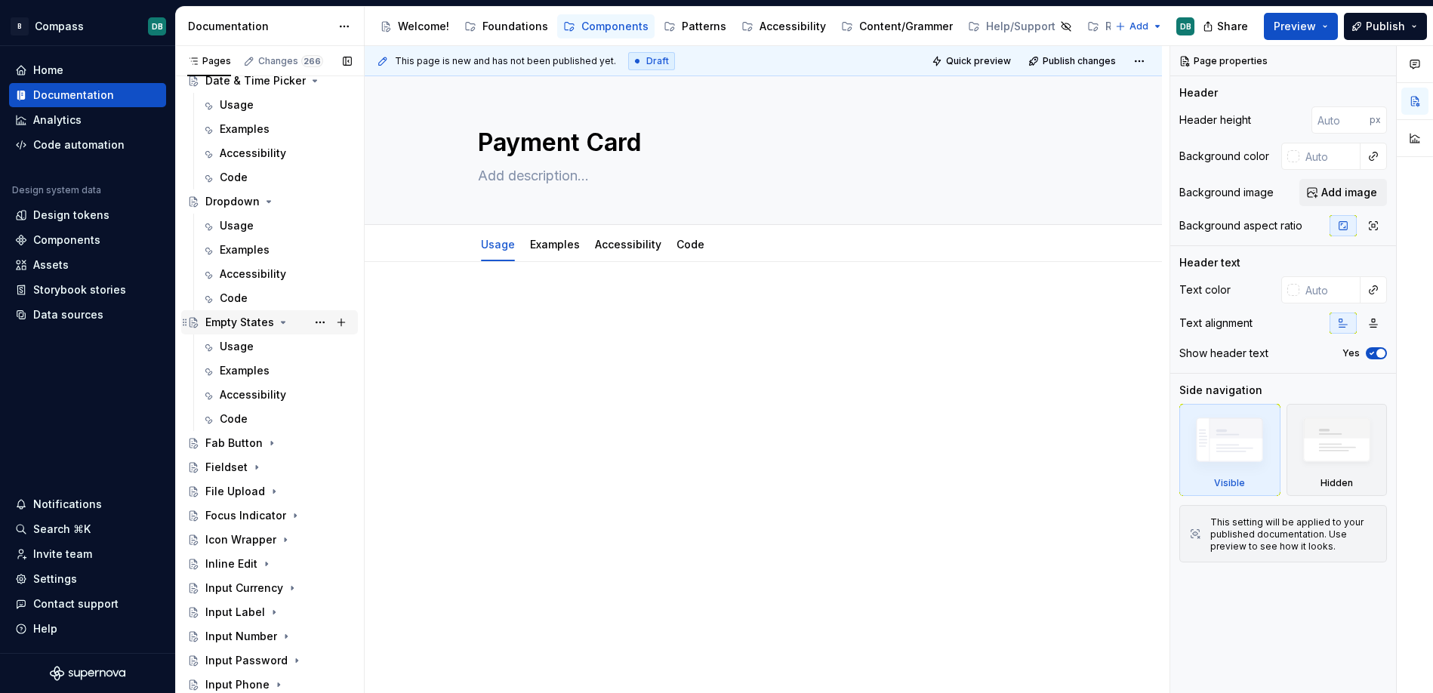
click at [282, 323] on icon "Page tree" at bounding box center [284, 323] width 4 height 2
click at [267, 201] on icon "Page tree" at bounding box center [269, 202] width 4 height 2
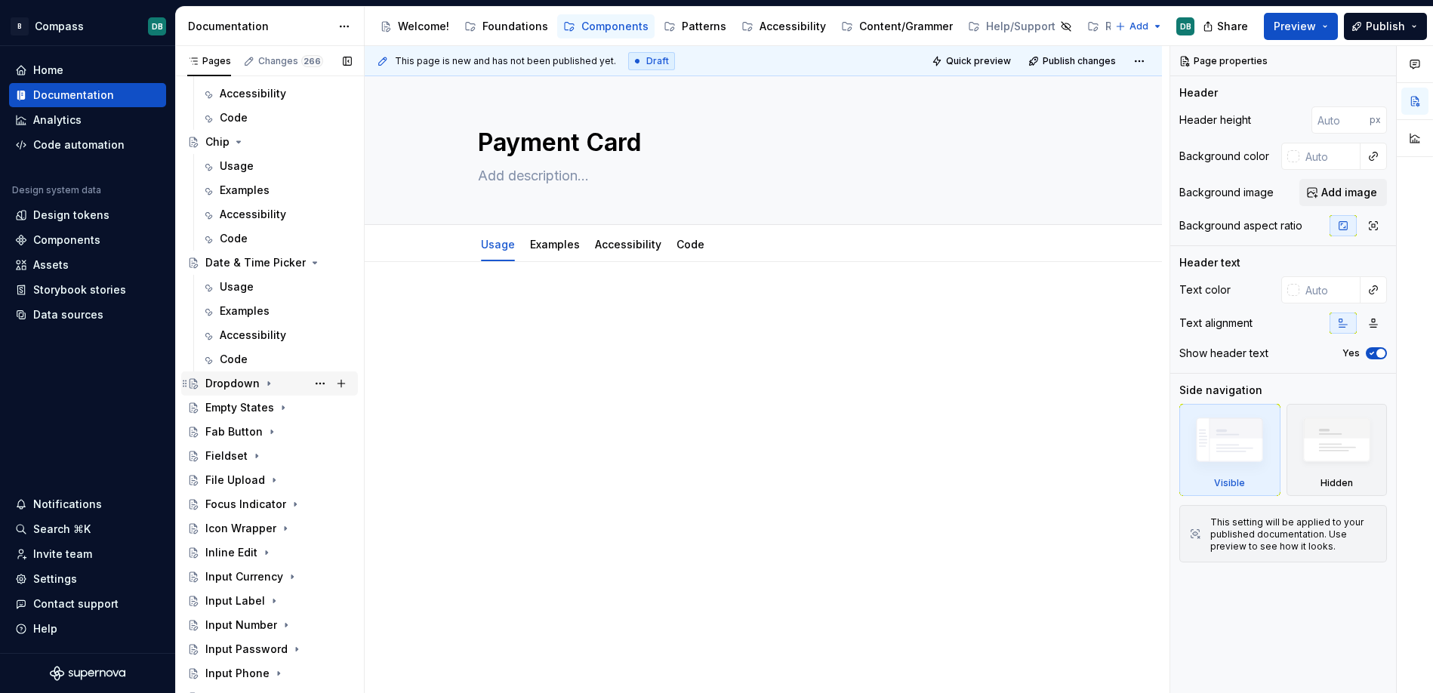
scroll to position [1201, 0]
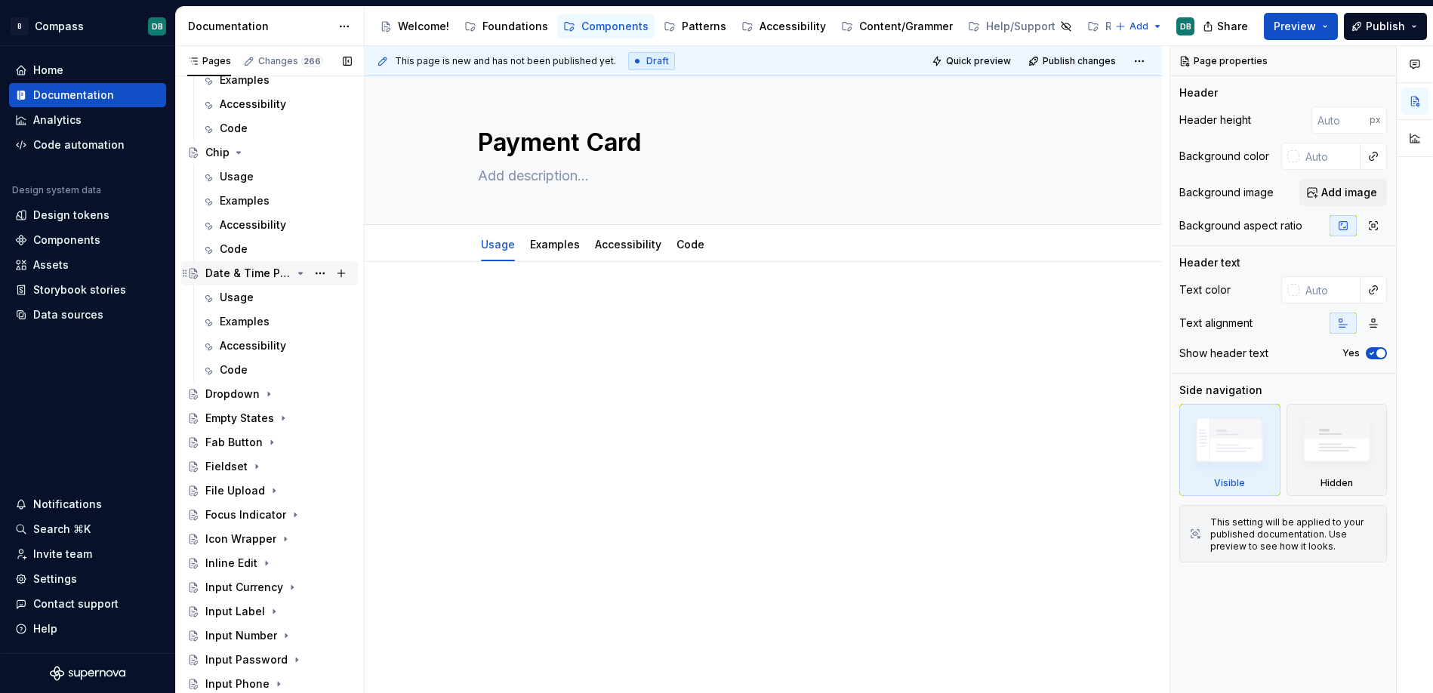
click at [299, 273] on icon "Page tree" at bounding box center [300, 273] width 12 height 12
click at [234, 154] on icon "Page tree" at bounding box center [238, 152] width 12 height 12
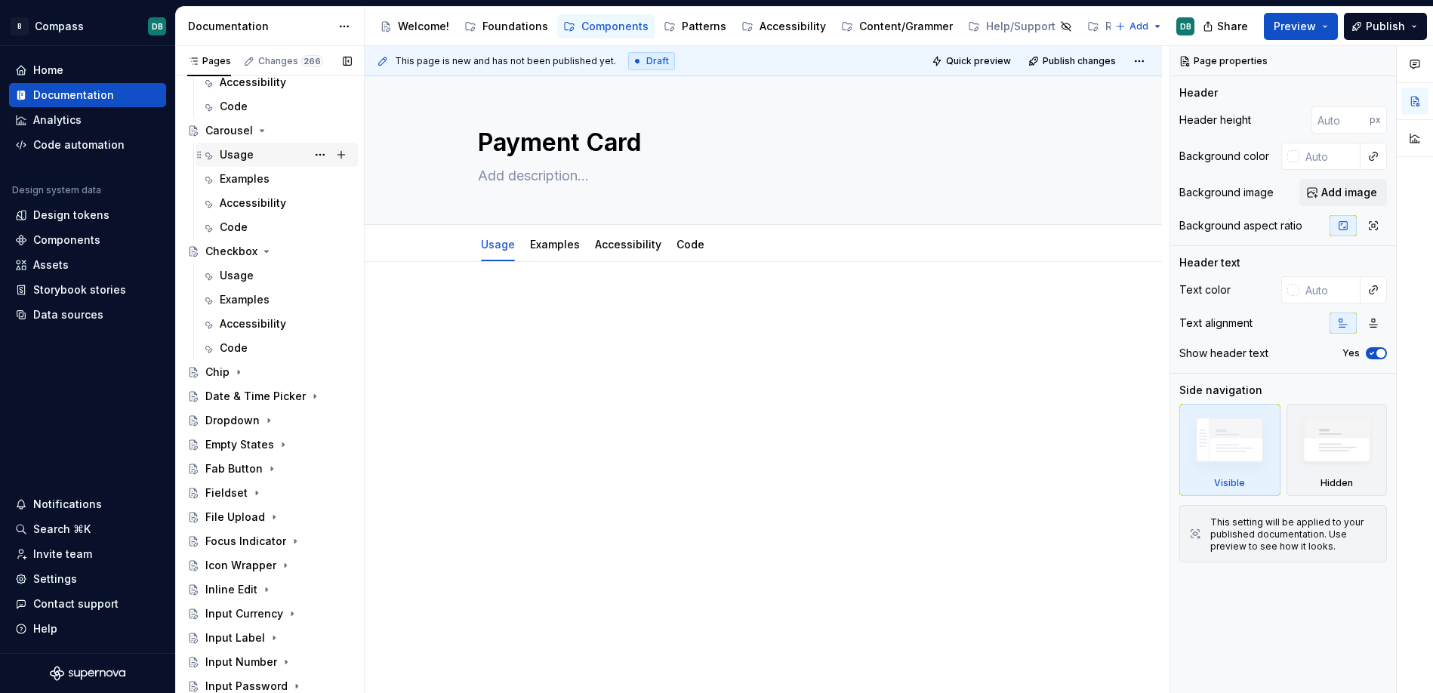
scroll to position [977, 0]
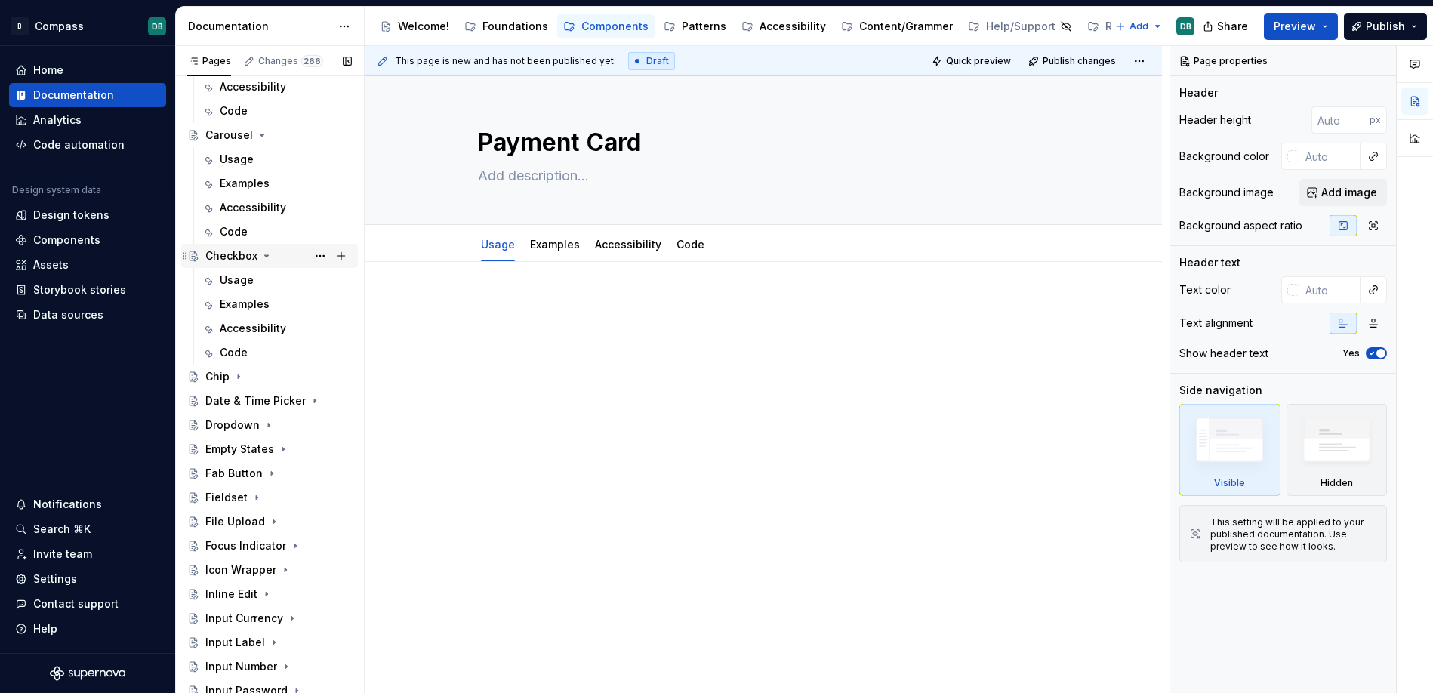
click at [265, 255] on icon "Page tree" at bounding box center [267, 256] width 4 height 2
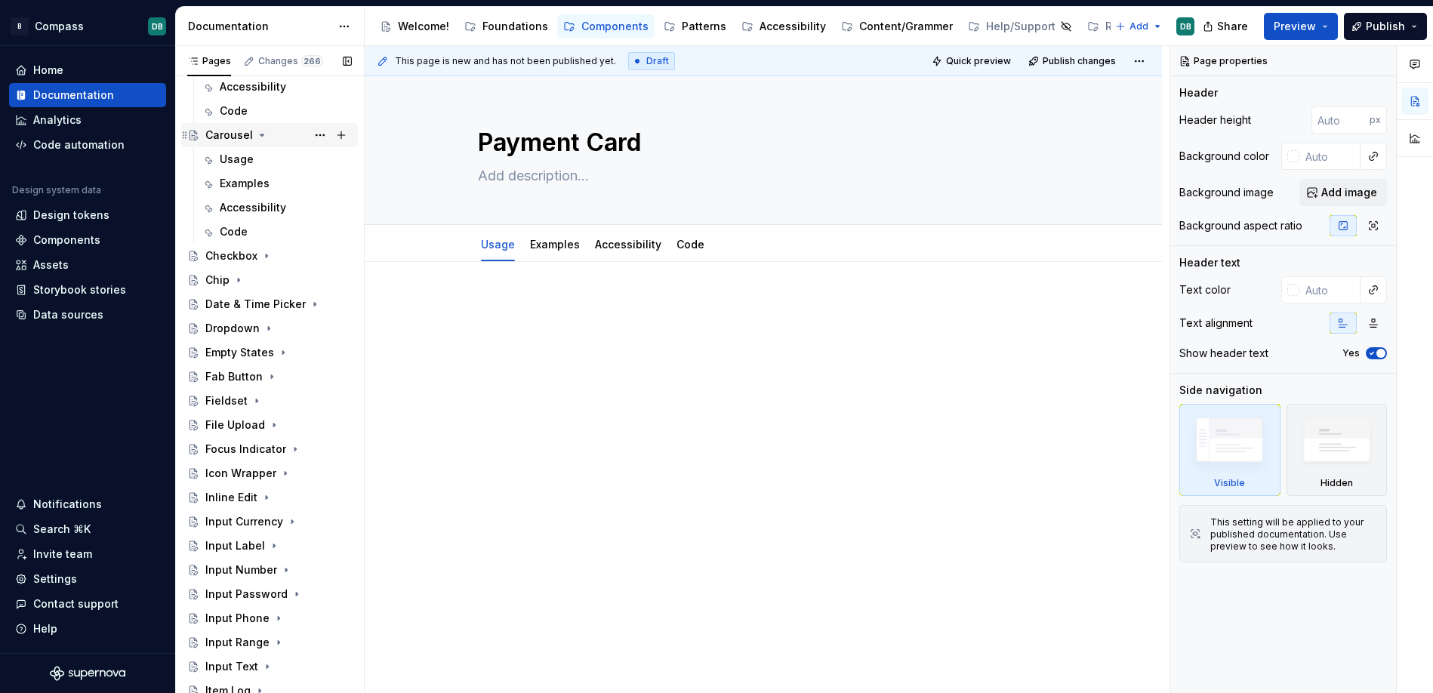
click at [260, 136] on icon "Page tree" at bounding box center [262, 135] width 12 height 12
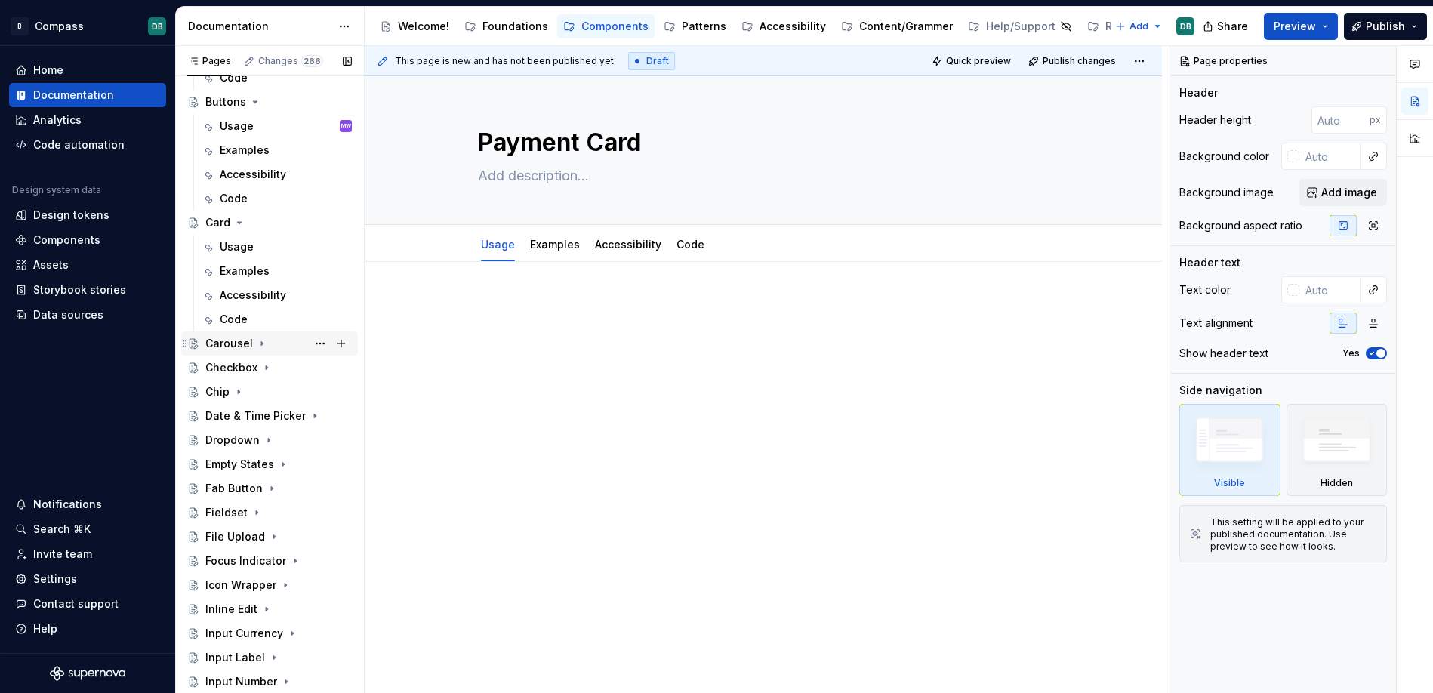
scroll to position [753, 0]
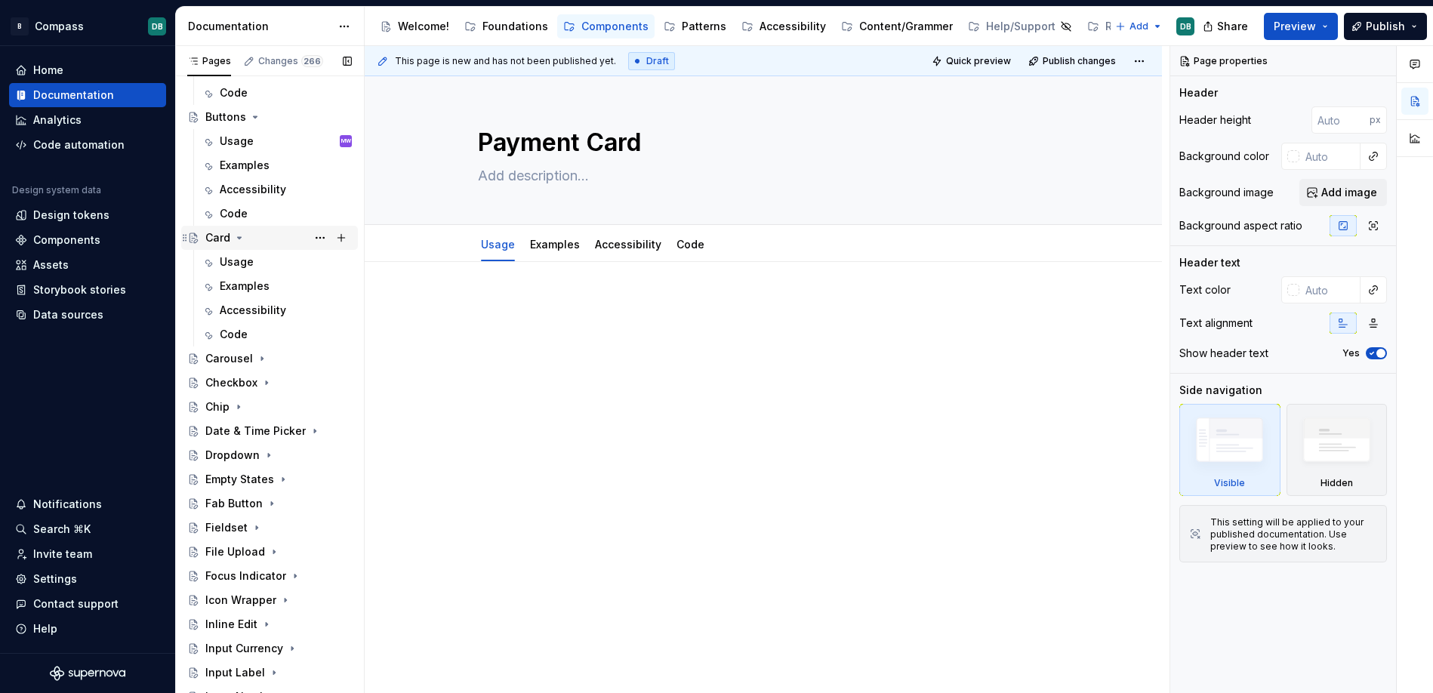
click at [240, 238] on icon "Page tree" at bounding box center [239, 238] width 12 height 12
click at [255, 118] on icon "Page tree" at bounding box center [255, 117] width 12 height 12
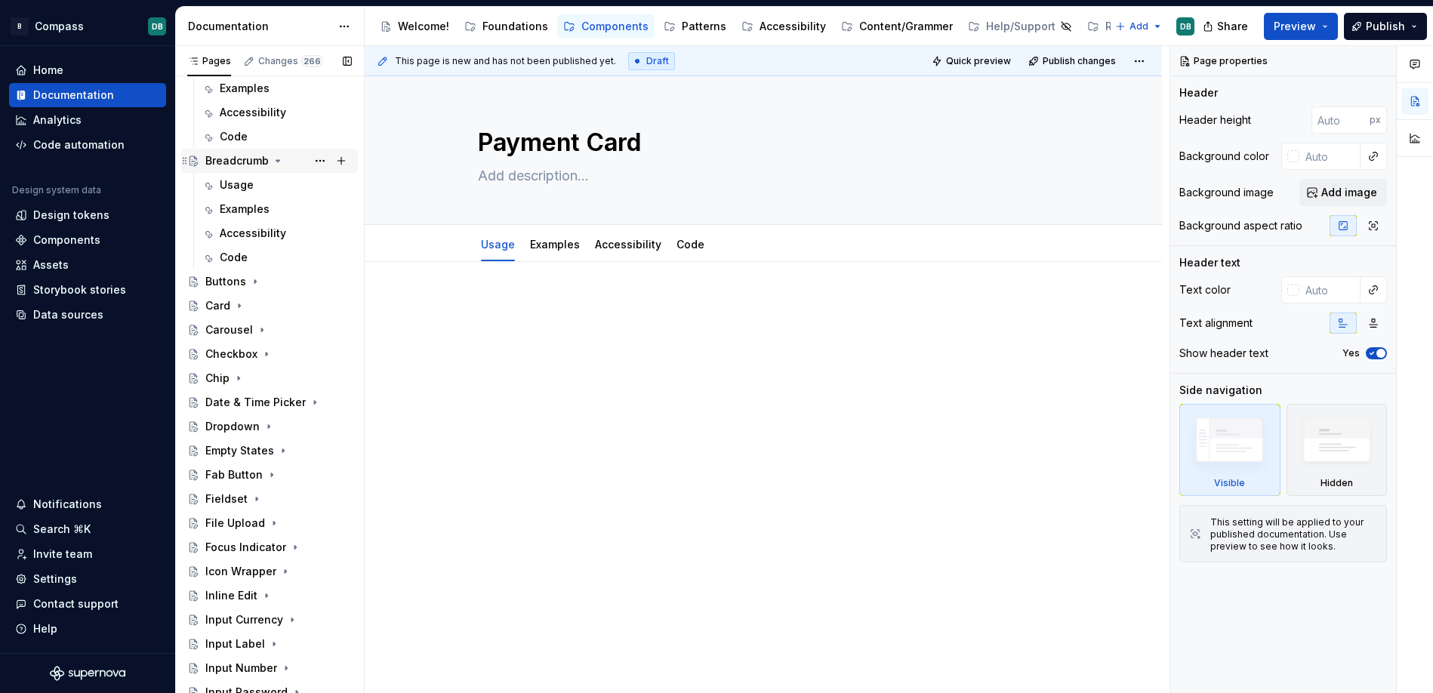
scroll to position [585, 0]
click at [276, 165] on icon "Page tree" at bounding box center [278, 165] width 4 height 2
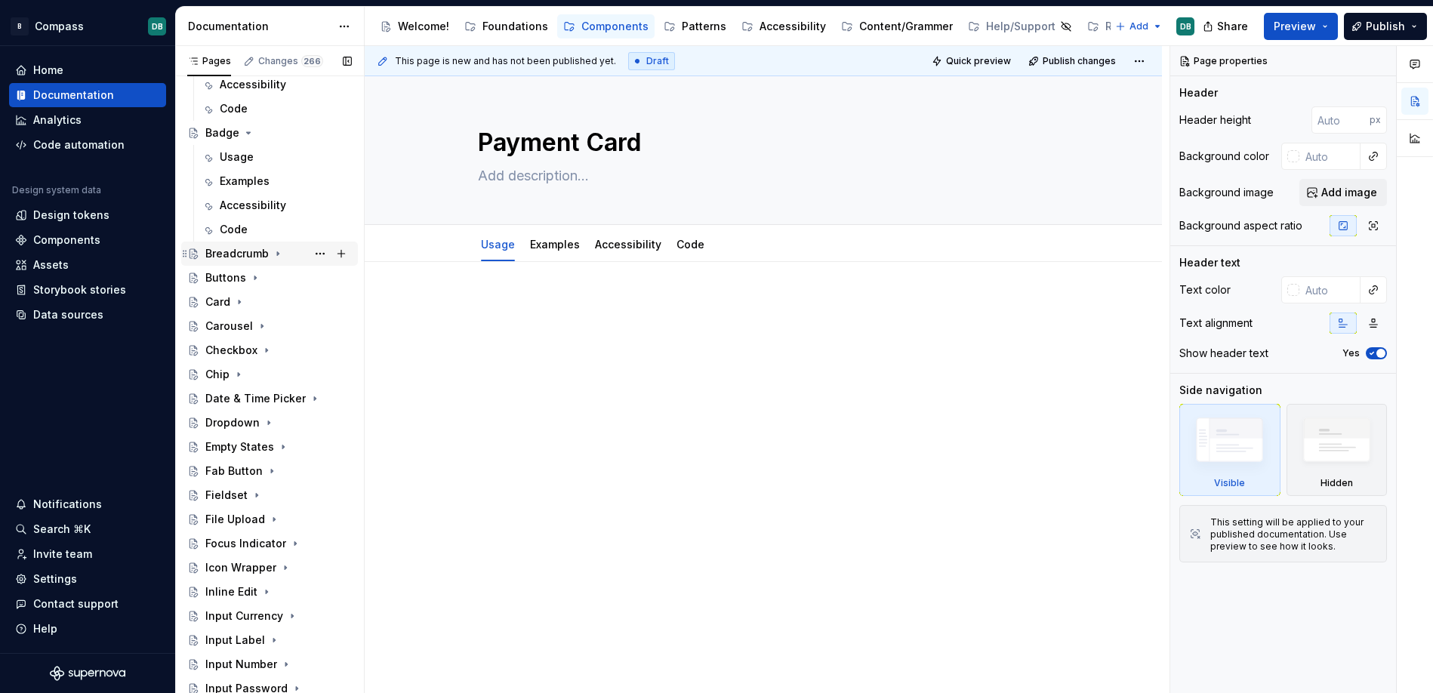
scroll to position [436, 0]
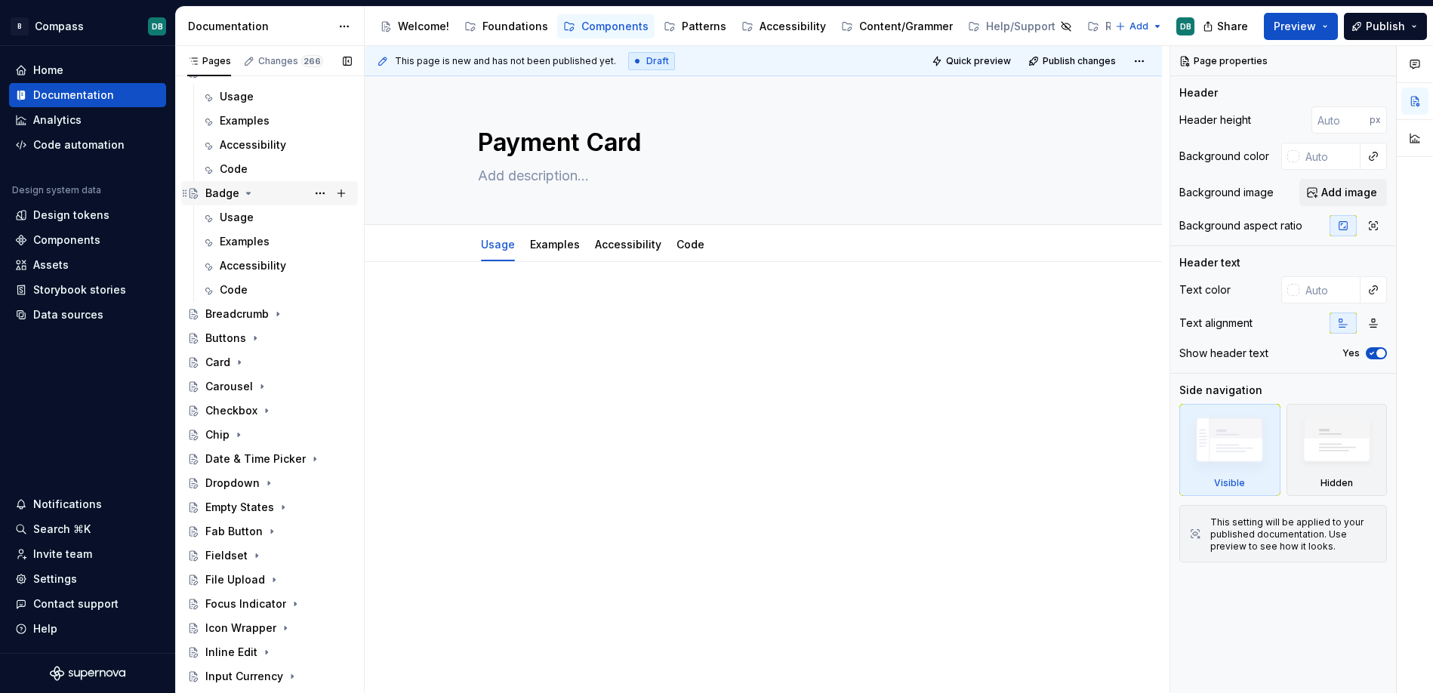
click at [248, 192] on icon "Page tree" at bounding box center [249, 193] width 4 height 2
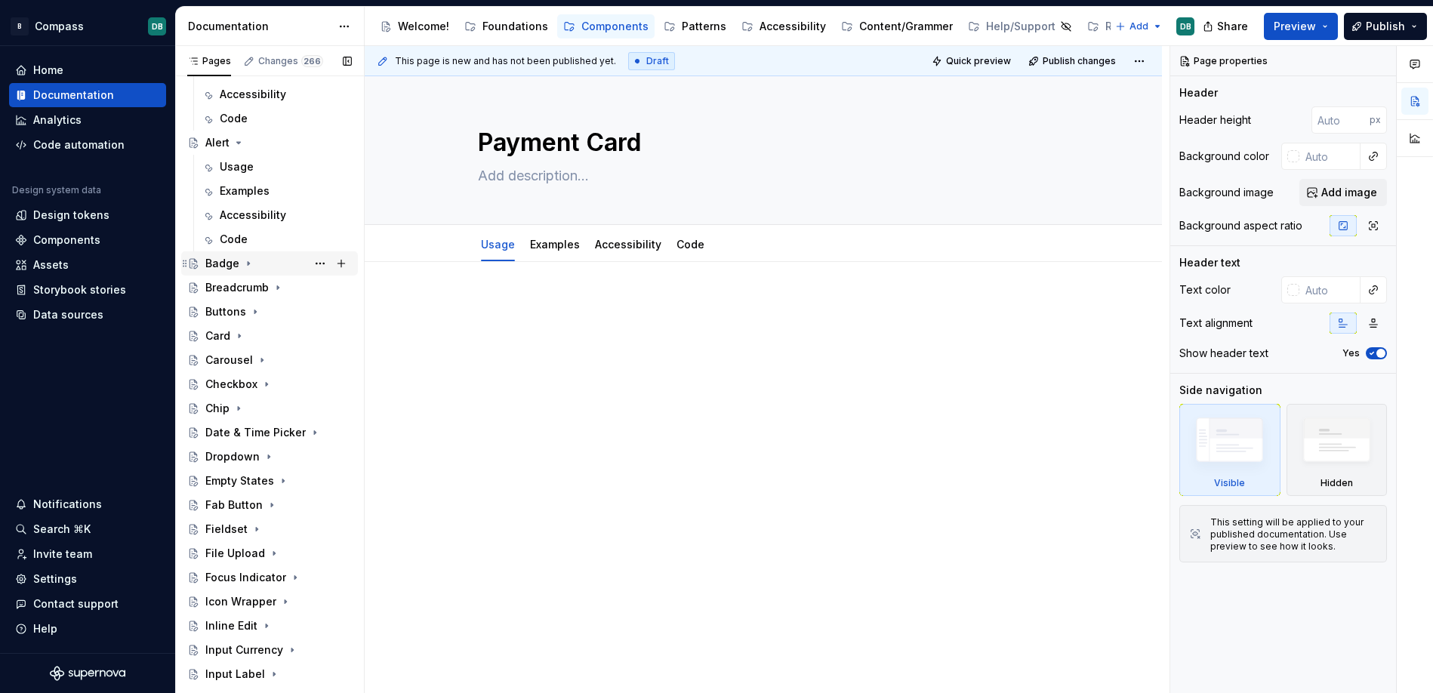
scroll to position [311, 0]
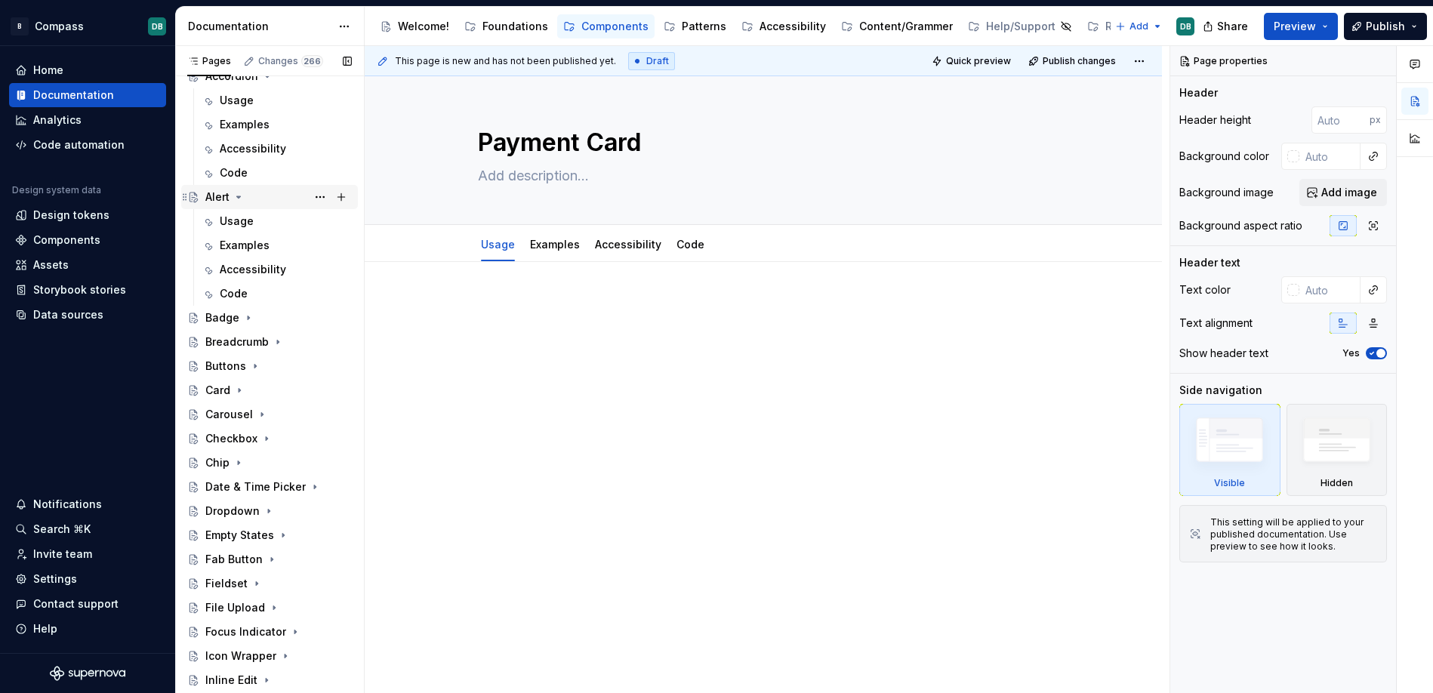
click at [239, 198] on icon "Page tree" at bounding box center [239, 197] width 4 height 2
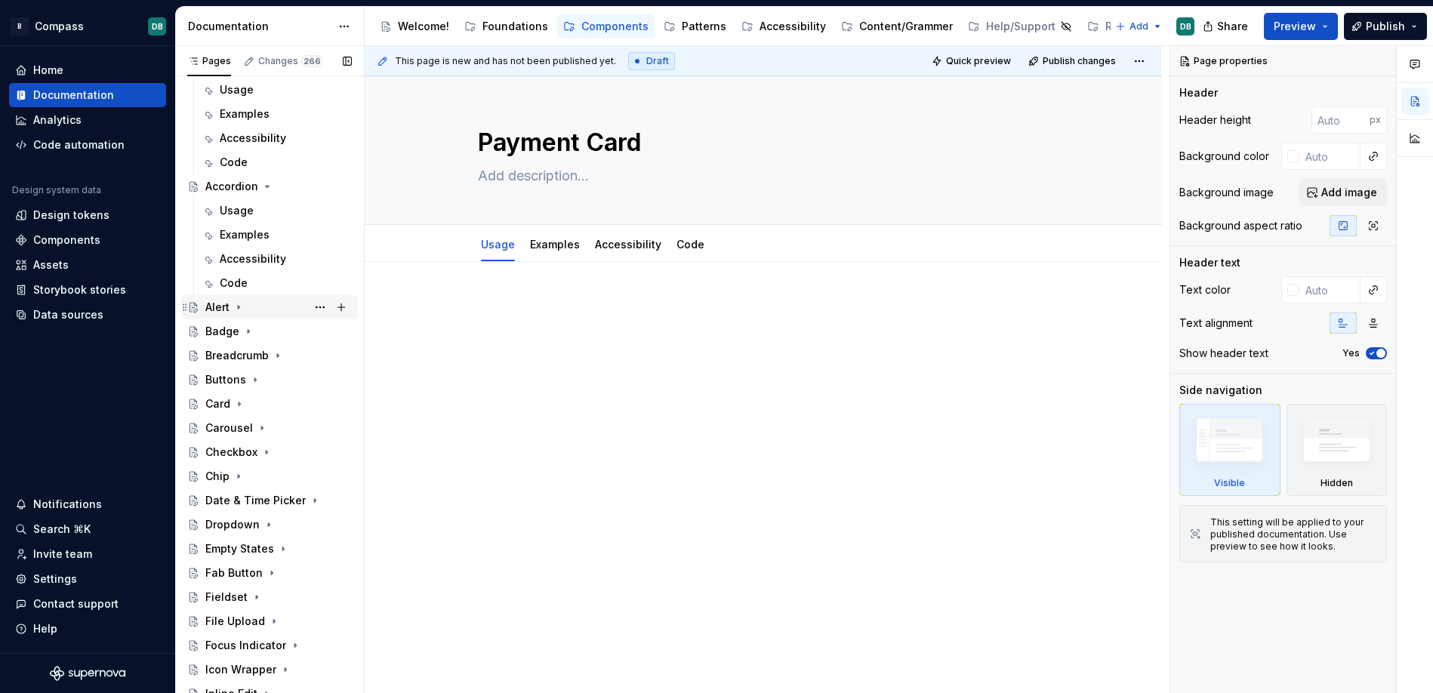
scroll to position [189, 0]
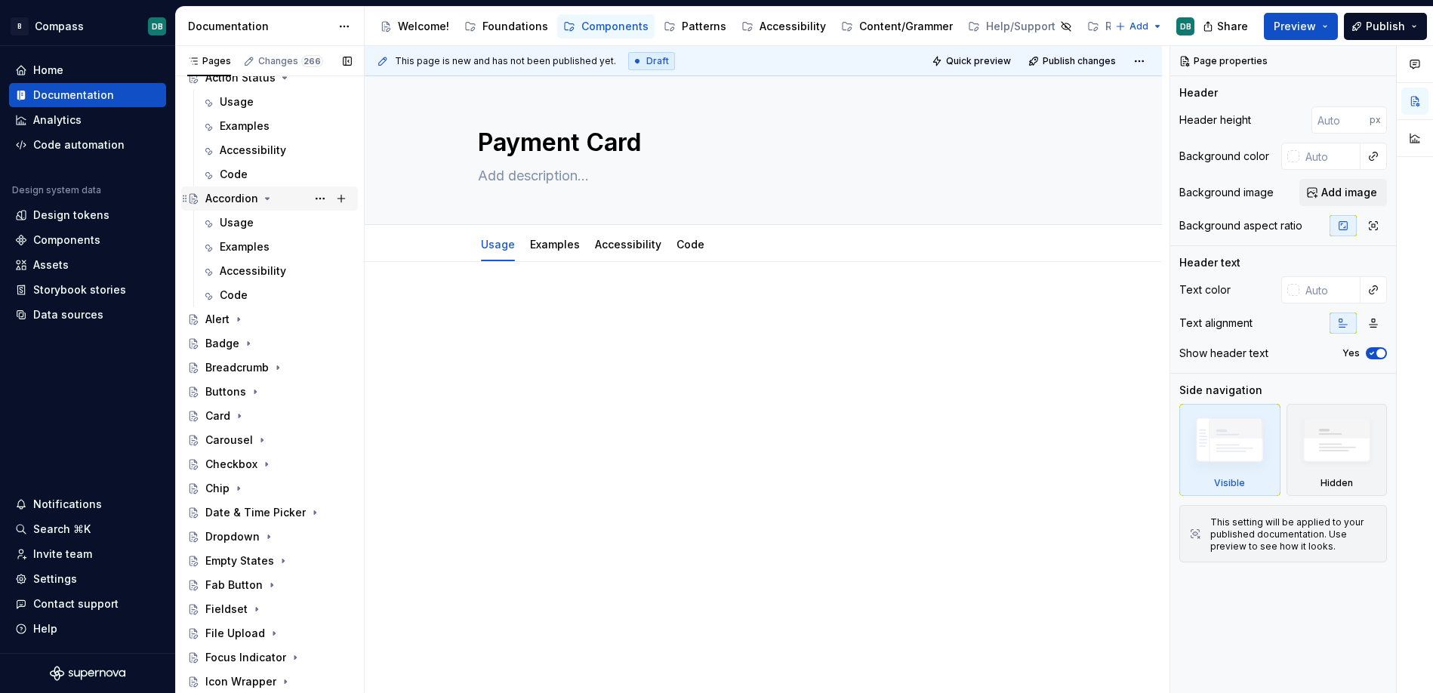
click at [264, 200] on icon "Page tree" at bounding box center [267, 198] width 12 height 12
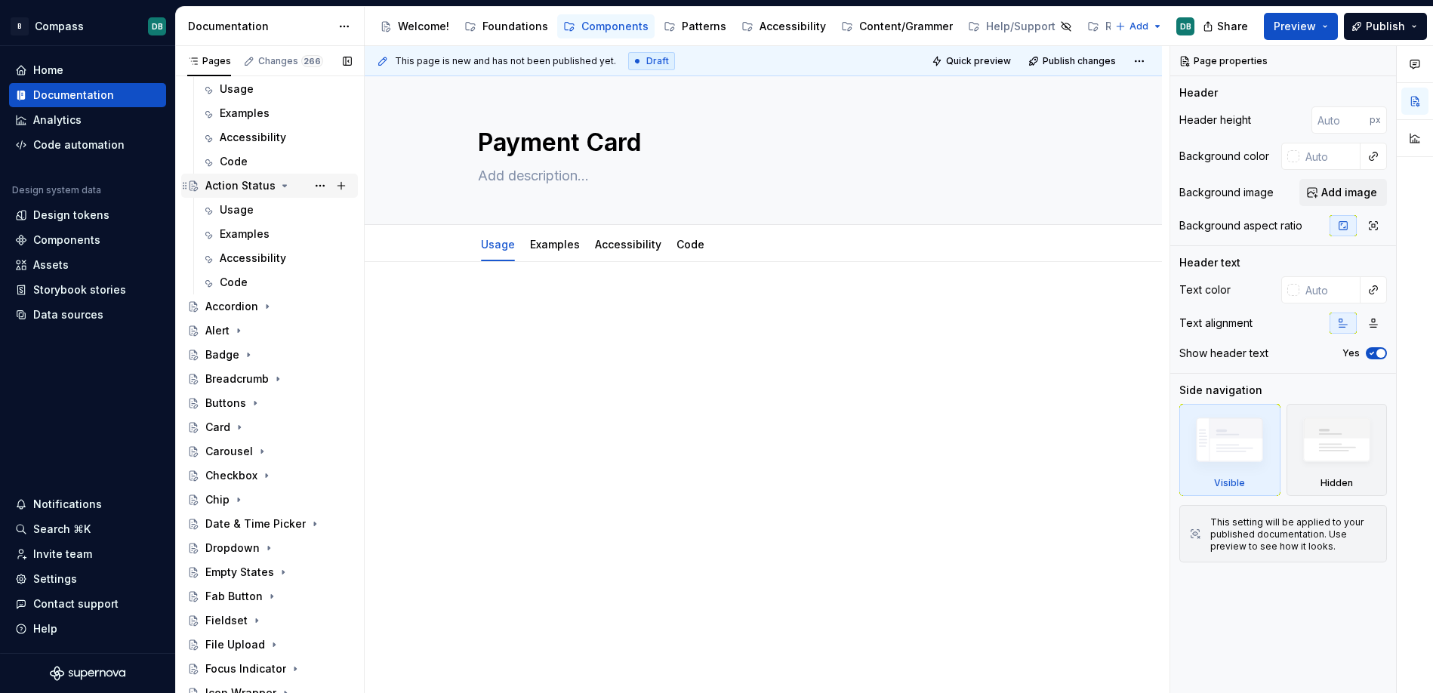
click at [280, 186] on icon "Page tree" at bounding box center [285, 186] width 12 height 12
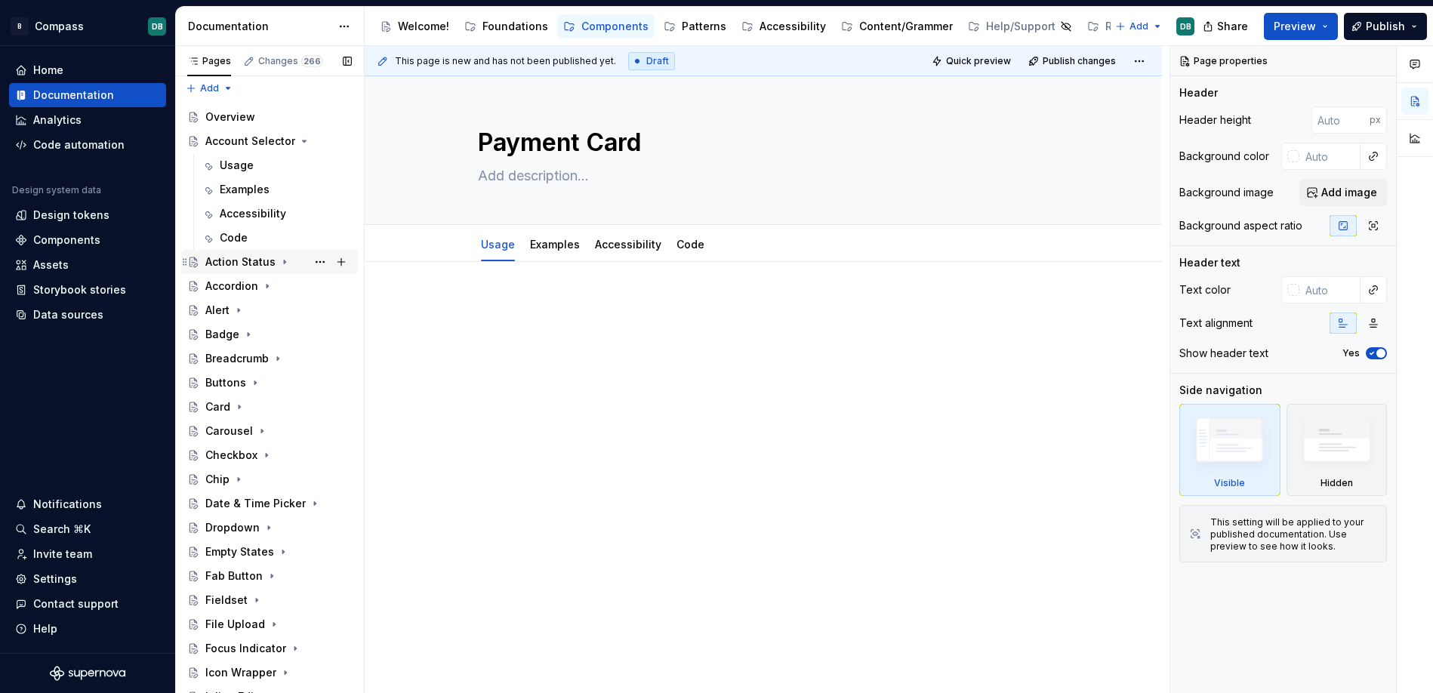
scroll to position [0, 0]
click at [300, 150] on icon "Page tree" at bounding box center [300, 146] width 12 height 12
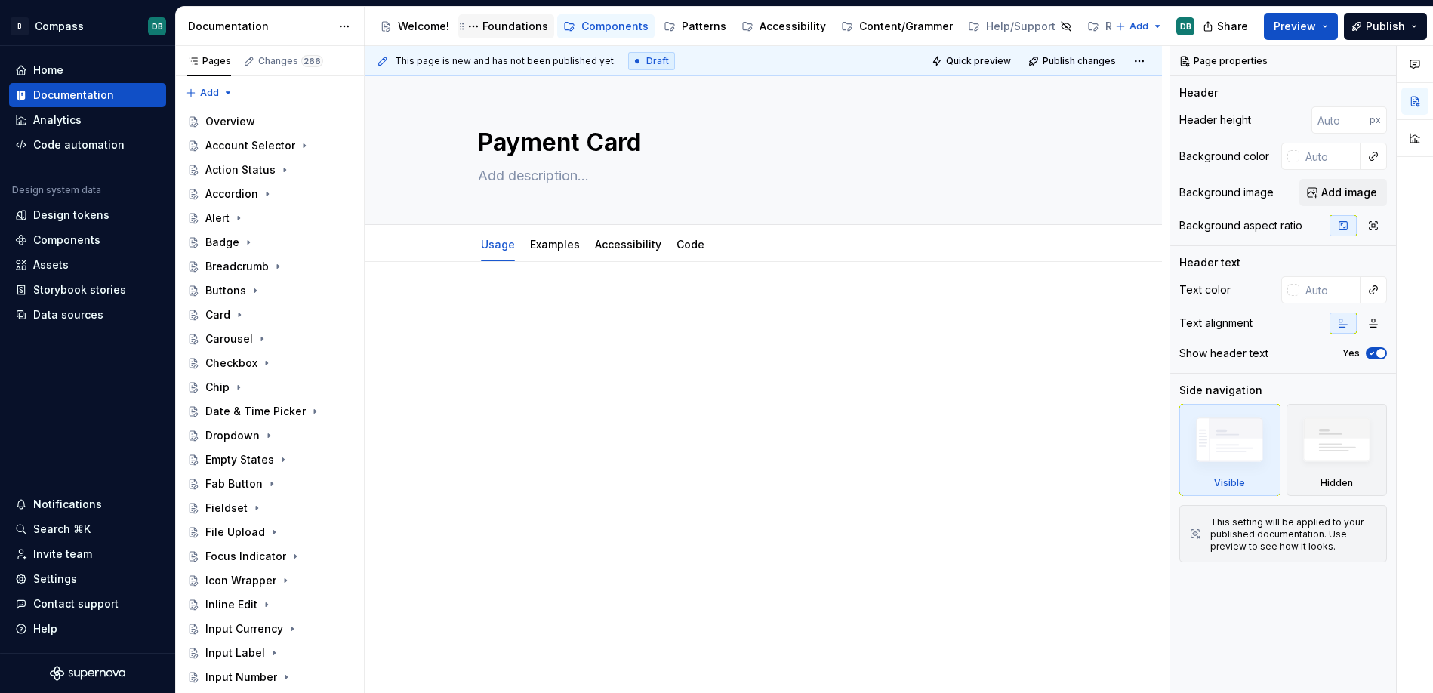
click at [510, 26] on div "Foundations" at bounding box center [515, 26] width 66 height 15
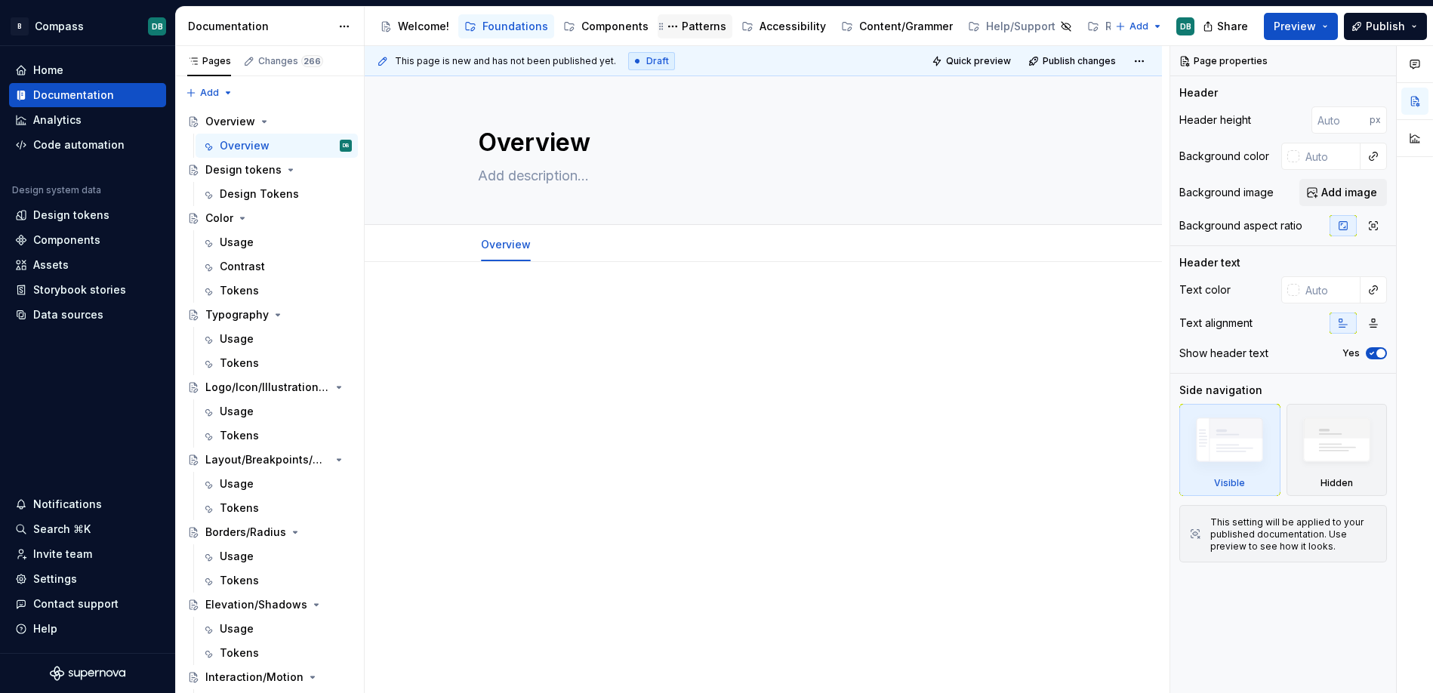
click at [691, 29] on div "Patterns" at bounding box center [704, 26] width 45 height 15
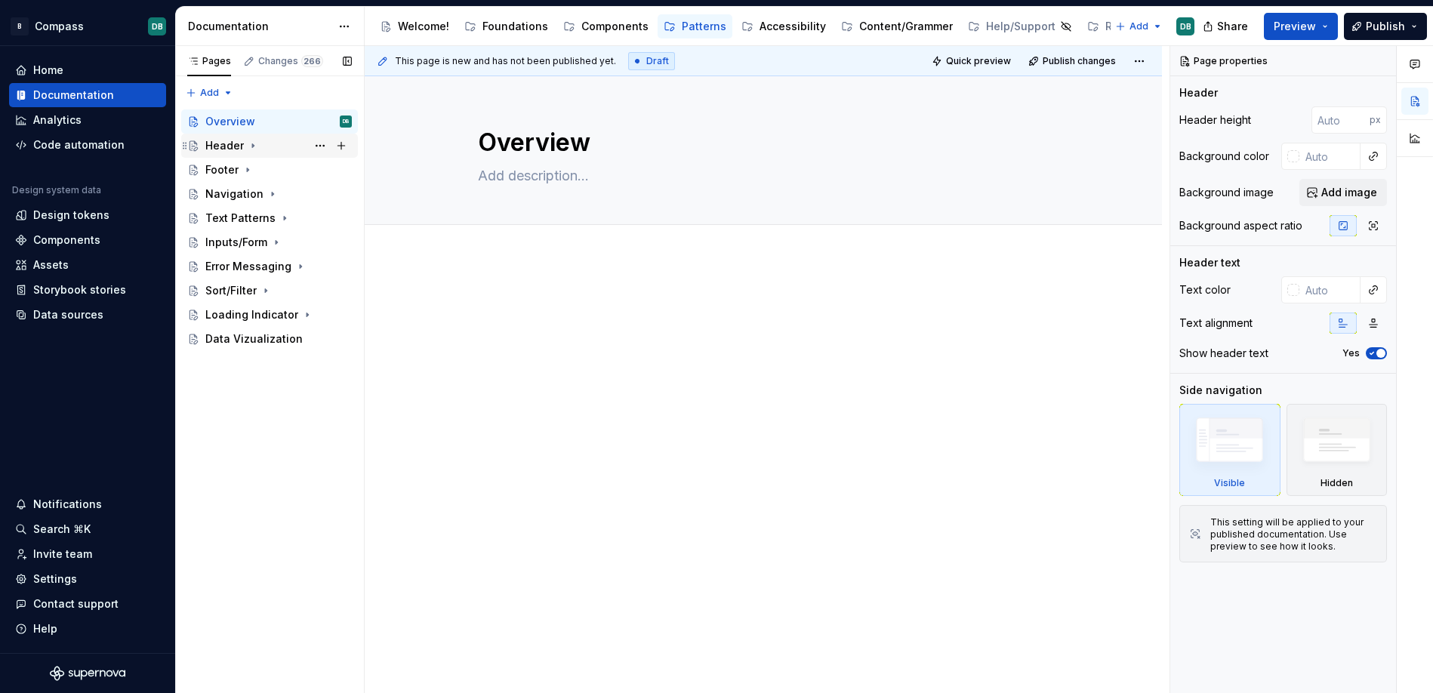
click at [213, 146] on div "Header" at bounding box center [224, 145] width 38 height 15
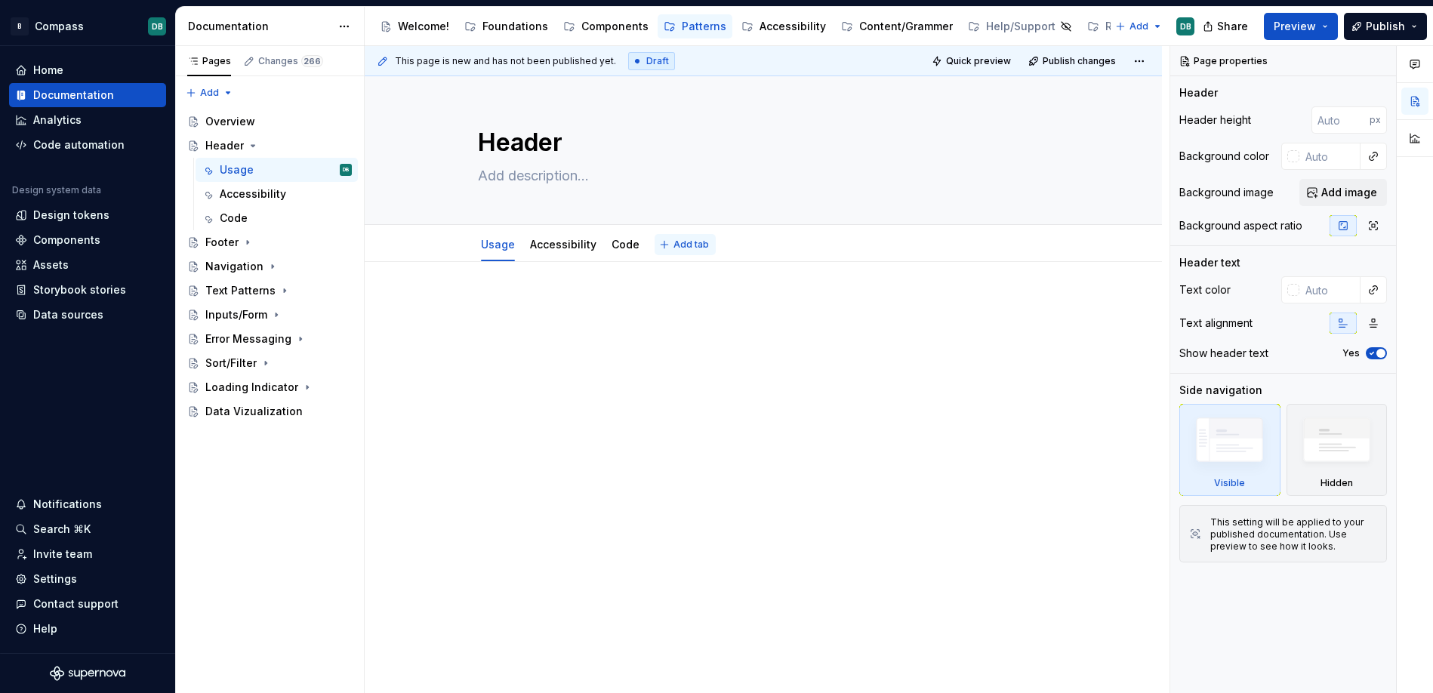
type textarea "*"
click at [687, 244] on span "Add tab" at bounding box center [690, 245] width 35 height 12
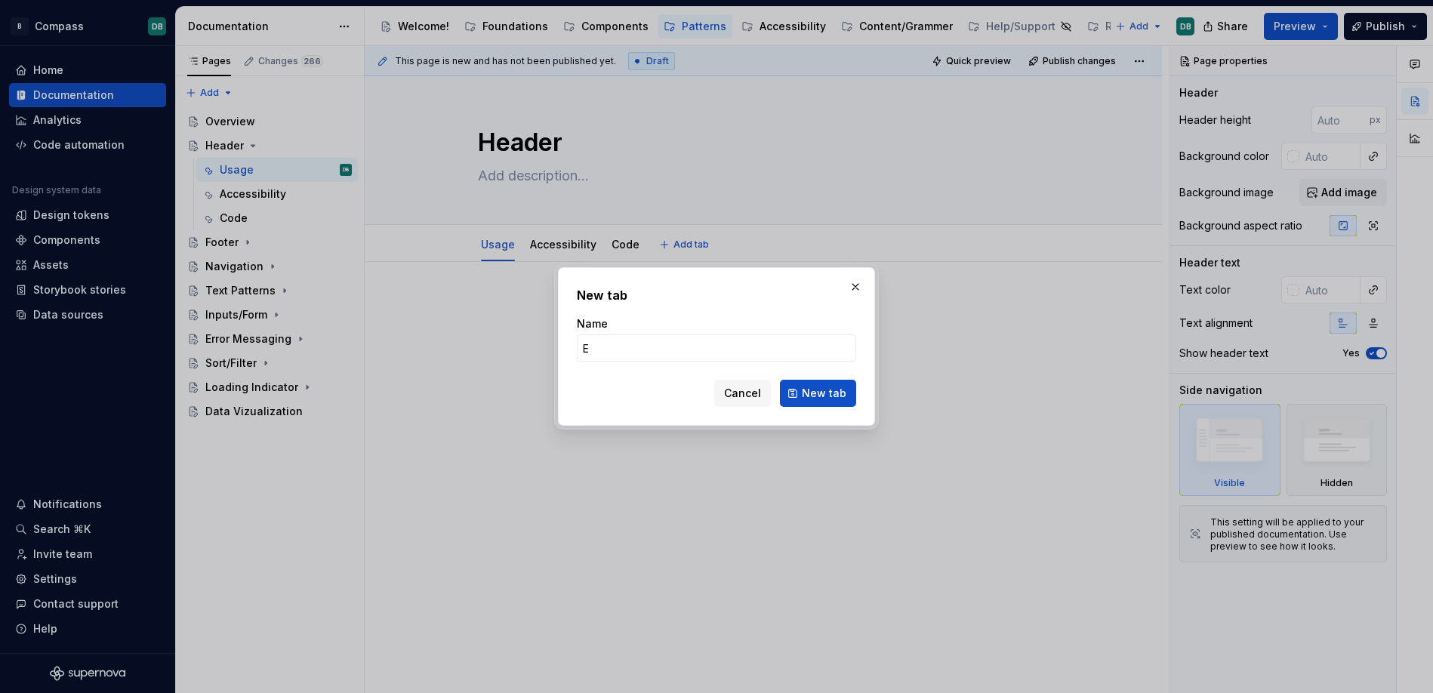
type input "Ex"
type textarea "*"
type input "Examples"
click at [820, 393] on span "New tab" at bounding box center [824, 393] width 45 height 15
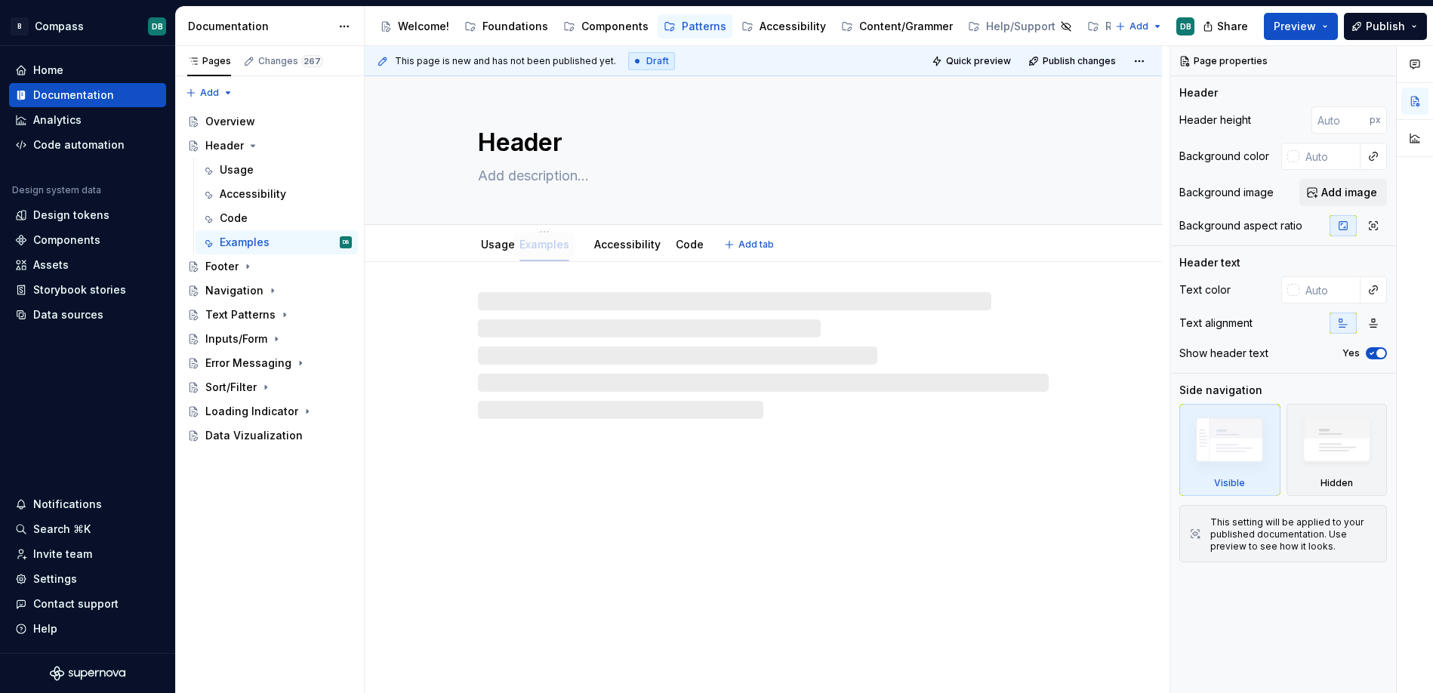
drag, startPoint x: 676, startPoint y: 248, endPoint x: 541, endPoint y: 250, distance: 134.4
click at [245, 266] on icon "Page tree" at bounding box center [248, 266] width 12 height 12
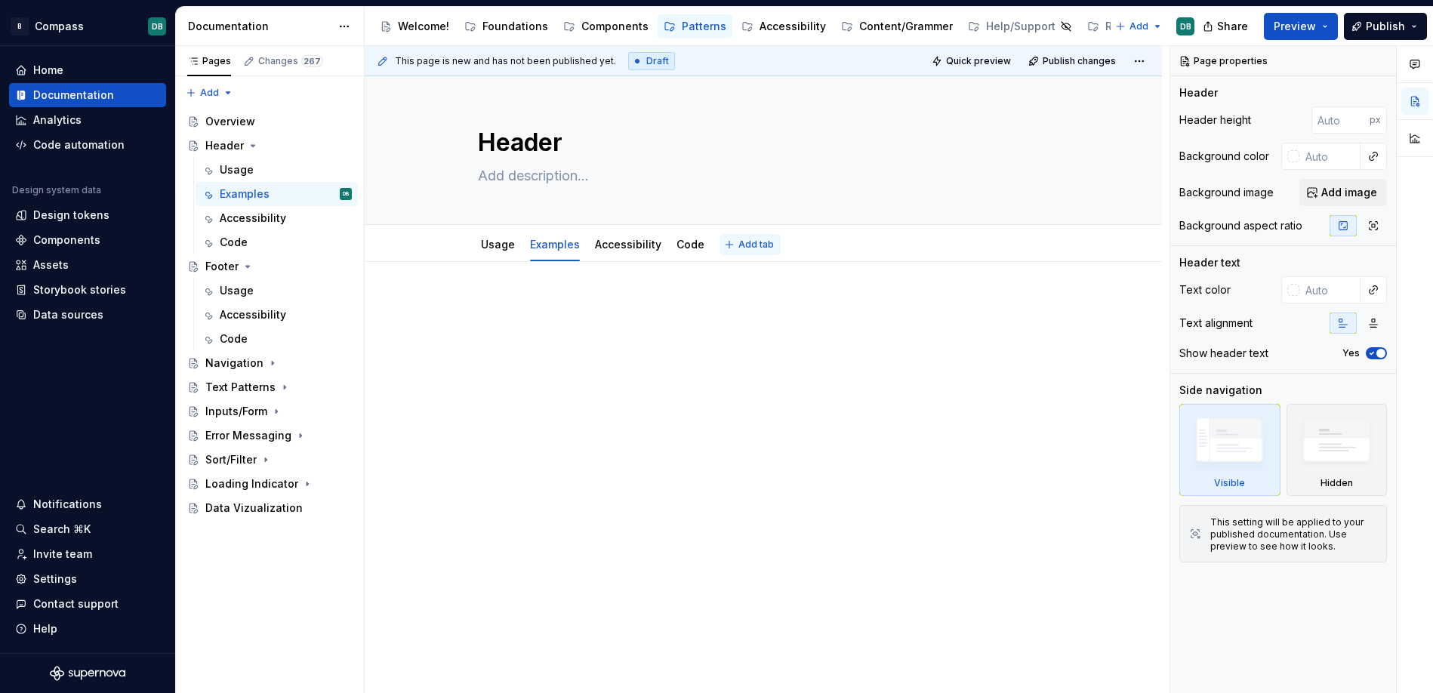
click at [752, 245] on span "Add tab" at bounding box center [755, 245] width 35 height 12
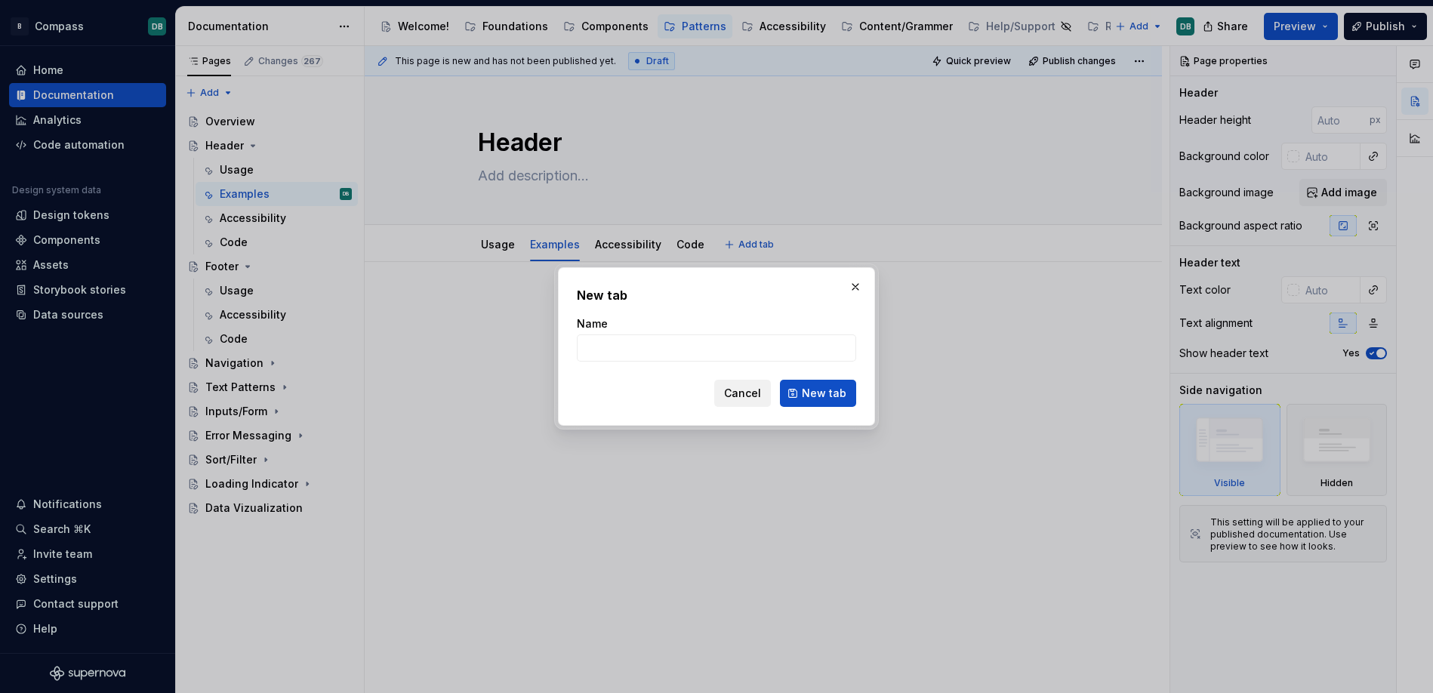
click at [754, 393] on span "Cancel" at bounding box center [742, 393] width 37 height 15
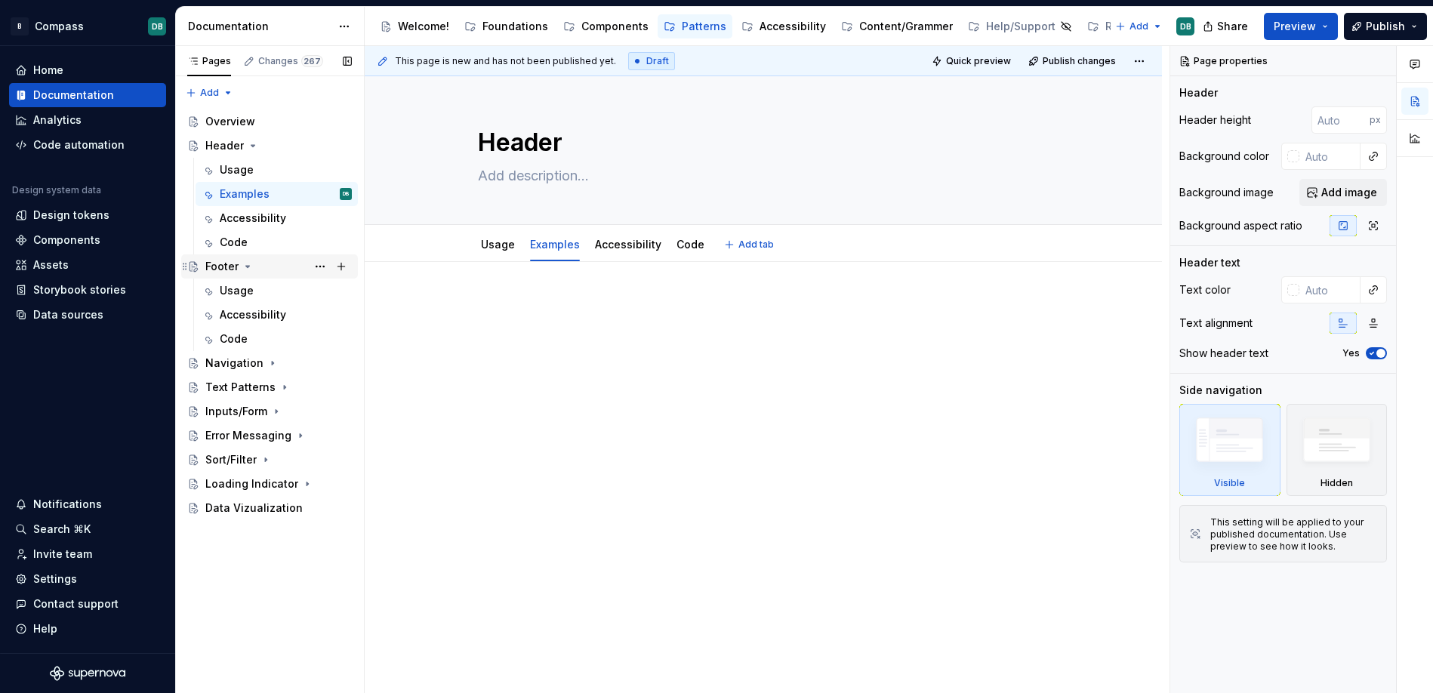
click at [226, 266] on div "Footer" at bounding box center [221, 266] width 33 height 15
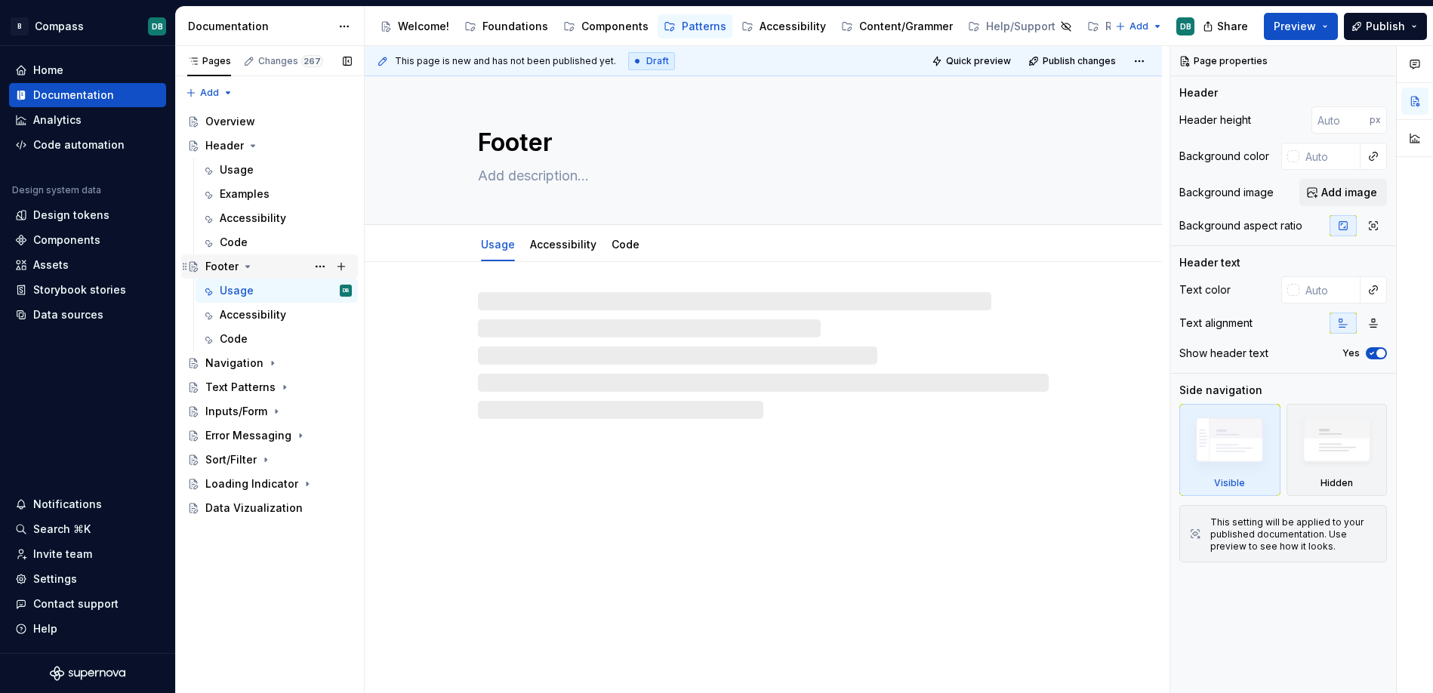
click at [285, 263] on div "Footer" at bounding box center [278, 266] width 146 height 21
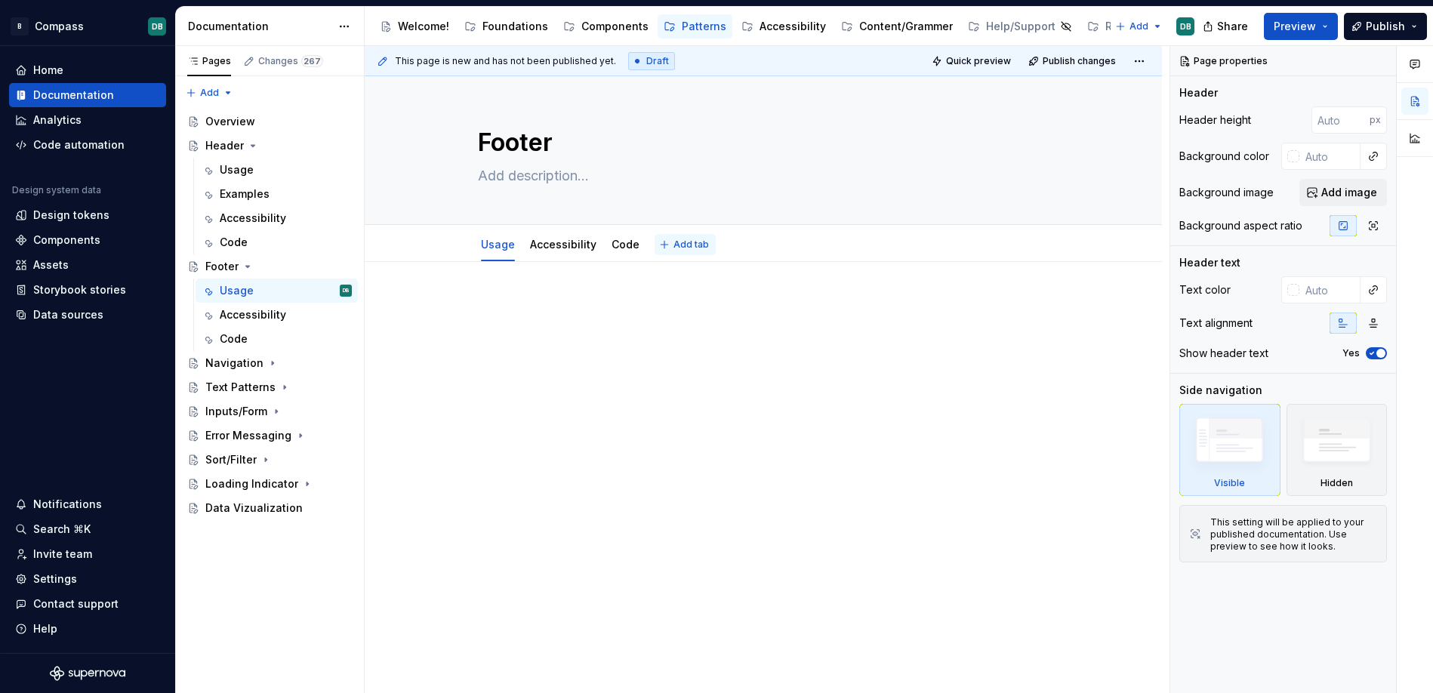
type textarea "*"
click at [680, 245] on span "Add tab" at bounding box center [690, 245] width 35 height 12
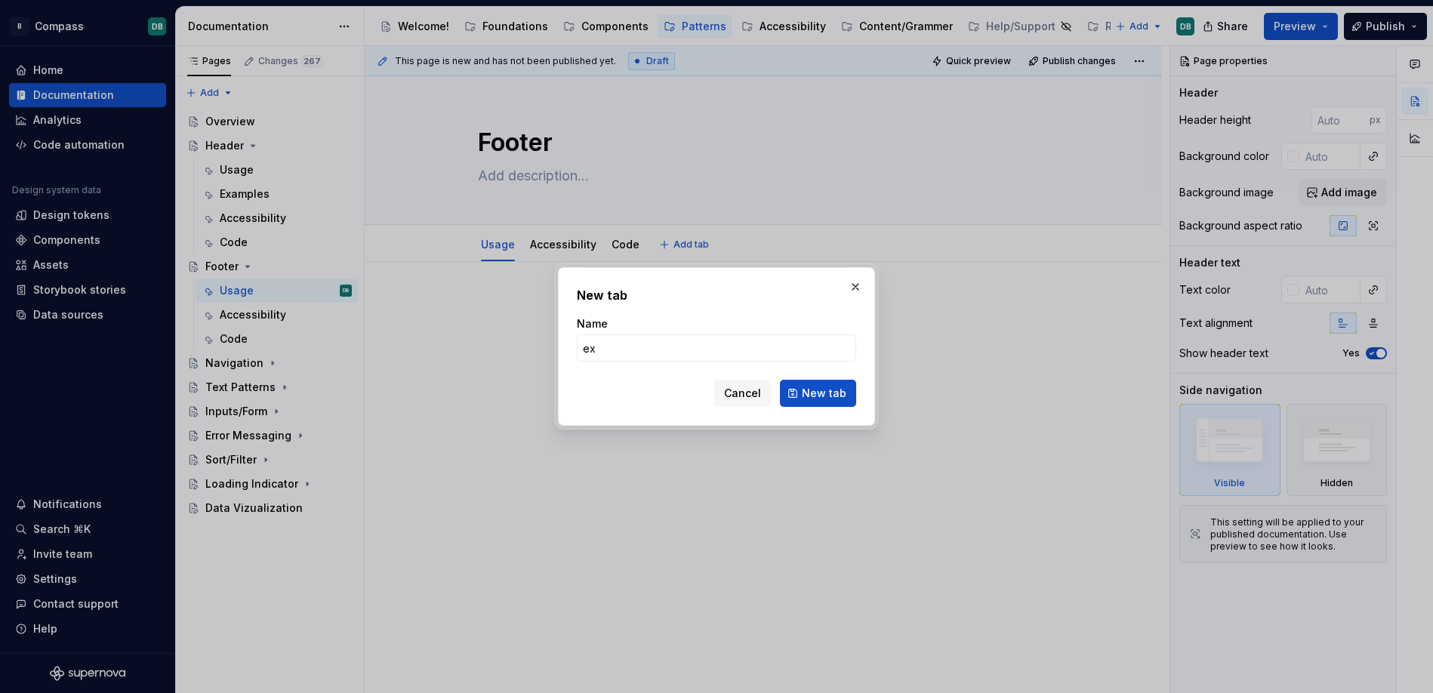
type input "exa"
type textarea "*"
type input "Examples"
click at [817, 393] on span "New tab" at bounding box center [824, 393] width 45 height 15
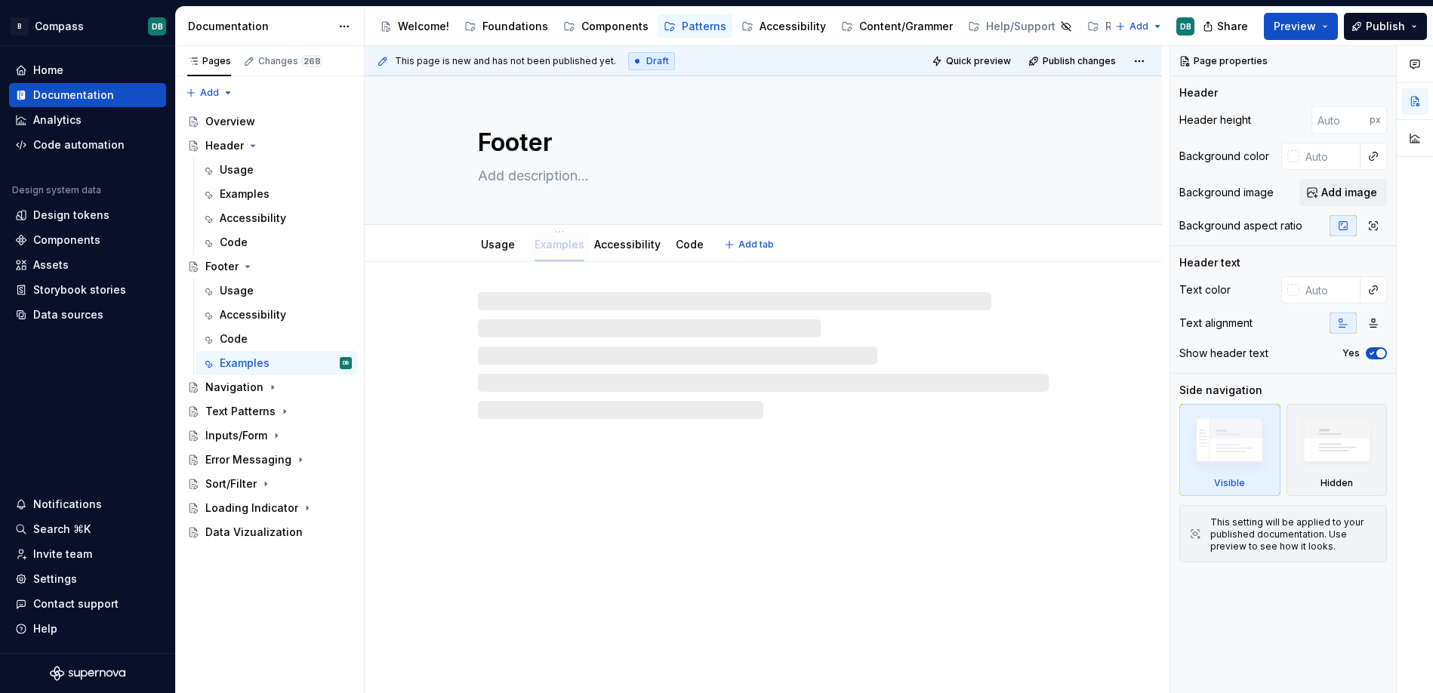
drag, startPoint x: 670, startPoint y: 243, endPoint x: 551, endPoint y: 244, distance: 119.3
click at [272, 386] on icon "Page tree" at bounding box center [273, 388] width 2 height 4
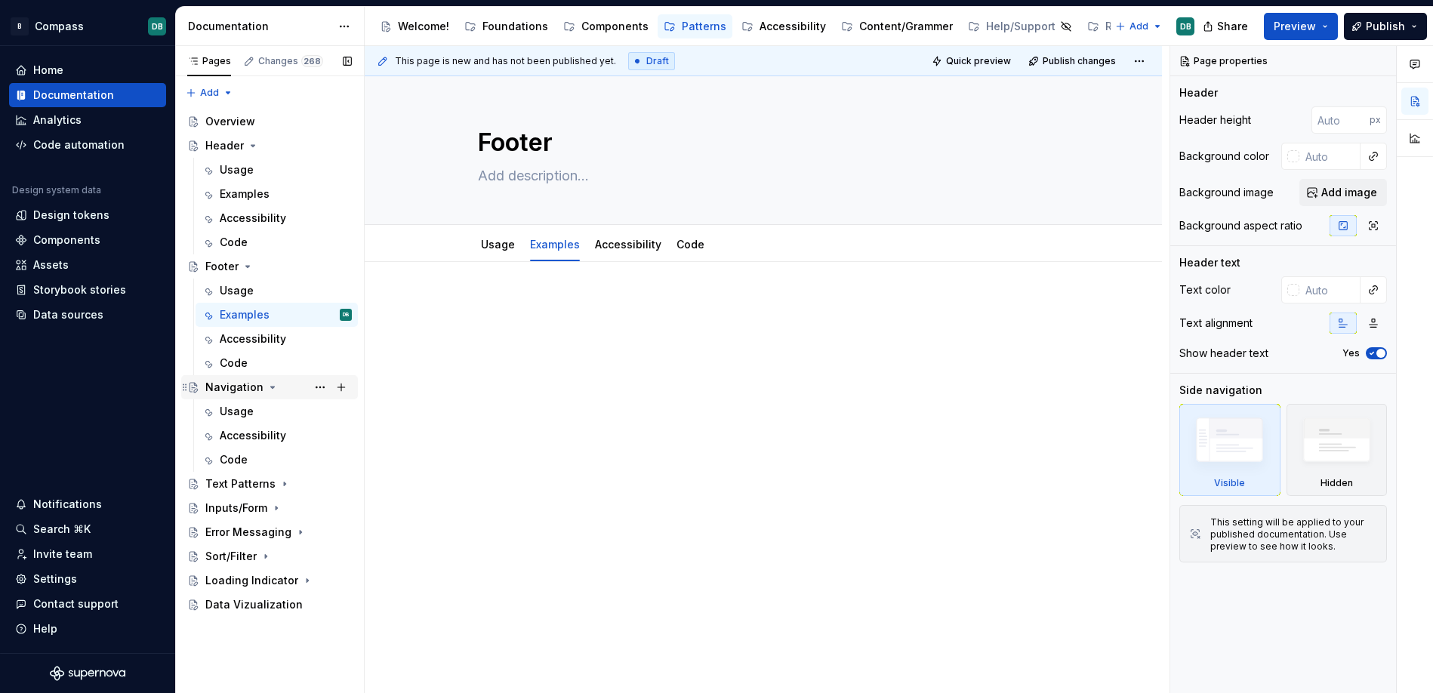
click at [247, 387] on div "Navigation" at bounding box center [234, 387] width 58 height 15
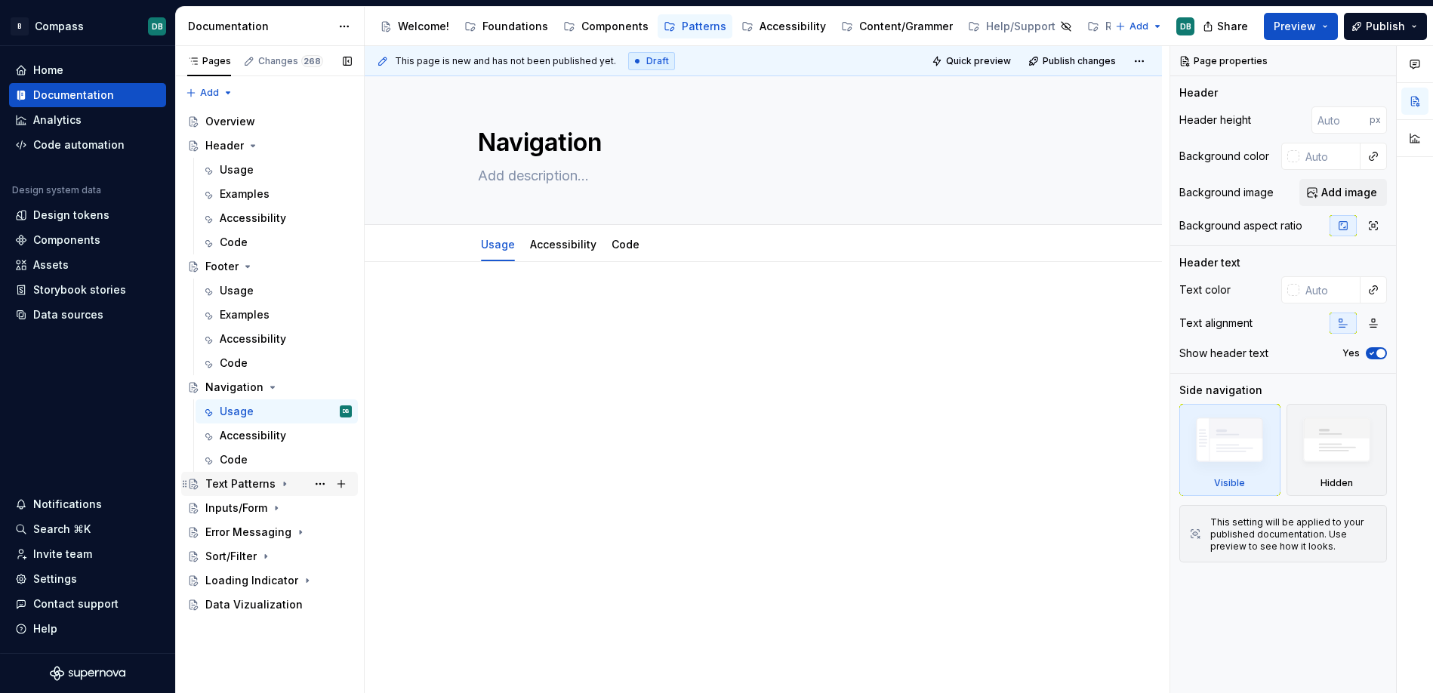
click at [282, 483] on icon "Page tree" at bounding box center [285, 484] width 12 height 12
click at [276, 580] on icon "Page tree" at bounding box center [277, 581] width 2 height 4
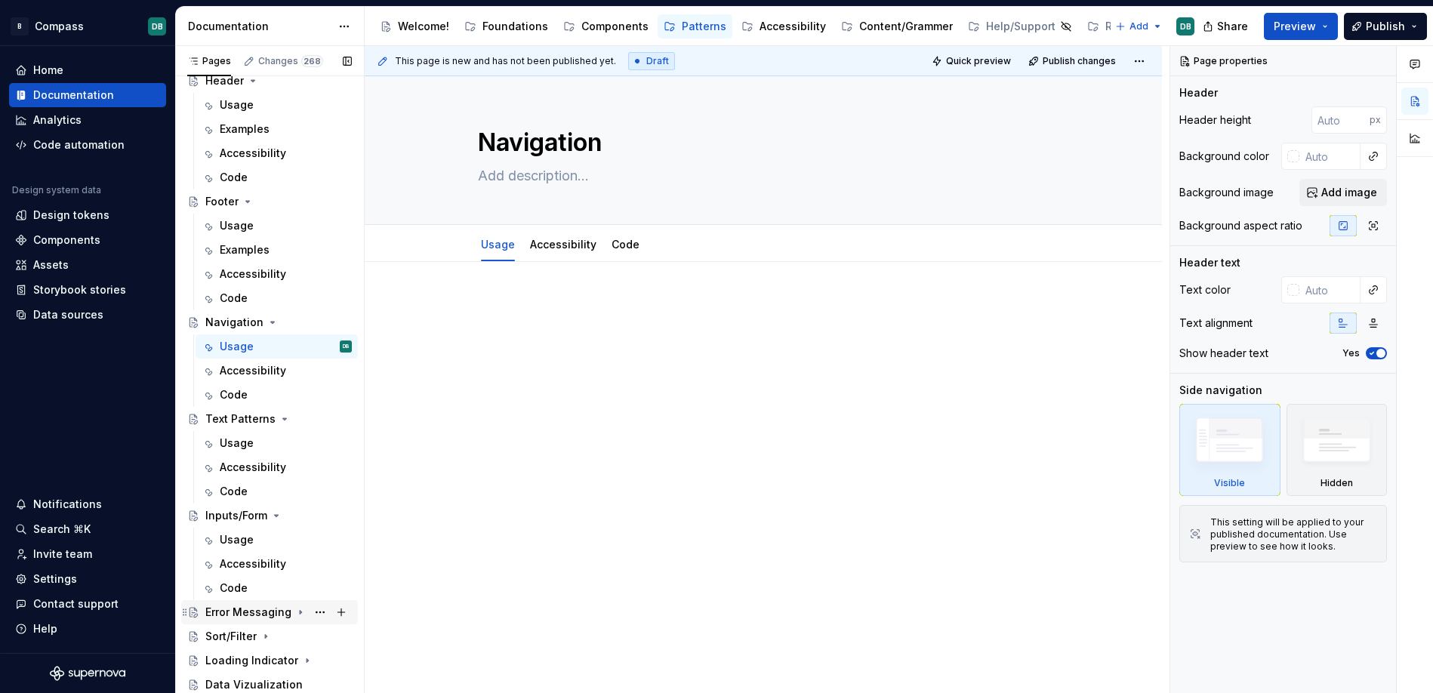
click at [294, 611] on icon "Page tree" at bounding box center [300, 612] width 12 height 12
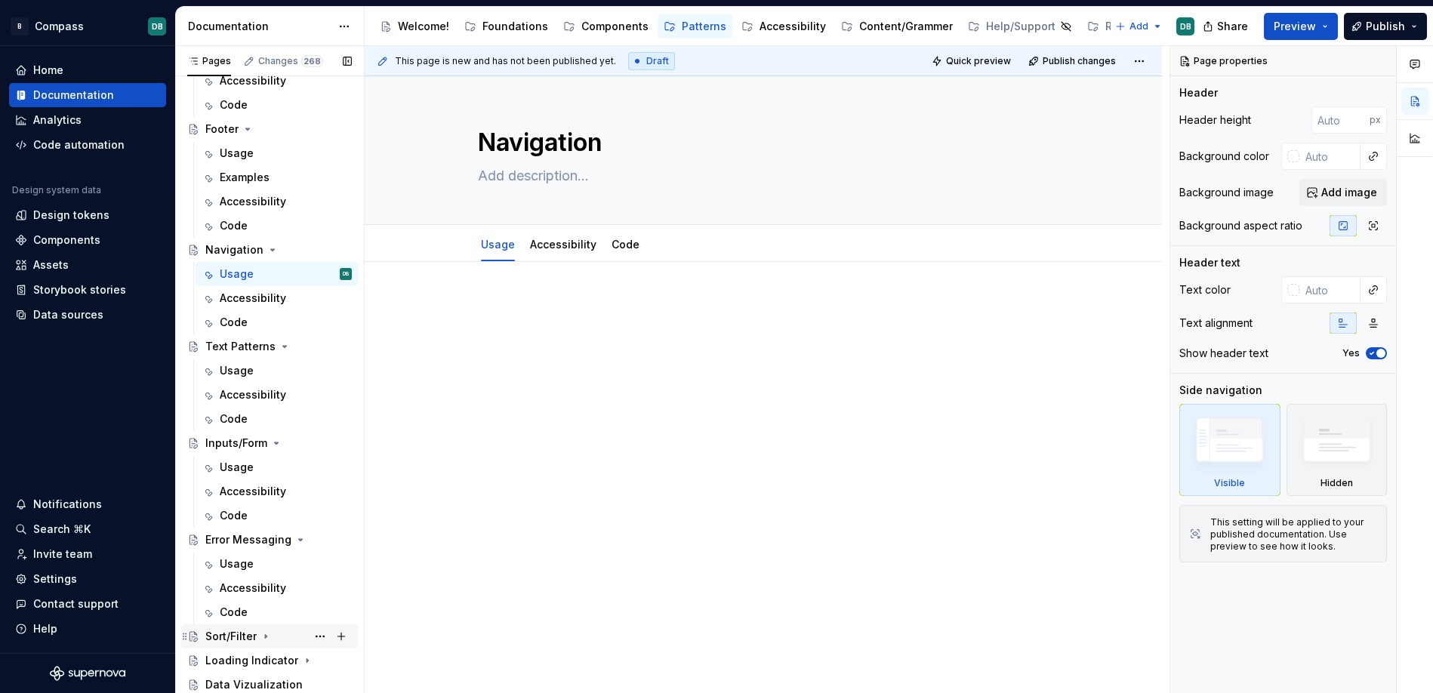
click at [266, 633] on icon "Page tree" at bounding box center [266, 636] width 12 height 12
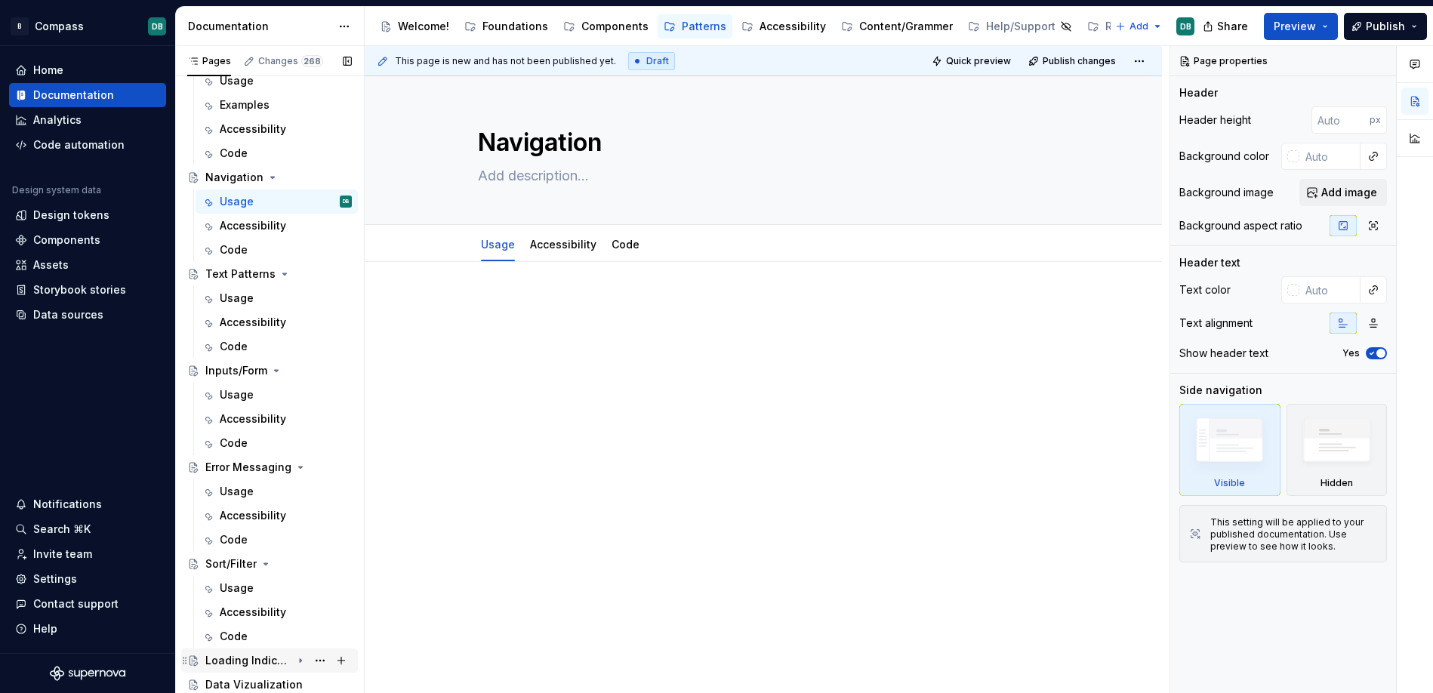
click at [303, 662] on icon "Page tree" at bounding box center [300, 660] width 12 height 12
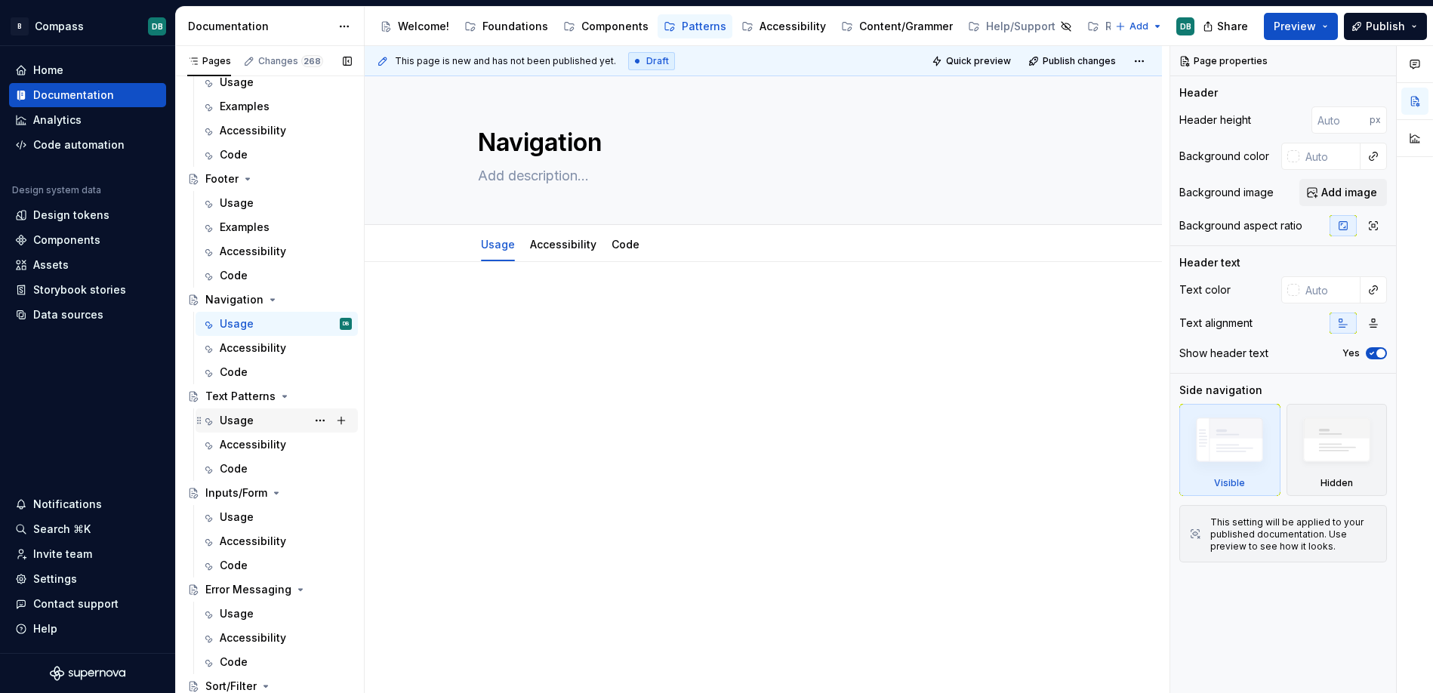
scroll to position [86, 0]
click at [317, 230] on button "Page tree" at bounding box center [319, 228] width 21 height 21
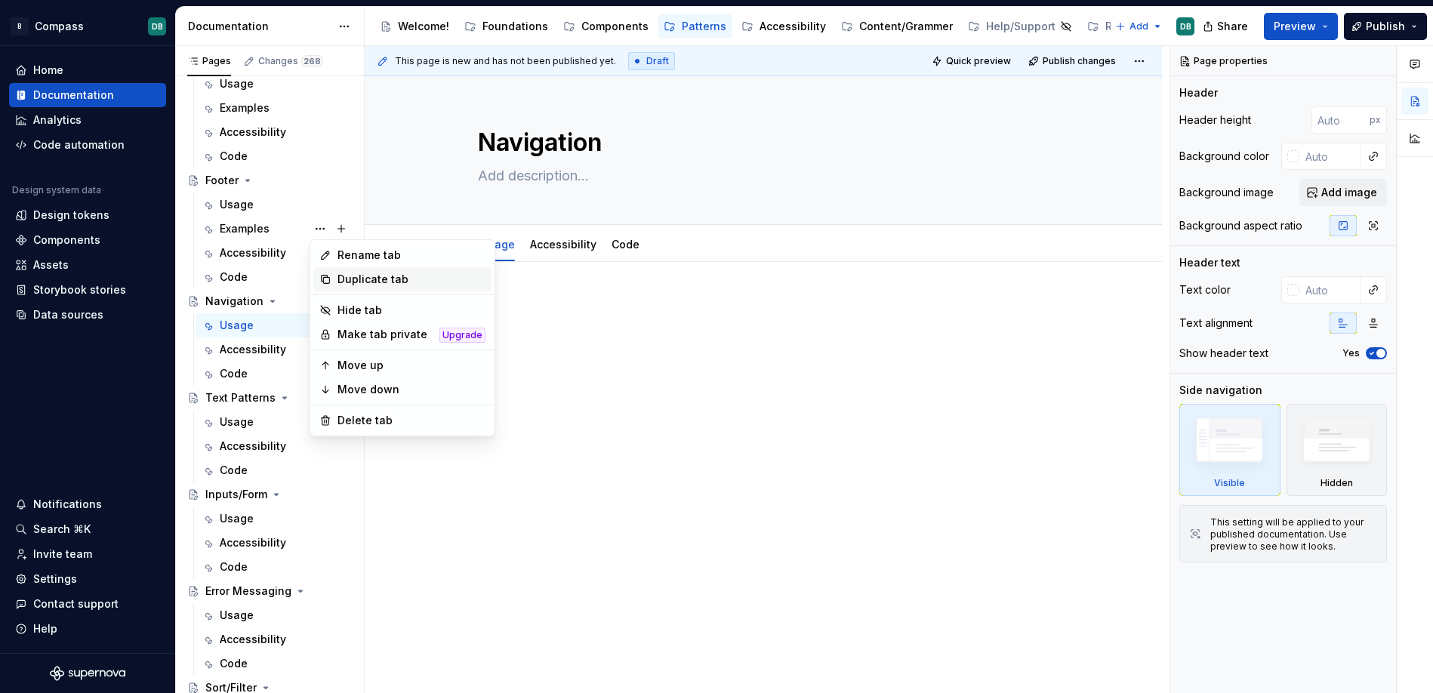
click at [353, 281] on div "Duplicate tab" at bounding box center [411, 279] width 148 height 15
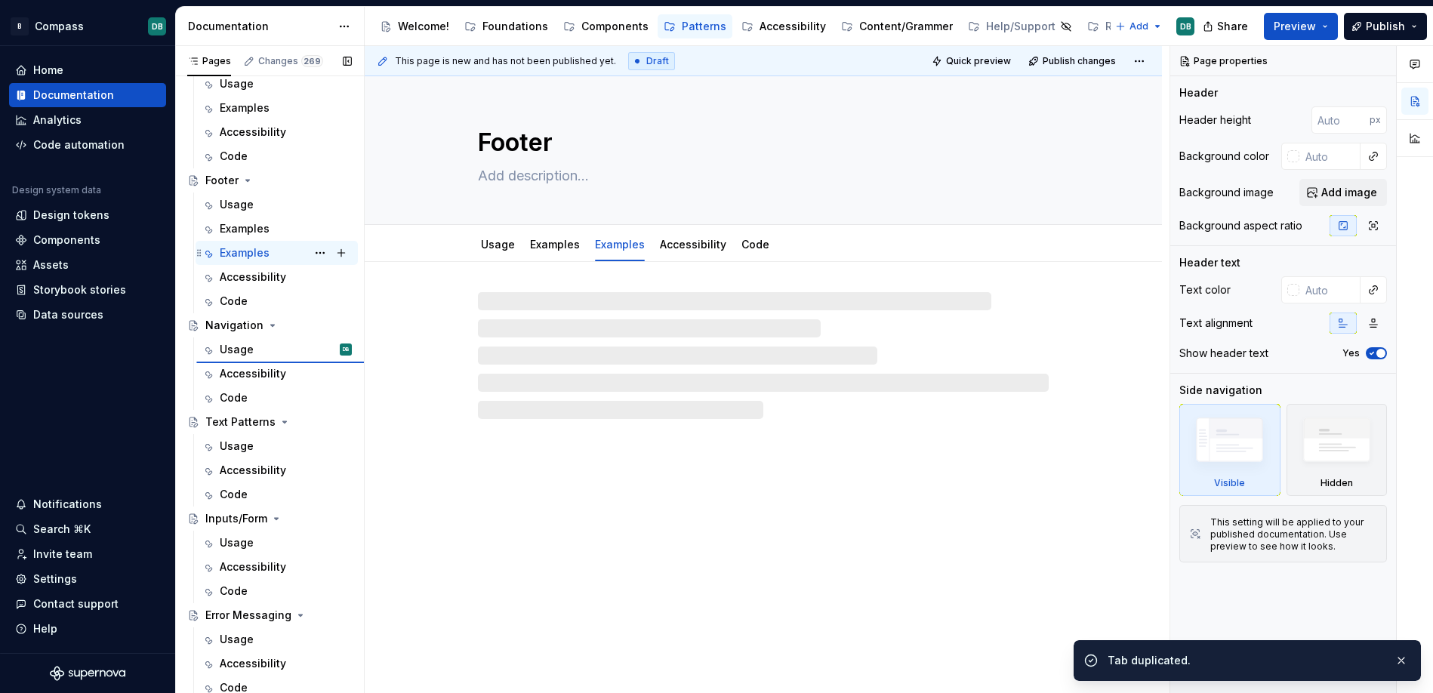
type textarea "*"
type textarea "Navigation"
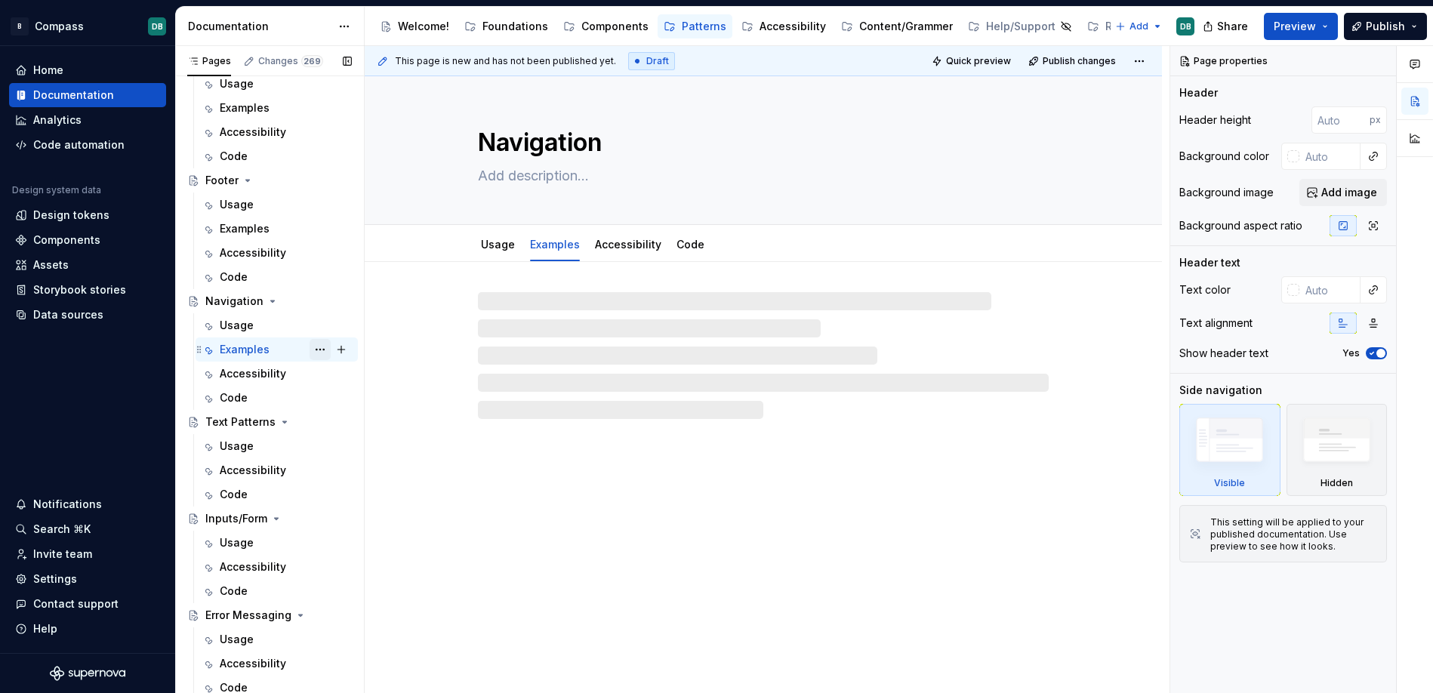
click at [320, 351] on button "Page tree" at bounding box center [319, 349] width 21 height 21
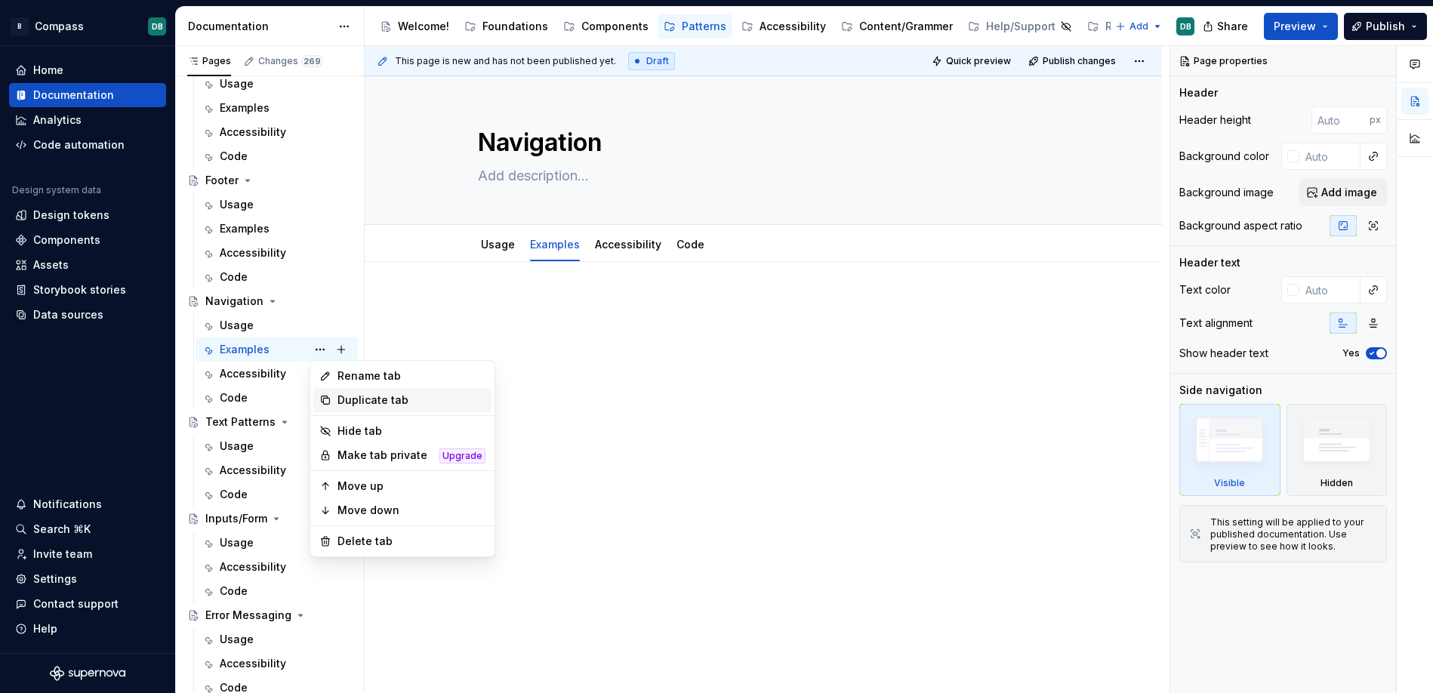
click at [355, 400] on div "Duplicate tab" at bounding box center [411, 400] width 148 height 15
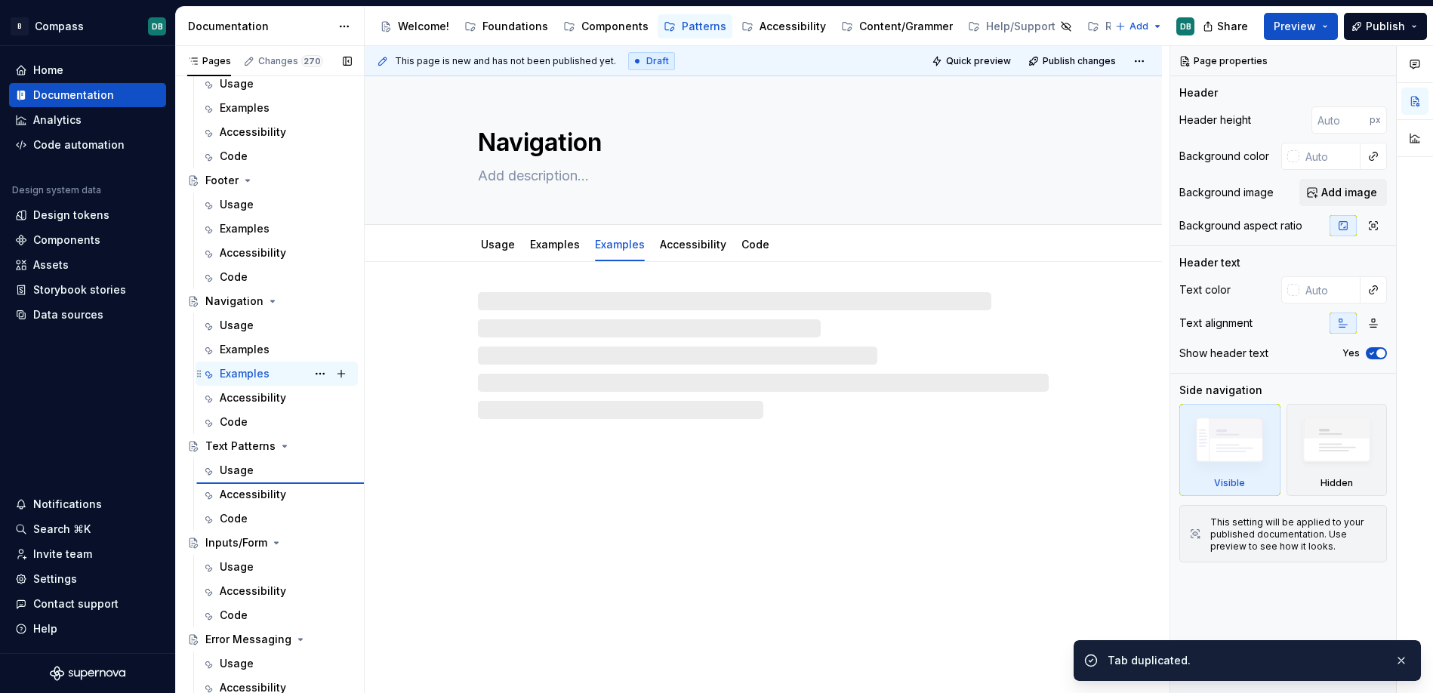
type textarea "*"
type textarea "Text Patterns"
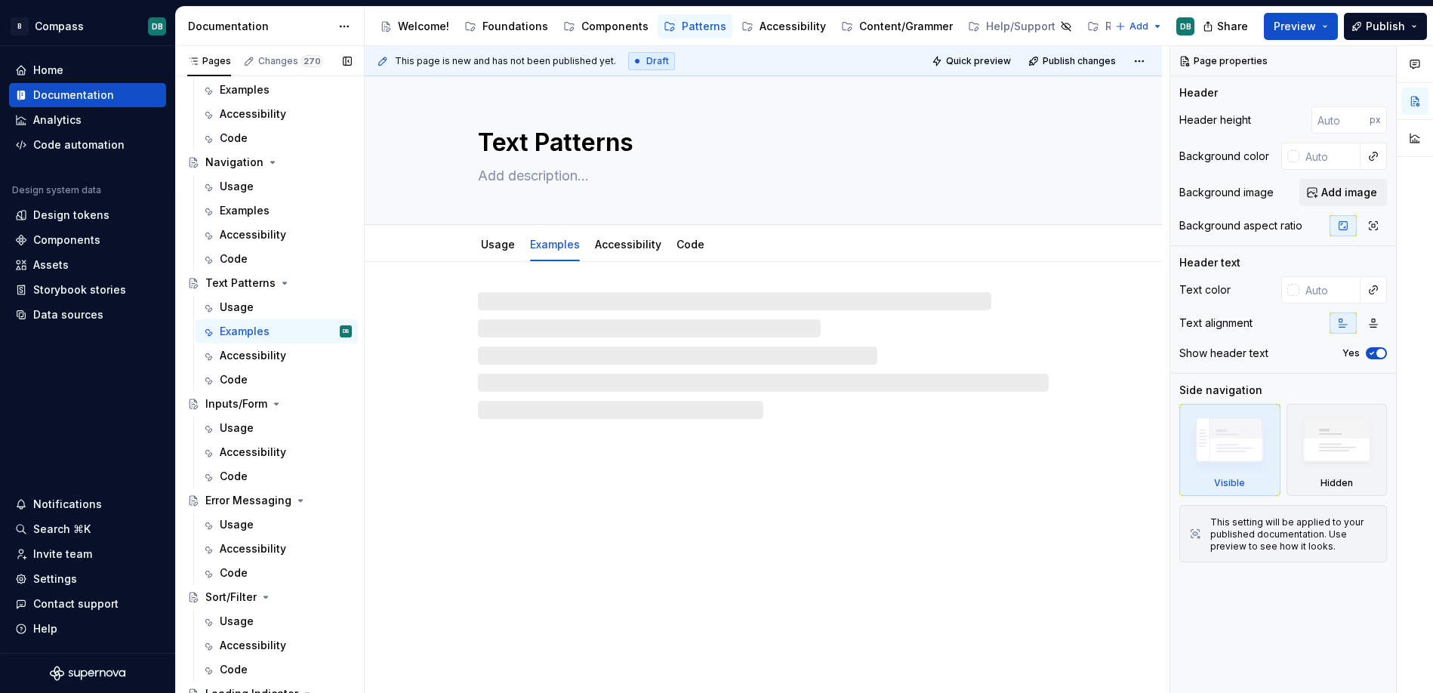
scroll to position [239, 0]
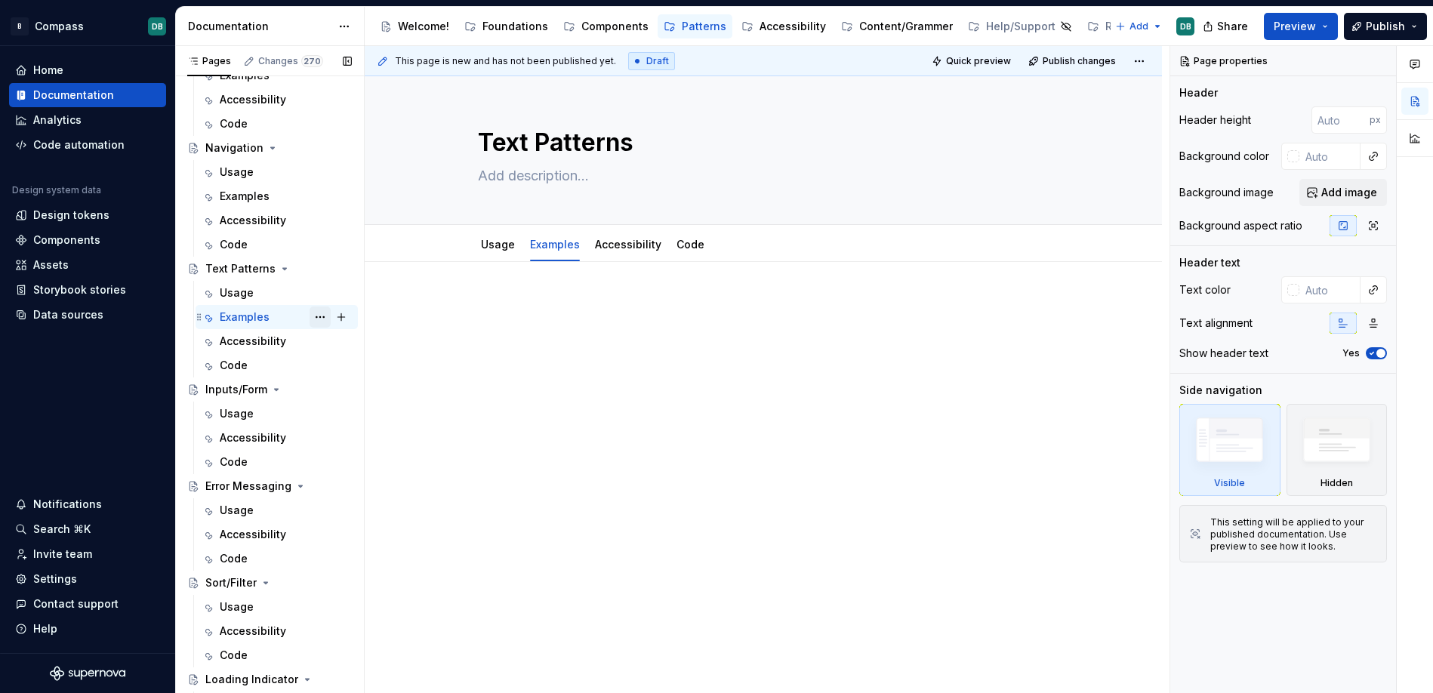
click at [320, 321] on button "Page tree" at bounding box center [319, 316] width 21 height 21
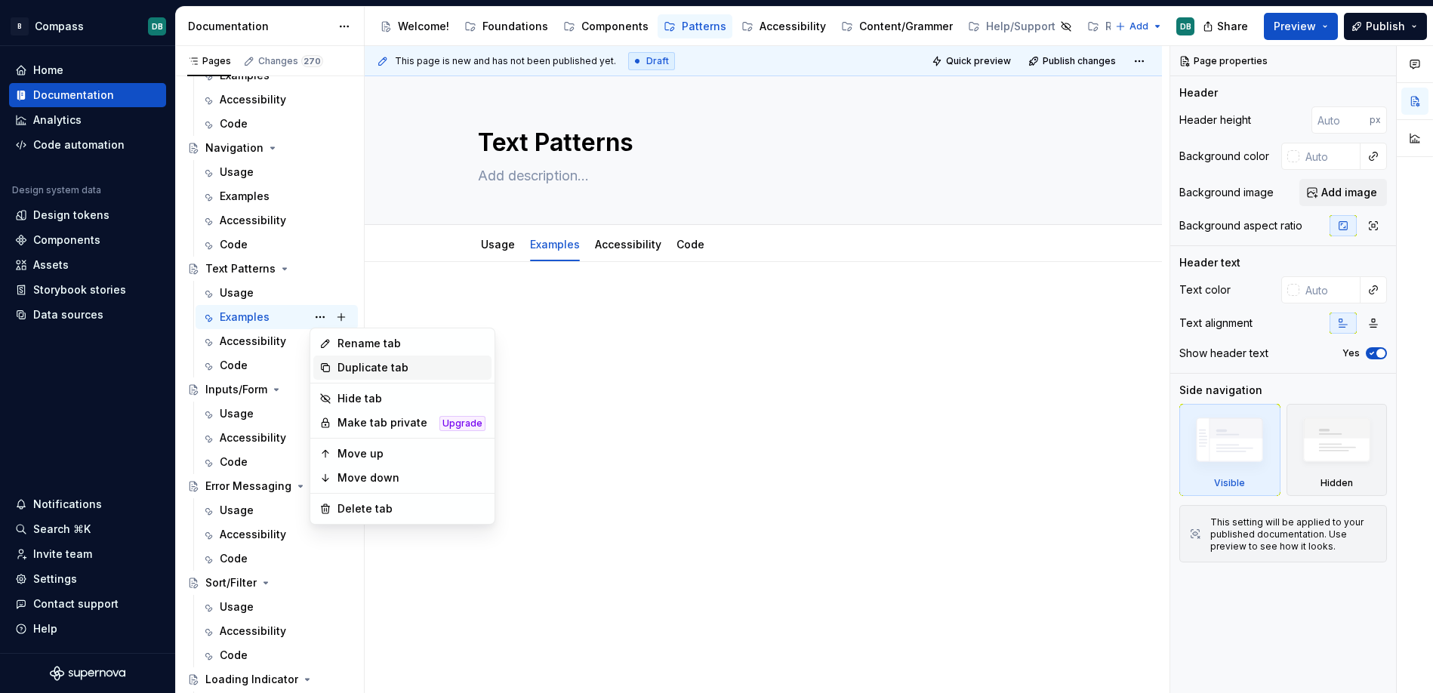
click at [346, 366] on div "Duplicate tab" at bounding box center [411, 367] width 148 height 15
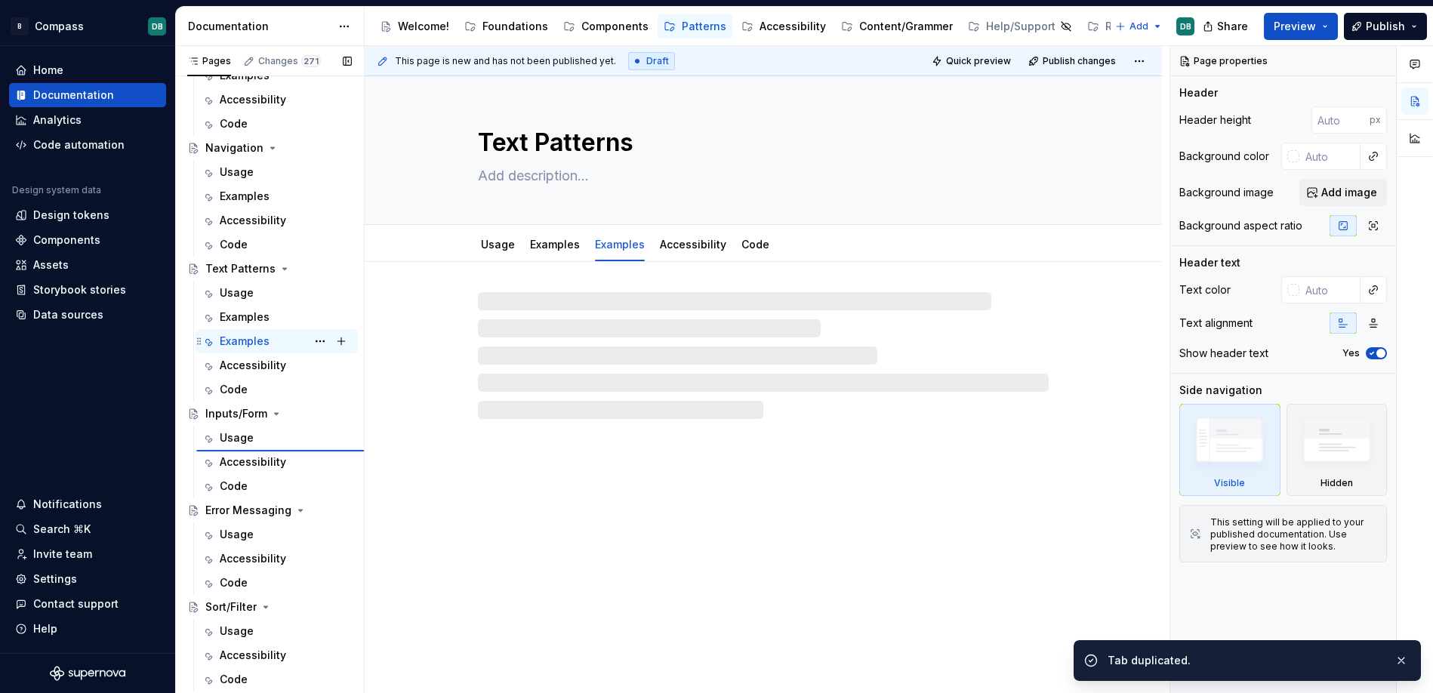
type textarea "*"
type textarea "Inputs/Form"
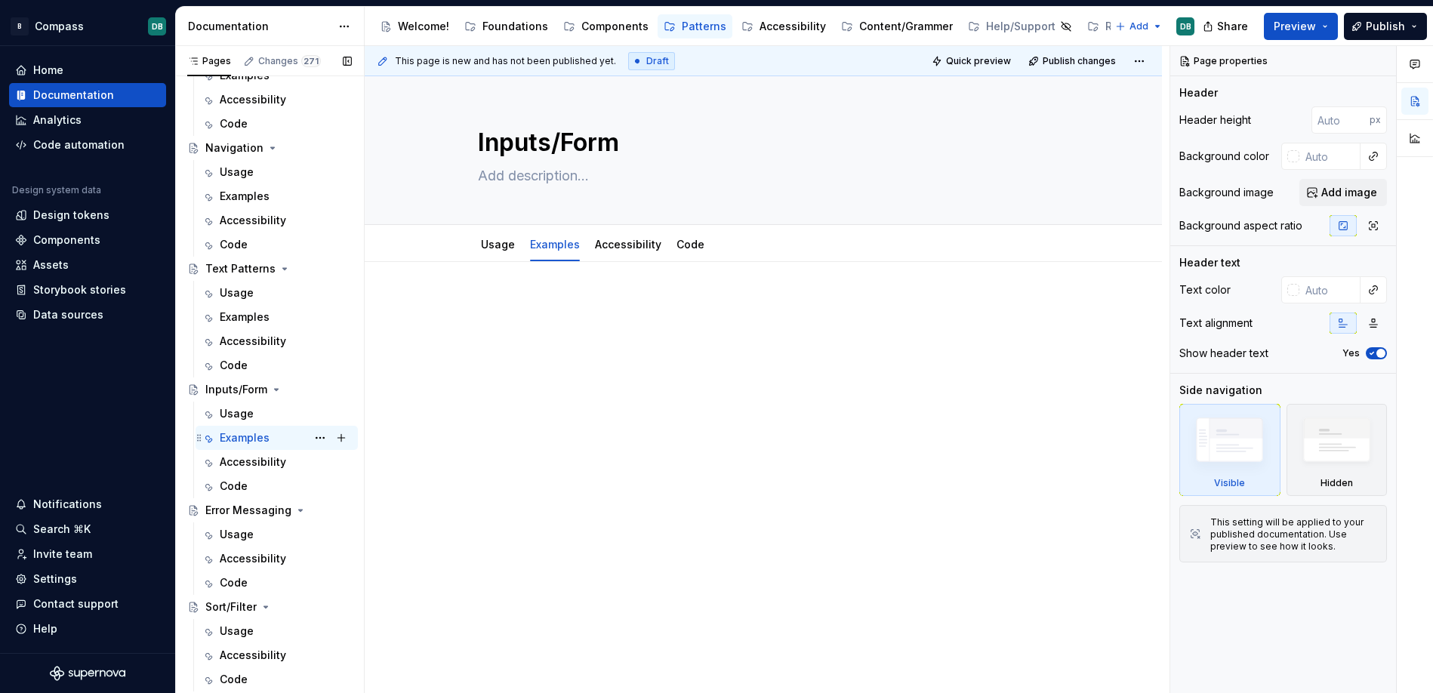
scroll to position [355, 0]
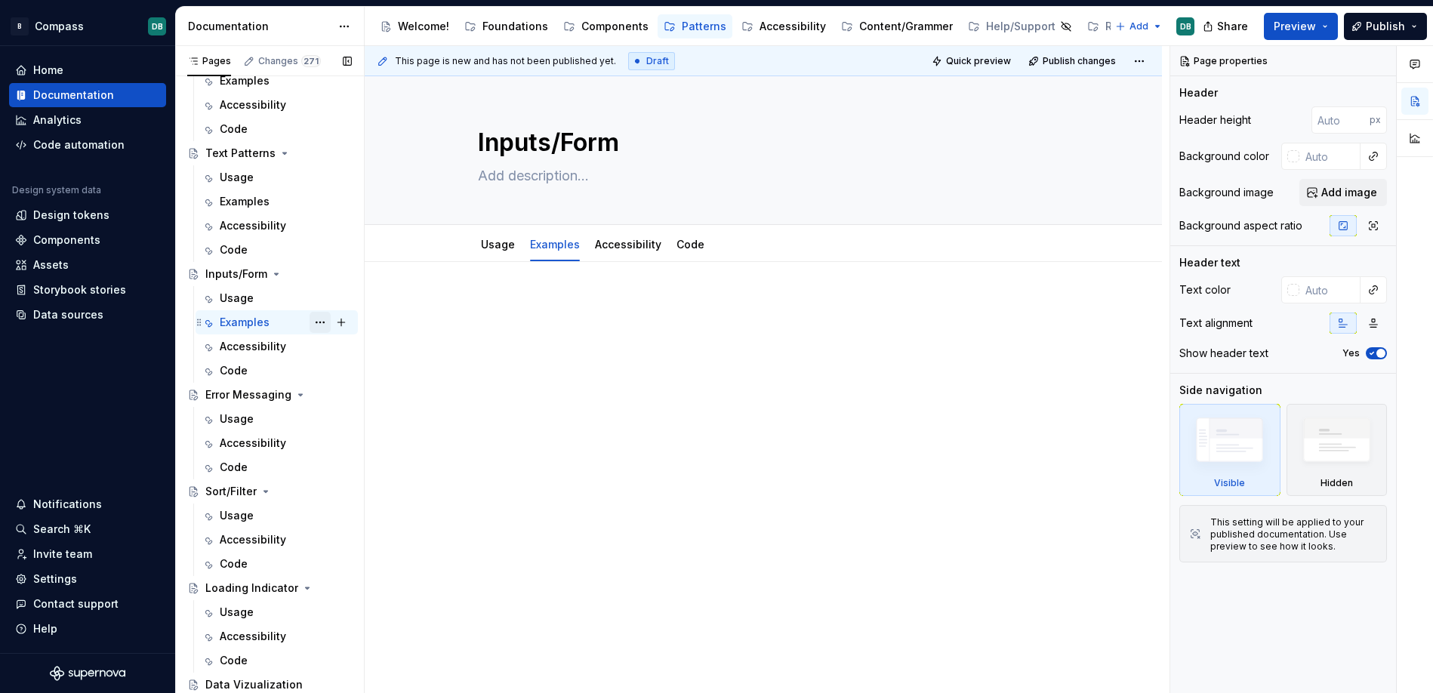
click at [322, 324] on button "Page tree" at bounding box center [319, 322] width 21 height 21
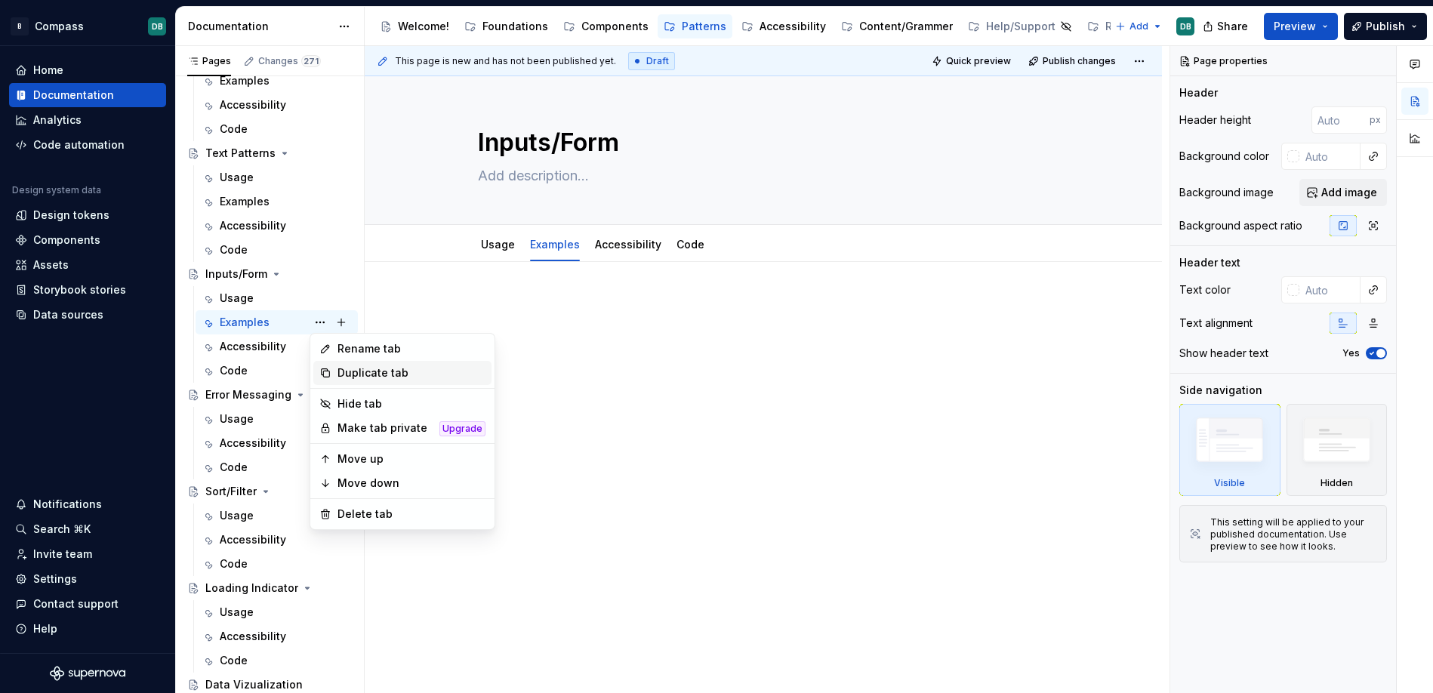
click at [368, 378] on div "Duplicate tab" at bounding box center [411, 372] width 148 height 15
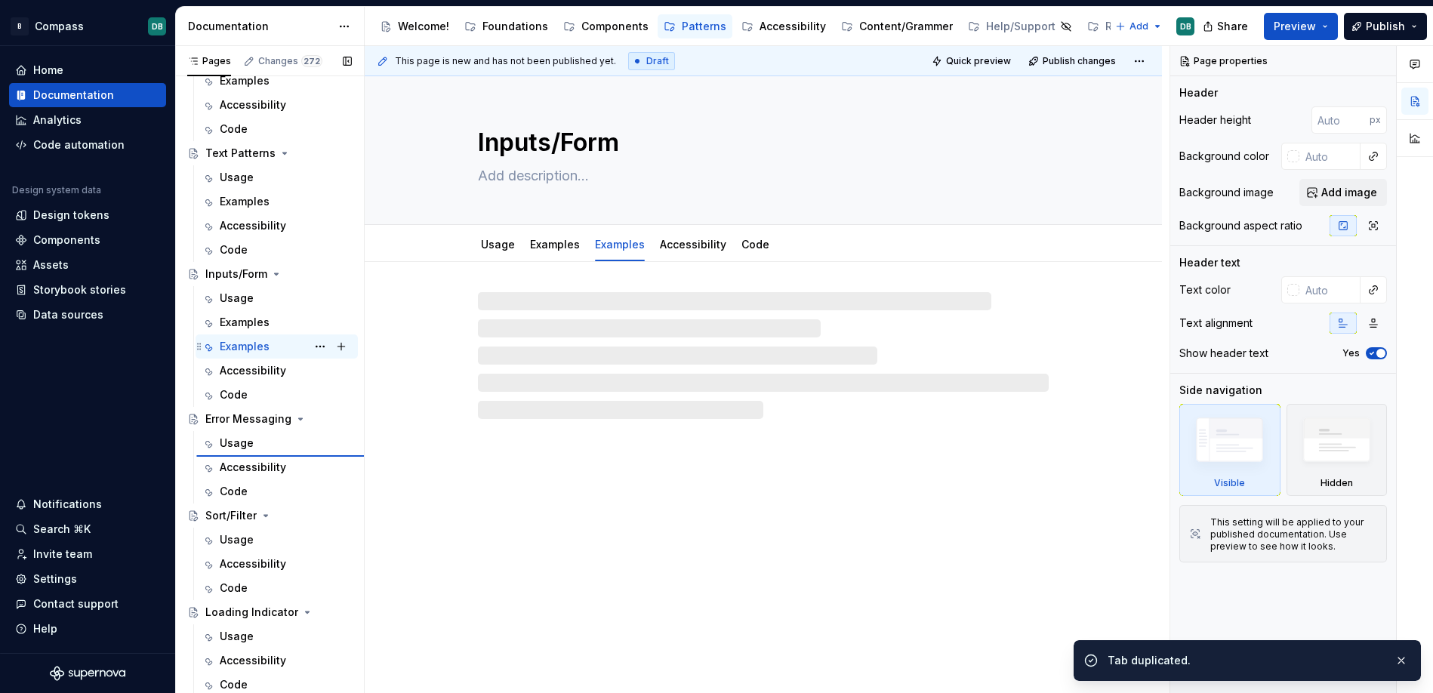
type textarea "*"
type textarea "Error Messaging"
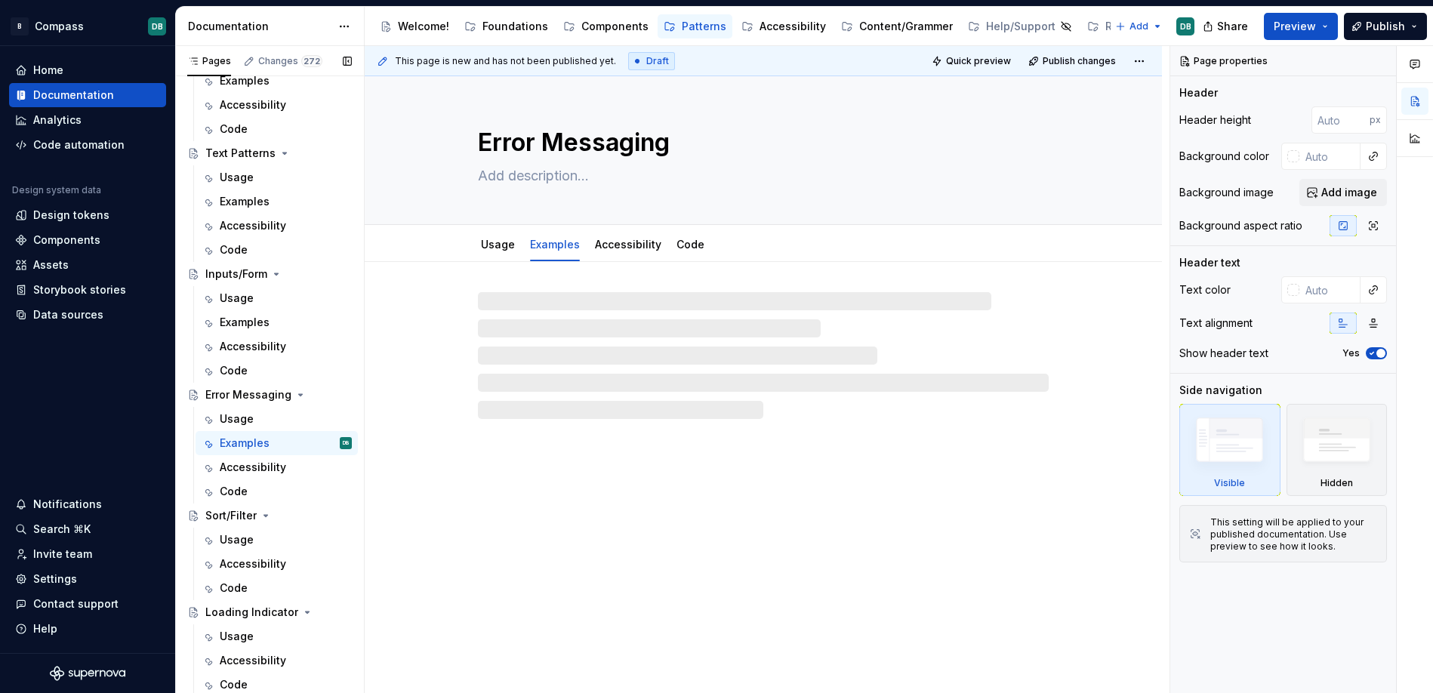
scroll to position [379, 0]
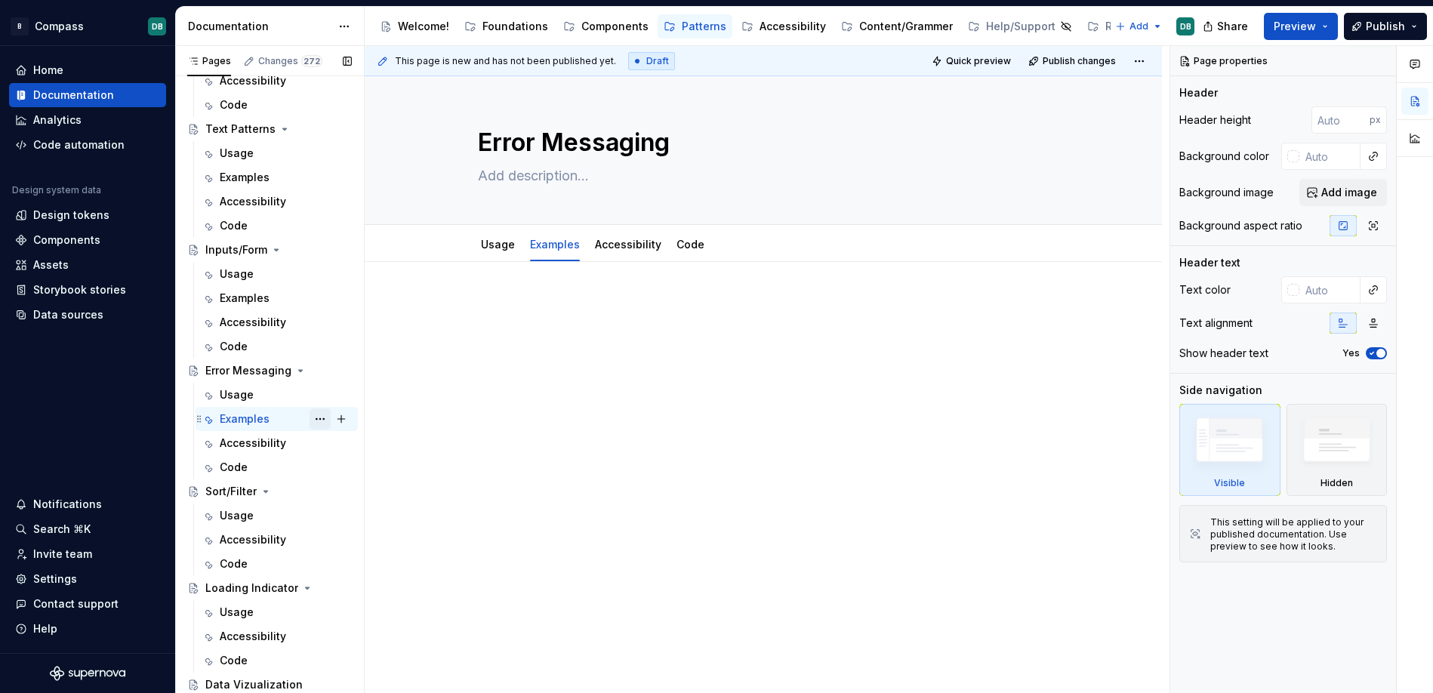
click at [318, 421] on button "Page tree" at bounding box center [319, 418] width 21 height 21
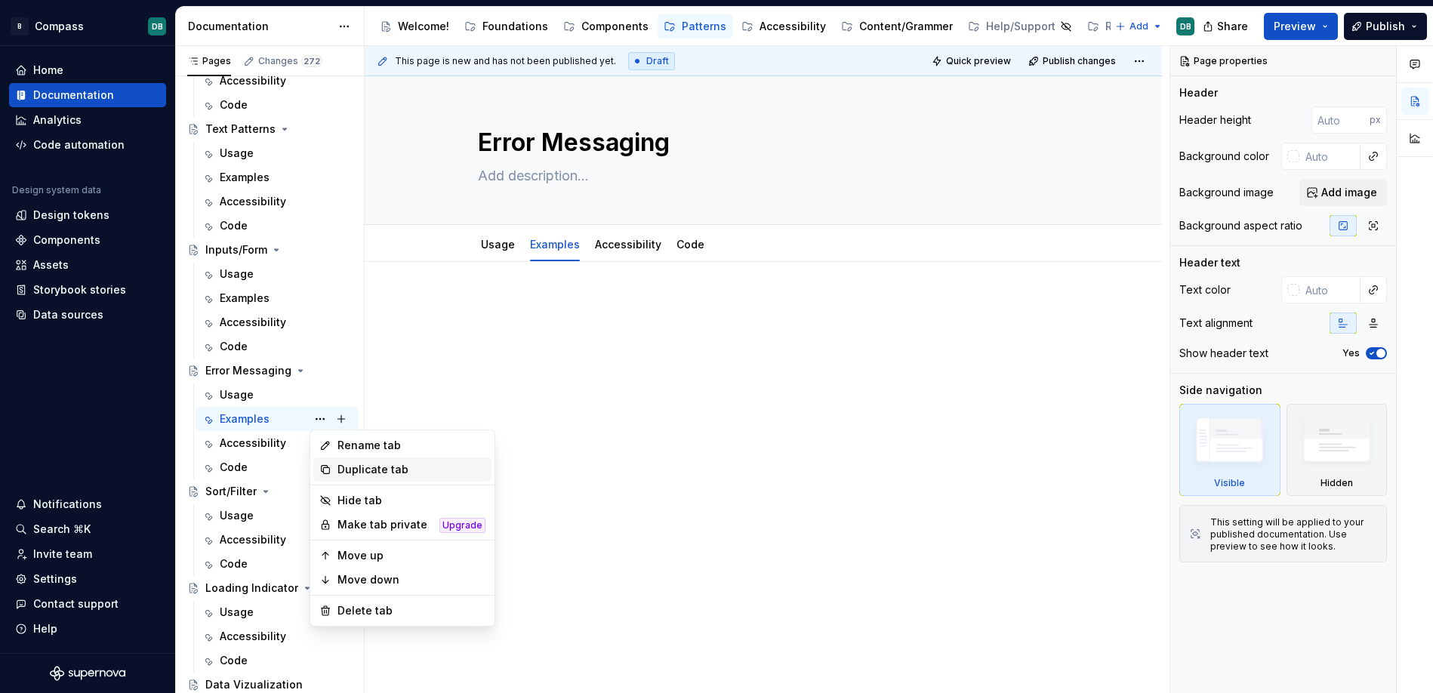
click at [360, 468] on div "Duplicate tab" at bounding box center [411, 469] width 148 height 15
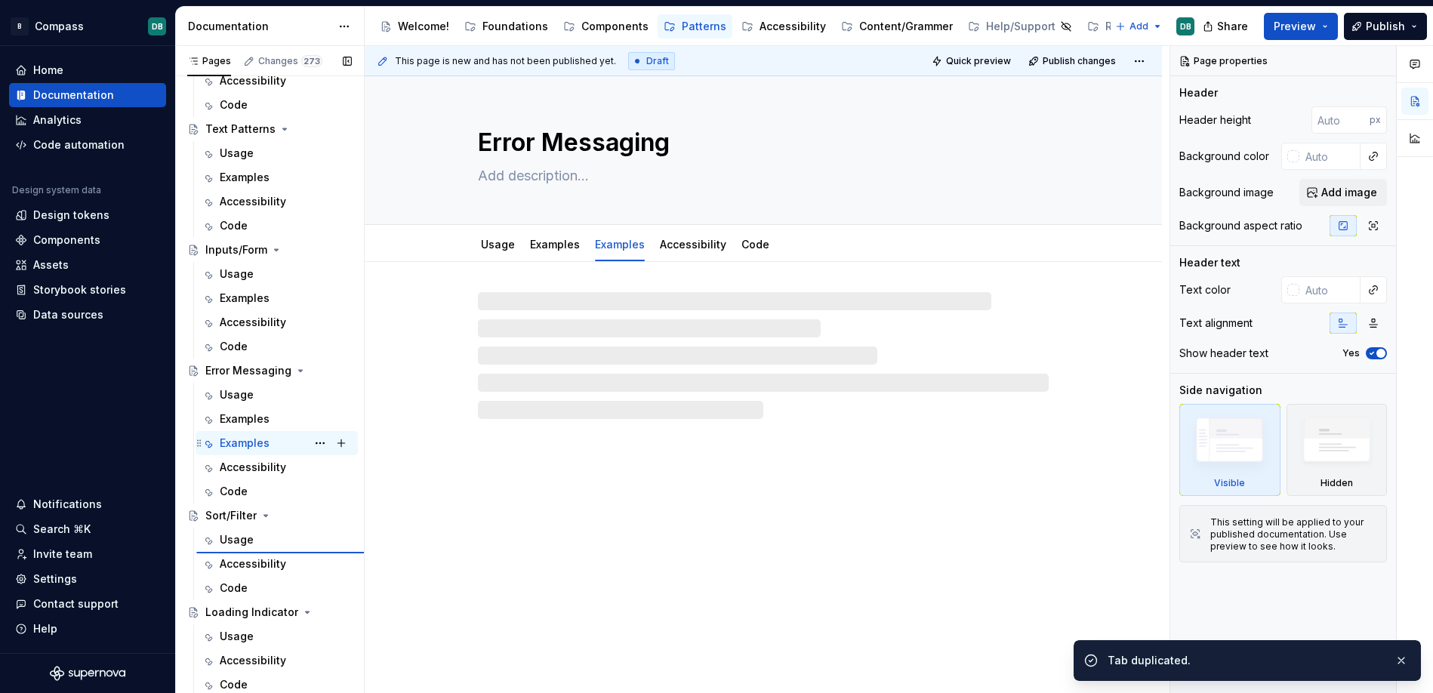
type textarea "*"
type textarea "Sort/Filter"
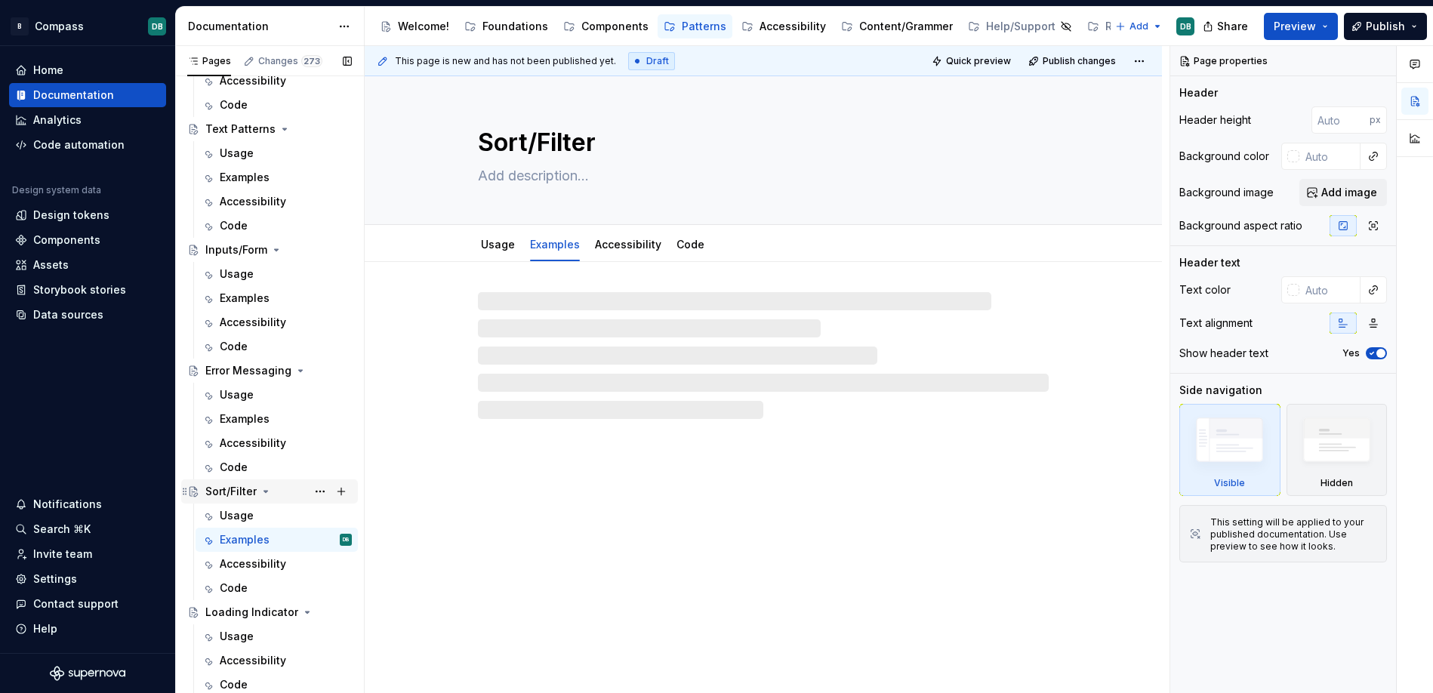
scroll to position [403, 0]
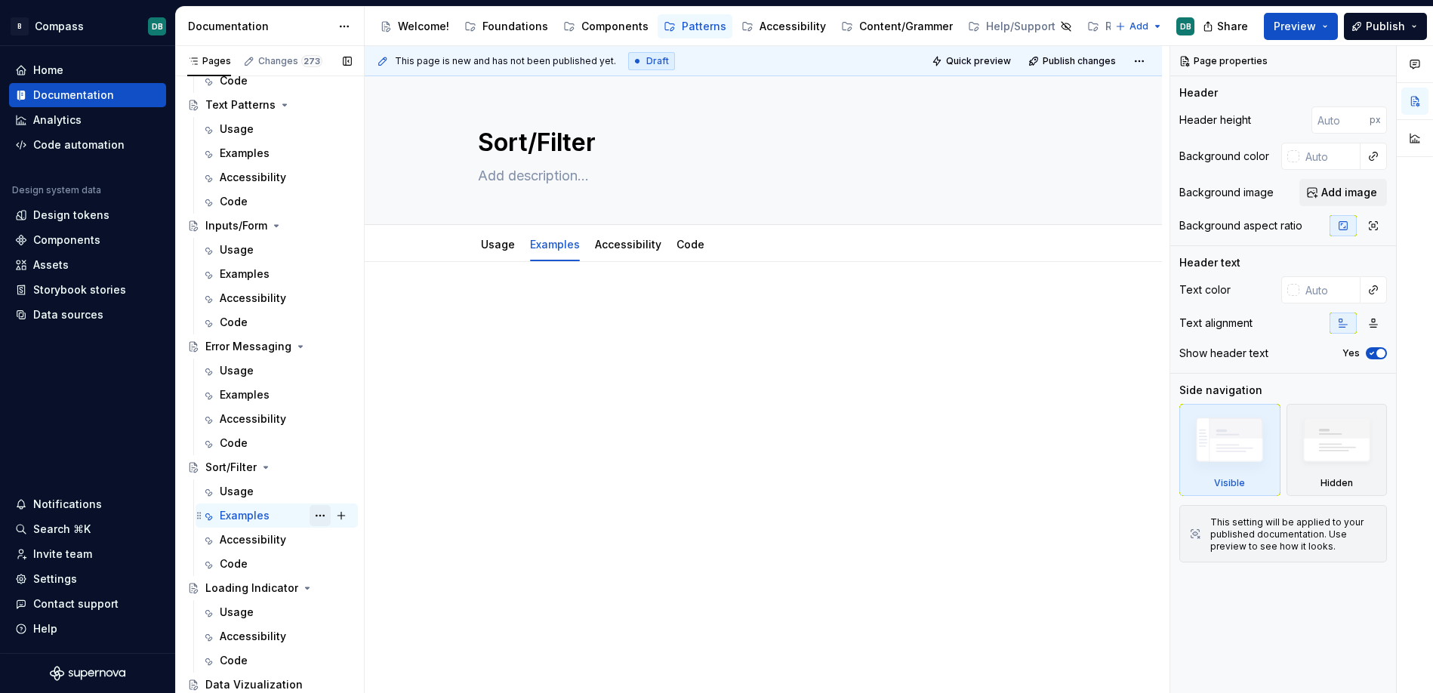
click at [317, 516] on button "Page tree" at bounding box center [319, 515] width 21 height 21
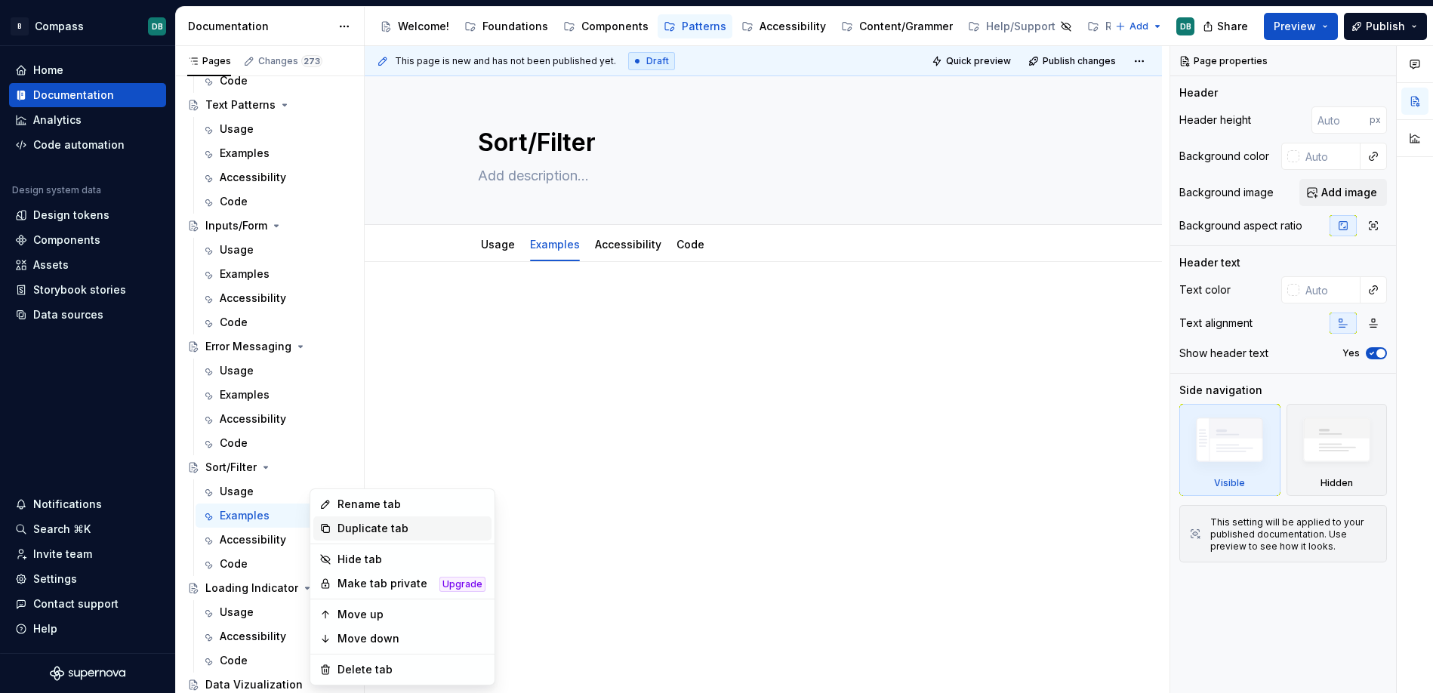
click at [354, 530] on div "Duplicate tab" at bounding box center [411, 528] width 148 height 15
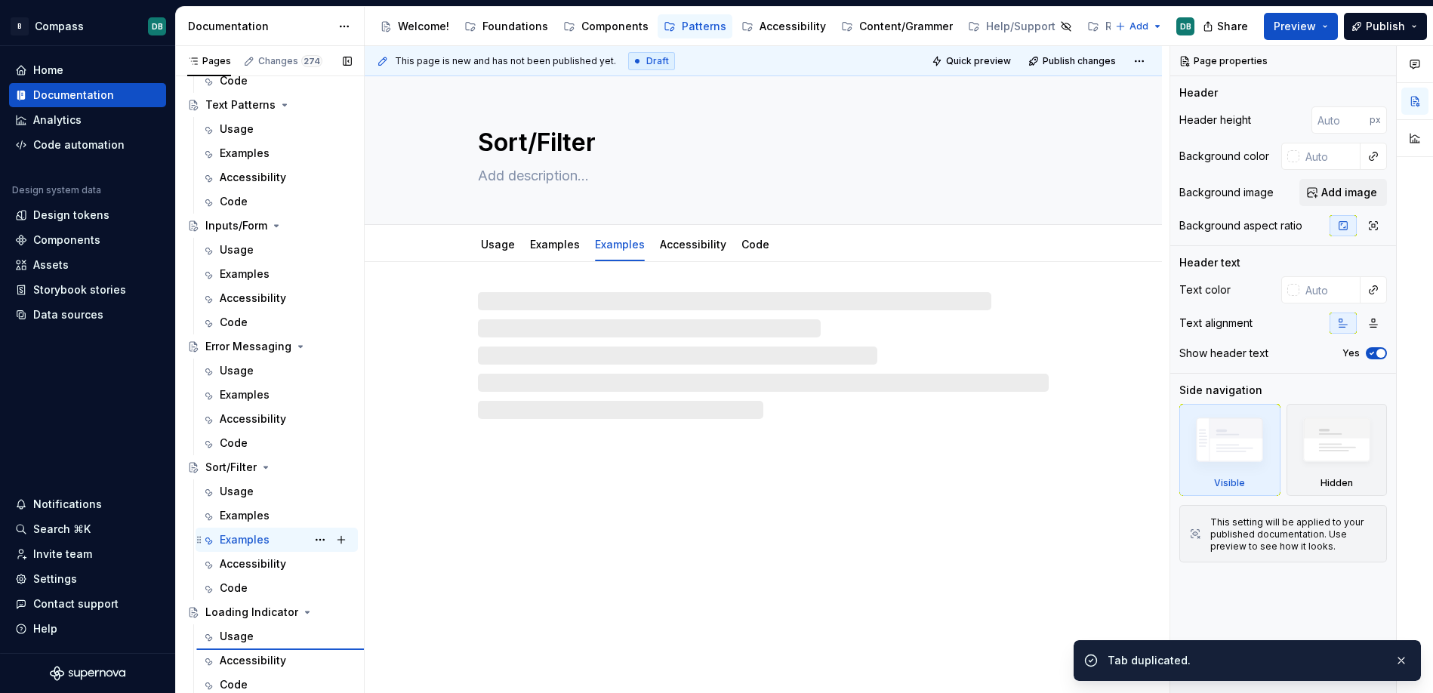
type textarea "*"
type textarea "Loading Indicator"
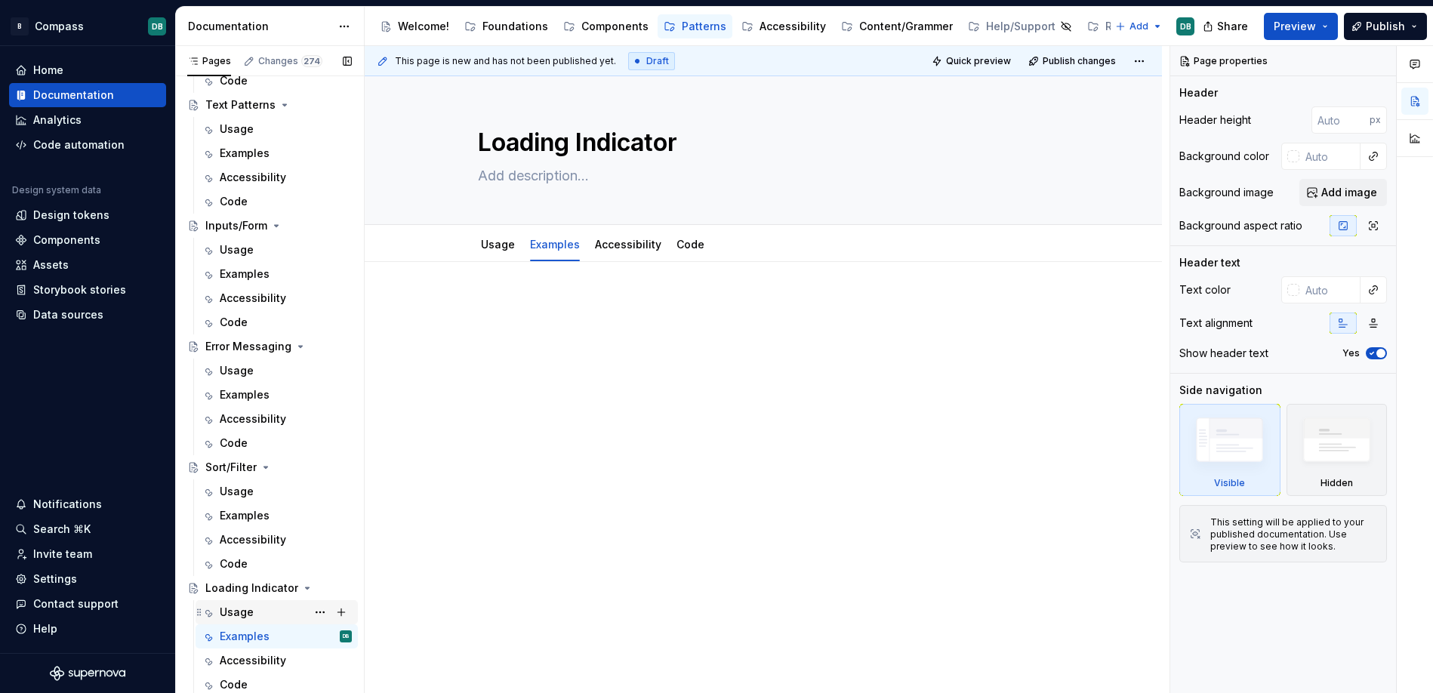
scroll to position [427, 0]
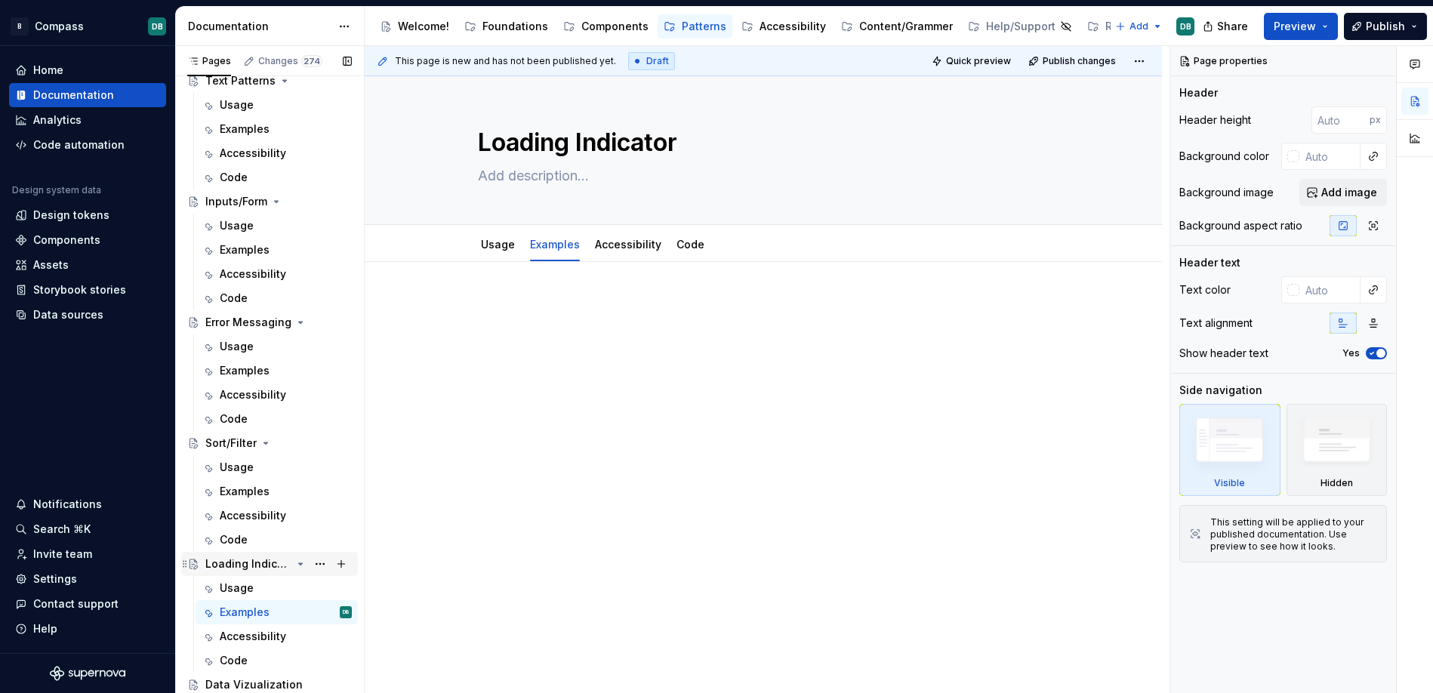
click at [300, 565] on icon "Page tree" at bounding box center [301, 564] width 4 height 2
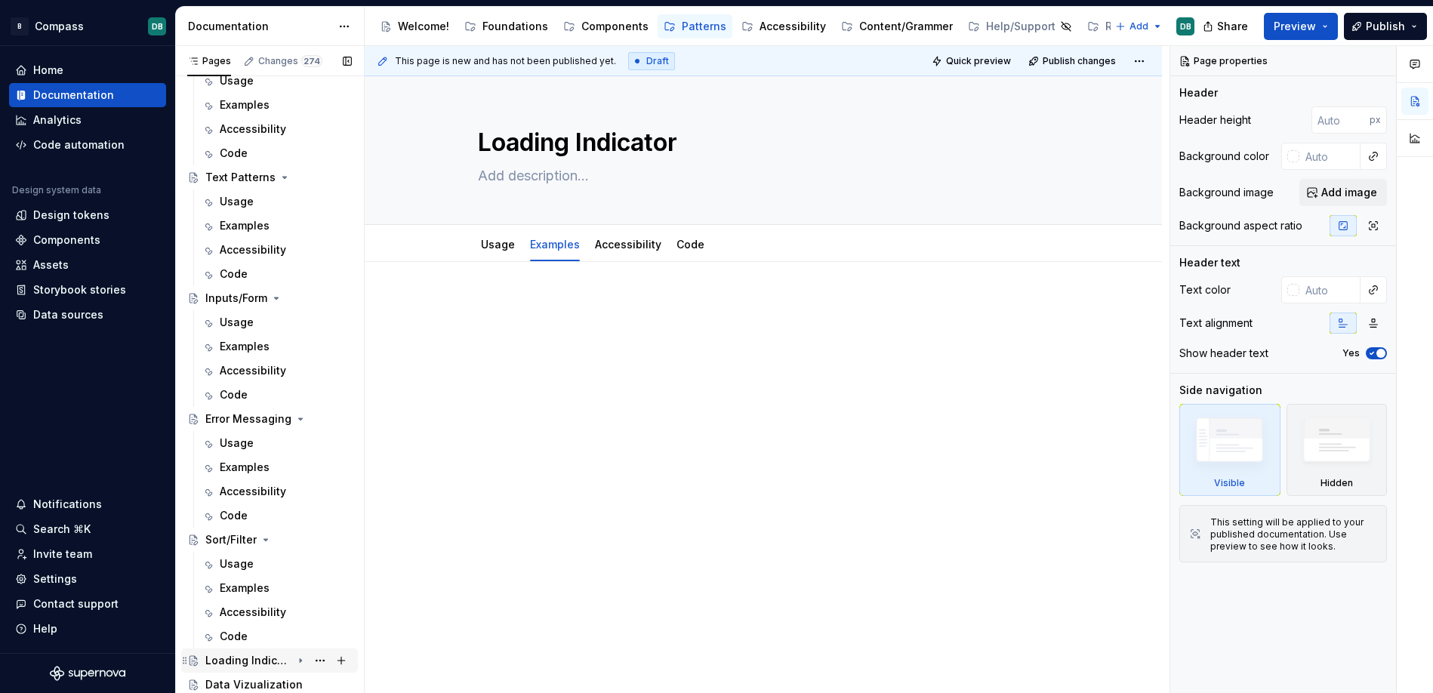
scroll to position [331, 0]
click at [266, 539] on icon "Page tree" at bounding box center [266, 540] width 4 height 2
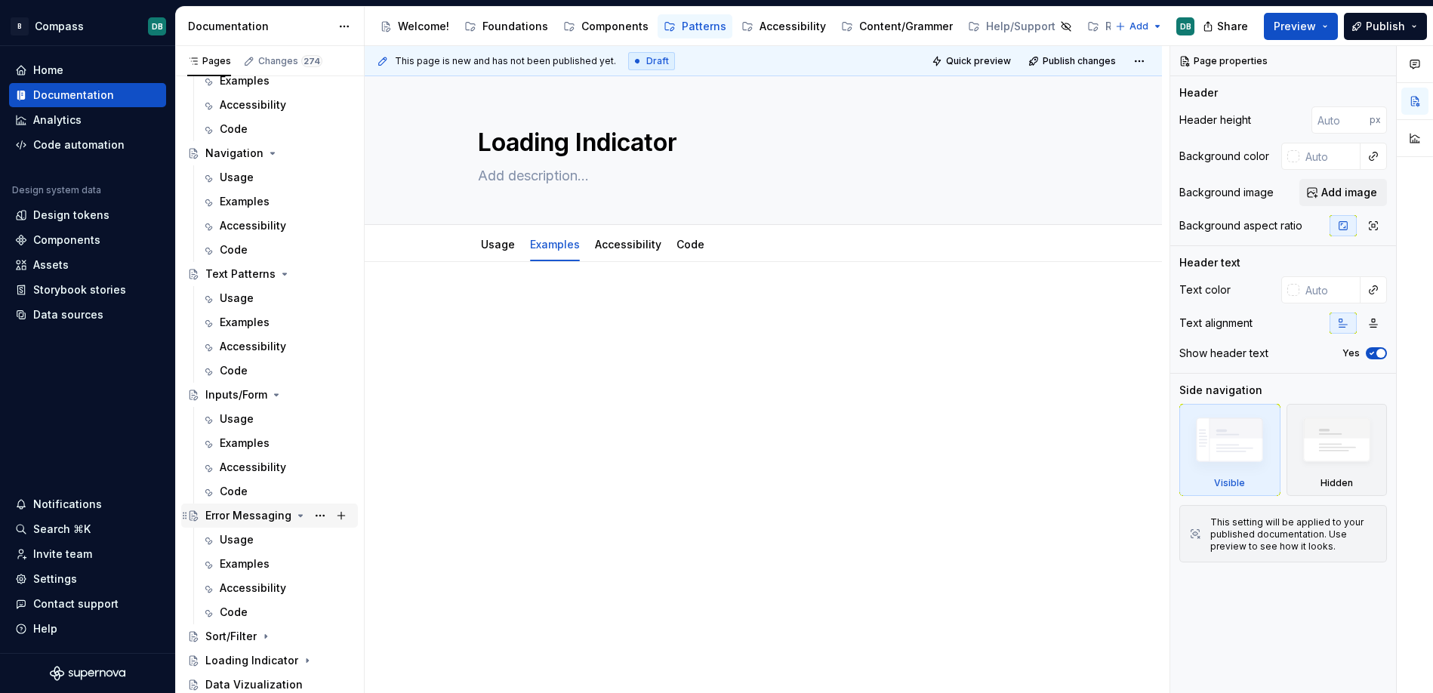
click at [299, 516] on icon "Page tree" at bounding box center [301, 516] width 4 height 2
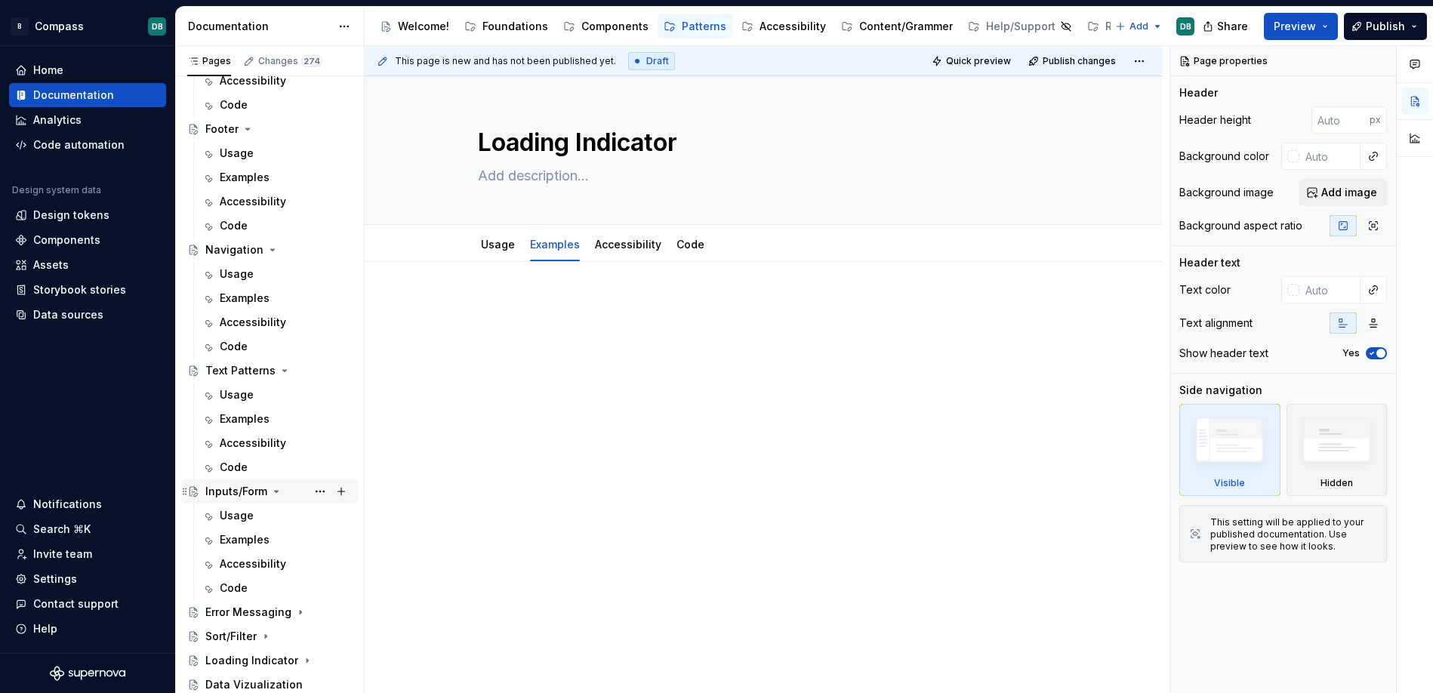
click at [277, 494] on icon "Page tree" at bounding box center [276, 491] width 12 height 12
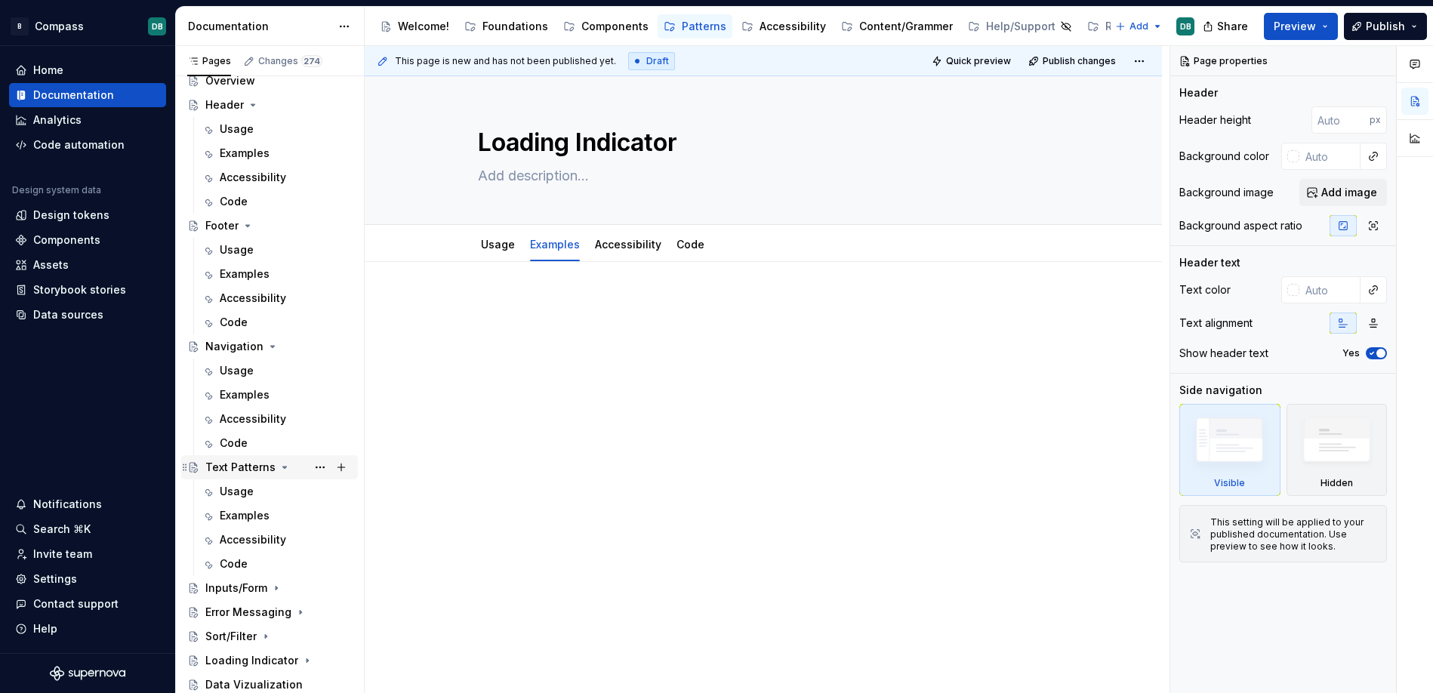
click at [281, 465] on icon "Page tree" at bounding box center [285, 467] width 12 height 12
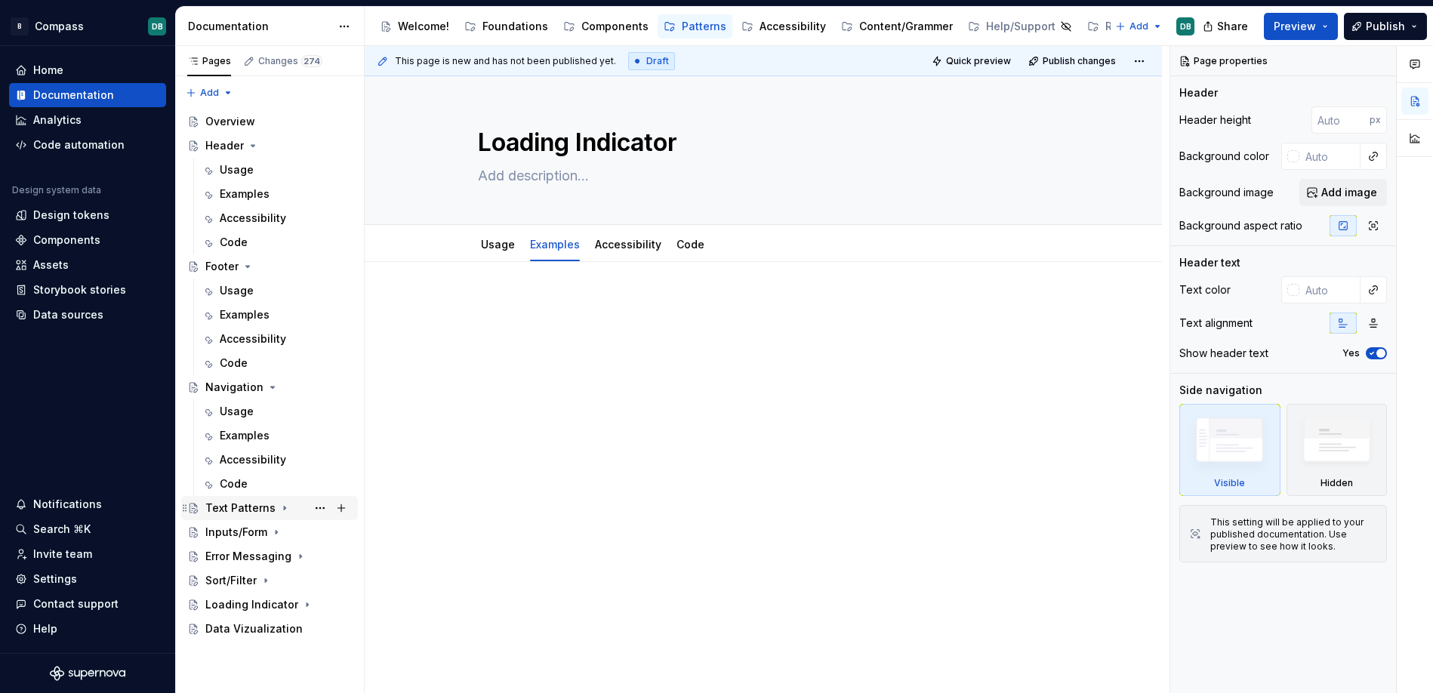
scroll to position [0, 0]
click at [269, 390] on icon "Page tree" at bounding box center [272, 387] width 12 height 12
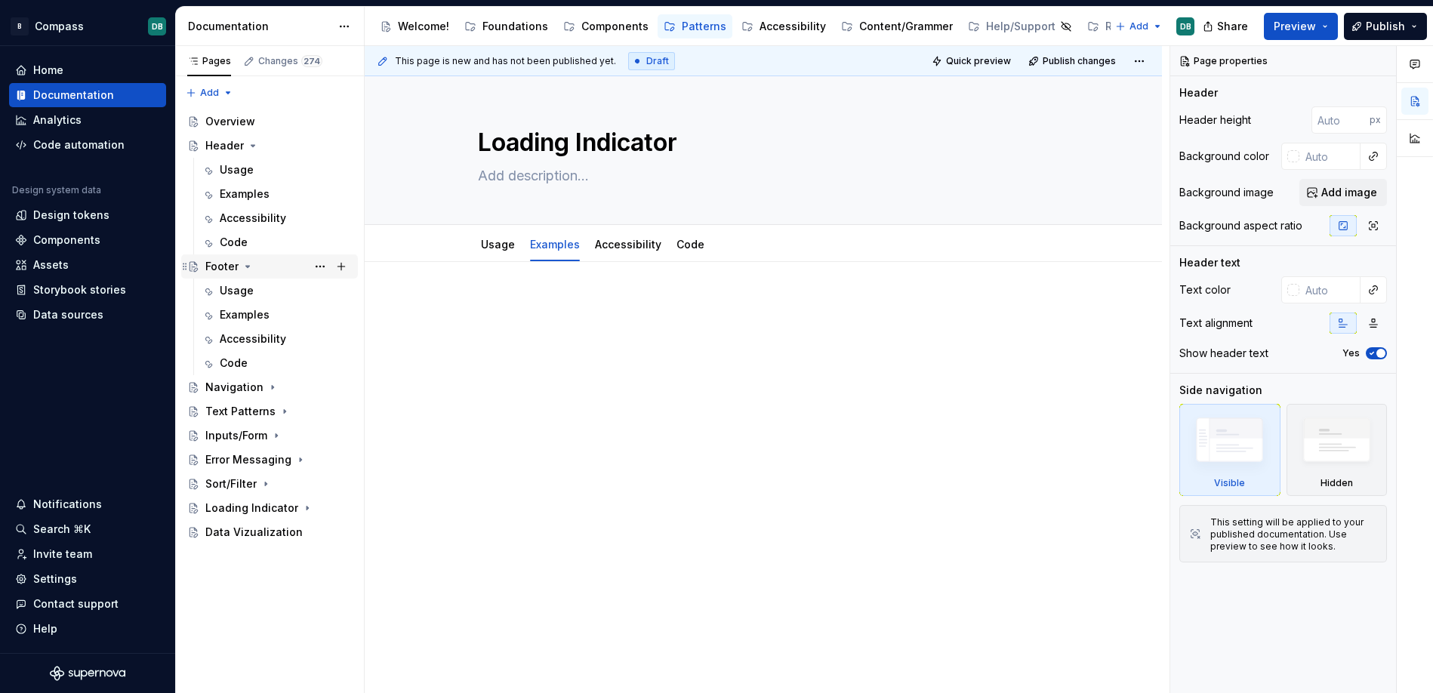
click at [248, 268] on icon "Page tree" at bounding box center [248, 266] width 12 height 12
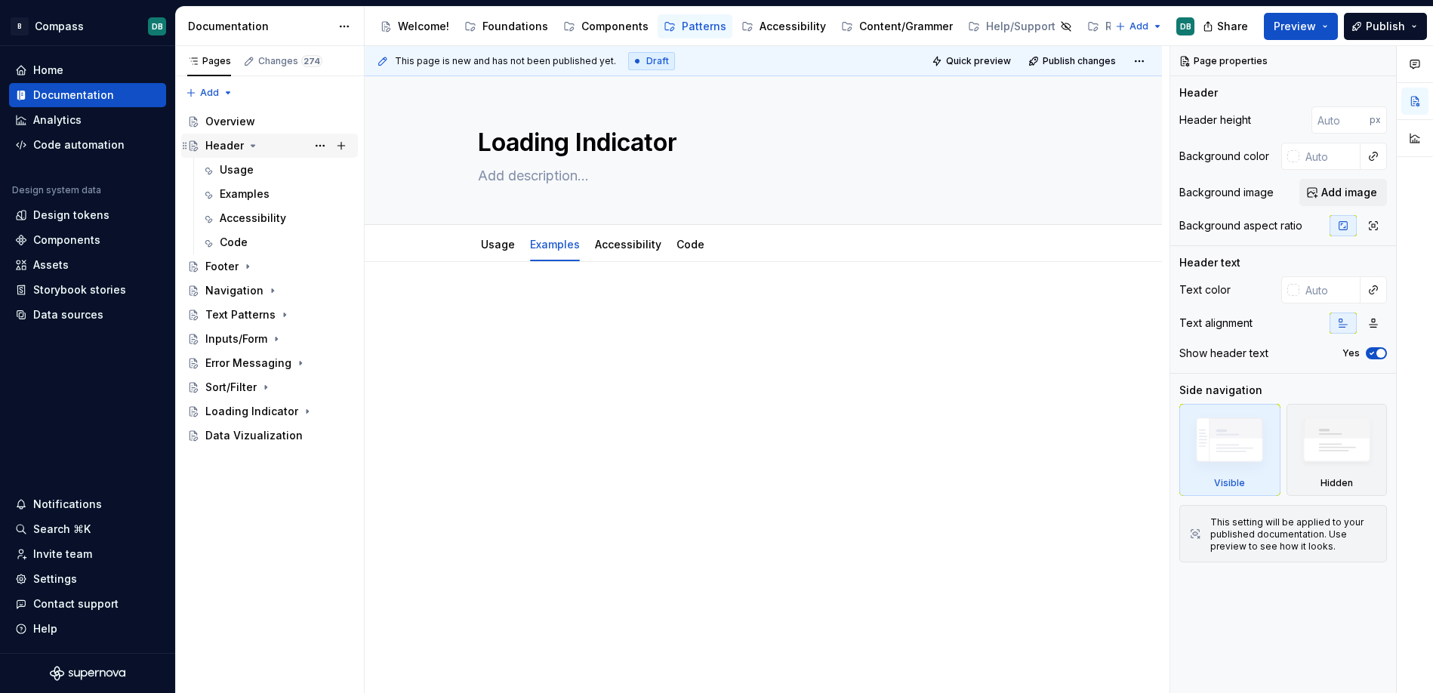
click at [251, 145] on icon "Page tree" at bounding box center [253, 146] width 4 height 2
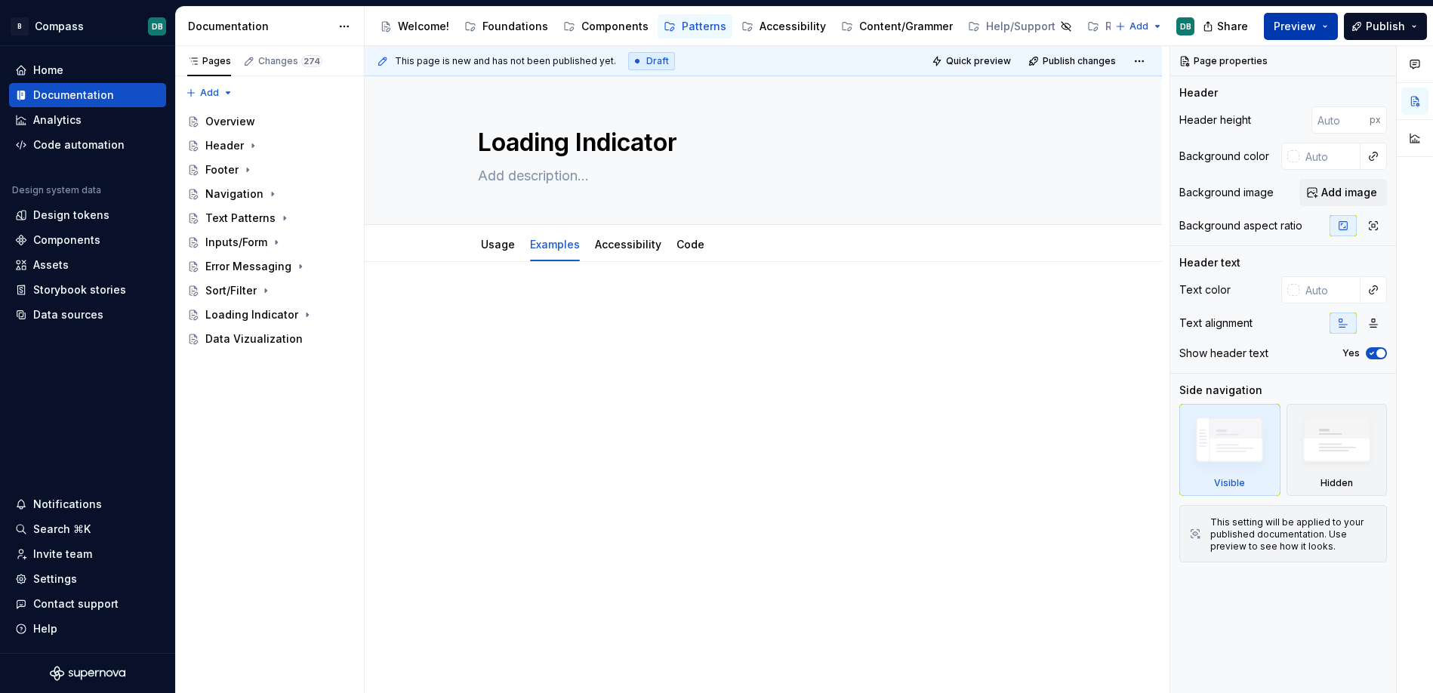
click at [1327, 24] on button "Preview" at bounding box center [1301, 26] width 74 height 27
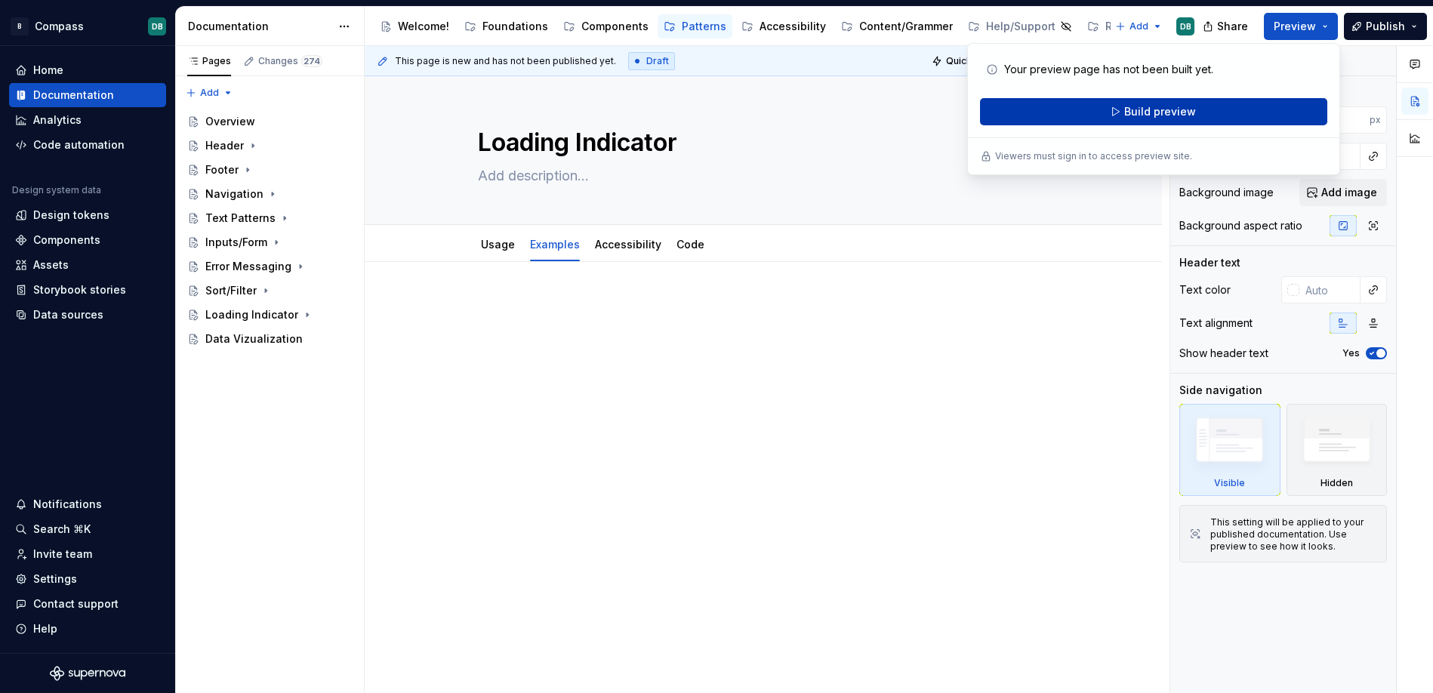
click at [1155, 117] on span "Build preview" at bounding box center [1160, 111] width 72 height 15
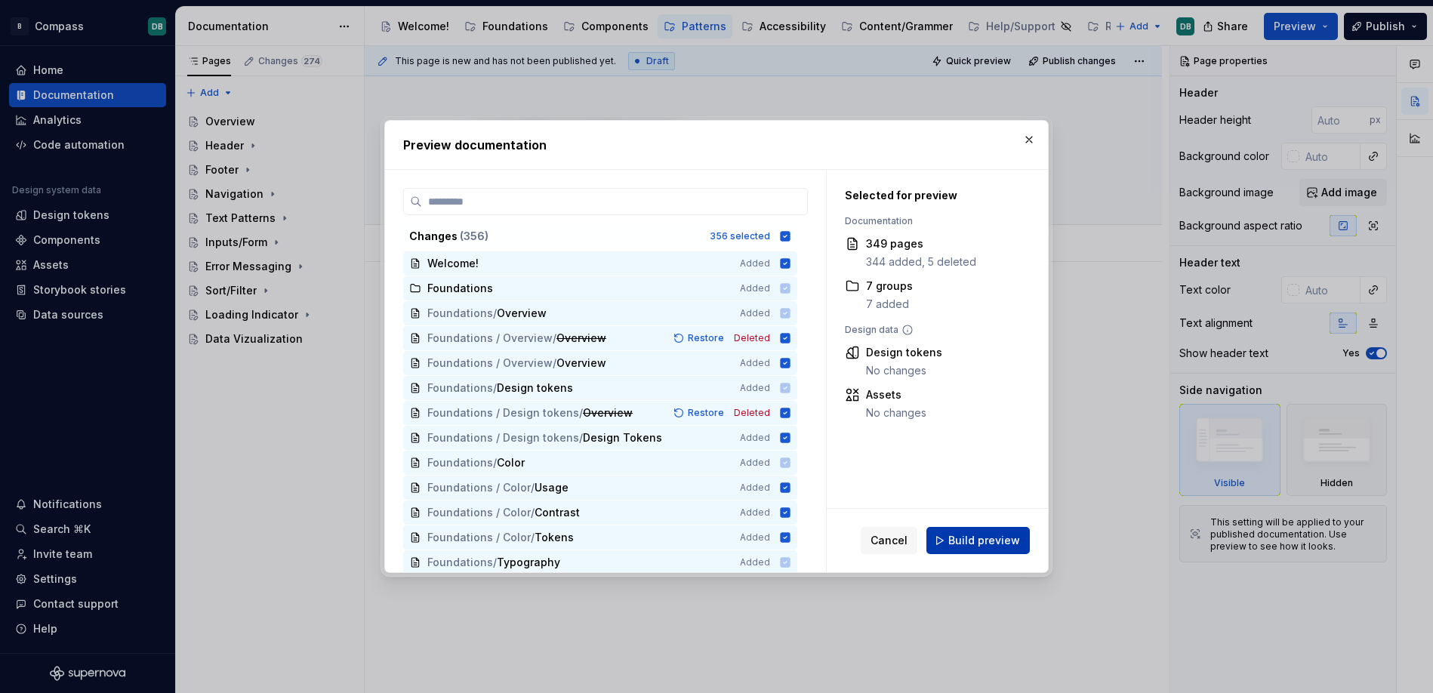
click at [985, 544] on span "Build preview" at bounding box center [984, 540] width 72 height 15
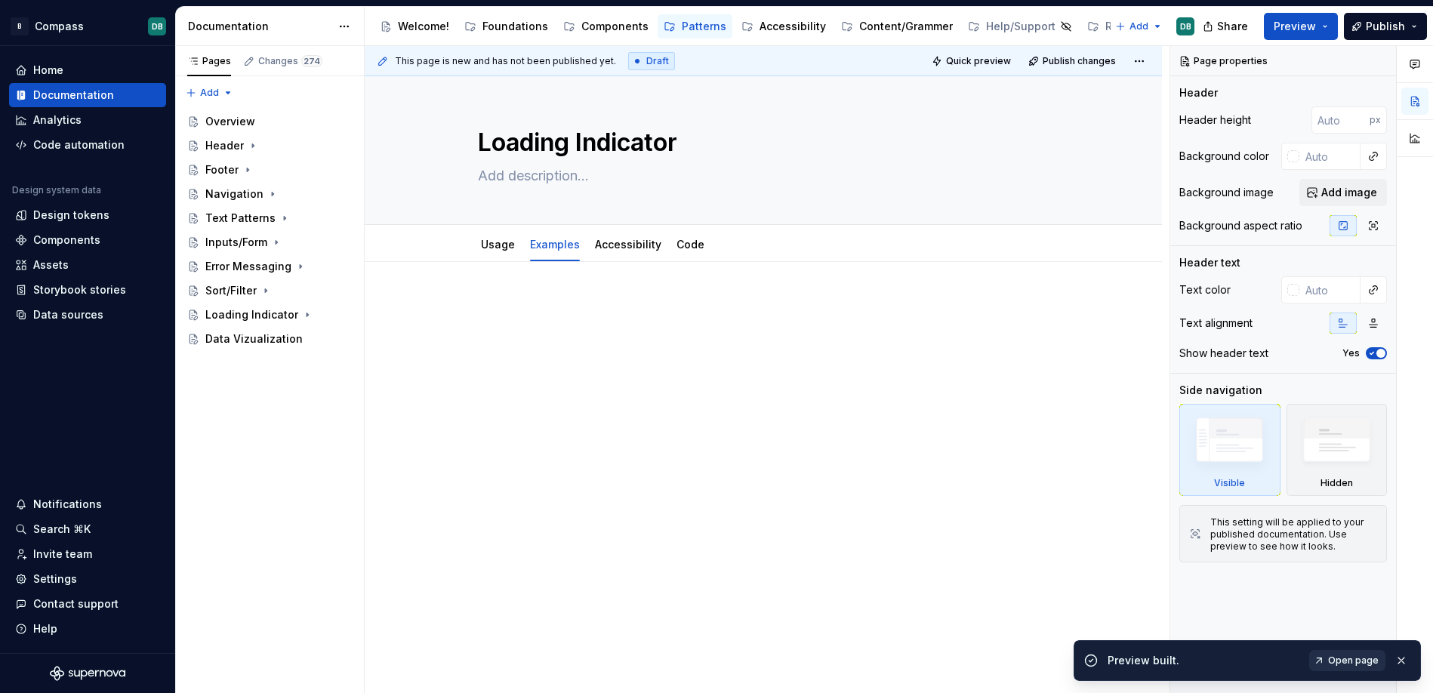
click at [1353, 659] on span "Open page" at bounding box center [1353, 660] width 51 height 12
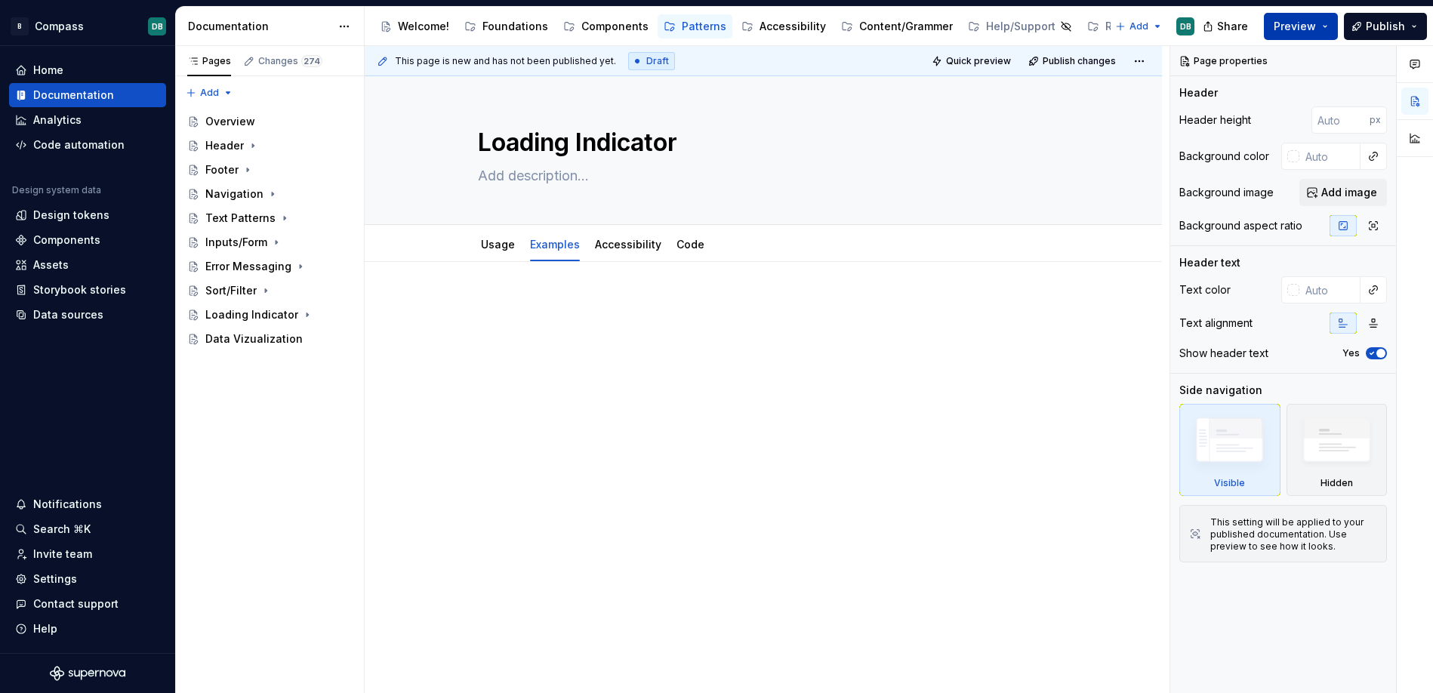
click at [1327, 27] on button "Preview" at bounding box center [1301, 26] width 74 height 27
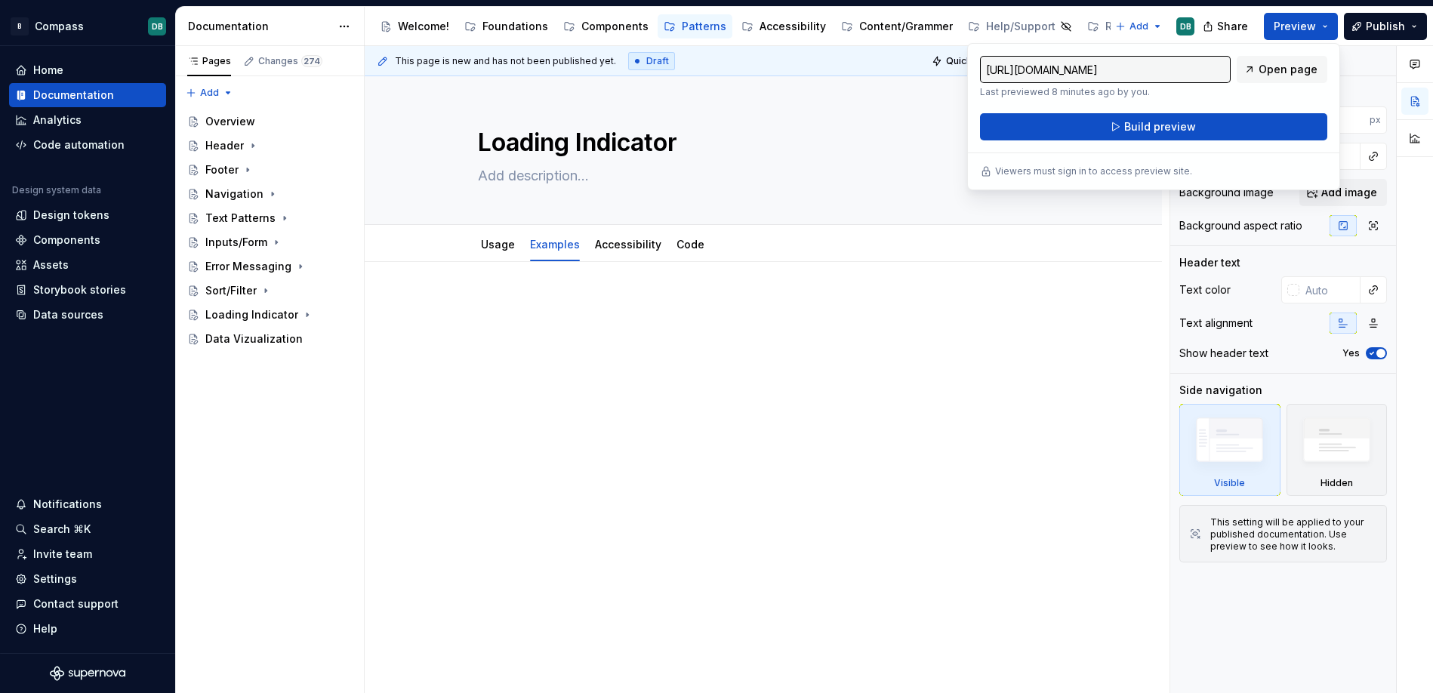
click at [1177, 70] on input "[URL][DOMAIN_NAME]" at bounding box center [1105, 69] width 251 height 27
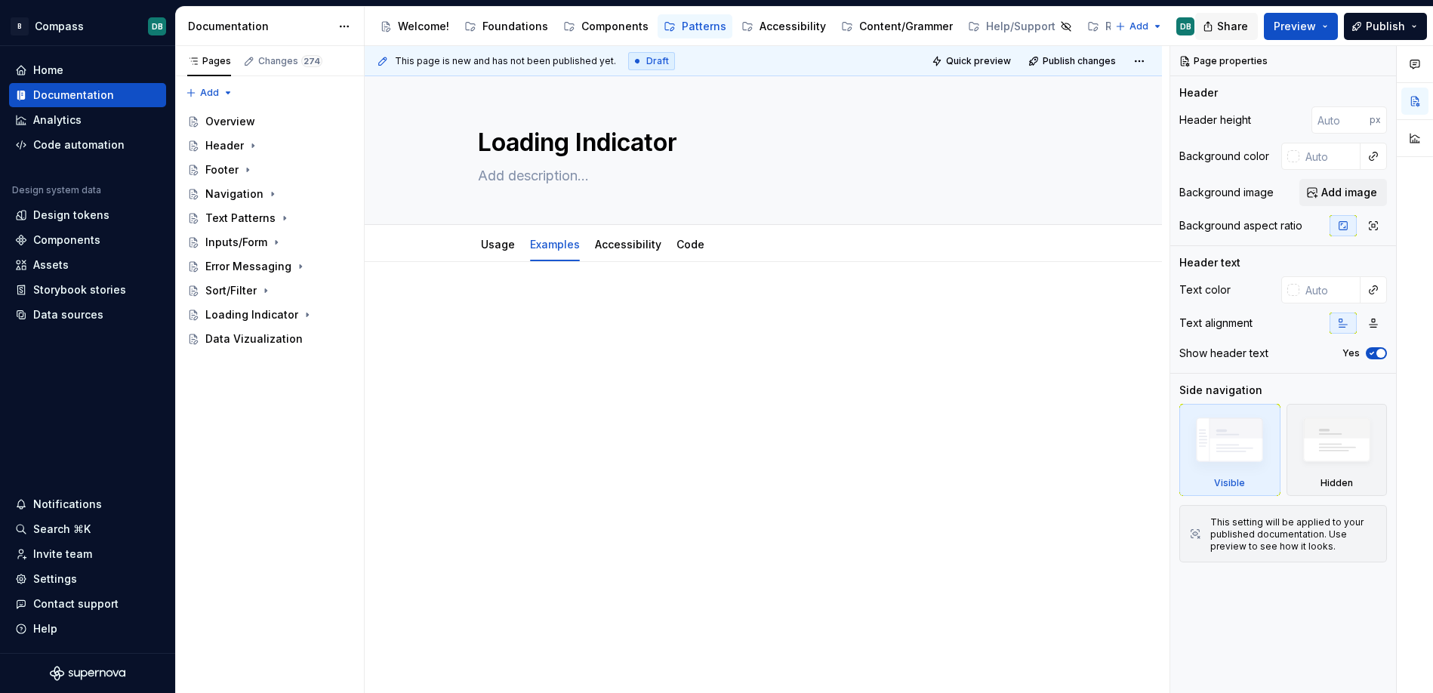
click at [1237, 31] on span "Share" at bounding box center [1232, 26] width 31 height 15
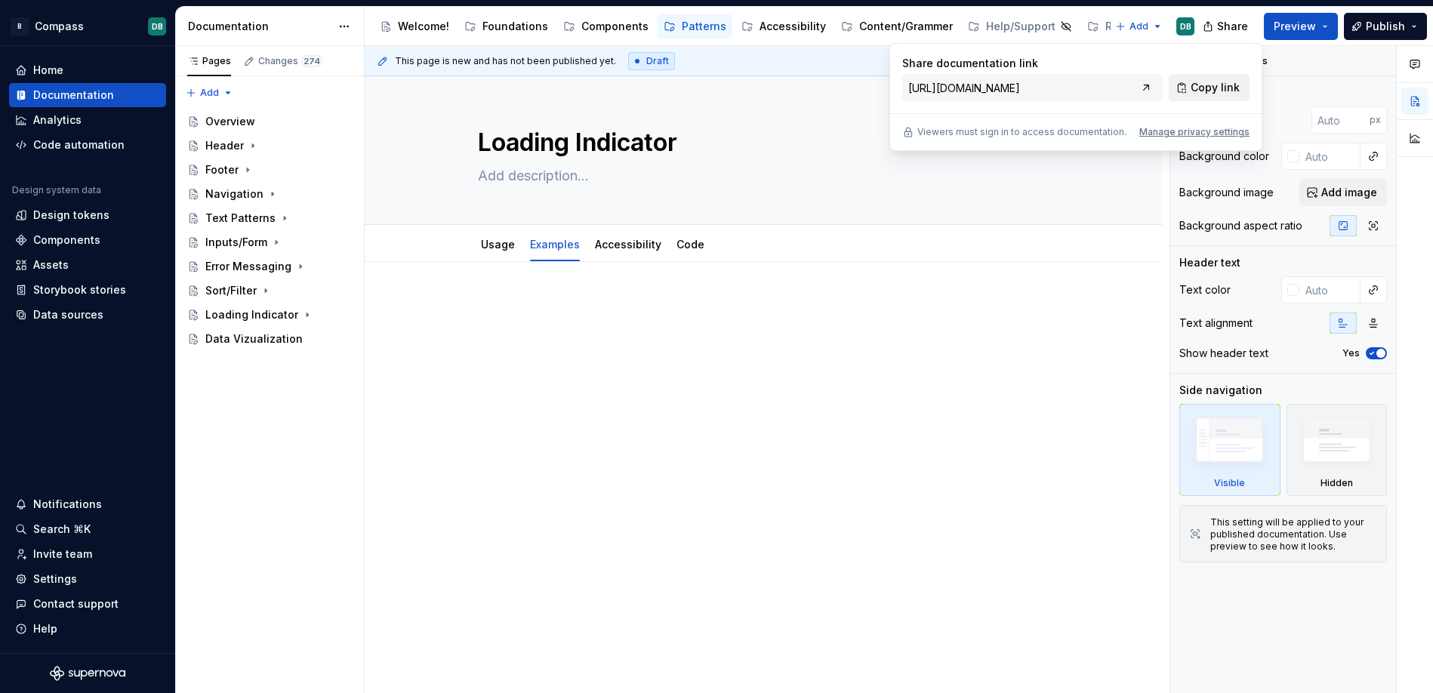
click at [1212, 82] on span "Copy link" at bounding box center [1214, 87] width 49 height 15
type textarea "*"
